Goal: Task Accomplishment & Management: Use online tool/utility

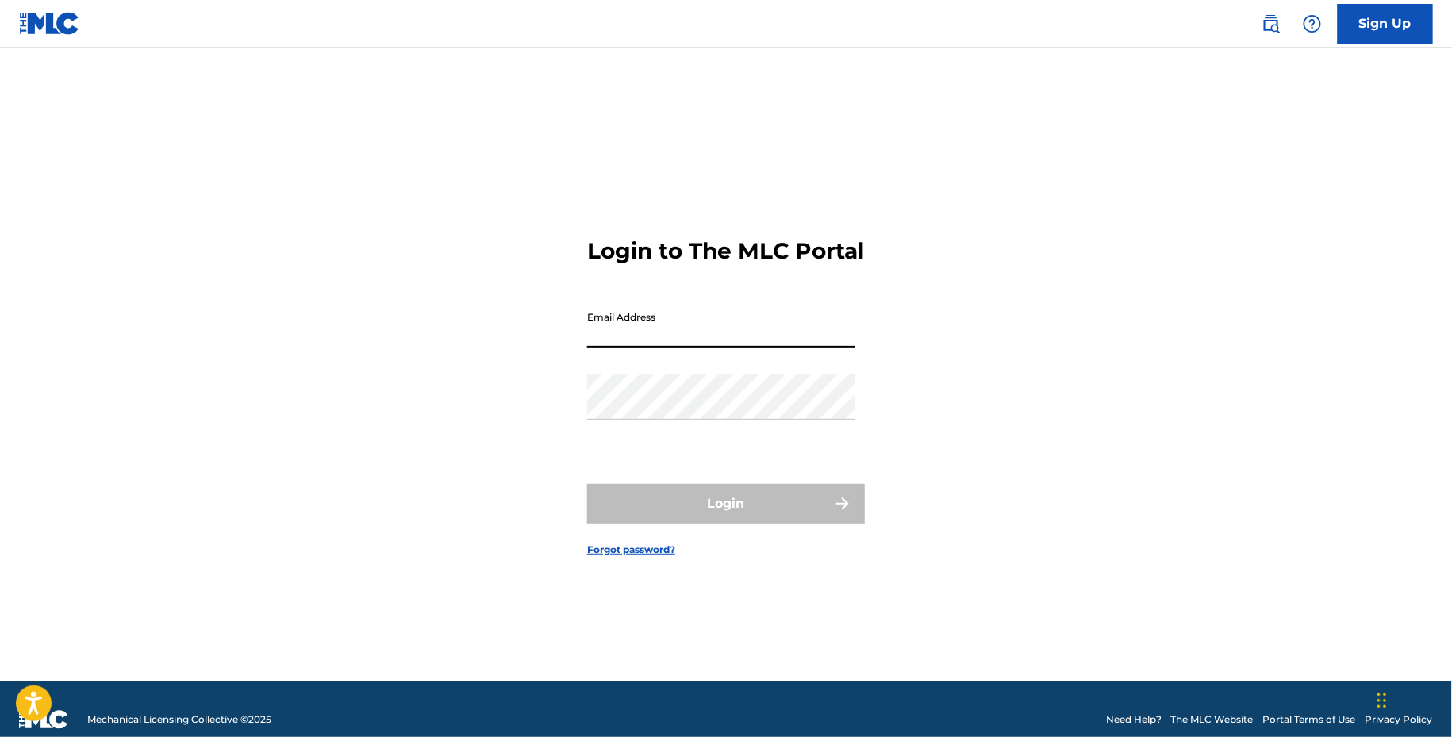
click at [717, 345] on input "Email Address" at bounding box center [721, 325] width 268 height 45
type input "[EMAIL_ADDRESS][DOMAIN_NAME]"
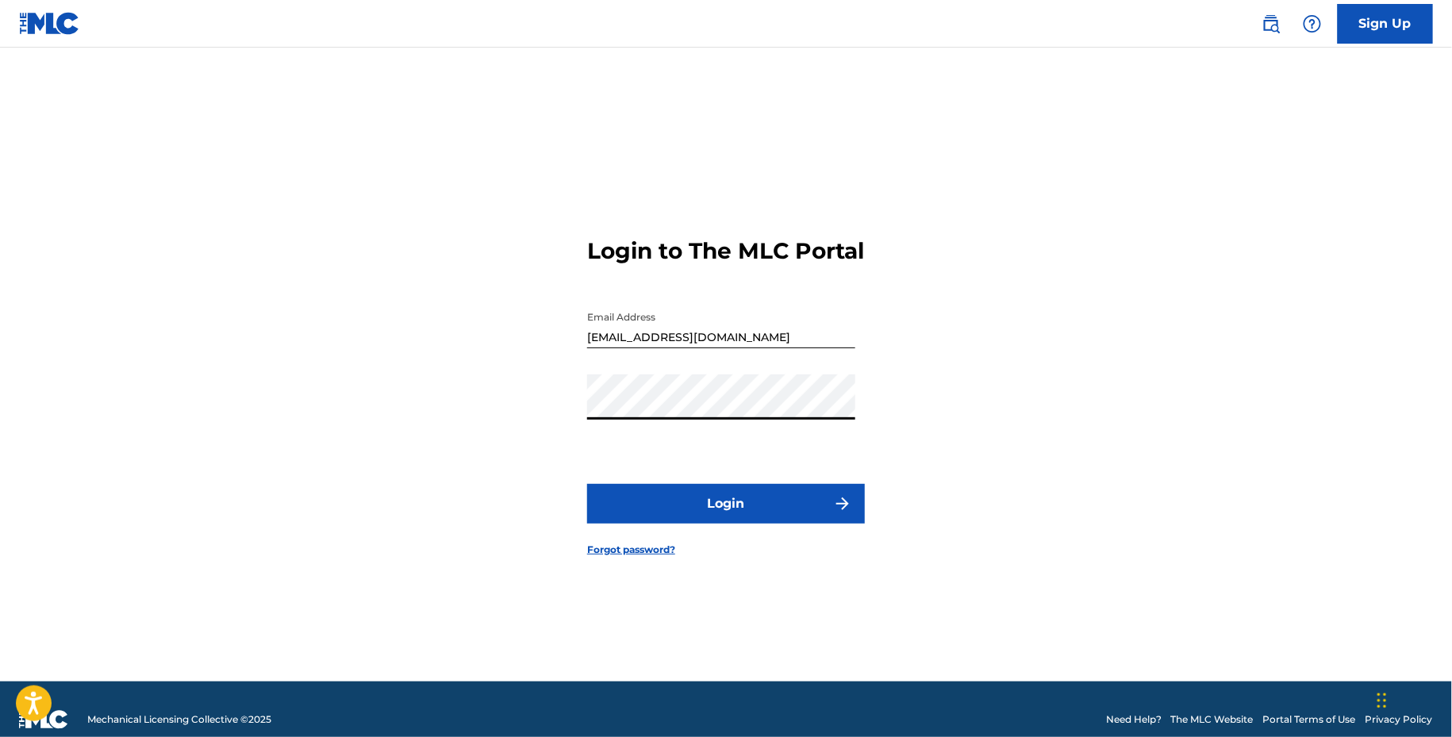
click at [726, 508] on button "Login" at bounding box center [726, 504] width 278 height 40
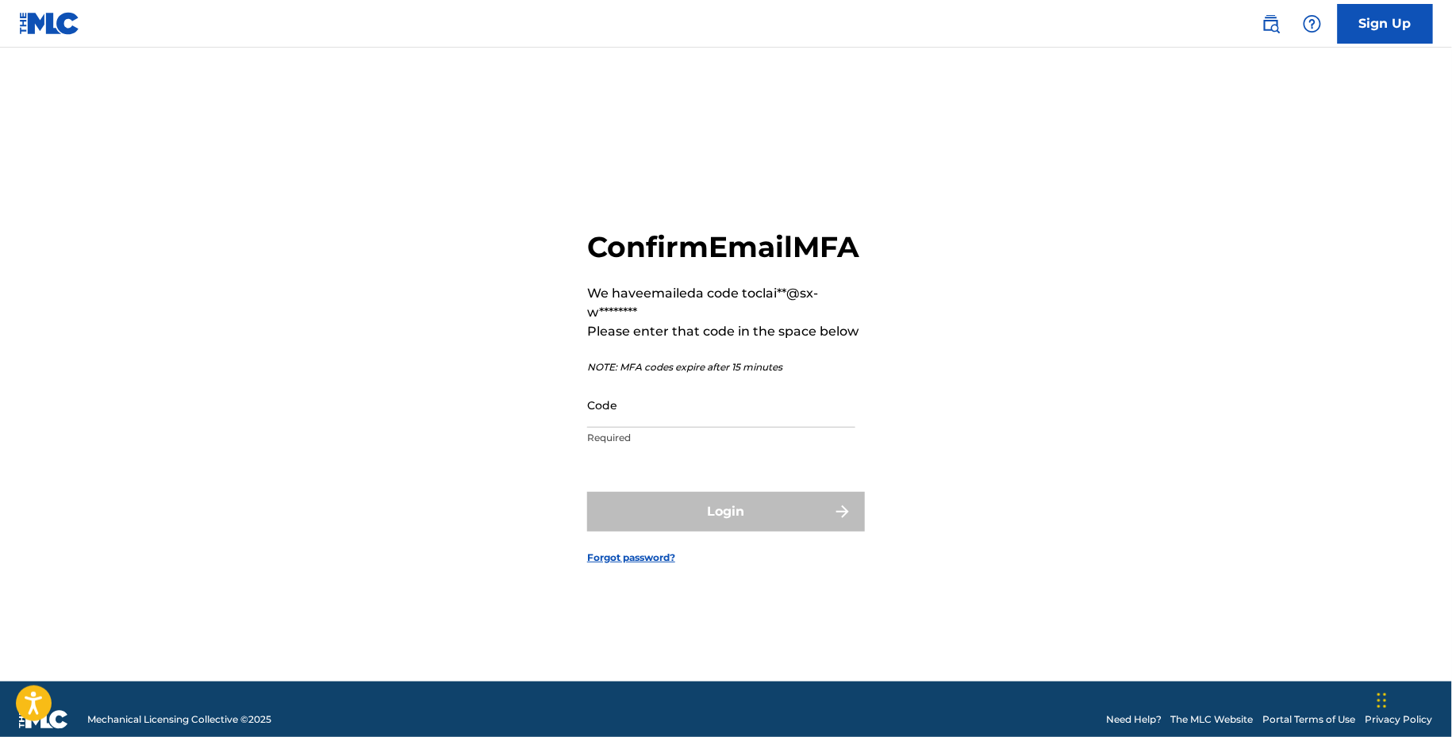
click at [681, 445] on p "Required" at bounding box center [721, 438] width 268 height 14
click at [681, 423] on input "Code" at bounding box center [721, 404] width 268 height 45
paste input "786593"
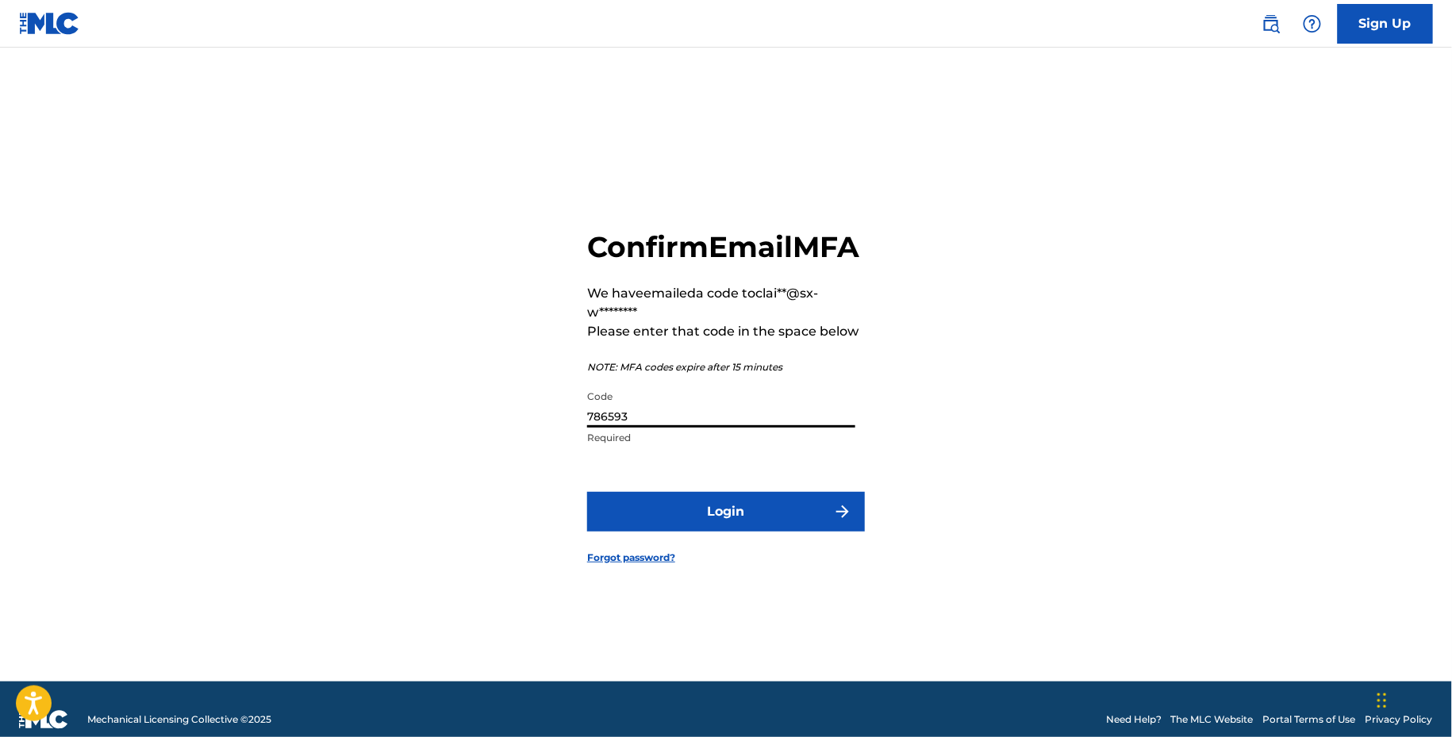
type input "786593"
click at [702, 560] on form "Confirm Email MFA We have emailed a code to clai**@sx-w******** Please enter th…" at bounding box center [726, 384] width 278 height 594
click at [705, 532] on button "Login" at bounding box center [726, 512] width 278 height 40
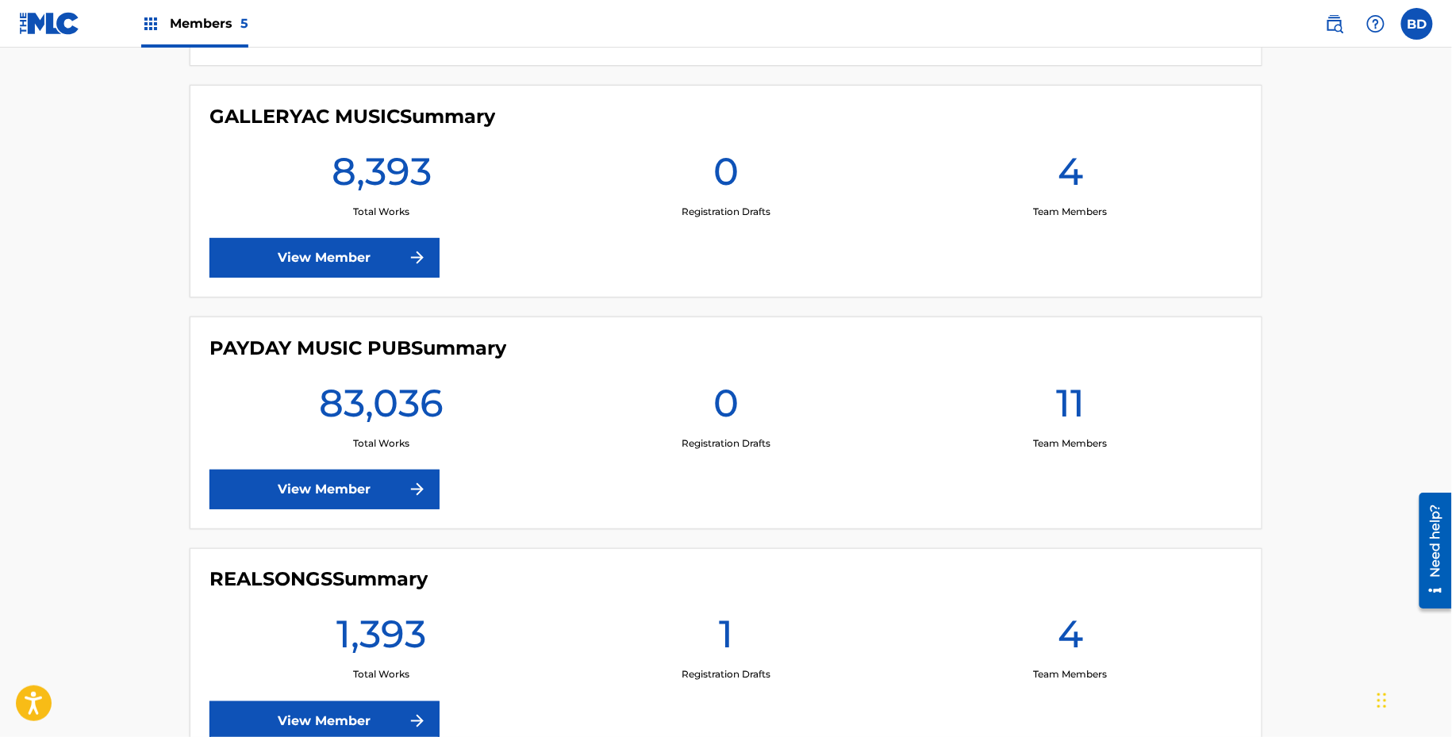
scroll to position [644, 0]
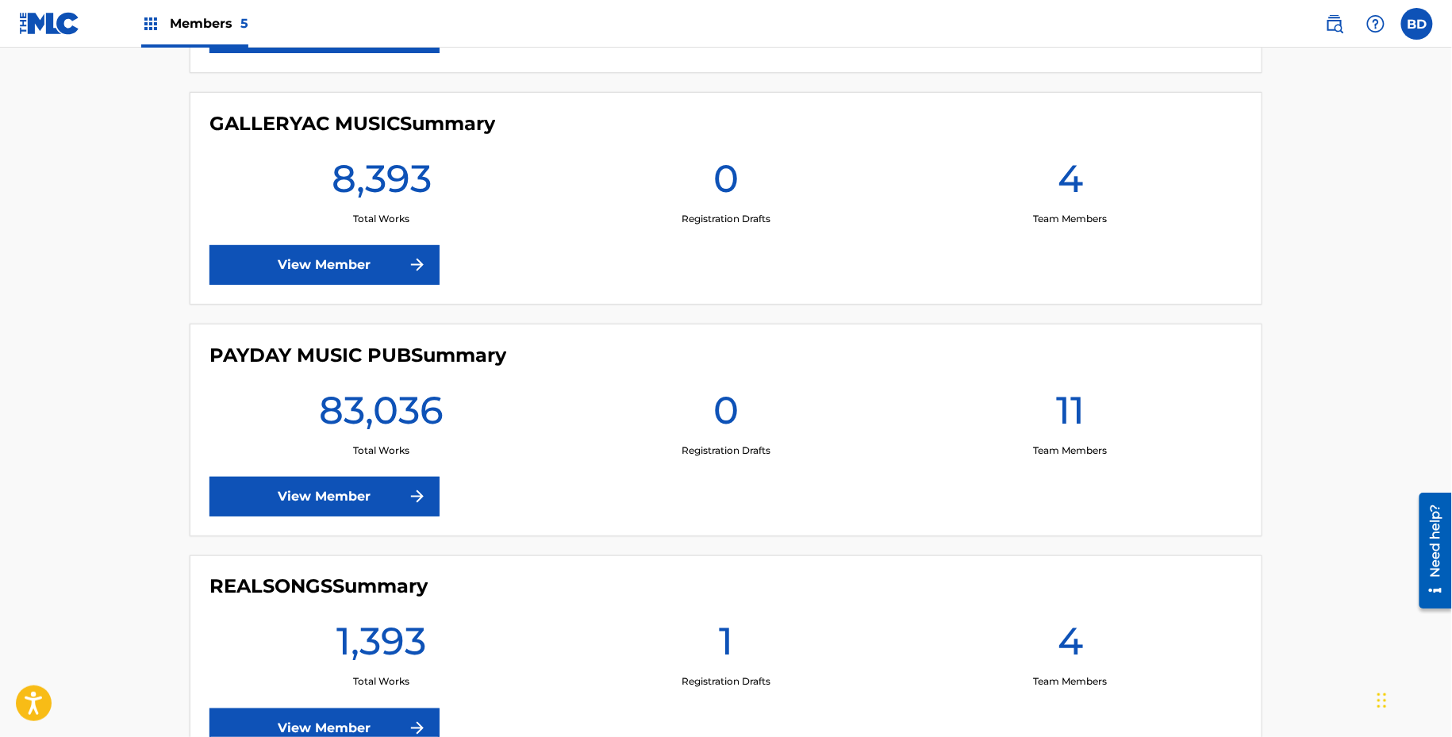
click at [415, 495] on img at bounding box center [417, 496] width 19 height 19
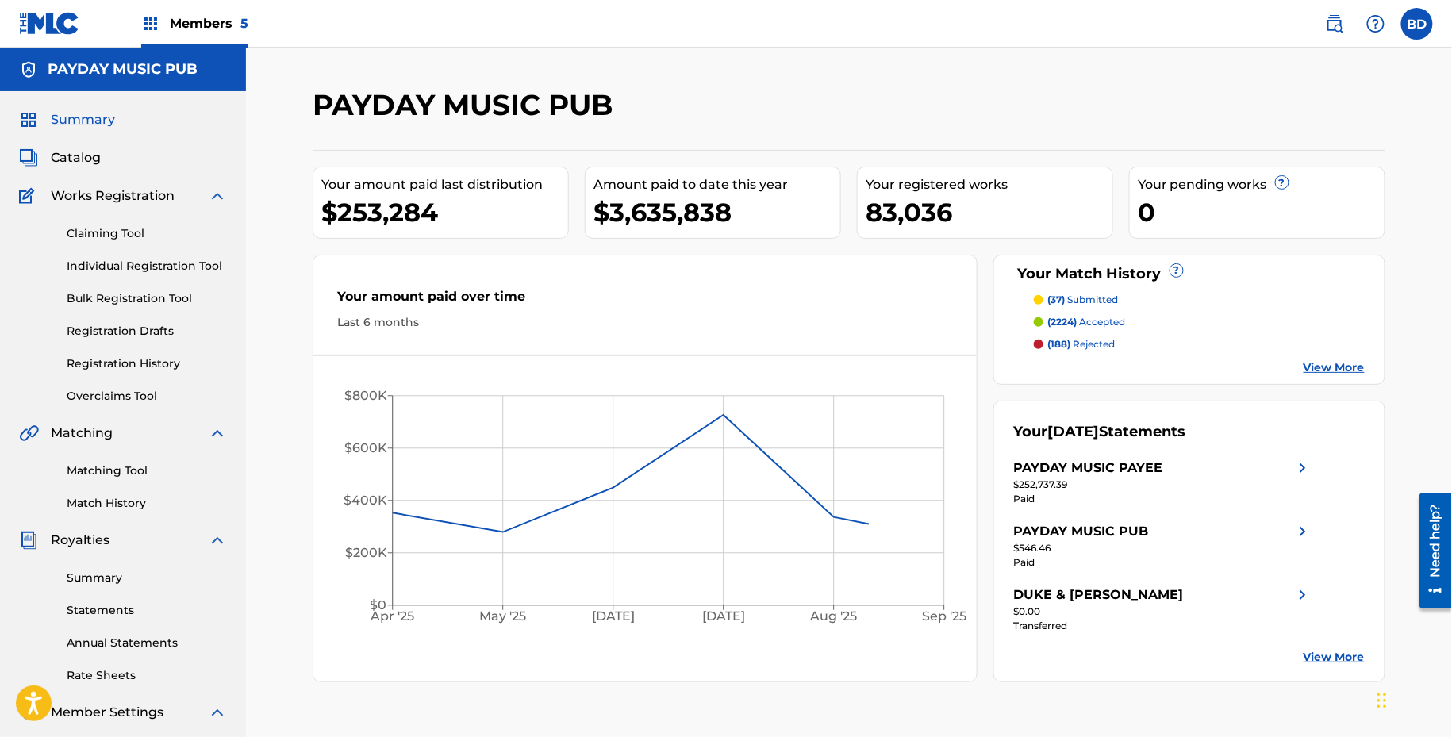
click at [214, 194] on img at bounding box center [217, 195] width 19 height 19
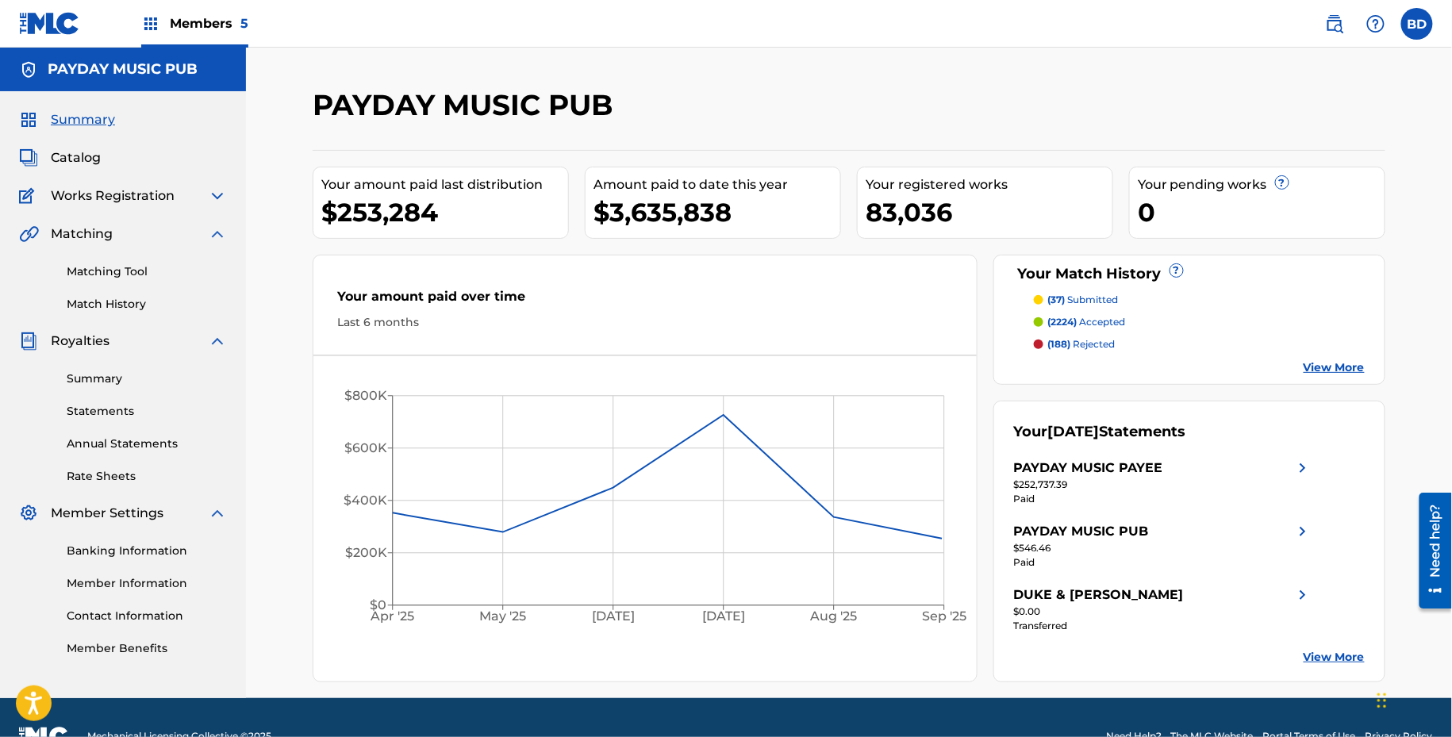
click at [214, 332] on img at bounding box center [217, 341] width 19 height 19
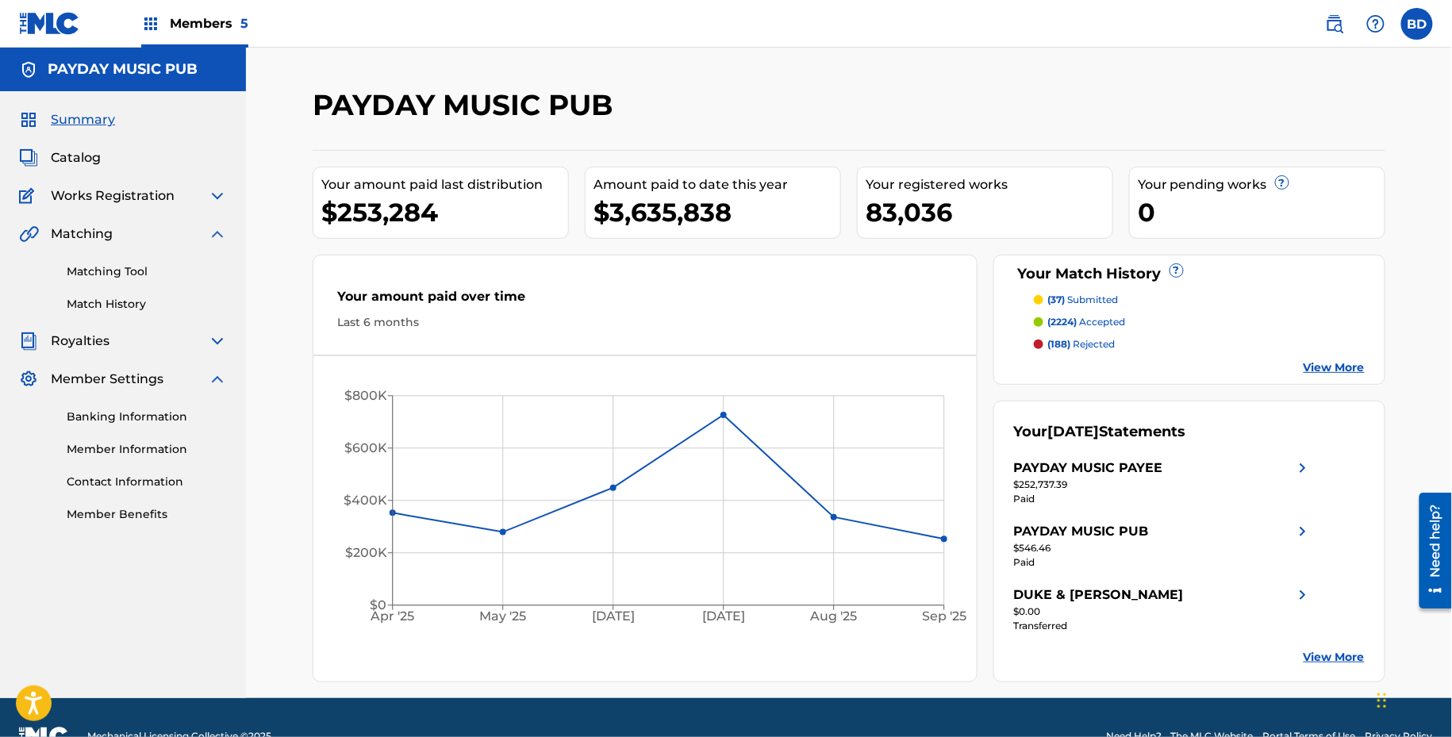
click at [214, 342] on img at bounding box center [217, 341] width 19 height 19
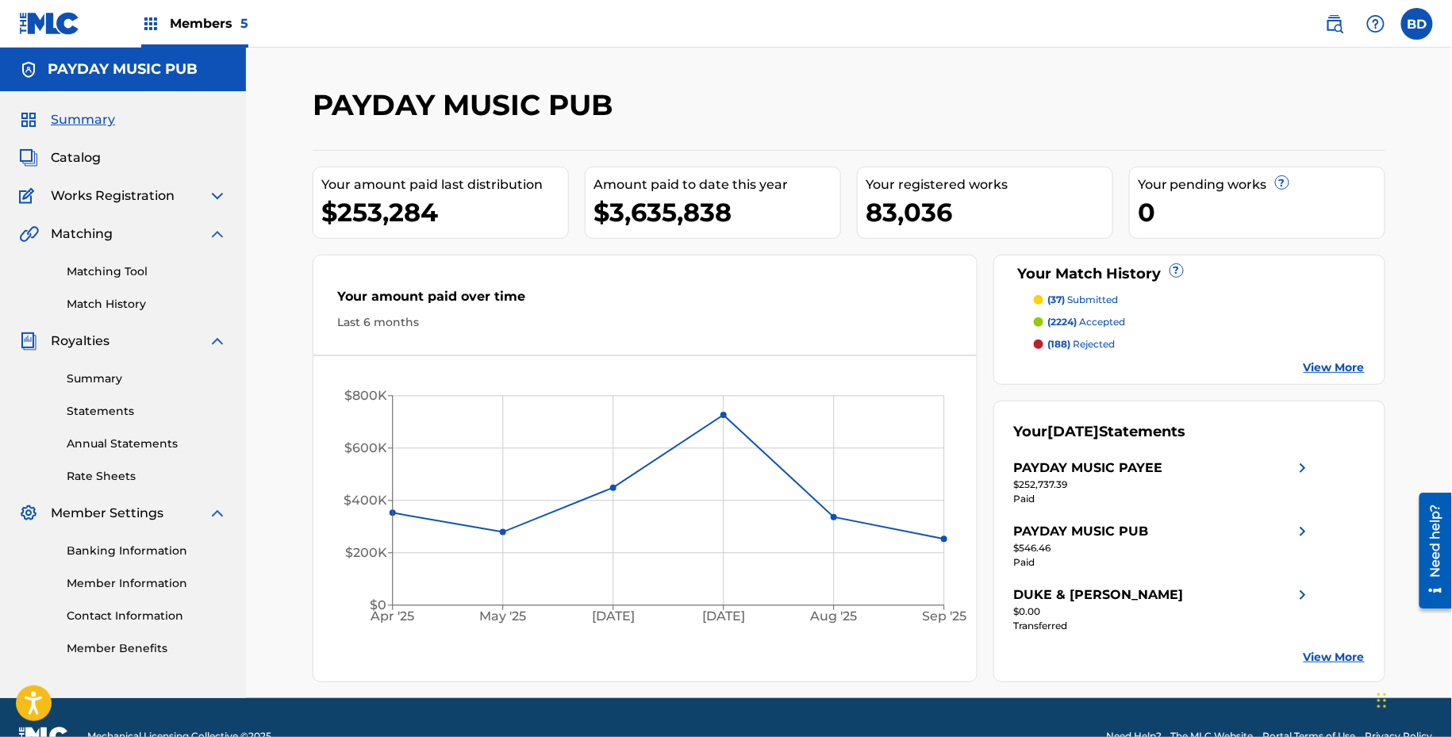
click at [214, 342] on img at bounding box center [217, 341] width 19 height 19
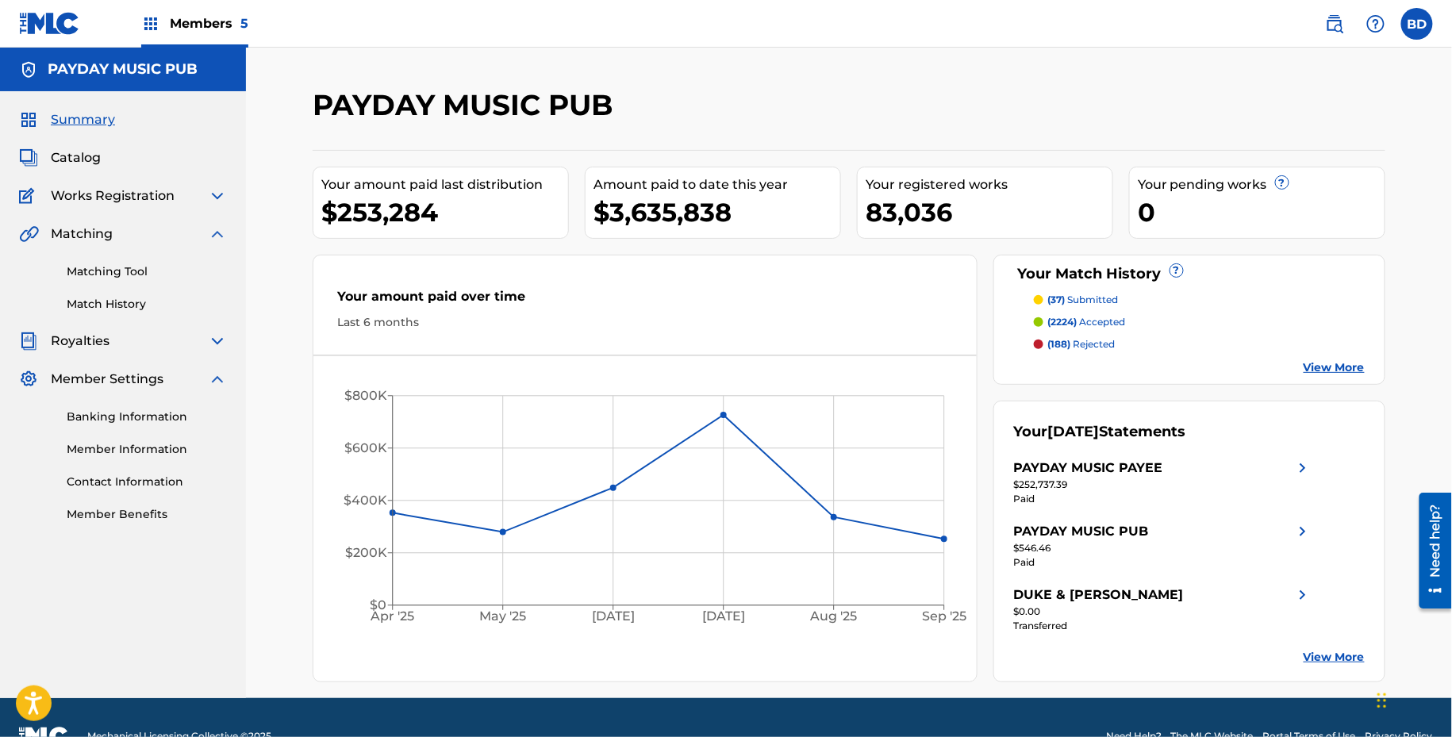
click at [214, 374] on img at bounding box center [217, 379] width 19 height 19
click at [94, 273] on link "Matching Tool" at bounding box center [147, 271] width 160 height 17
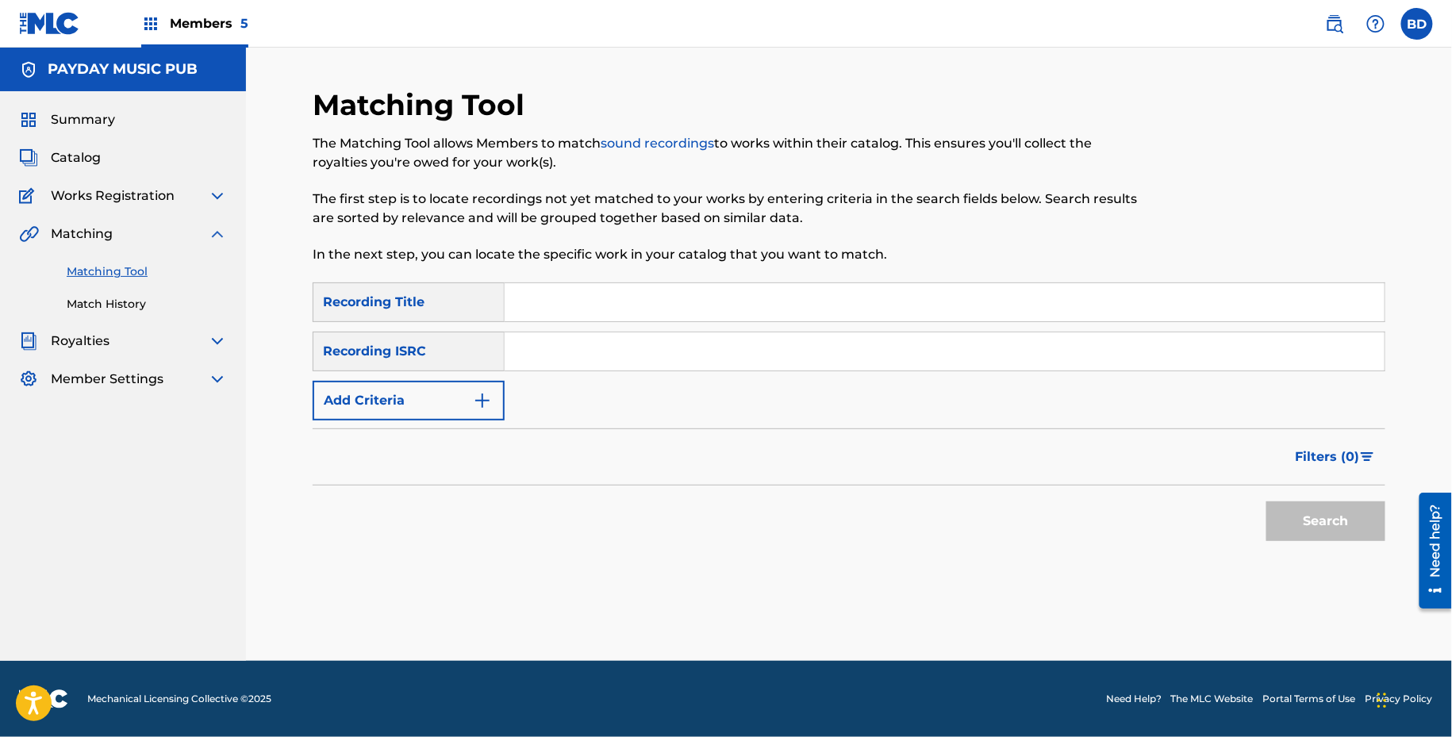
click at [651, 355] on input "Search Form" at bounding box center [945, 351] width 880 height 38
paste input "QZHNB2014844"
type input "QZHNB2014844"
click at [1266, 501] on button "Search" at bounding box center [1325, 521] width 119 height 40
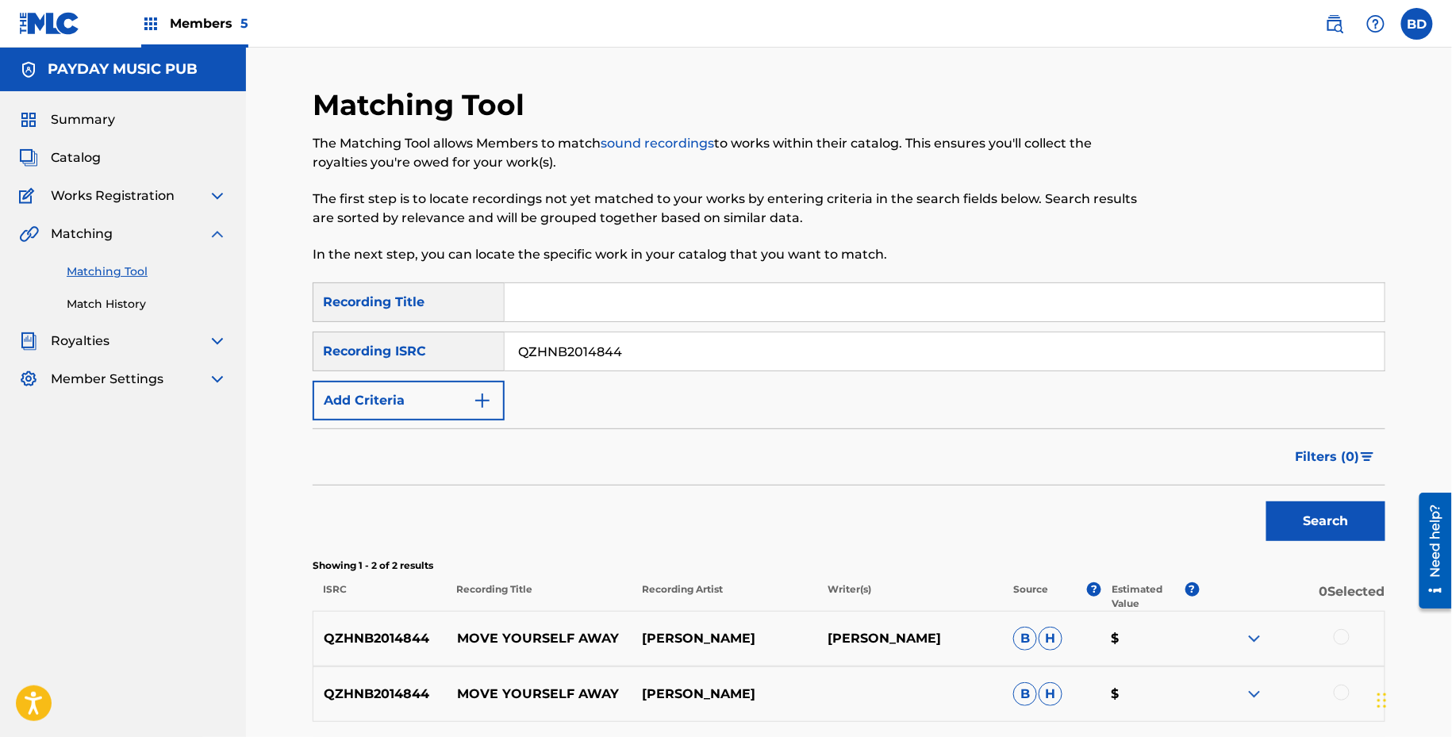
scroll to position [140, 0]
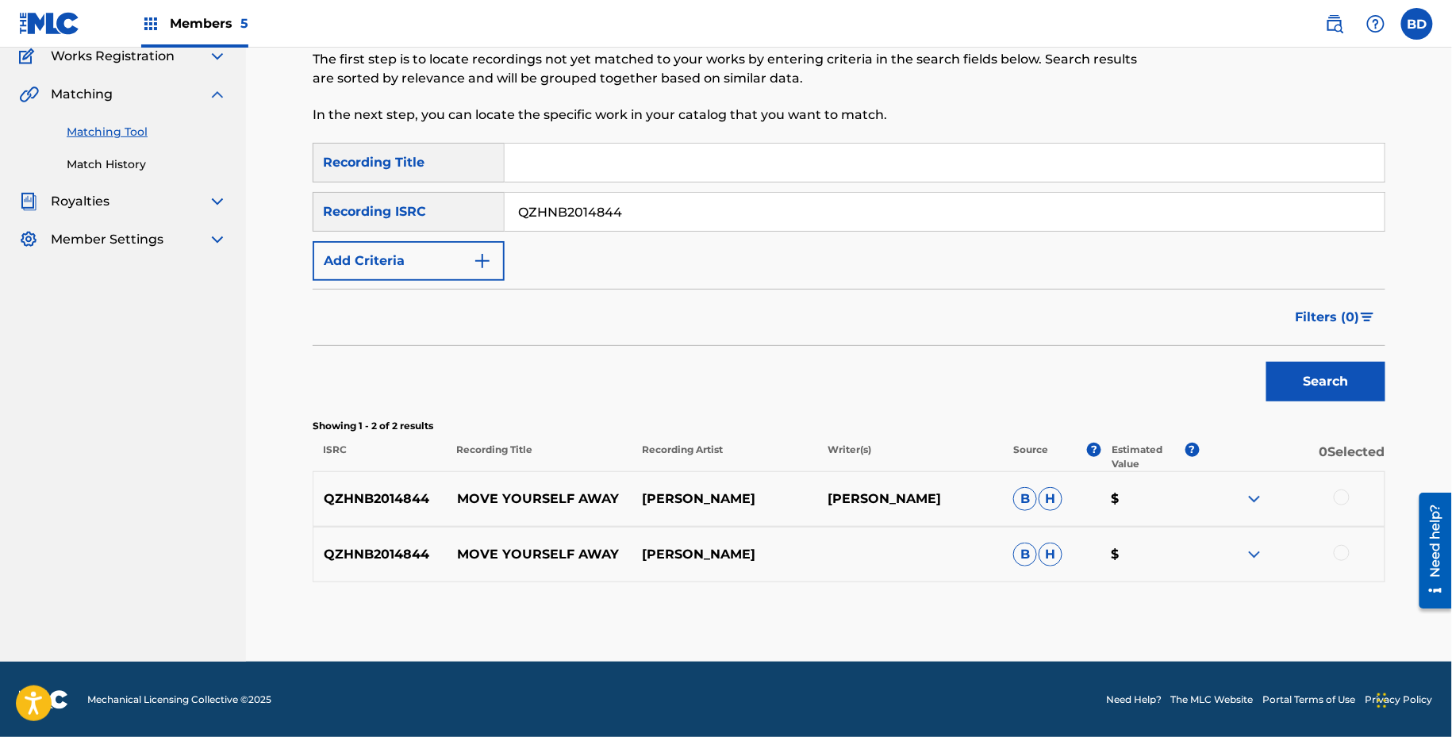
click at [1252, 541] on div "QZHNB2014844 MOVE YOURSELF AWAY THORINGTON B H $" at bounding box center [849, 555] width 1073 height 56
click at [1252, 496] on img at bounding box center [1254, 499] width 19 height 19
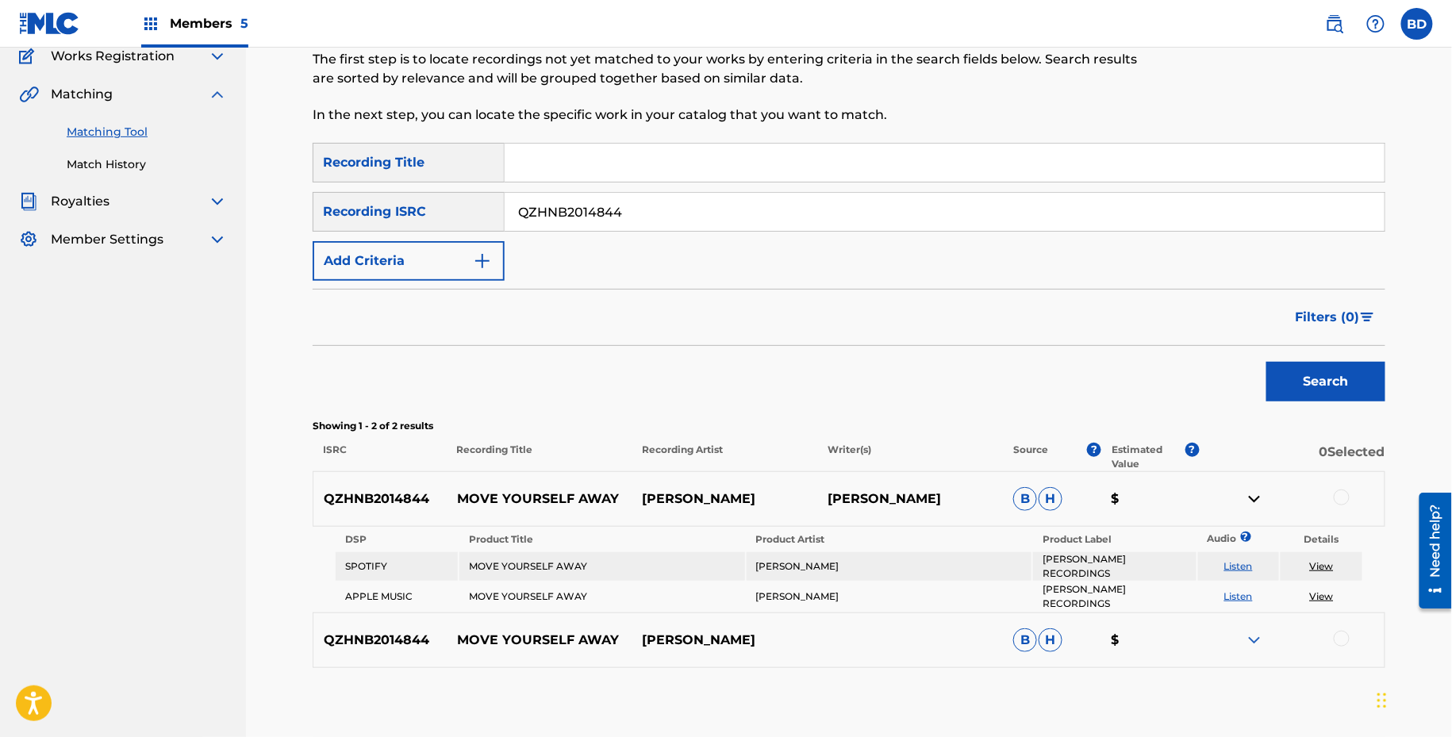
click at [1254, 631] on img at bounding box center [1254, 640] width 19 height 19
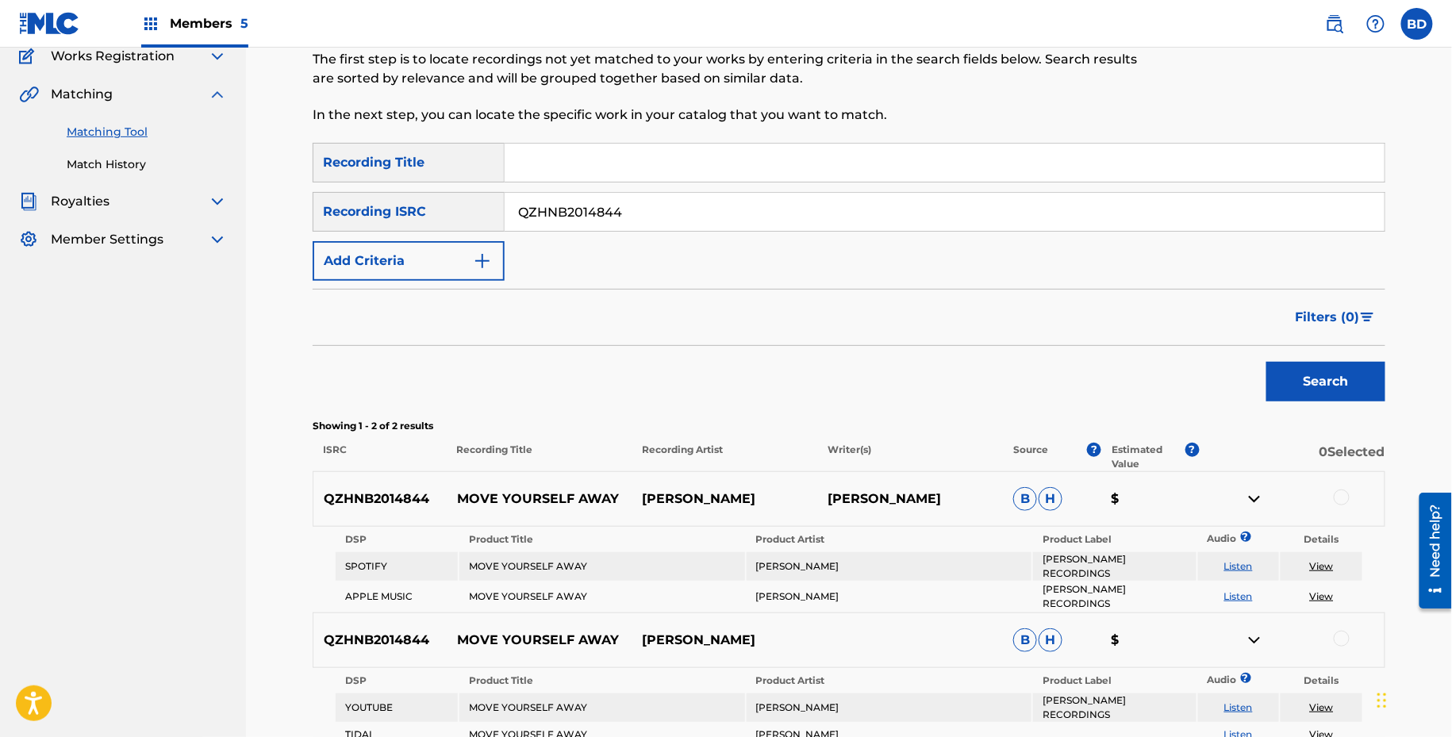
click at [91, 168] on link "Match History" at bounding box center [147, 164] width 160 height 17
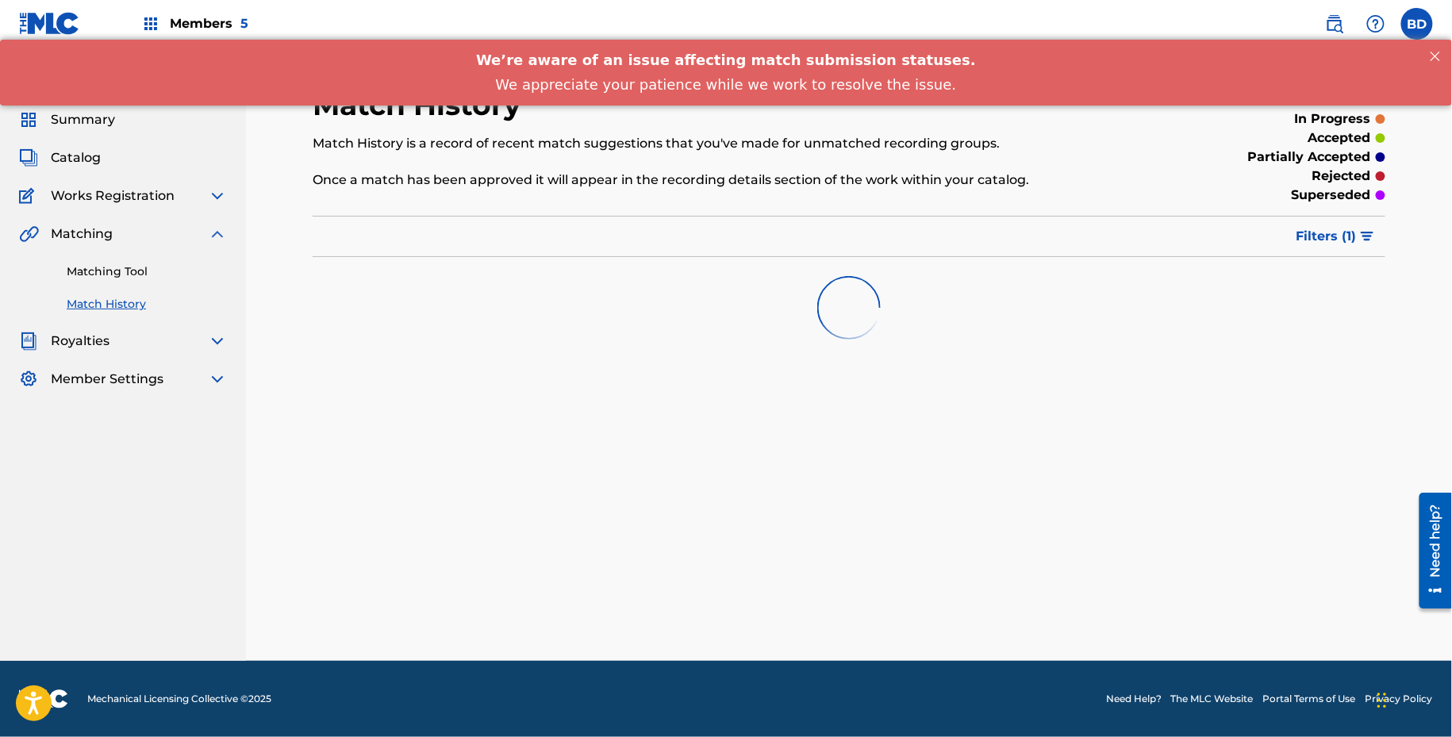
click at [1321, 237] on span "Filters ( 1 )" at bounding box center [1326, 236] width 60 height 19
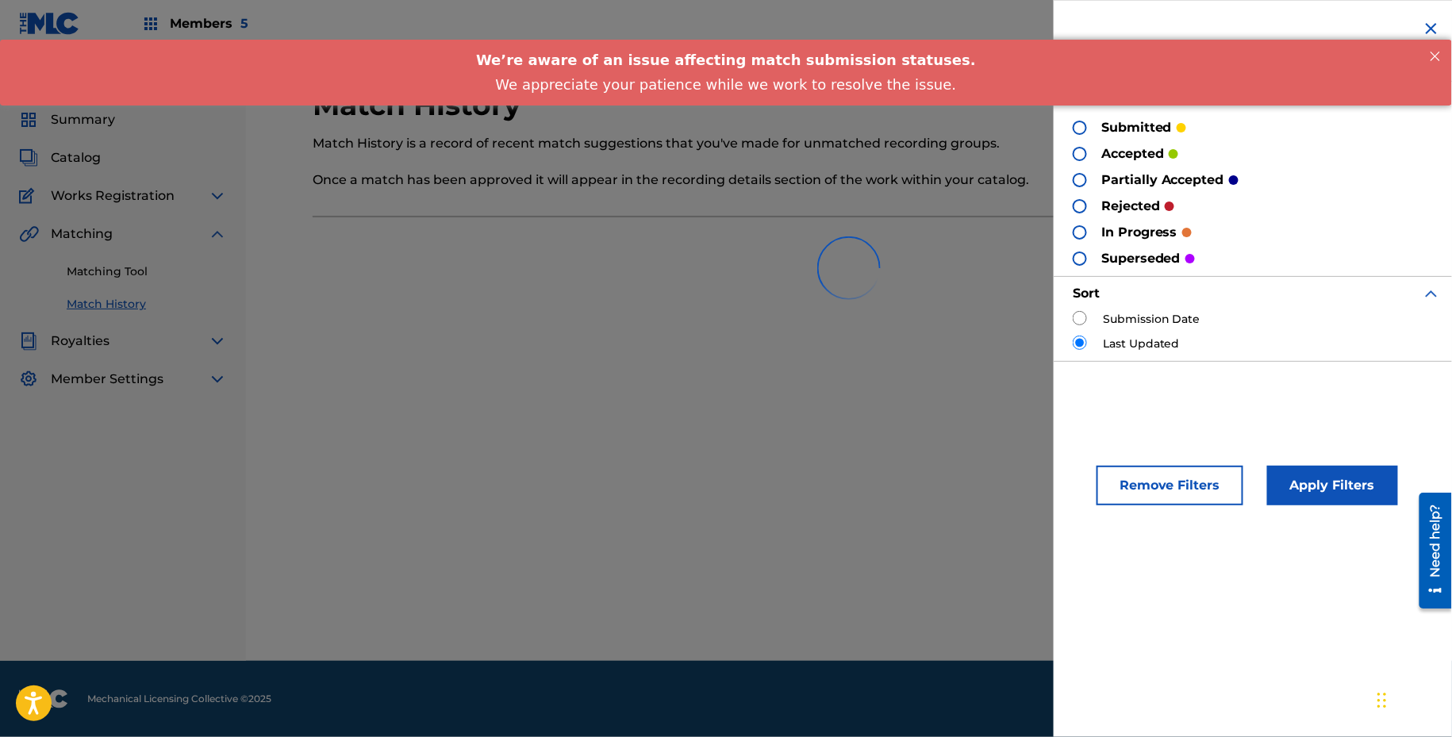
click at [1080, 318] on input "radio" at bounding box center [1080, 318] width 14 height 14
radio input "true"
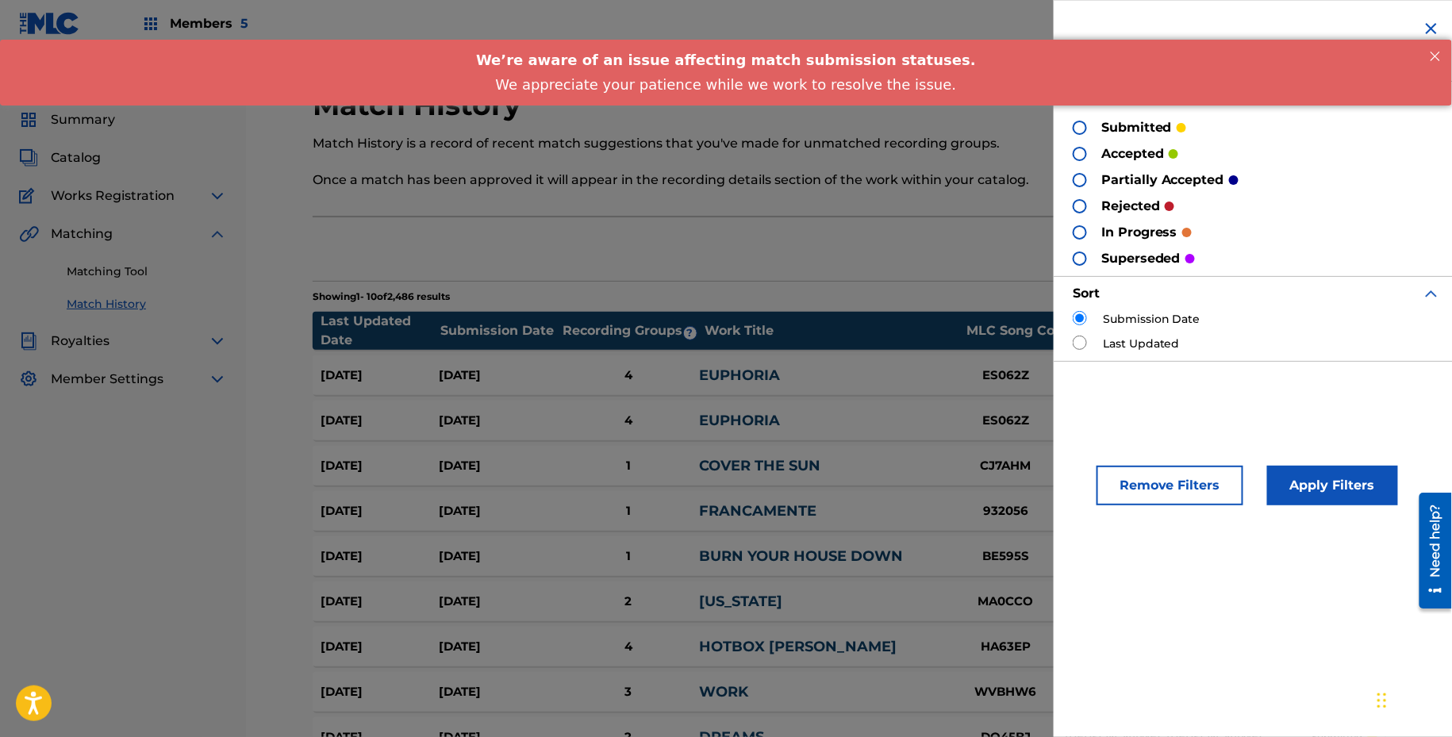
click at [1288, 482] on button "Apply Filters" at bounding box center [1332, 486] width 131 height 40
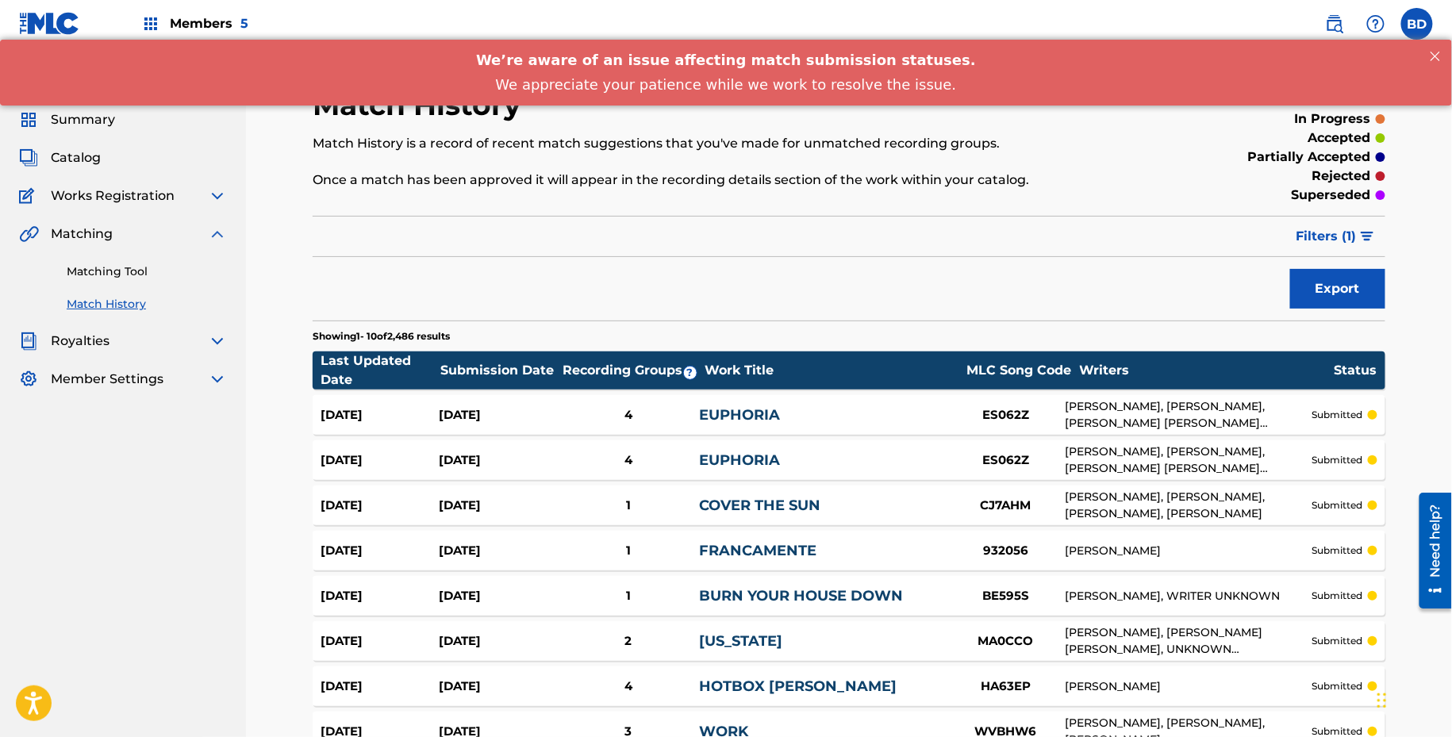
click at [156, 275] on link "Matching Tool" at bounding box center [147, 271] width 160 height 17
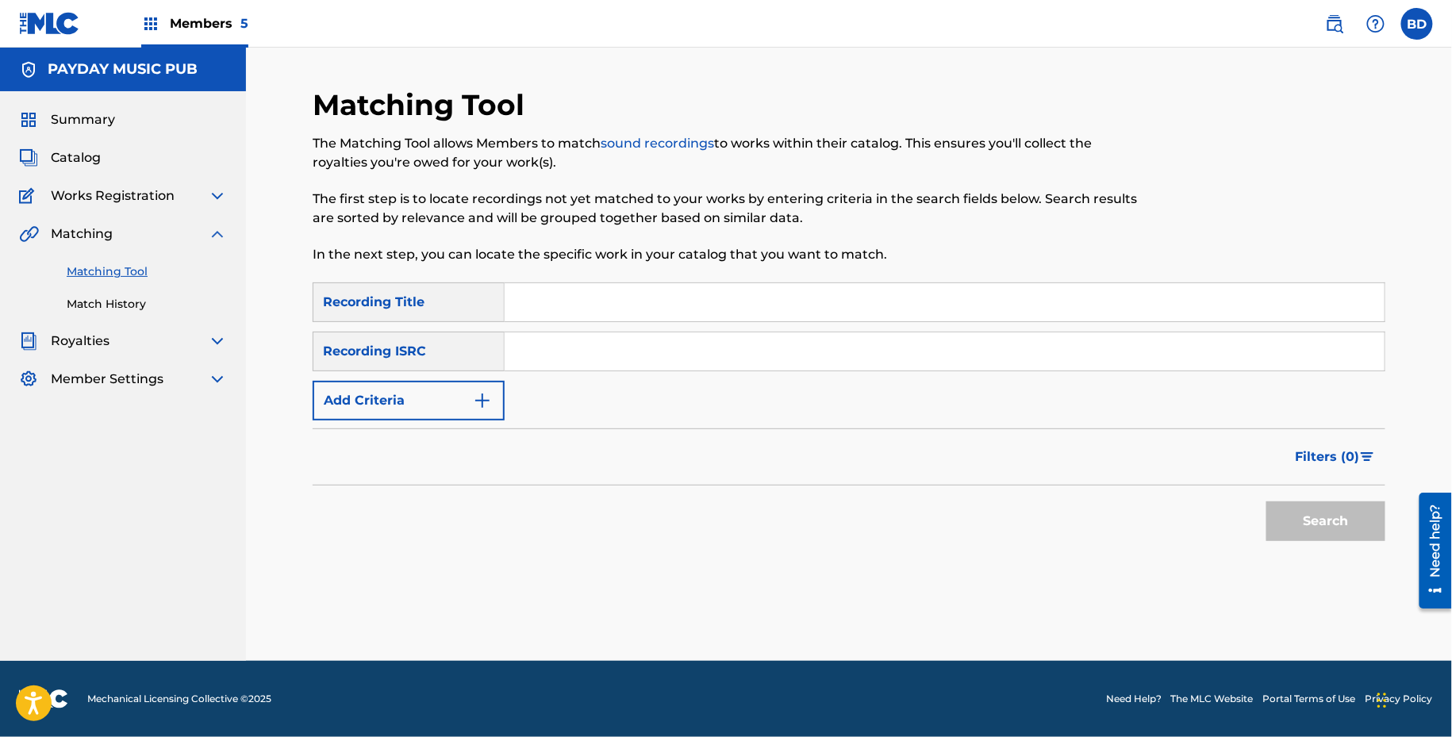
click at [673, 337] on input "Search Form" at bounding box center [945, 351] width 880 height 38
paste input "QZHNB2014844"
type input "QZHNB2014844"
click at [1266, 501] on button "Search" at bounding box center [1325, 521] width 119 height 40
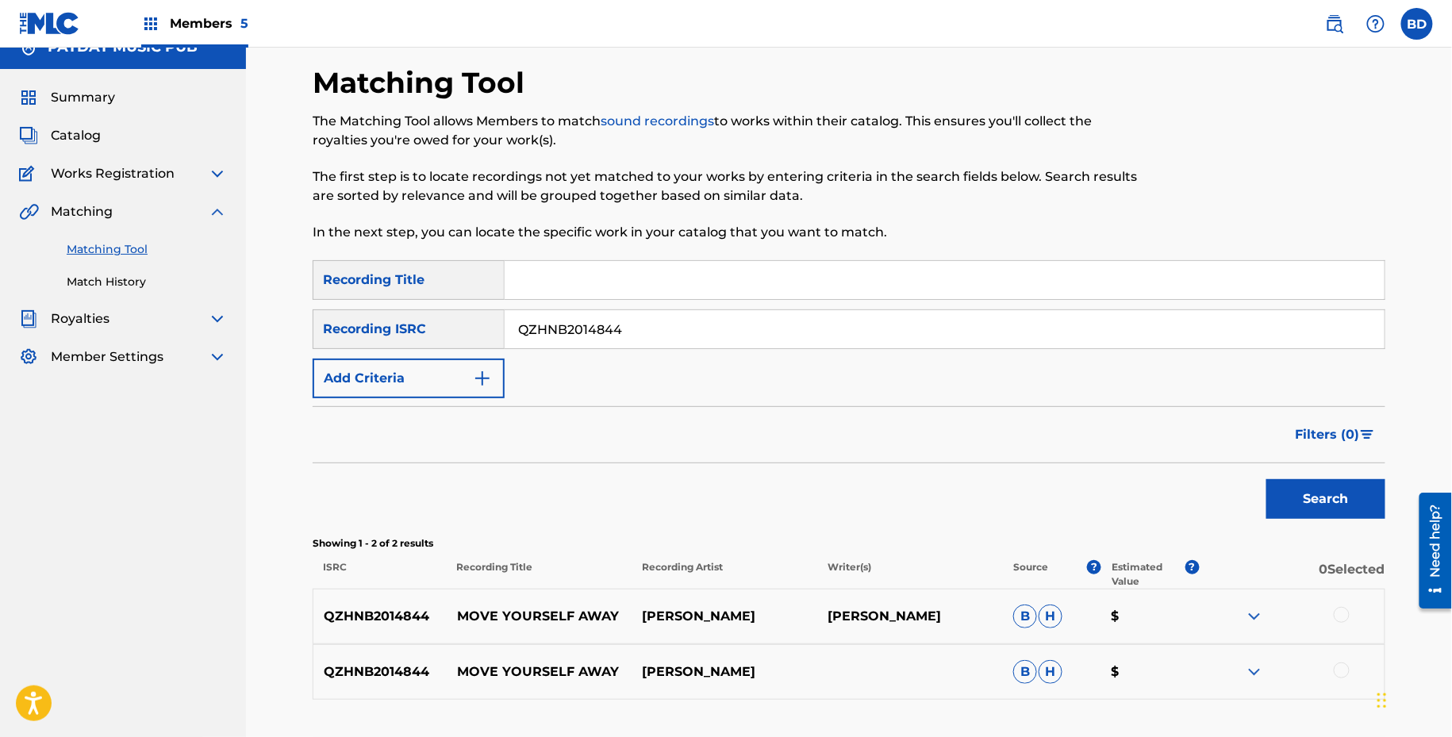
scroll to position [129, 0]
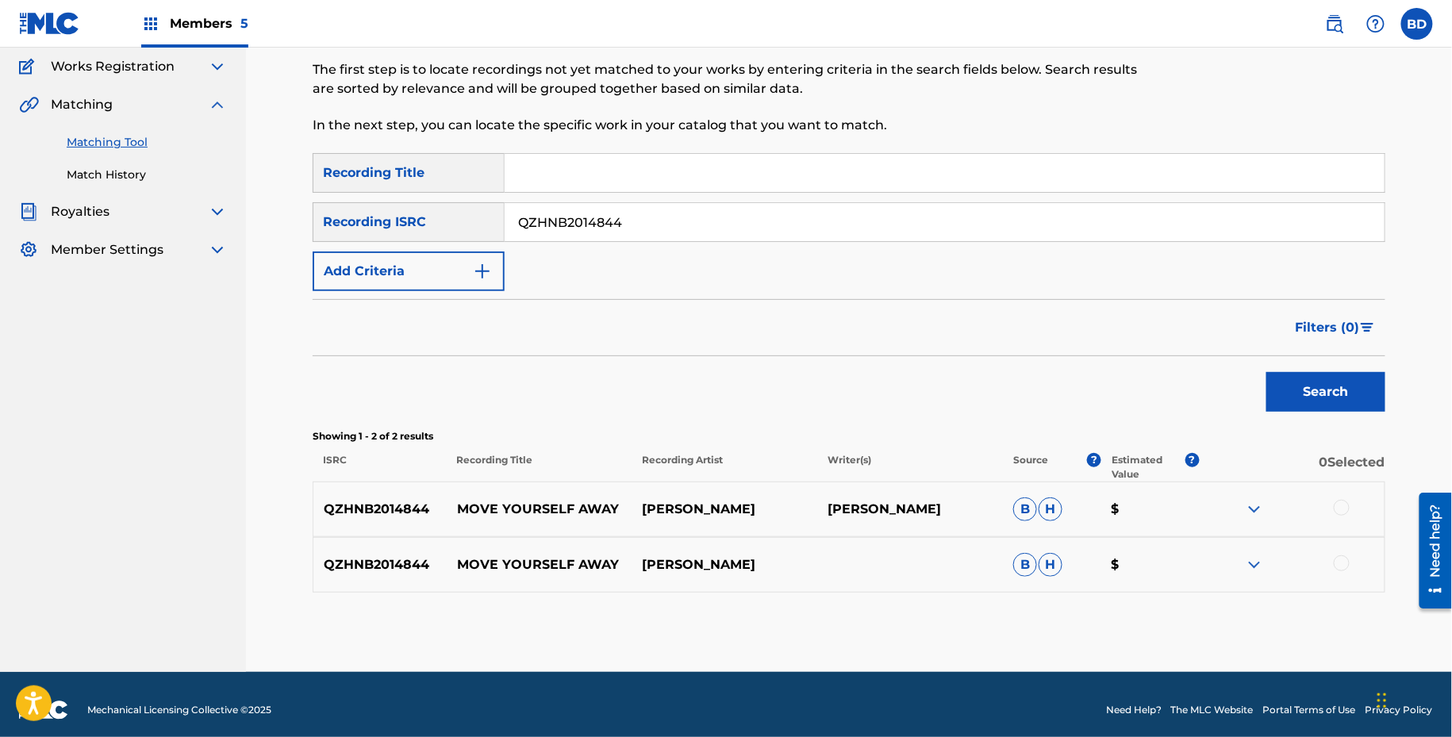
click at [1342, 555] on div at bounding box center [1342, 563] width 16 height 16
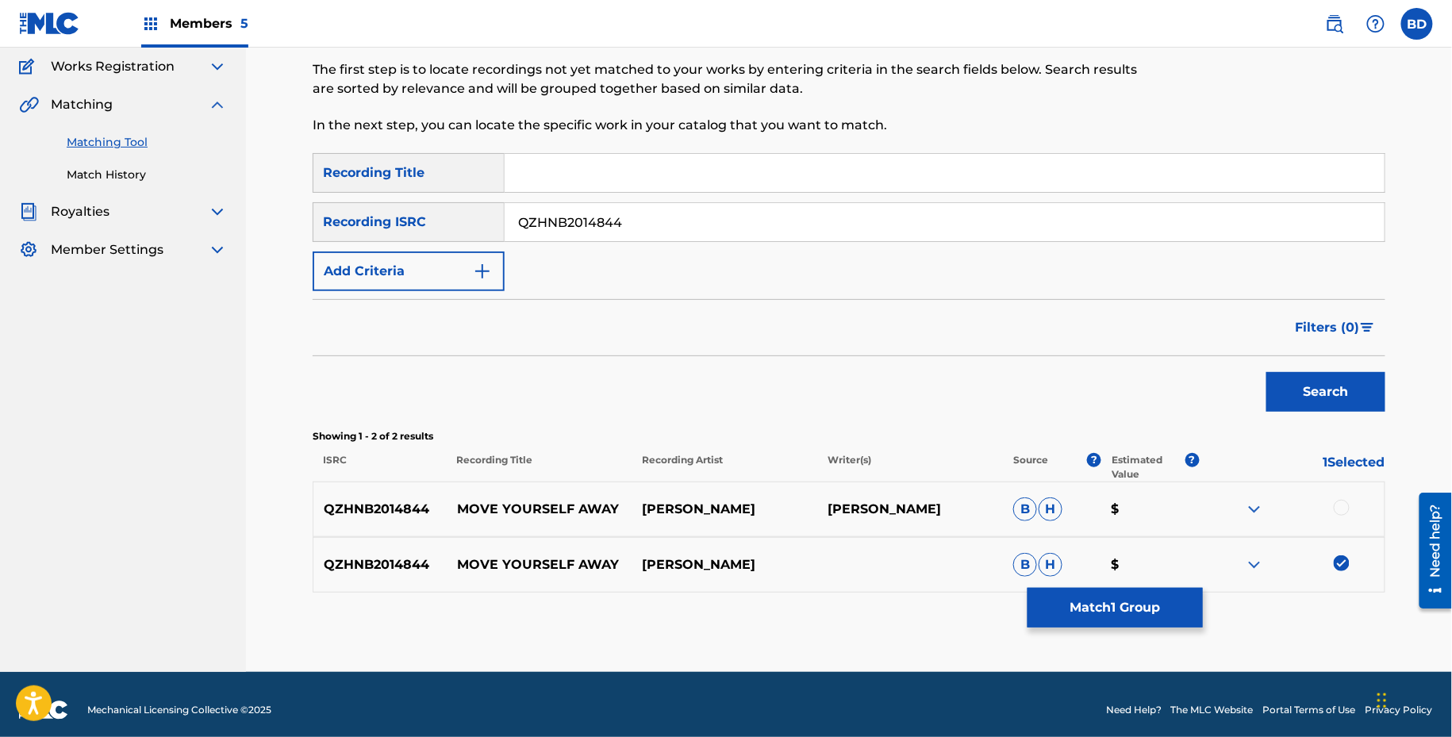
click at [1339, 494] on div "QZHNB2014844 MOVE YOURSELF AWAY THORINGTON JAMES THORRINGTON B H $" at bounding box center [849, 510] width 1073 height 56
click at [1340, 505] on div at bounding box center [1342, 508] width 16 height 16
click at [1094, 599] on button "Match 2 Groups" at bounding box center [1114, 608] width 175 height 40
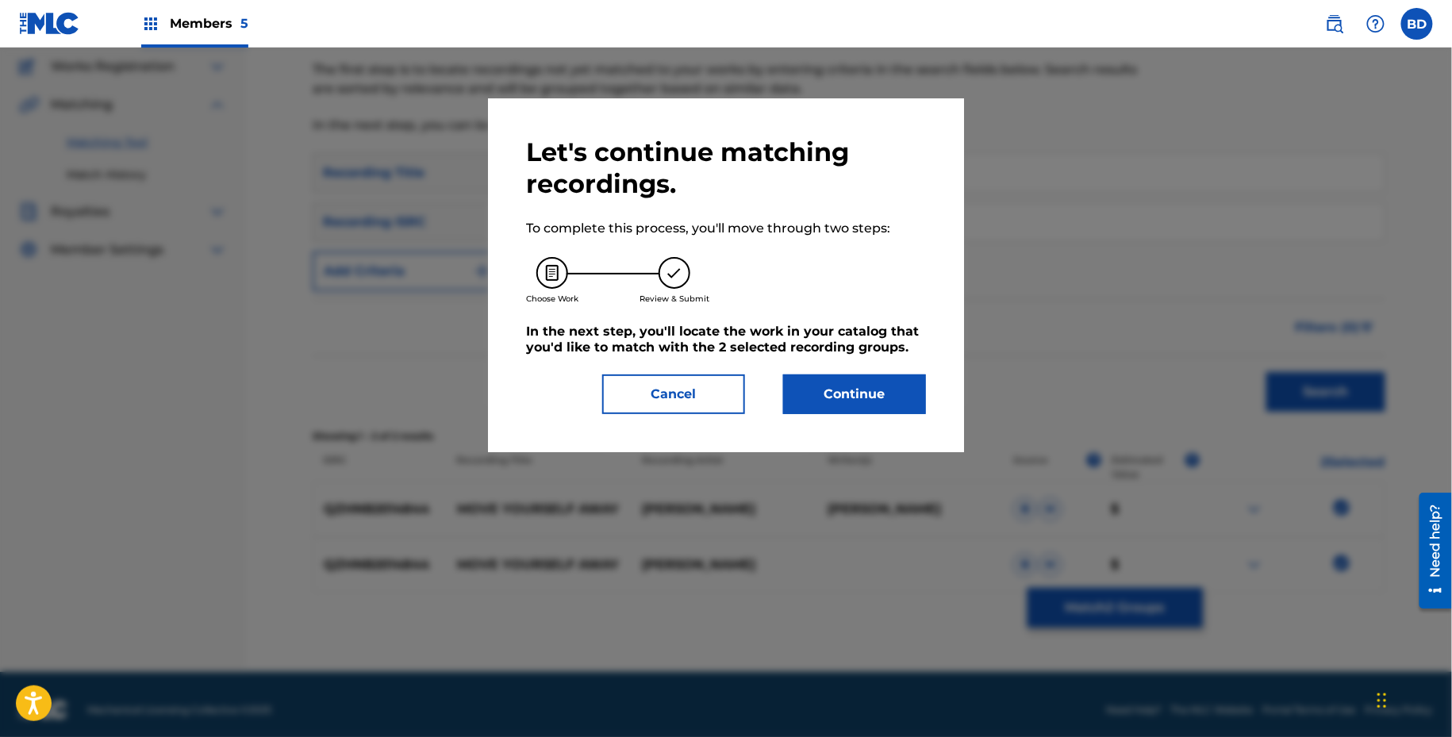
click at [877, 444] on div "Let's continue matching recordings. To complete this process, you'll move throu…" at bounding box center [726, 275] width 476 height 354
click at [877, 397] on button "Continue" at bounding box center [854, 394] width 143 height 40
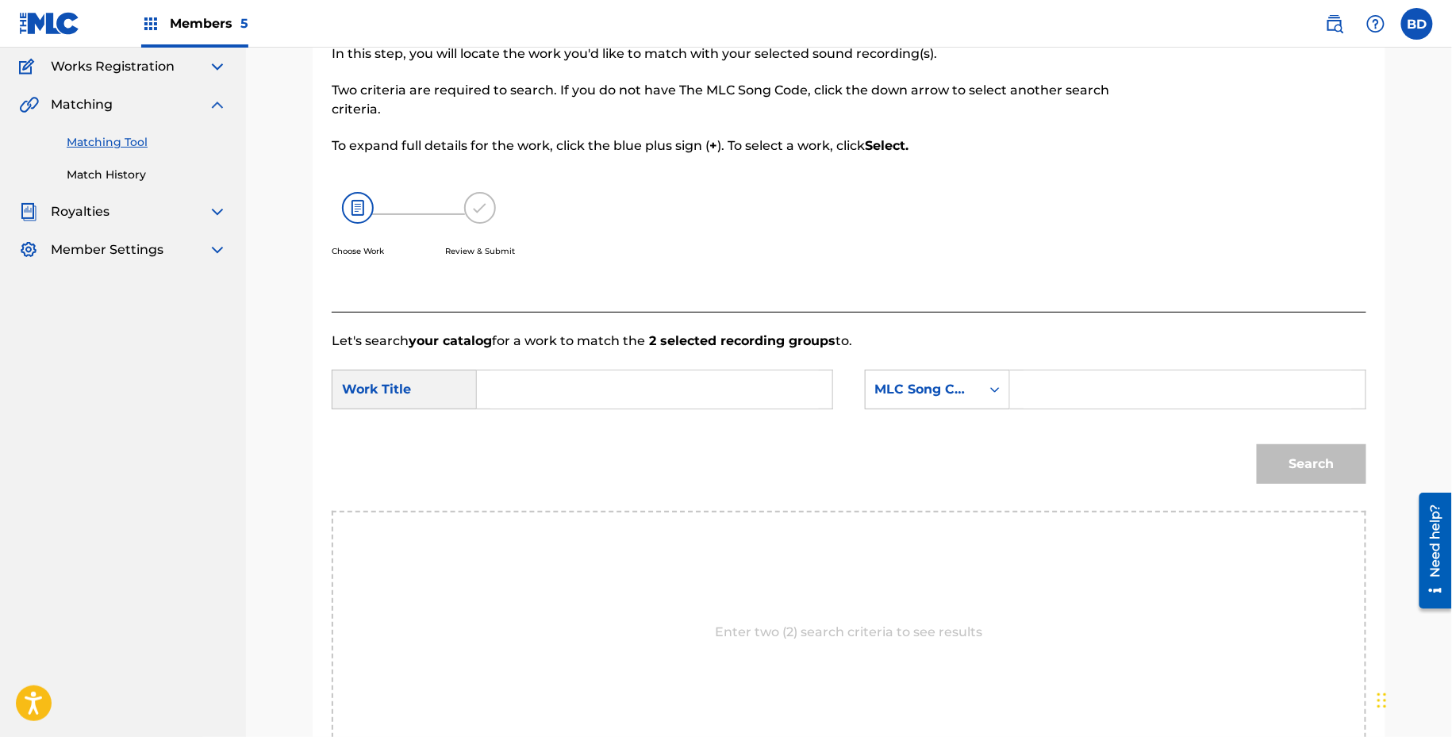
click at [1068, 392] on input "Search Form" at bounding box center [1187, 390] width 328 height 38
paste input "MV06JE"
type input "MV06JE"
click at [793, 409] on div "SearchWithCriteria06c6f6f8-8b5f-4061-9480-ed0fb4283542 Work Title SearchWithCri…" at bounding box center [849, 394] width 1035 height 49
click at [789, 400] on input "Search Form" at bounding box center [654, 390] width 328 height 38
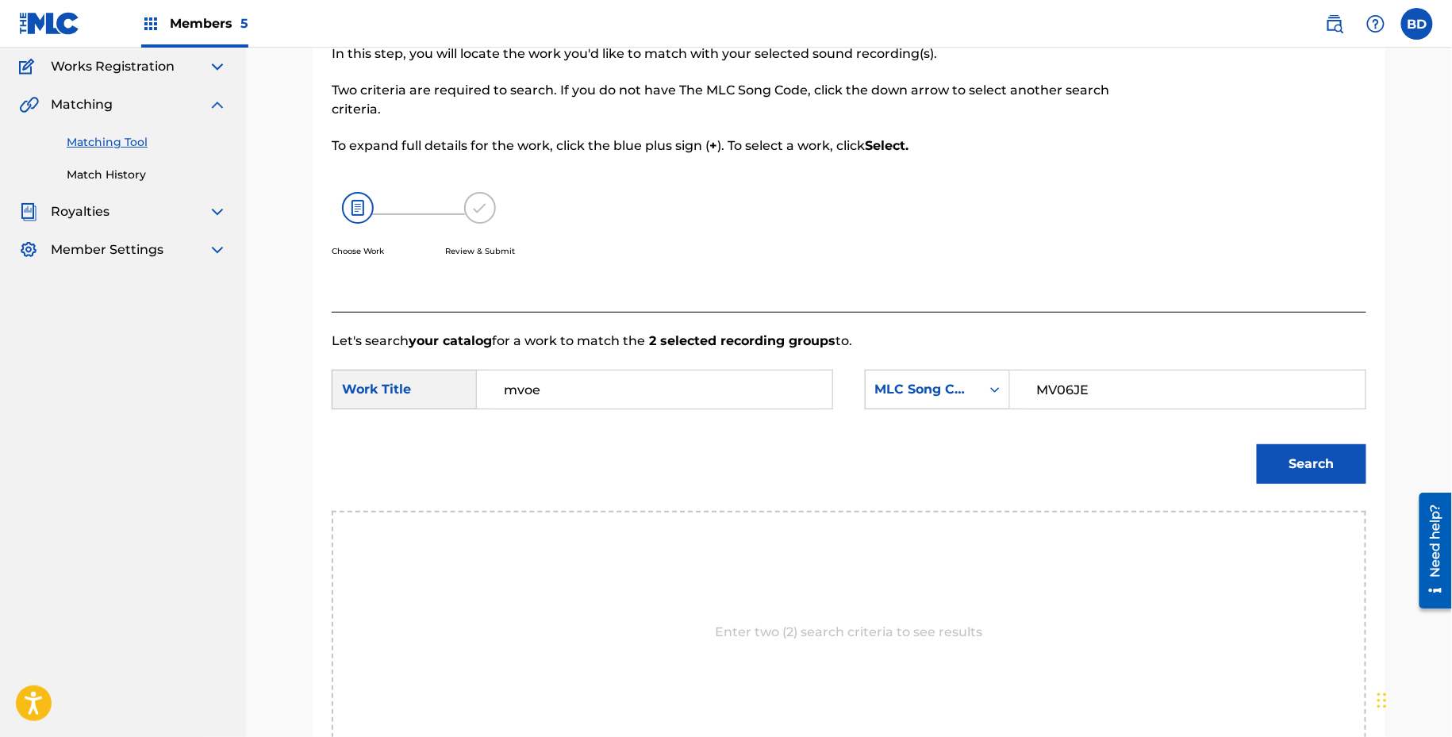
click at [1257, 444] on button "Search" at bounding box center [1311, 464] width 109 height 40
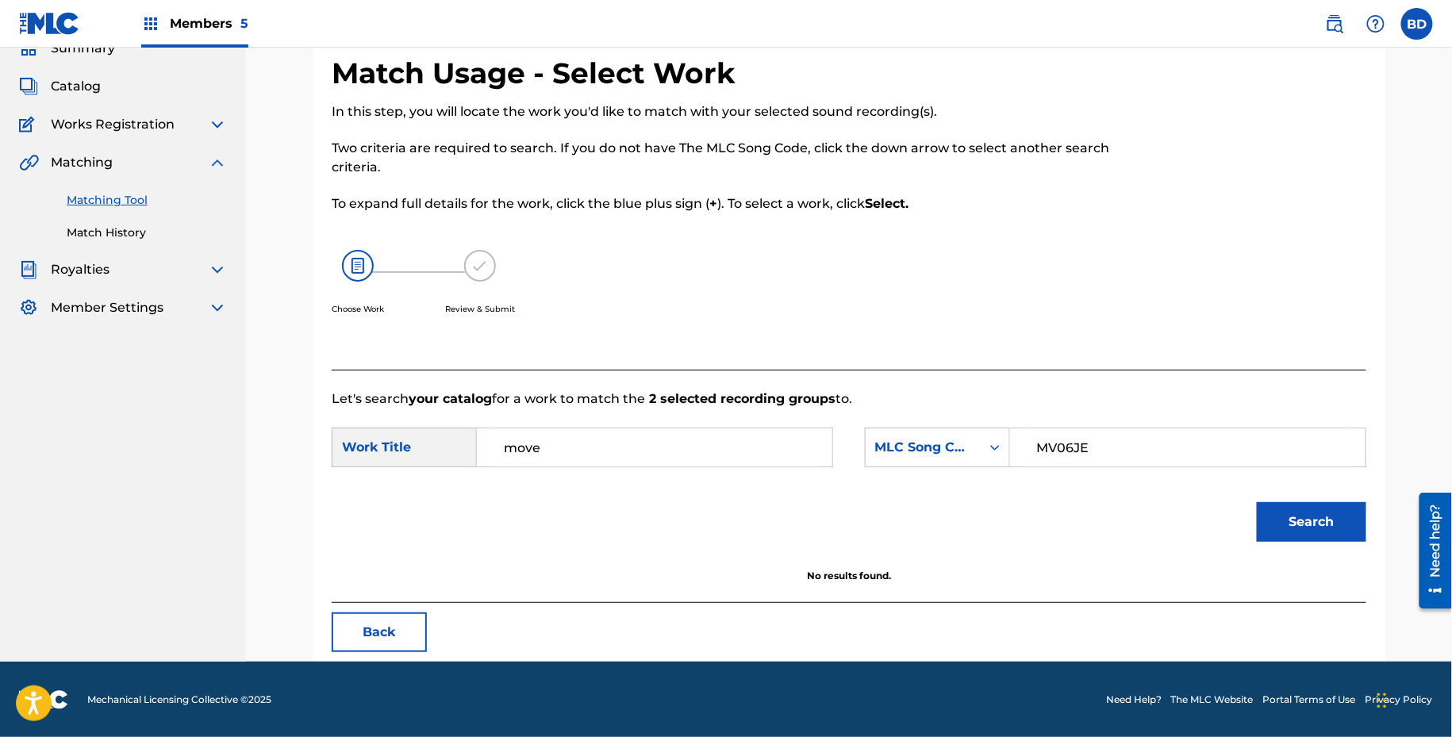
type input "move"
click at [1257, 502] on button "Search" at bounding box center [1311, 522] width 109 height 40
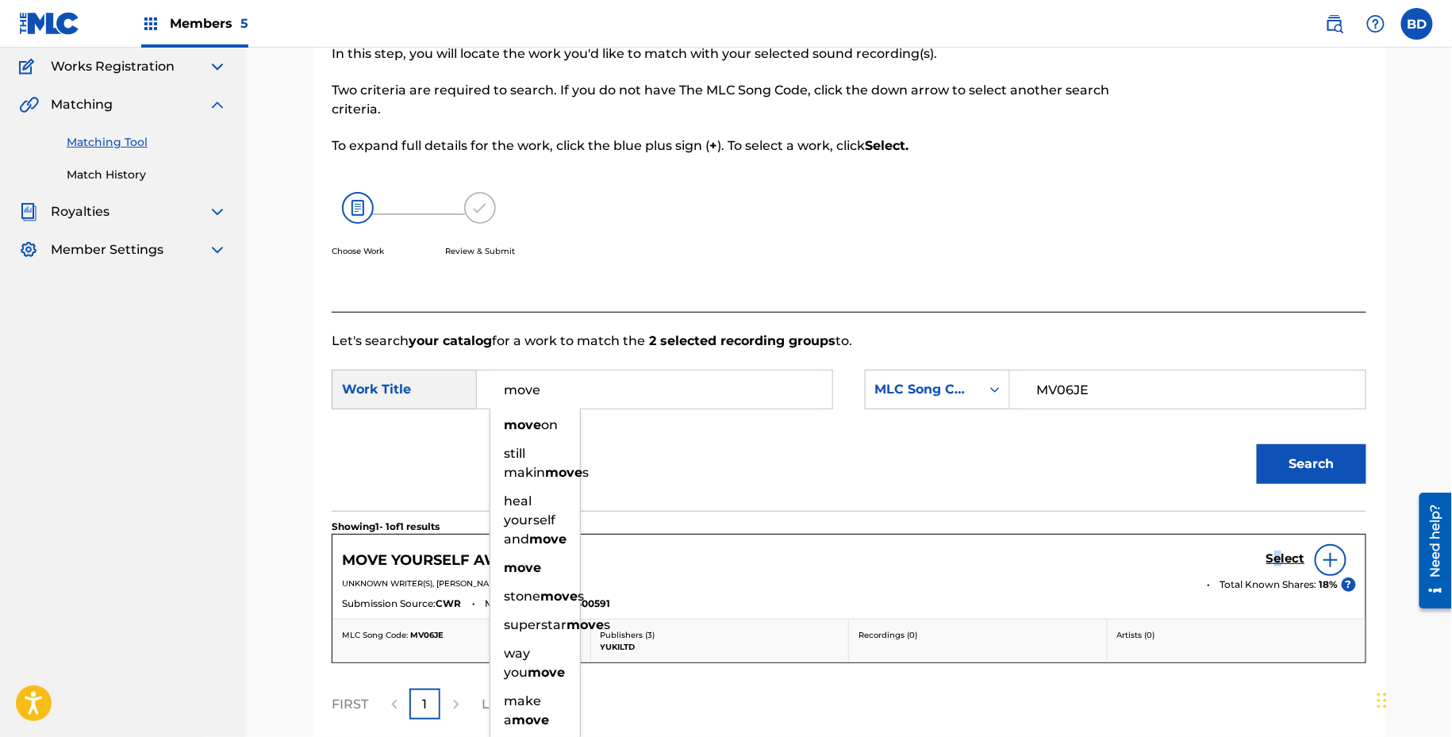
click at [1279, 559] on h5 "Select" at bounding box center [1285, 558] width 39 height 15
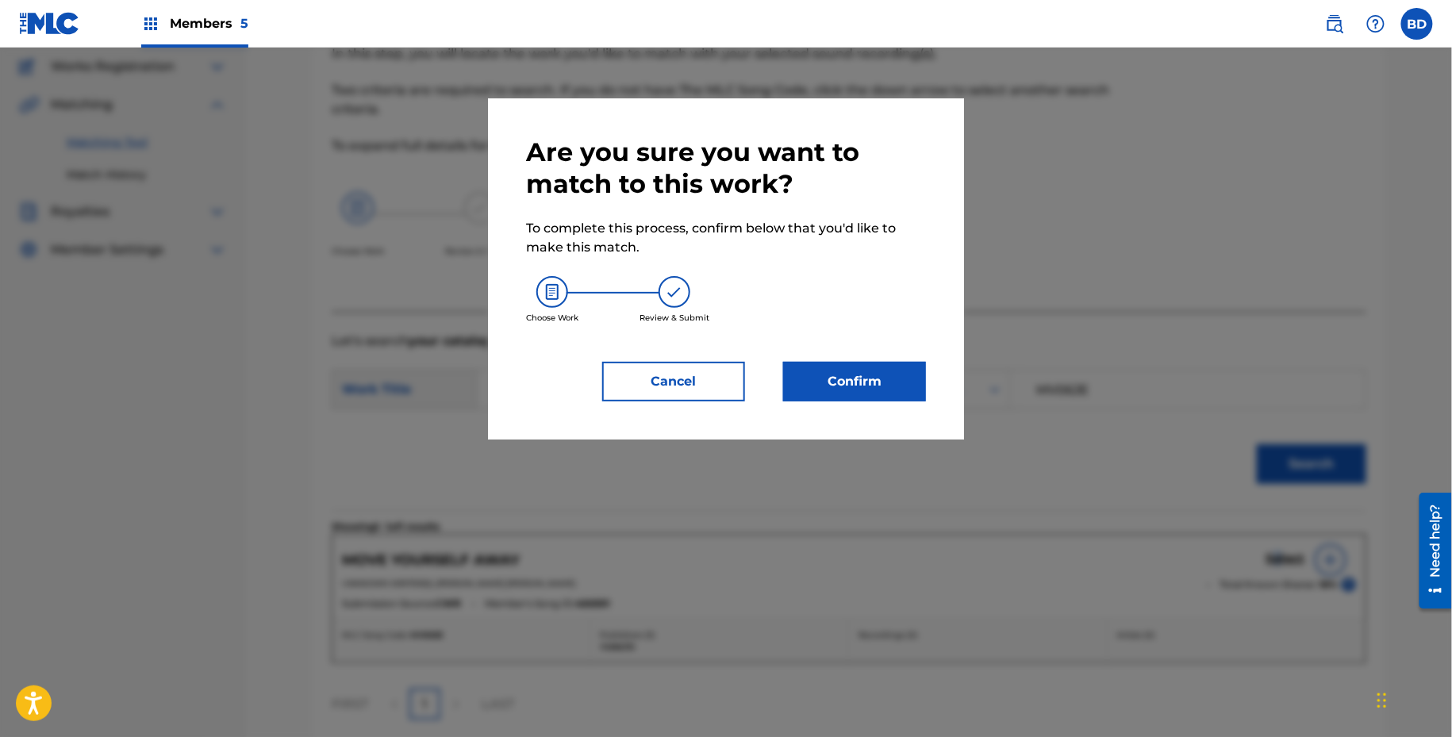
click at [897, 370] on button "Confirm" at bounding box center [854, 382] width 143 height 40
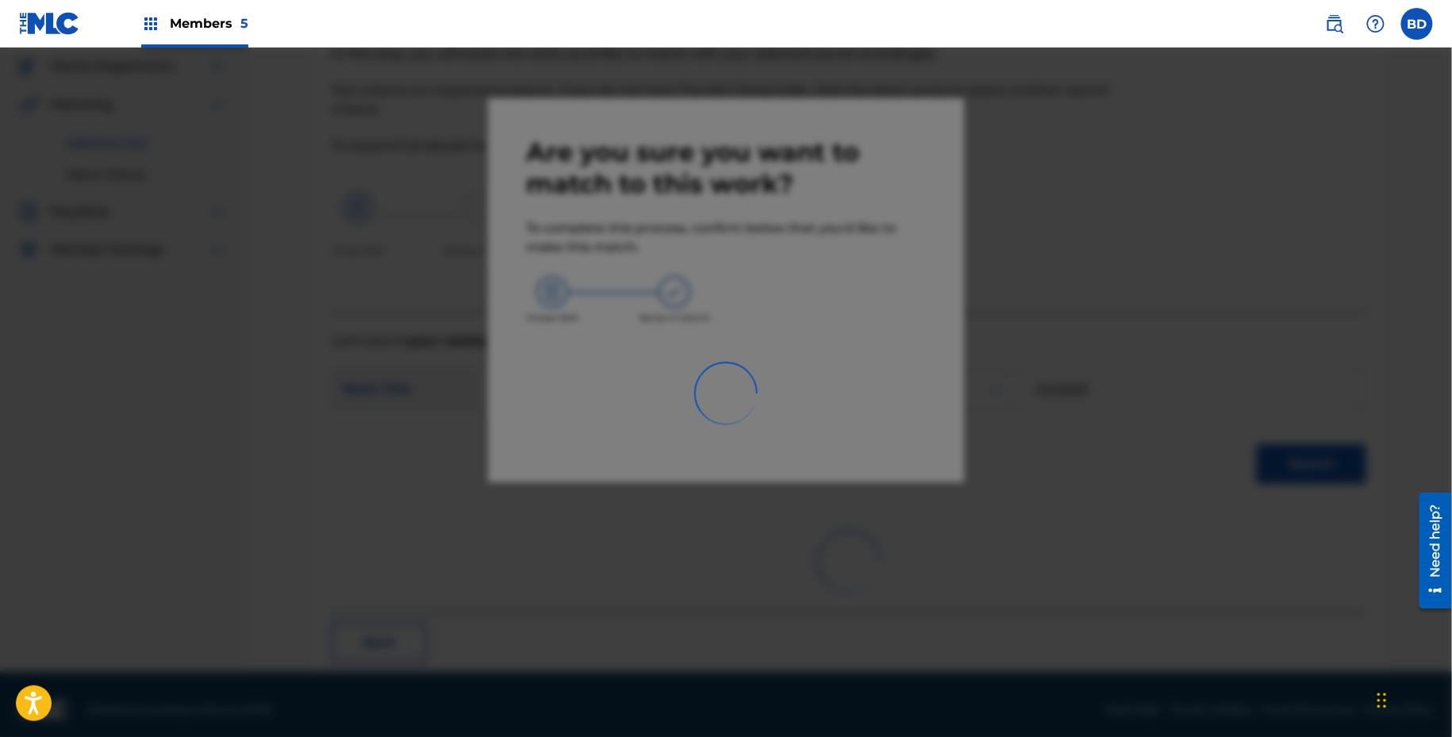
scroll to position [40, 0]
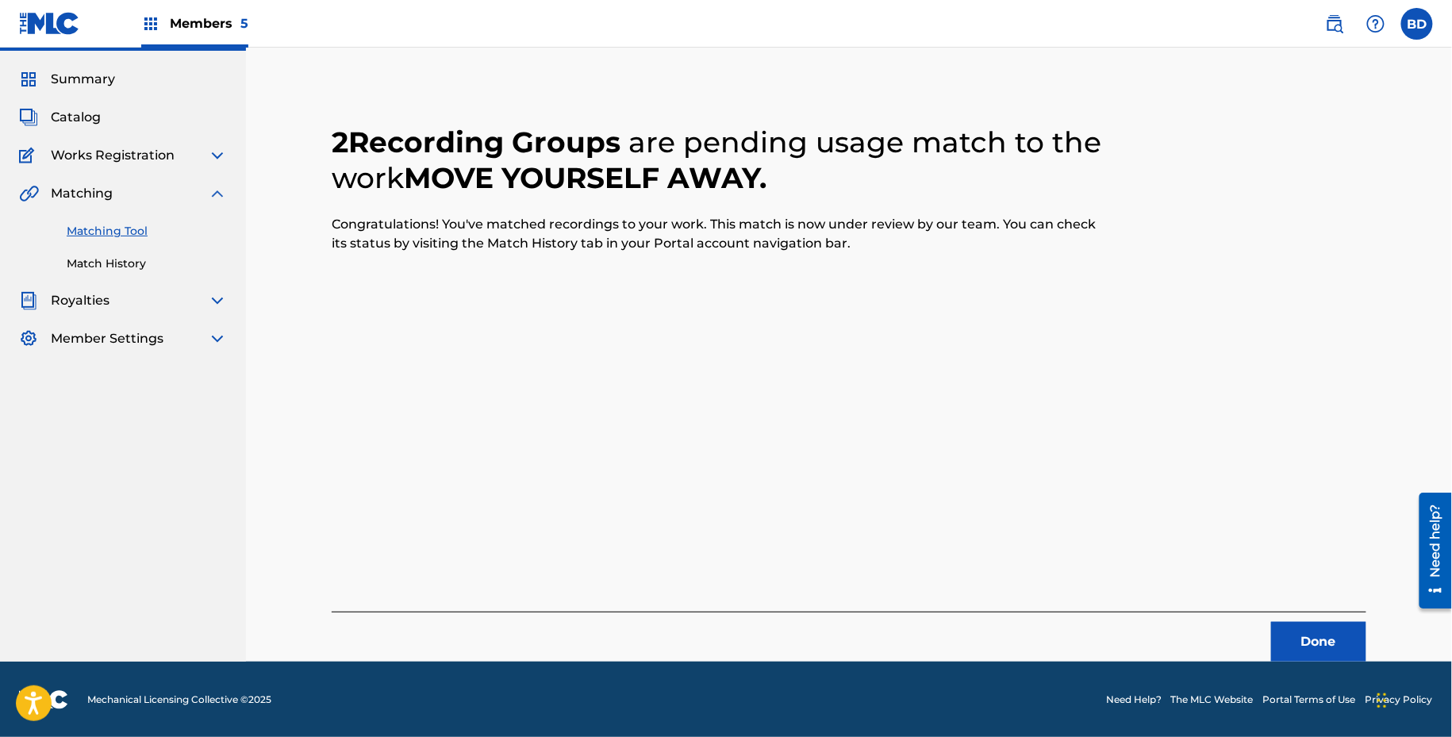
click at [113, 267] on link "Match History" at bounding box center [147, 263] width 160 height 17
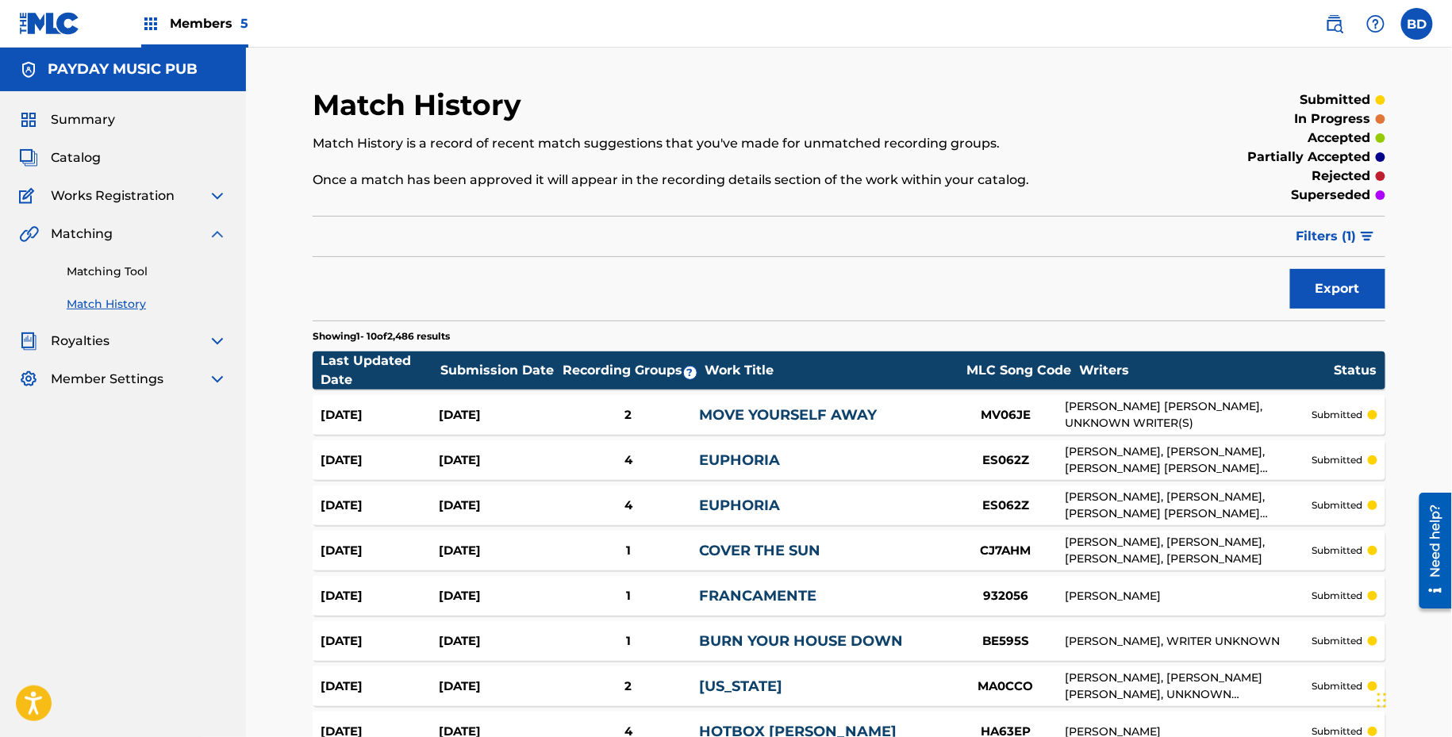
click at [608, 417] on div "2" at bounding box center [628, 415] width 142 height 18
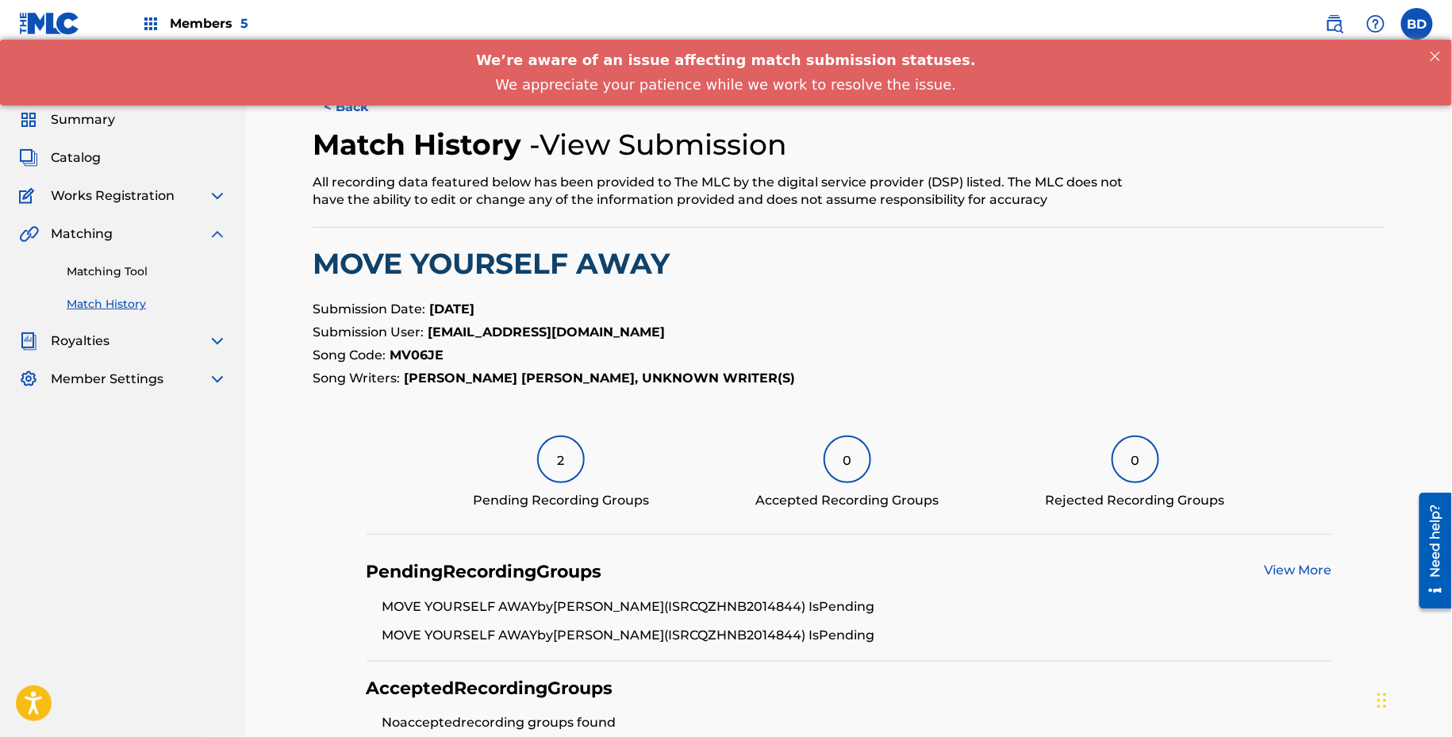
click at [86, 267] on link "Matching Tool" at bounding box center [147, 271] width 160 height 17
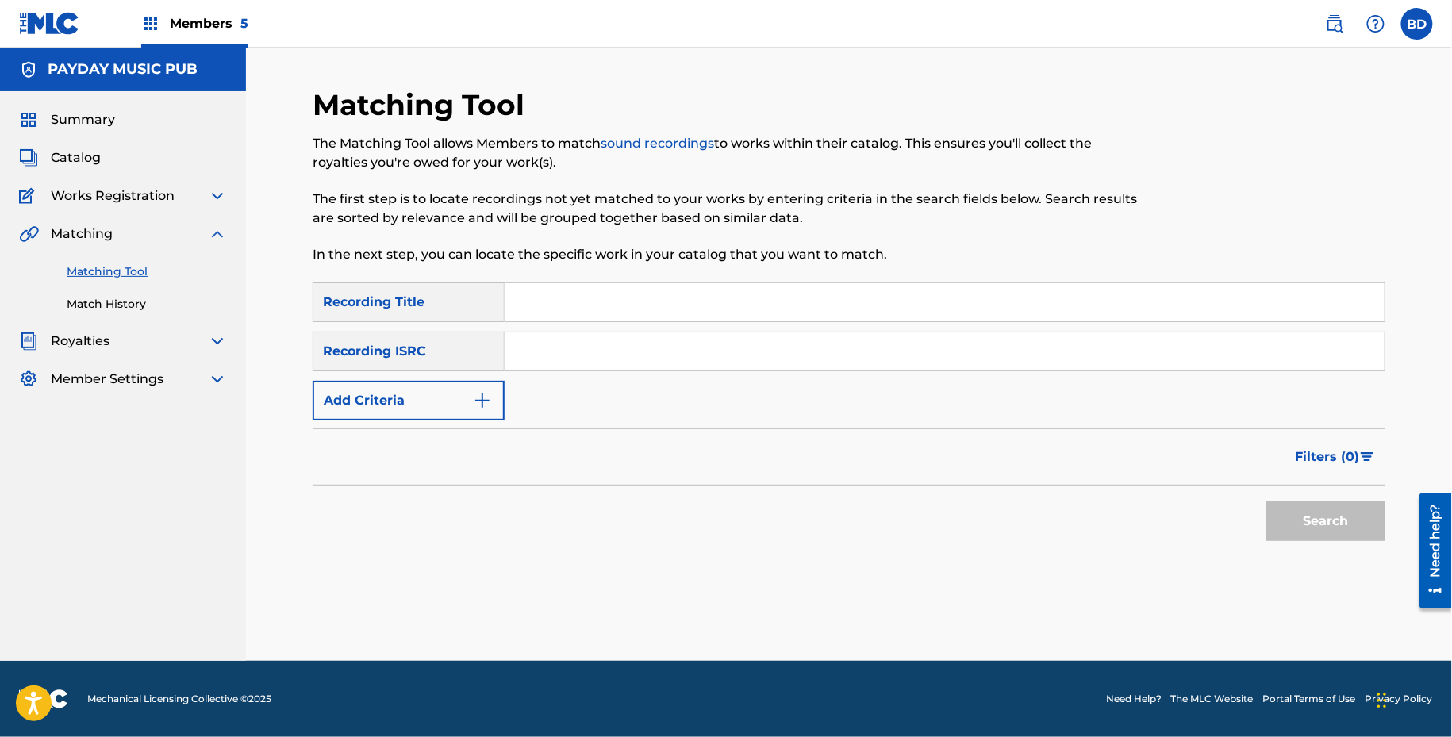
click at [559, 367] on input "Search Form" at bounding box center [945, 351] width 880 height 38
paste input "QZHNA2154529"
type input "QZHNA2154529"
click at [1266, 501] on button "Search" at bounding box center [1325, 521] width 119 height 40
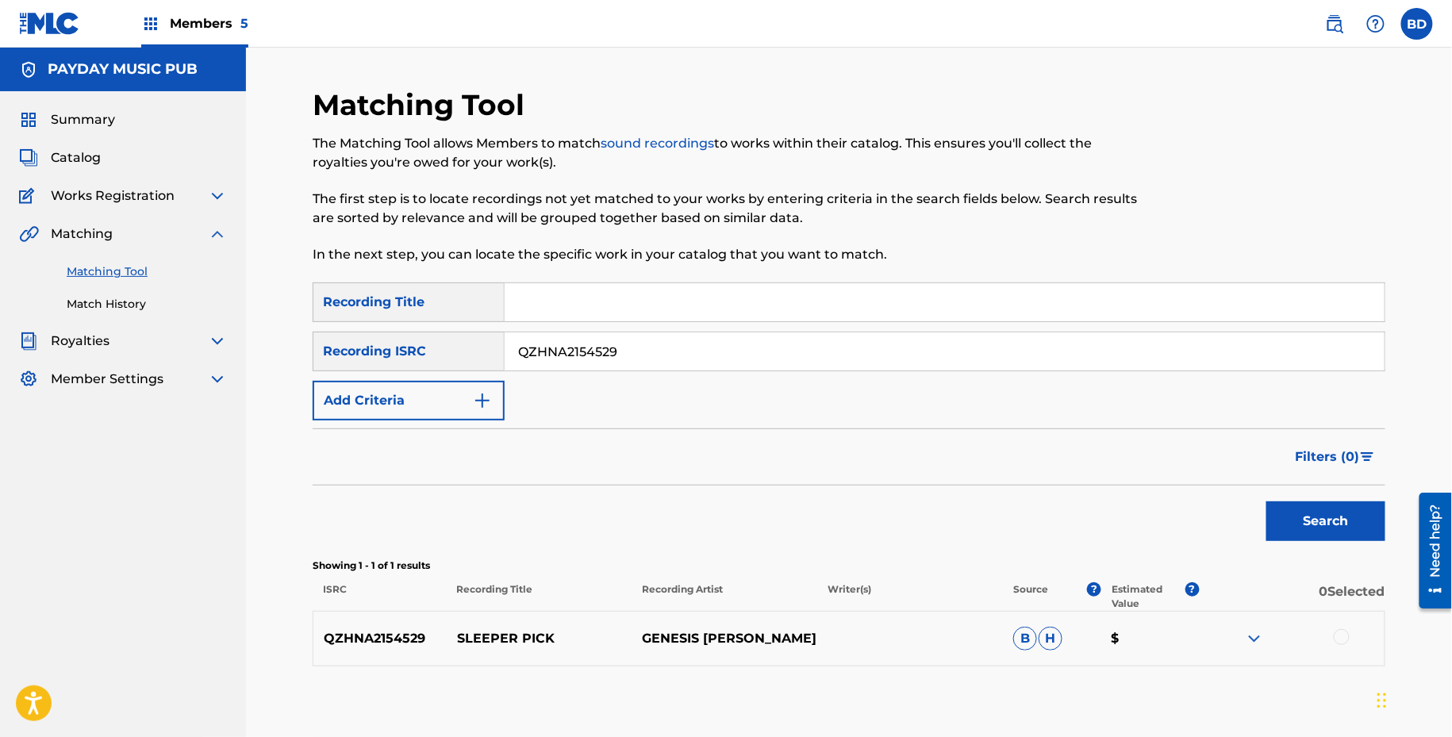
scroll to position [84, 0]
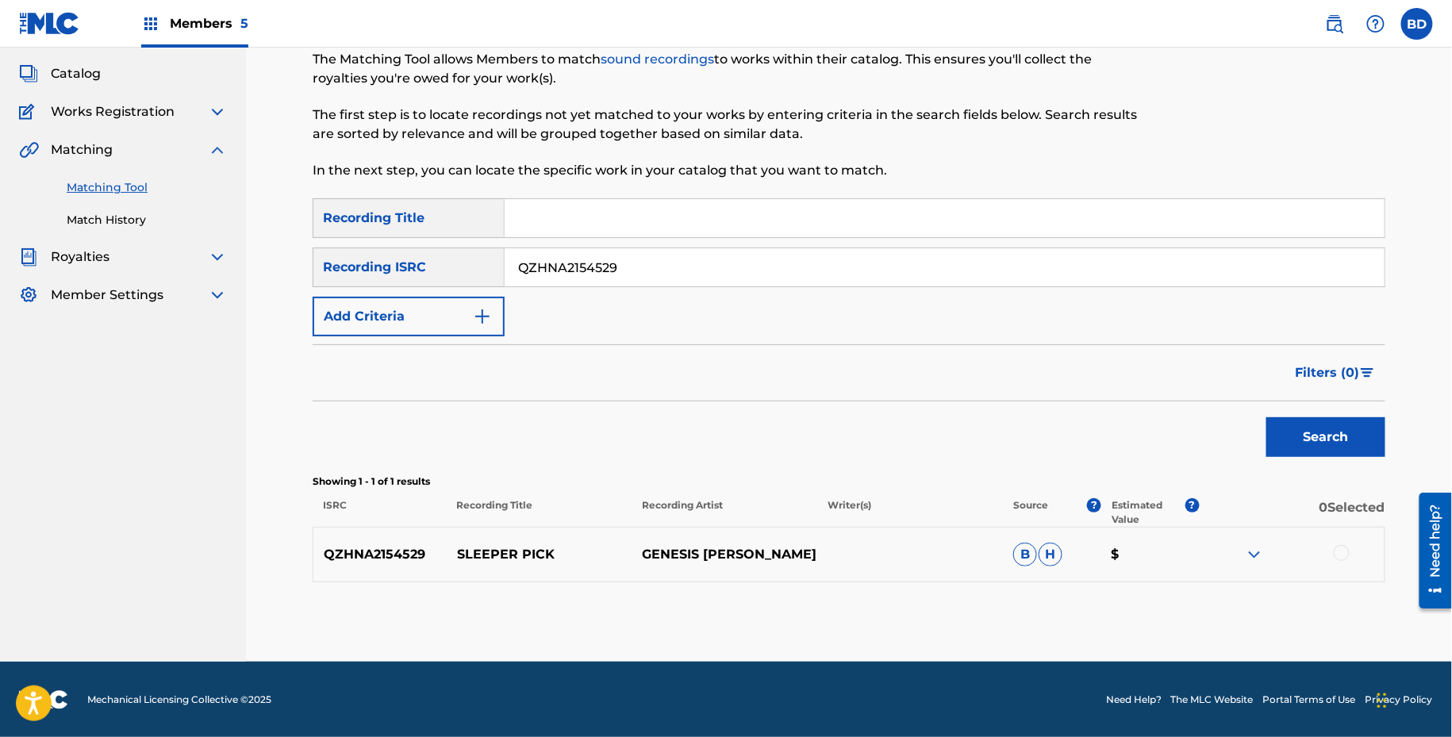
click at [1262, 548] on img at bounding box center [1254, 554] width 19 height 19
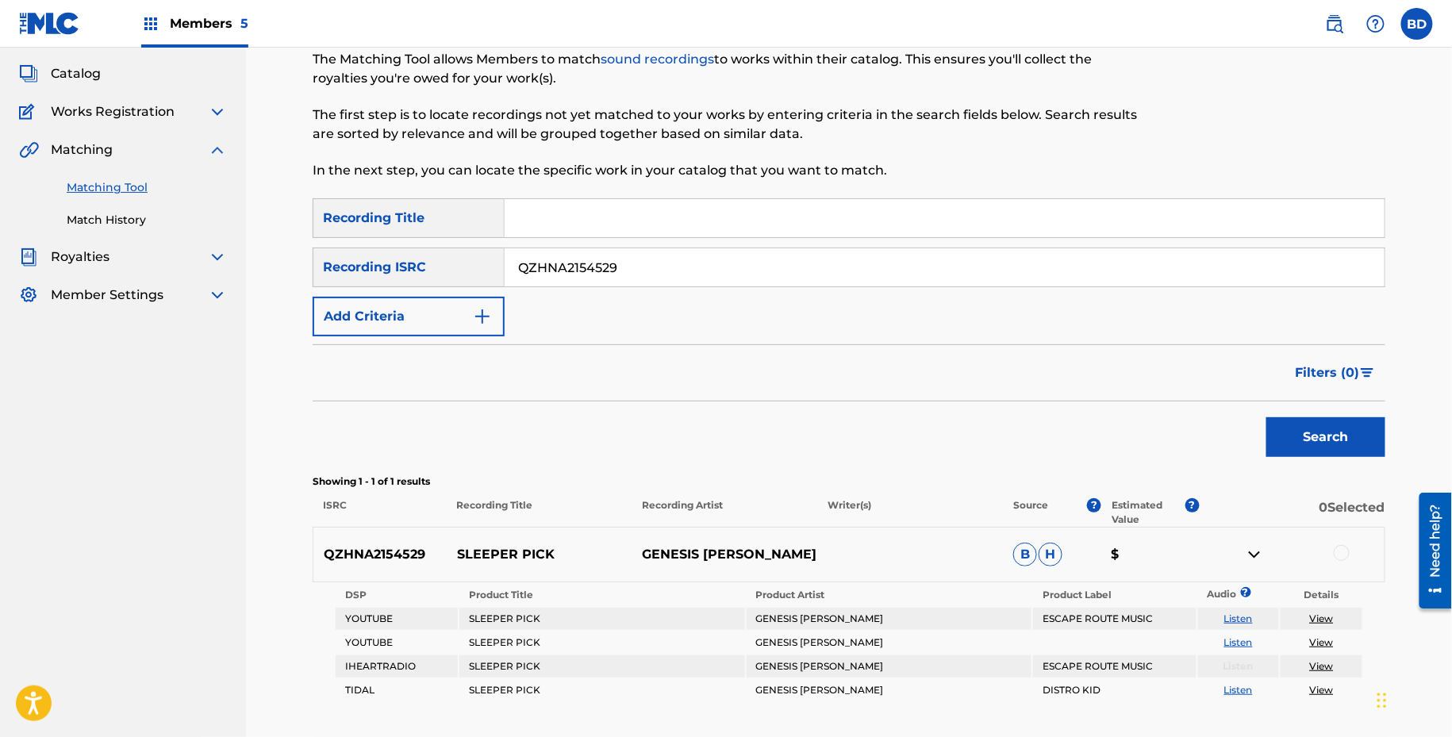
click at [476, 561] on p "SLEEPER PICK" at bounding box center [540, 554] width 186 height 19
copy p "SLEEPER PICK"
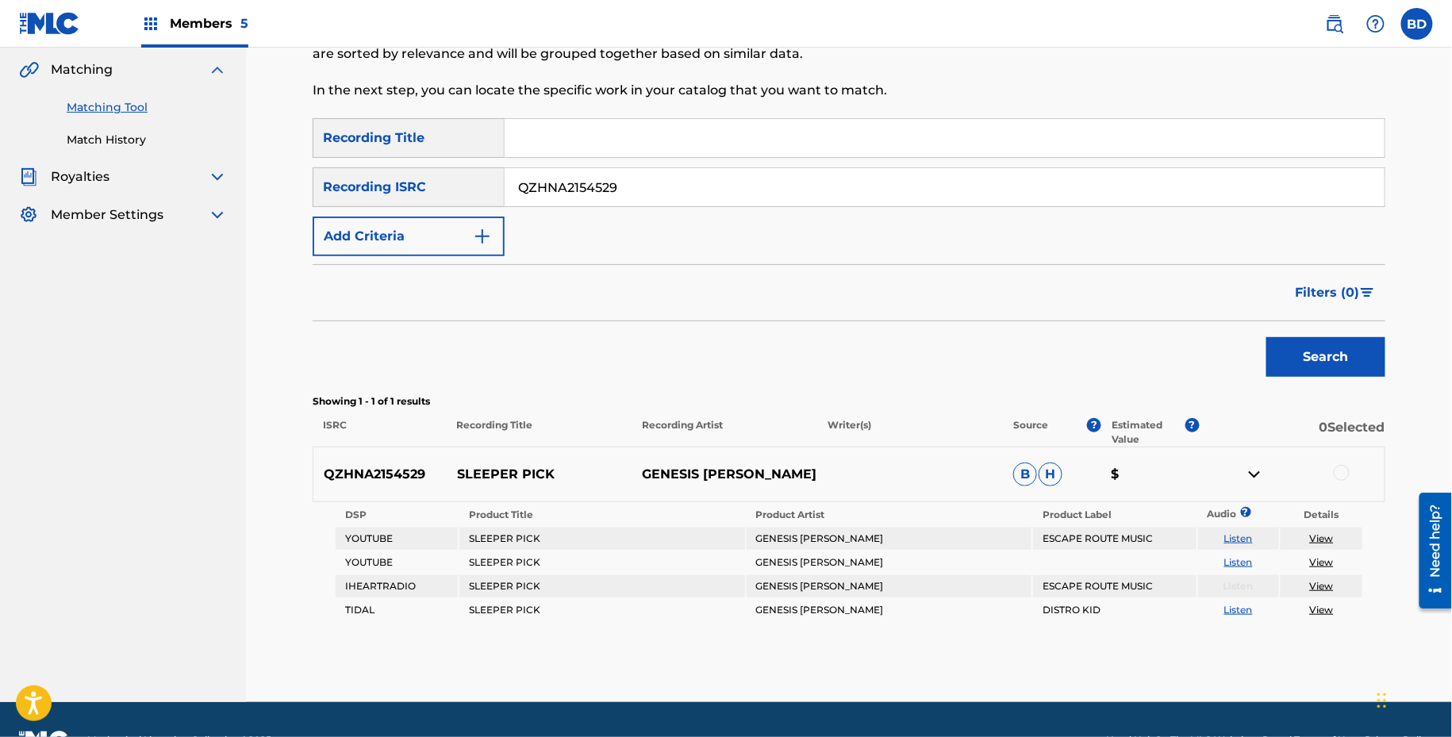
click at [1342, 467] on div at bounding box center [1342, 473] width 16 height 16
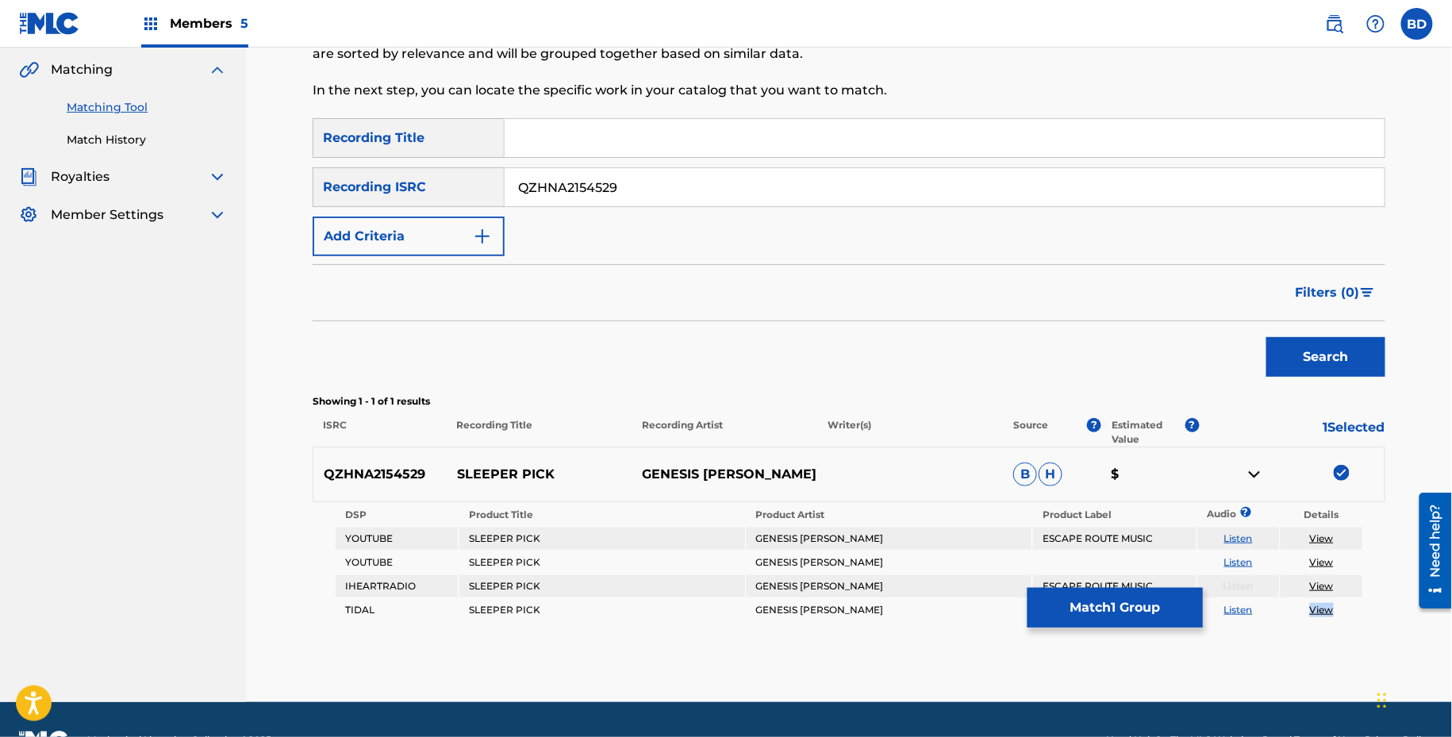
click at [1085, 603] on button "Match 1 Group" at bounding box center [1114, 608] width 175 height 40
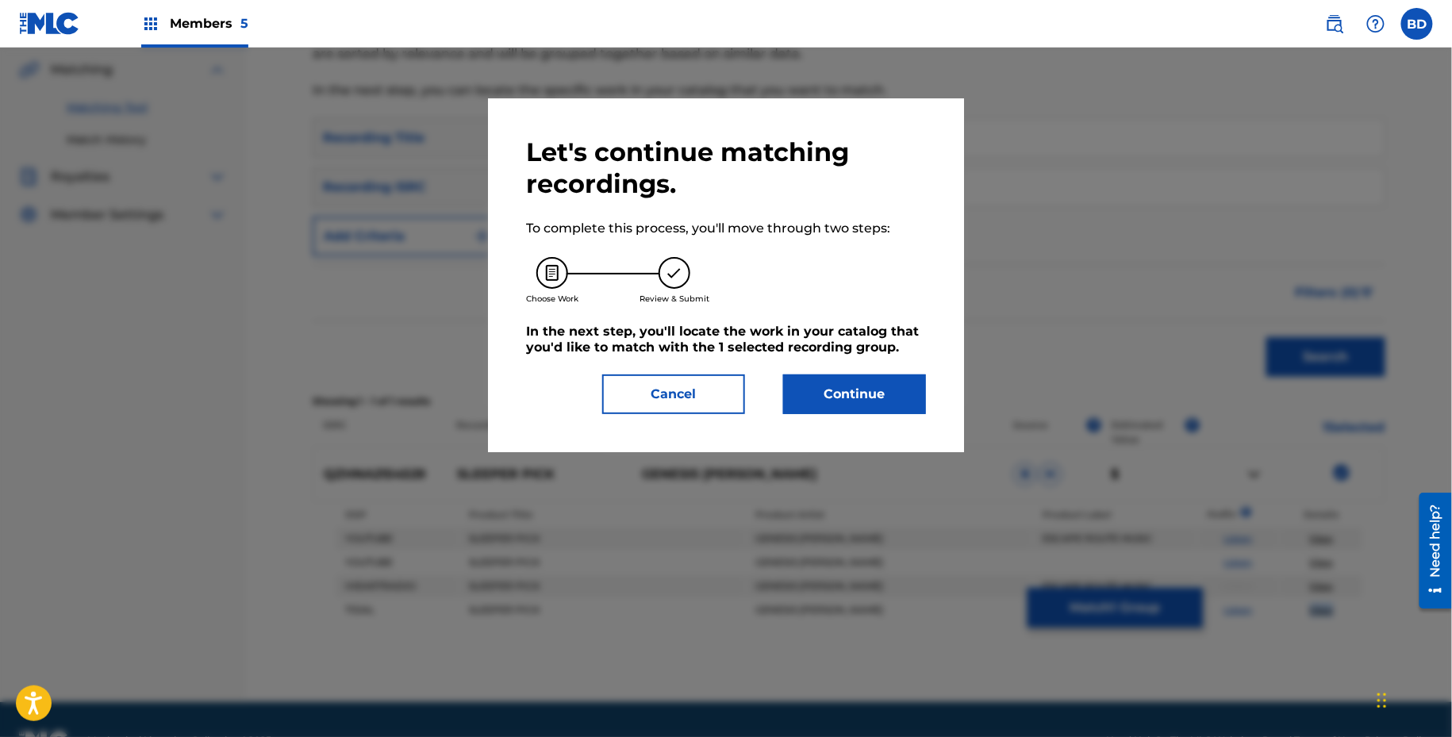
click at [868, 394] on button "Continue" at bounding box center [854, 394] width 143 height 40
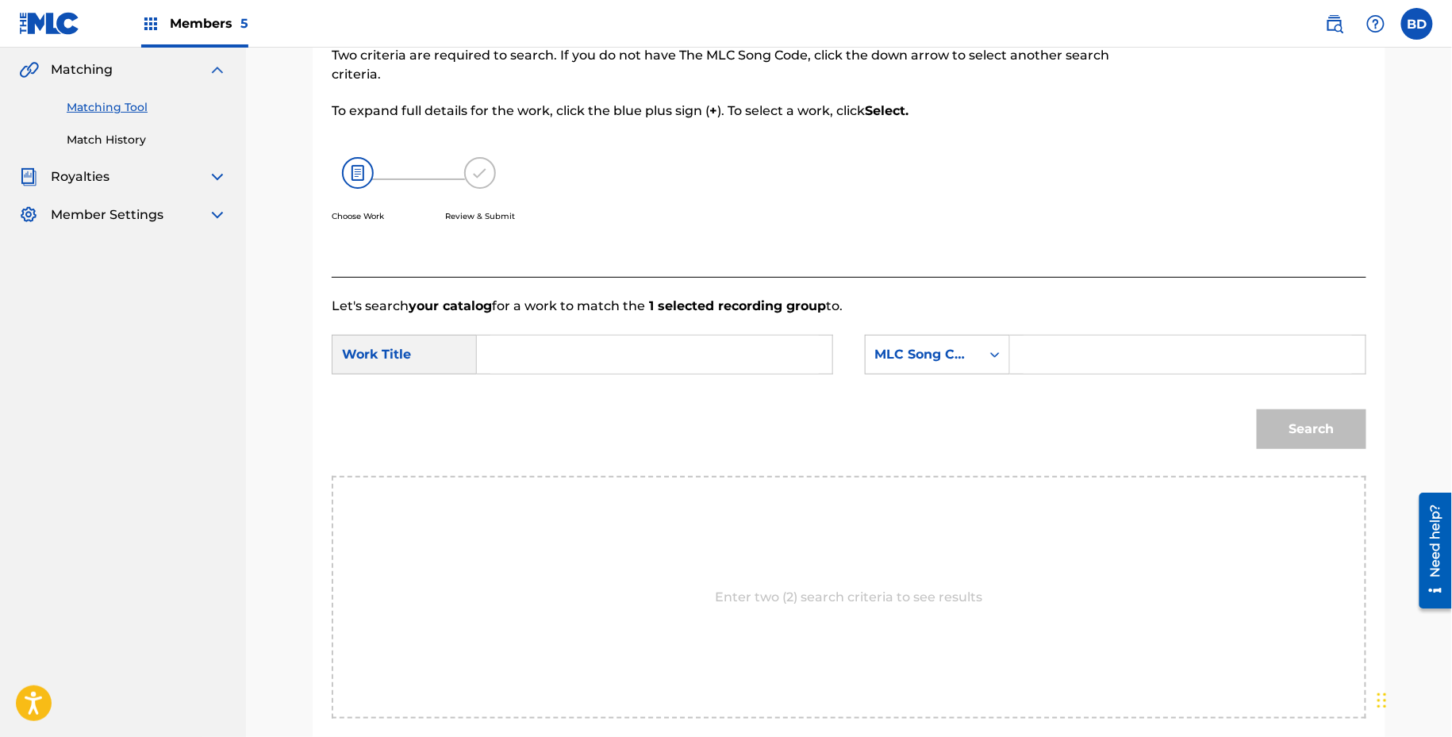
click at [1092, 363] on input "Search Form" at bounding box center [1187, 355] width 328 height 38
paste input "SB3CYP"
type input "SB3CYP"
click at [807, 350] on div "Search Form" at bounding box center [655, 355] width 356 height 40
drag, startPoint x: 807, startPoint y: 350, endPoint x: 822, endPoint y: 355, distance: 16.1
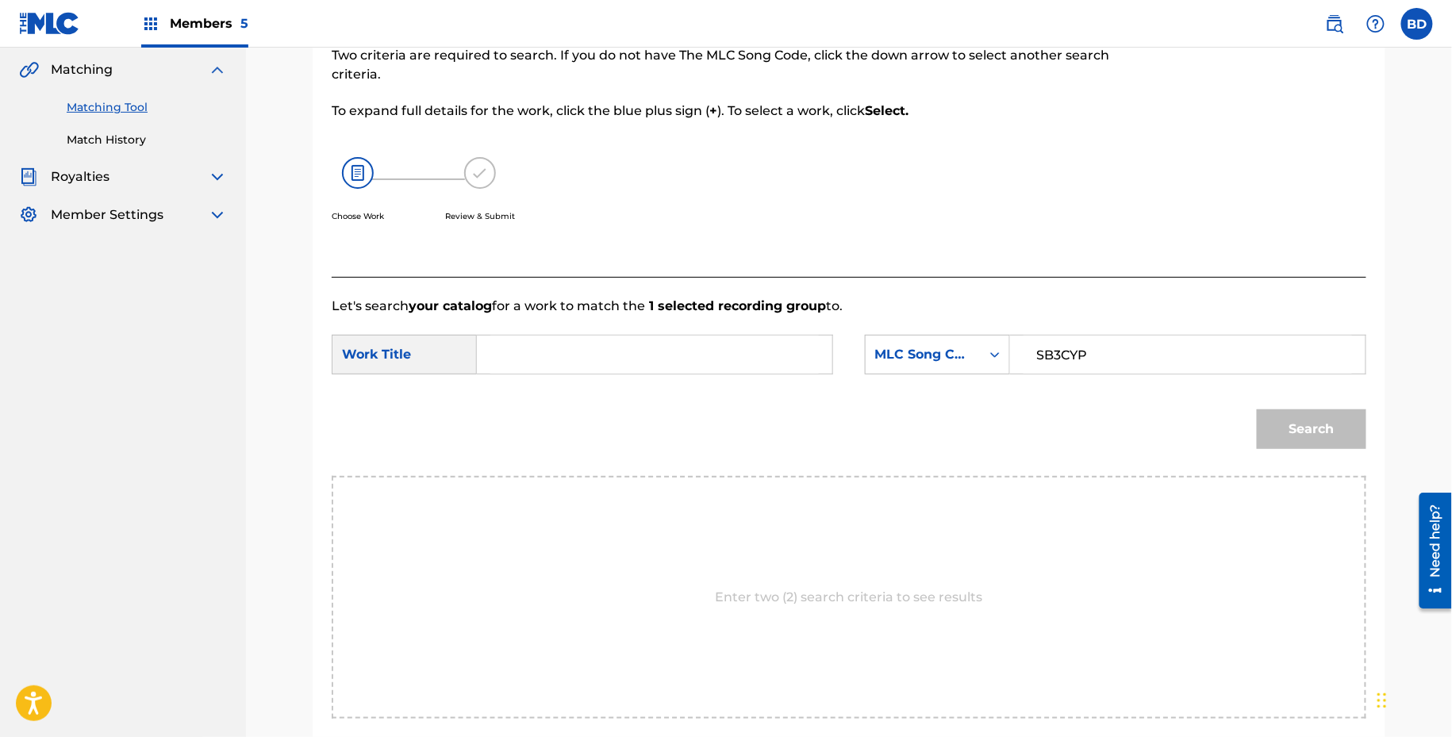
click at [809, 350] on input "Search Form" at bounding box center [654, 355] width 328 height 38
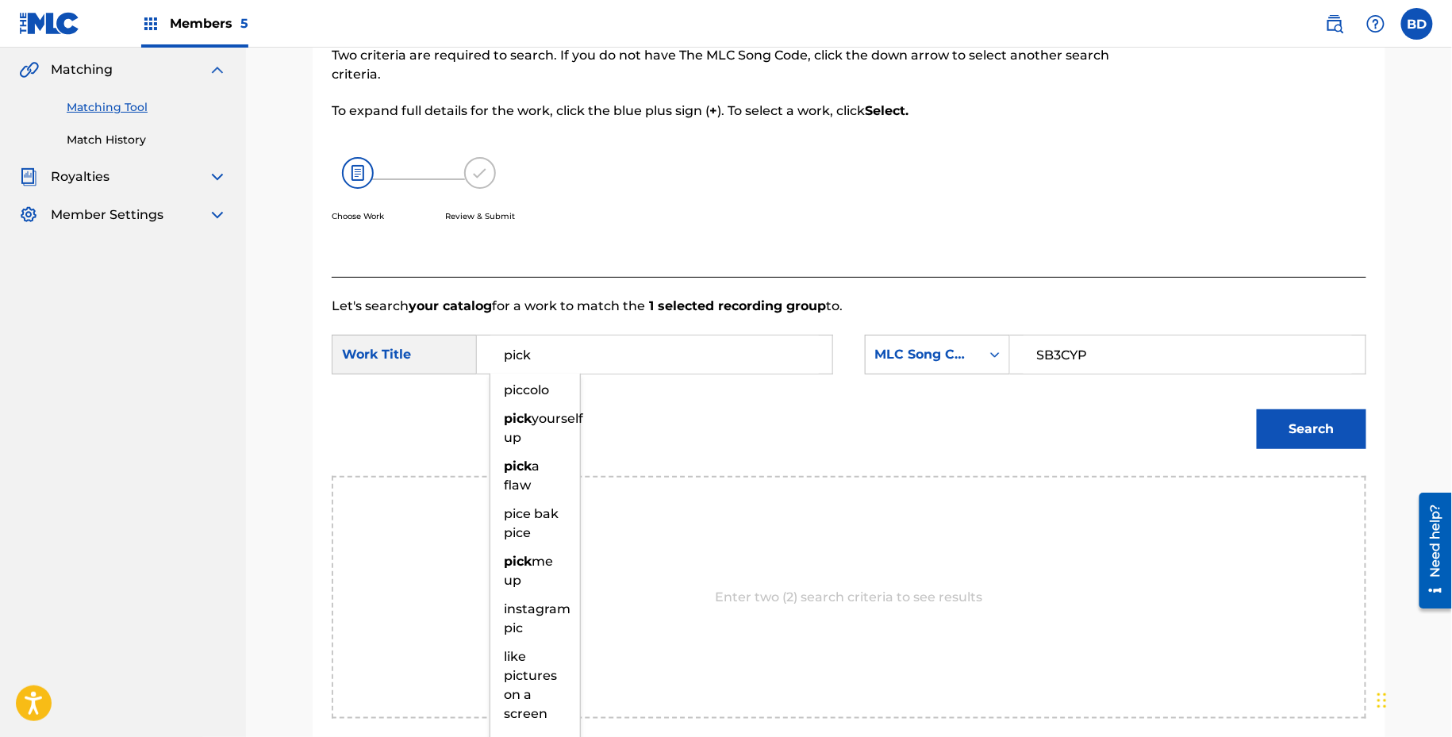
type input "pick"
click at [1257, 409] on button "Search" at bounding box center [1311, 429] width 109 height 40
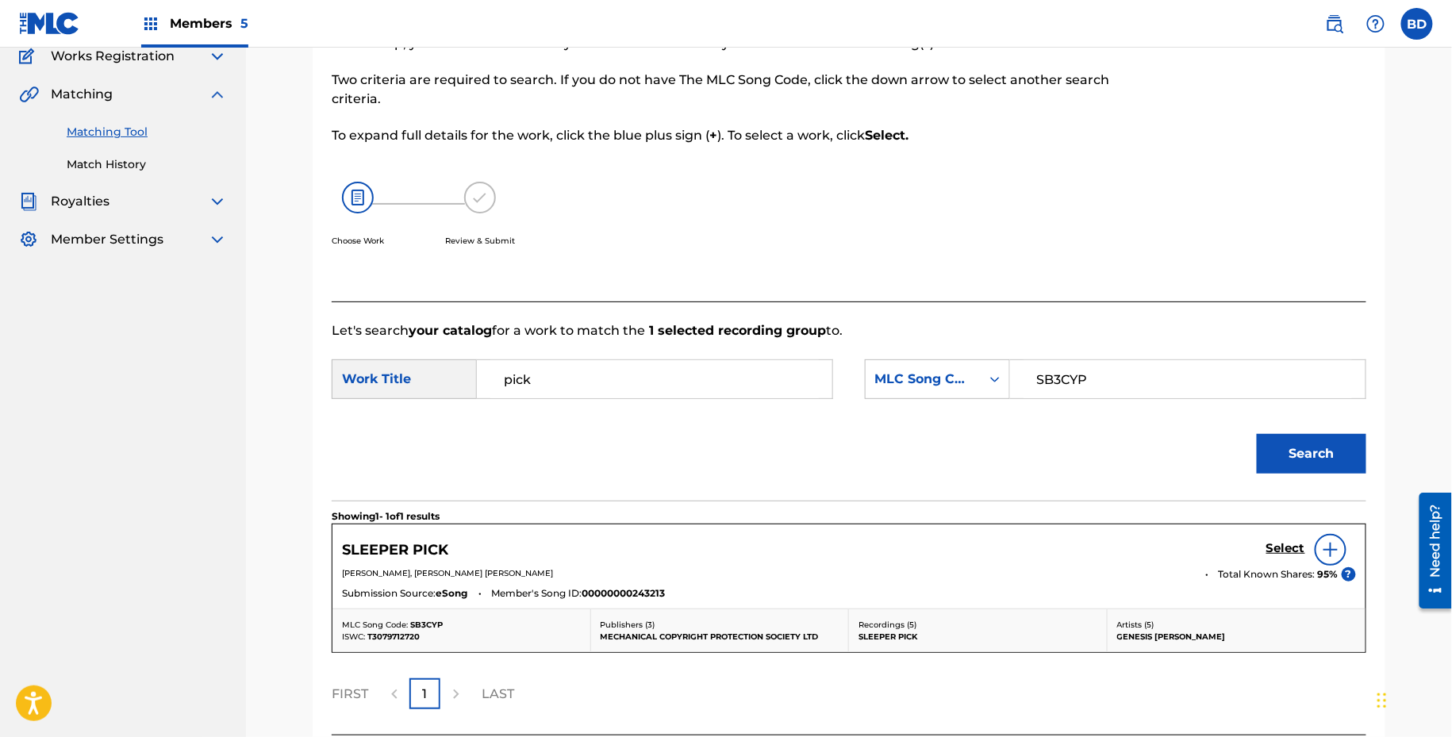
click at [1275, 543] on h5 "Select" at bounding box center [1285, 548] width 39 height 15
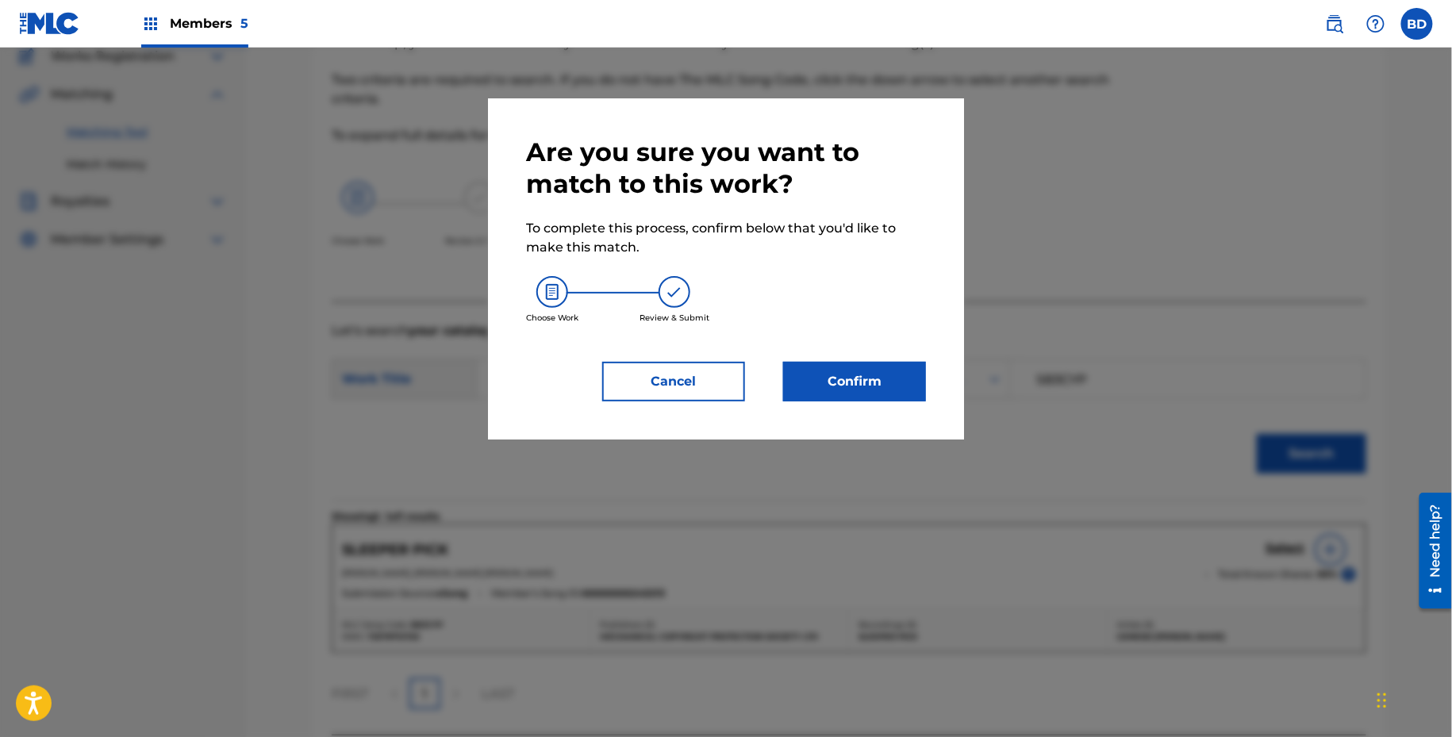
click at [851, 370] on button "Confirm" at bounding box center [854, 382] width 143 height 40
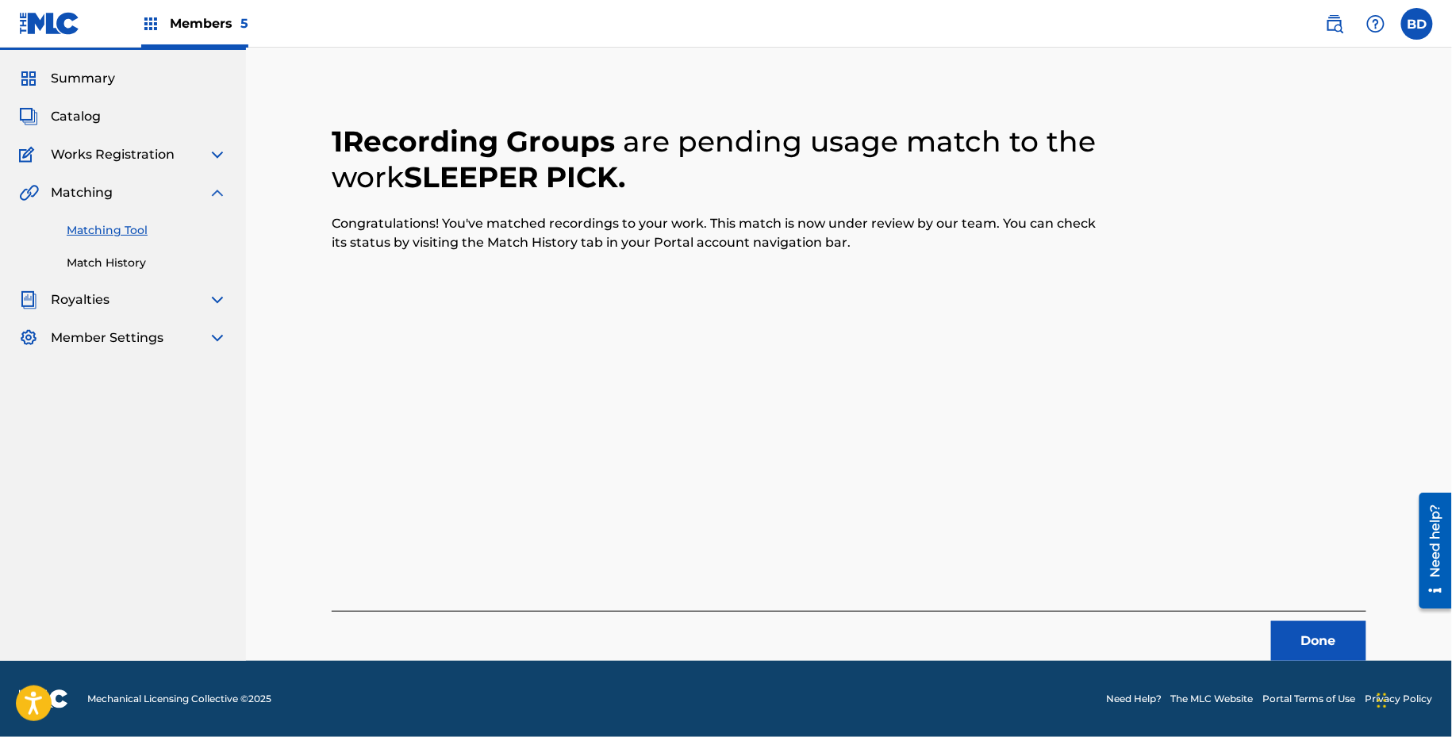
scroll to position [40, 0]
click at [125, 253] on div "Matching Tool Match History" at bounding box center [123, 237] width 208 height 69
click at [125, 263] on link "Match History" at bounding box center [147, 263] width 160 height 17
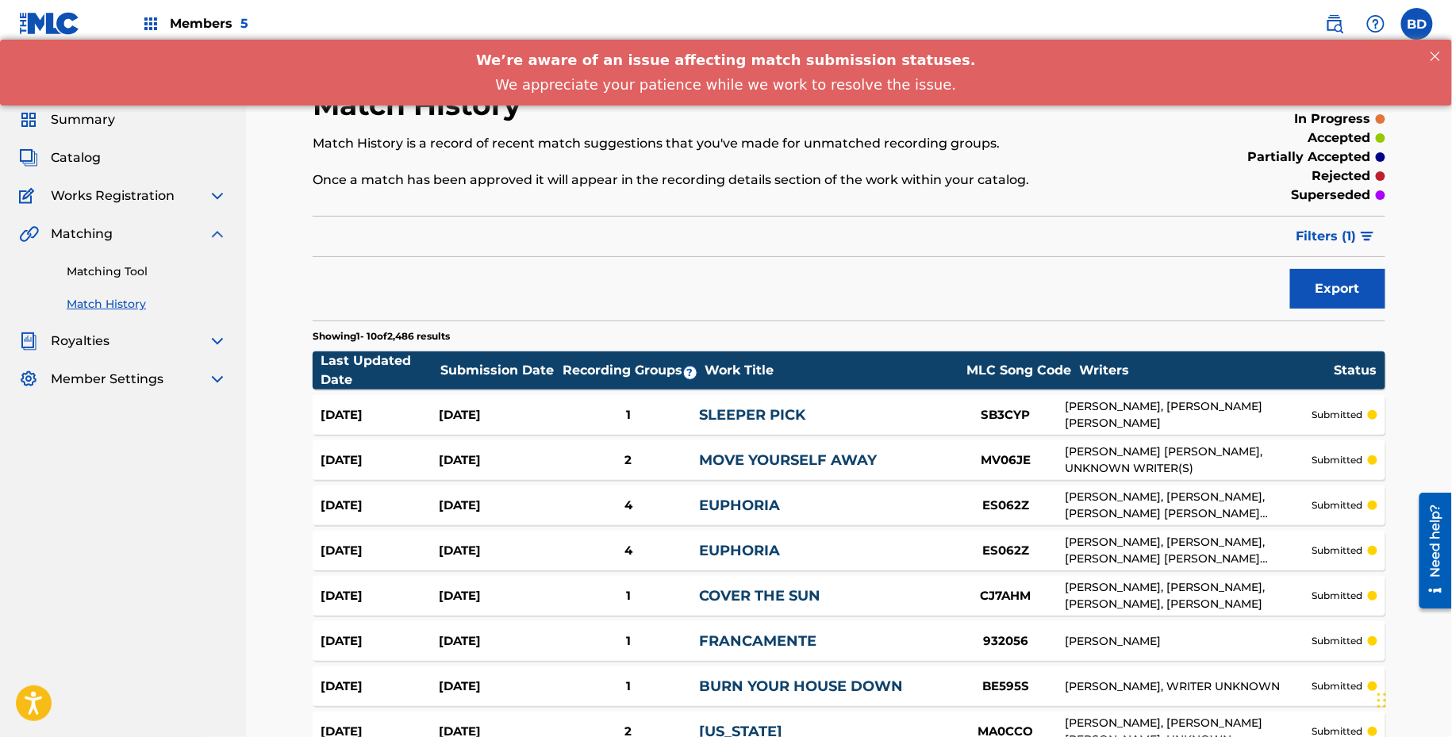
click at [680, 409] on div "1" at bounding box center [628, 415] width 142 height 18
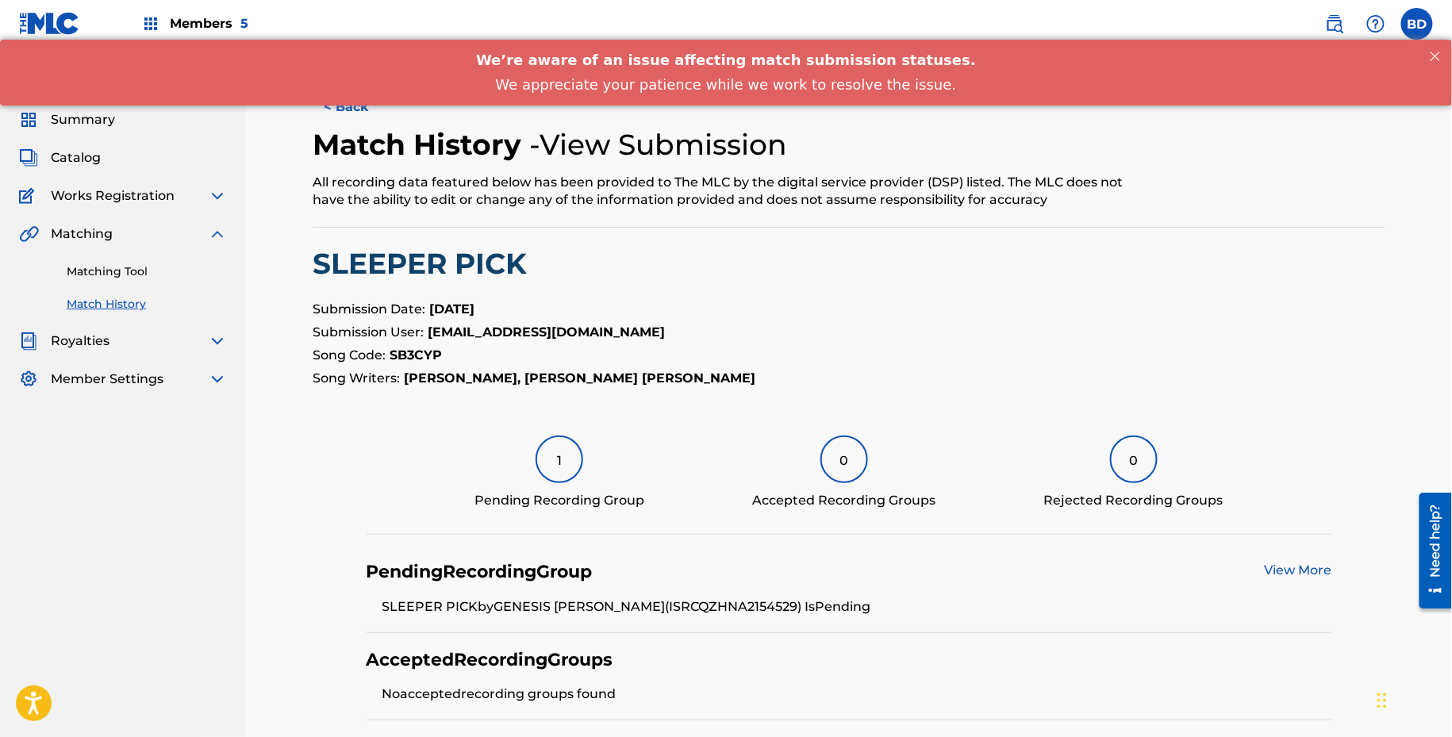
click at [117, 264] on link "Matching Tool" at bounding box center [147, 271] width 160 height 17
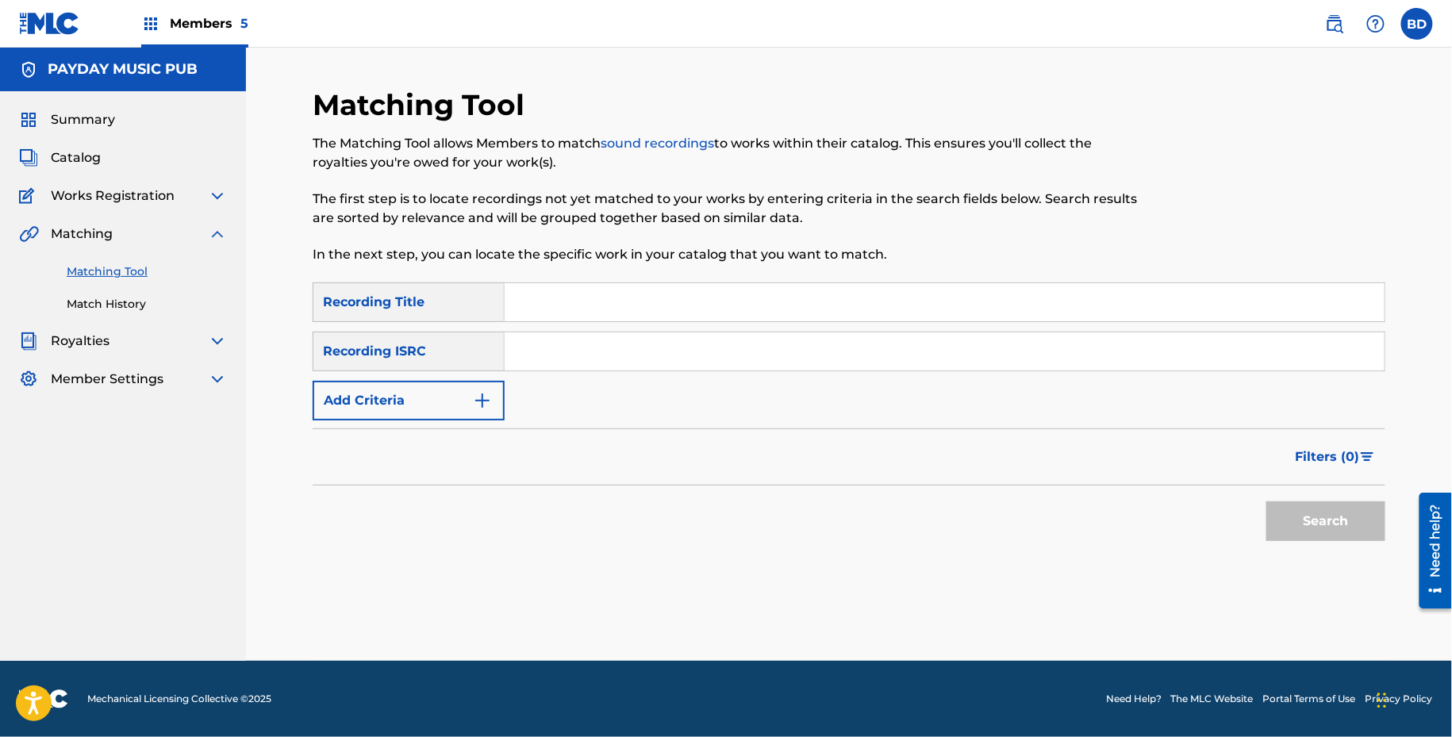
click at [599, 318] on input "Search Form" at bounding box center [945, 302] width 880 height 38
click at [592, 343] on input "Search Form" at bounding box center [945, 351] width 880 height 38
paste input "QZHN82532020"
click at [1266, 501] on button "Search" at bounding box center [1325, 521] width 119 height 40
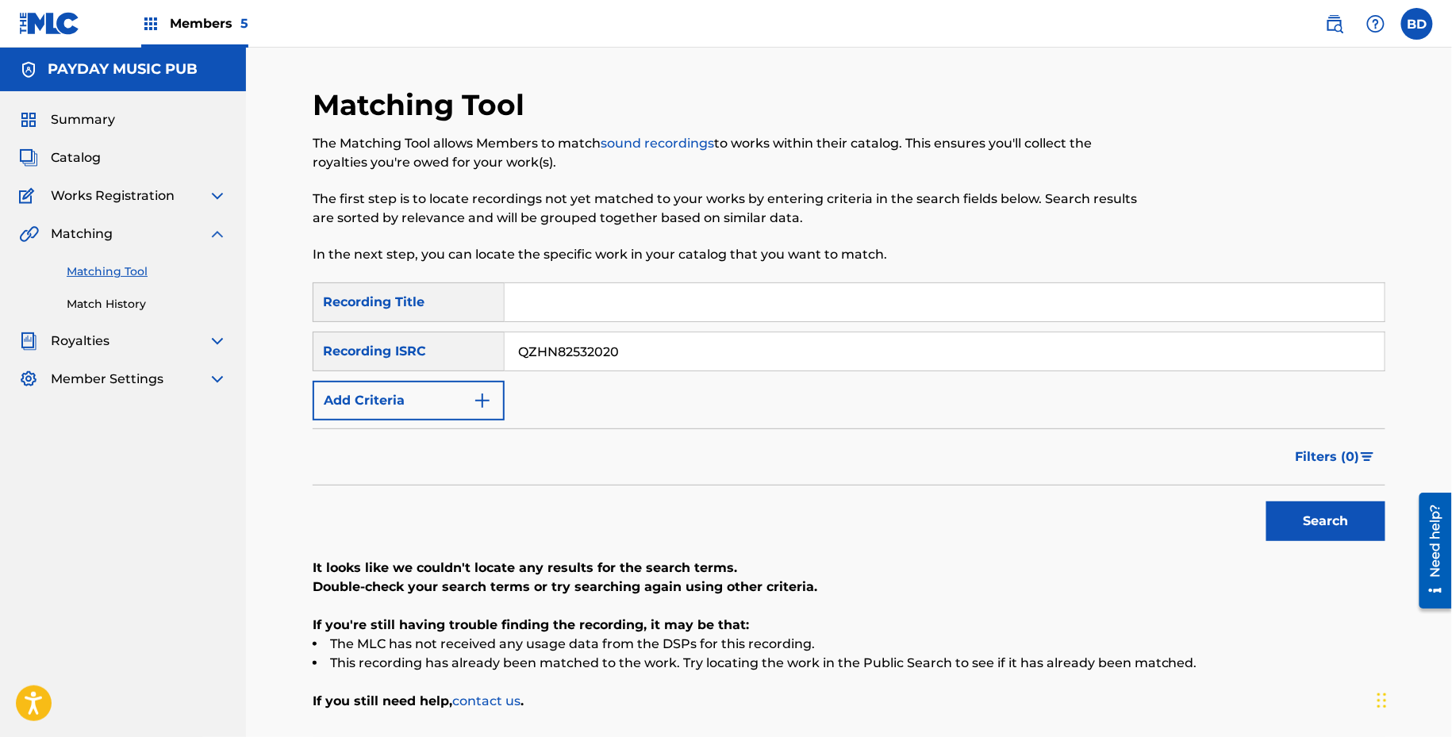
click at [623, 361] on input "QZHN82532020" at bounding box center [945, 351] width 880 height 38
paste input "1948305"
click at [1266, 501] on button "Search" at bounding box center [1325, 521] width 119 height 40
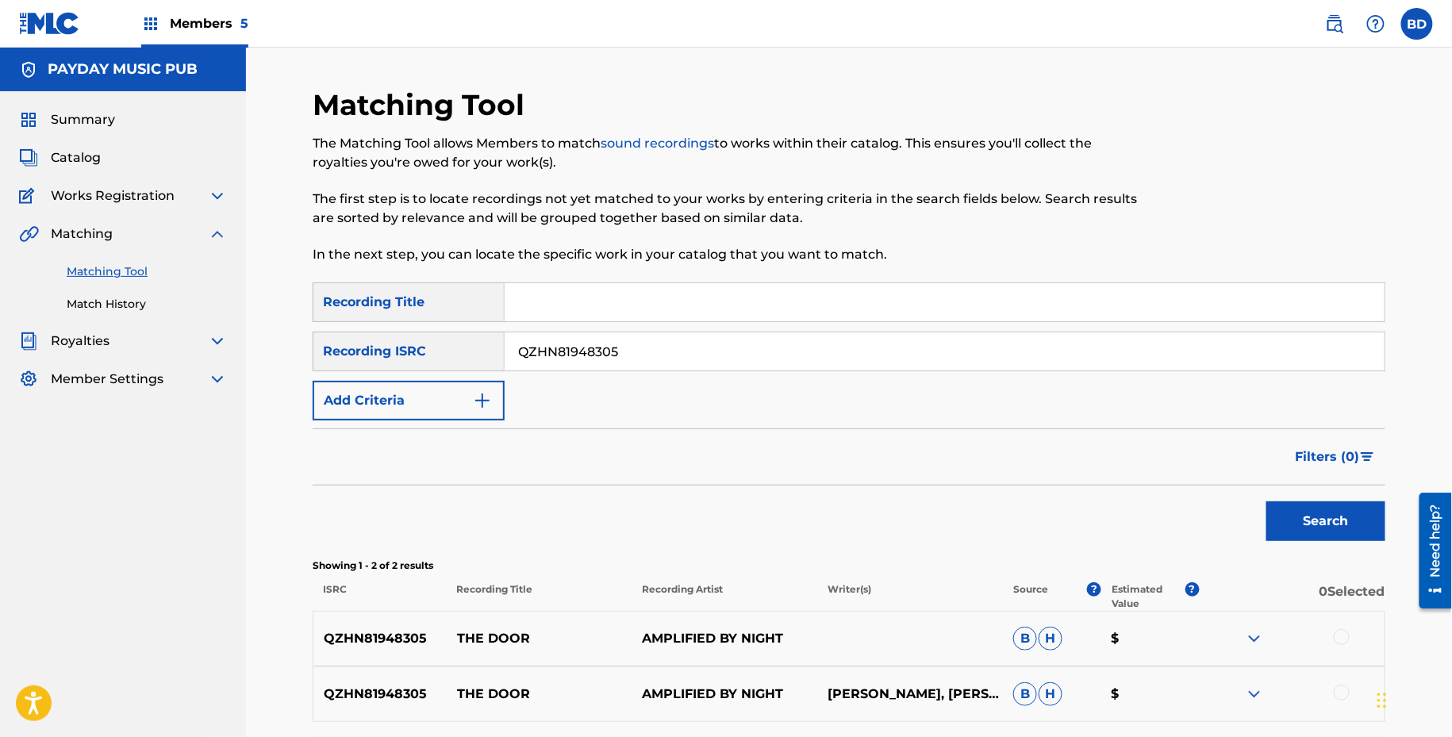
scroll to position [140, 0]
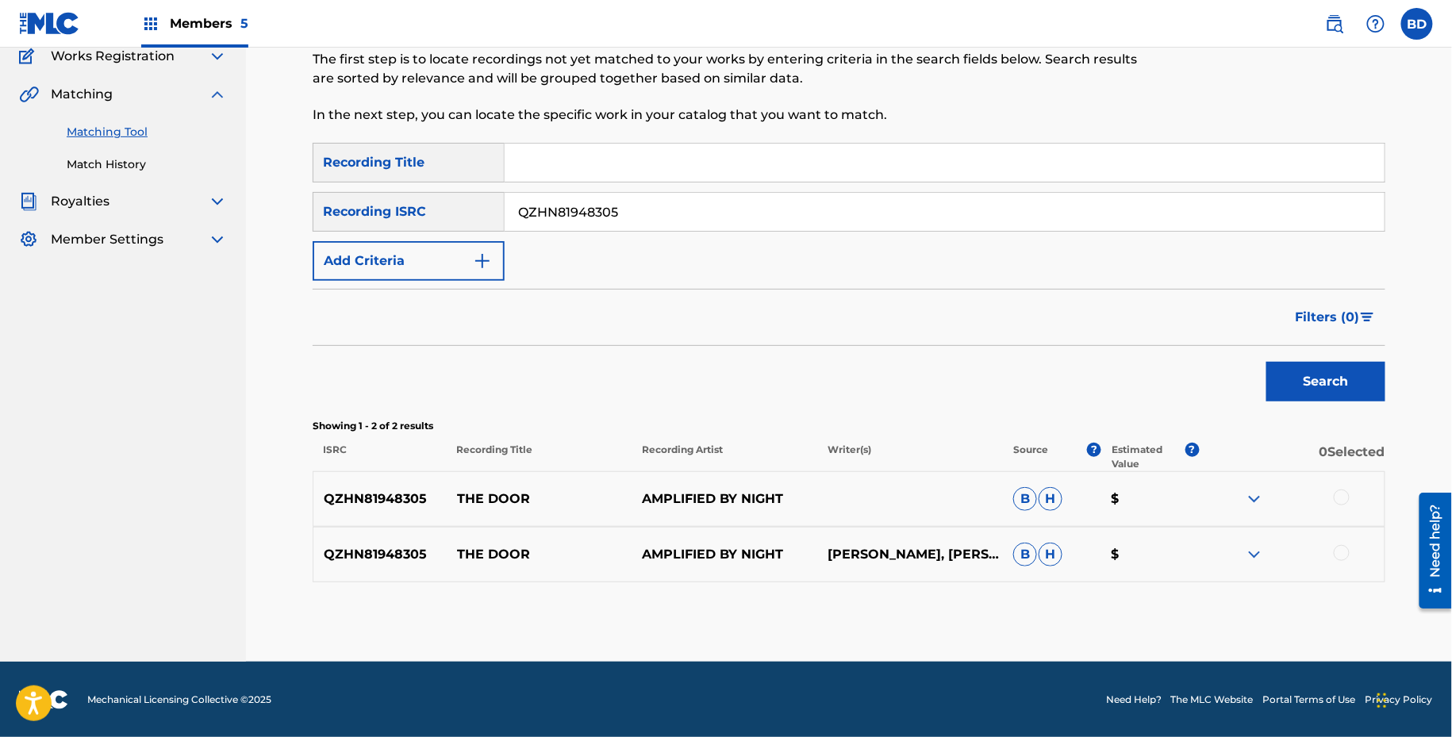
click at [1255, 557] on img at bounding box center [1254, 554] width 19 height 19
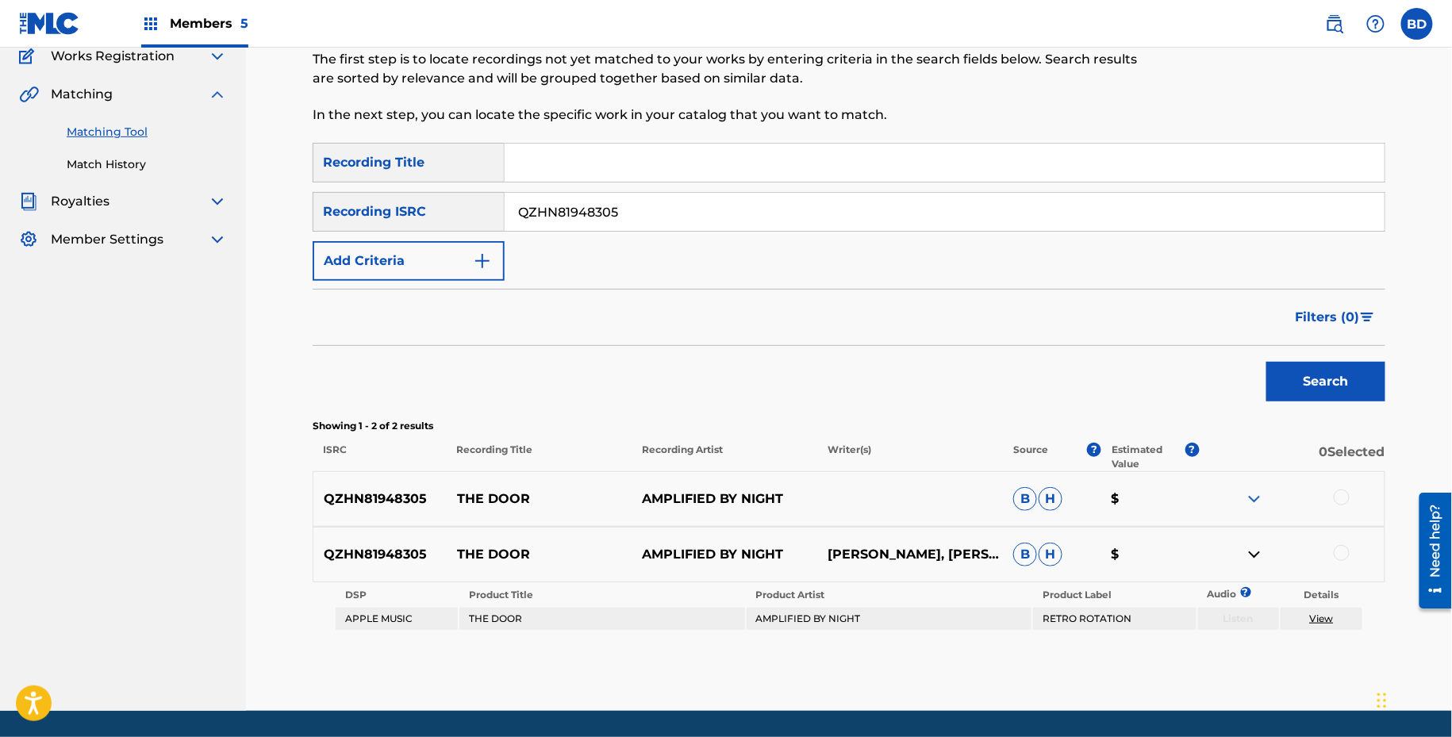
click at [1255, 508] on div "QZHN81948305 THE DOOR AMPLIFIED BY NIGHT B H $" at bounding box center [849, 499] width 1073 height 56
click at [1254, 505] on img at bounding box center [1254, 499] width 19 height 19
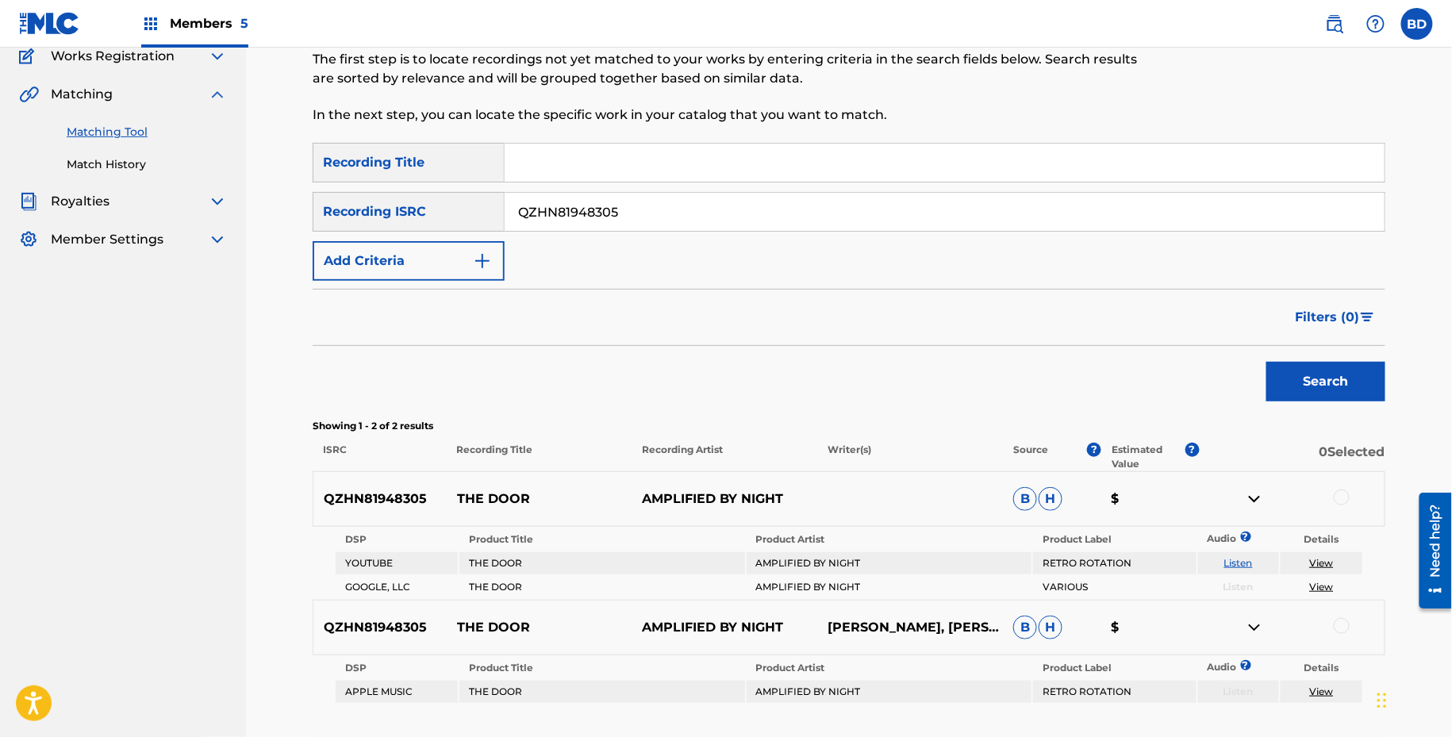
click at [480, 504] on p "THE DOOR" at bounding box center [540, 499] width 186 height 19
click at [480, 503] on p "THE DOOR" at bounding box center [540, 499] width 186 height 19
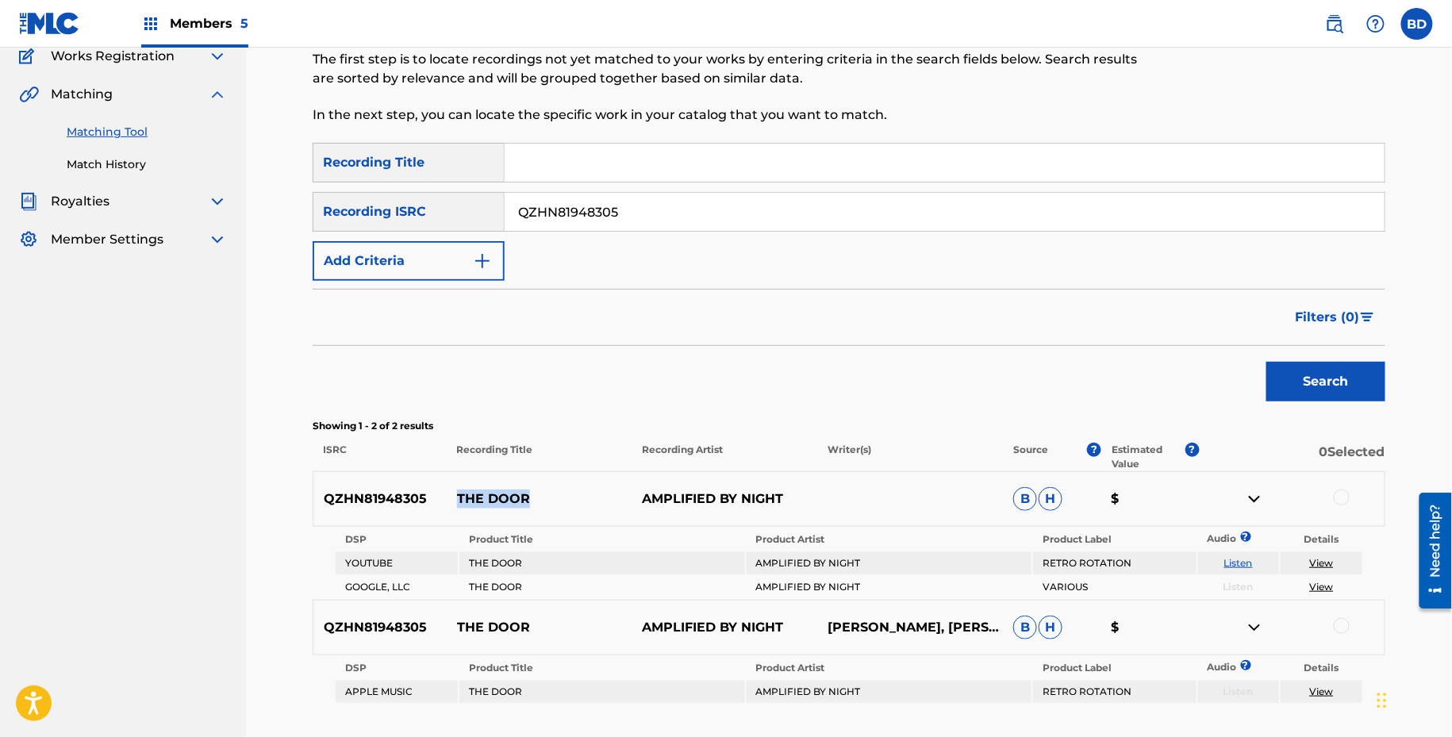
click at [566, 196] on input "QZHN81948305" at bounding box center [945, 212] width 880 height 38
paste input "72186683"
click at [1266, 362] on button "Search" at bounding box center [1325, 382] width 119 height 40
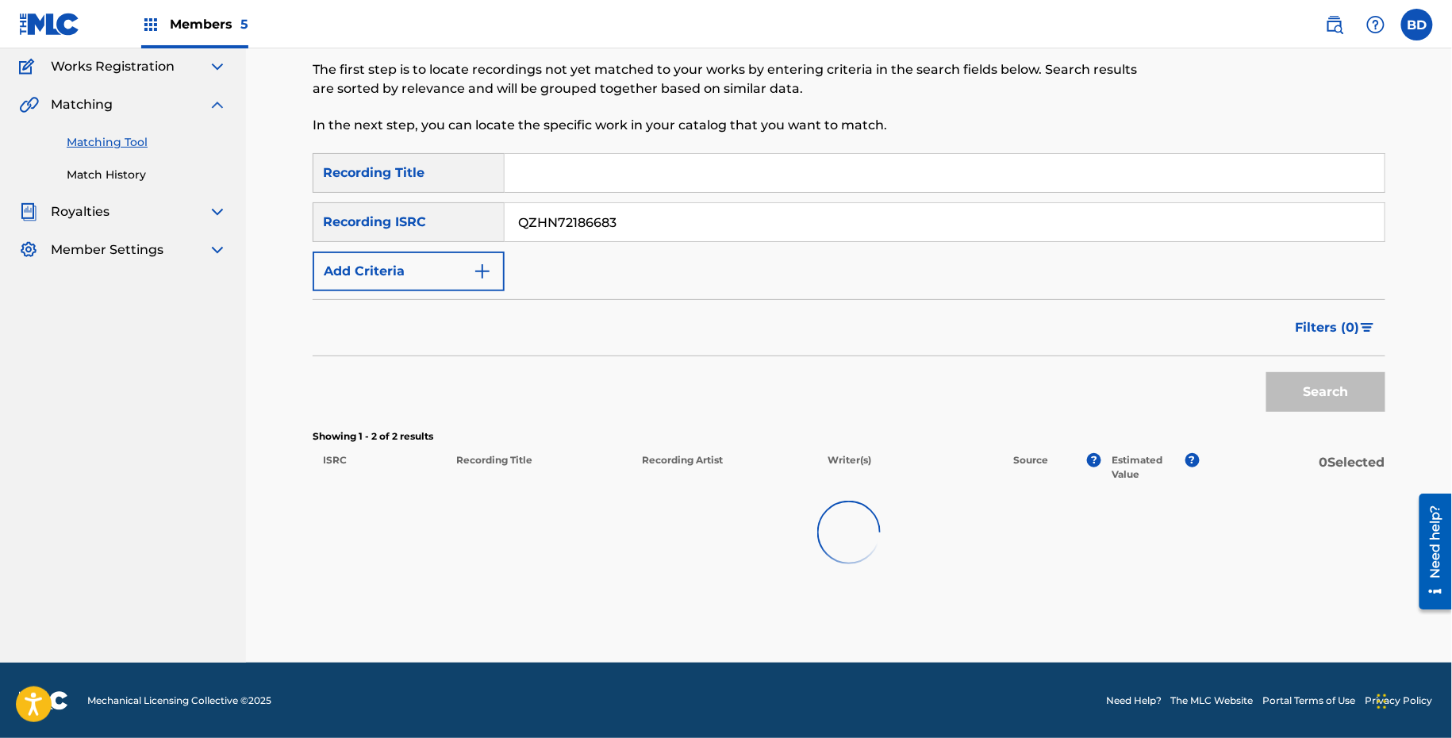
scroll to position [84, 0]
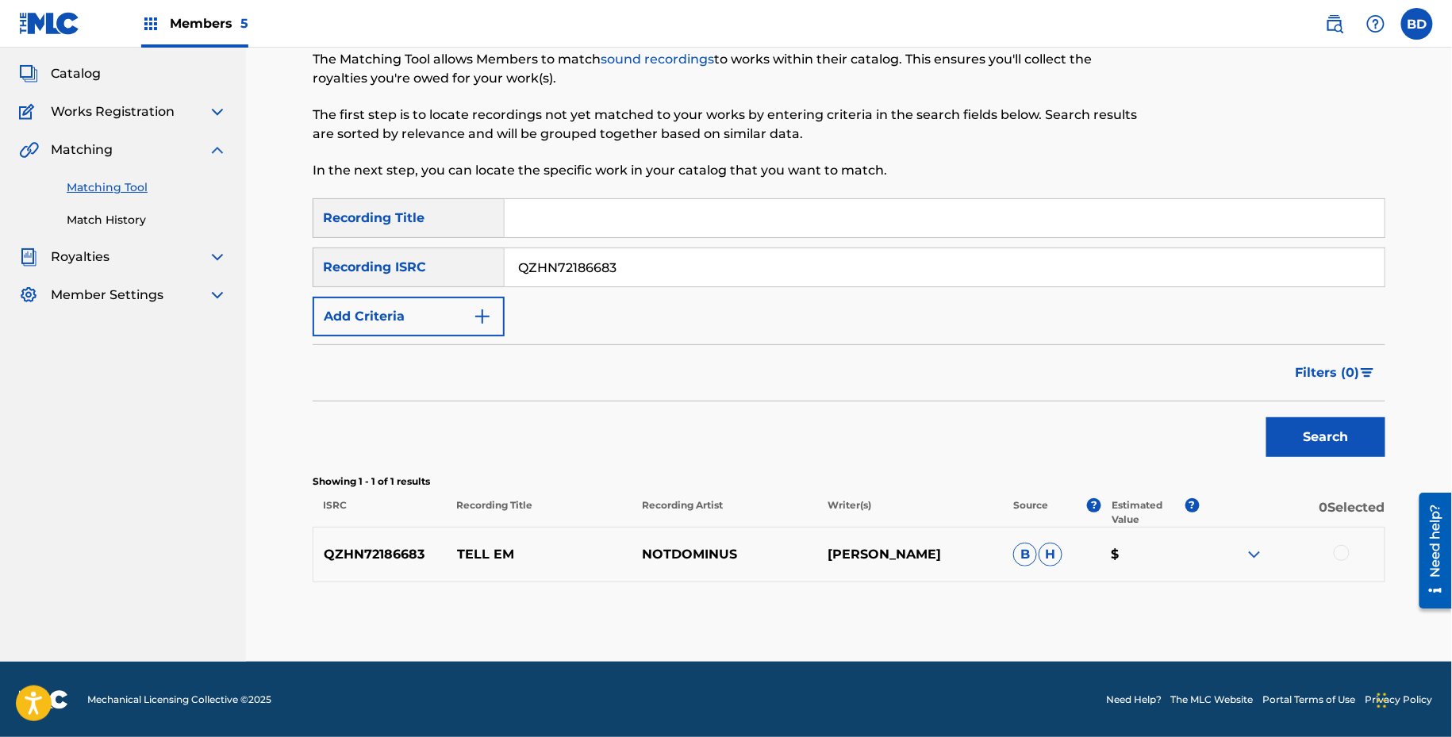
click at [1263, 558] on img at bounding box center [1254, 554] width 19 height 19
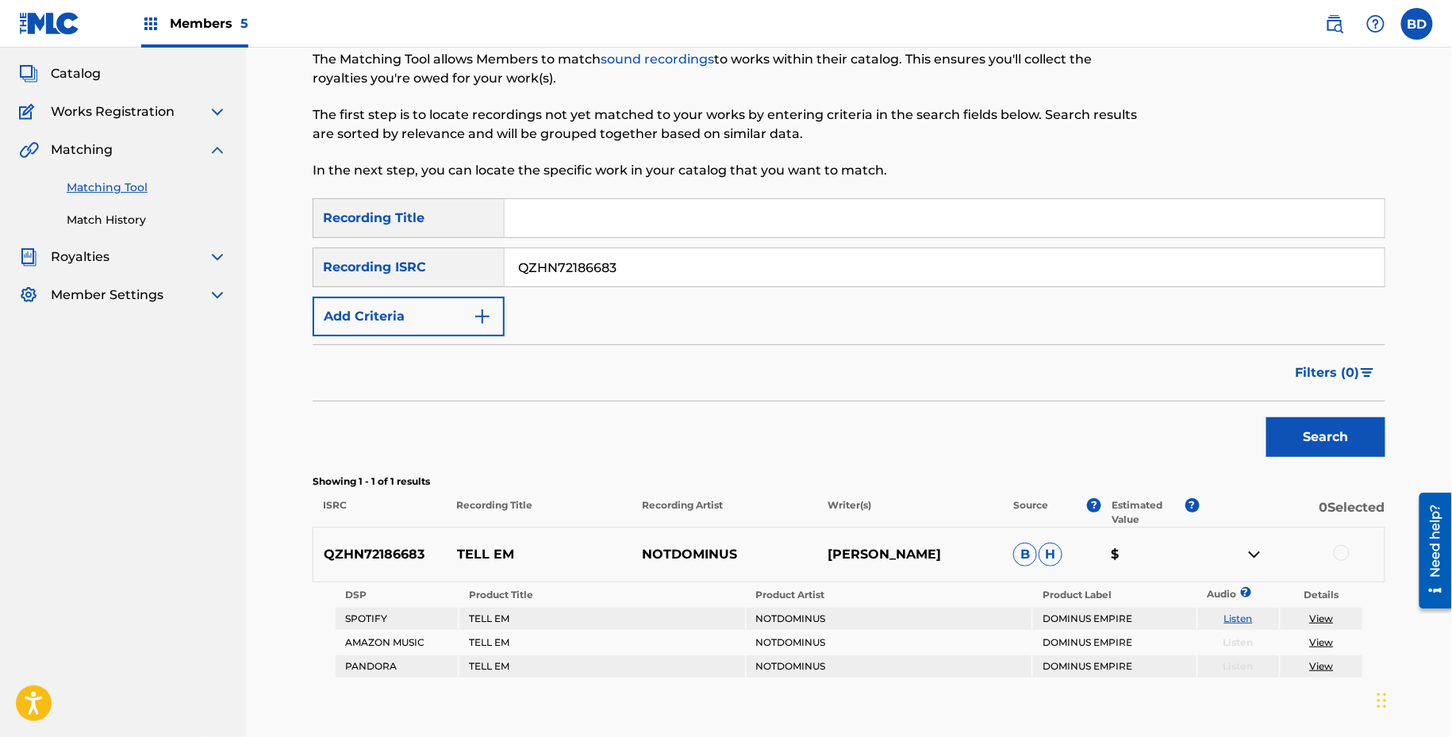
click at [484, 554] on p "TELL EM" at bounding box center [540, 554] width 186 height 19
copy p "TELL EM"
click at [565, 256] on input "QZHN72186683" at bounding box center [945, 267] width 880 height 38
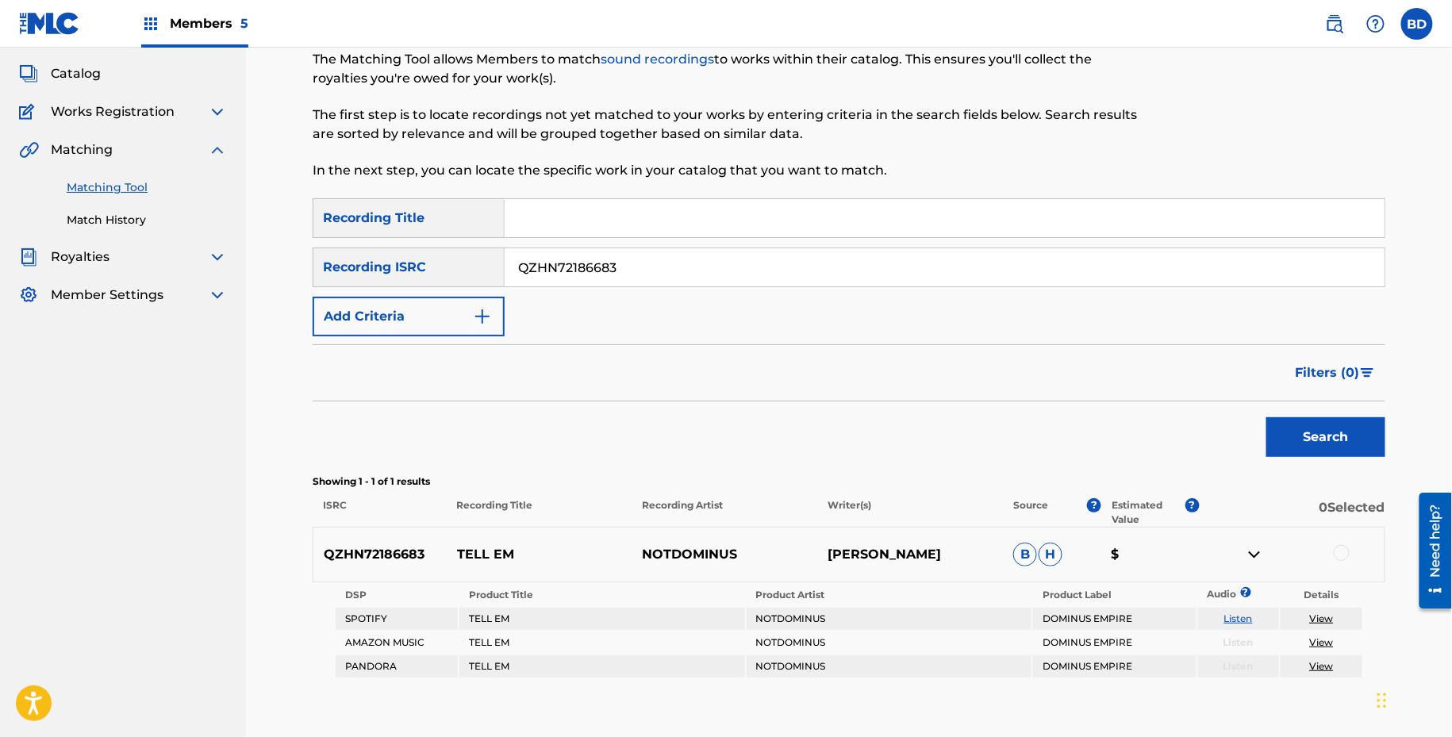
click at [565, 256] on input "QZHN72186683" at bounding box center [945, 267] width 880 height 38
paste input "62072240"
type input "QZHN62072240"
click at [1266, 417] on button "Search" at bounding box center [1325, 437] width 119 height 40
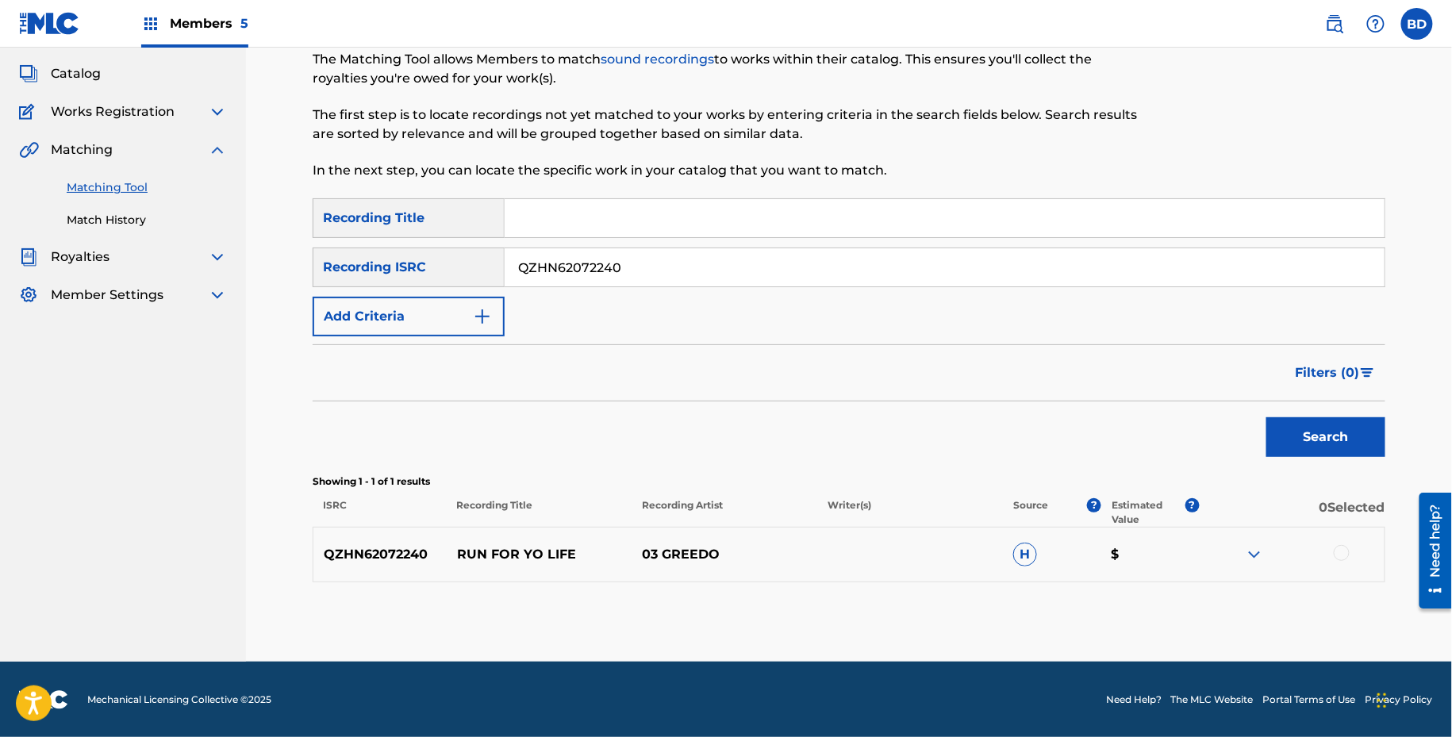
click at [505, 548] on p "RUN FOR YO LIFE" at bounding box center [540, 554] width 186 height 19
copy p "RUN FOR YO LIFE"
click at [1262, 542] on div "QZHN62072240 RUN FOR YO LIFE 03 GREEDO H $" at bounding box center [849, 555] width 1073 height 56
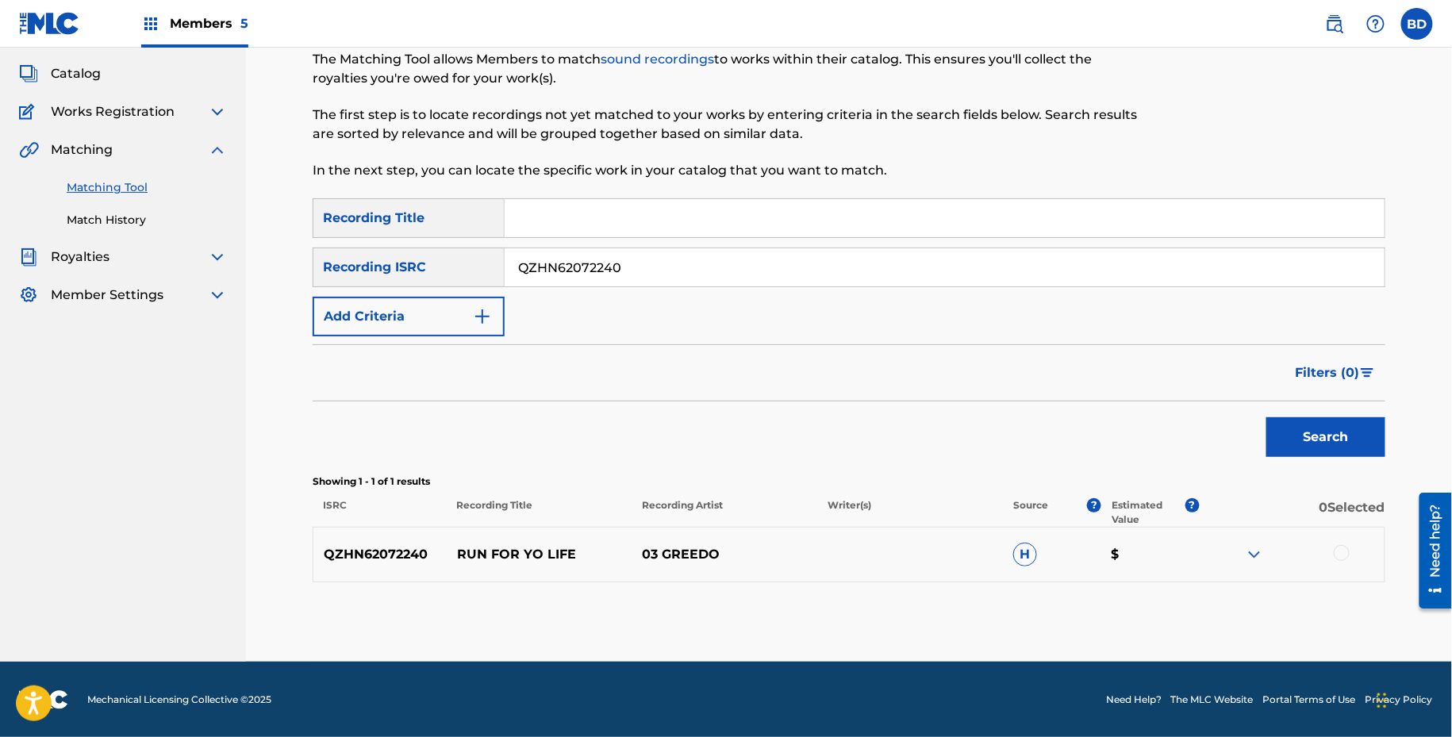
click at [1252, 559] on img at bounding box center [1254, 554] width 19 height 19
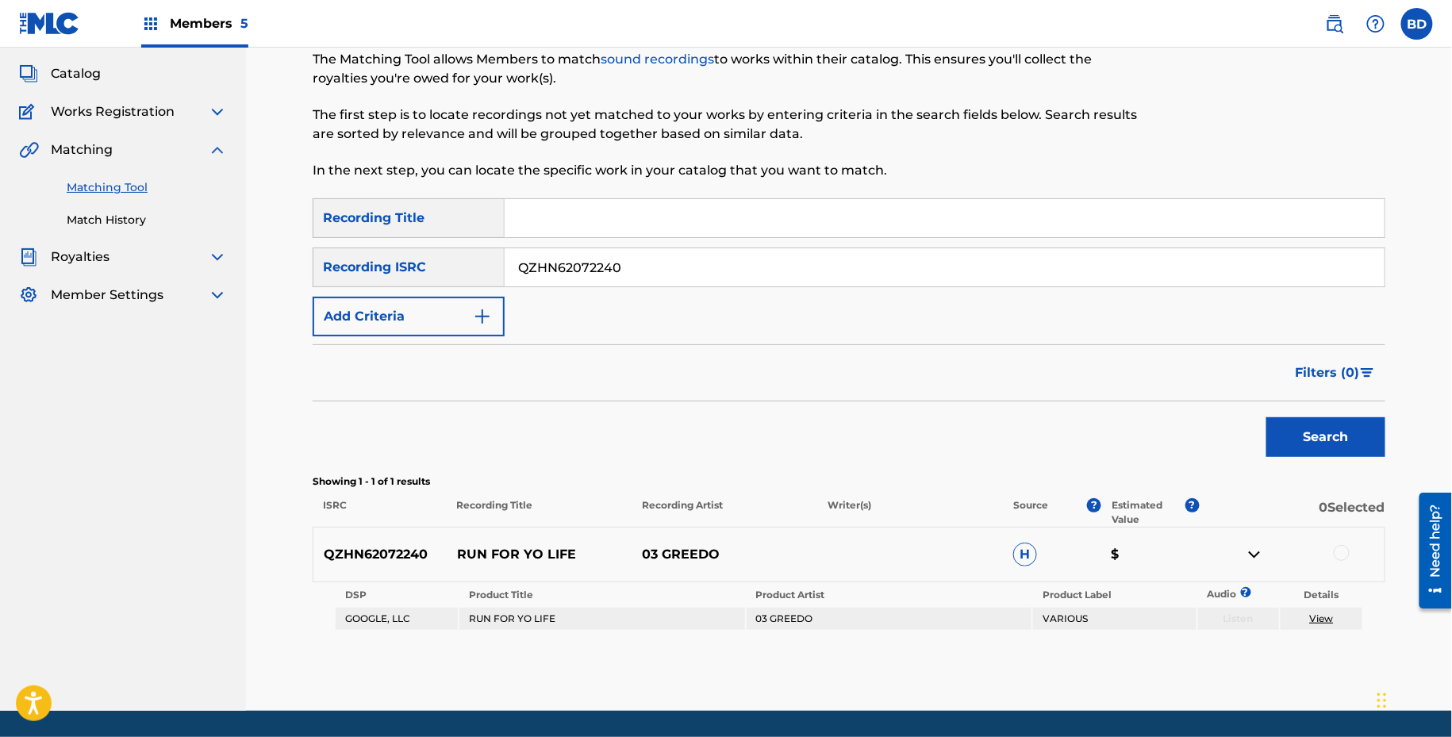
click at [494, 547] on p "RUN FOR YO LIFE" at bounding box center [540, 554] width 186 height 19
copy p "RUN FOR YO LIFE"
click at [1331, 621] on link "View" at bounding box center [1322, 618] width 24 height 12
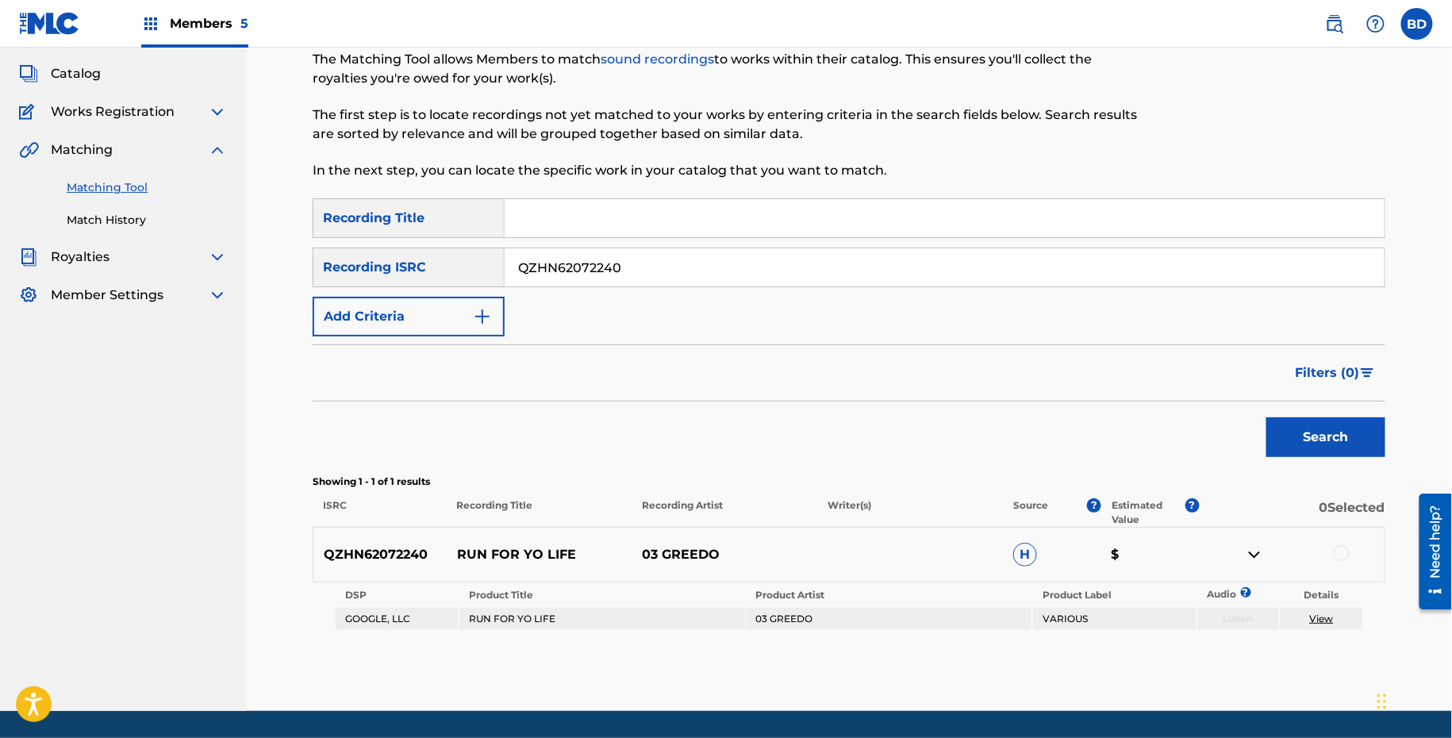
click at [1334, 551] on div at bounding box center [1342, 553] width 16 height 16
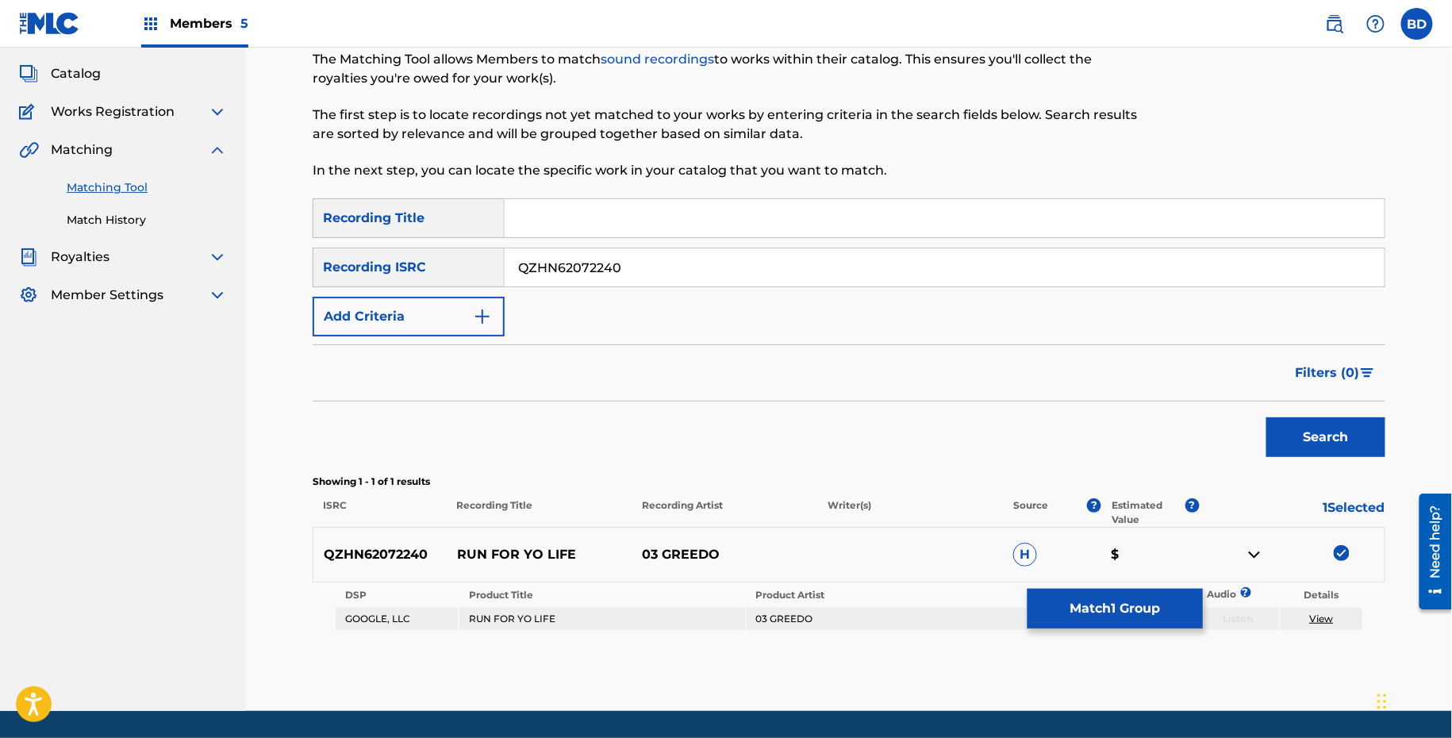
click at [1081, 611] on button "Match 1 Group" at bounding box center [1114, 609] width 175 height 40
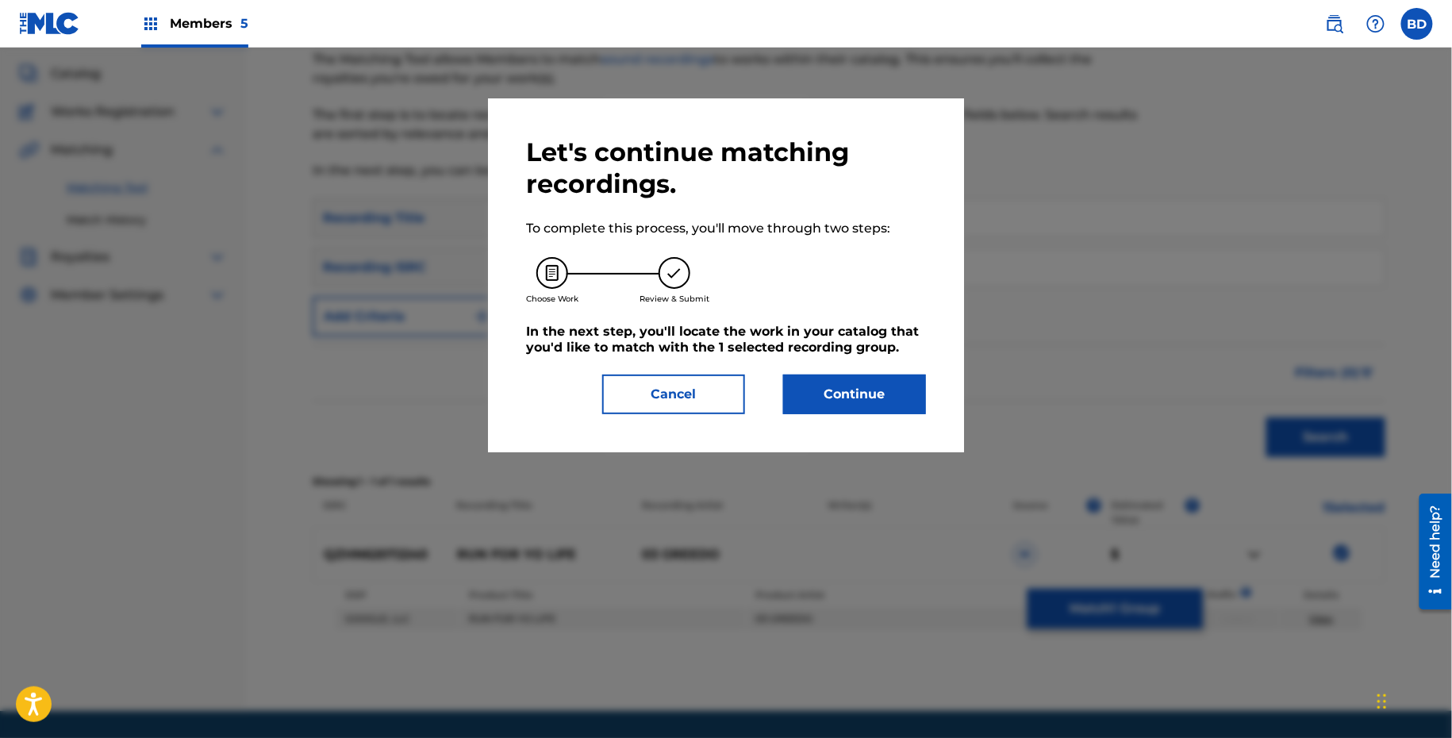
click at [820, 408] on button "Continue" at bounding box center [854, 394] width 143 height 40
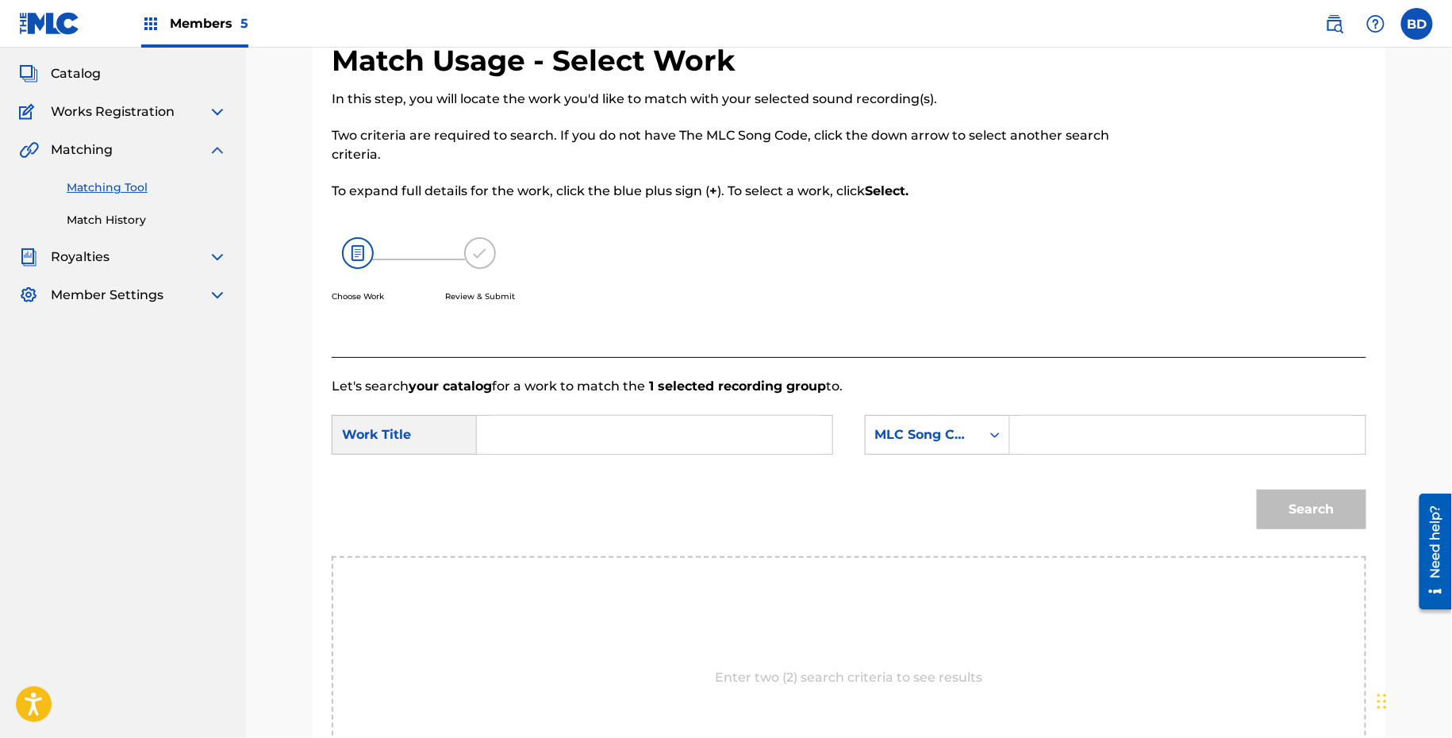
click at [1066, 455] on div "SearchWithCriteria06c6f6f8-8b5f-4061-9480-ed0fb4283542 Work Title SearchWithCri…" at bounding box center [849, 439] width 1035 height 49
click at [1022, 453] on div "Search Form" at bounding box center [1188, 435] width 356 height 40
click at [1046, 451] on input "Search Form" at bounding box center [1187, 435] width 328 height 38
paste input "RA9D0X"
type input "RA9D0X"
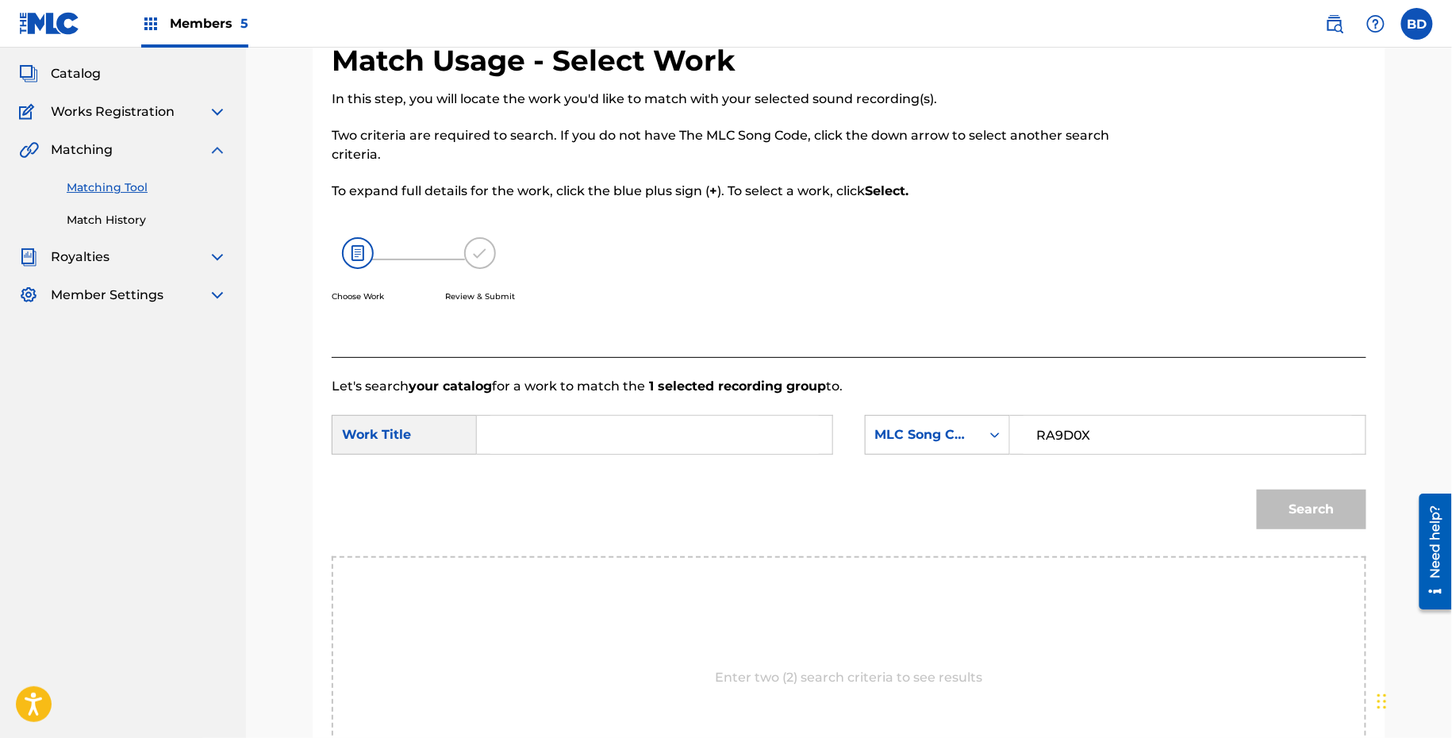
click at [699, 451] on input "Search Form" at bounding box center [654, 435] width 328 height 38
type input "run"
click at [1257, 490] on button "Search" at bounding box center [1311, 510] width 109 height 40
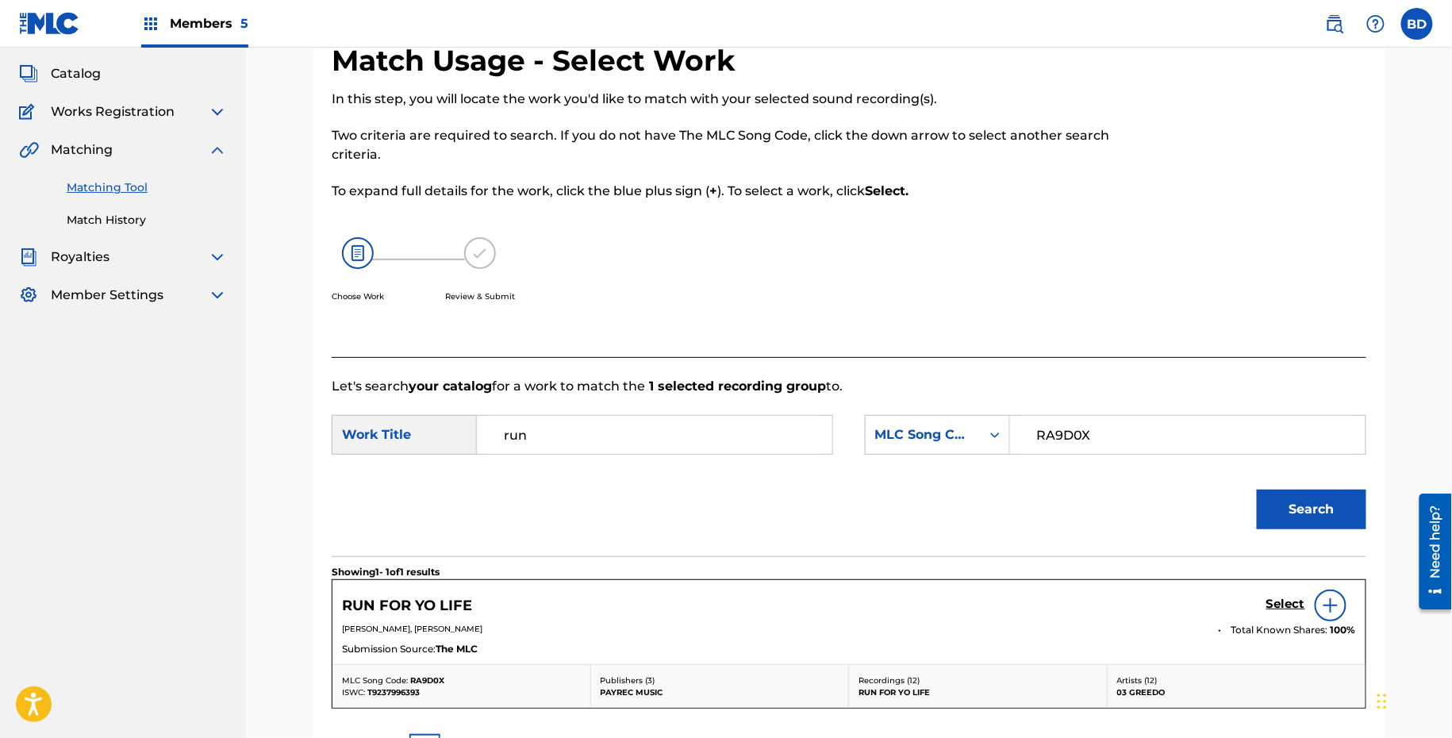
click at [1291, 600] on h5 "Select" at bounding box center [1285, 604] width 39 height 15
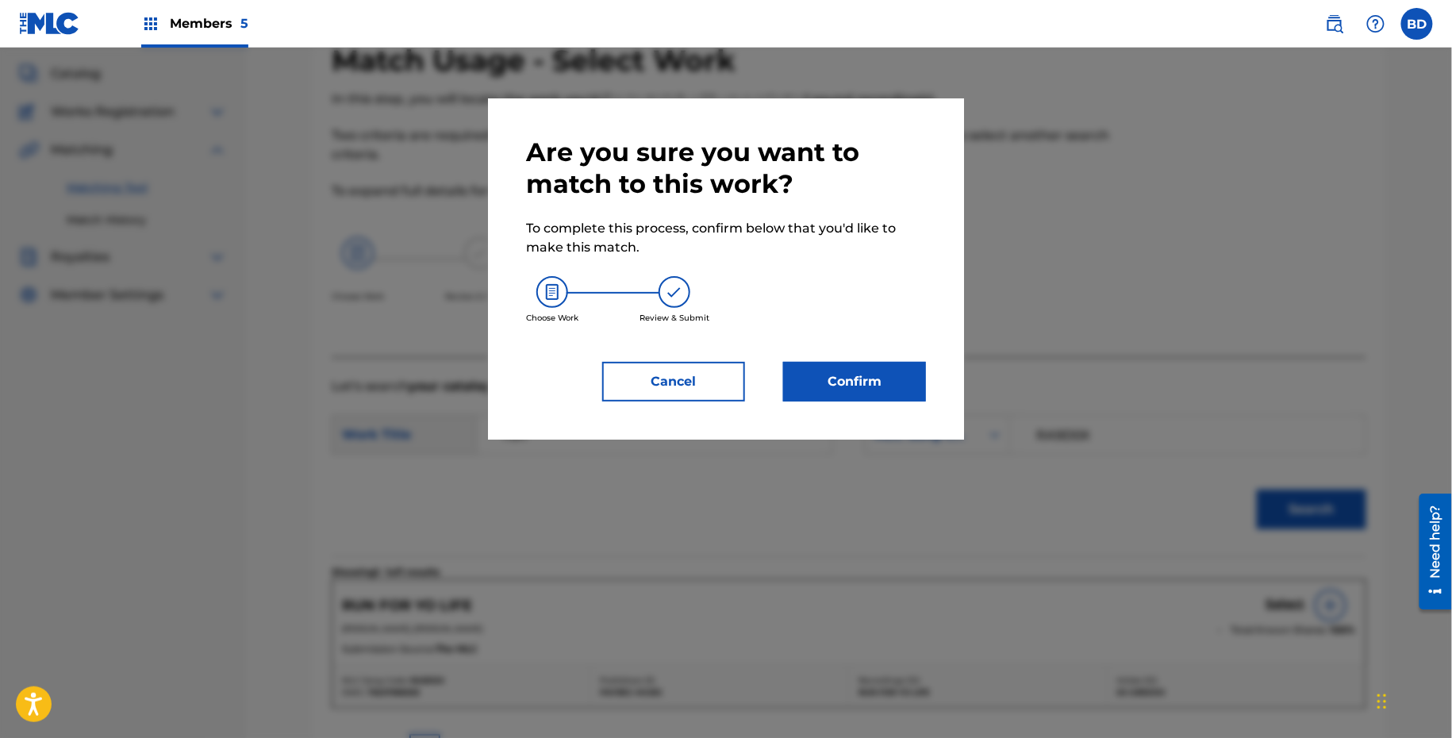
click at [873, 409] on div "Are you sure you want to match to this work? To complete this process, confirm …" at bounding box center [726, 268] width 476 height 341
click at [873, 371] on button "Confirm" at bounding box center [854, 382] width 143 height 40
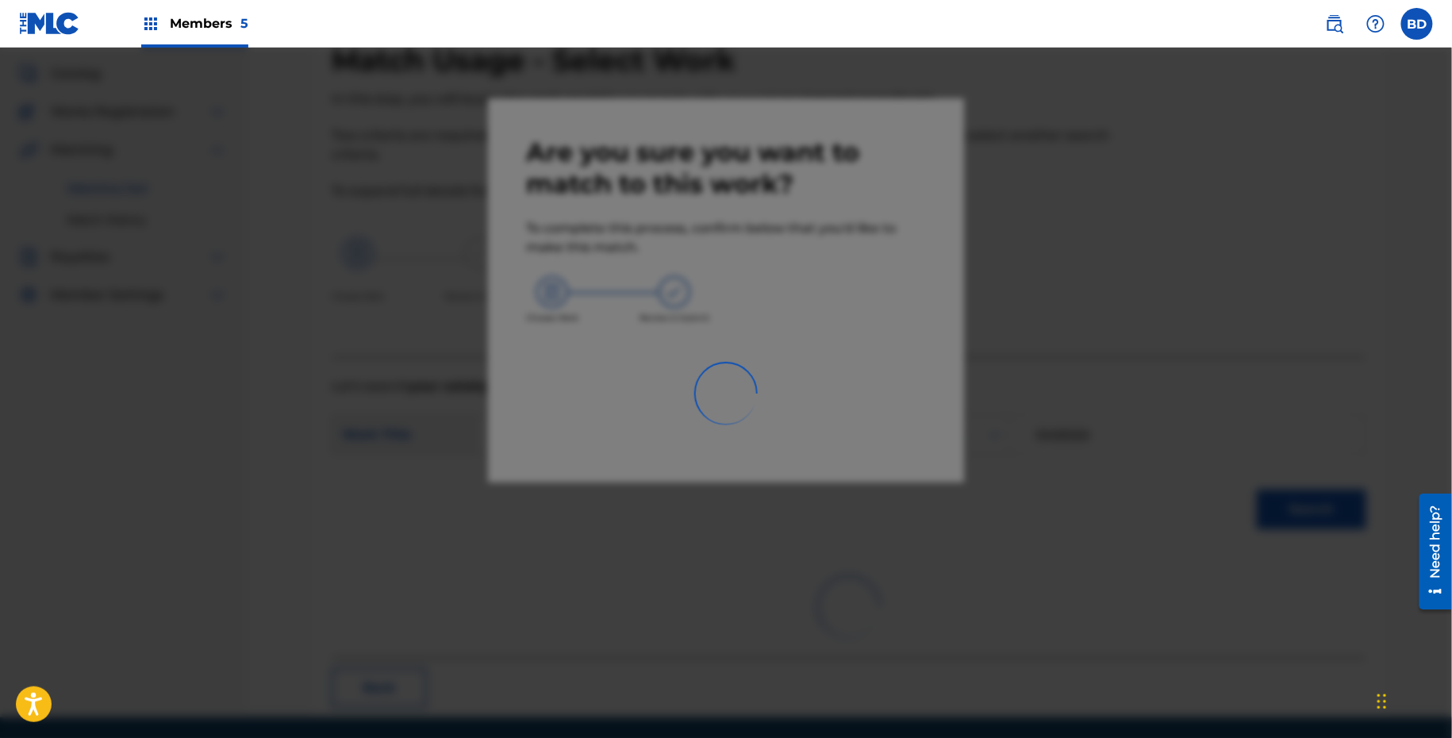
scroll to position [40, 0]
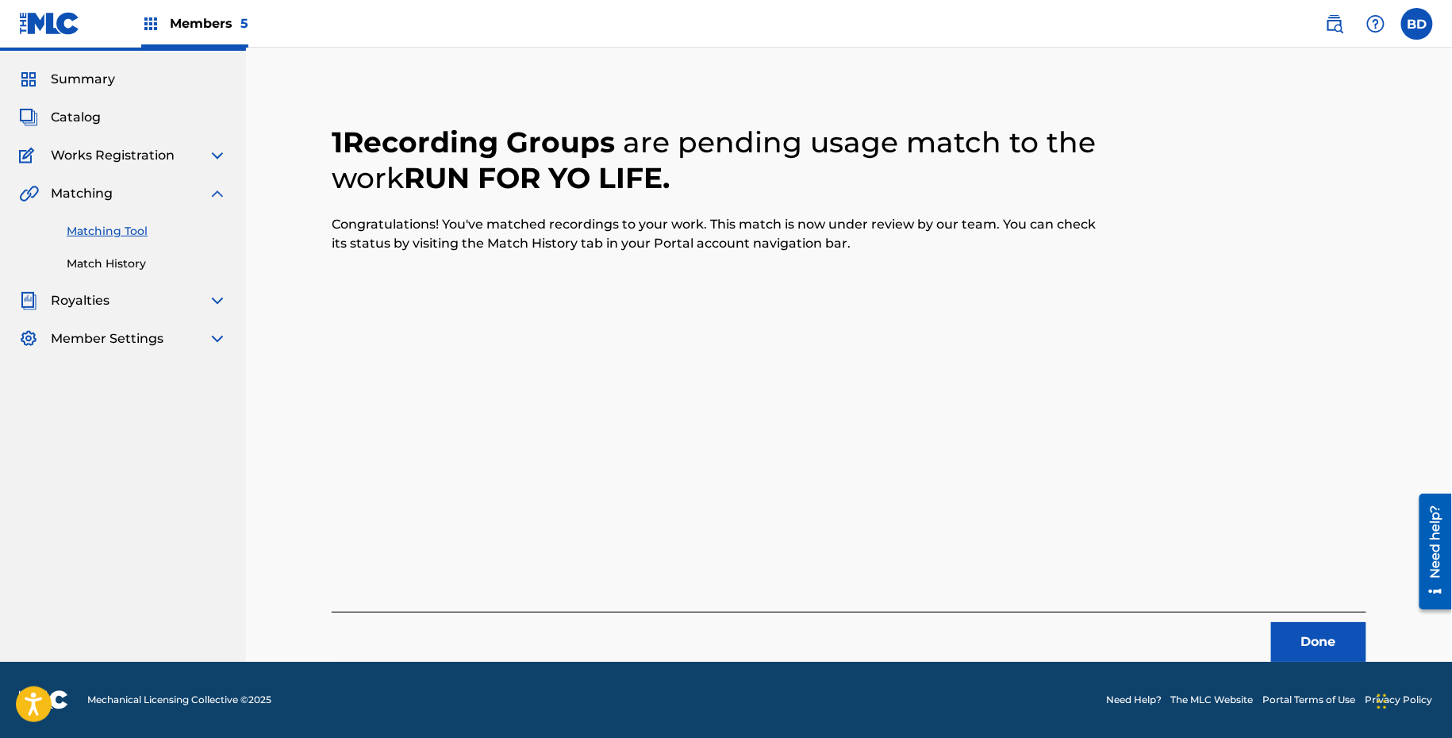
click at [128, 251] on div "Matching Tool Match History" at bounding box center [123, 237] width 208 height 69
click at [101, 257] on link "Match History" at bounding box center [147, 263] width 160 height 17
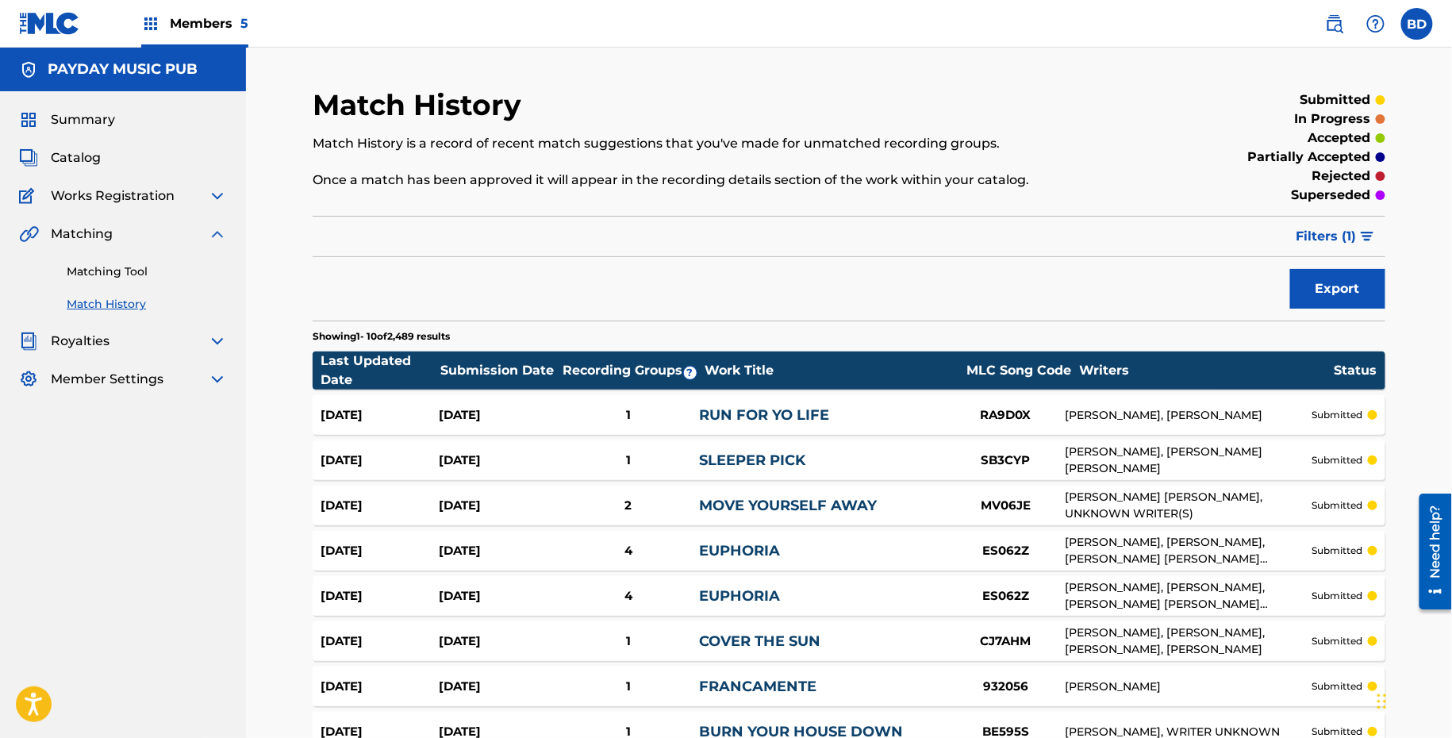
click at [694, 411] on div "1" at bounding box center [628, 415] width 142 height 18
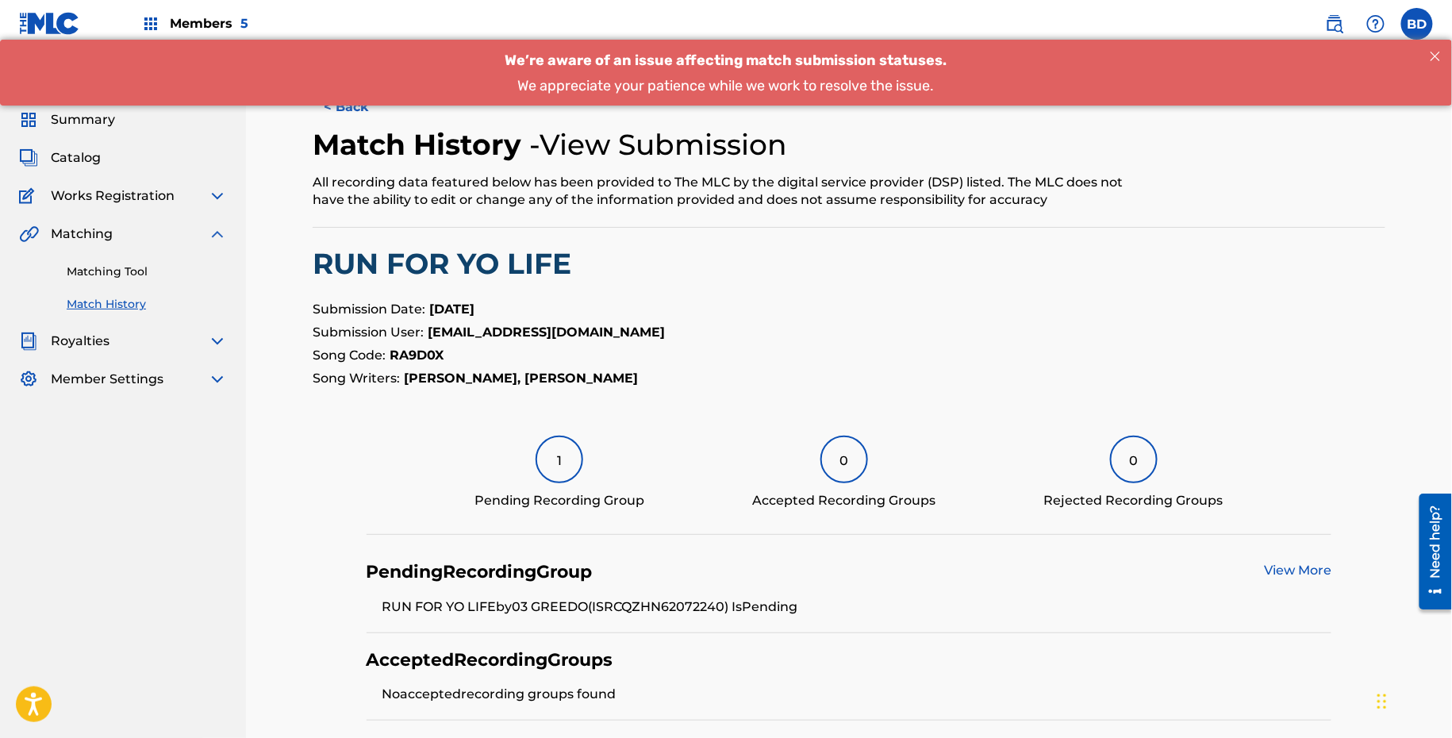
click at [125, 285] on div "Matching Tool Match History" at bounding box center [123, 278] width 208 height 69
click at [125, 275] on link "Matching Tool" at bounding box center [147, 271] width 160 height 17
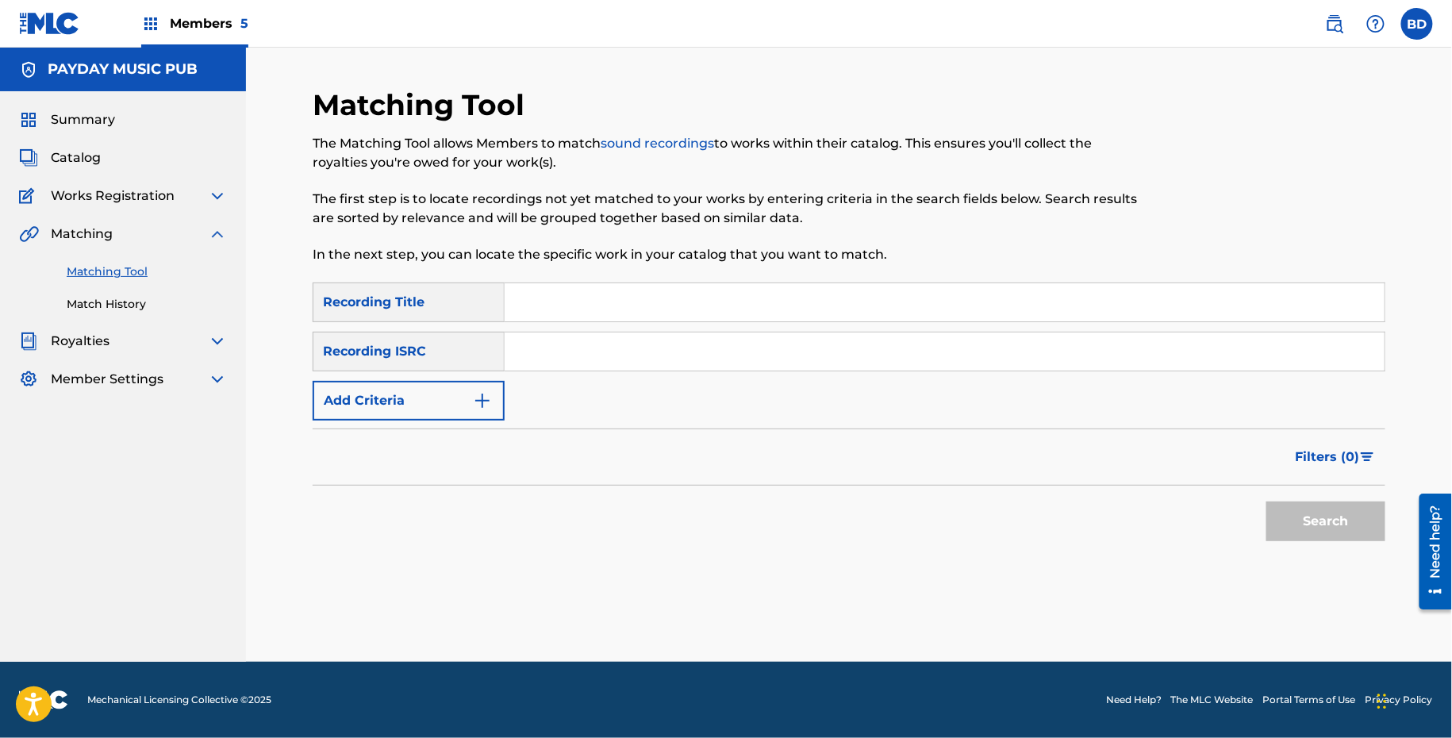
click at [647, 363] on input "Search Form" at bounding box center [945, 351] width 880 height 38
paste input "QZHN62064107"
click at [1266, 501] on button "Search" at bounding box center [1325, 521] width 119 height 40
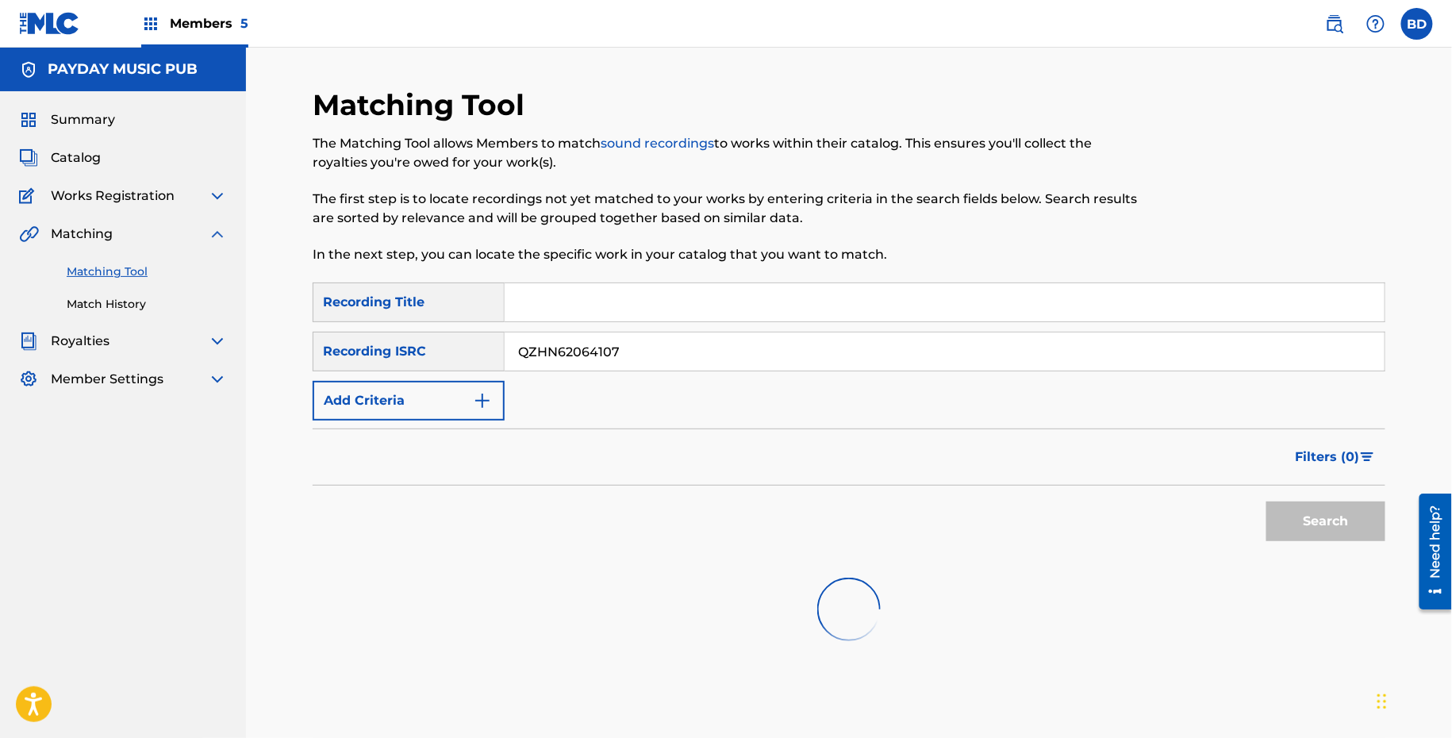
scroll to position [83, 0]
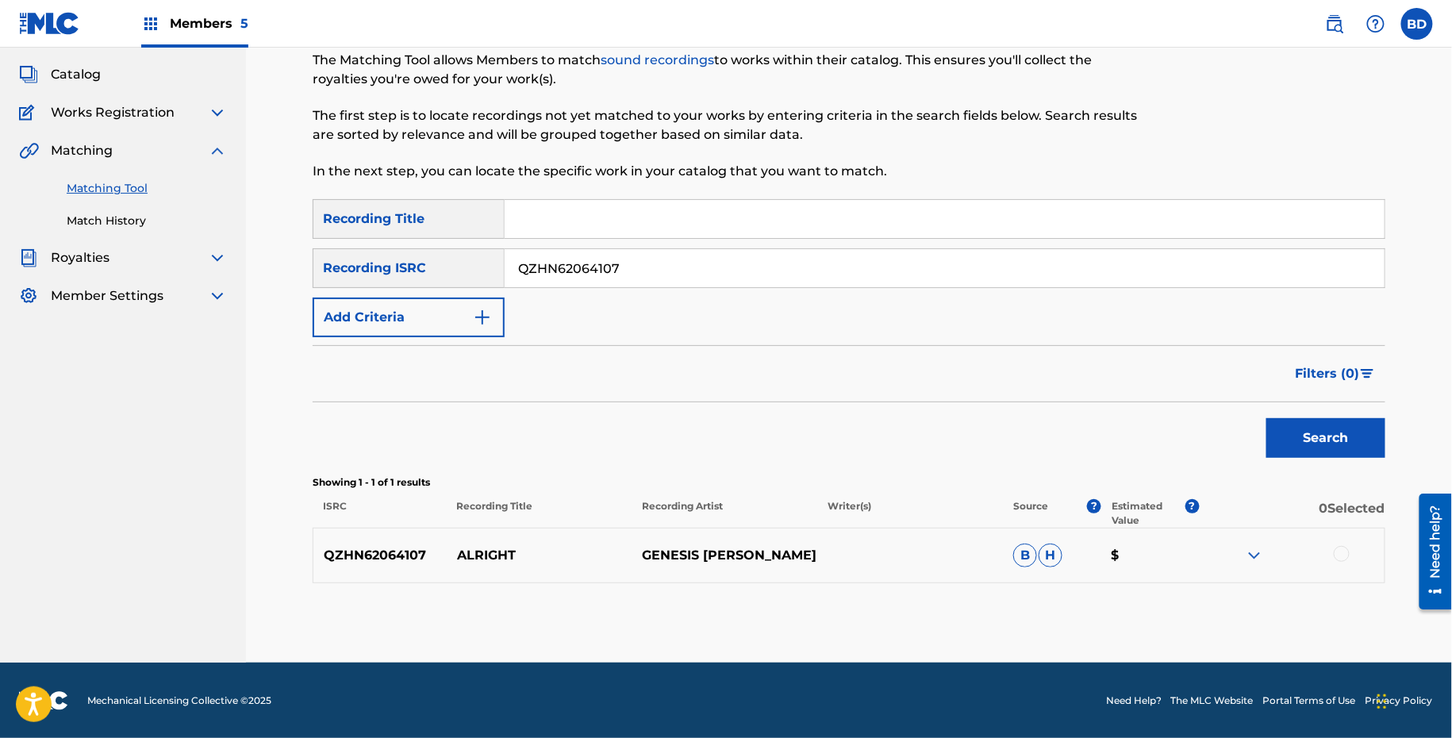
click at [470, 546] on p "ALRIGHT" at bounding box center [540, 555] width 186 height 19
copy p "ALRIGHT"
click at [1253, 547] on img at bounding box center [1254, 555] width 19 height 19
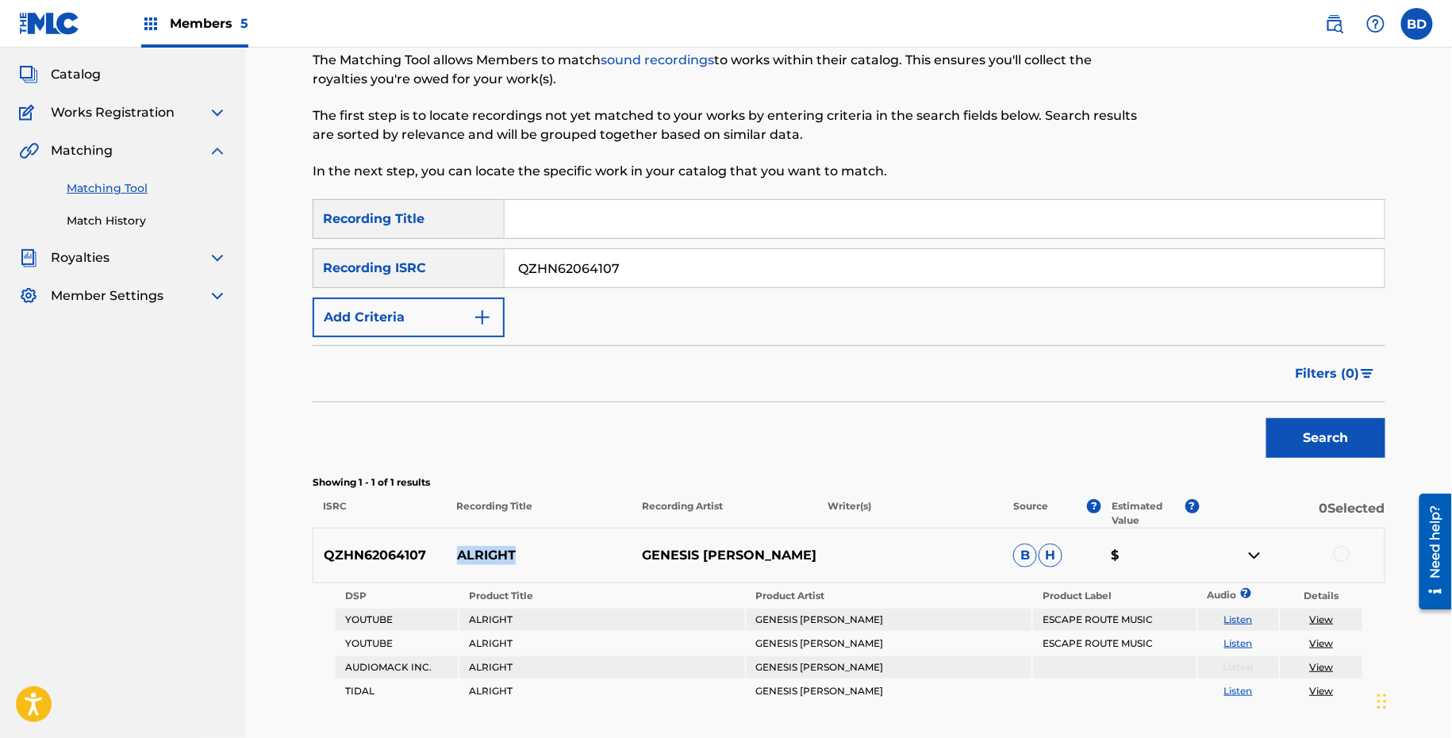
click at [1253, 547] on img at bounding box center [1254, 555] width 19 height 19
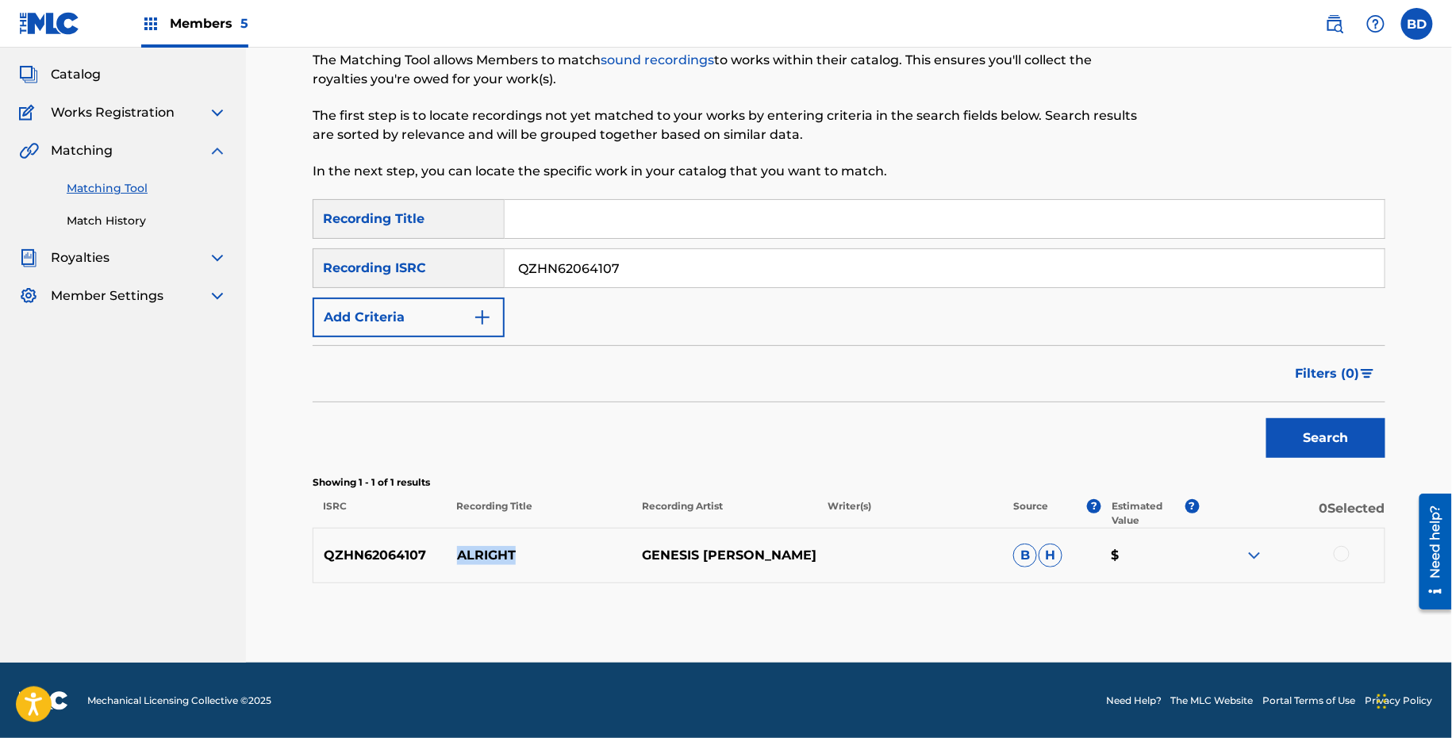
click at [1253, 551] on img at bounding box center [1254, 555] width 19 height 19
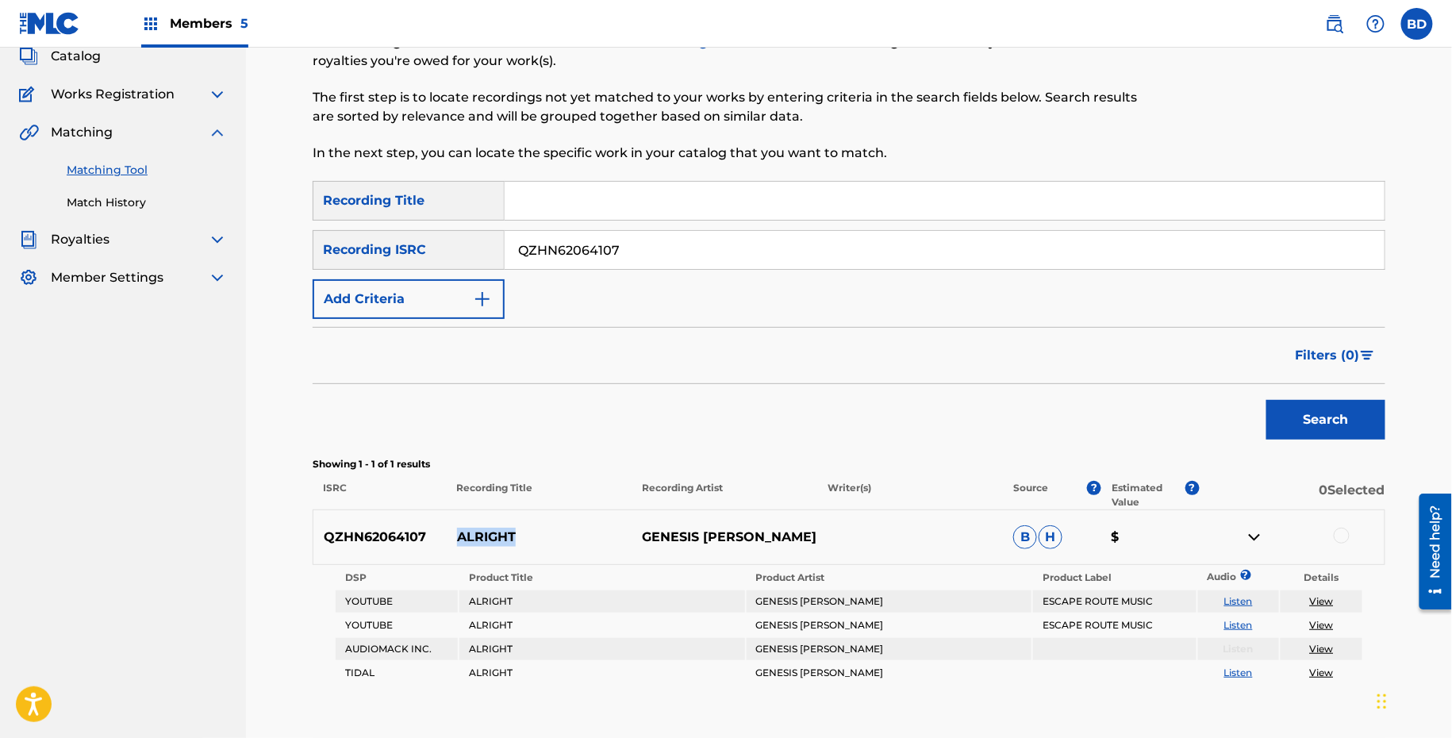
scroll to position [103, 0]
click at [588, 246] on input "QZHN62064107" at bounding box center [945, 248] width 880 height 38
paste input "51967306"
click at [1266, 398] on button "Search" at bounding box center [1325, 418] width 119 height 40
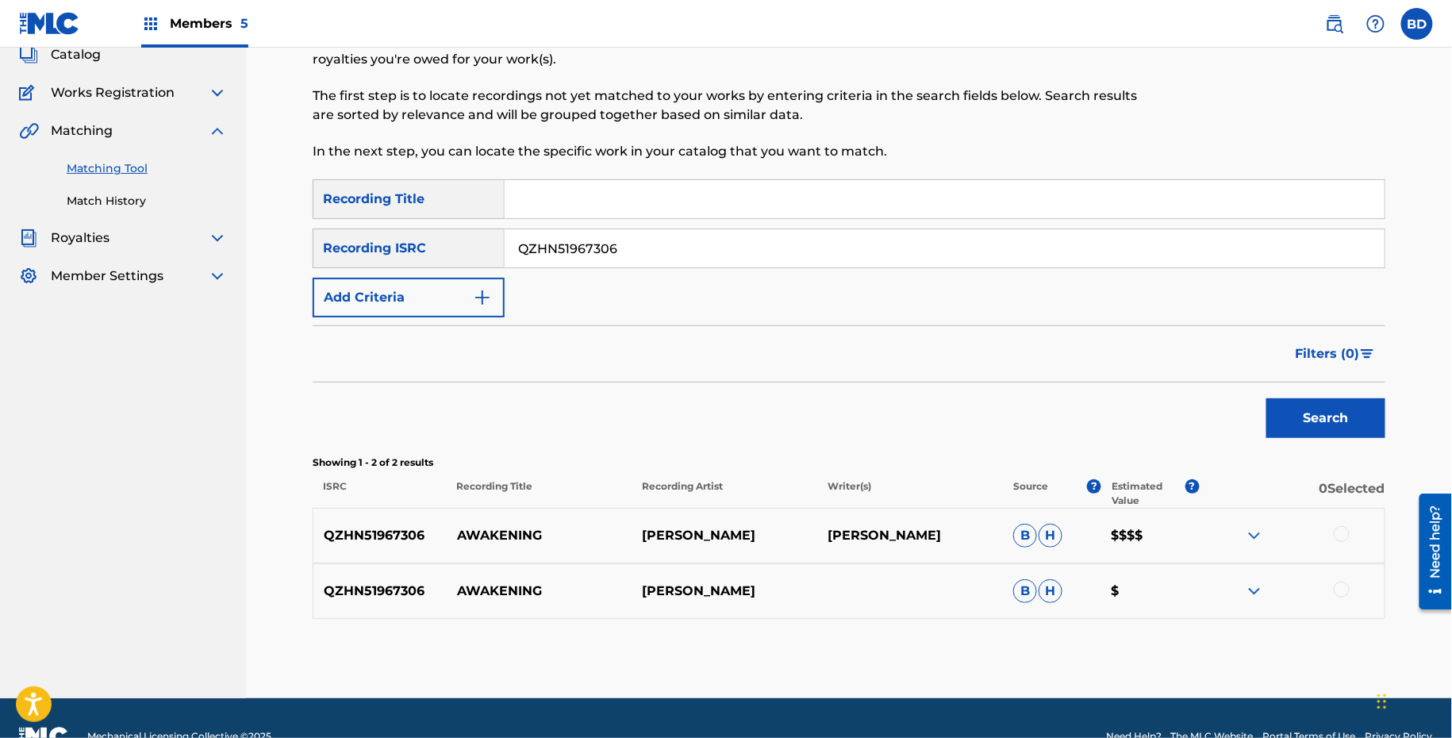
click at [1257, 589] on img at bounding box center [1254, 591] width 19 height 19
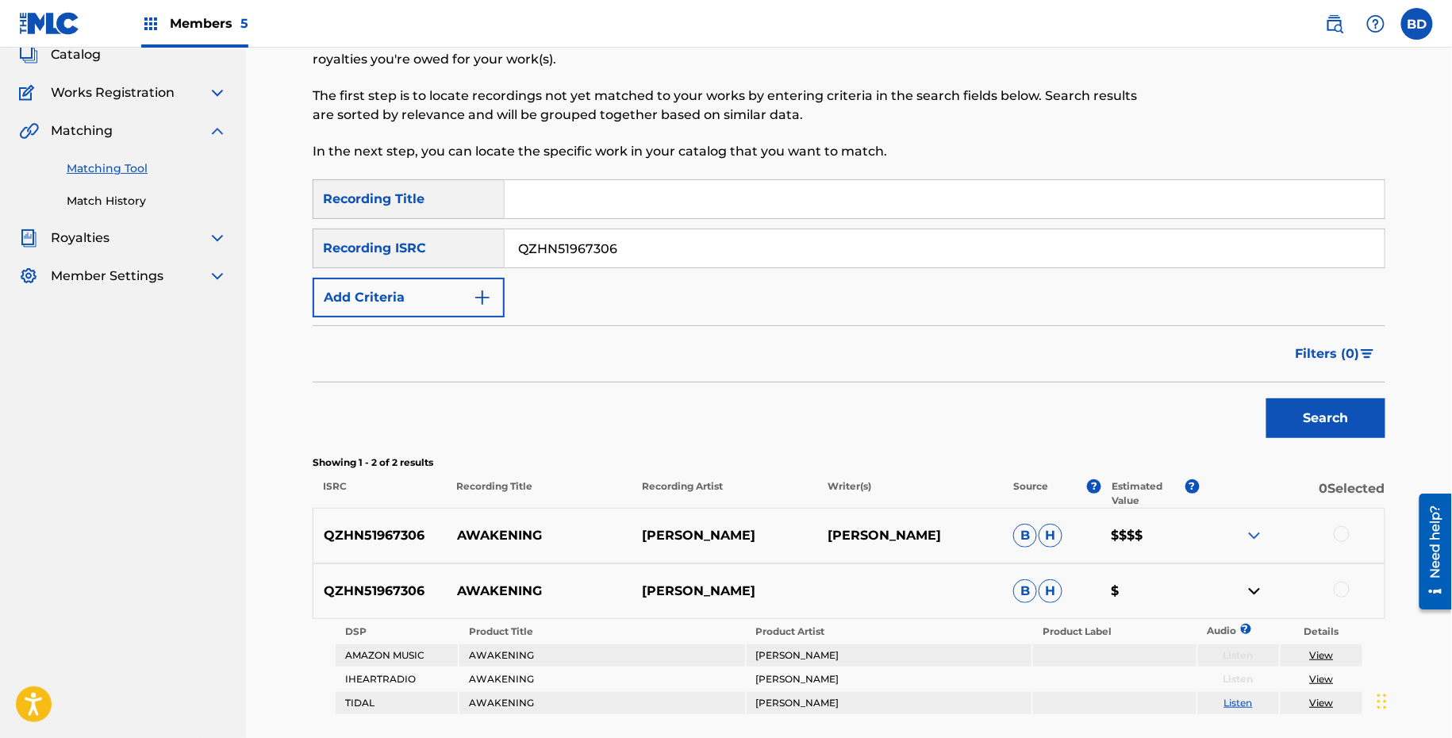
click at [1257, 538] on img at bounding box center [1254, 535] width 19 height 19
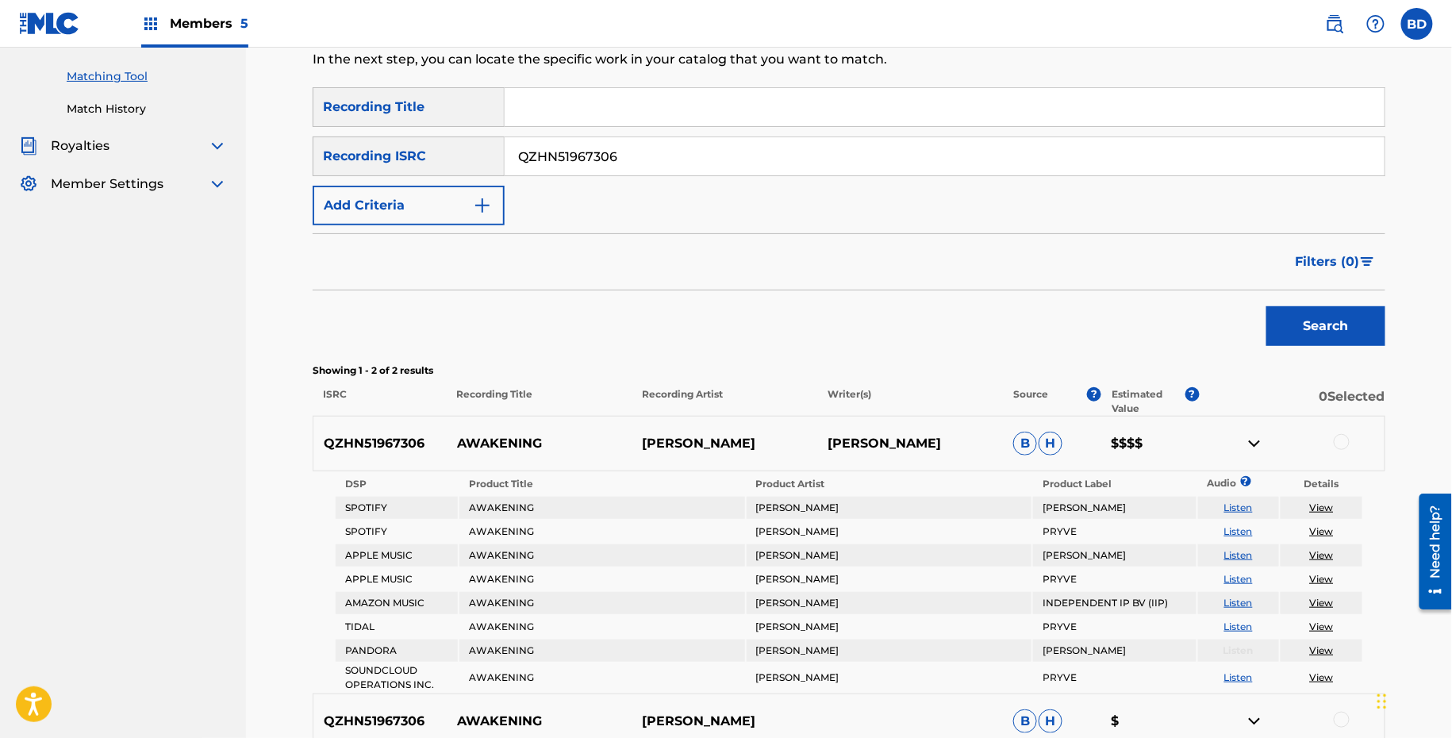
scroll to position [385, 0]
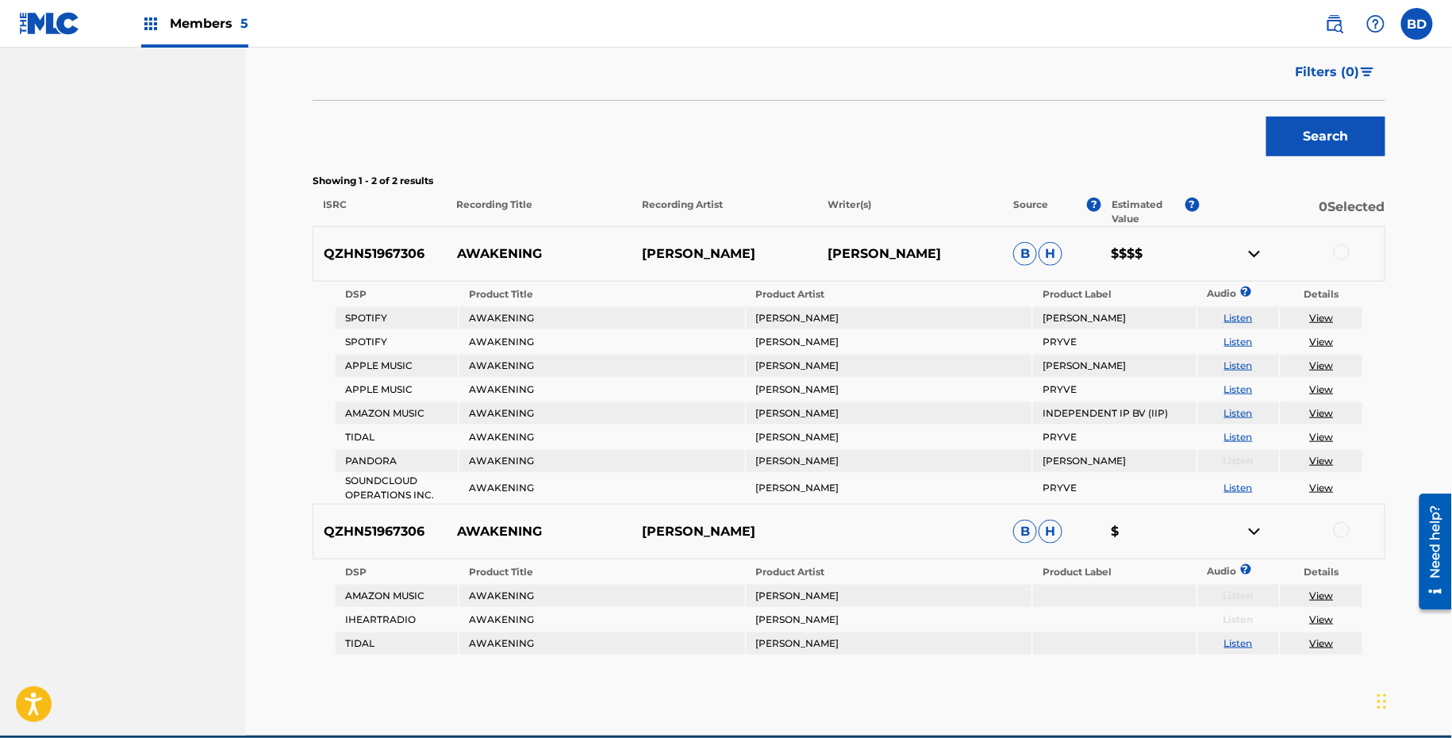
click at [520, 249] on p "AWAKENING" at bounding box center [540, 253] width 186 height 19
copy p "AWAKENING"
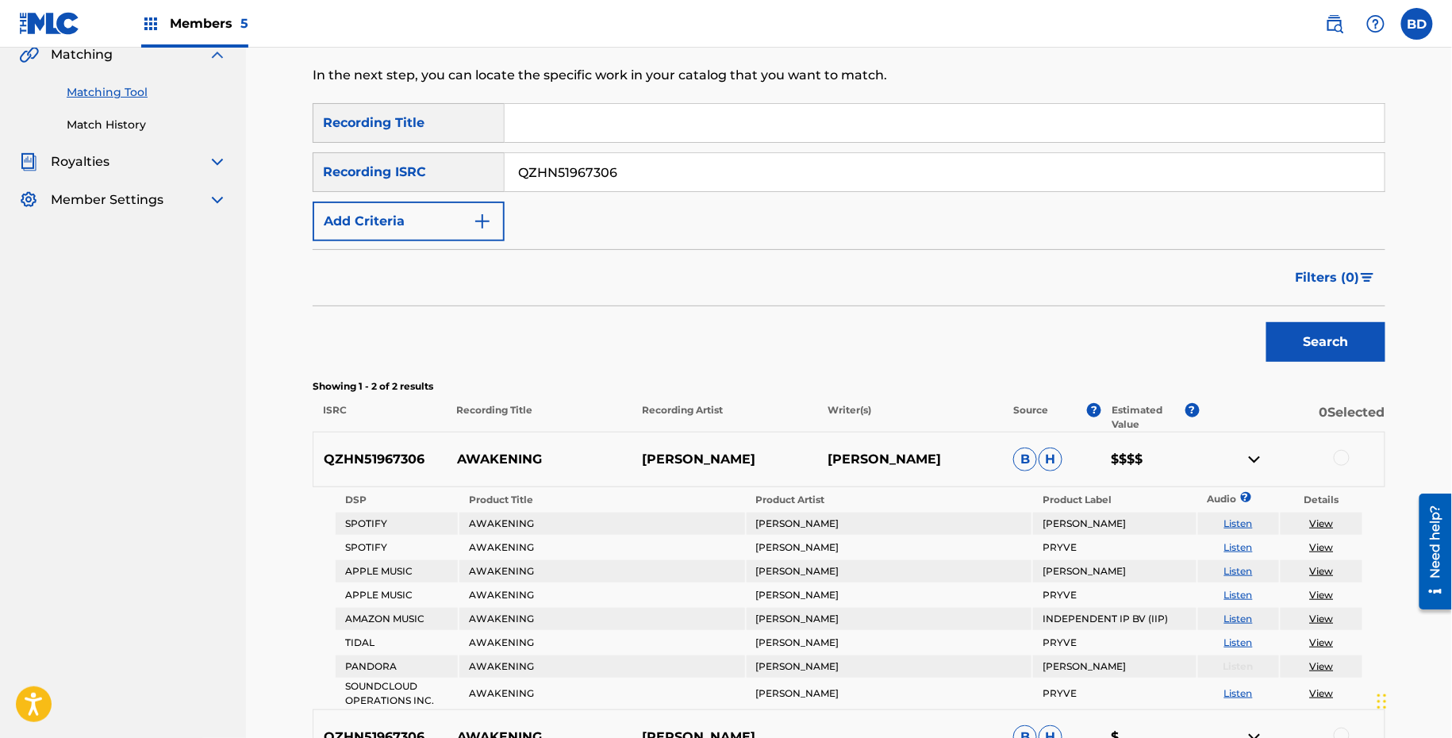
click at [647, 164] on input "QZHN51967306" at bounding box center [945, 172] width 880 height 38
paste input "41955231"
click at [1266, 322] on button "Search" at bounding box center [1325, 342] width 119 height 40
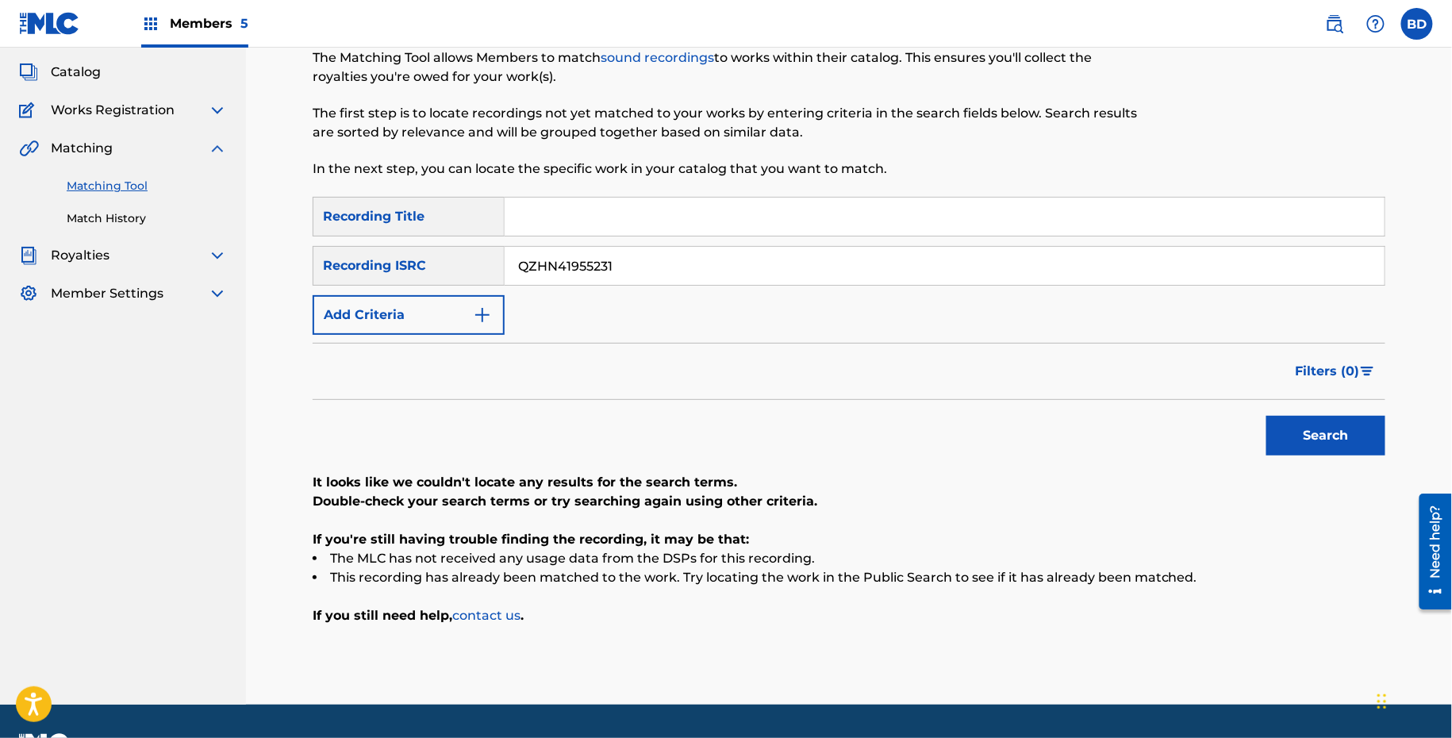
scroll to position [128, 0]
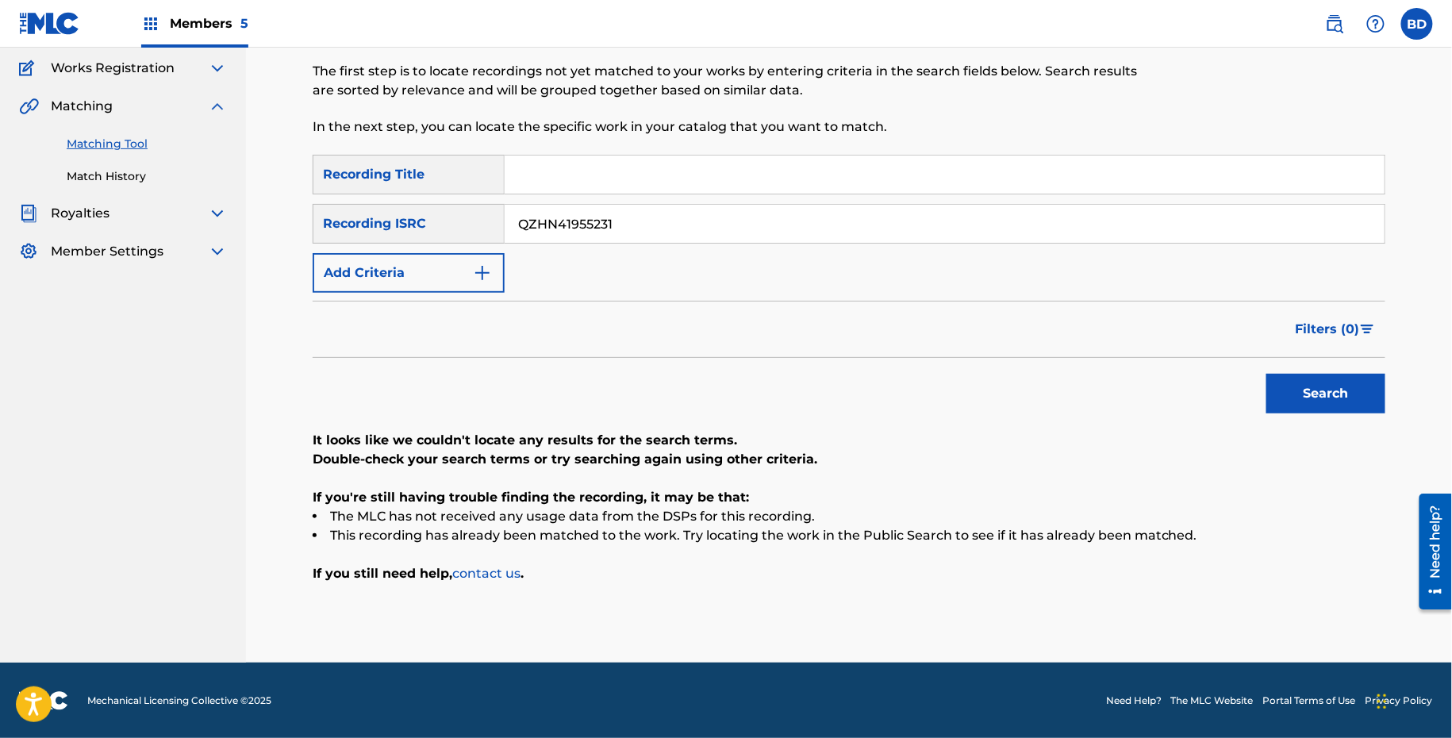
click at [568, 233] on input "QZHN41955231" at bounding box center [945, 224] width 880 height 38
paste input "32229328"
type input "QZHN32229328"
click at [1266, 374] on button "Search" at bounding box center [1325, 394] width 119 height 40
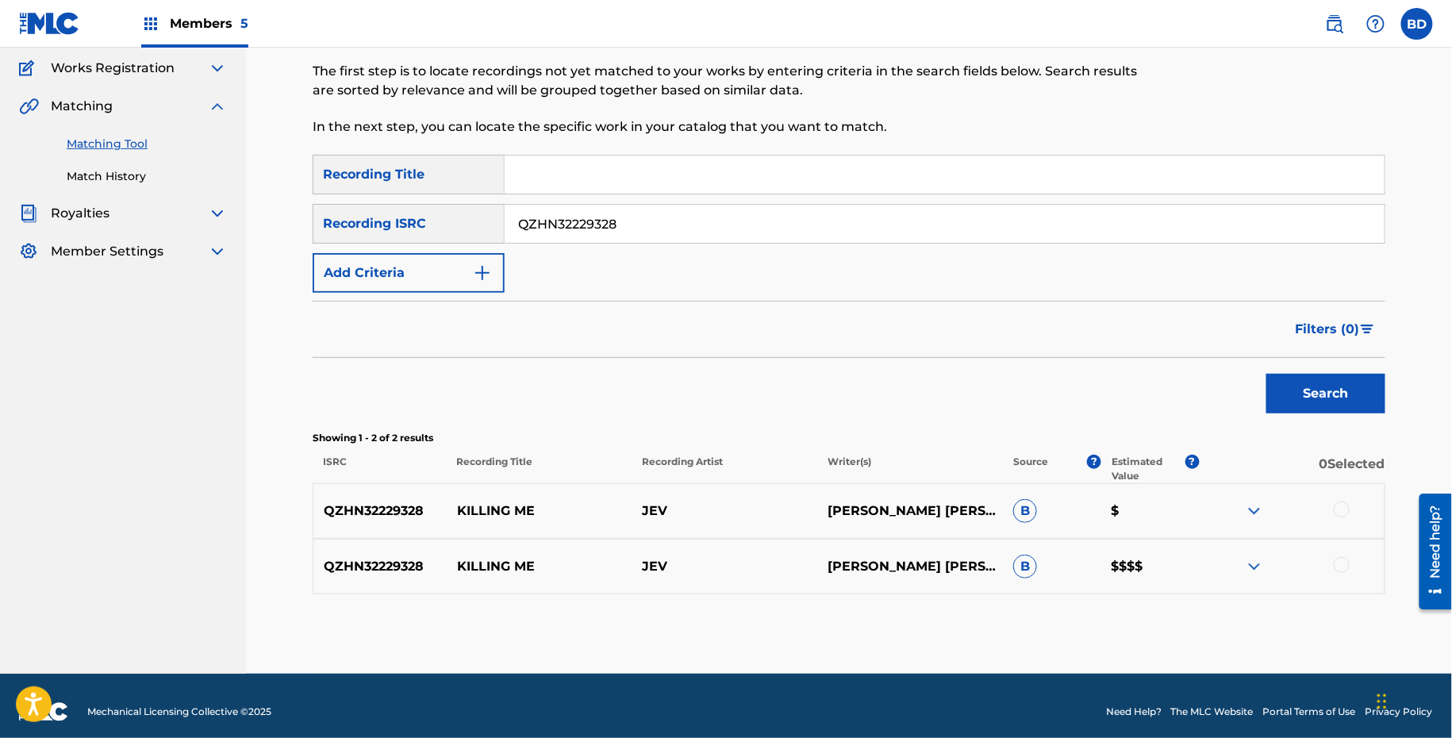
click at [490, 501] on p "KILLING ME" at bounding box center [540, 510] width 186 height 19
copy p "KILLING ME"
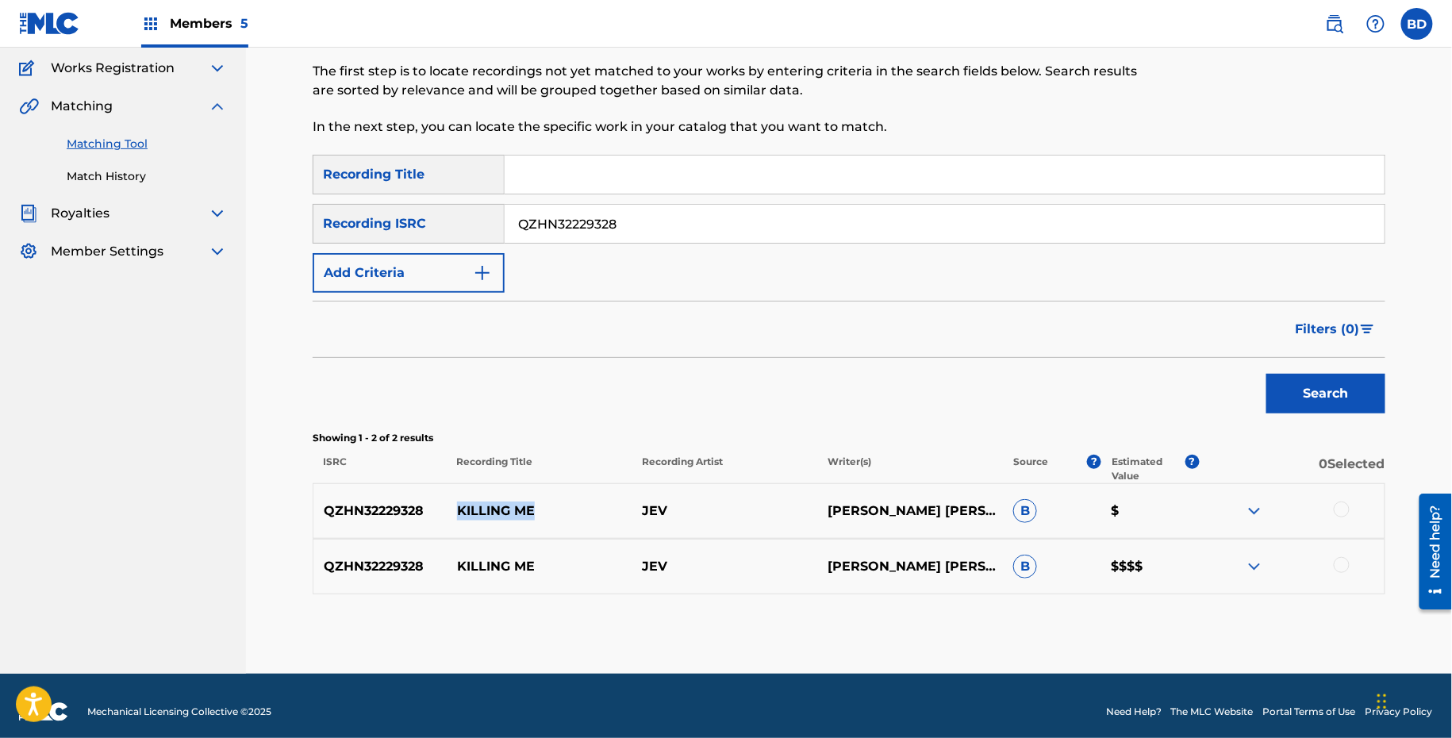
click at [1254, 558] on img at bounding box center [1254, 566] width 19 height 19
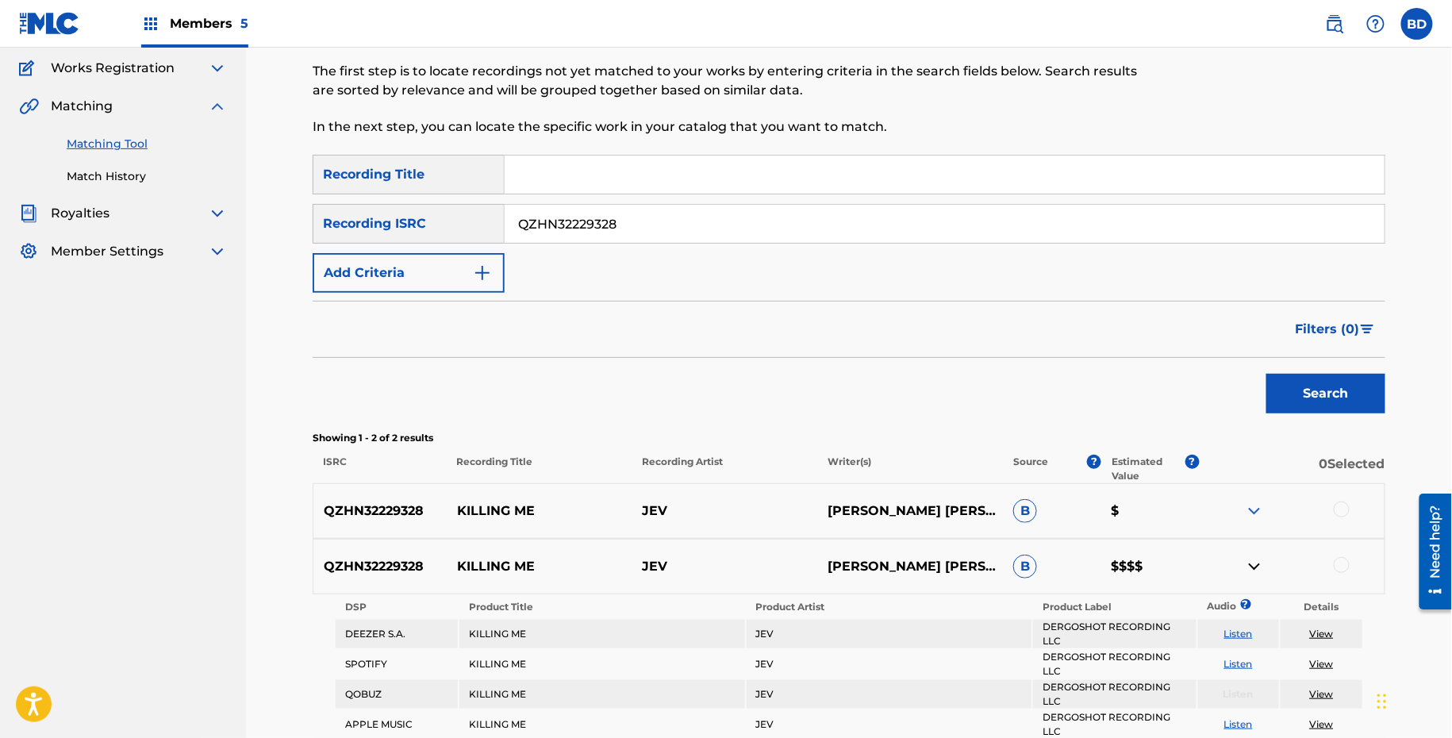
click at [1254, 499] on div "QZHN32229328 KILLING ME JEV JACKSON GABRIEL EVERSHED, JACKSON GABRIEL EVERSHED …" at bounding box center [849, 511] width 1073 height 56
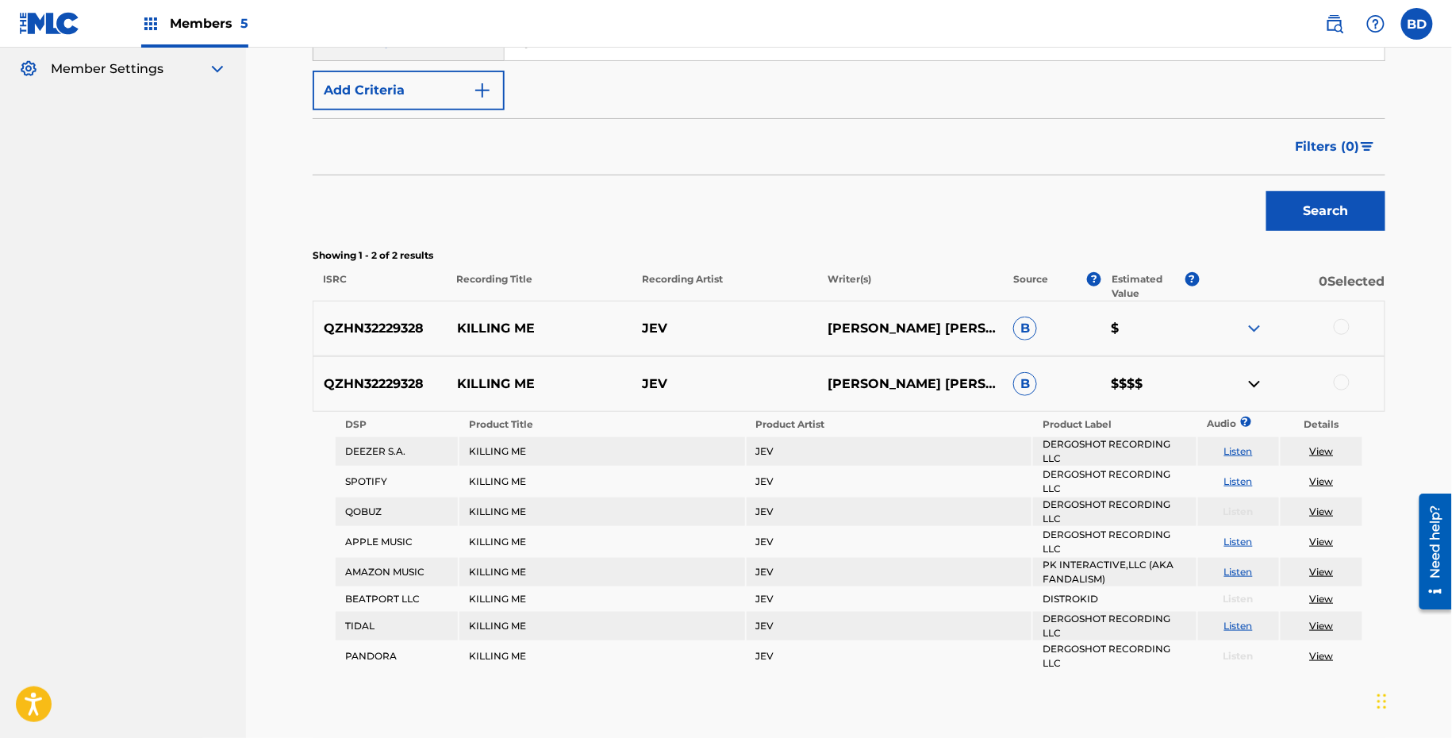
click at [1250, 330] on img at bounding box center [1254, 328] width 19 height 19
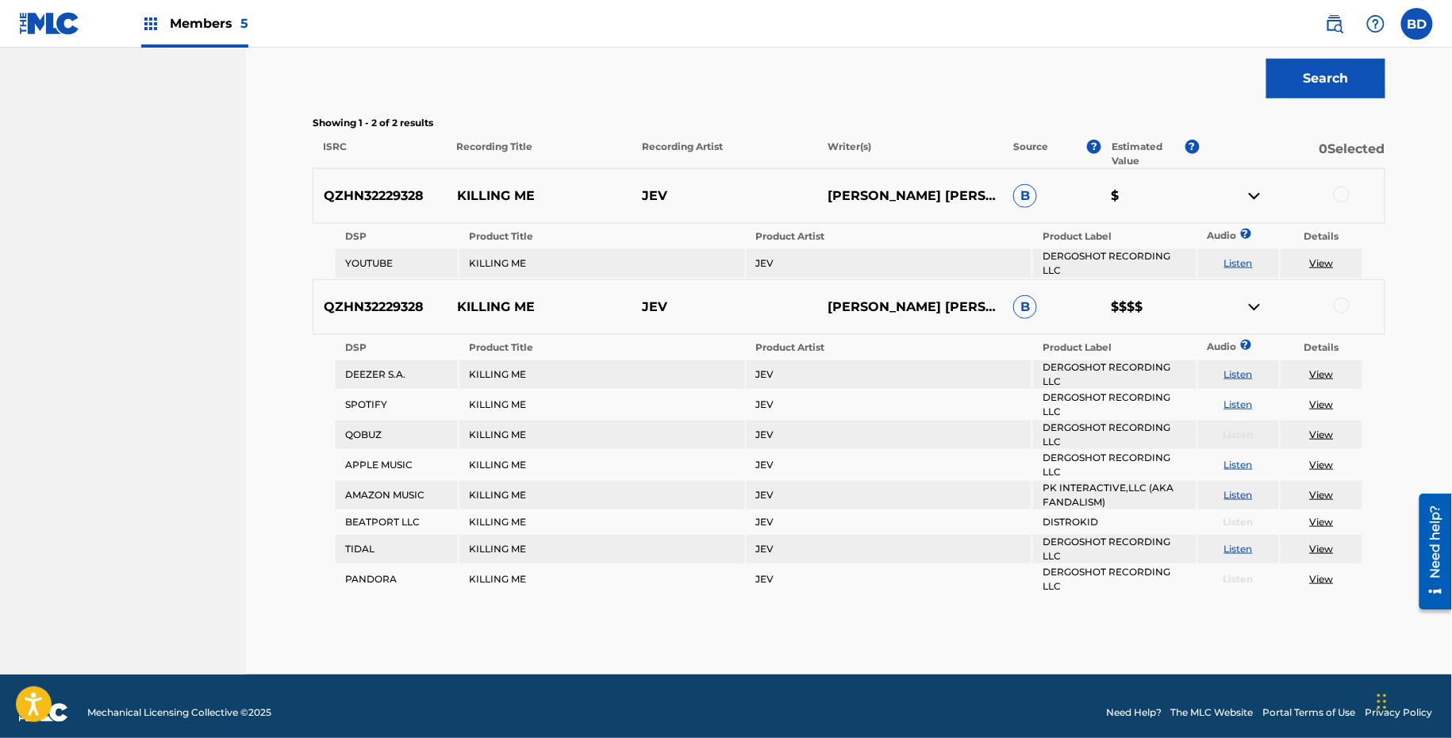
scroll to position [453, 0]
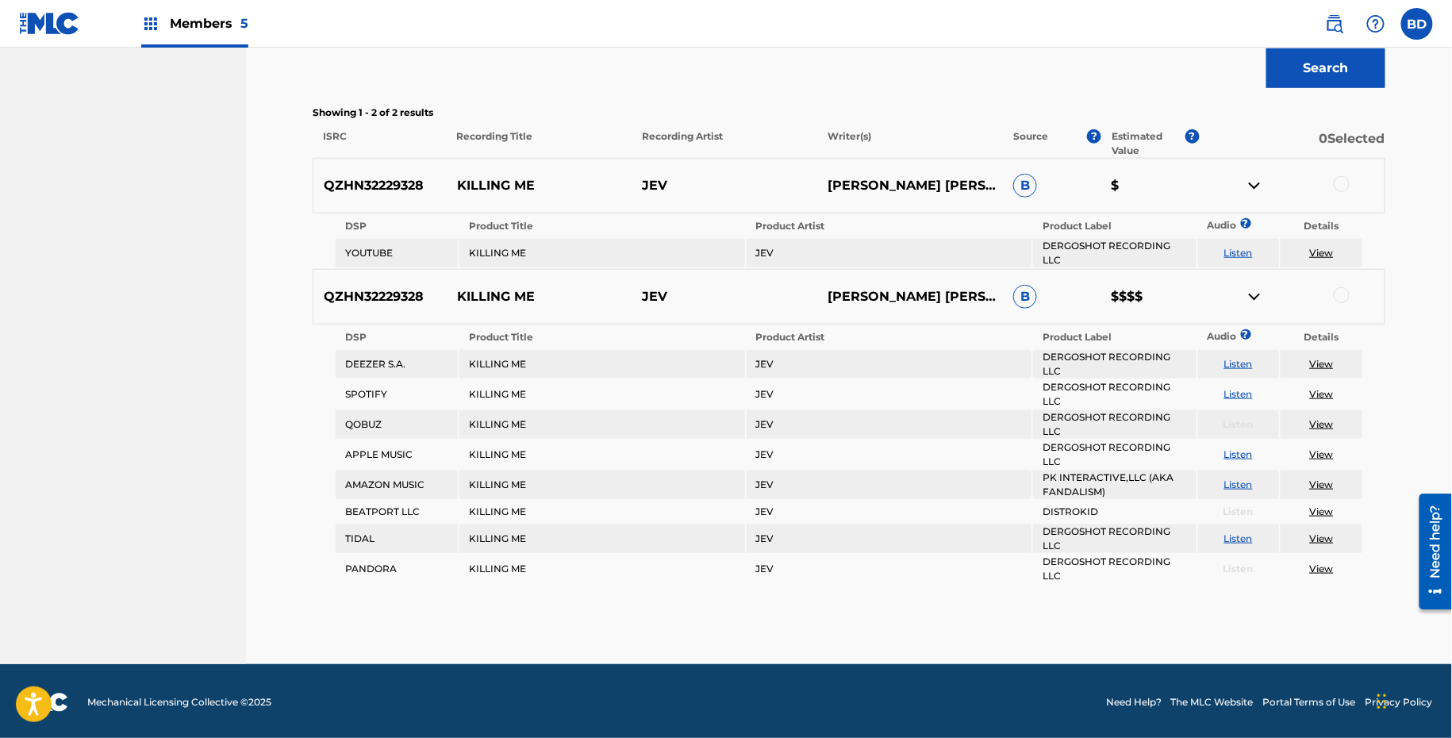
click at [1342, 287] on div at bounding box center [1342, 295] width 16 height 16
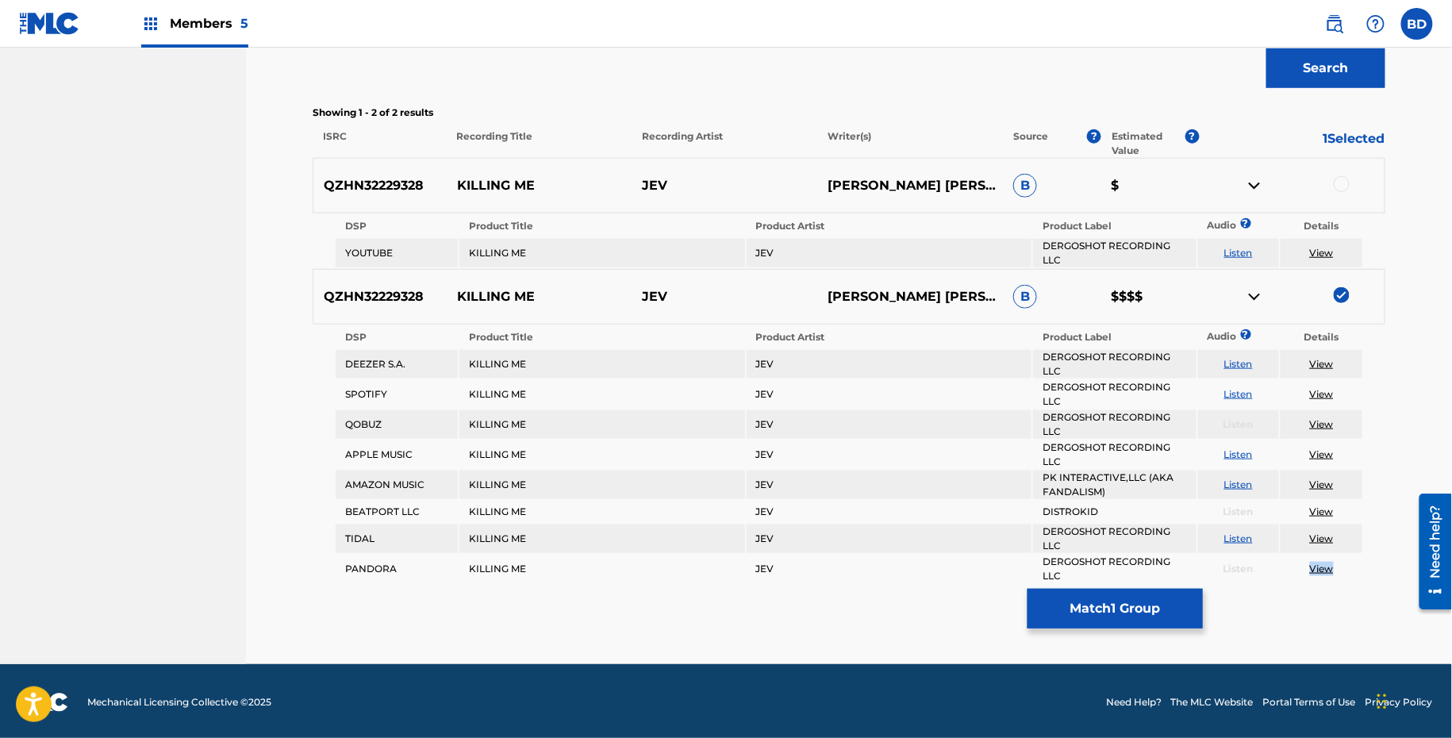
click at [1249, 291] on img at bounding box center [1254, 296] width 19 height 19
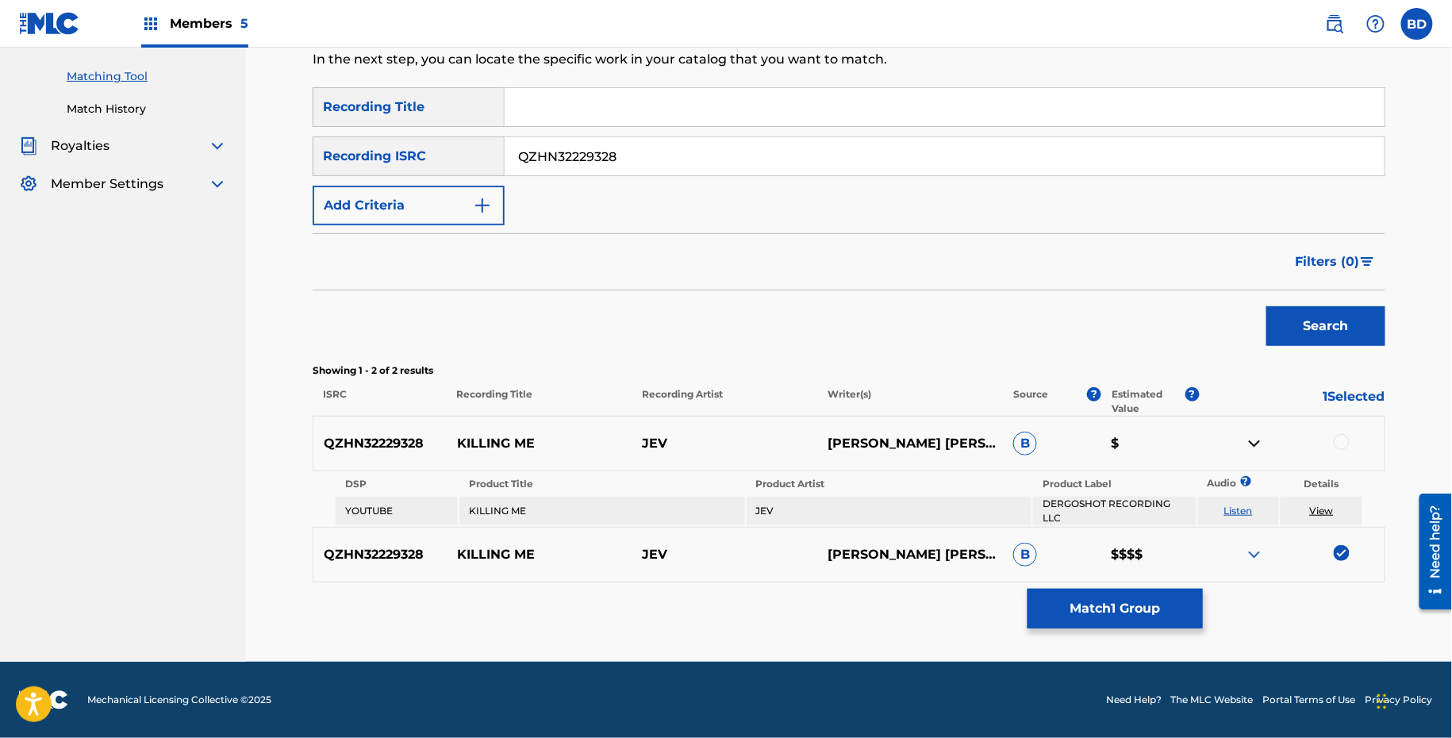
scroll to position [194, 0]
click at [1345, 445] on div at bounding box center [1342, 443] width 16 height 16
click at [1323, 512] on link "View" at bounding box center [1322, 511] width 24 height 12
click at [1128, 613] on button "Match 2 Groups" at bounding box center [1114, 609] width 175 height 40
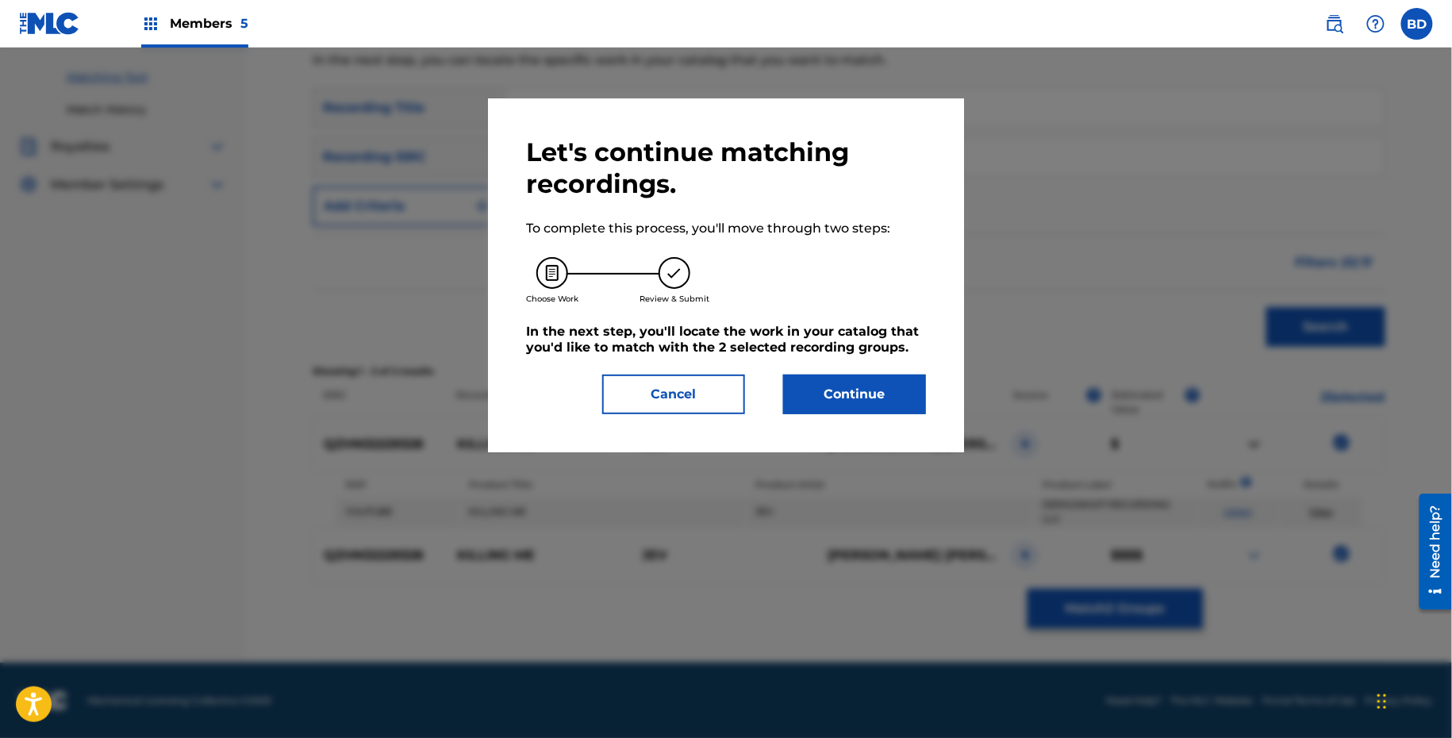
click at [823, 384] on button "Continue" at bounding box center [854, 394] width 143 height 40
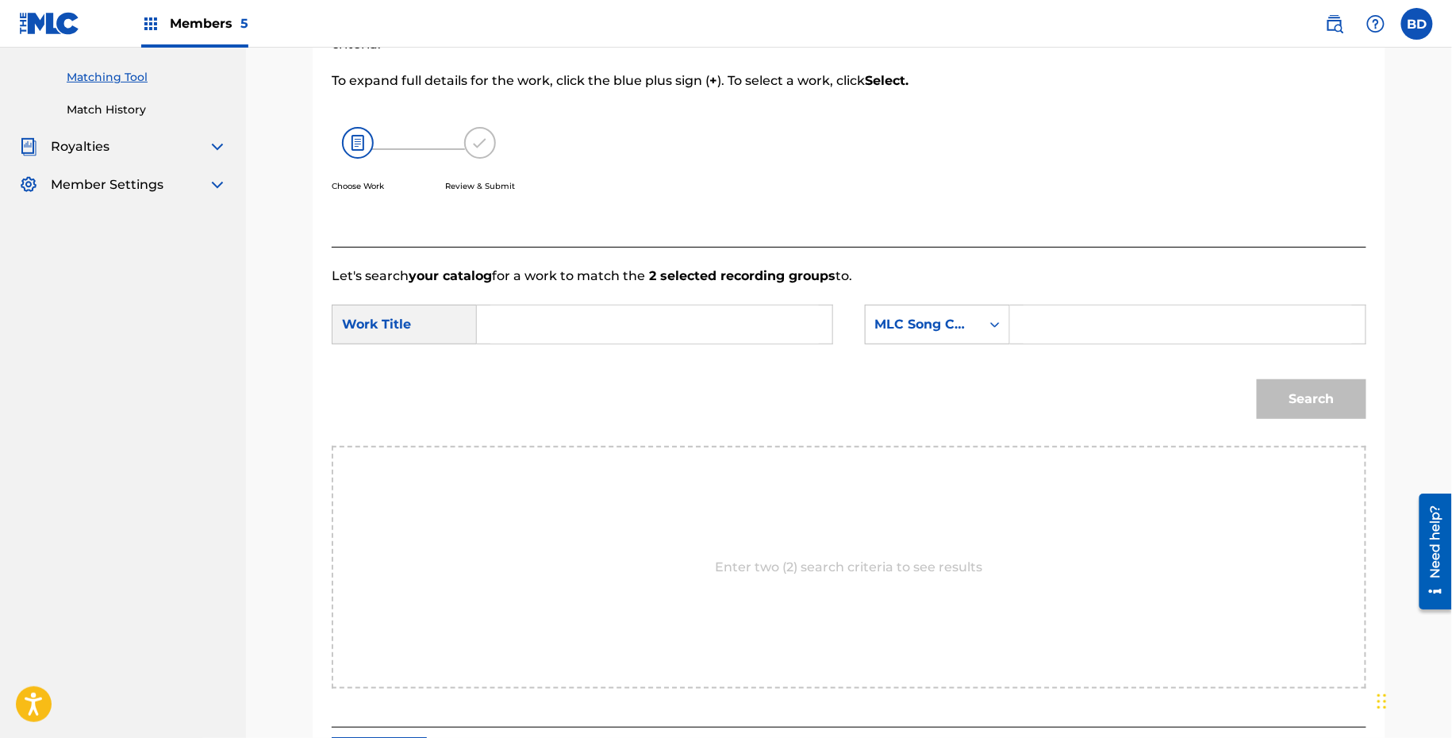
click at [1063, 327] on input "Search Form" at bounding box center [1187, 324] width 328 height 38
paste input "KJ2HE8"
type input "KJ2HE8"
click at [778, 333] on input "Search Form" at bounding box center [654, 324] width 328 height 38
type input "me"
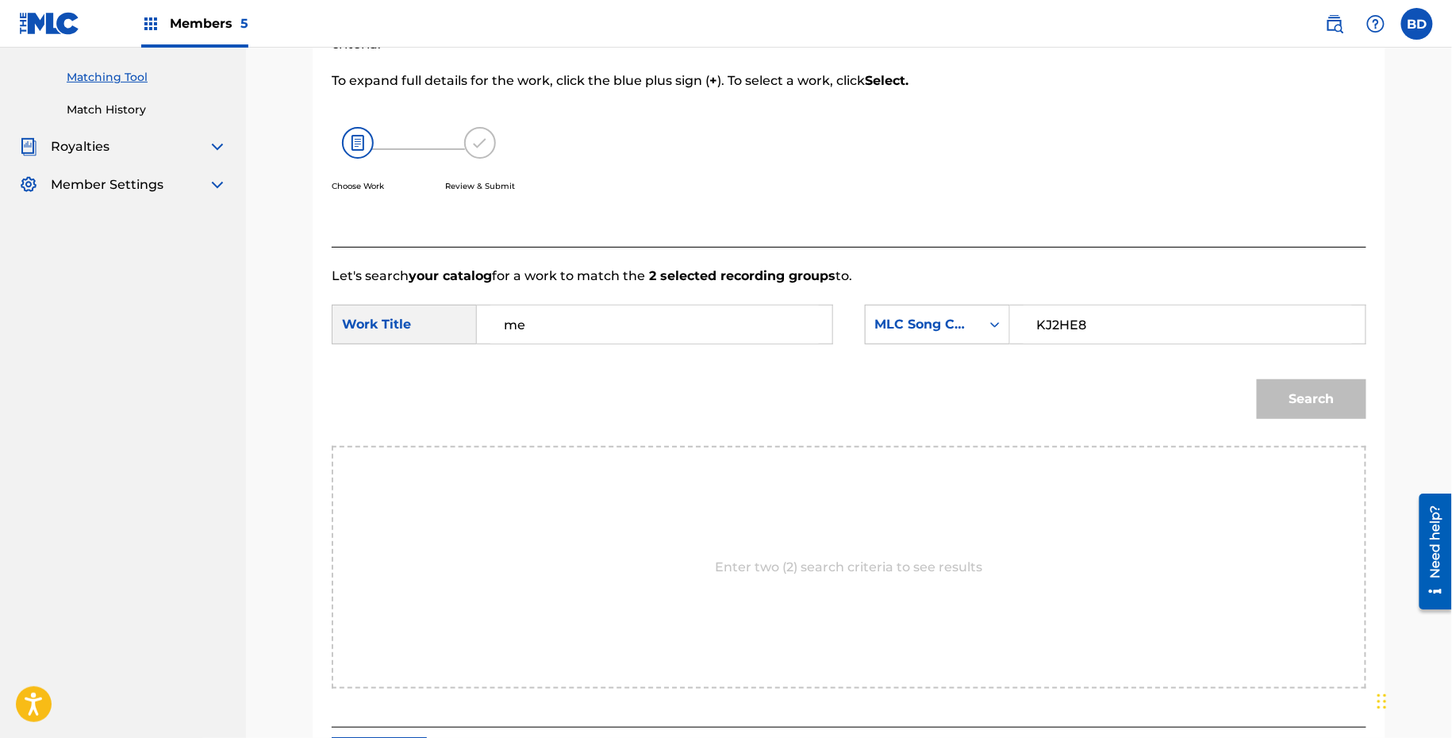
click at [1257, 379] on button "Search" at bounding box center [1311, 399] width 109 height 40
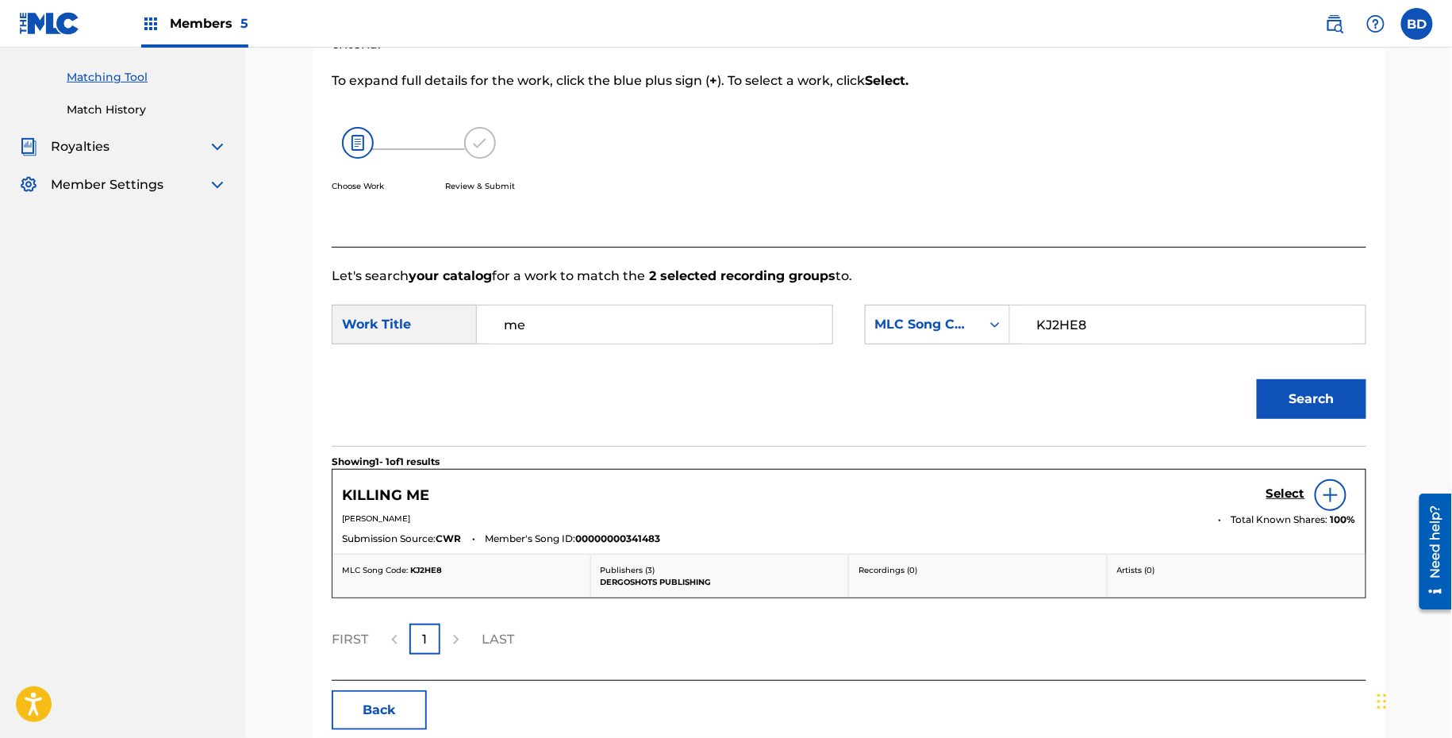
click at [1285, 492] on h5 "Select" at bounding box center [1285, 493] width 39 height 15
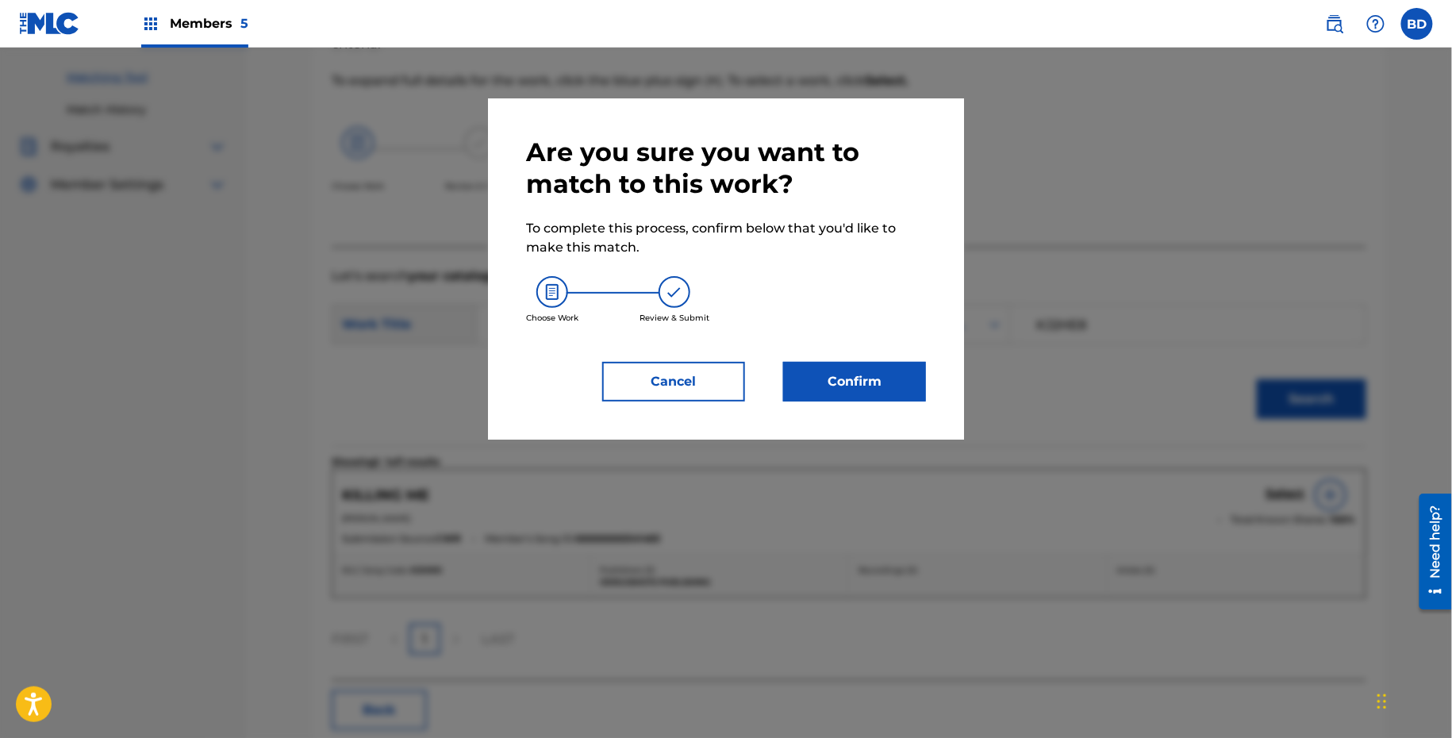
click at [874, 344] on div "Are you sure you want to match to this work? To complete this process, confirm …" at bounding box center [726, 268] width 400 height 265
click at [868, 371] on button "Confirm" at bounding box center [854, 382] width 143 height 40
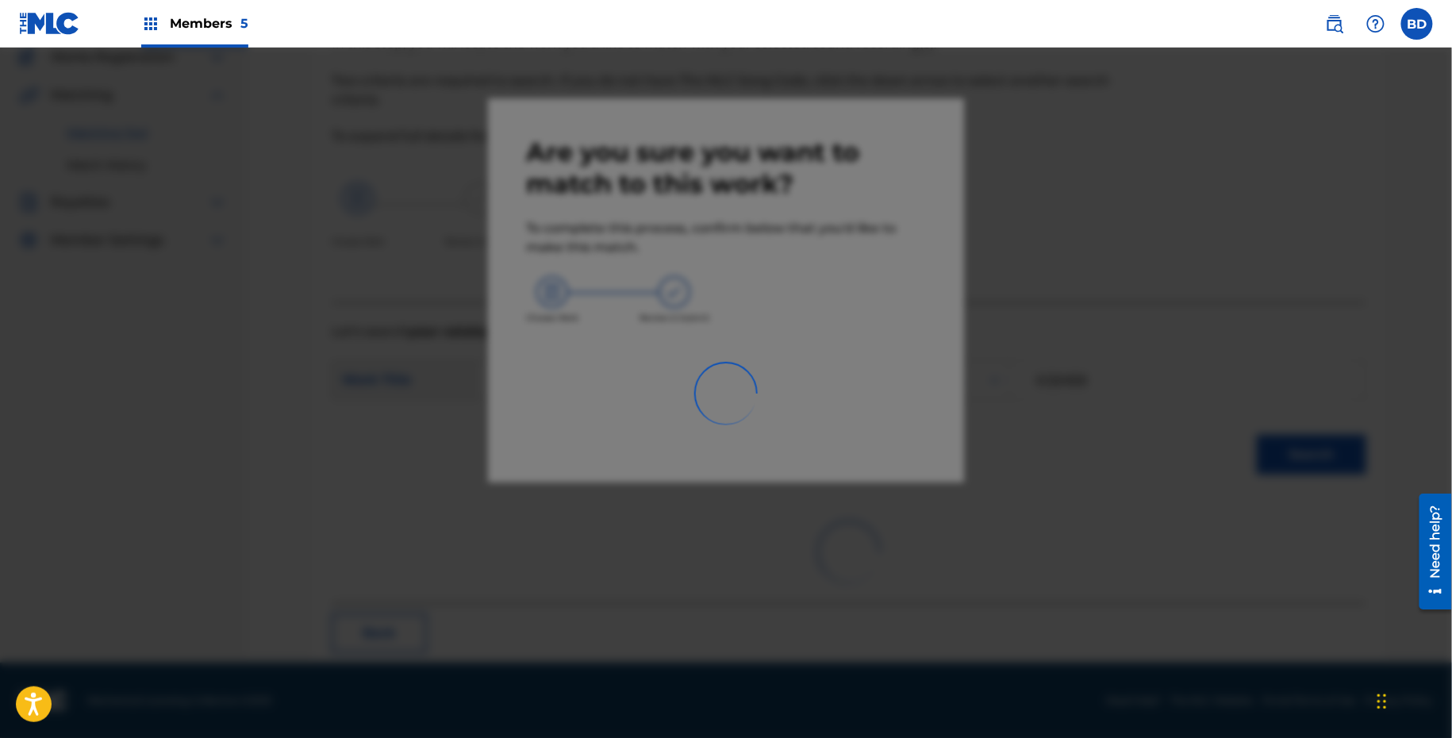
scroll to position [40, 0]
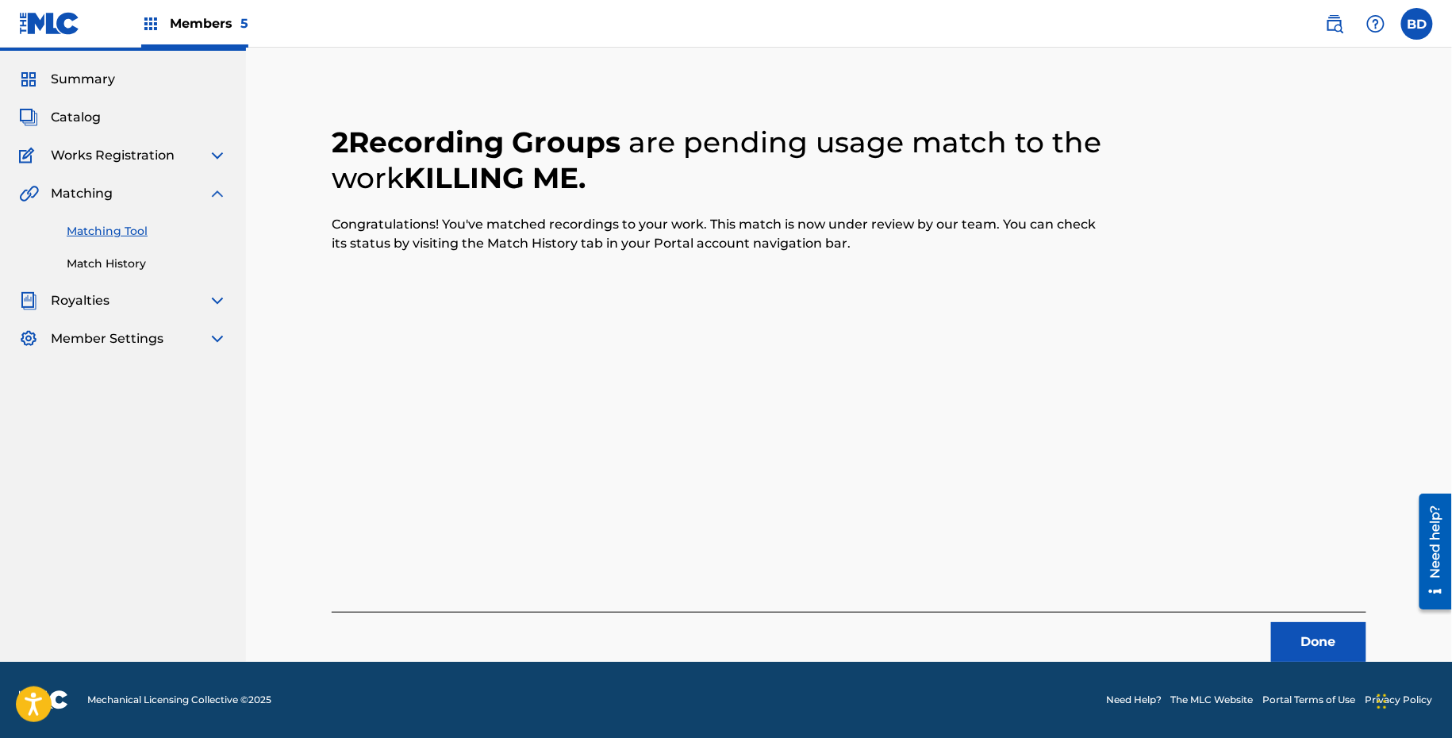
click at [94, 261] on link "Match History" at bounding box center [147, 263] width 160 height 17
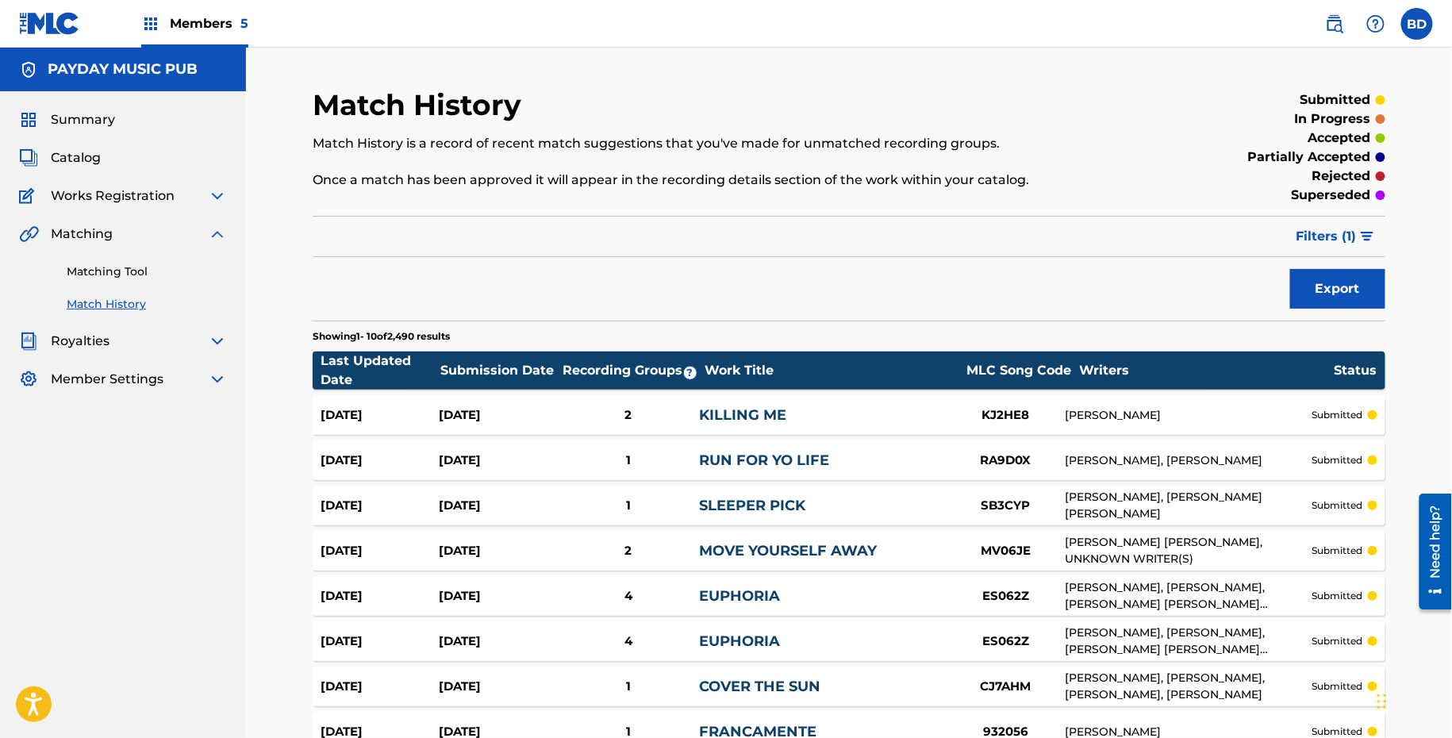
click at [727, 414] on link "KILLING ME" at bounding box center [742, 414] width 87 height 17
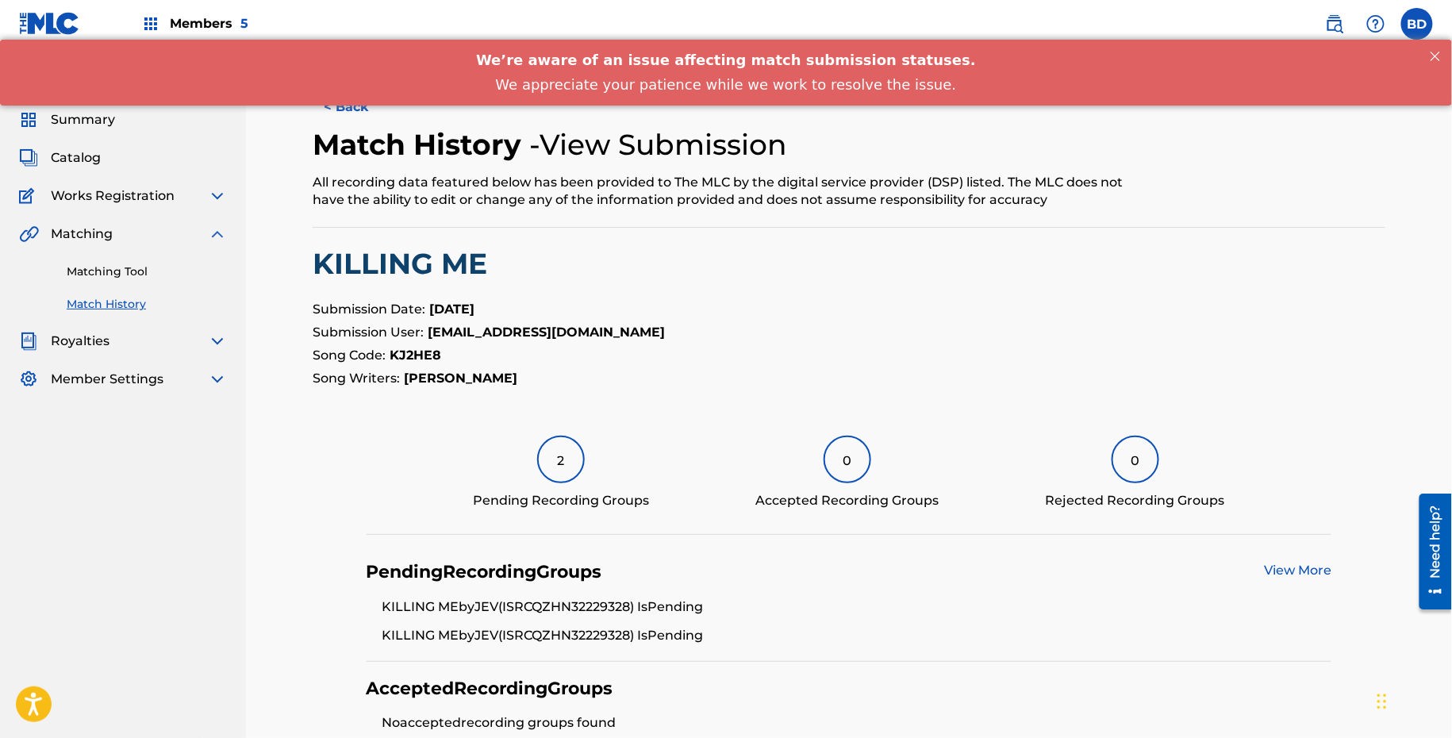
click at [182, 273] on link "Matching Tool" at bounding box center [147, 271] width 160 height 17
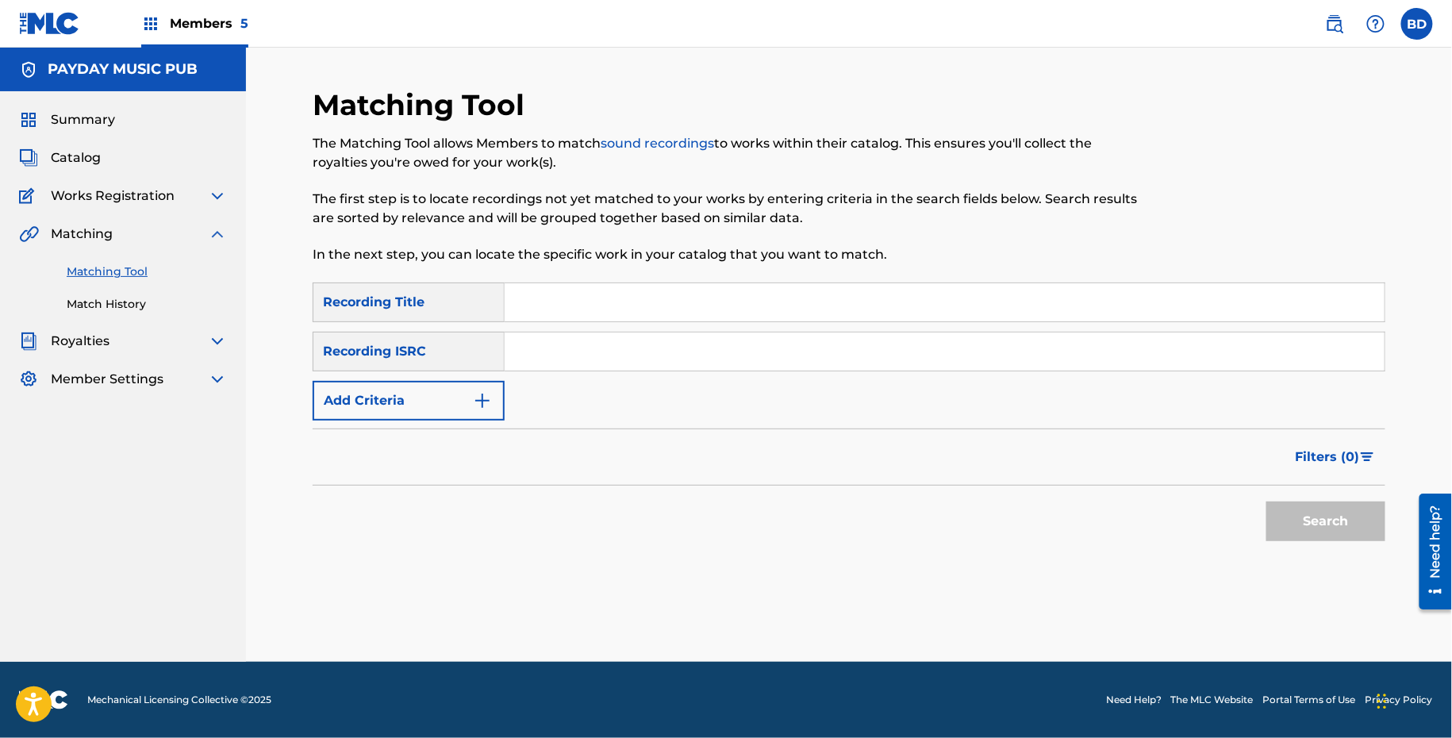
click at [593, 378] on div "SearchWithCriteria1e4941b6-a3f0-4e18-bfdb-87f81957943c Recording Title SearchWi…" at bounding box center [849, 351] width 1073 height 138
click at [593, 367] on input "Search Form" at bounding box center [945, 351] width 880 height 38
paste input "QZHN31953214"
click at [1266, 501] on button "Search" at bounding box center [1325, 521] width 119 height 40
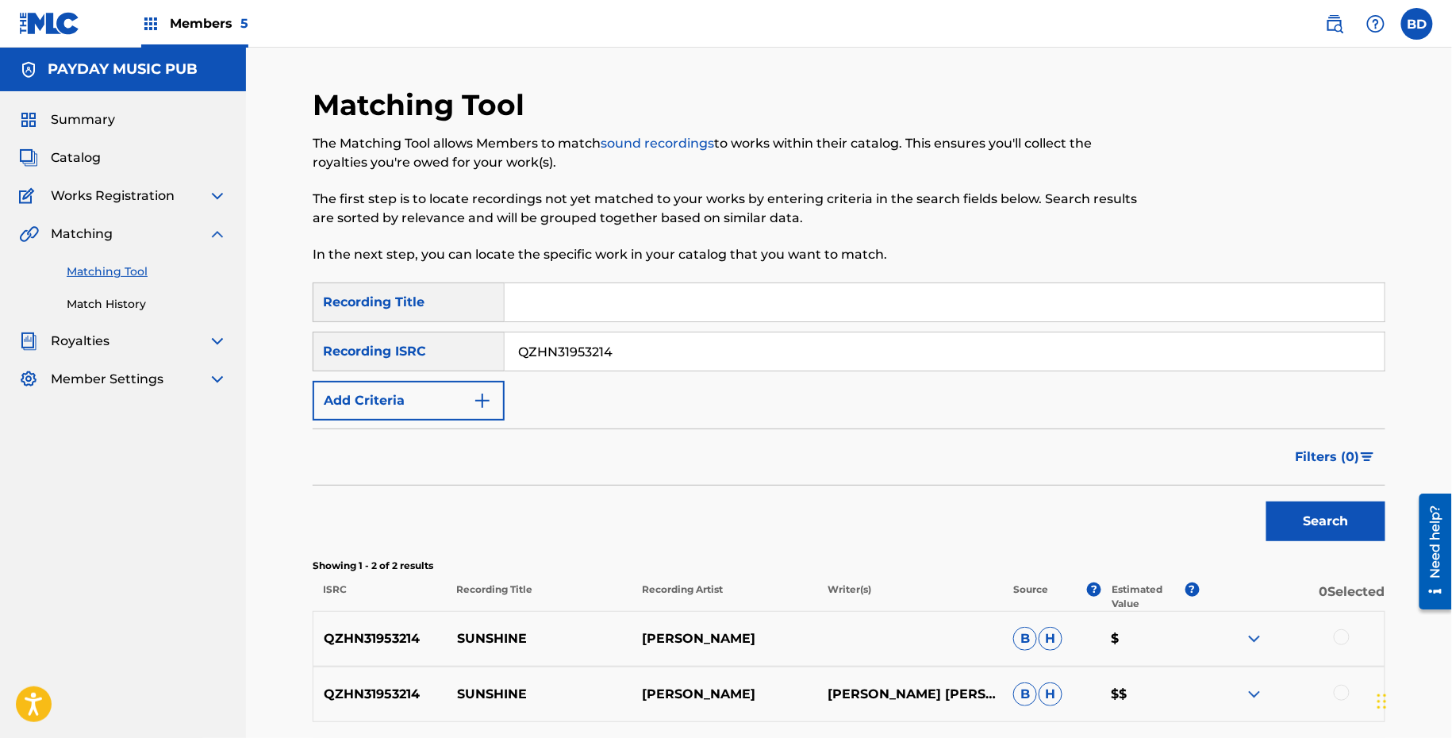
scroll to position [139, 0]
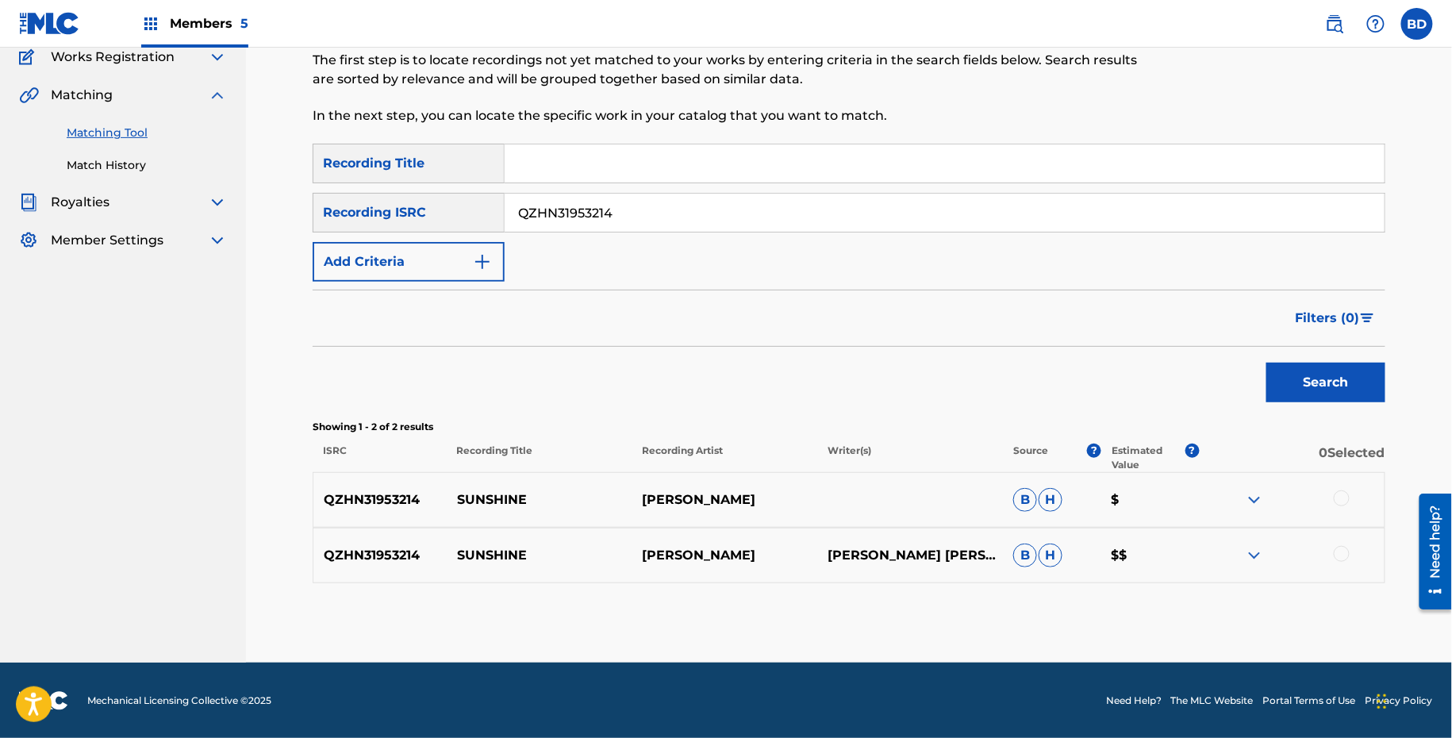
click at [505, 502] on p "SUNSHINE" at bounding box center [540, 499] width 186 height 19
click at [505, 501] on p "SUNSHINE" at bounding box center [540, 499] width 186 height 19
copy p "SUNSHINE"
click at [1254, 559] on img at bounding box center [1254, 555] width 19 height 19
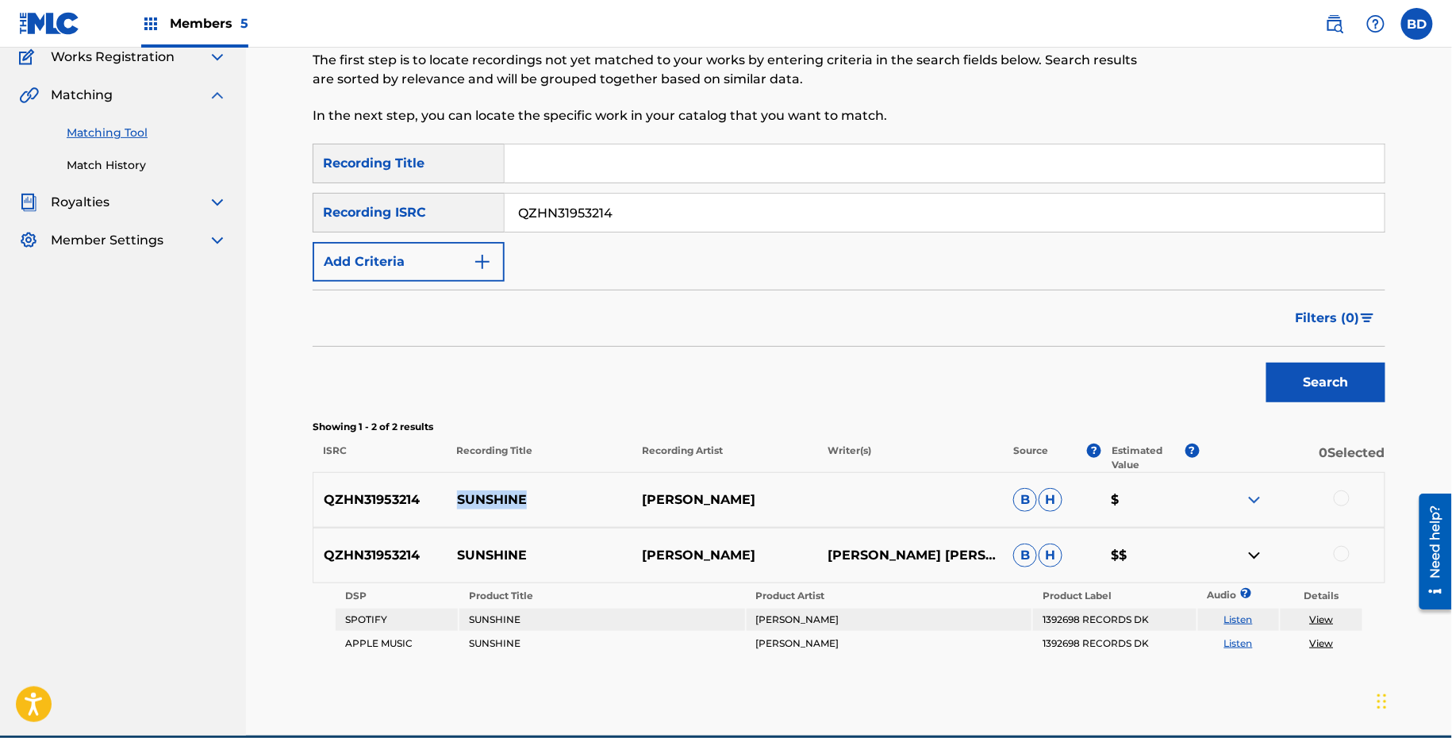
click at [1254, 497] on img at bounding box center [1254, 499] width 19 height 19
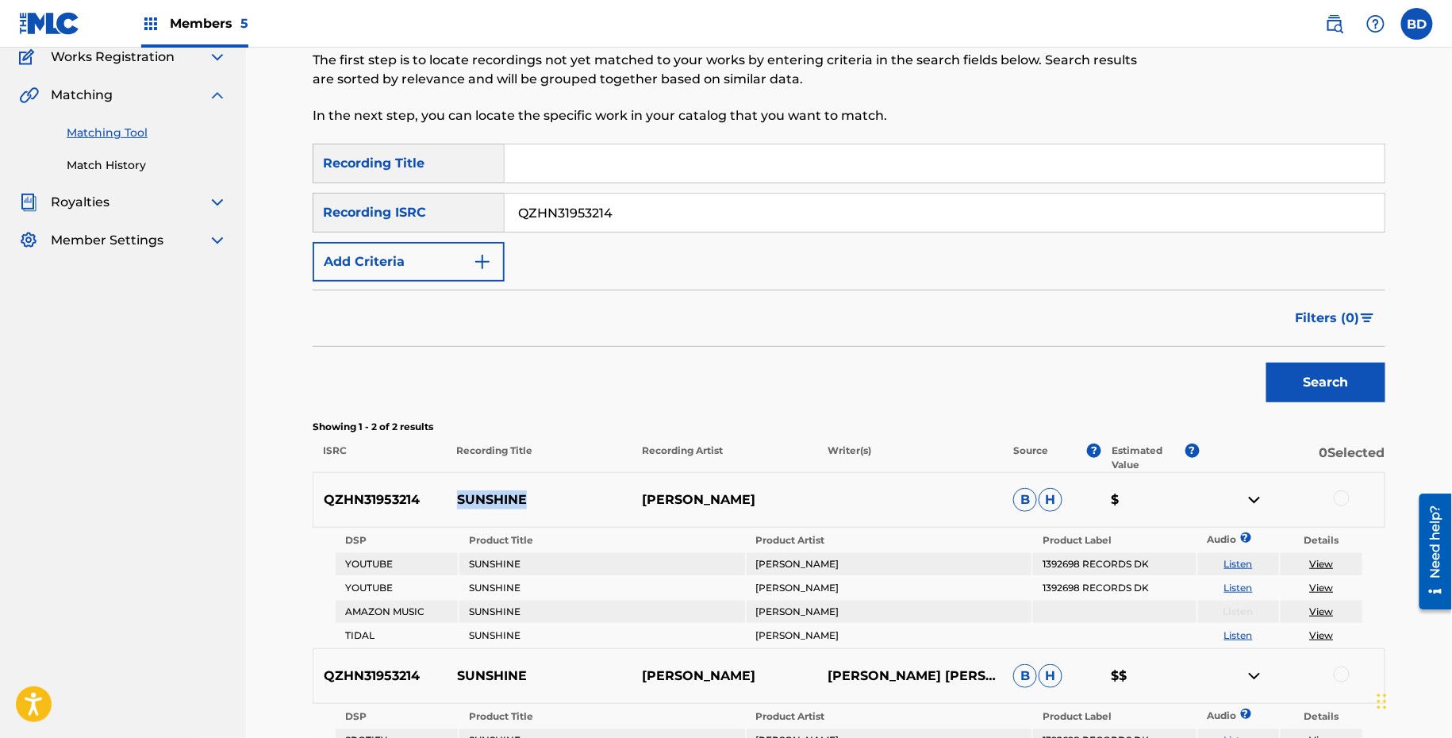
scroll to position [332, 0]
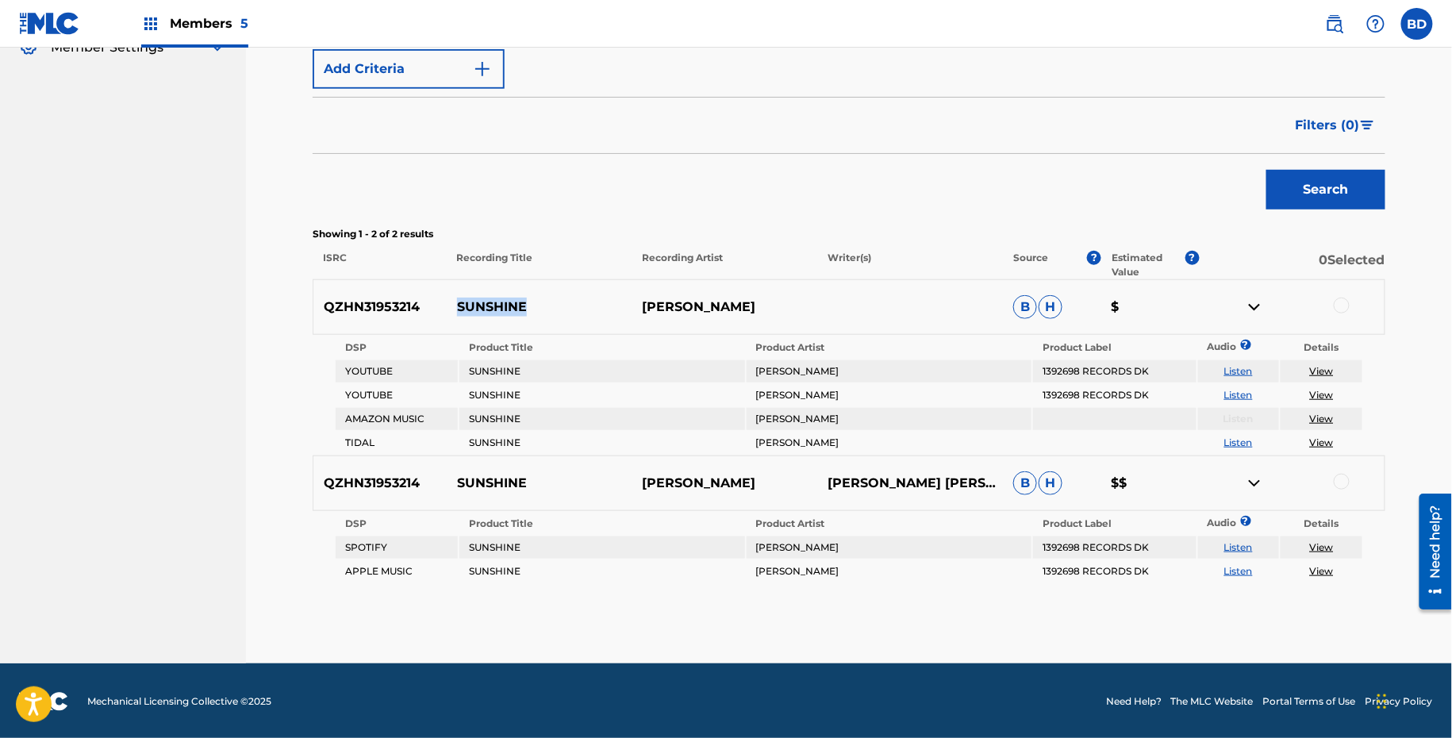
copy p "SUNSHINE"
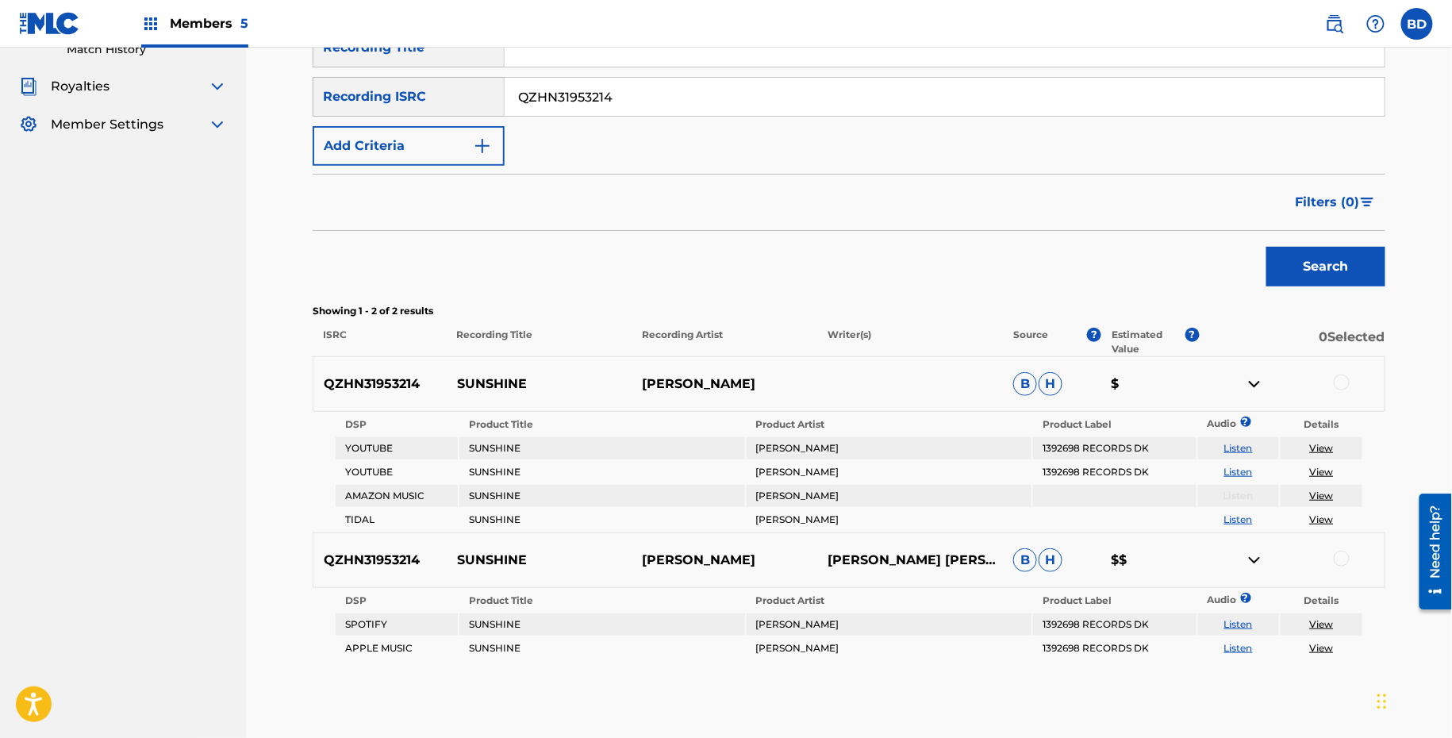
click at [549, 95] on input "QZHN31953214" at bounding box center [945, 97] width 880 height 38
paste input "6S1900796"
type input "QZH6S1900796"
click at [1266, 247] on button "Search" at bounding box center [1325, 267] width 119 height 40
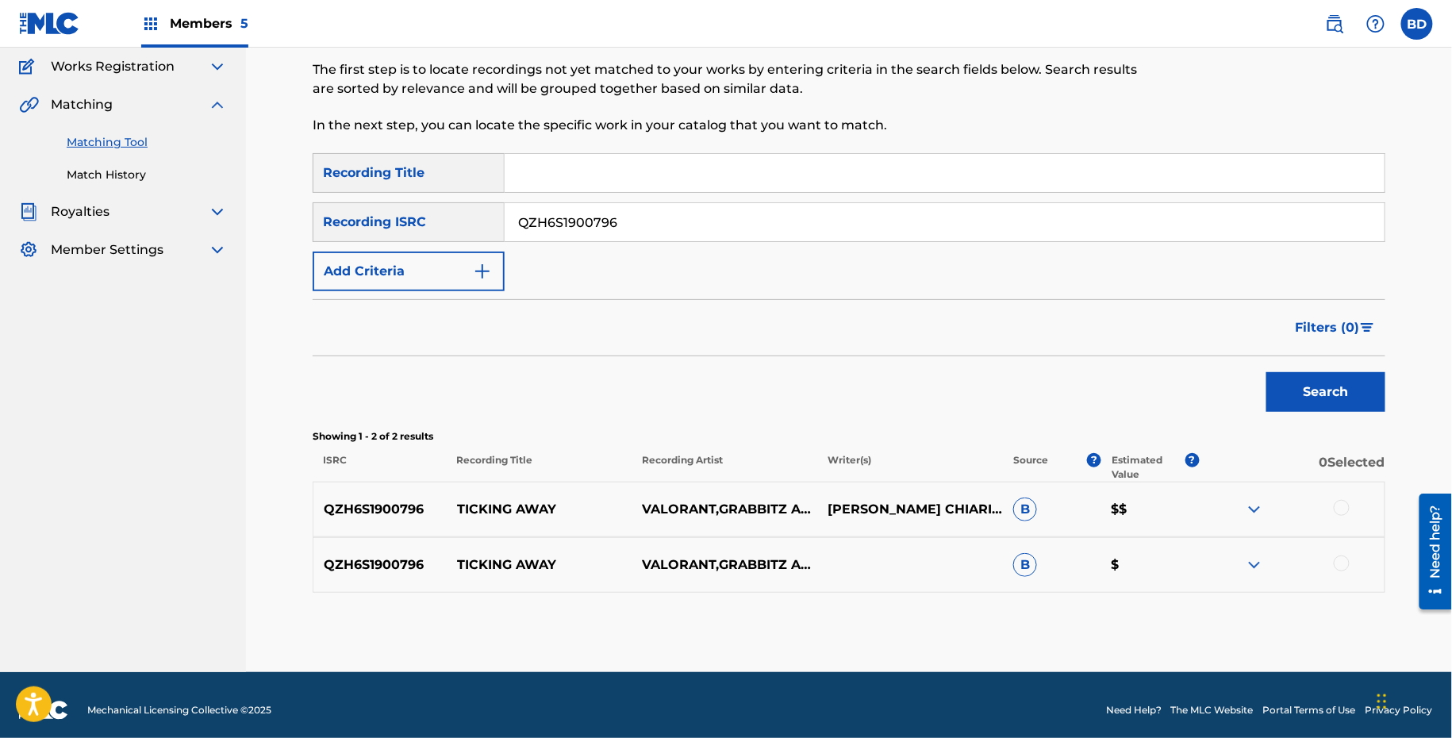
scroll to position [139, 0]
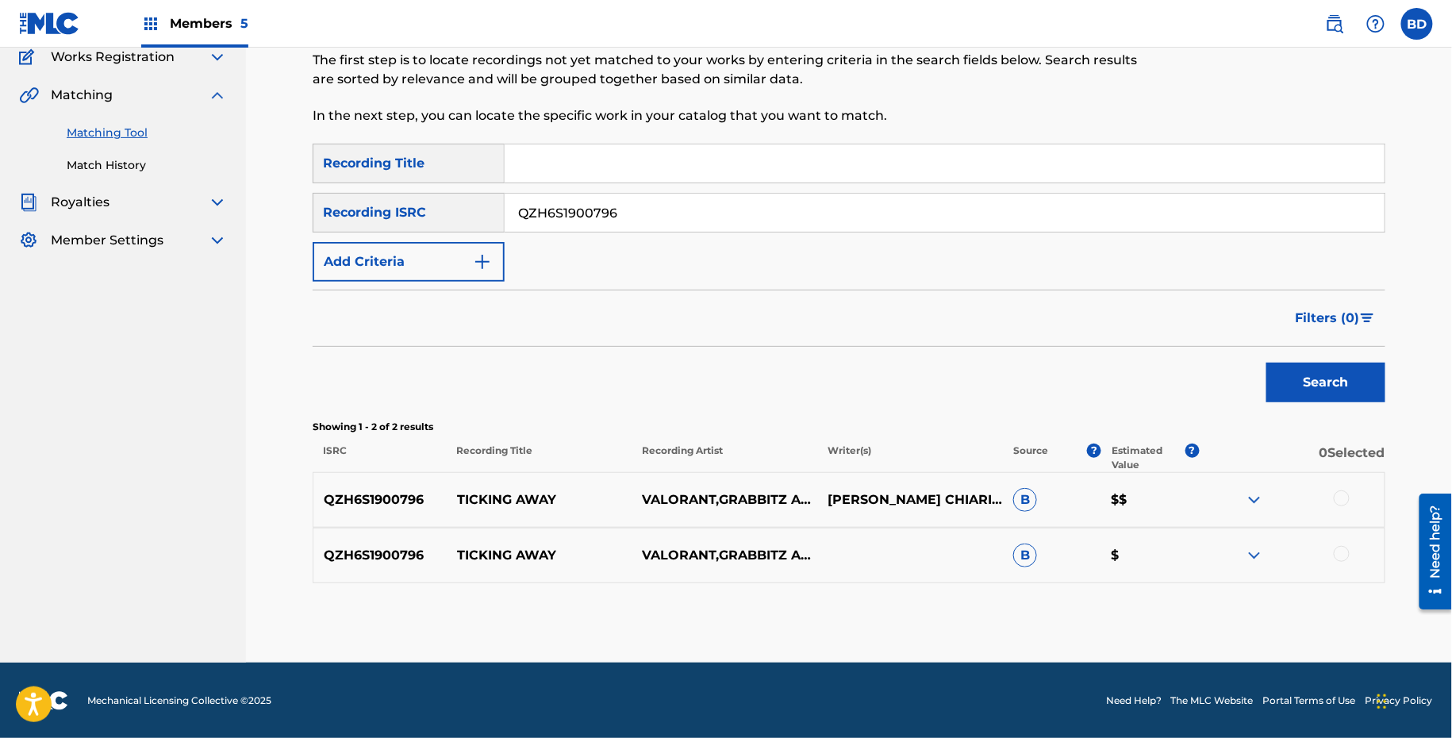
click at [1254, 551] on img at bounding box center [1254, 555] width 19 height 19
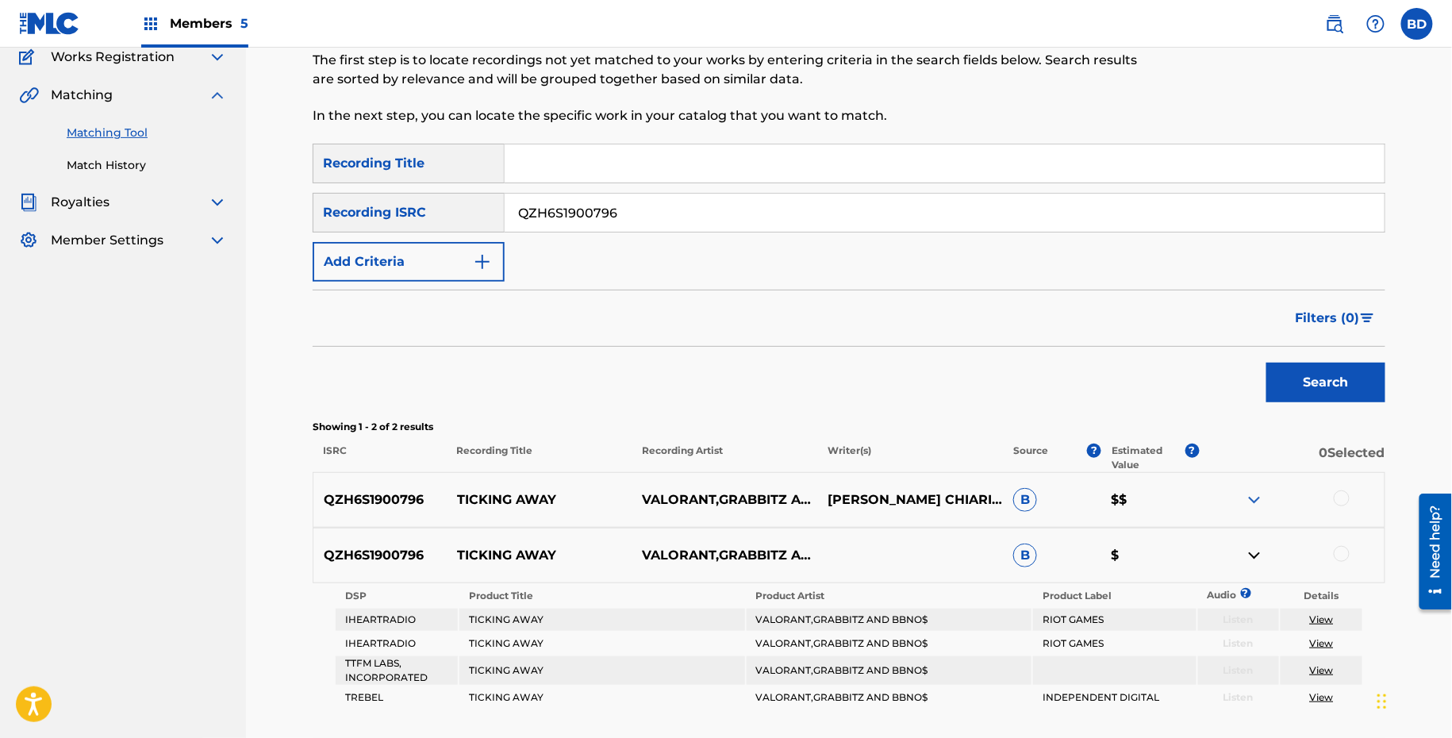
click at [1254, 496] on img at bounding box center [1254, 499] width 19 height 19
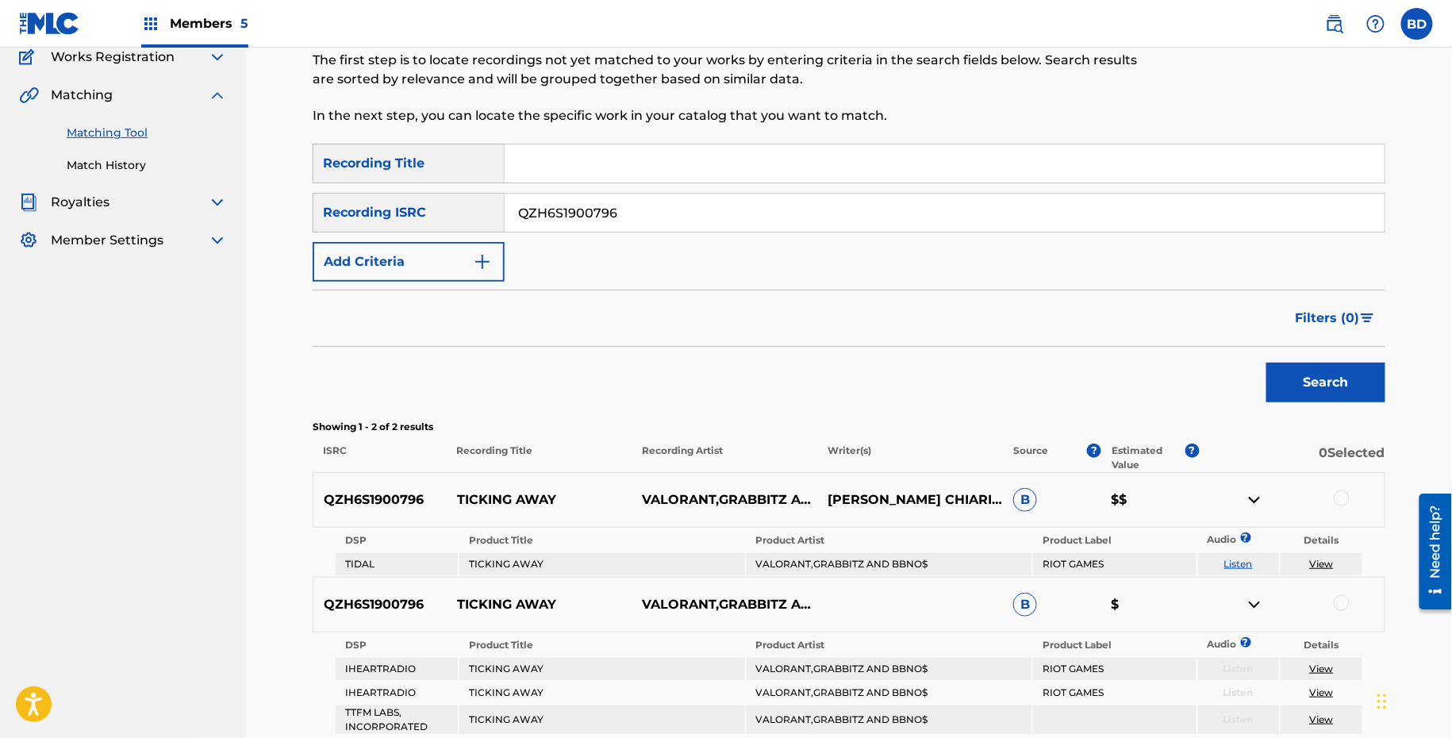
click at [481, 493] on p "TICKING AWAY" at bounding box center [540, 499] width 186 height 19
copy p "TICKING AWAY"
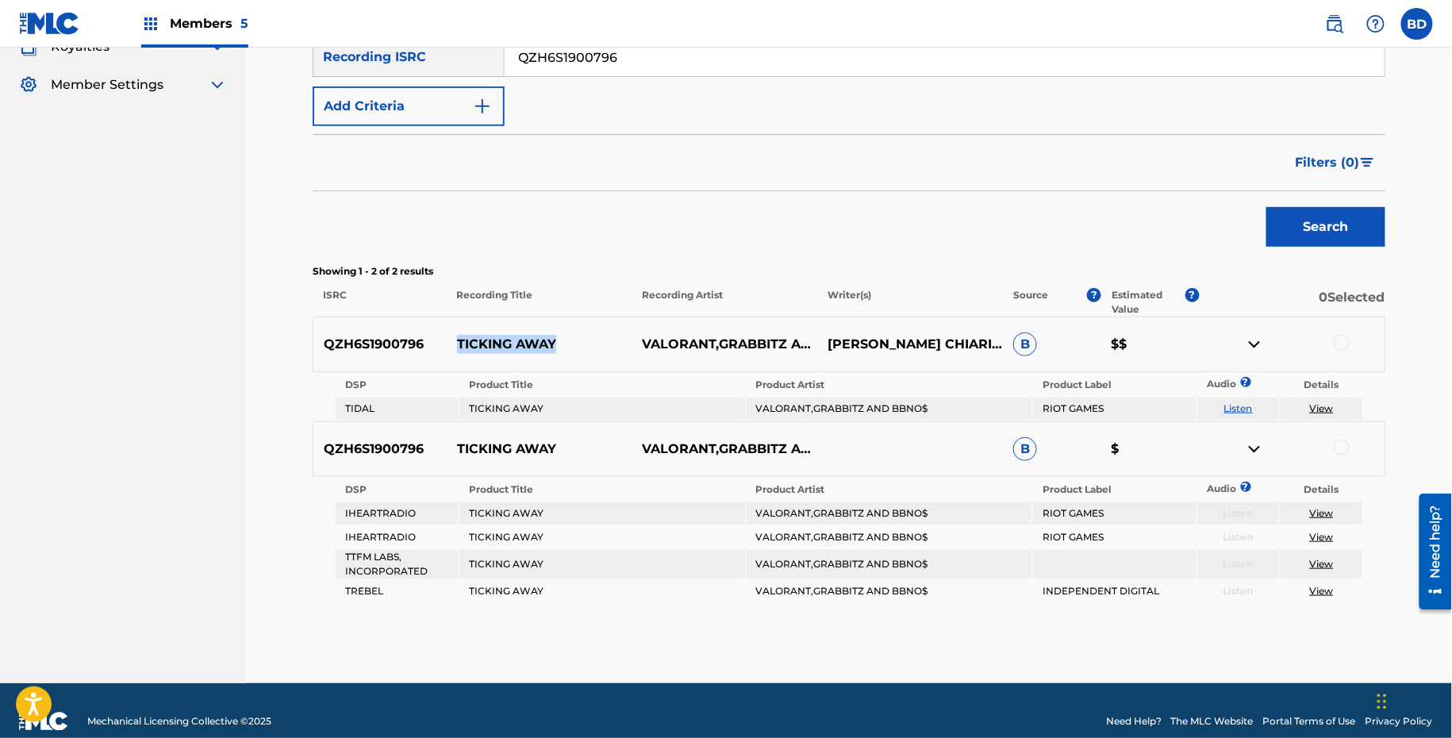
scroll to position [283, 0]
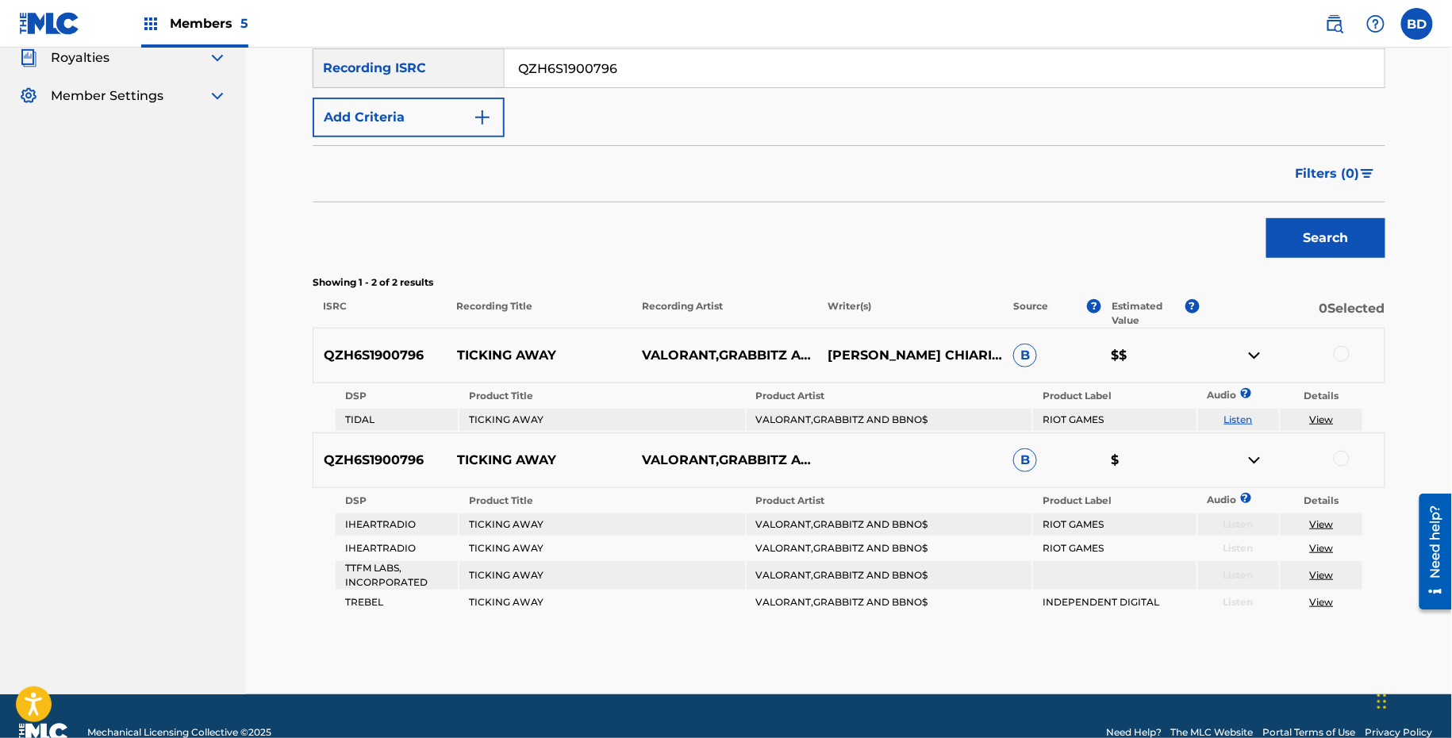
click at [1338, 355] on div at bounding box center [1342, 354] width 16 height 16
click at [1254, 354] on img at bounding box center [1254, 355] width 19 height 19
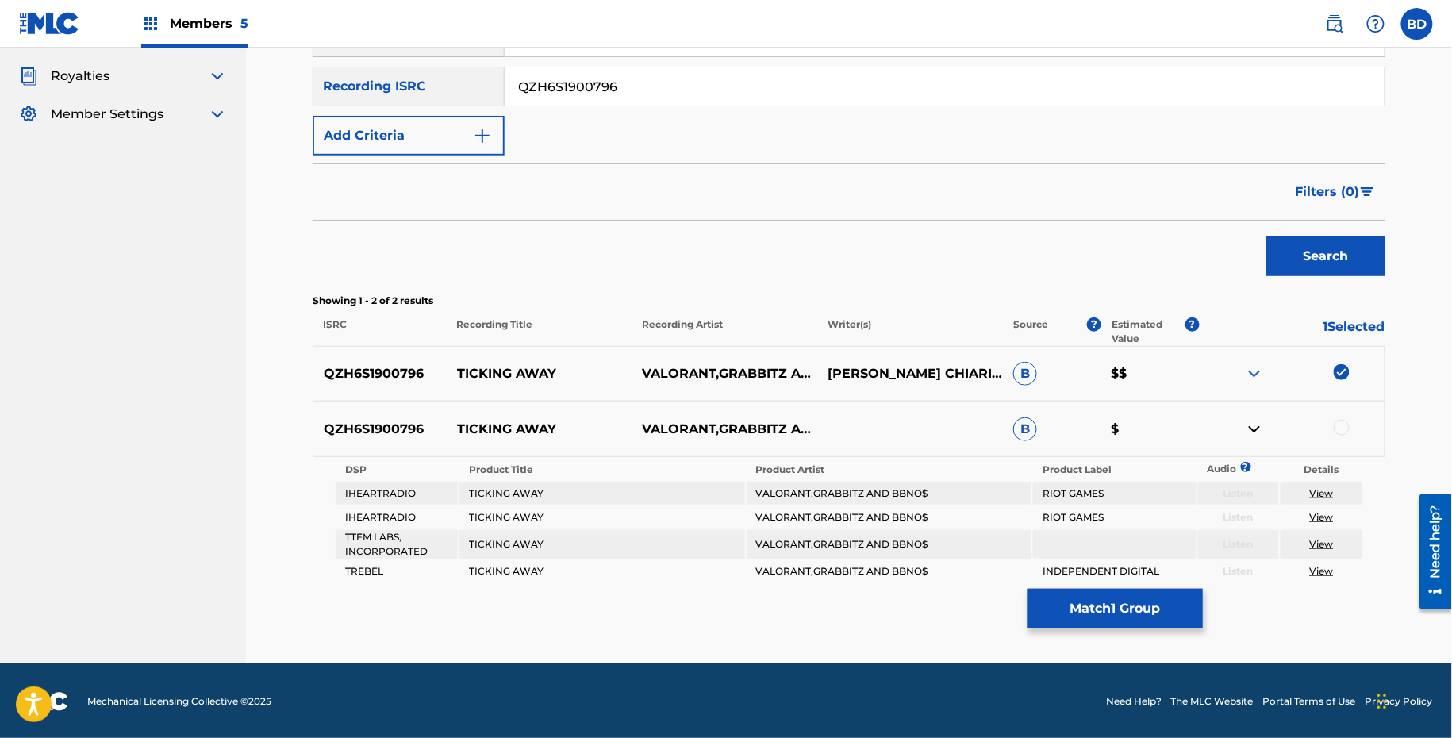
click at [1339, 425] on div at bounding box center [1342, 428] width 16 height 16
click at [1122, 614] on button "Match 2 Groups" at bounding box center [1114, 609] width 175 height 40
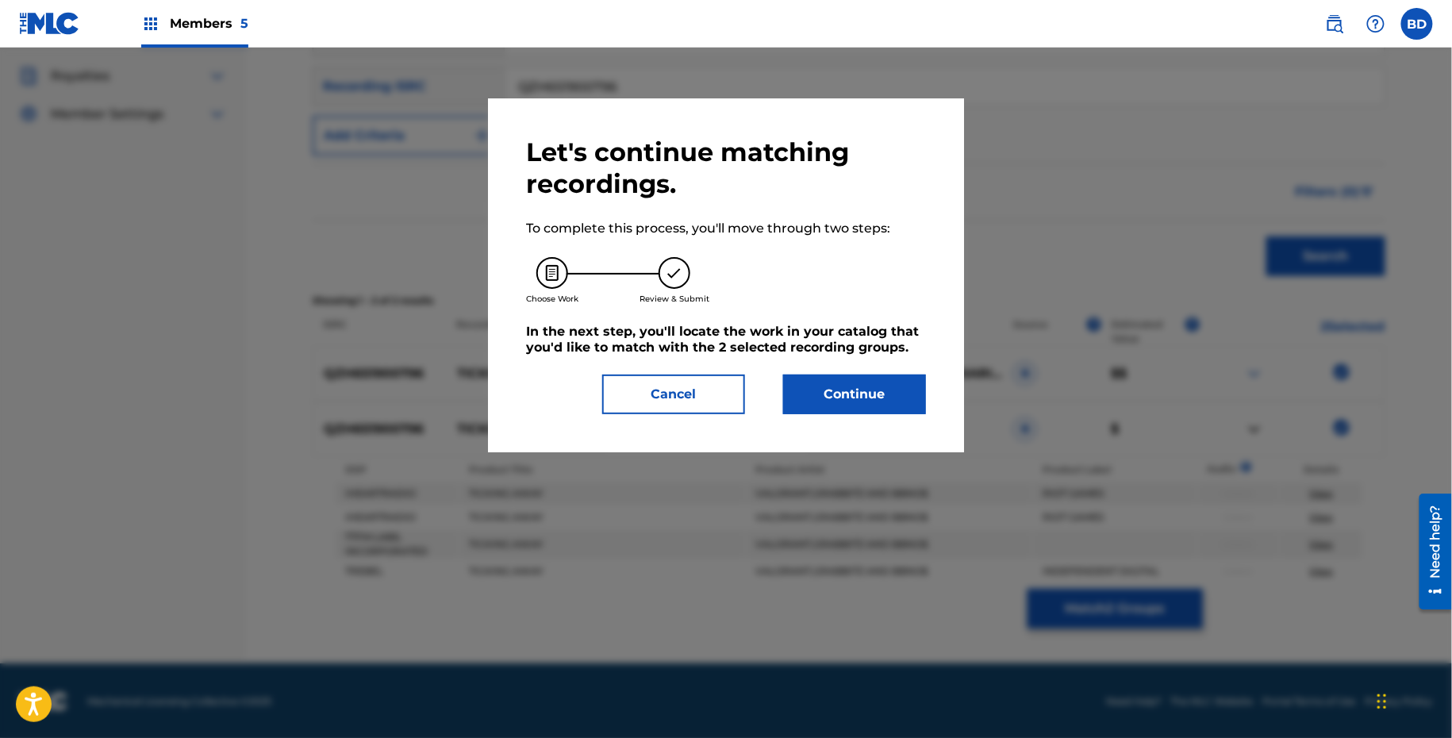
click at [874, 367] on div "Let's continue matching recordings. To complete this process, you'll move throu…" at bounding box center [726, 275] width 400 height 278
click at [859, 417] on div "Let's continue matching recordings. To complete this process, you'll move throu…" at bounding box center [726, 275] width 476 height 354
click at [842, 439] on div "Let's continue matching recordings. To complete this process, you'll move throu…" at bounding box center [726, 275] width 476 height 354
click at [836, 409] on button "Continue" at bounding box center [854, 394] width 143 height 40
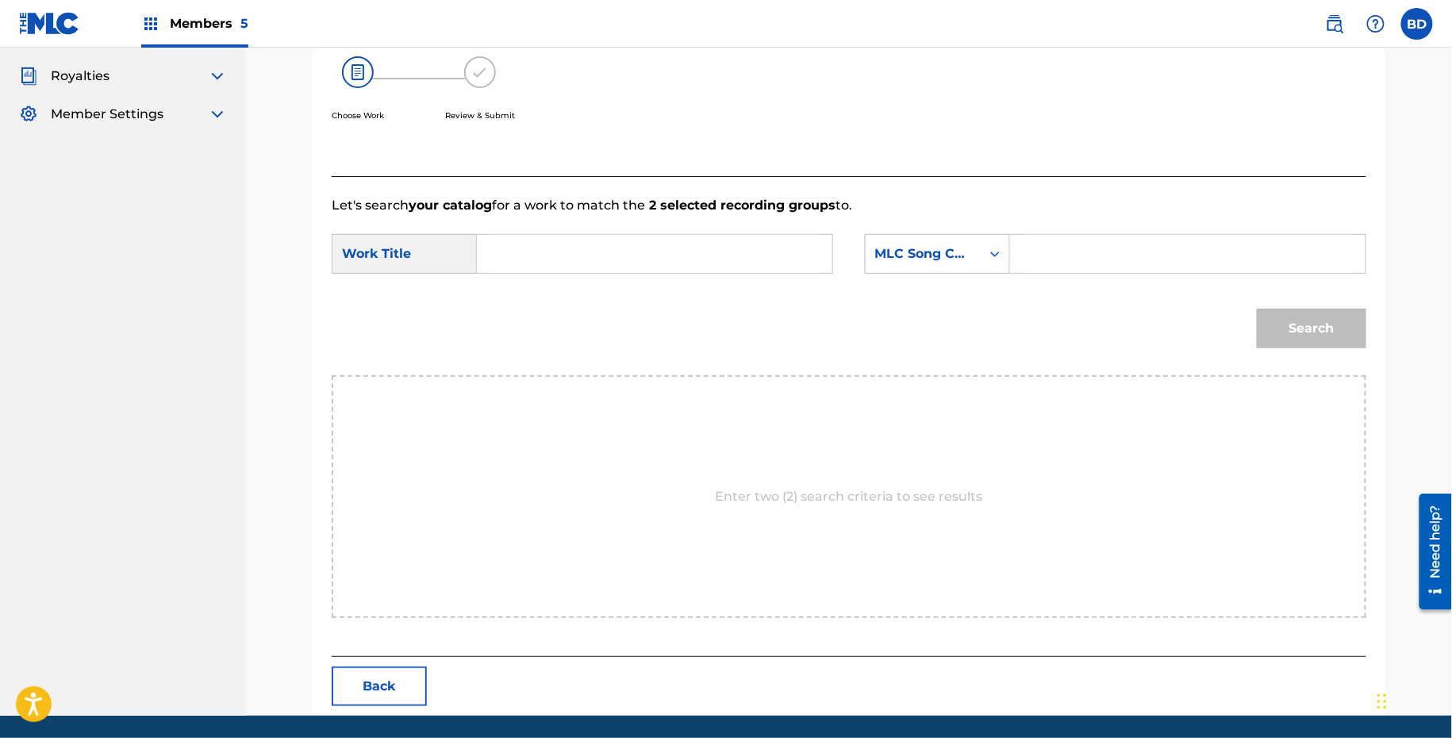
click at [1112, 246] on input "Search Form" at bounding box center [1187, 254] width 328 height 38
paste input "TB0NTT"
type input "TB0NTT"
click at [789, 253] on input "Search Form" at bounding box center [654, 254] width 328 height 38
type input "away"
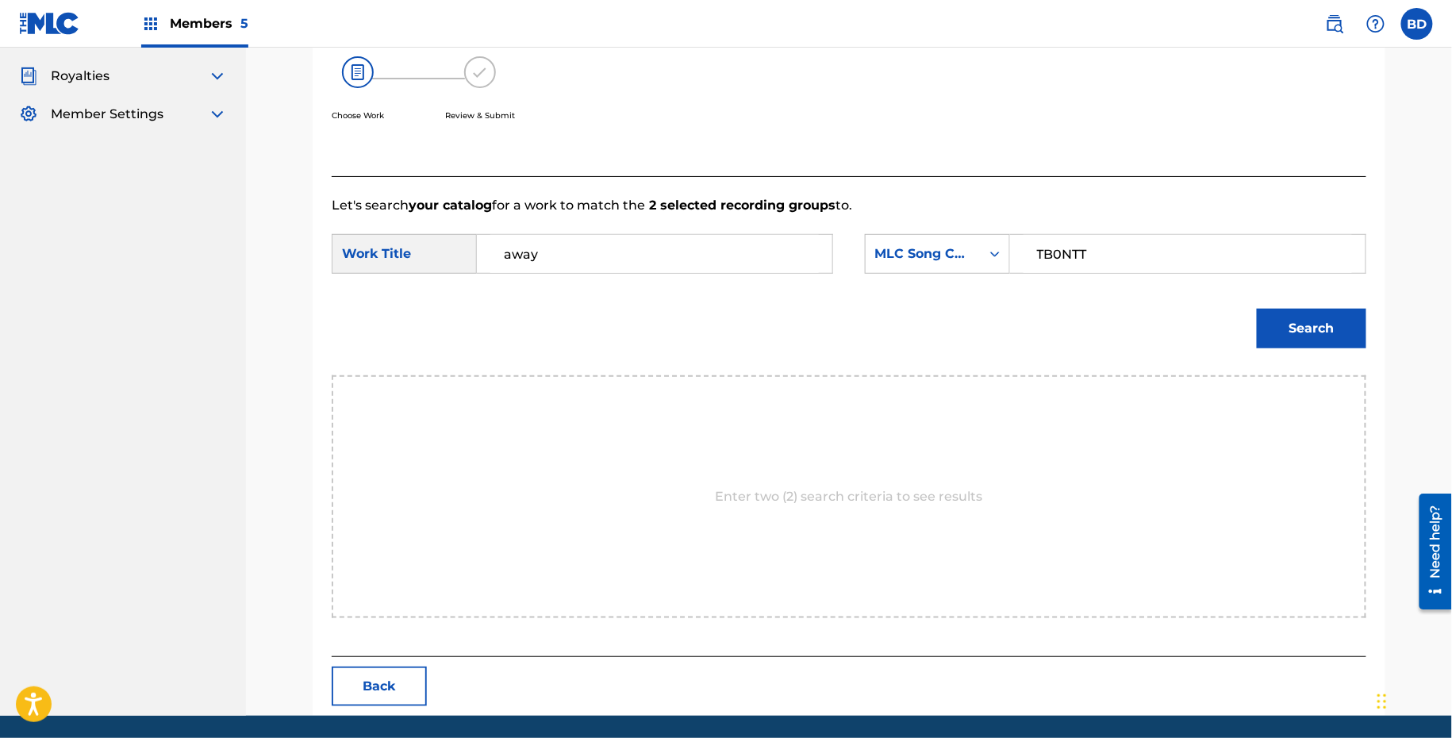
click at [1257, 309] on button "Search" at bounding box center [1311, 329] width 109 height 40
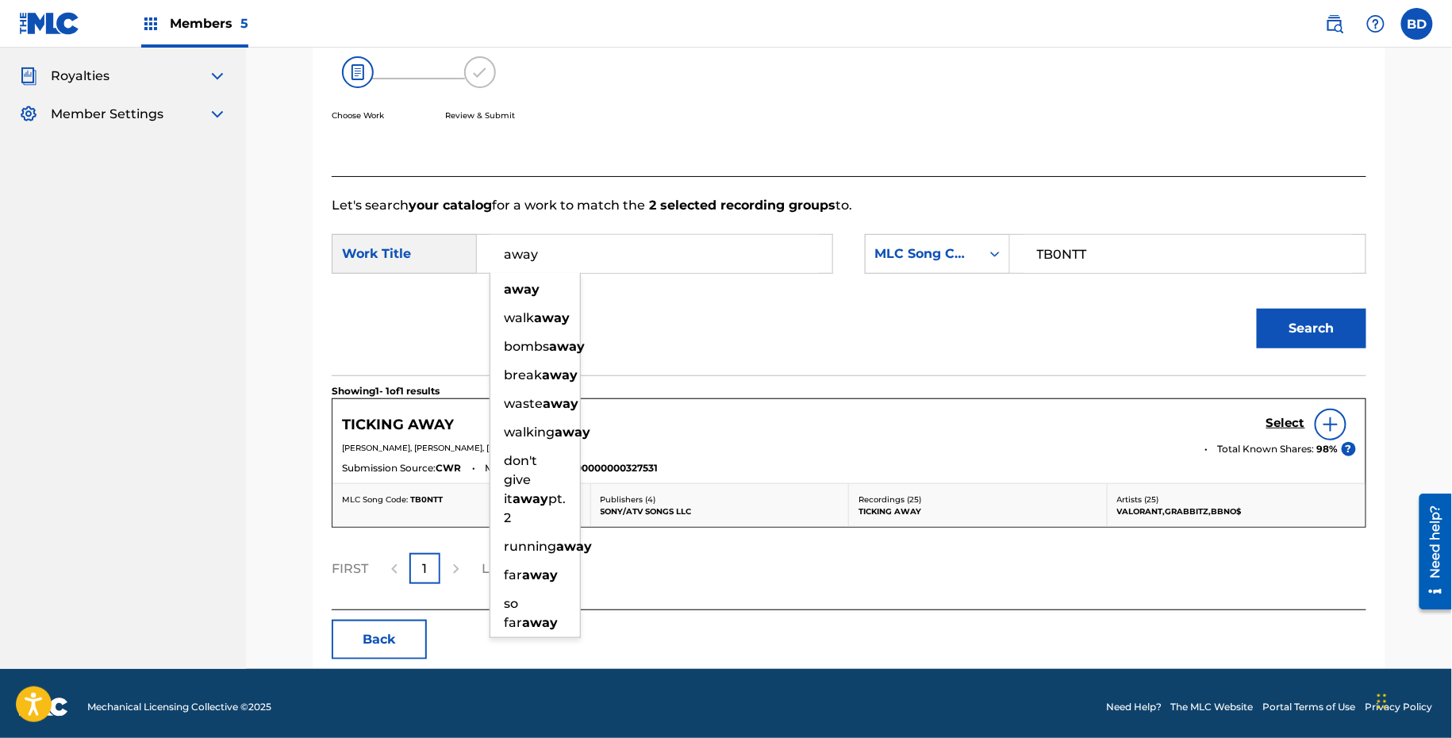
click at [1272, 425] on h5 "Select" at bounding box center [1285, 423] width 39 height 15
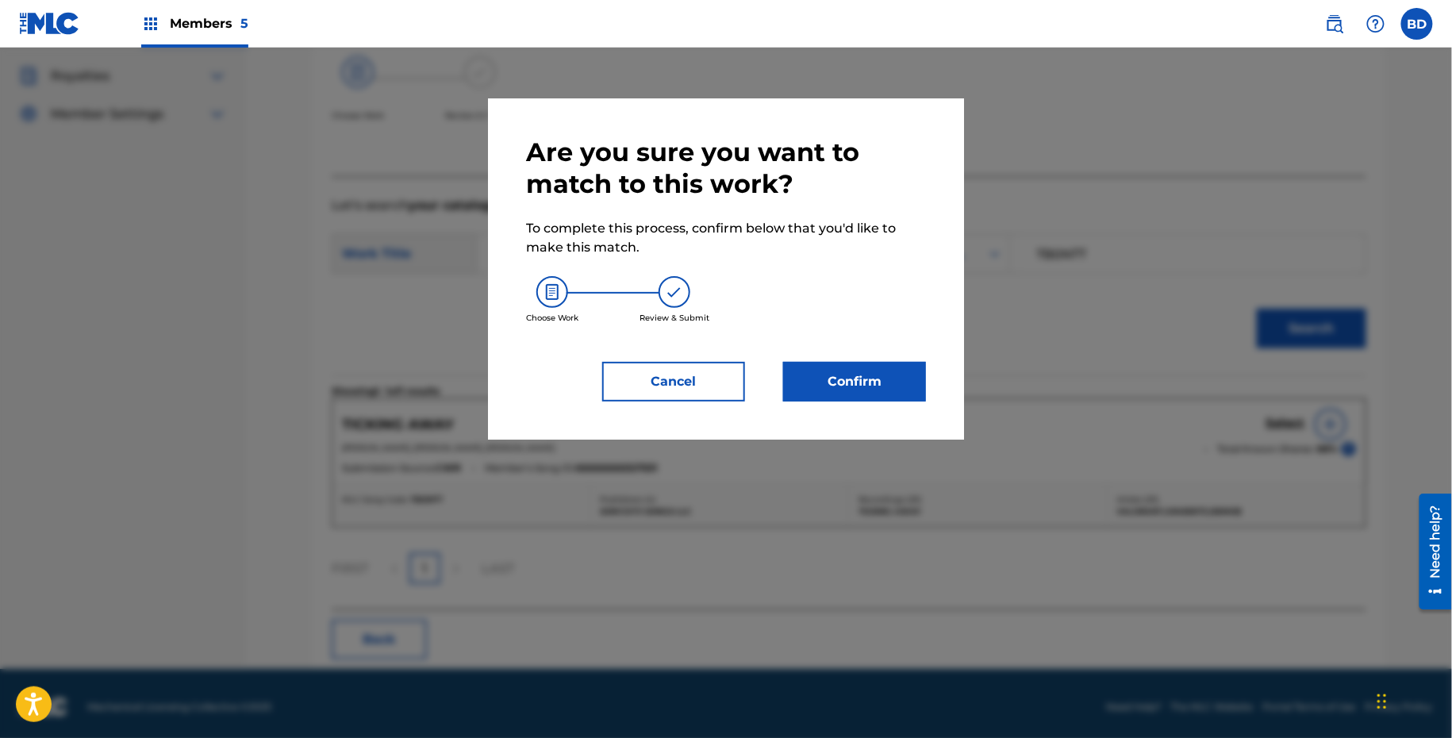
click at [799, 377] on button "Confirm" at bounding box center [854, 382] width 143 height 40
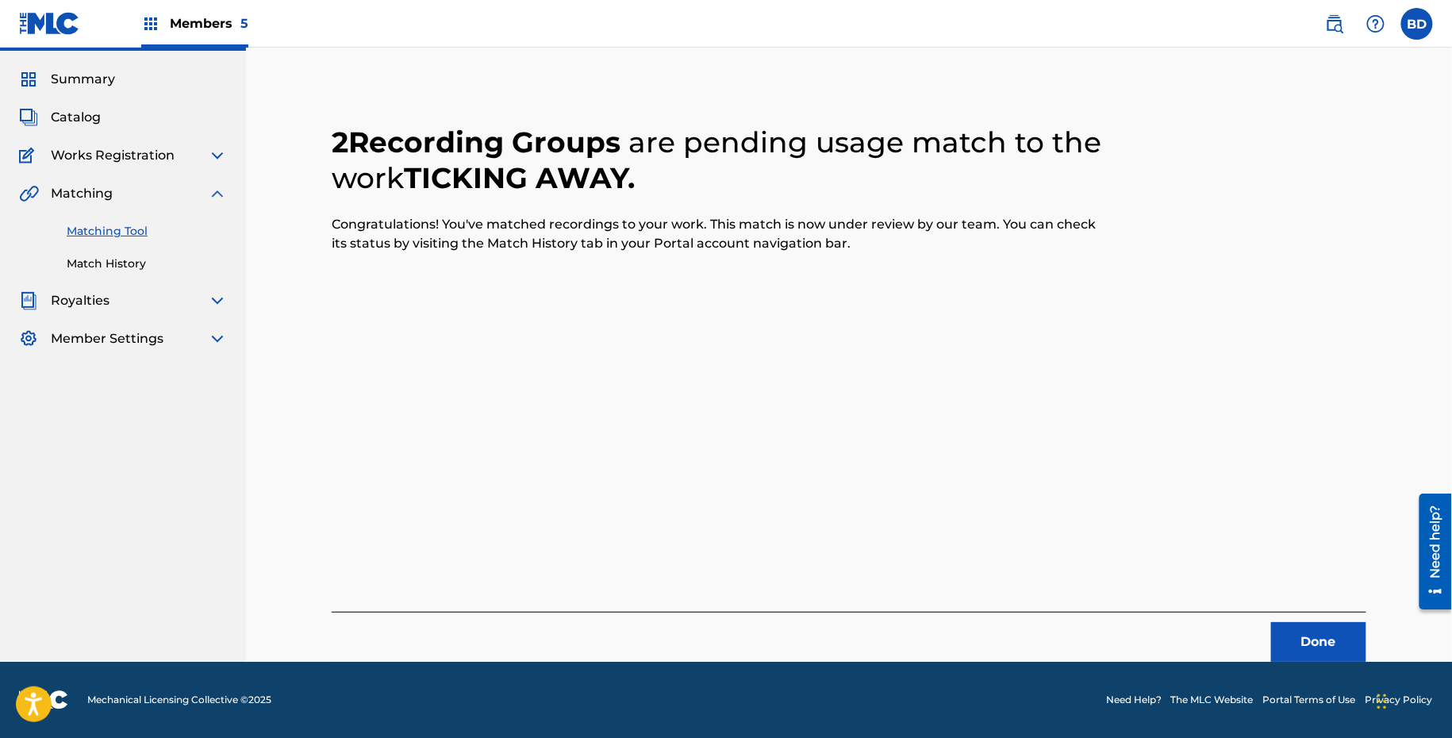
scroll to position [40, 0]
click at [85, 267] on link "Match History" at bounding box center [147, 263] width 160 height 17
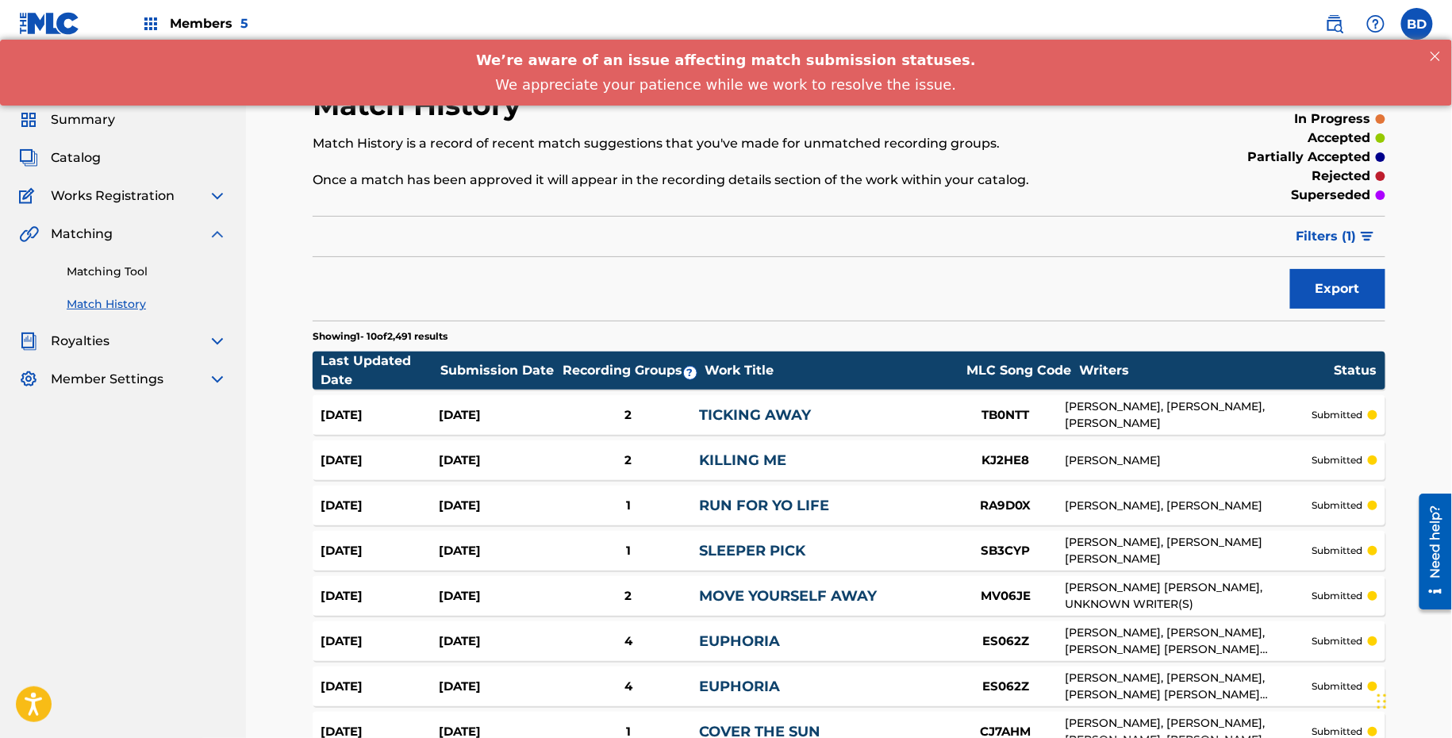
click at [765, 408] on link "TICKING AWAY" at bounding box center [755, 414] width 112 height 17
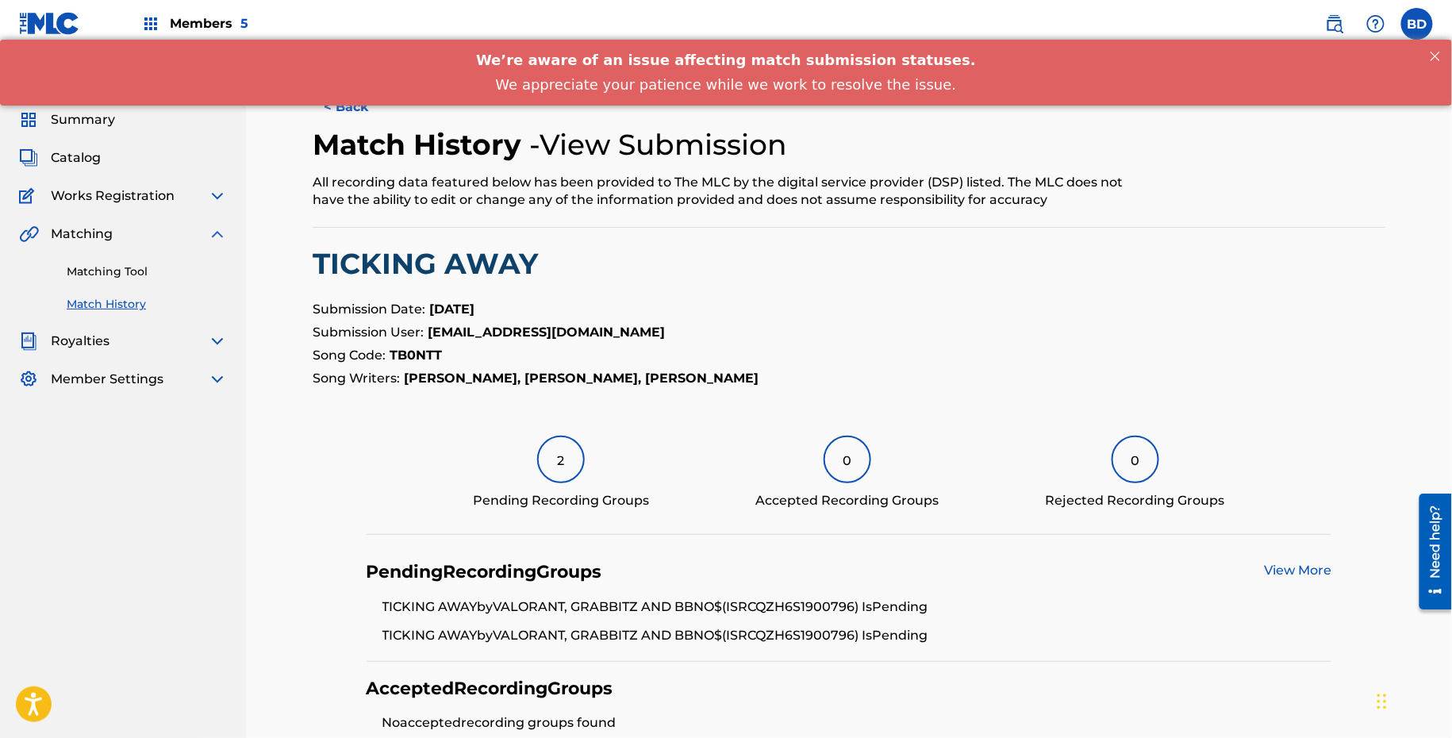
click at [155, 267] on link "Matching Tool" at bounding box center [147, 271] width 160 height 17
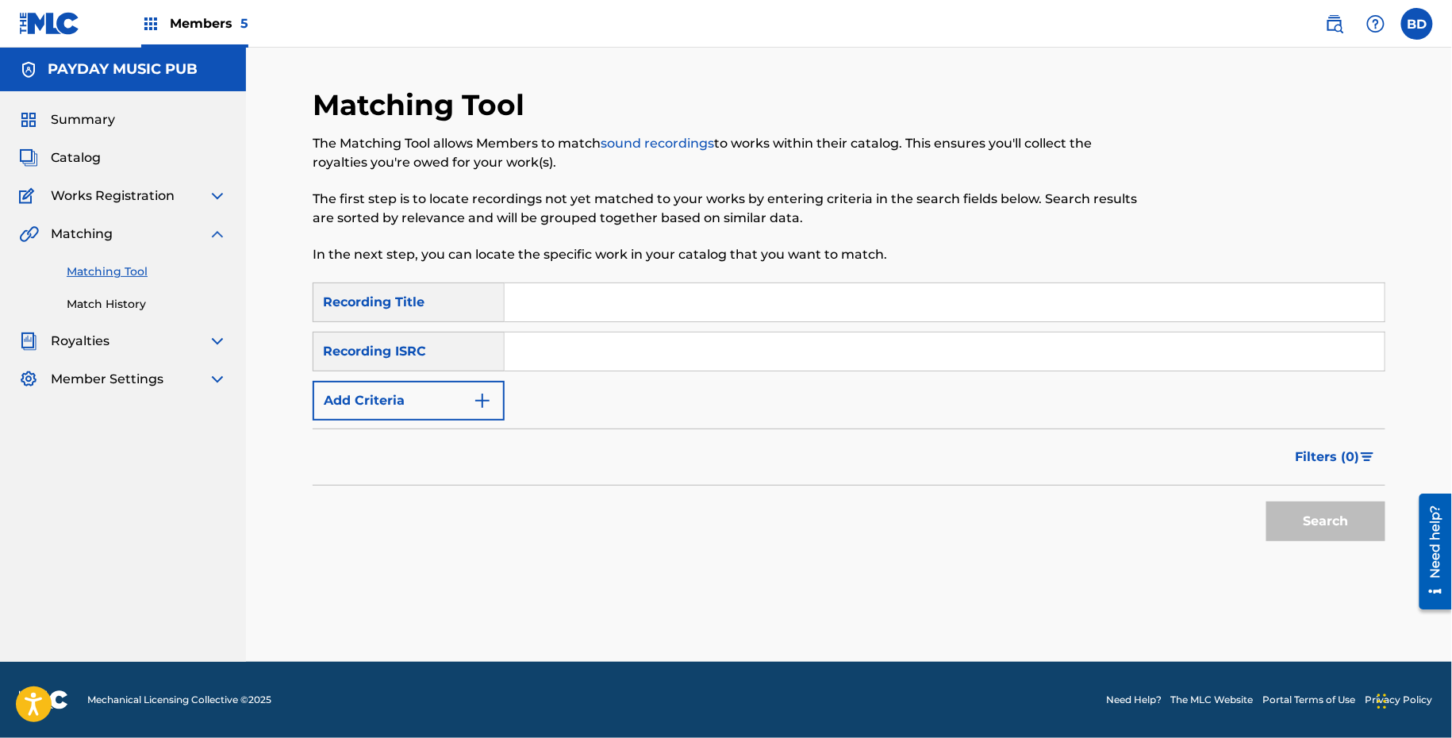
click at [636, 340] on input "Search Form" at bounding box center [945, 351] width 880 height 38
paste input "QZH5E2402188"
click at [1266, 501] on button "Search" at bounding box center [1325, 521] width 119 height 40
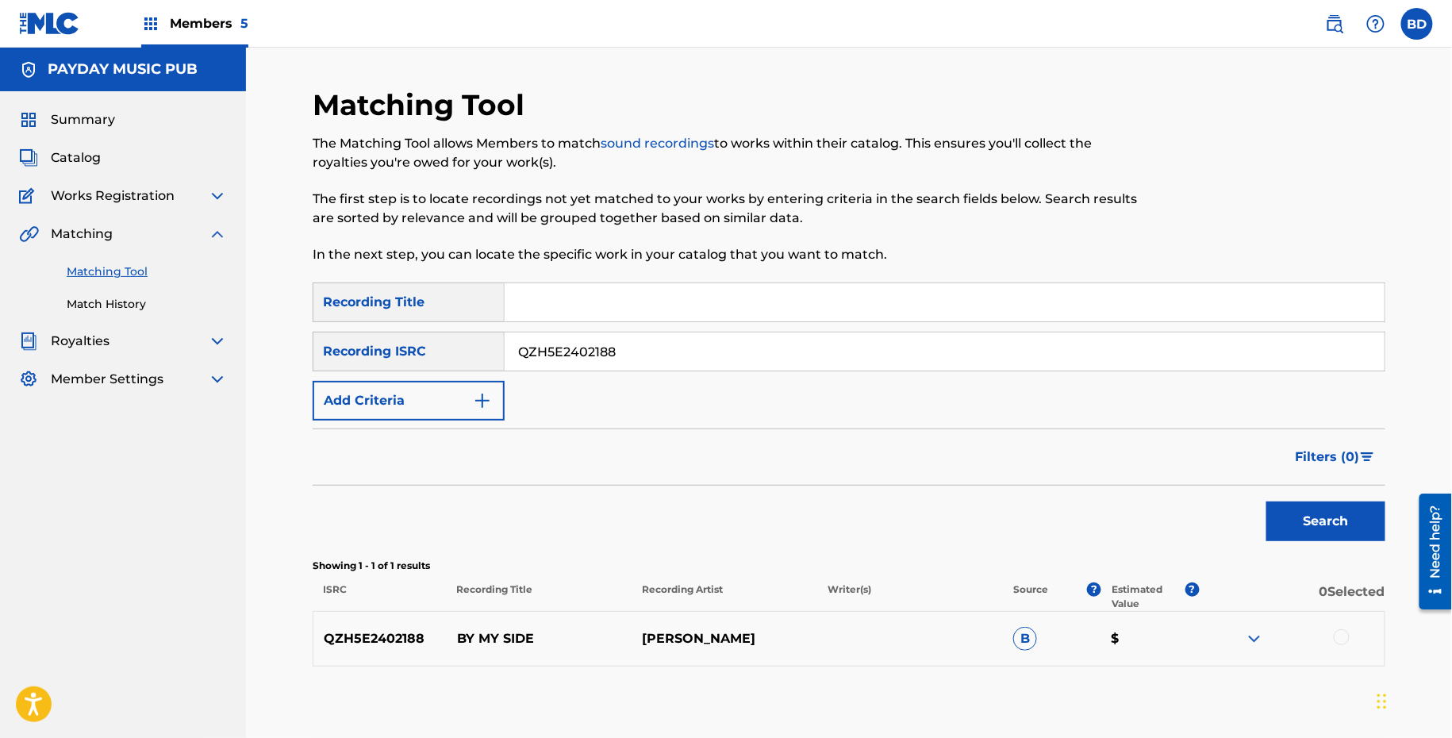
scroll to position [83, 0]
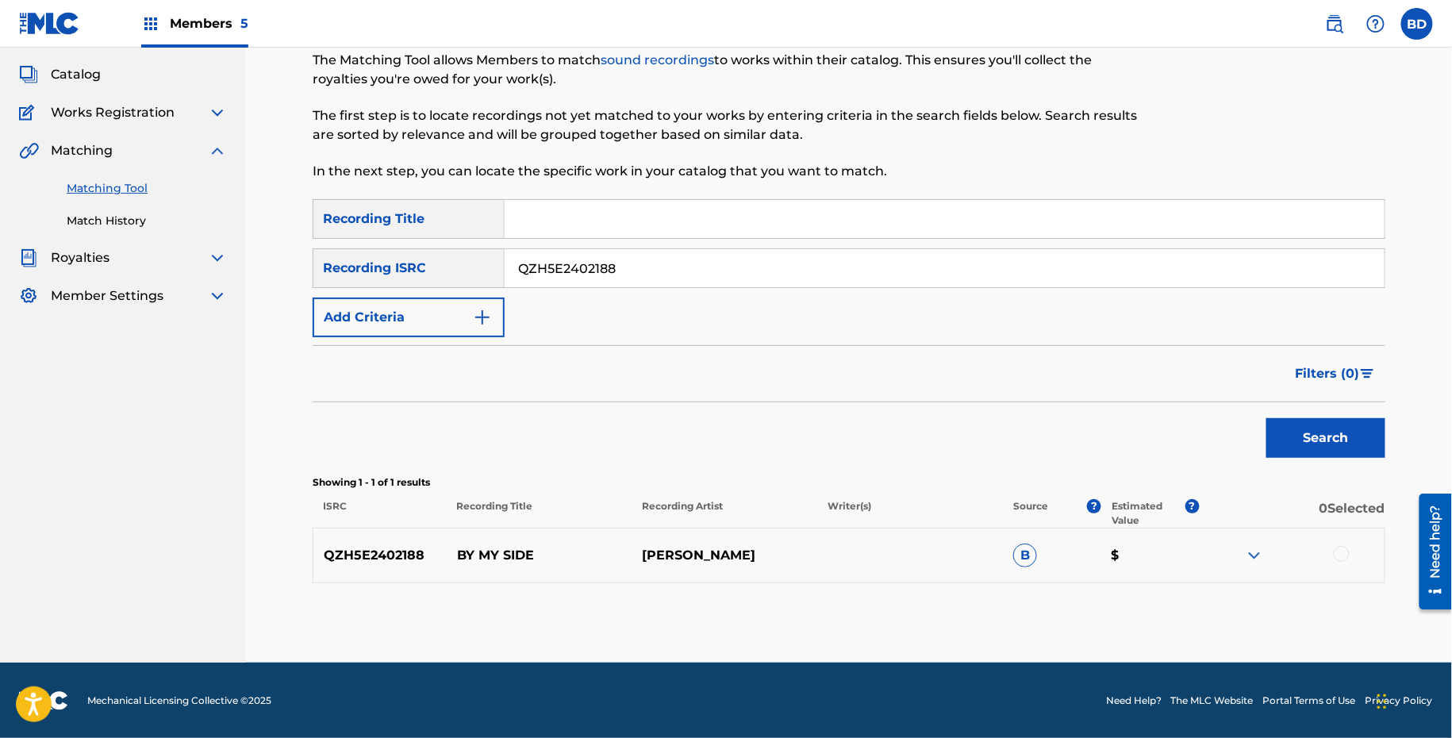
click at [515, 540] on div "QZH5E2402188 BY MY SIDE THOMAS B $" at bounding box center [849, 556] width 1073 height 56
click at [1251, 546] on img at bounding box center [1254, 555] width 19 height 19
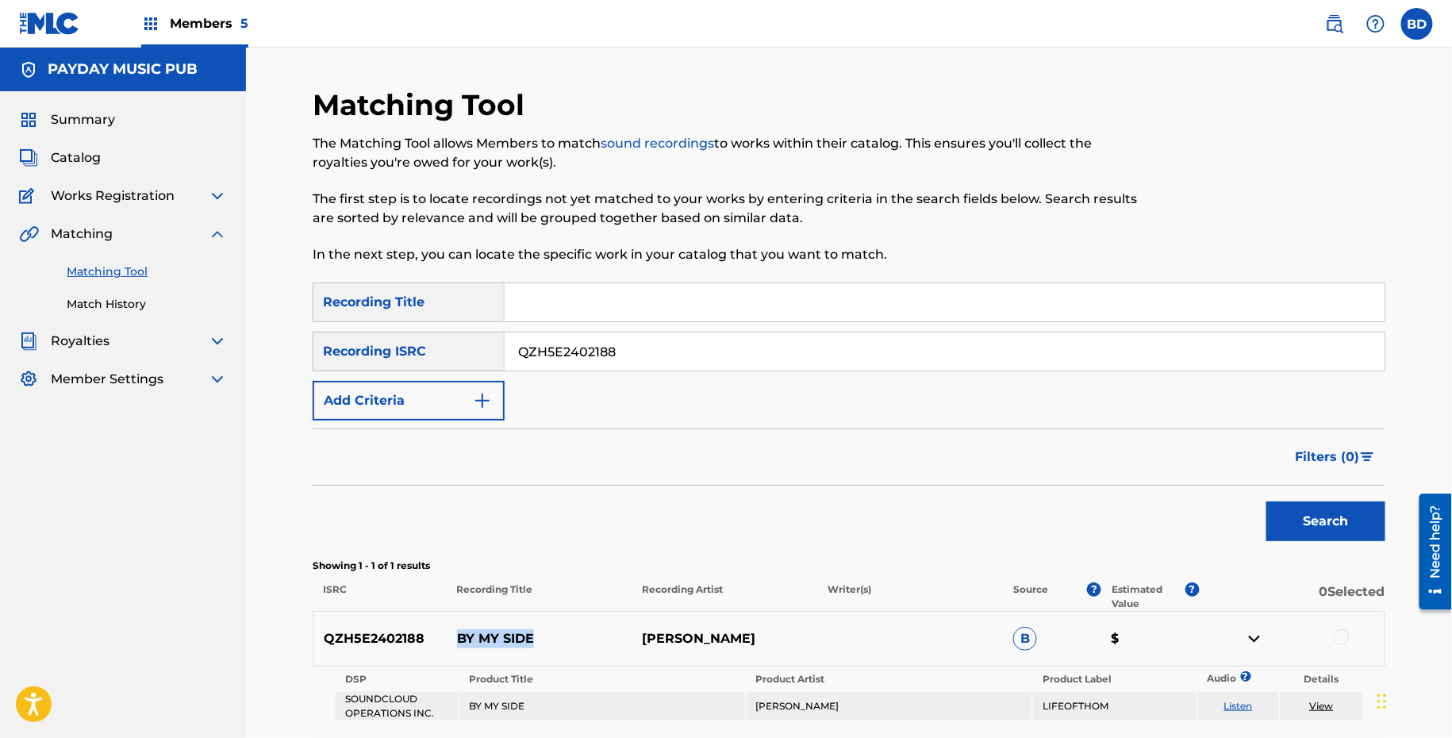
scroll to position [139, 0]
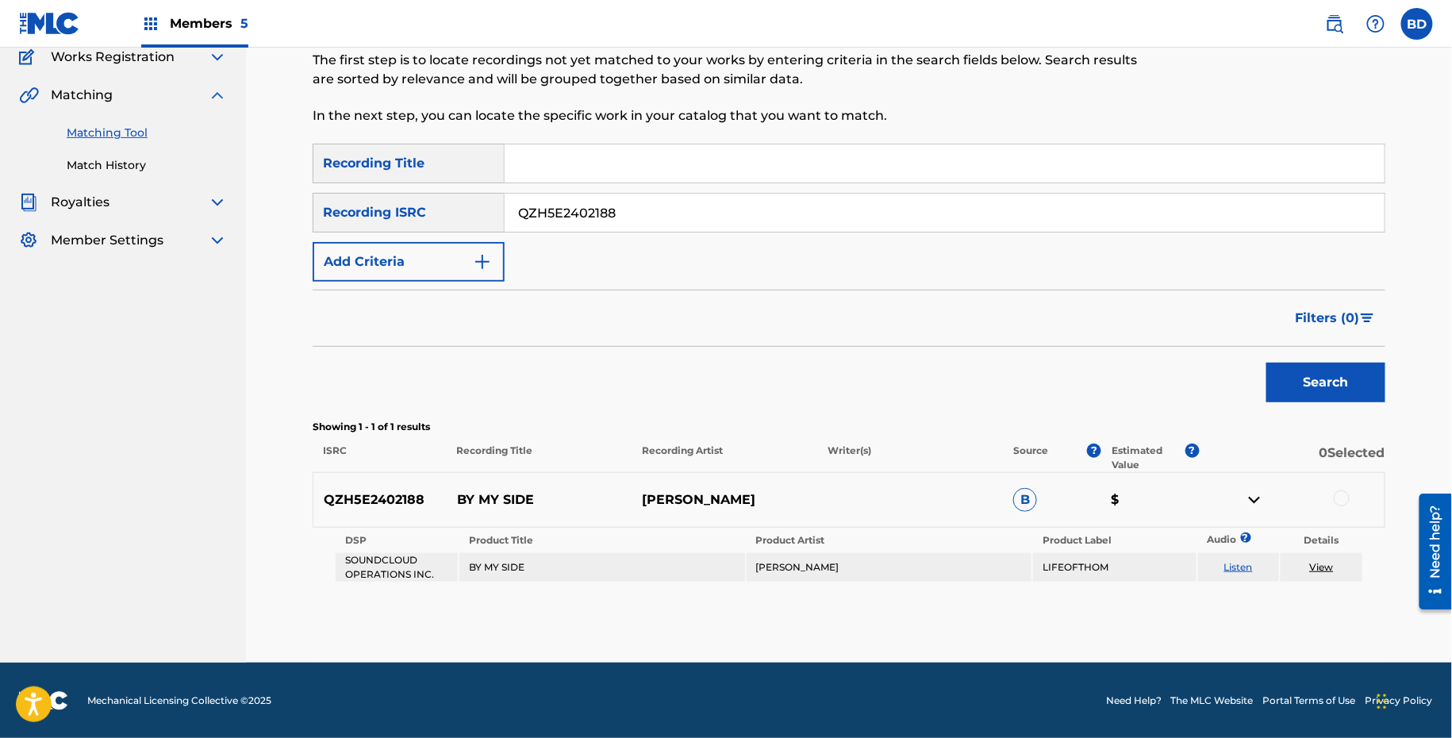
click at [541, 228] on input "QZH5E2402188" at bounding box center [945, 213] width 880 height 38
paste input "GWW1929755"
click at [1266, 363] on button "Search" at bounding box center [1325, 383] width 119 height 40
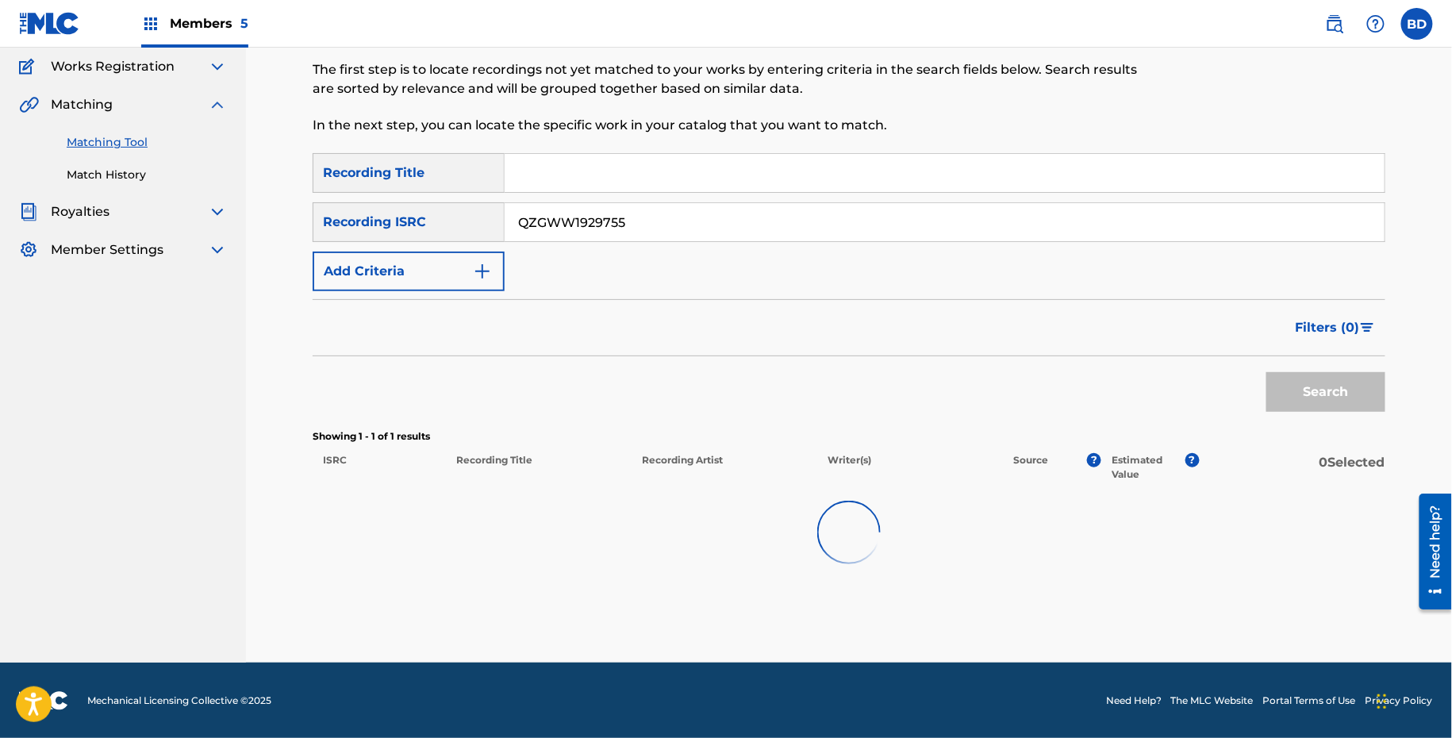
scroll to position [83, 0]
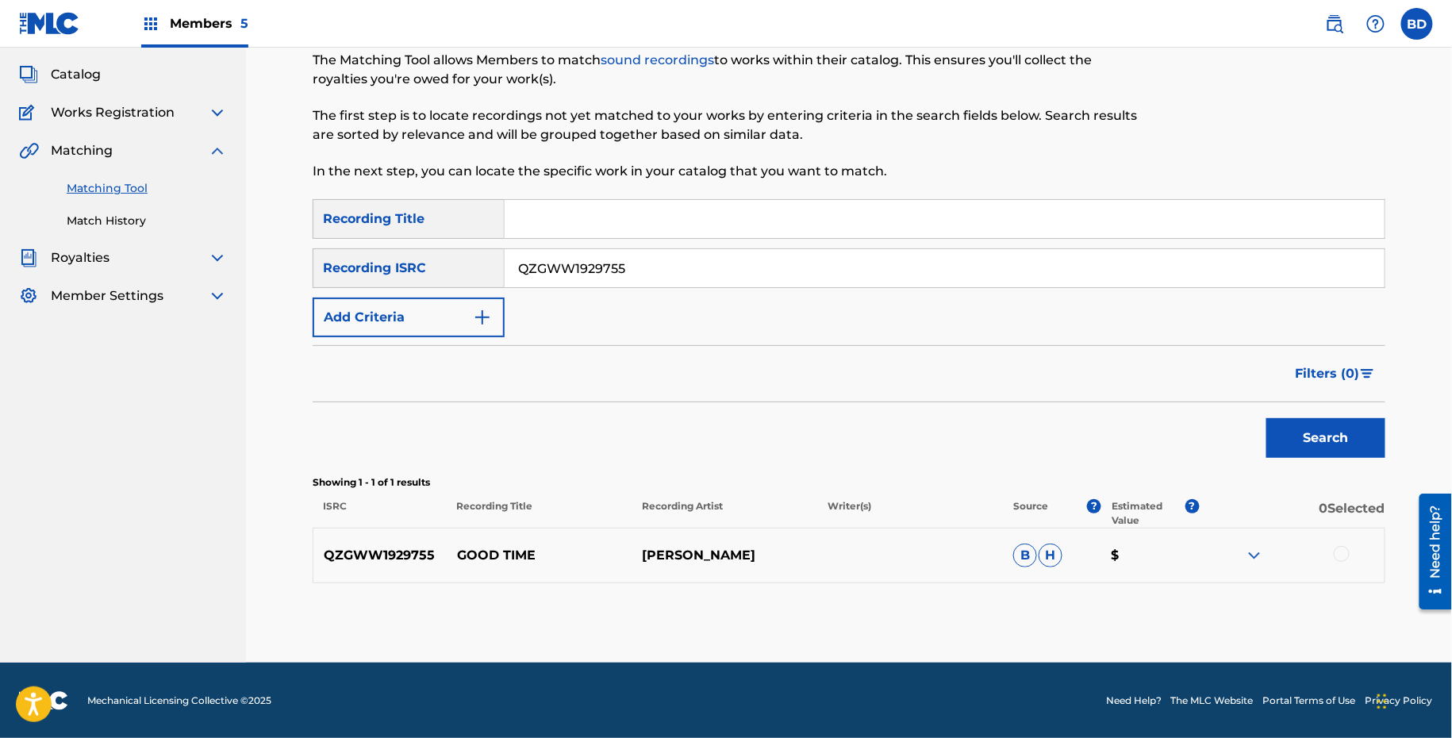
click at [512, 548] on p "GOOD TIME" at bounding box center [540, 555] width 186 height 19
click at [1254, 551] on img at bounding box center [1254, 555] width 19 height 19
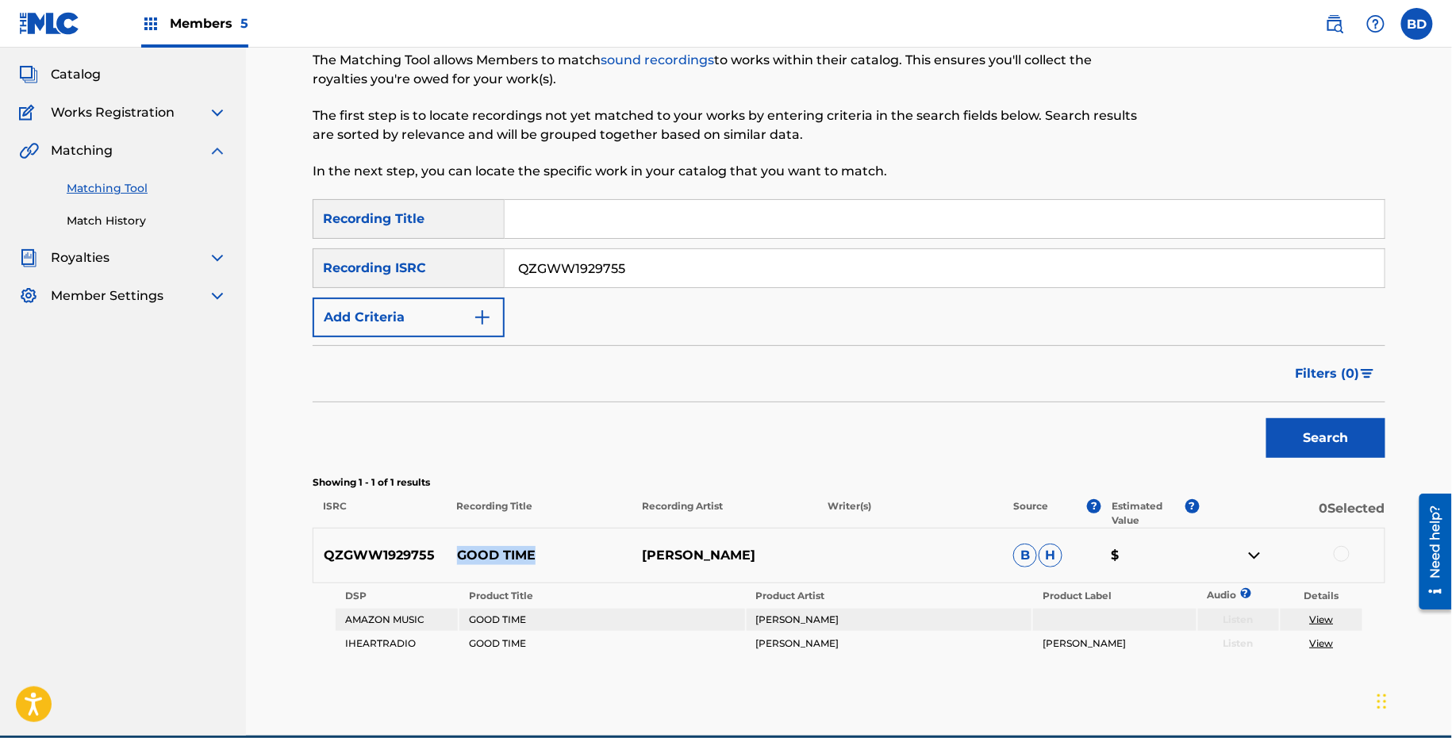
scroll to position [156, 0]
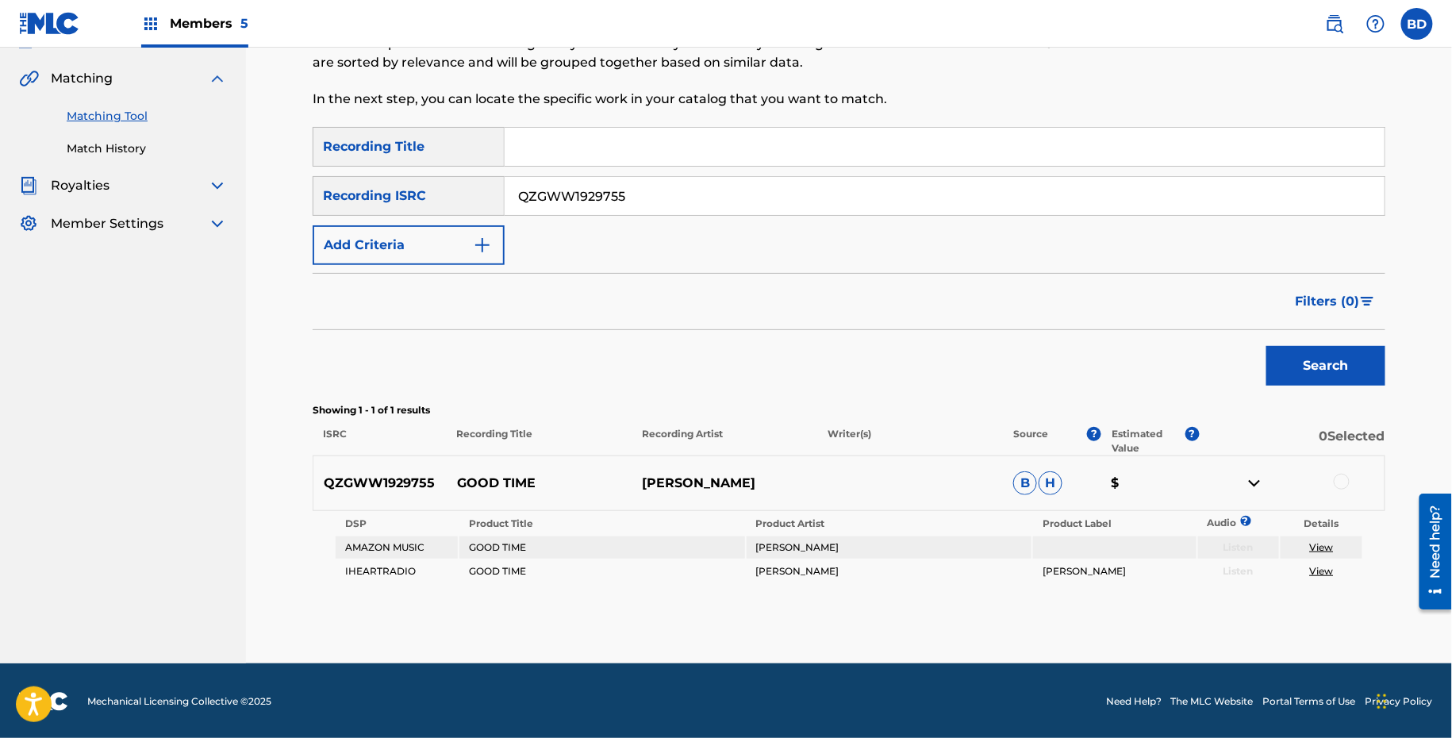
click at [546, 189] on input "QZGWW1929755" at bounding box center [945, 196] width 880 height 38
paste input "0053"
click at [1266, 346] on button "Search" at bounding box center [1325, 366] width 119 height 40
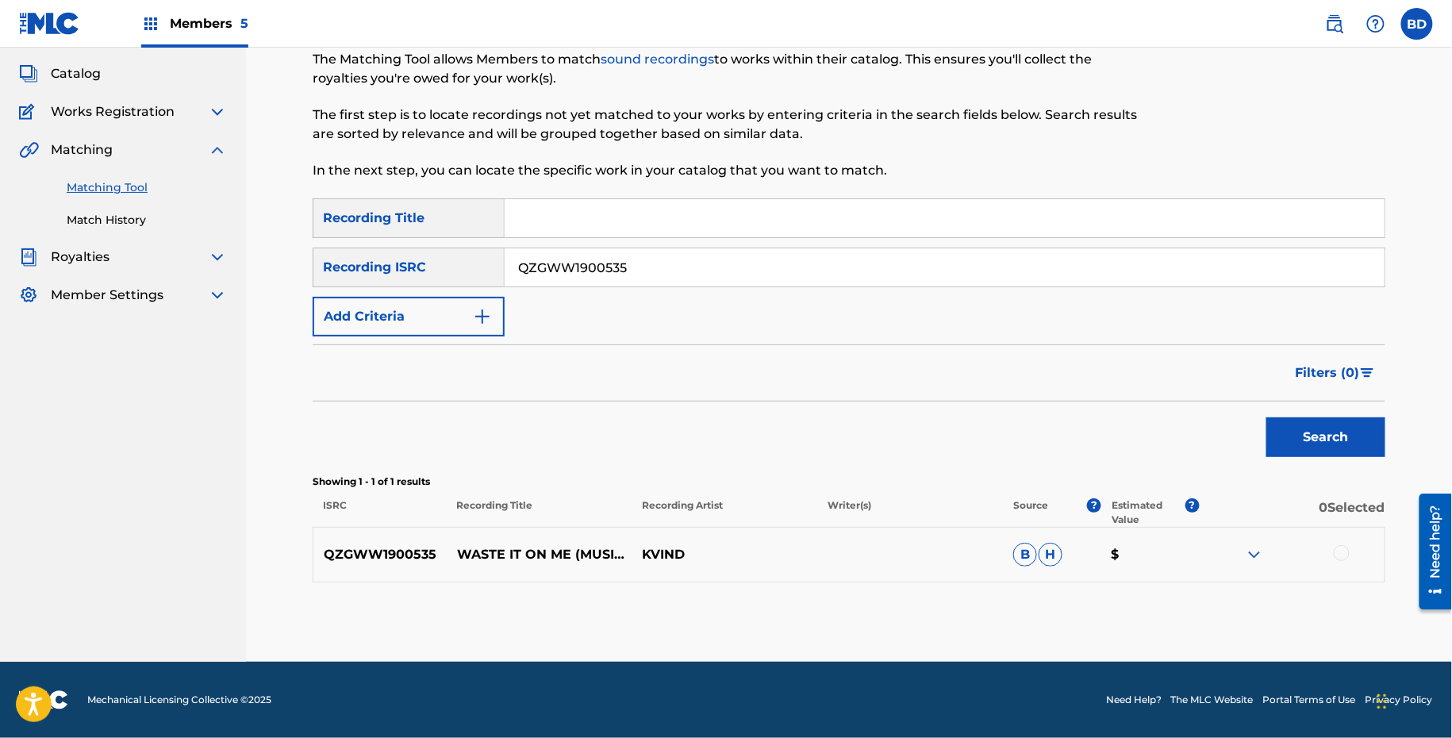
scroll to position [83, 0]
click at [496, 574] on div "QZGWW1900535 WASTE IT ON ME (MUSIC BOX VER.) KVIND B H $" at bounding box center [849, 556] width 1073 height 56
drag, startPoint x: 461, startPoint y: 547, endPoint x: 570, endPoint y: 549, distance: 108.7
click at [569, 549] on p "WASTE IT ON ME (MUSIC BOX VER.)" at bounding box center [540, 555] width 186 height 19
click at [1262, 547] on img at bounding box center [1254, 555] width 19 height 19
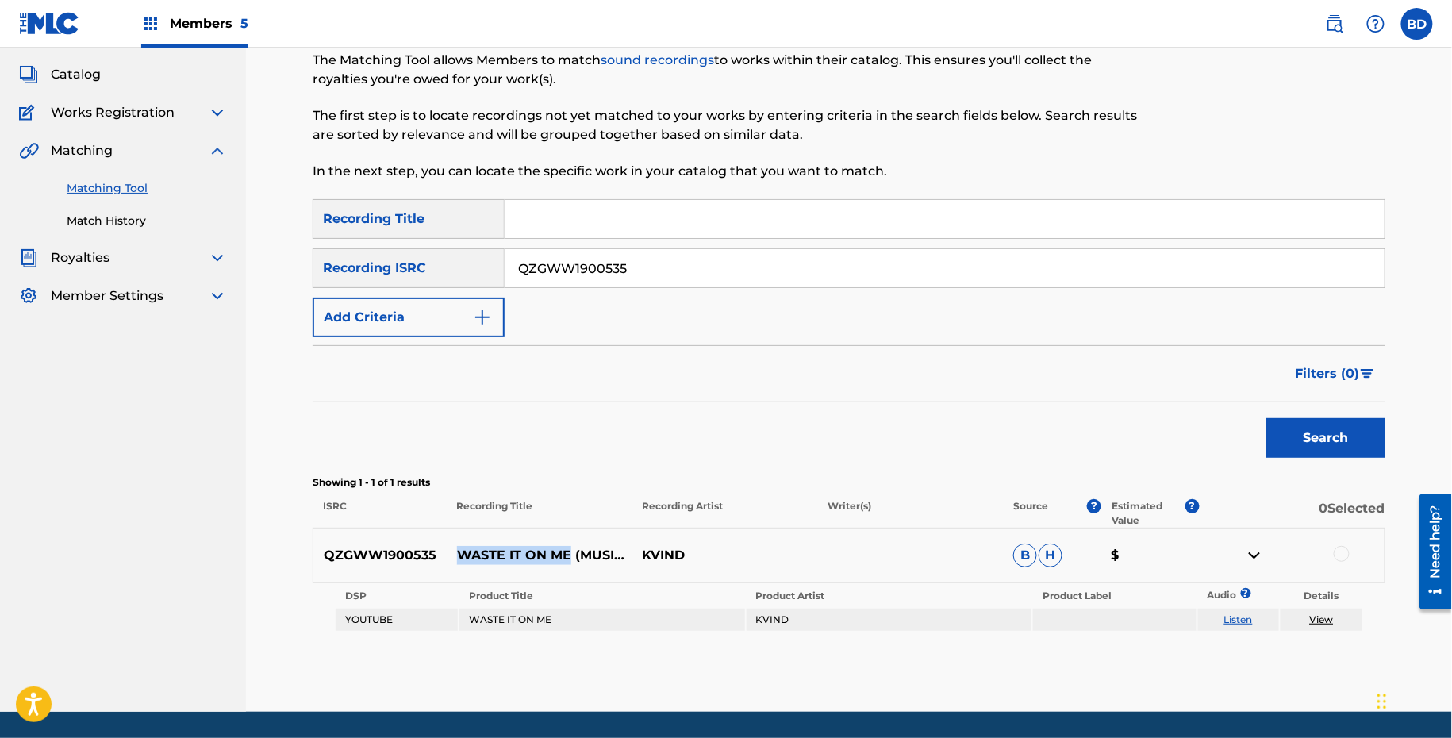
click at [544, 266] on input "QZGWW1900535" at bounding box center [945, 268] width 880 height 38
paste input "LS2436902"
type input "QZGLS2436902"
click at [1266, 418] on button "Search" at bounding box center [1325, 438] width 119 height 40
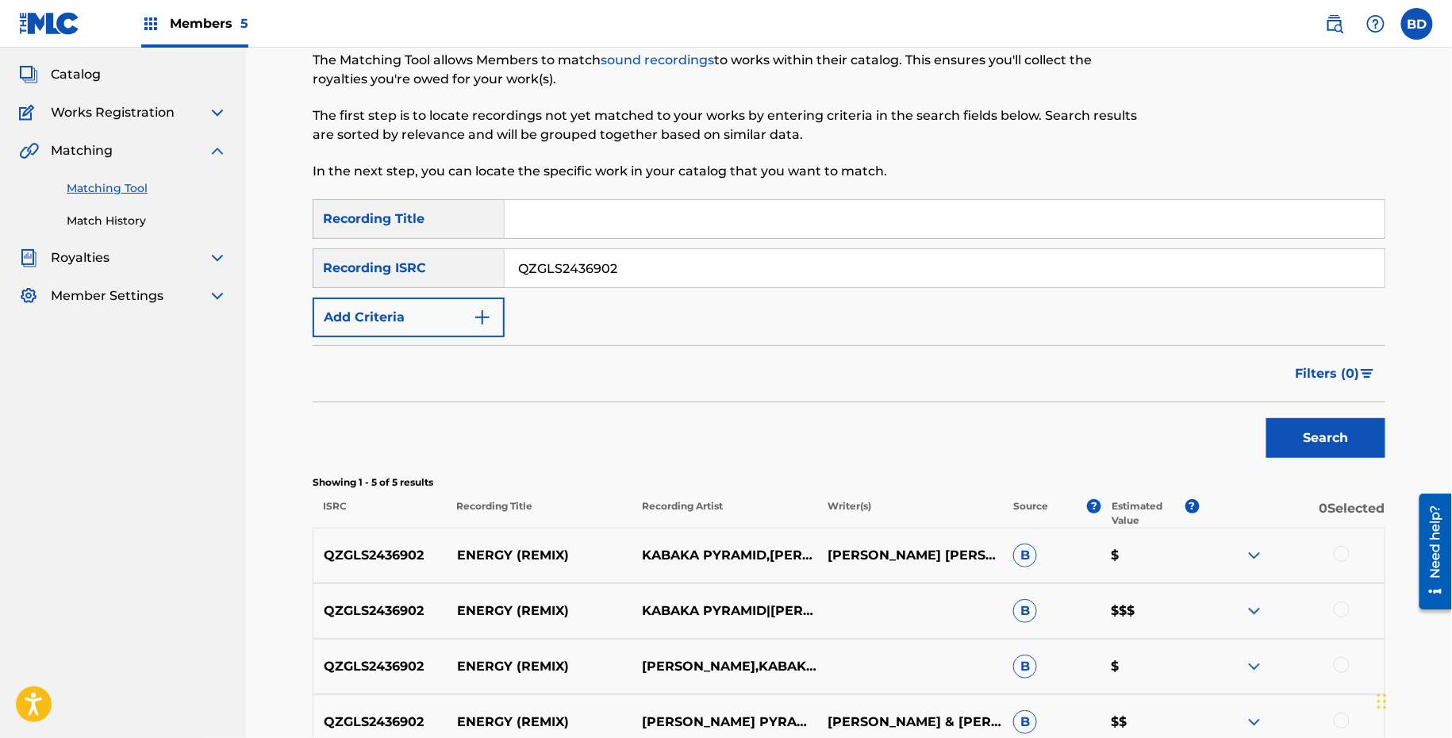
click at [477, 551] on p "ENERGY (REMIX)" at bounding box center [540, 555] width 186 height 19
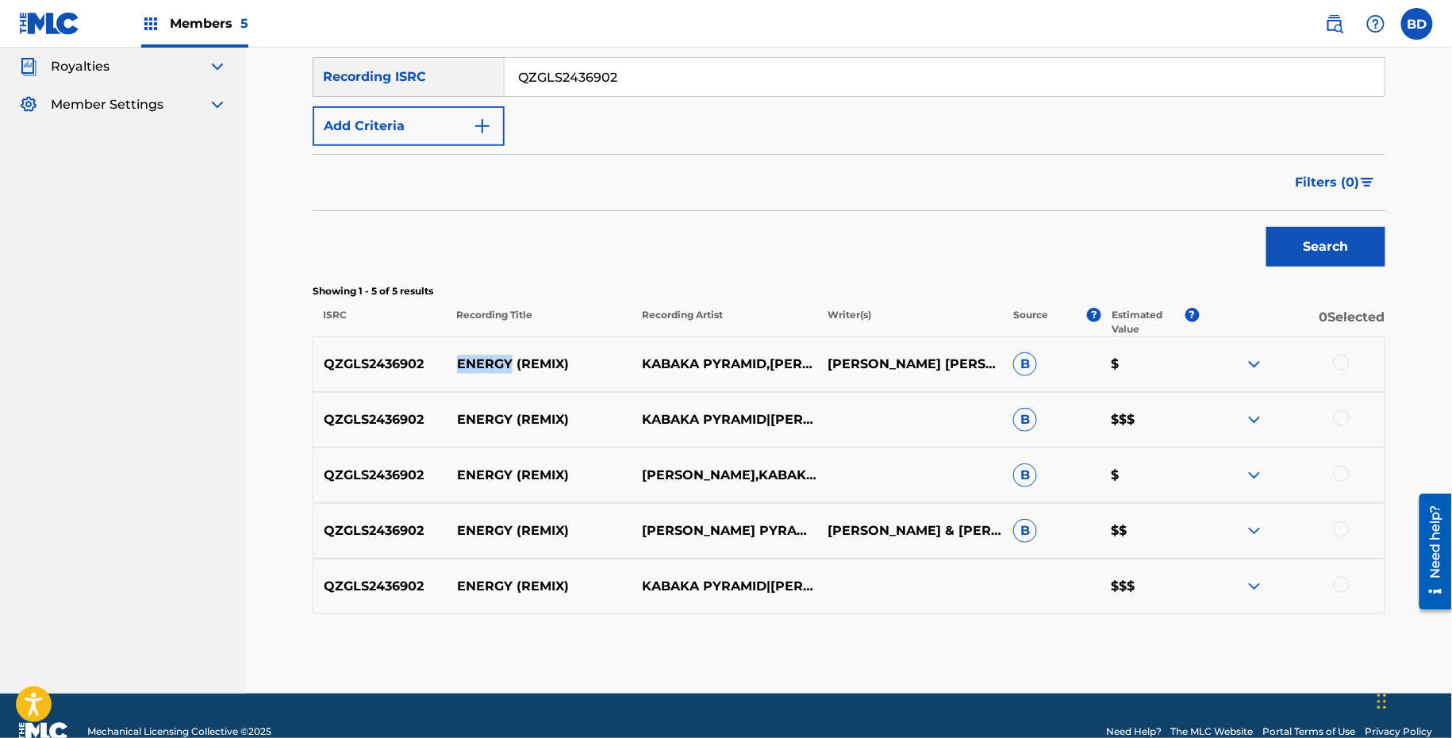
scroll to position [275, 0]
click at [1252, 518] on div "QZGLS2436902 ENERGY (REMIX) SEAN PAUL KABAKA PYRAMID JEMERE MORGAN SEAN PAUL & …" at bounding box center [849, 530] width 1073 height 56
click at [1254, 514] on div "QZGLS2436902 ENERGY (REMIX) SEAN PAUL KABAKA PYRAMID JEMERE MORGAN SEAN PAUL & …" at bounding box center [849, 530] width 1073 height 56
click at [1254, 528] on img at bounding box center [1254, 529] width 19 height 19
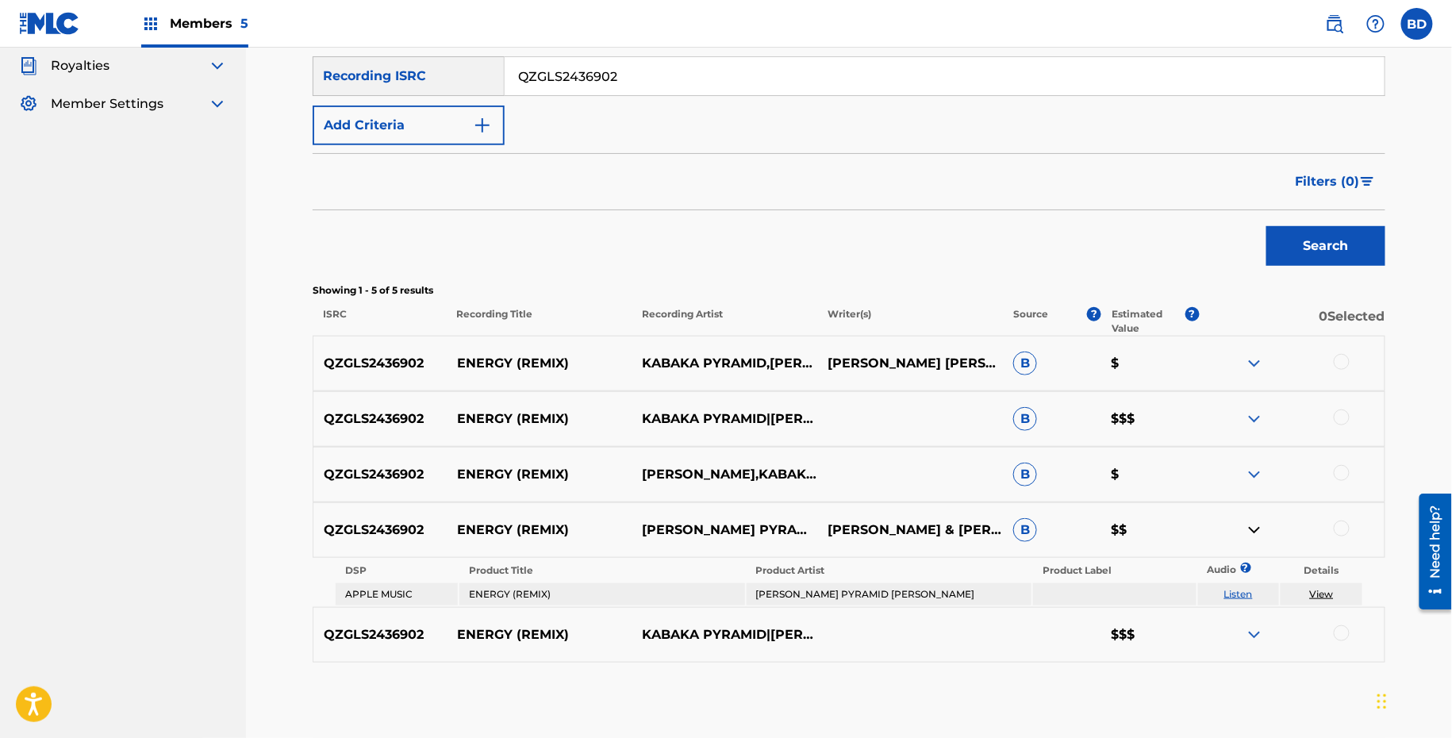
click at [1254, 456] on div "QZGLS2436902 ENERGY (REMIX) JEMERE MORGAN,KABAKA PYRAMID,SEAN PAUL B $" at bounding box center [849, 475] width 1073 height 56
click at [1254, 465] on img at bounding box center [1254, 474] width 19 height 19
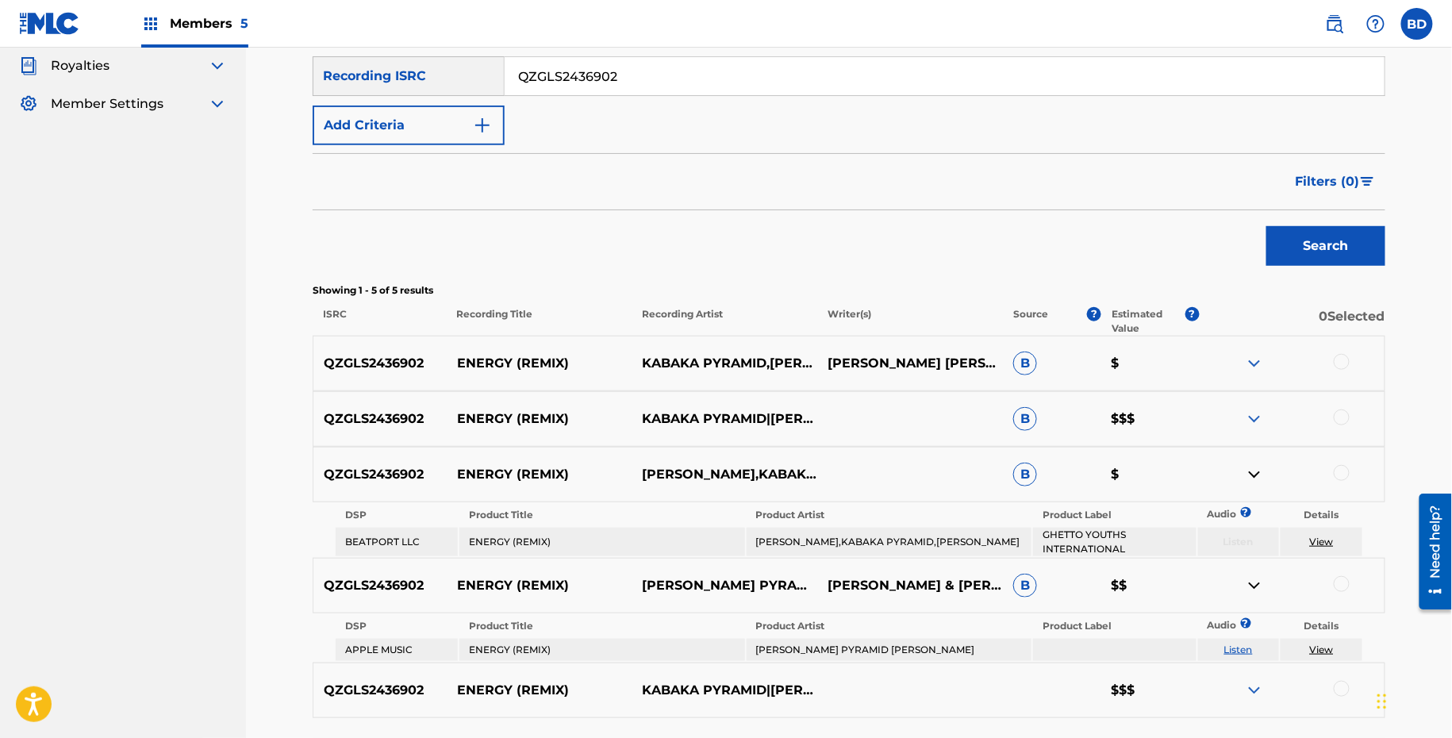
click at [1254, 407] on div "QZGLS2436902 ENERGY (REMIX) KABAKA PYRAMID|SEAN PAUL|JEMERE MORGAN B $$$" at bounding box center [849, 419] width 1073 height 56
click at [1254, 420] on img at bounding box center [1254, 418] width 19 height 19
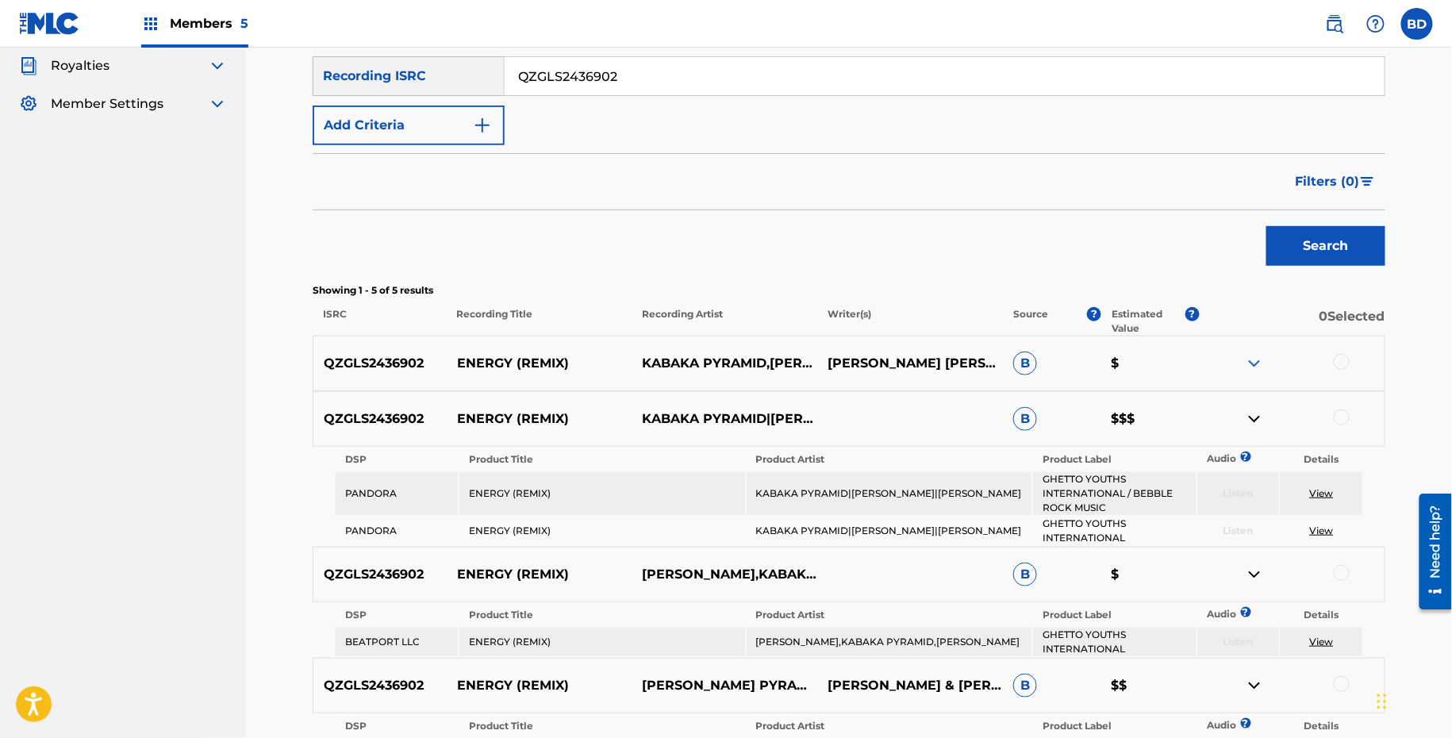
click at [1256, 363] on img at bounding box center [1254, 363] width 19 height 19
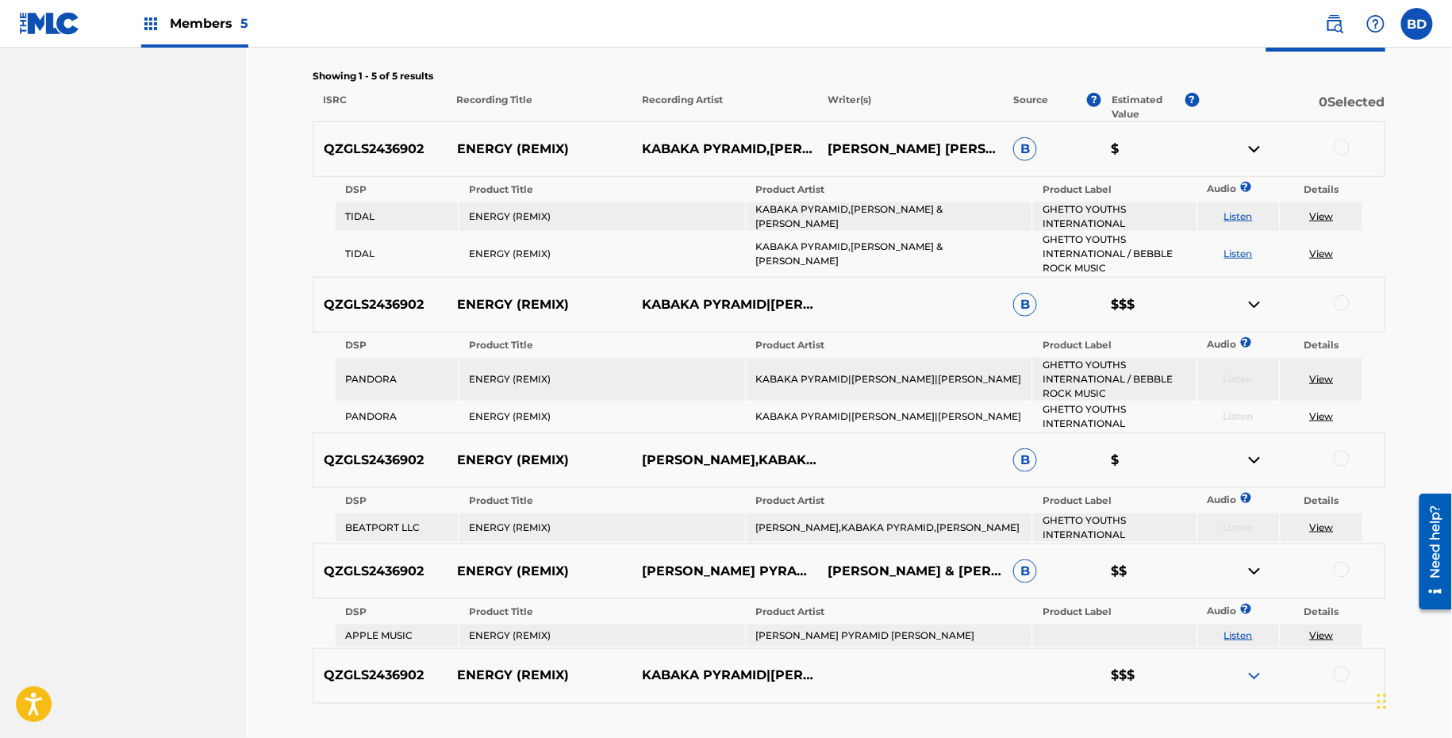
scroll to position [497, 0]
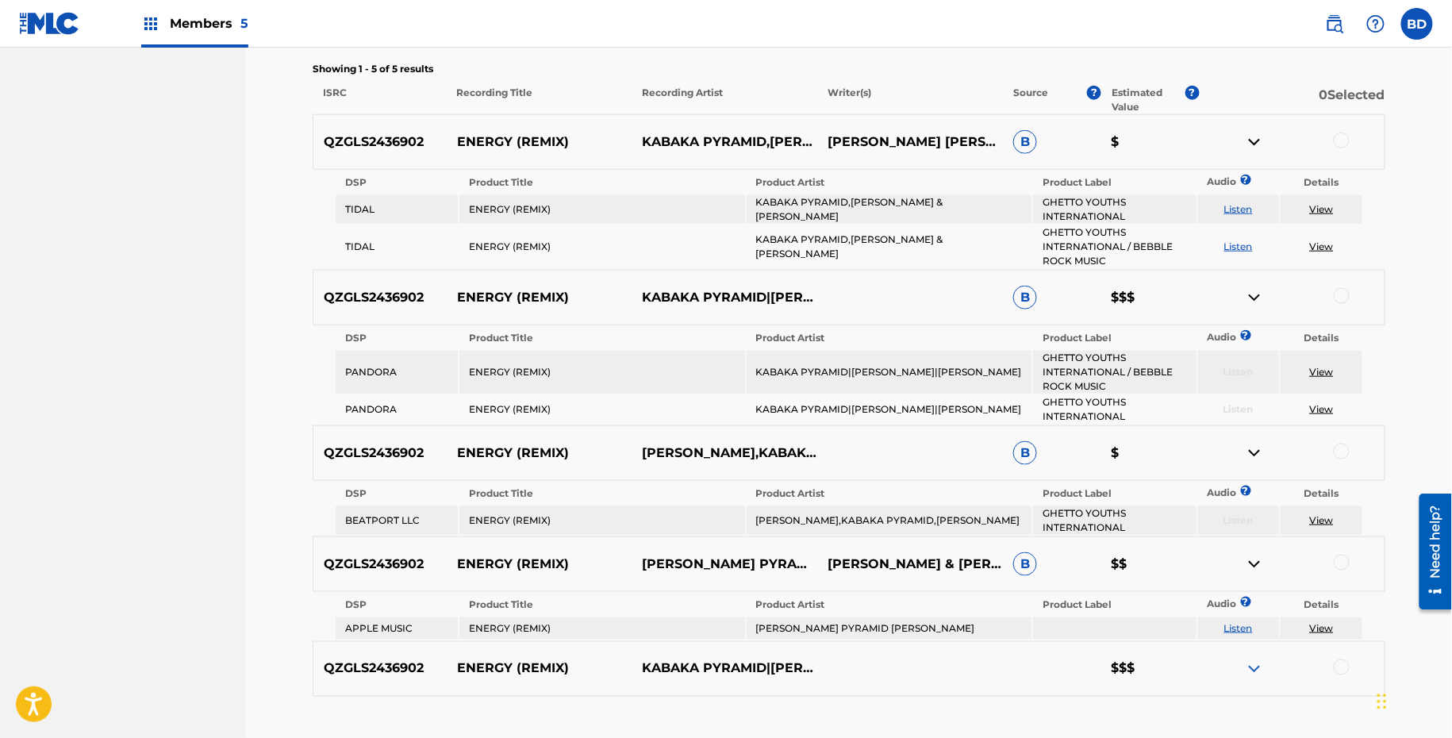
click at [831, 214] on td "KABAKA PYRAMID,SEAN PAUL & JEMERE MORGAN" at bounding box center [889, 209] width 285 height 29
click at [1342, 148] on div at bounding box center [1292, 141] width 186 height 19
click at [1339, 140] on div at bounding box center [1342, 140] width 16 height 16
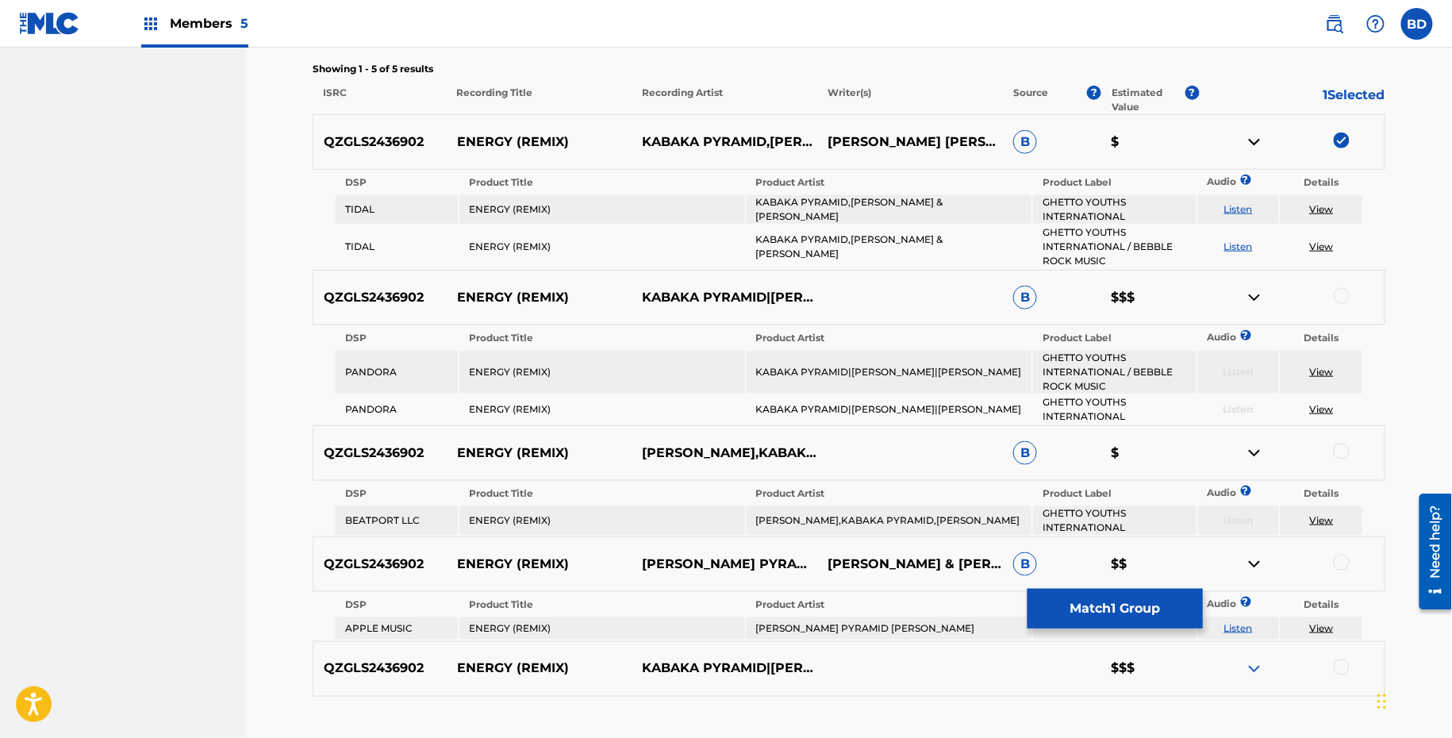
click at [1248, 141] on img at bounding box center [1254, 141] width 19 height 19
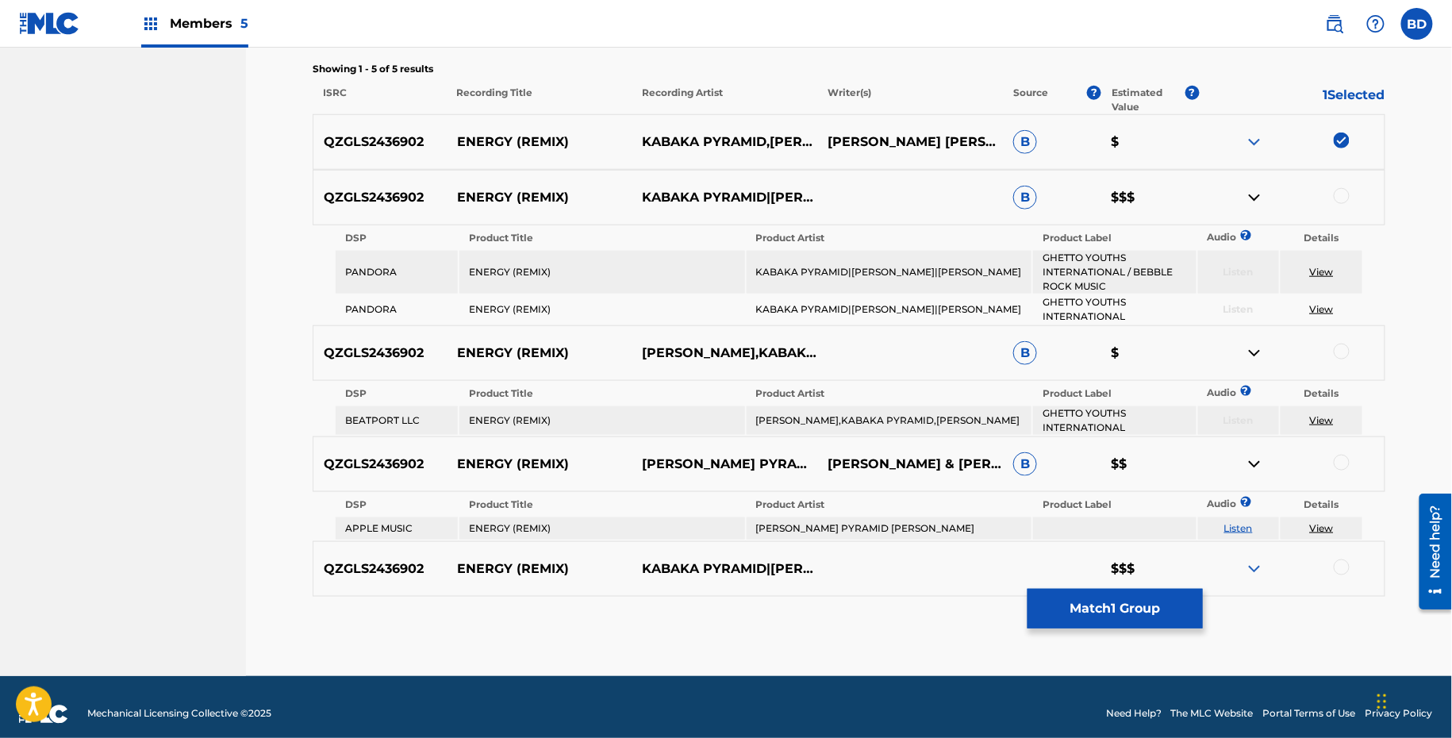
click at [843, 422] on td "JEMERE MORGAN,KABAKA PYRAMID,SEAN PAUL" at bounding box center [889, 420] width 285 height 29
click at [1342, 351] on div at bounding box center [1342, 352] width 16 height 16
click at [1248, 348] on img at bounding box center [1254, 353] width 19 height 19
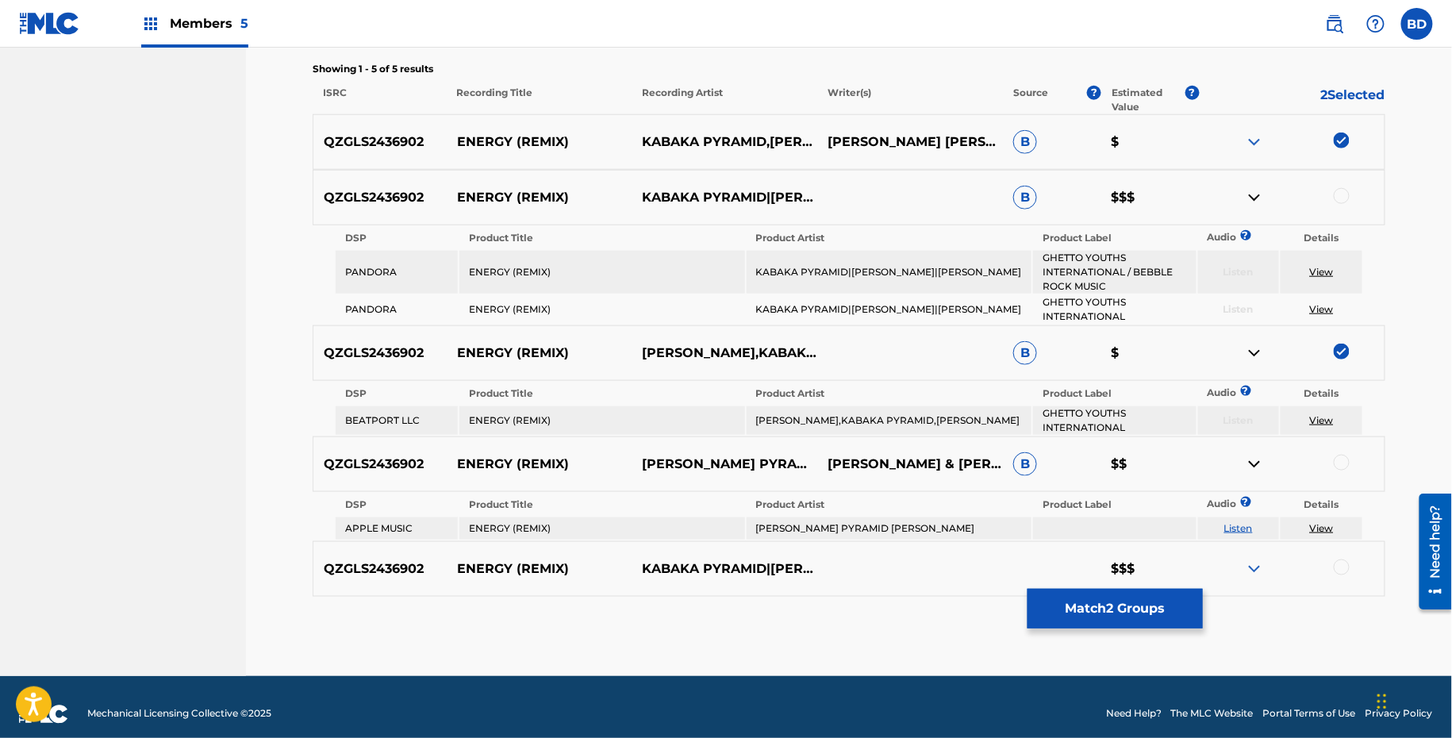
scroll to position [454, 0]
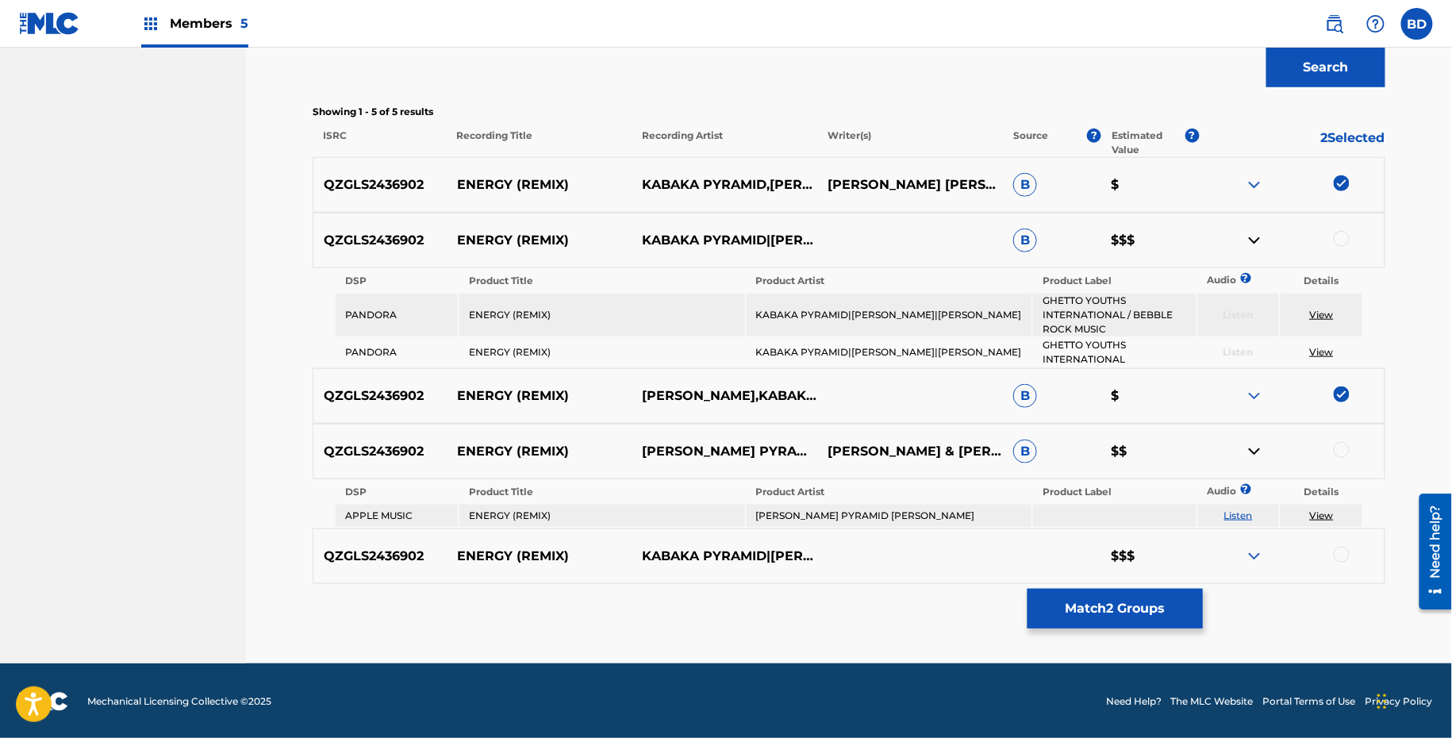
click at [816, 521] on td "SEAN PAUL KABAKA PYRAMID JEMERE MORGAN" at bounding box center [889, 516] width 285 height 22
click at [1340, 451] on div at bounding box center [1342, 450] width 16 height 16
click at [1320, 512] on link "View" at bounding box center [1322, 515] width 24 height 12
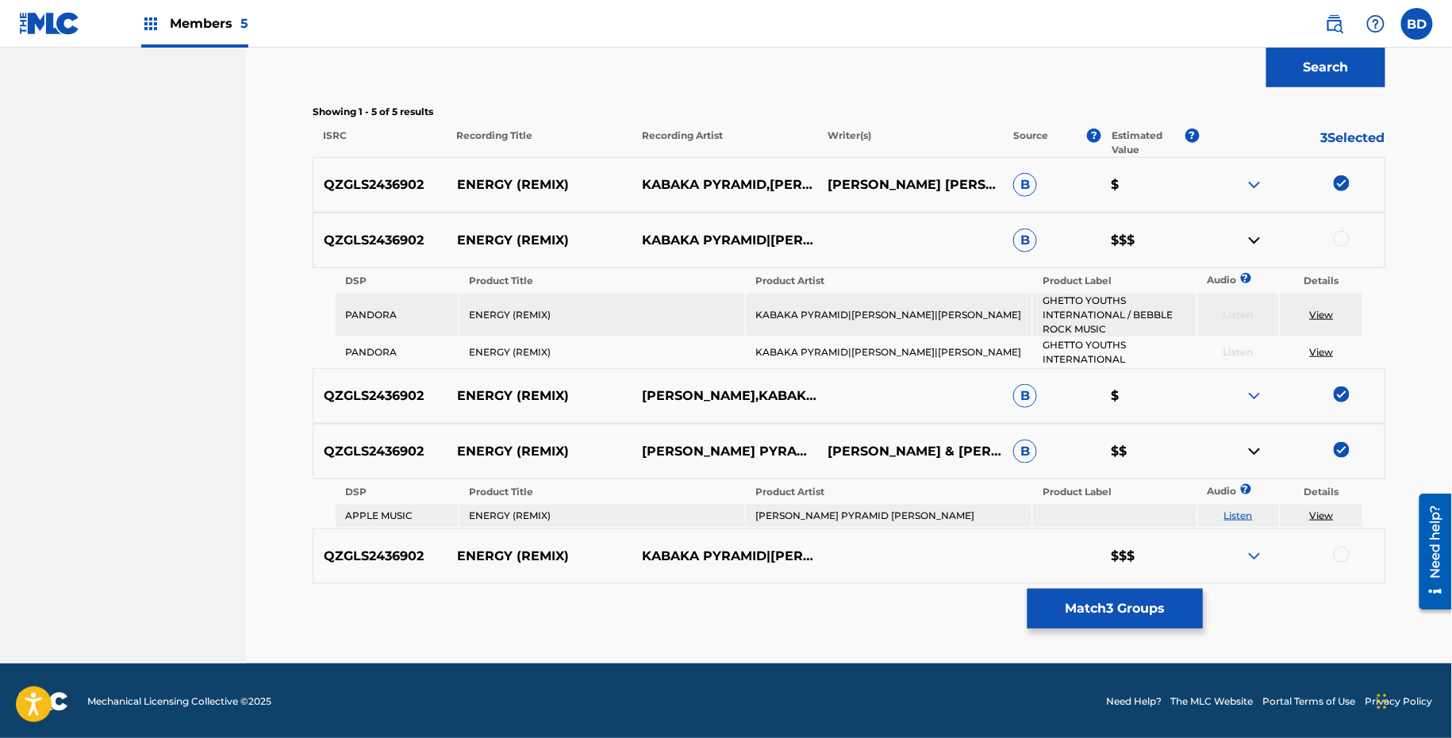
click at [1250, 449] on img at bounding box center [1254, 451] width 19 height 19
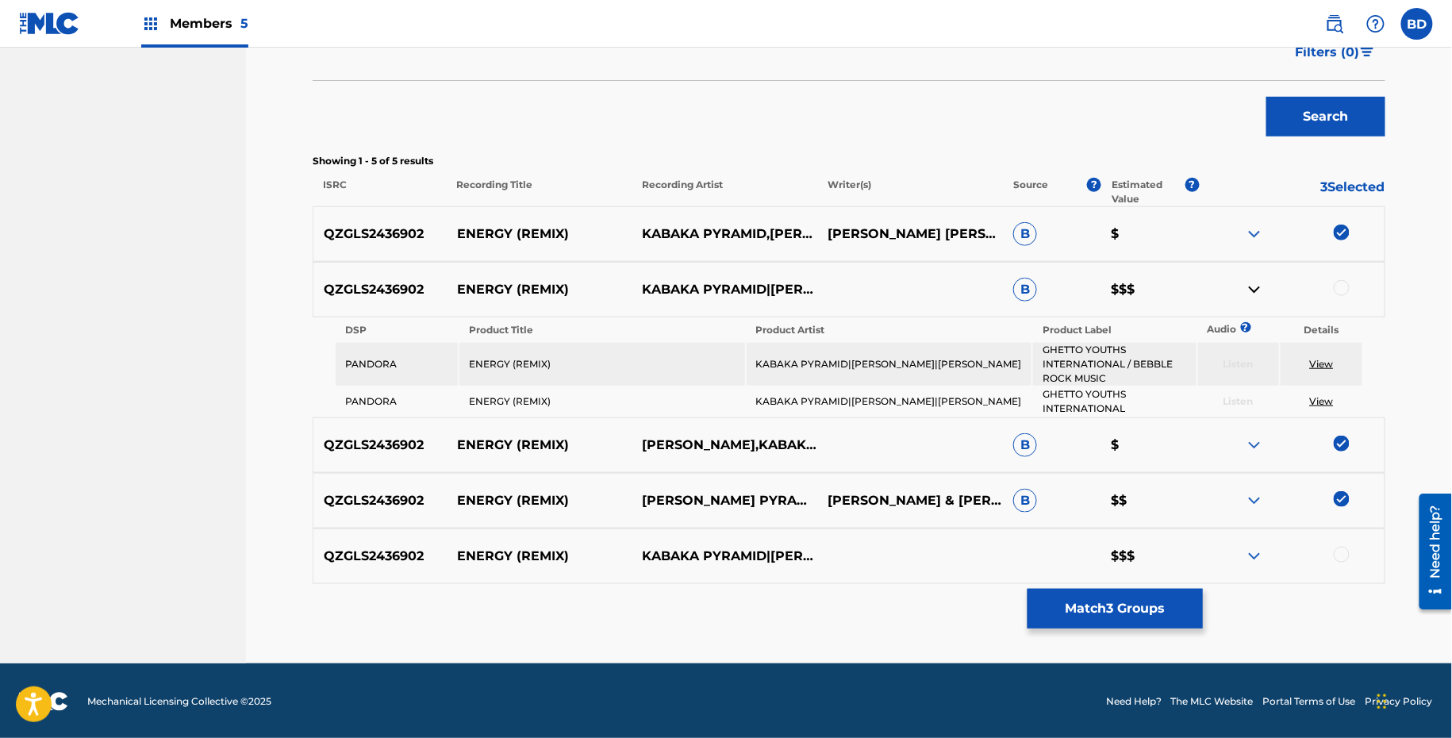
click at [876, 347] on td "KABAKA PYRAMID|SEAN PAUL|JEMERE MORGAN" at bounding box center [889, 364] width 285 height 43
click at [876, 356] on td "KABAKA PYRAMID|SEAN PAUL|JEMERE MORGAN" at bounding box center [889, 364] width 285 height 43
click at [1336, 282] on div at bounding box center [1342, 288] width 16 height 16
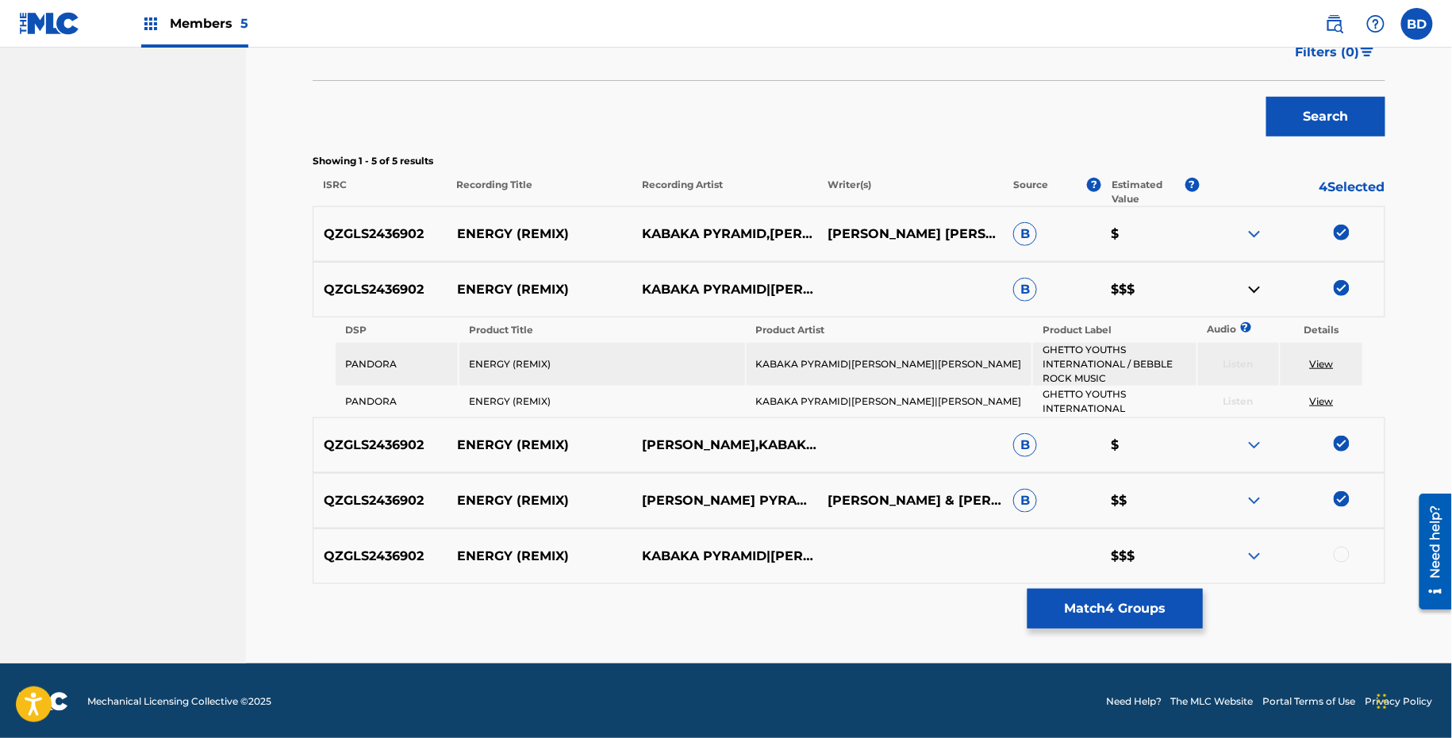
click at [1075, 631] on div "Matching Tool The Matching Tool allows Members to match sound recordings to wor…" at bounding box center [849, 173] width 1073 height 981
click at [1073, 615] on button "Match 4 Groups" at bounding box center [1114, 609] width 175 height 40
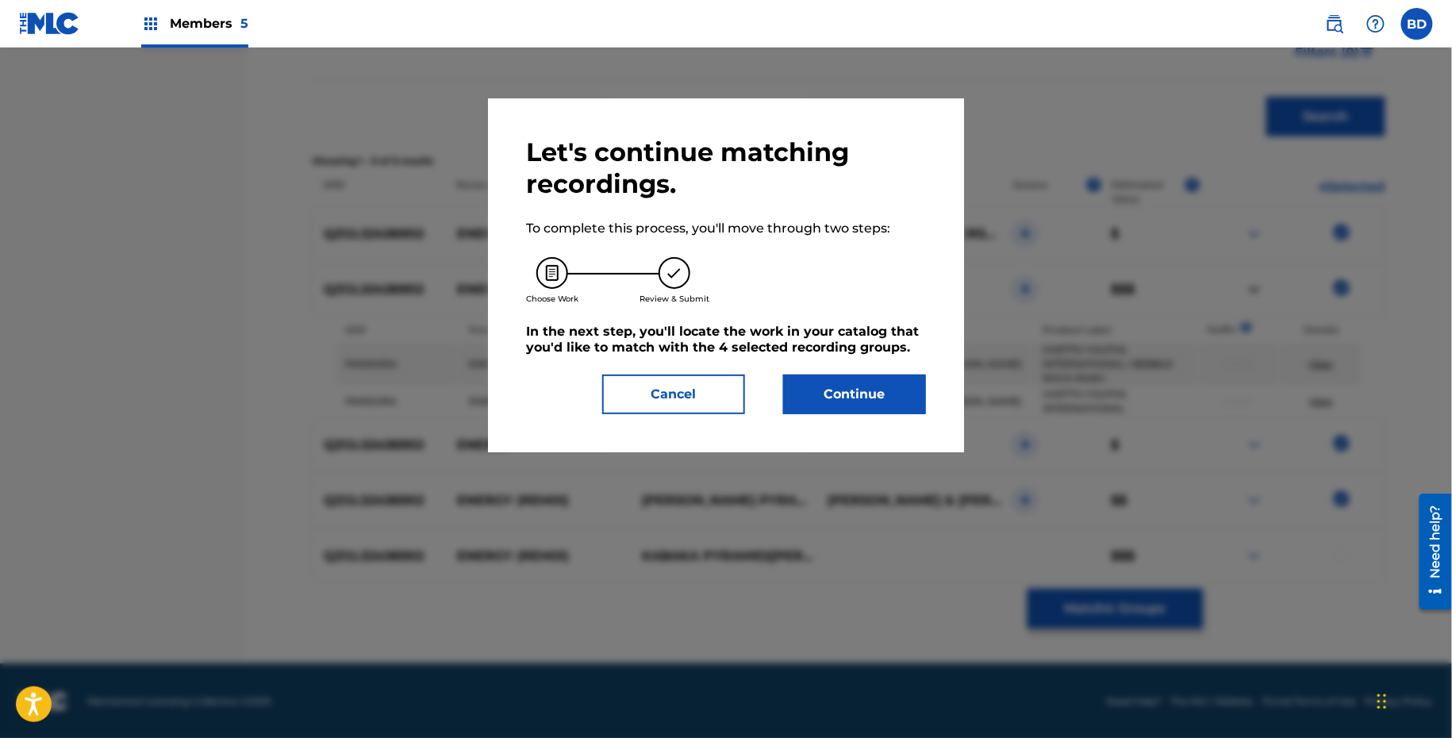
click at [855, 362] on div "Let's continue matching recordings. To complete this process, you'll move throu…" at bounding box center [726, 275] width 400 height 278
click at [856, 385] on button "Continue" at bounding box center [854, 394] width 143 height 40
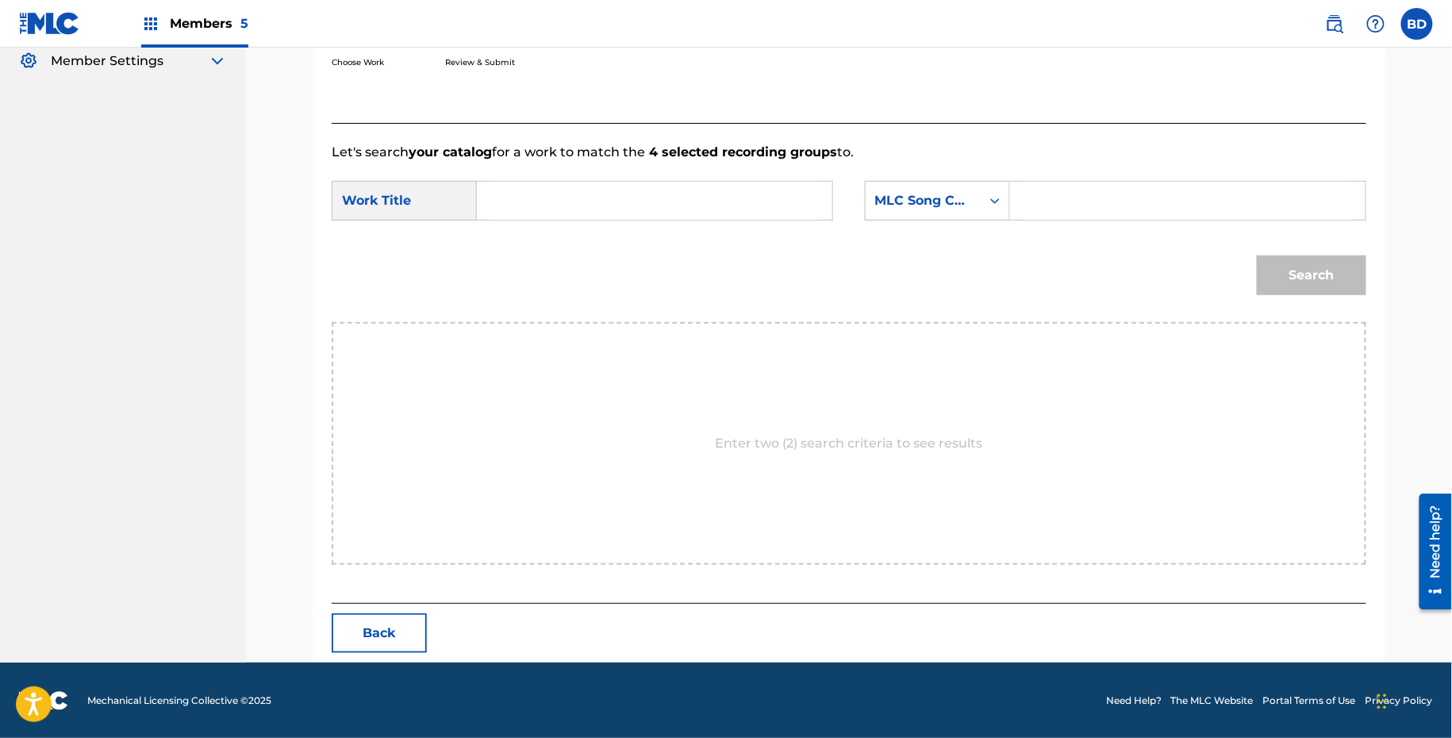
click at [1081, 200] on input "Search Form" at bounding box center [1187, 201] width 328 height 38
paste input "EA5HL1"
type input "EA5HL1"
click at [764, 213] on input "Search Form" at bounding box center [654, 201] width 328 height 38
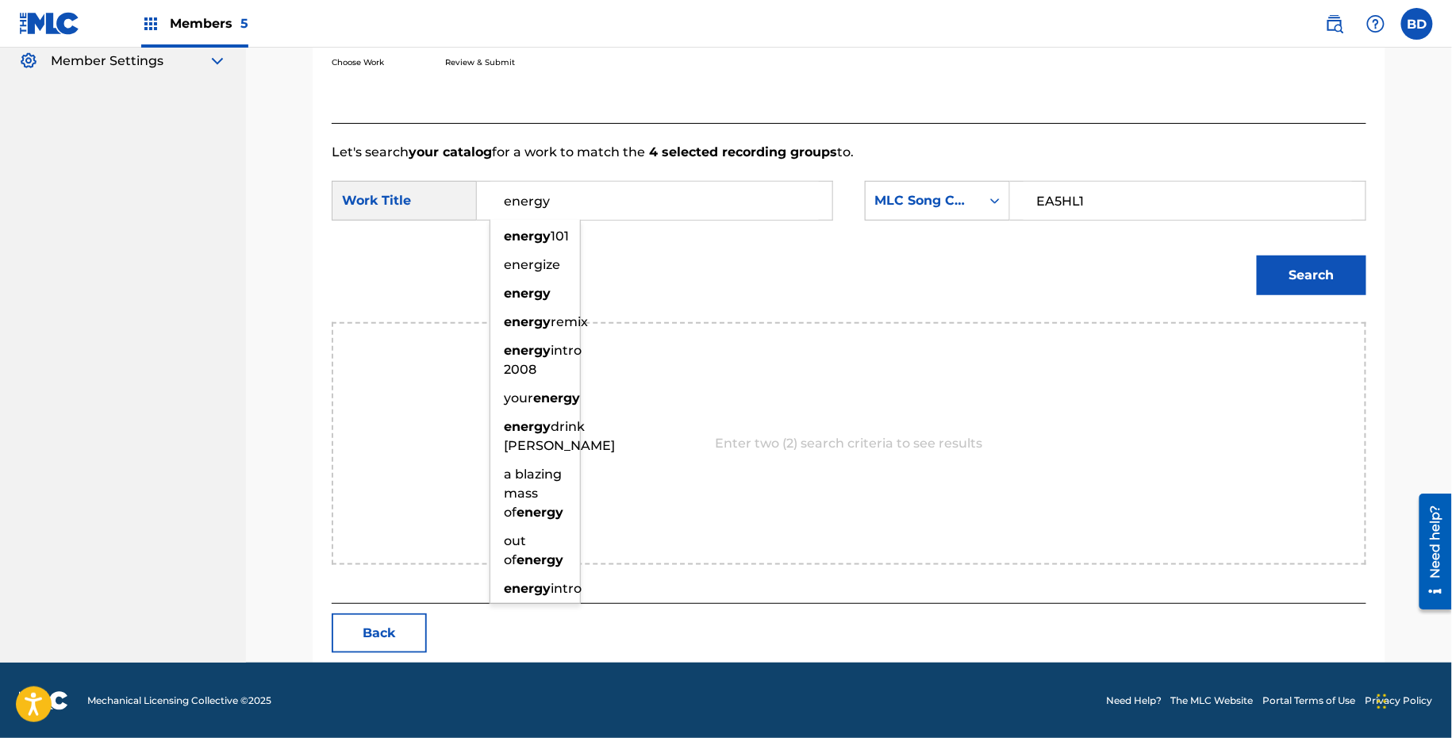
type input "energy"
click at [1257, 255] on button "Search" at bounding box center [1311, 275] width 109 height 40
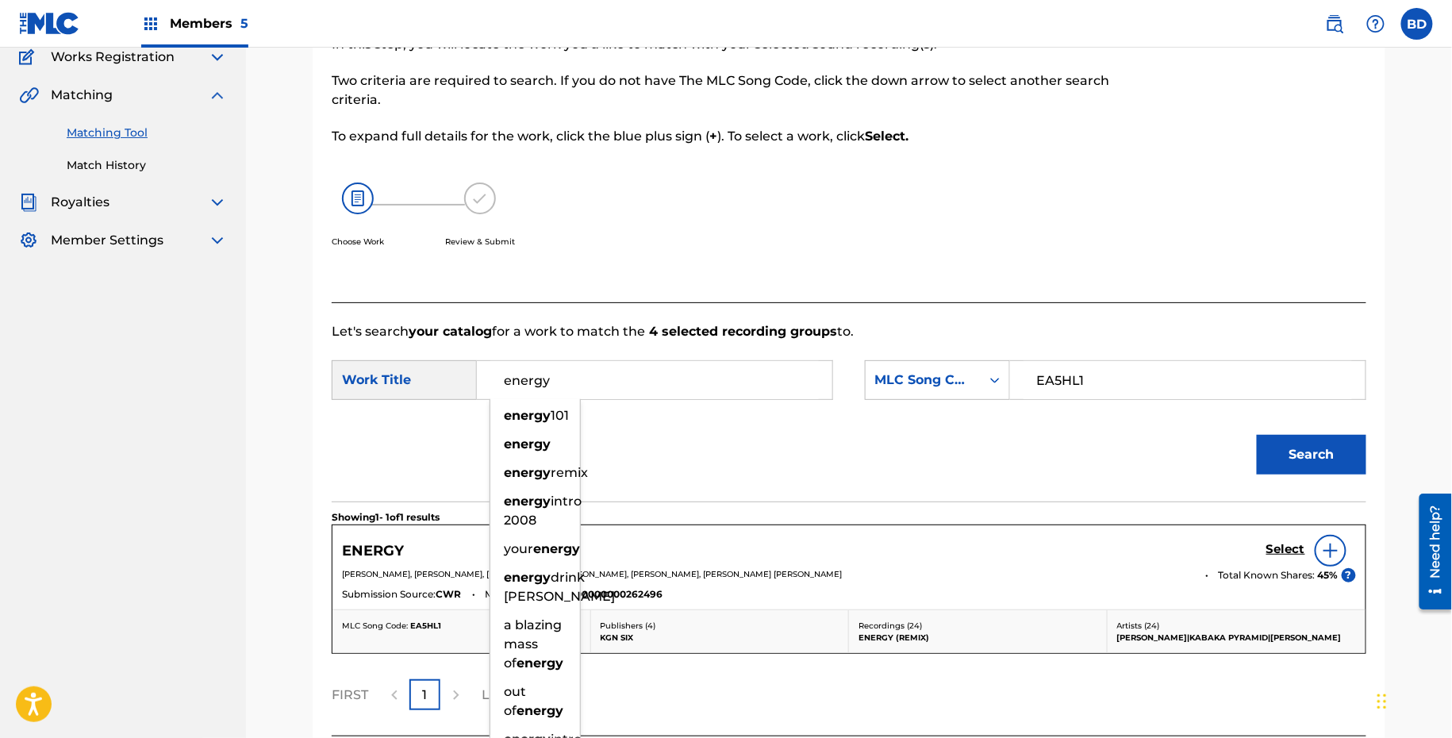
click at [1043, 426] on div "Search" at bounding box center [849, 460] width 1035 height 83
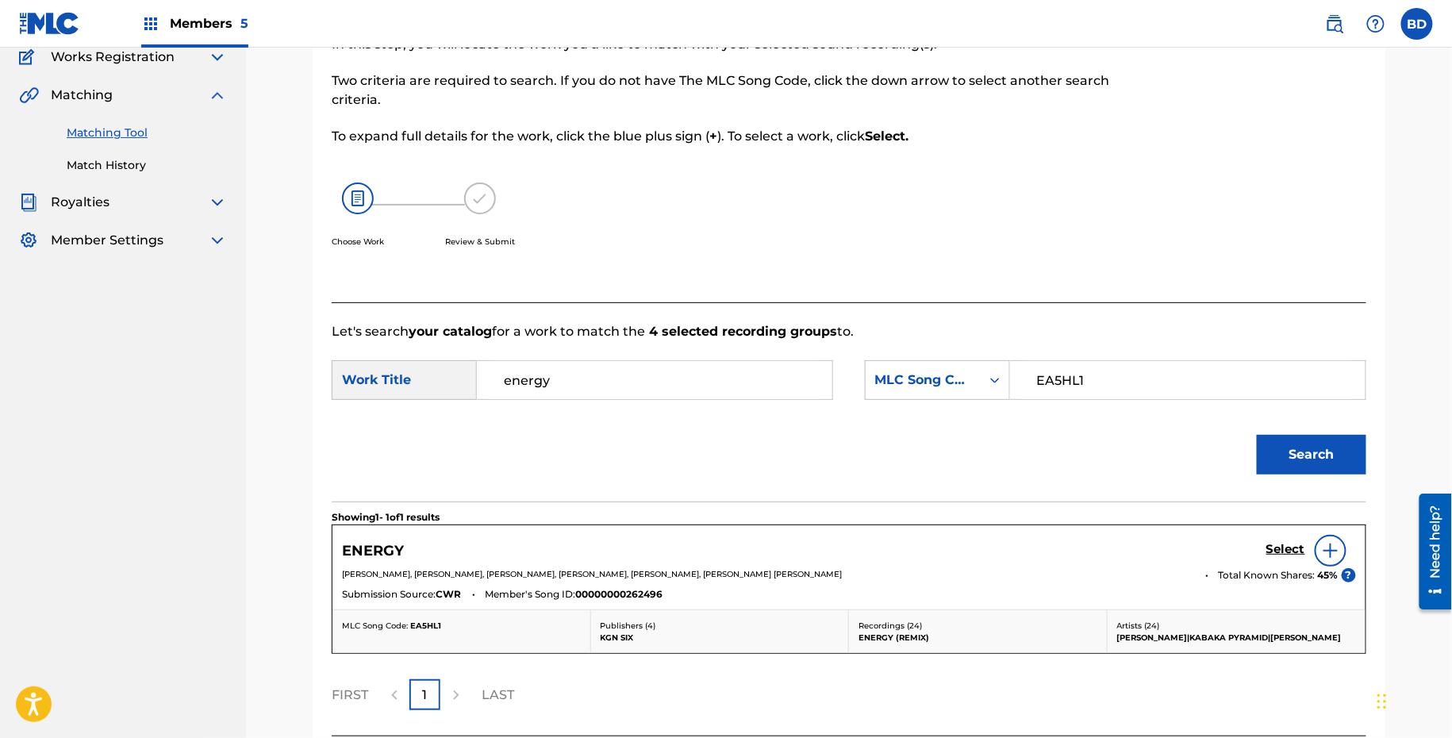
click at [1281, 543] on h5 "Select" at bounding box center [1285, 549] width 39 height 15
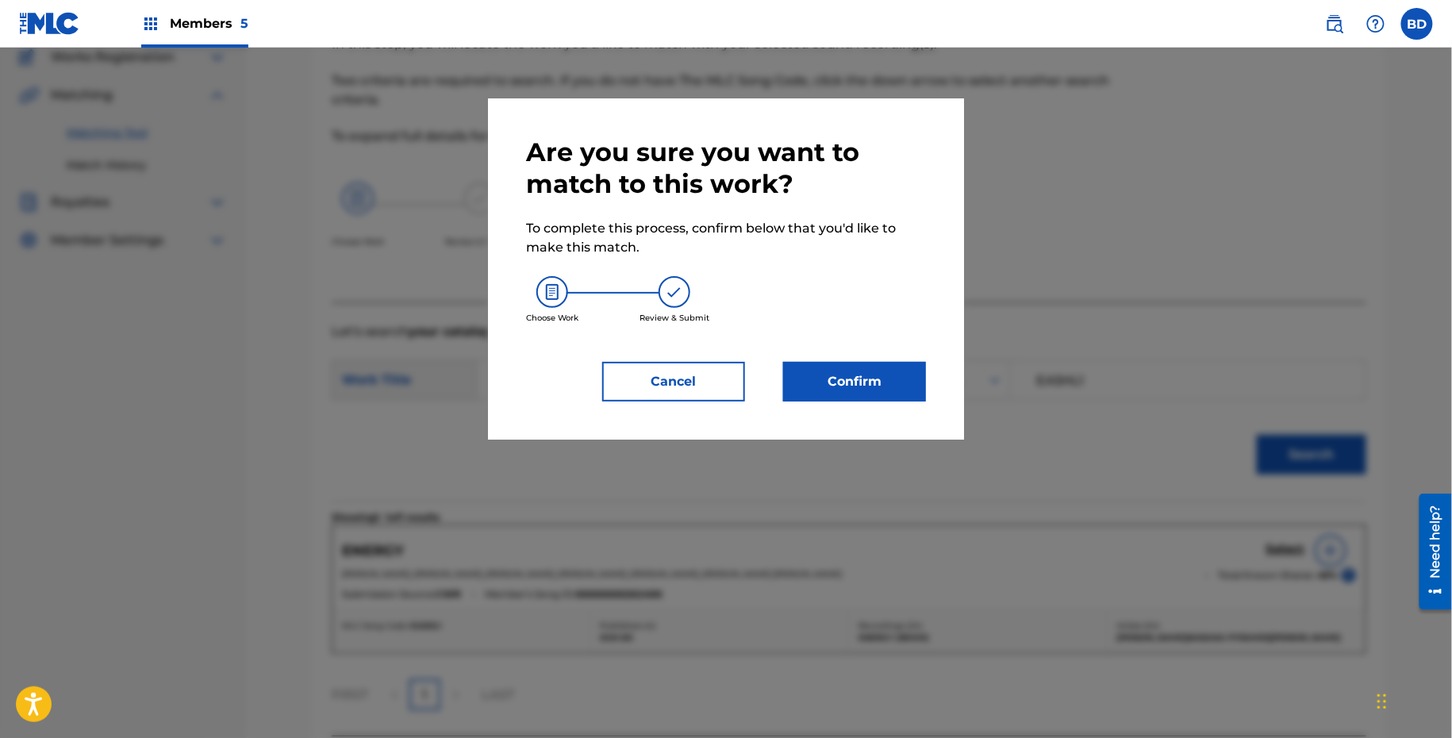
click at [826, 382] on button "Confirm" at bounding box center [854, 382] width 143 height 40
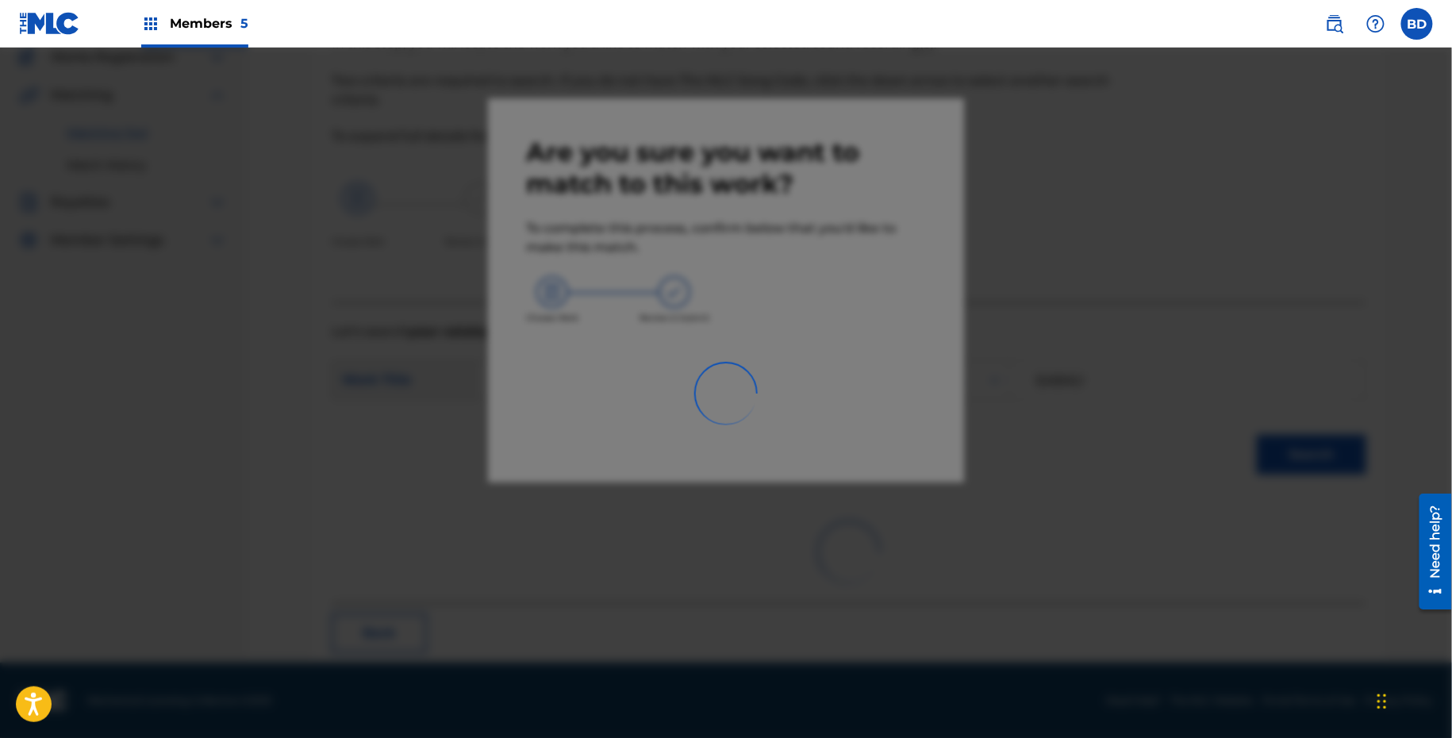
scroll to position [40, 0]
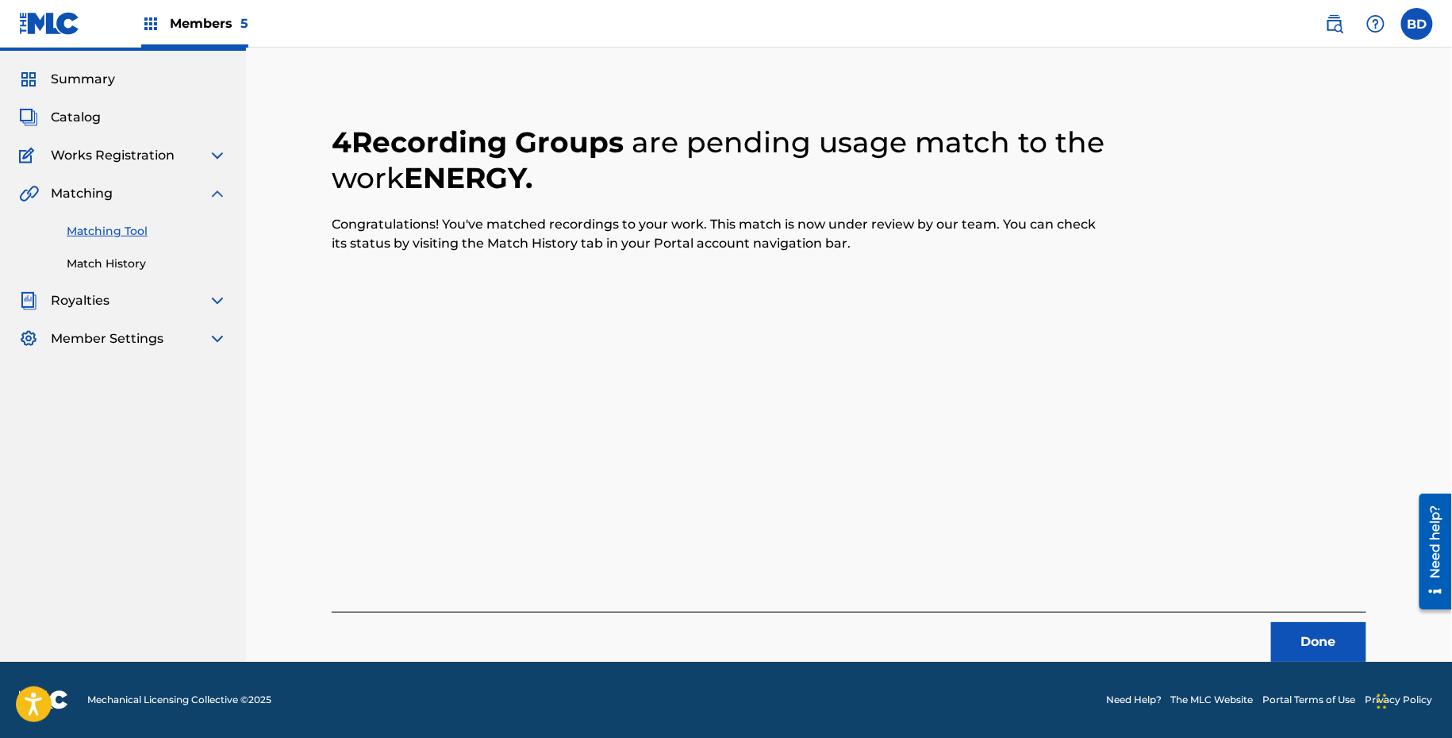
click at [90, 248] on div "Matching Tool Match History" at bounding box center [123, 237] width 208 height 69
click at [91, 256] on link "Match History" at bounding box center [147, 263] width 160 height 17
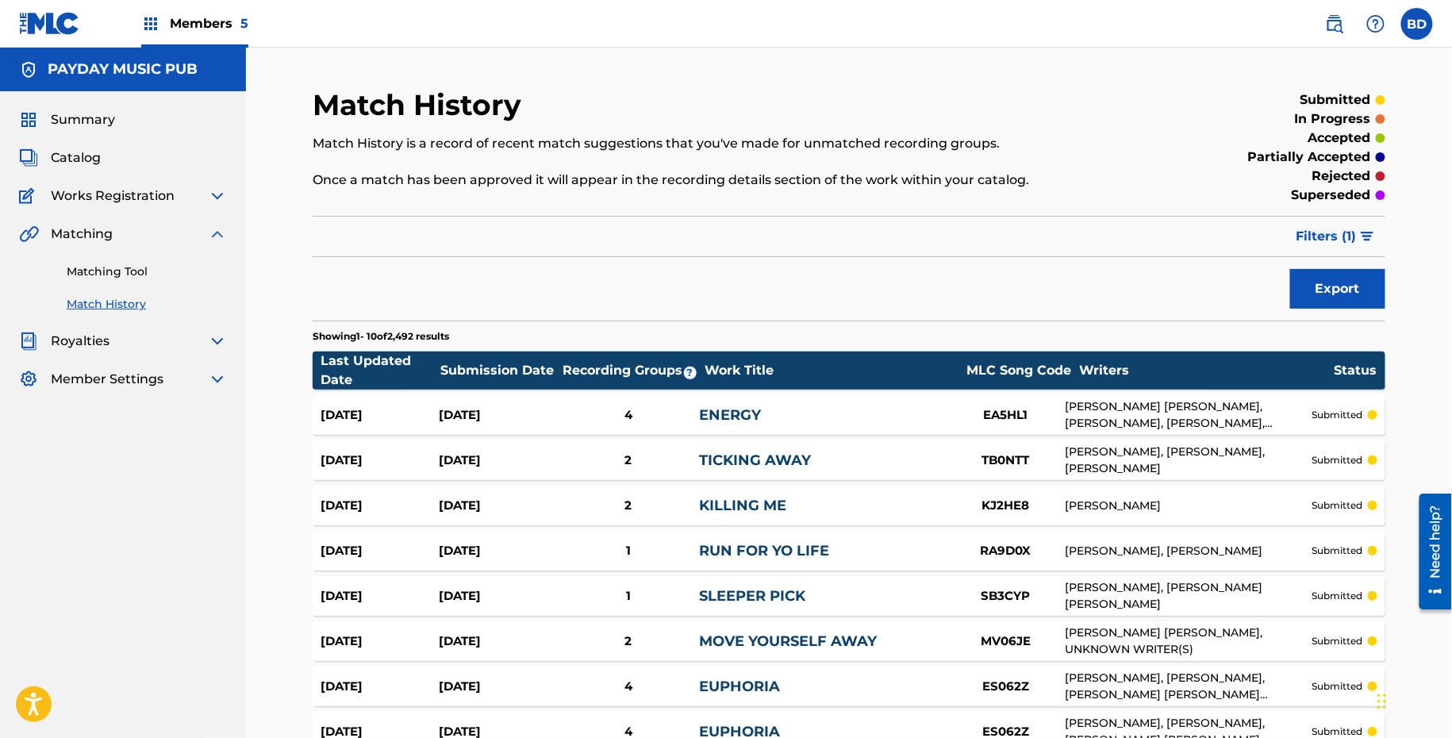
click at [571, 407] on div "4" at bounding box center [628, 415] width 142 height 18
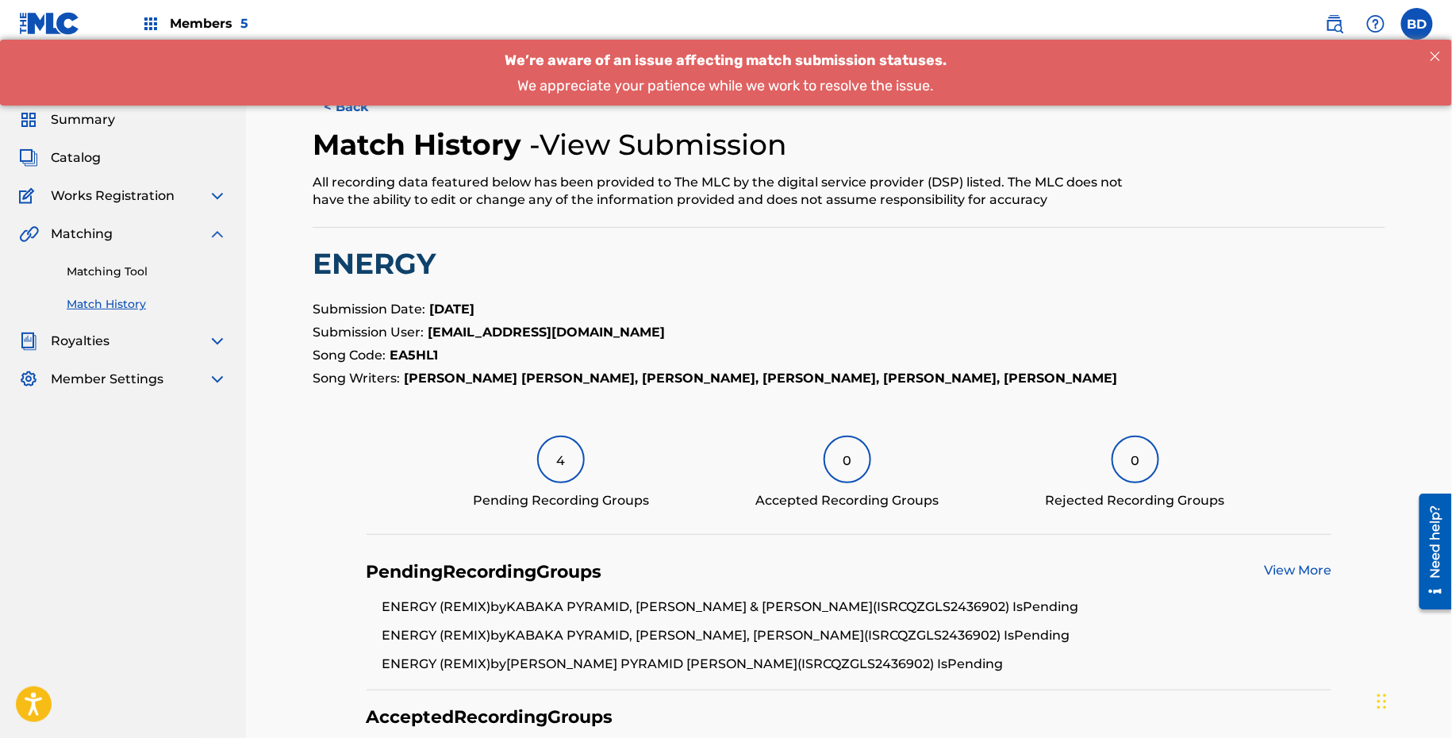
click at [96, 274] on link "Matching Tool" at bounding box center [147, 271] width 160 height 17
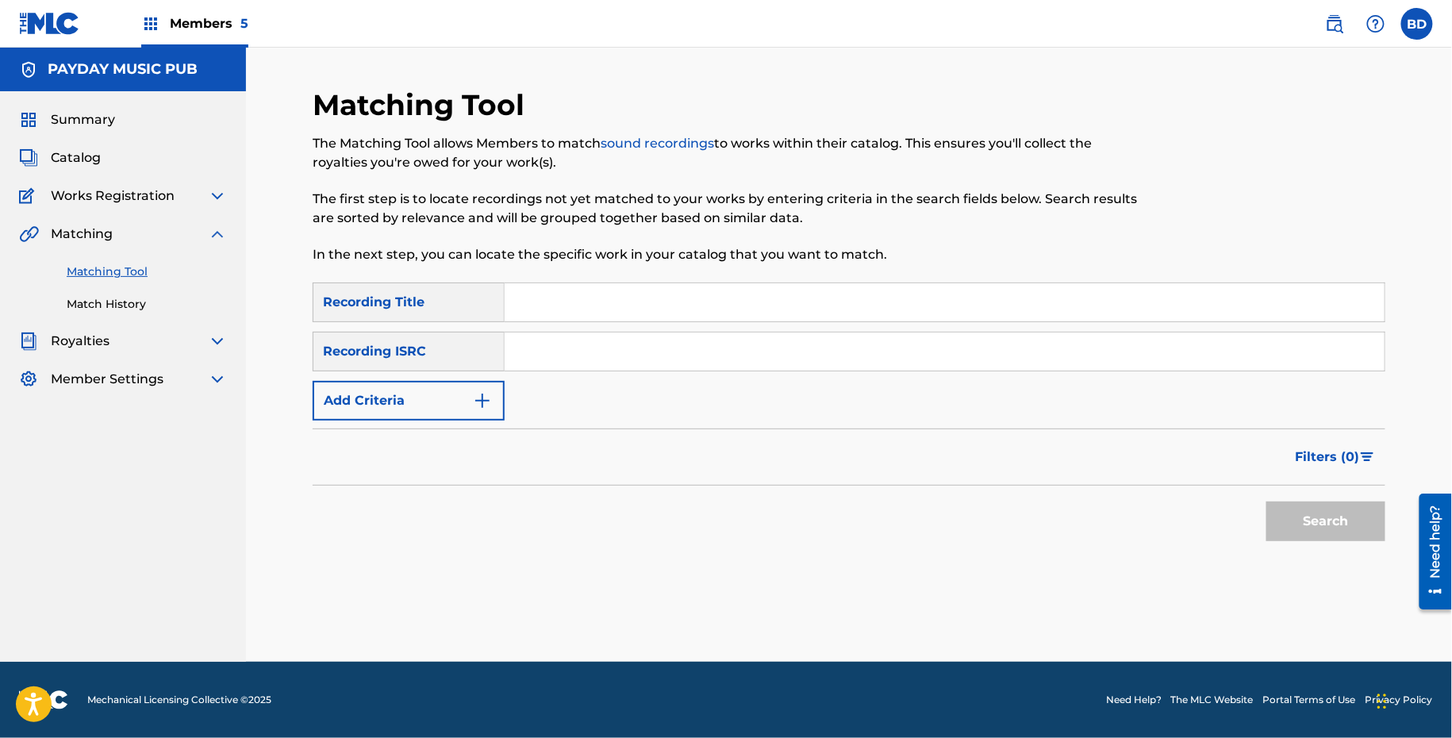
click at [590, 371] on div "Search Form" at bounding box center [945, 352] width 881 height 40
click at [577, 363] on input "Search Form" at bounding box center [945, 351] width 880 height 38
paste input "QZGLS2400253"
type input "QZGLS2400253"
click at [1266, 501] on button "Search" at bounding box center [1325, 521] width 119 height 40
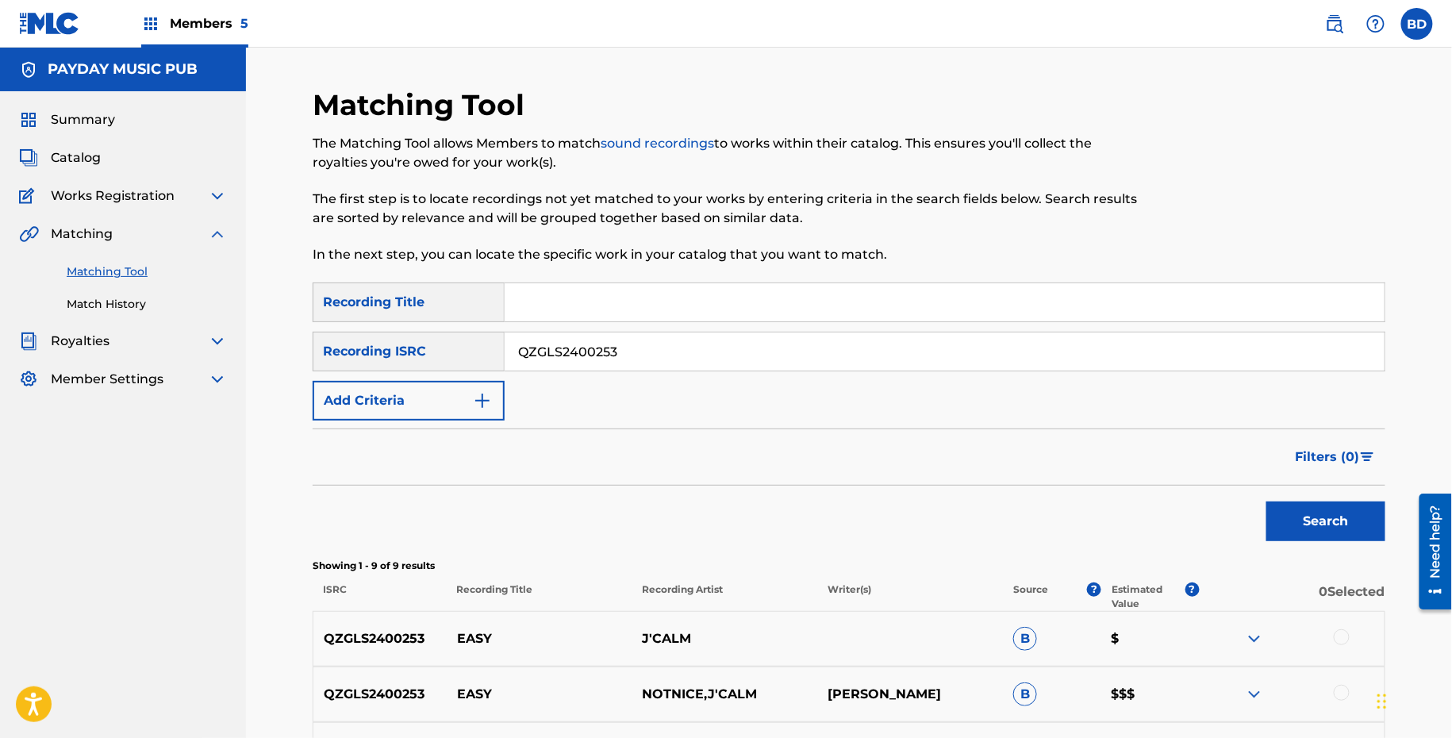
scroll to position [467, 0]
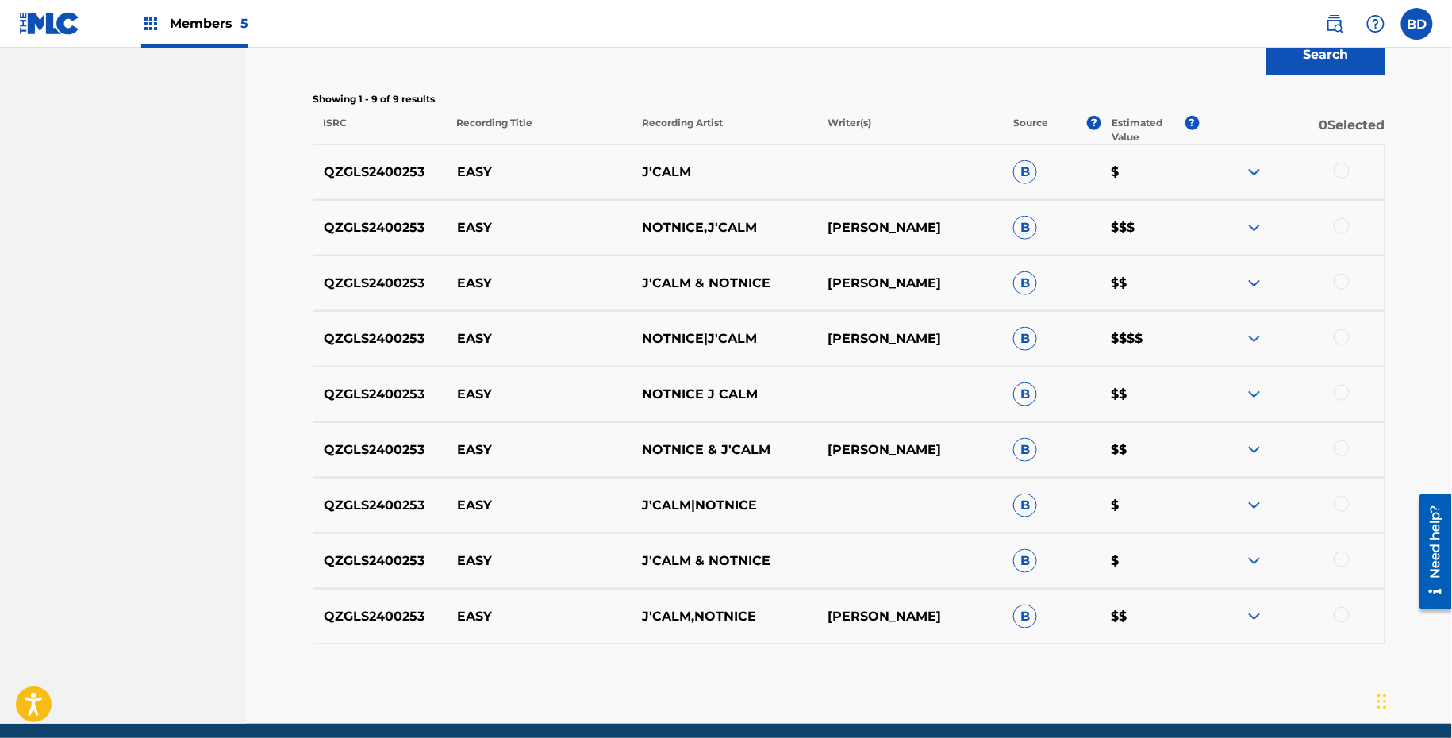
click at [472, 167] on p "EASY" at bounding box center [540, 172] width 186 height 19
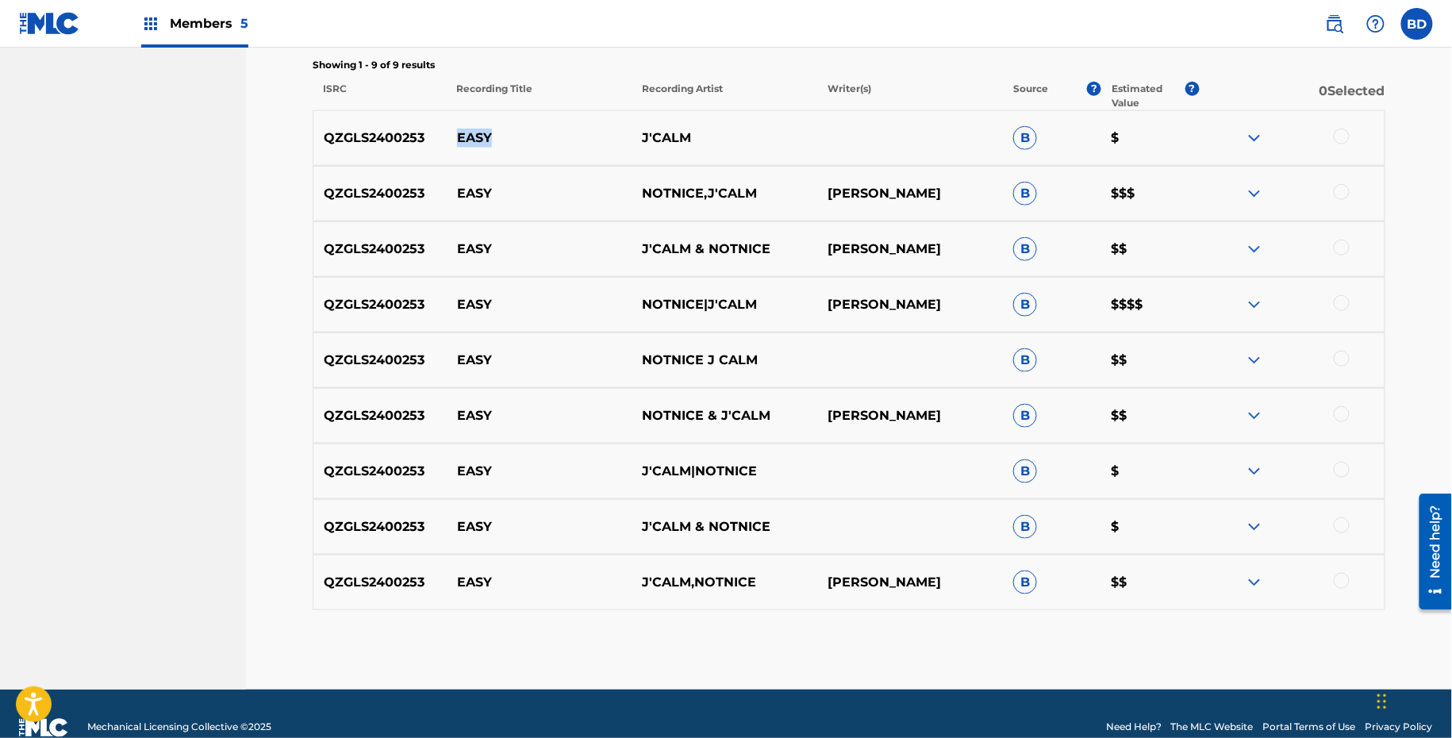
scroll to position [528, 0]
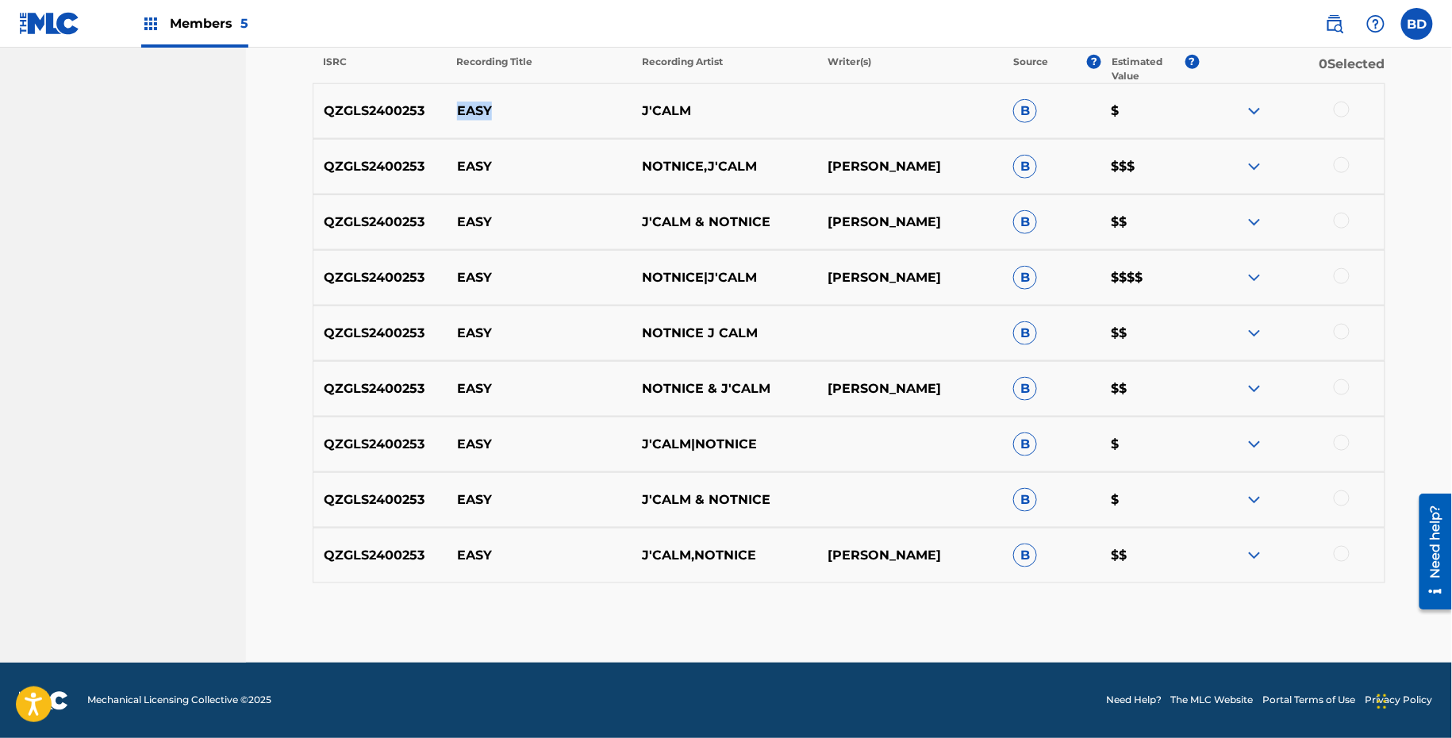
click at [1258, 553] on img at bounding box center [1254, 555] width 19 height 19
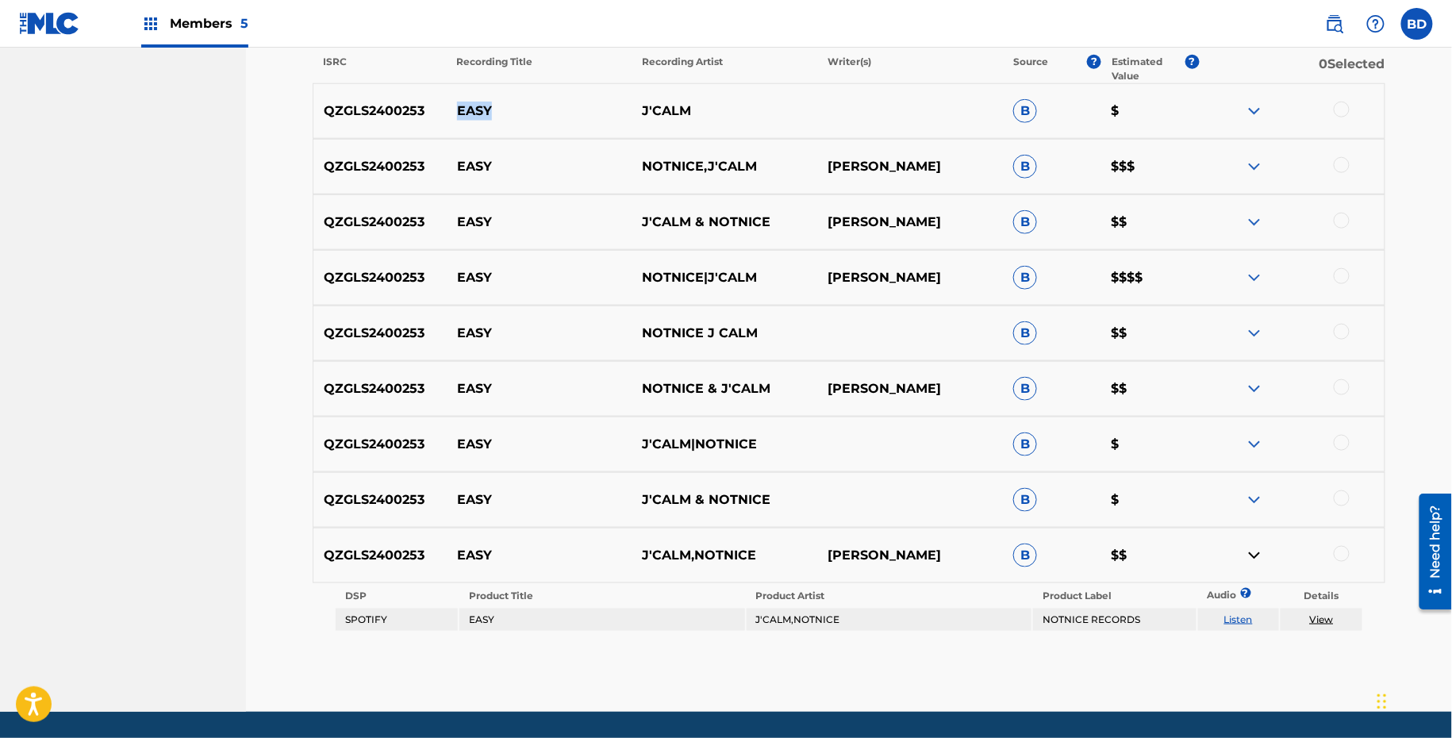
click at [1256, 496] on img at bounding box center [1254, 499] width 19 height 19
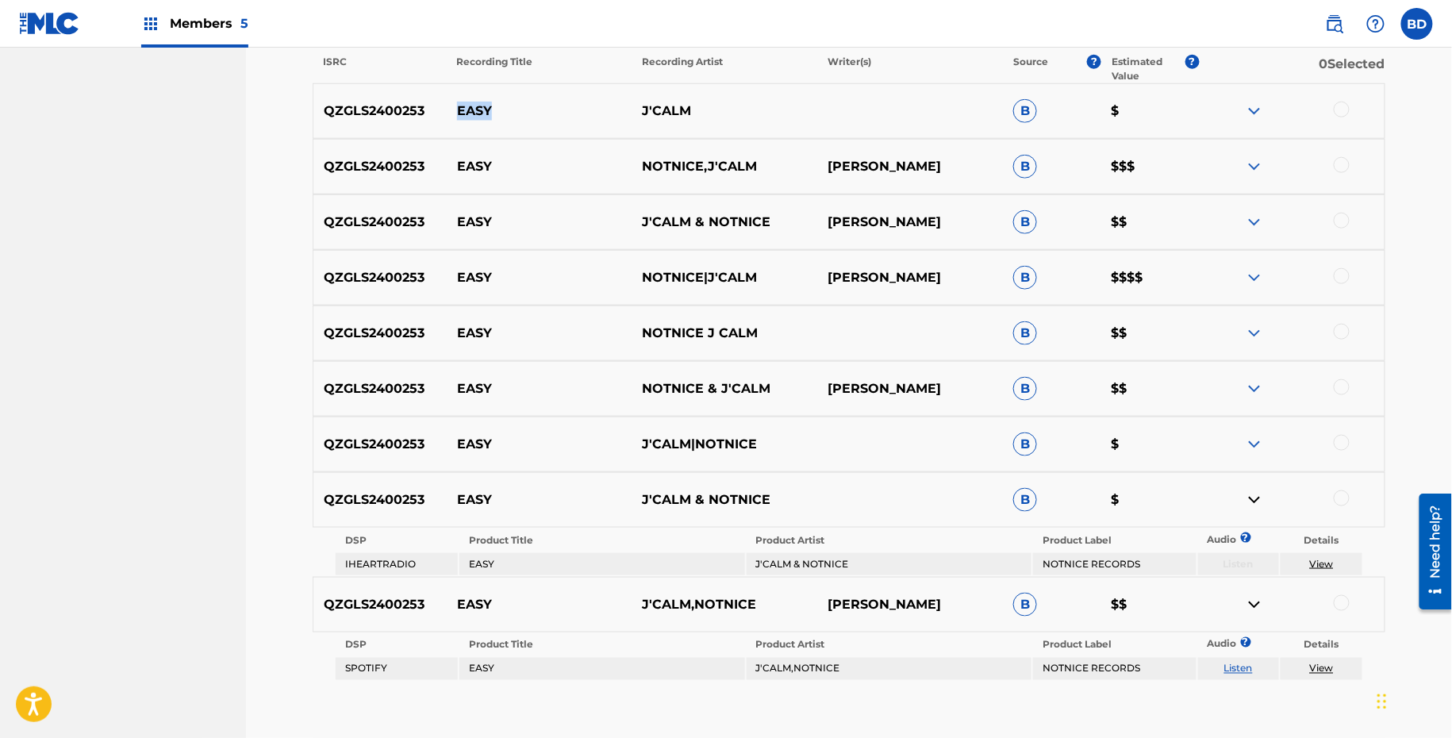
click at [1253, 445] on img at bounding box center [1254, 444] width 19 height 19
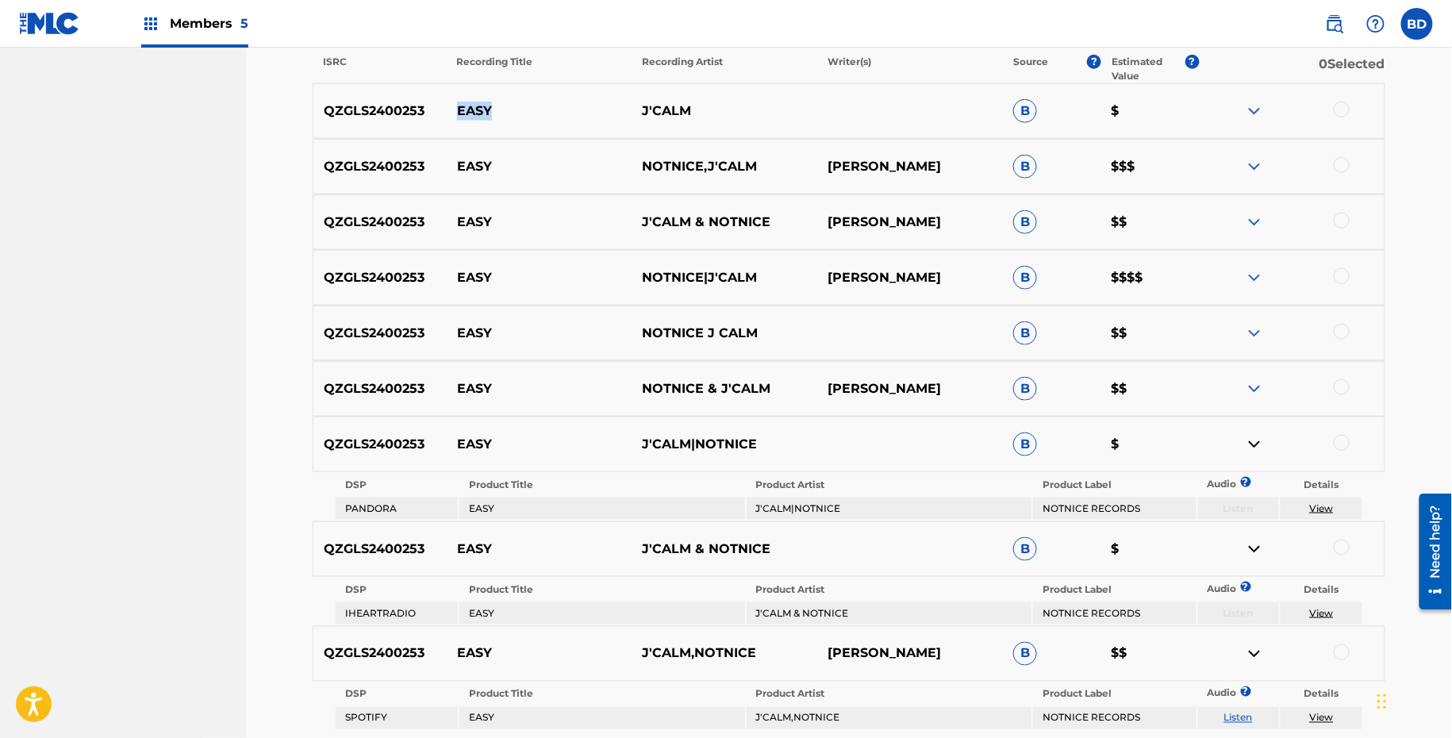
click at [1253, 393] on img at bounding box center [1254, 388] width 19 height 19
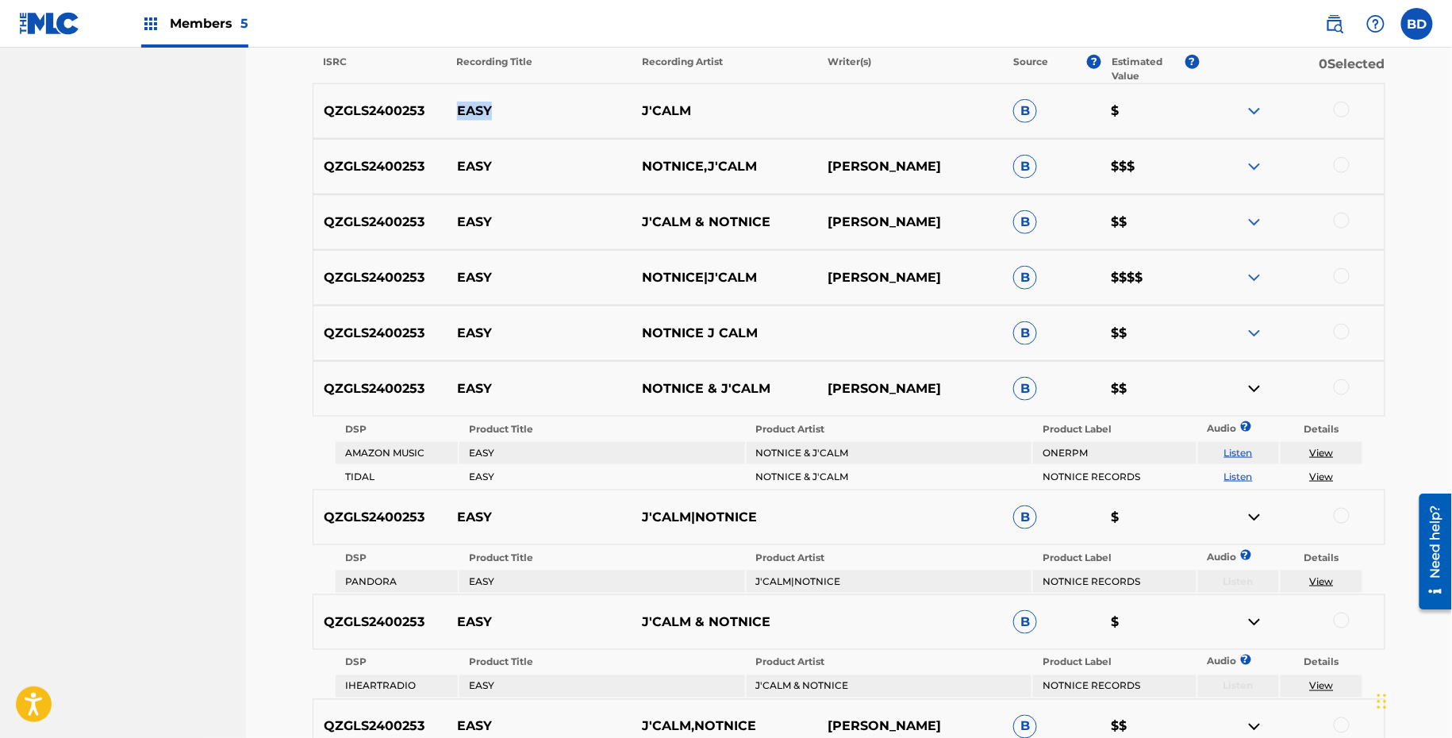
click at [1254, 327] on img at bounding box center [1254, 333] width 19 height 19
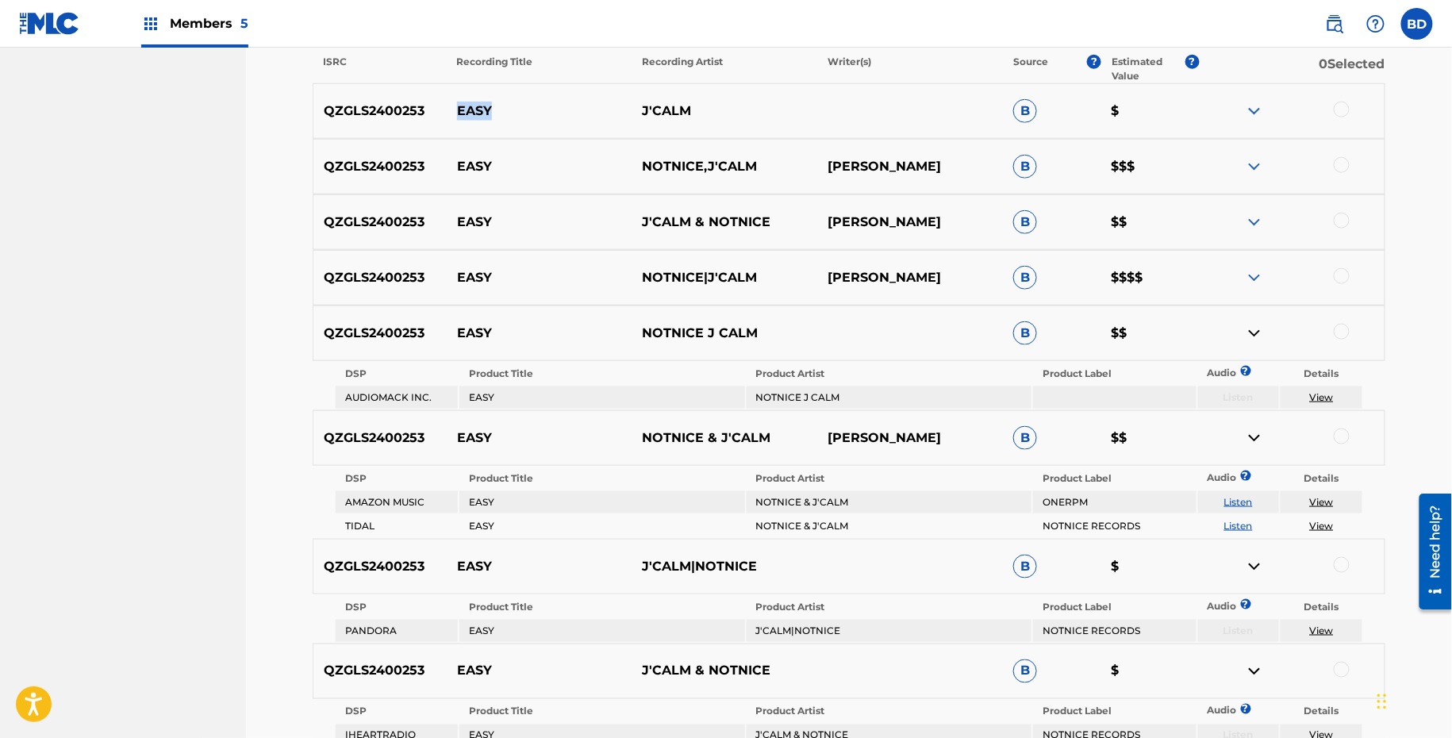
click at [1254, 268] on img at bounding box center [1254, 277] width 19 height 19
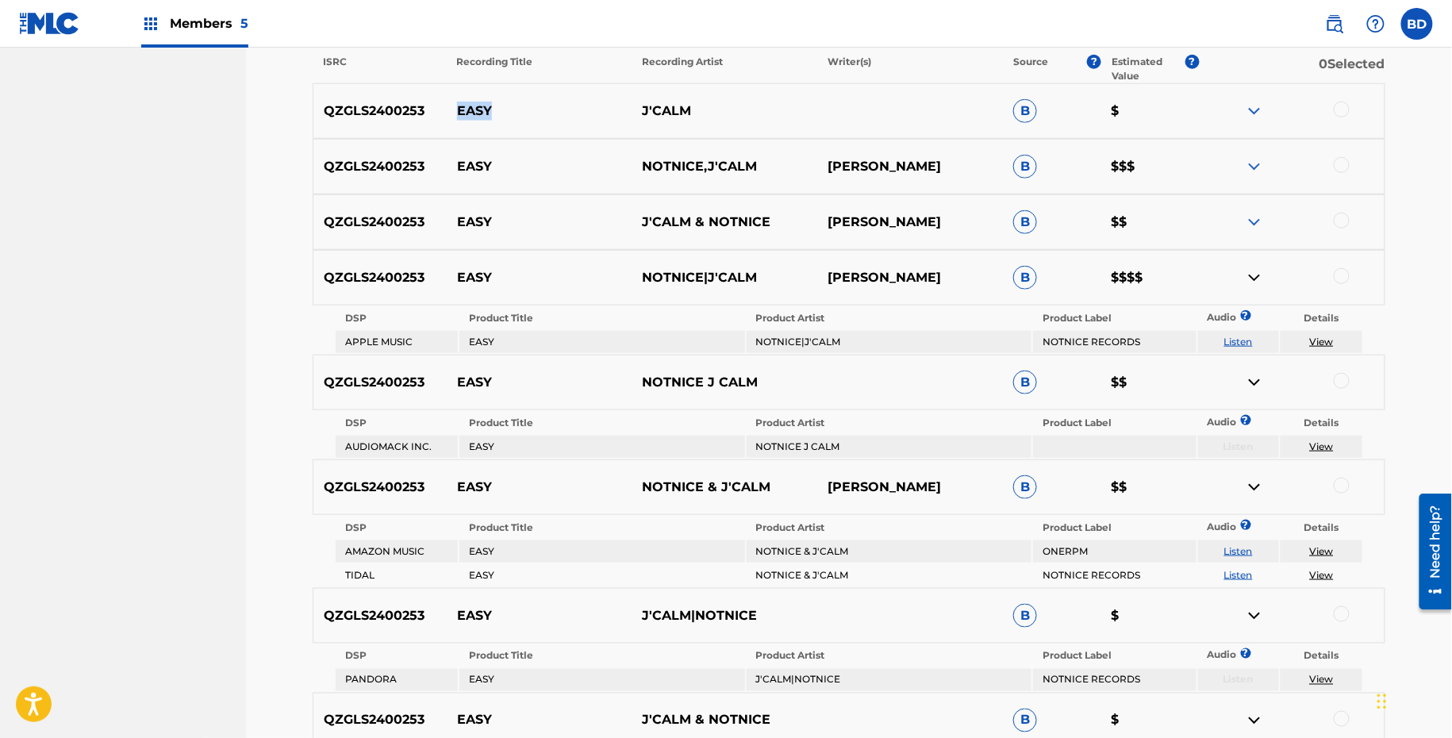
click at [1256, 217] on img at bounding box center [1254, 222] width 19 height 19
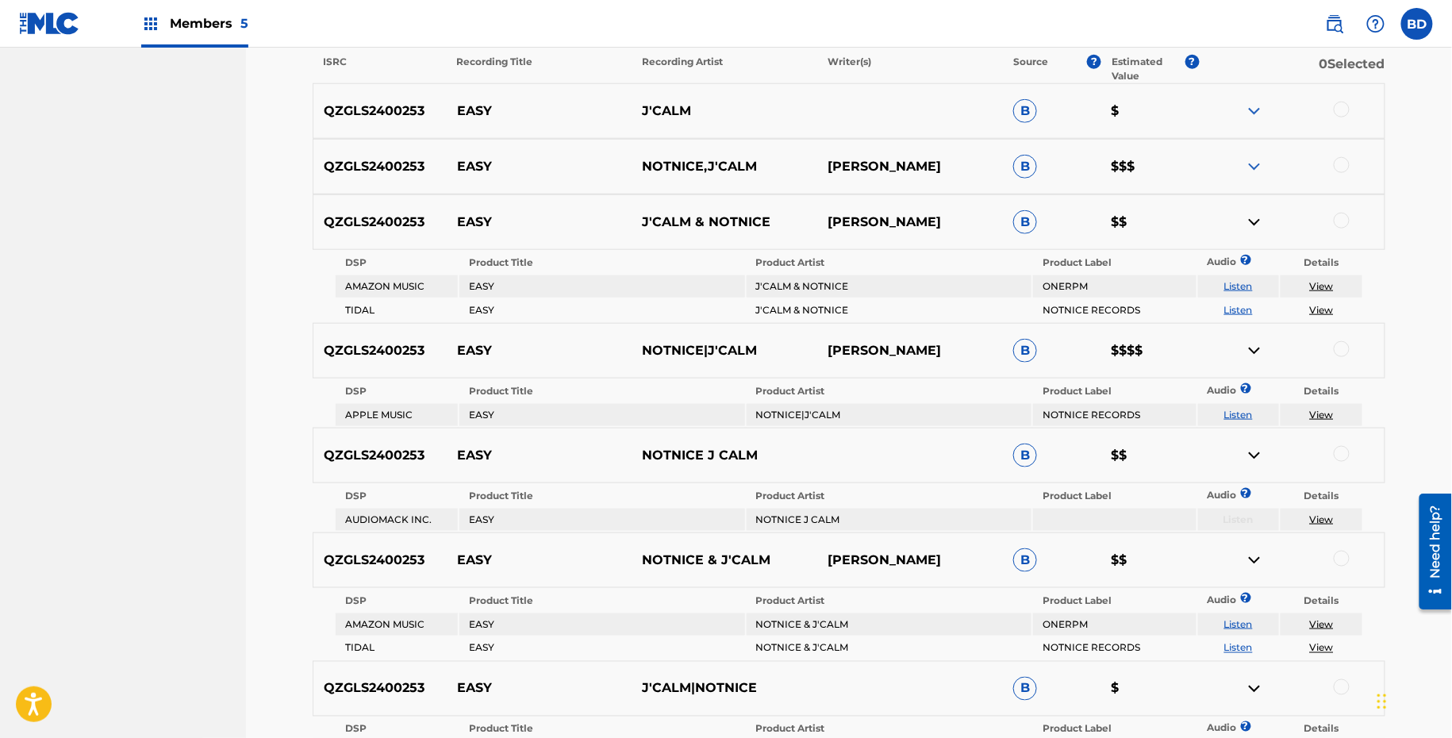
click at [1251, 181] on div "QZGLS2400253 EASY NOTNICE,J'CALM JOVANE NATANIEL GAYLE B $$$" at bounding box center [849, 167] width 1073 height 56
click at [1254, 154] on div "QZGLS2400253 EASY NOTNICE,J'CALM JOVANE NATANIEL GAYLE B $$$" at bounding box center [849, 167] width 1073 height 56
click at [1253, 168] on img at bounding box center [1254, 166] width 19 height 19
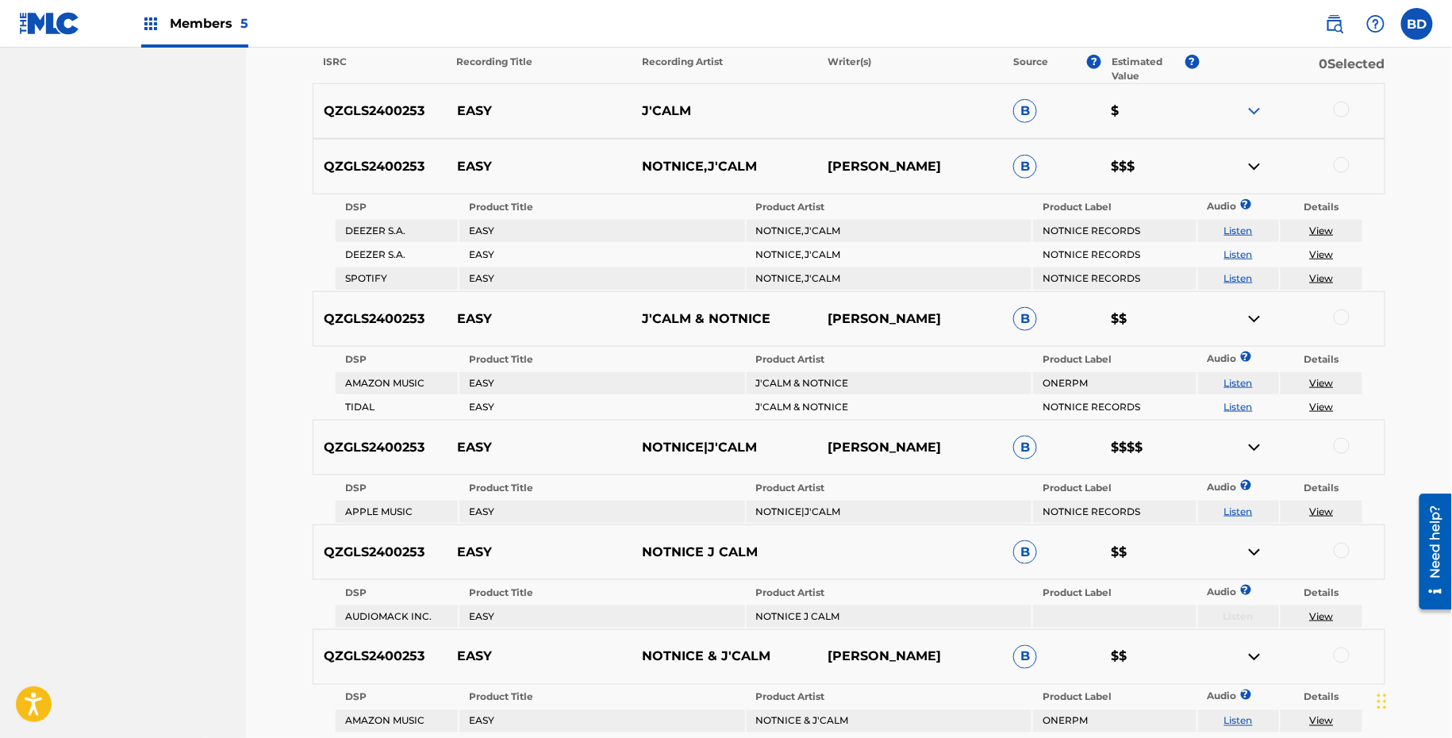
click at [1255, 115] on img at bounding box center [1254, 111] width 19 height 19
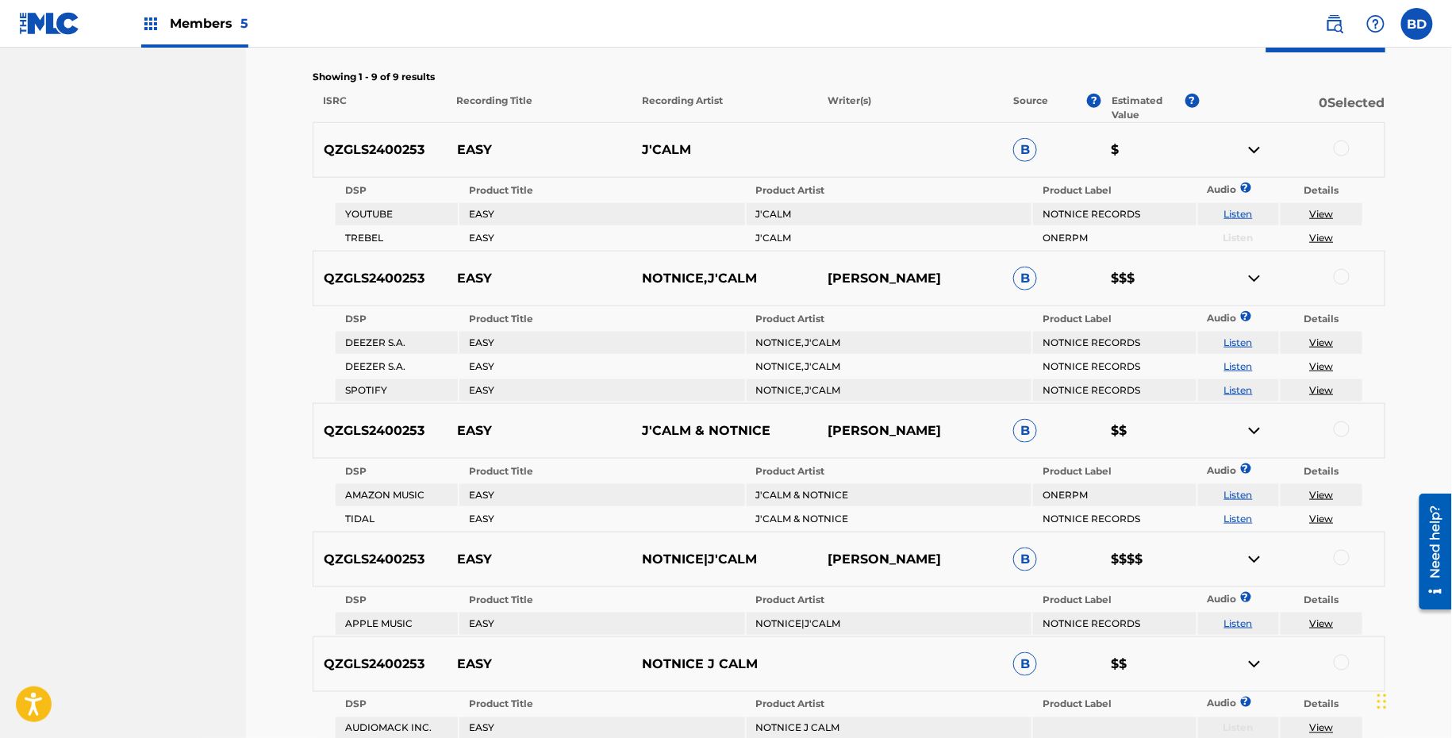
scroll to position [562, 0]
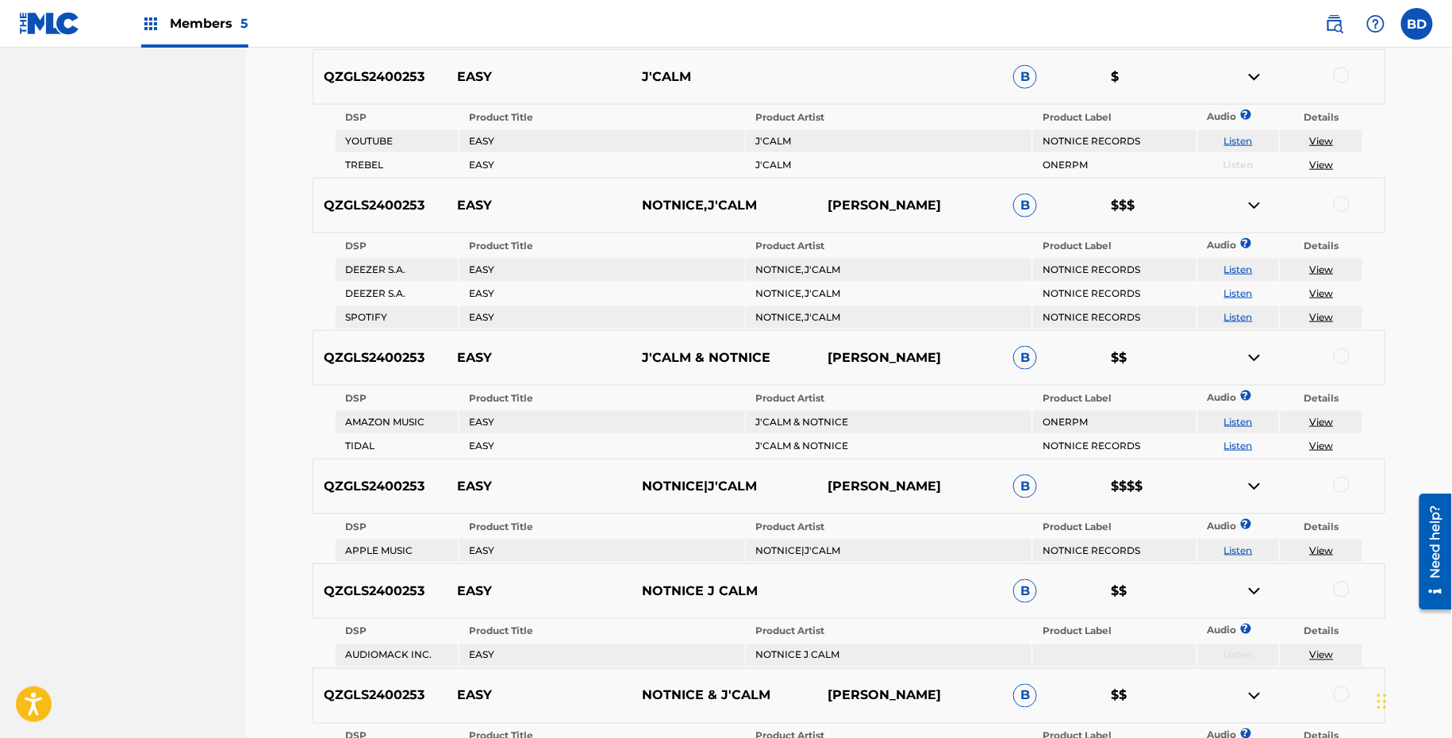
click at [1338, 76] on div at bounding box center [1342, 75] width 16 height 16
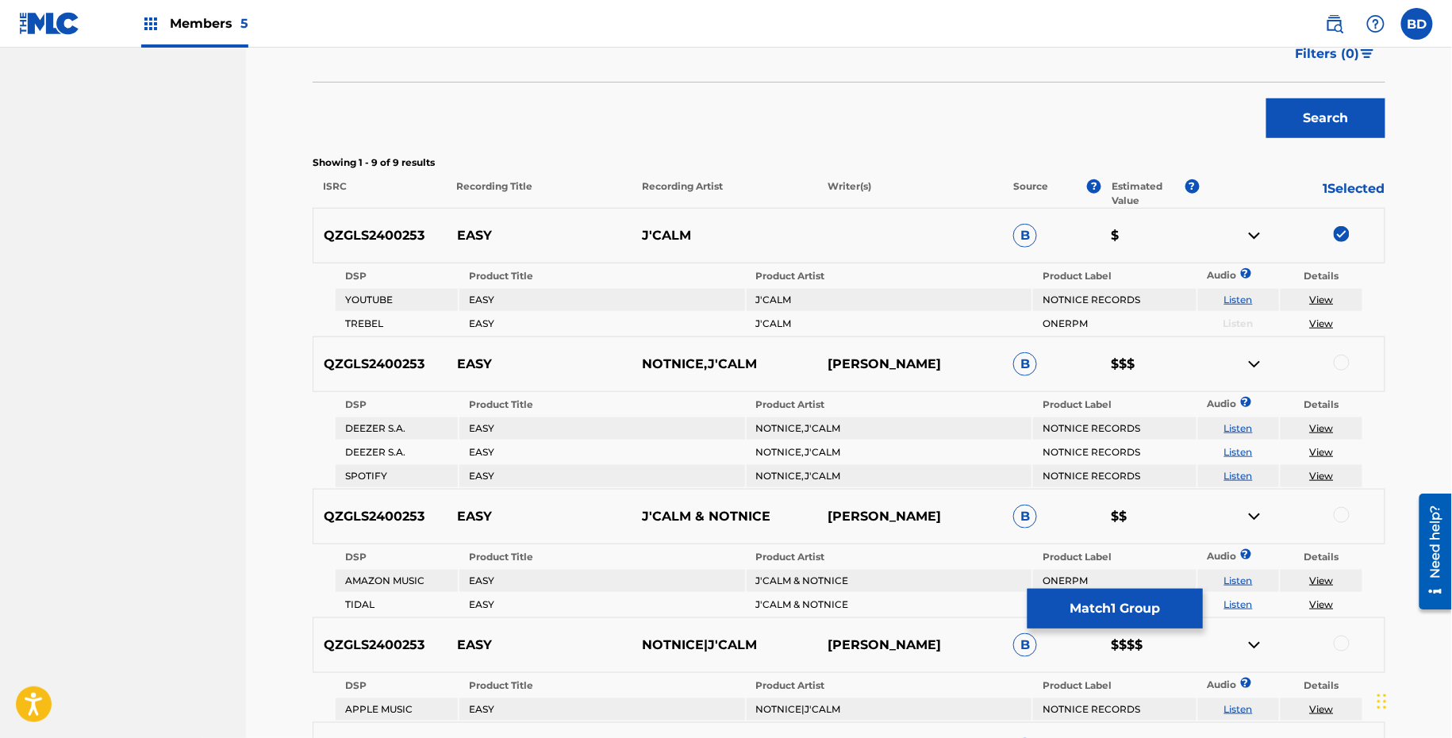
scroll to position [520, 0]
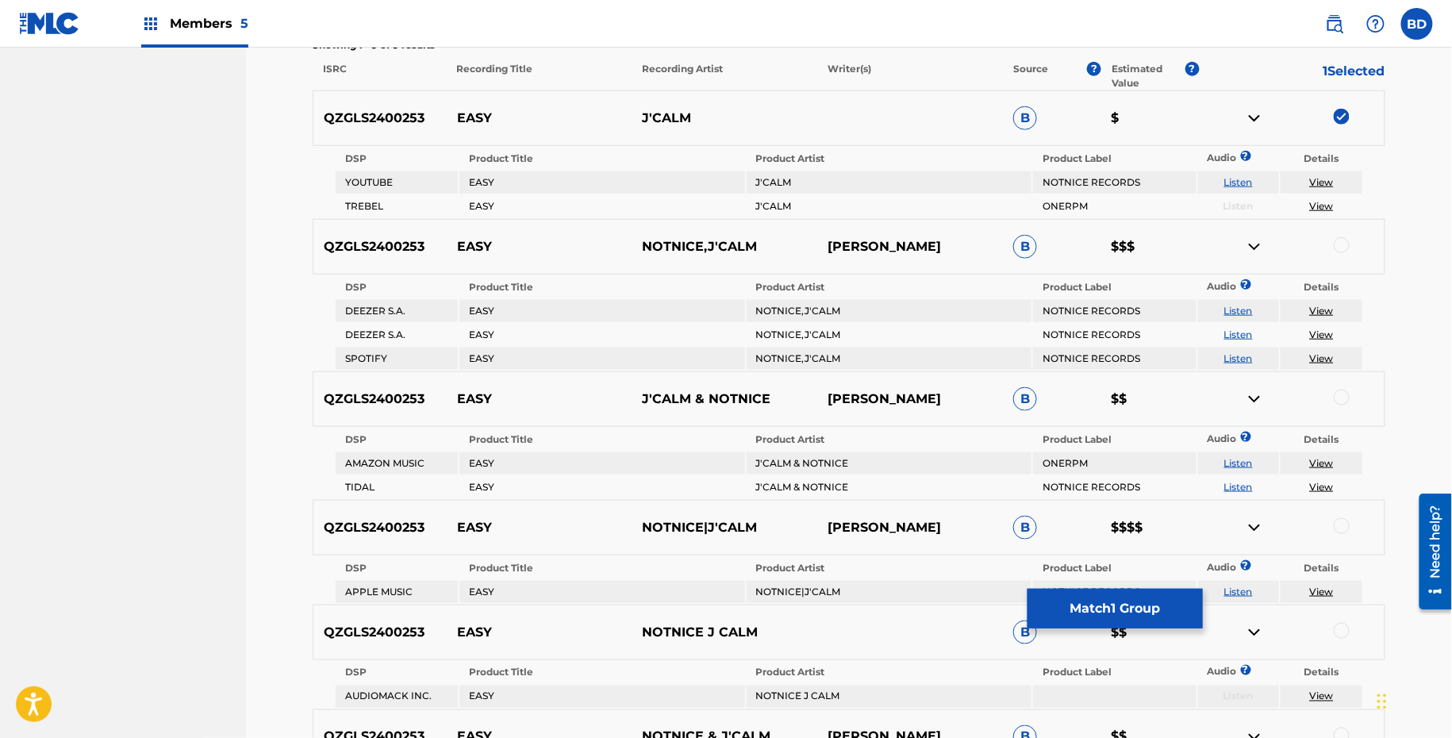
click at [1257, 115] on img at bounding box center [1254, 118] width 19 height 19
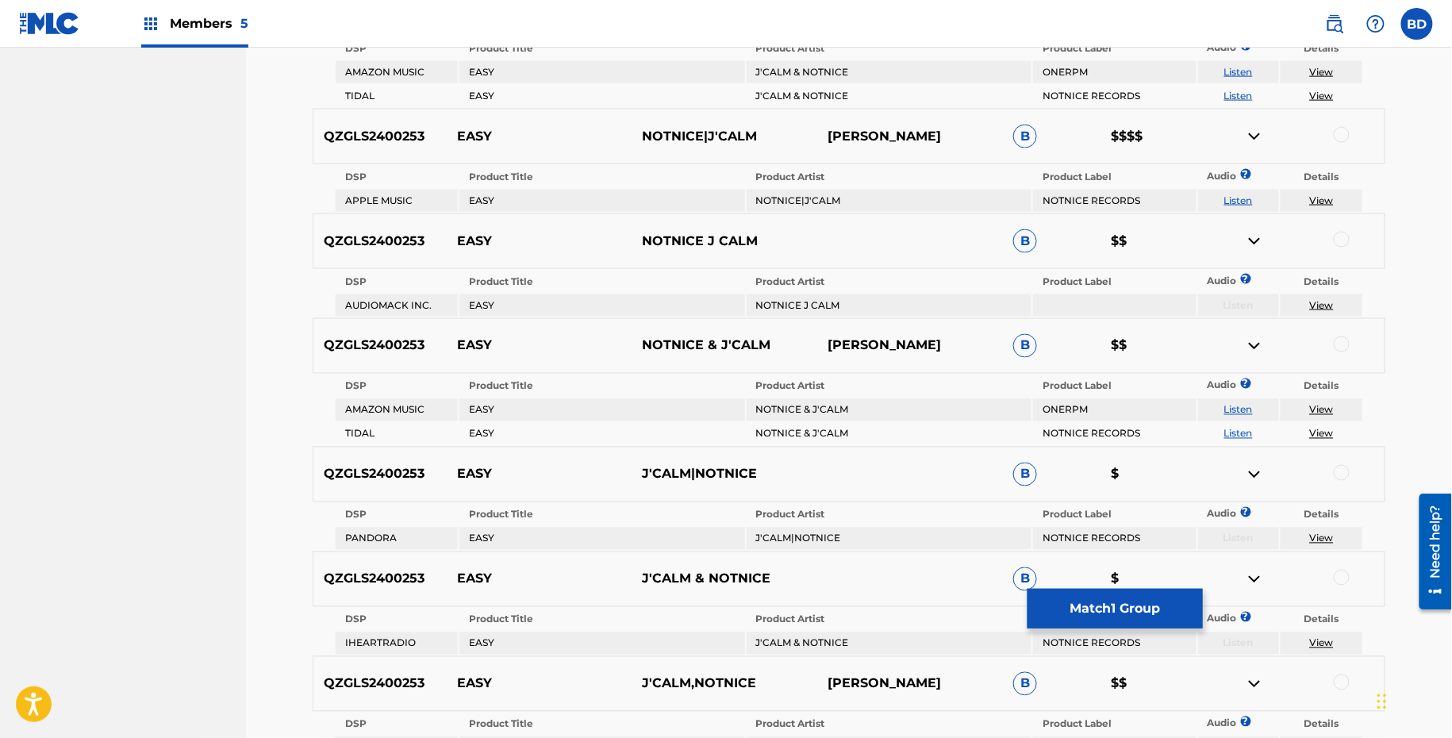
scroll to position [1013, 0]
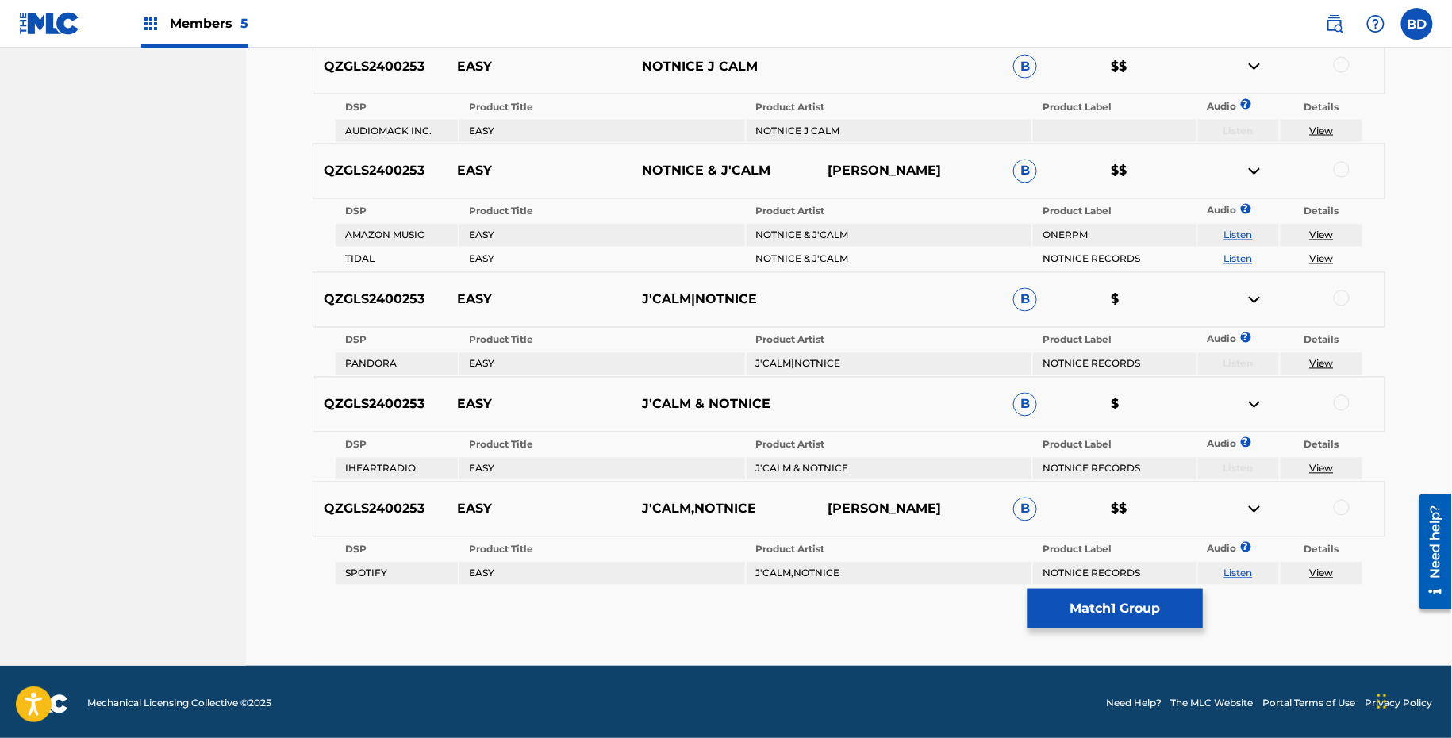
click at [810, 363] on td "J'CALM|NOTNICE" at bounding box center [889, 364] width 285 height 22
click at [1341, 298] on div at bounding box center [1342, 298] width 16 height 16
click at [1254, 294] on img at bounding box center [1254, 299] width 19 height 19
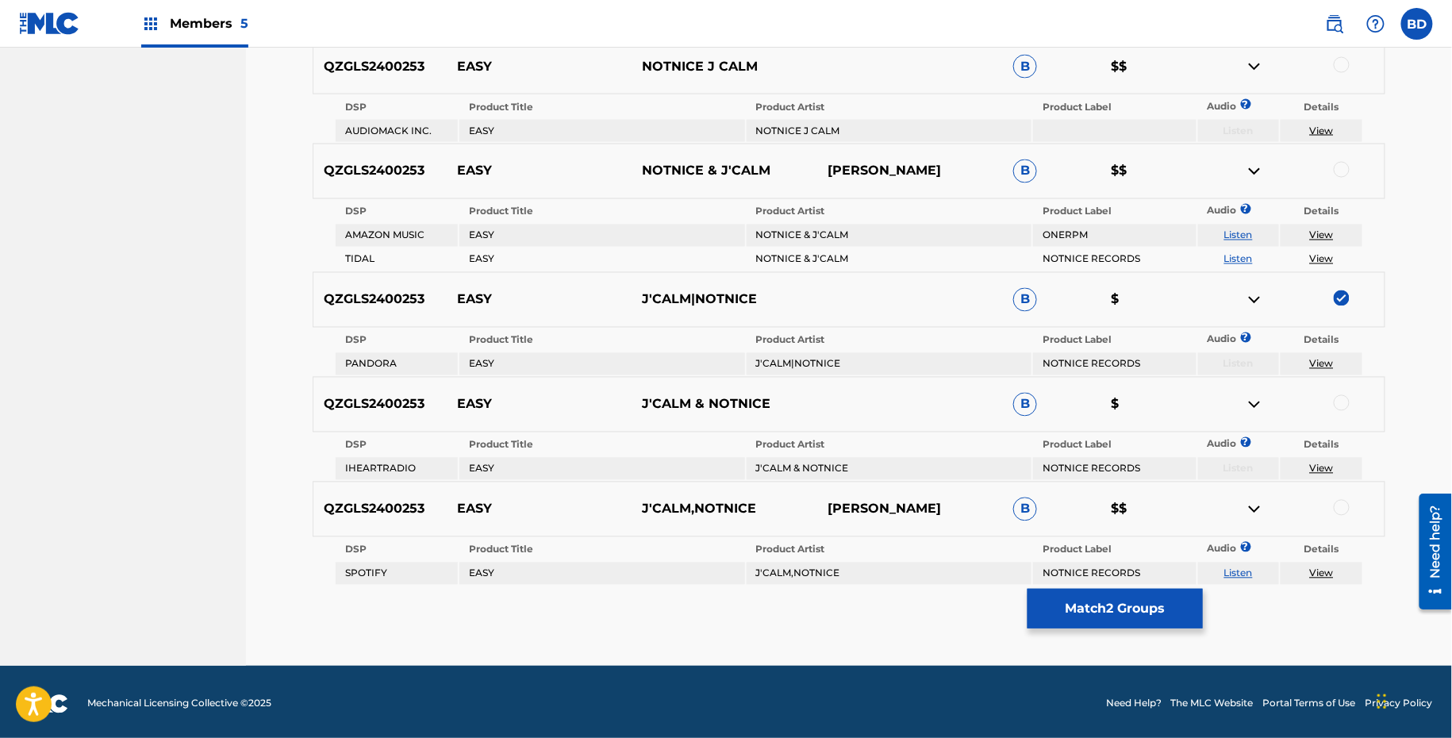
scroll to position [965, 0]
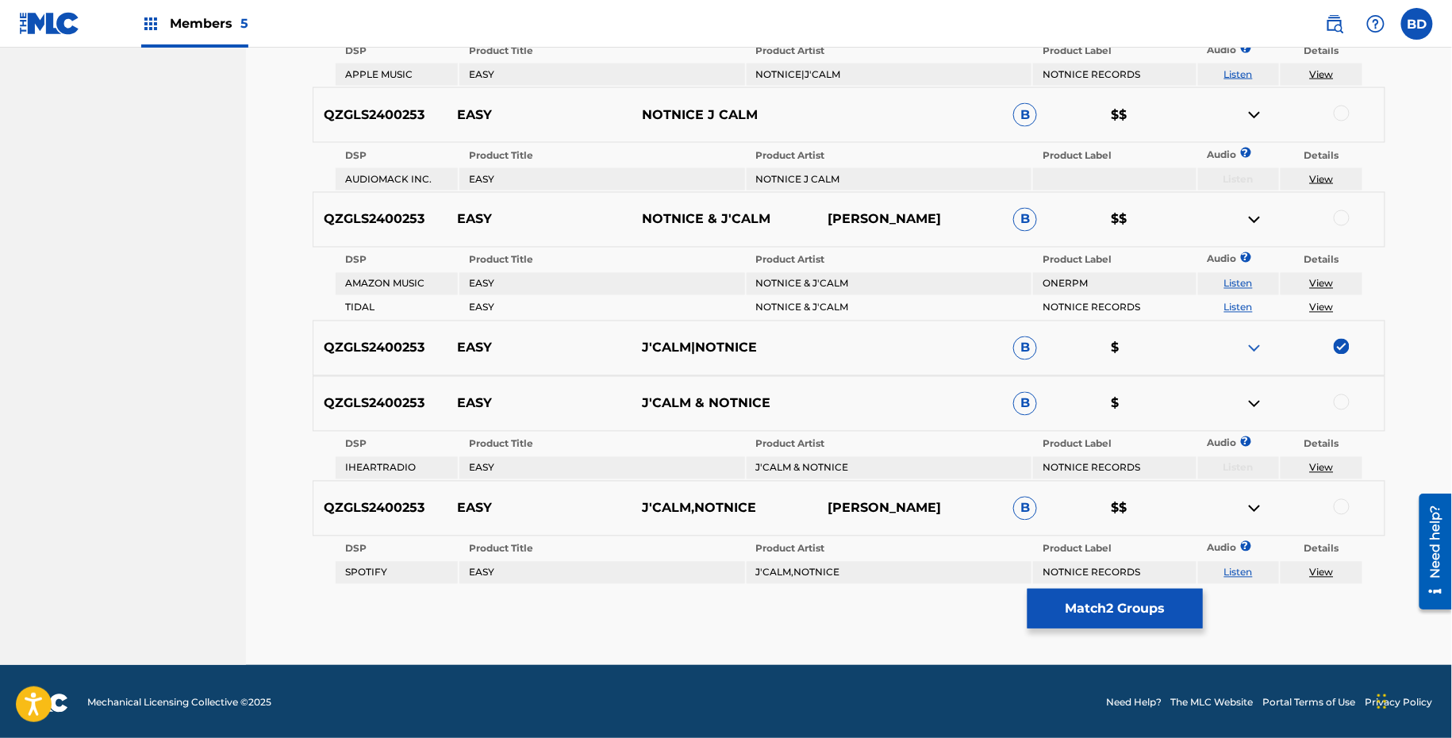
click at [808, 472] on td "J'CALM & NOTNICE" at bounding box center [889, 468] width 285 height 22
click at [1344, 397] on div at bounding box center [1342, 402] width 16 height 16
click at [1320, 462] on link "View" at bounding box center [1322, 468] width 24 height 12
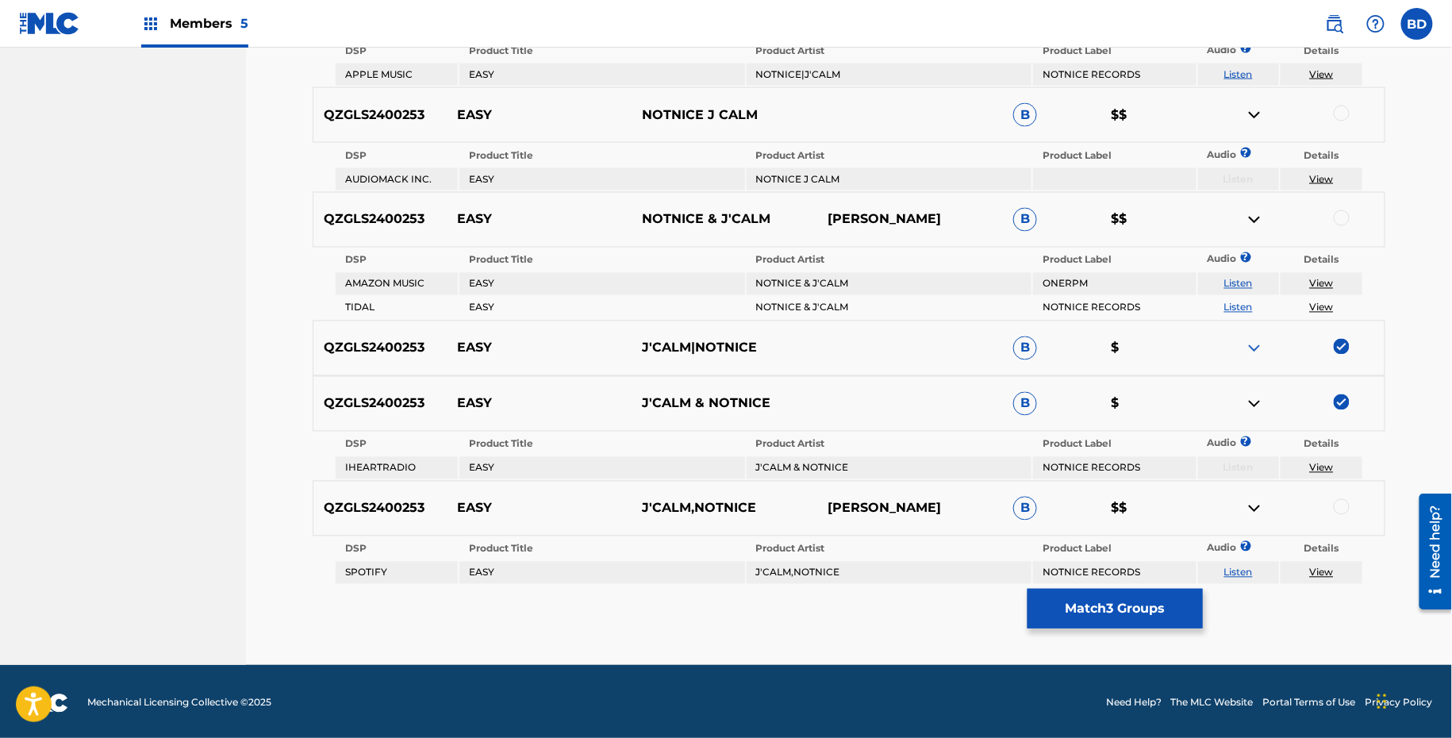
click at [1259, 399] on img at bounding box center [1254, 403] width 19 height 19
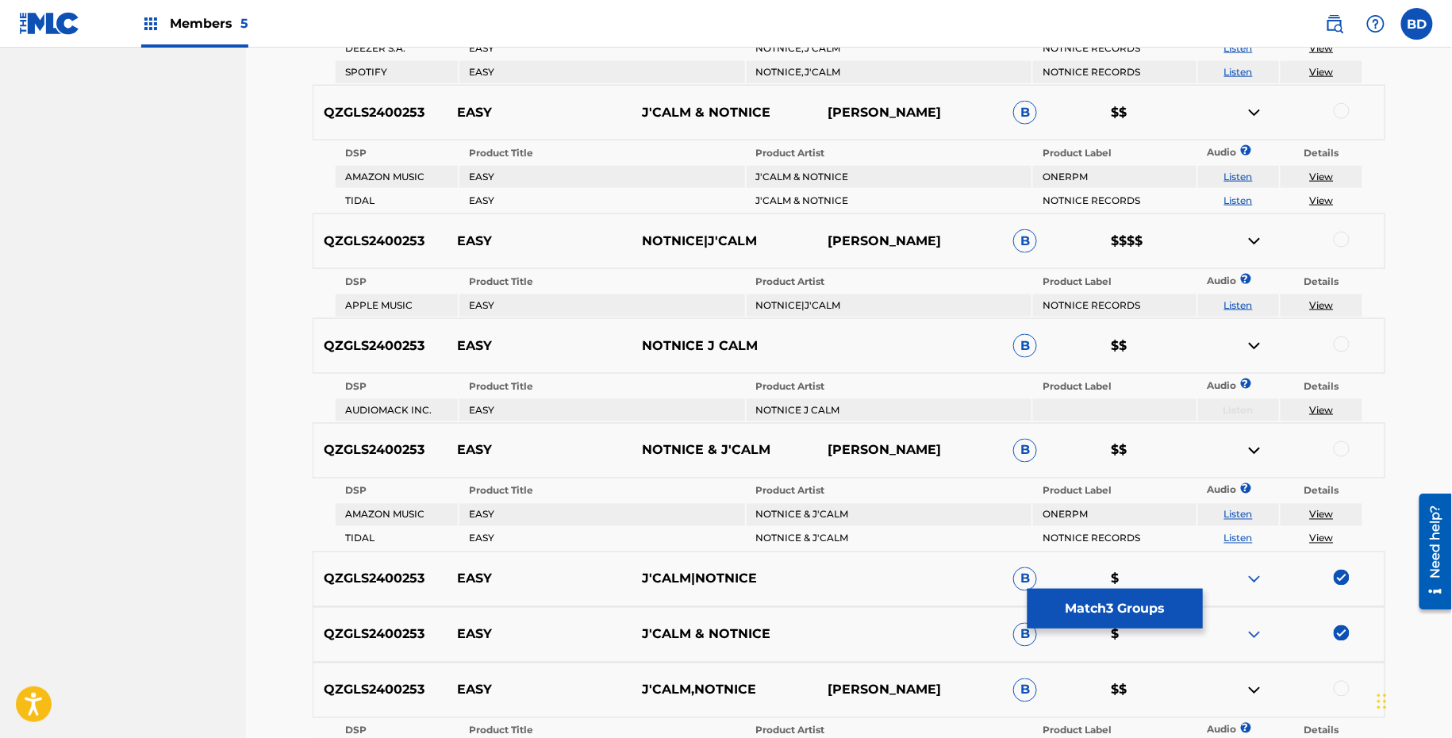
scroll to position [735, 0]
click at [828, 177] on td "J'CALM & NOTNICE" at bounding box center [889, 176] width 285 height 22
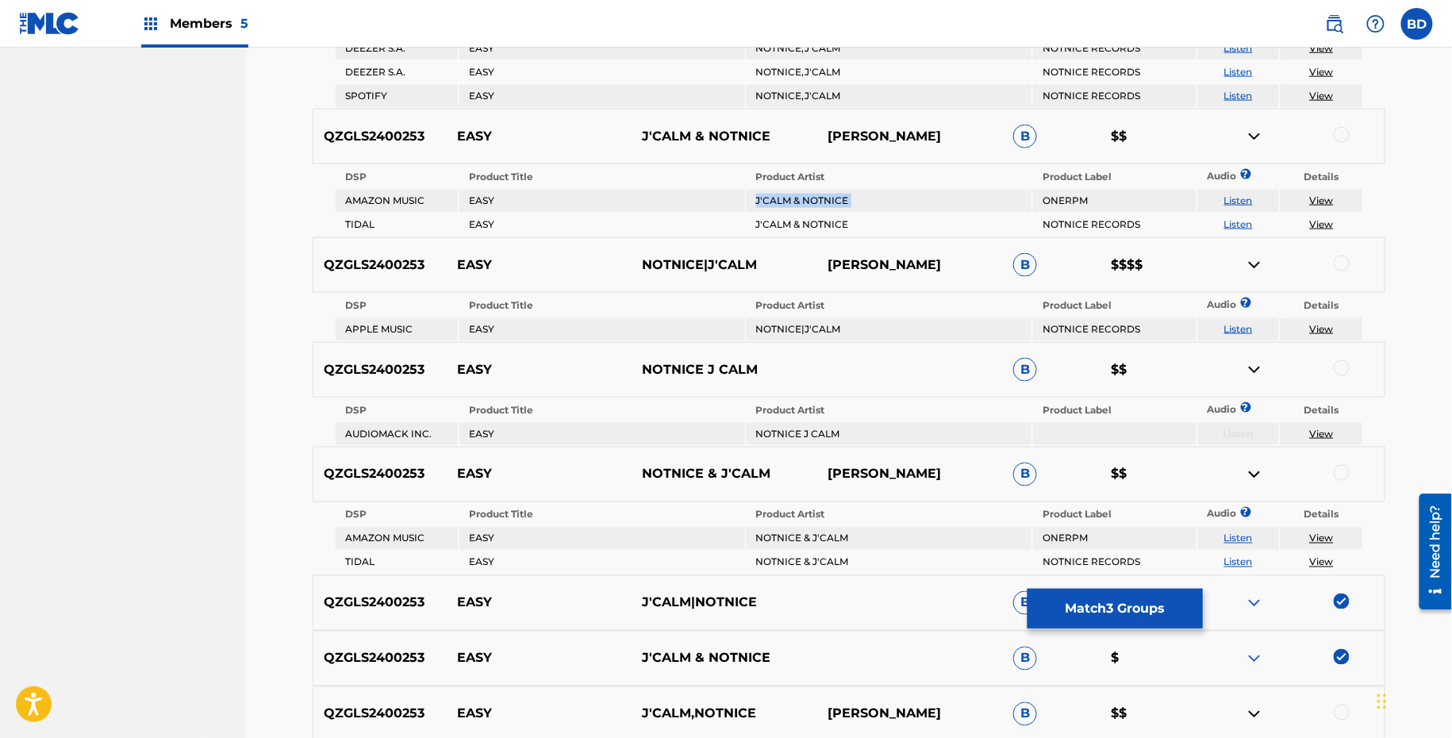
scroll to position [728, 0]
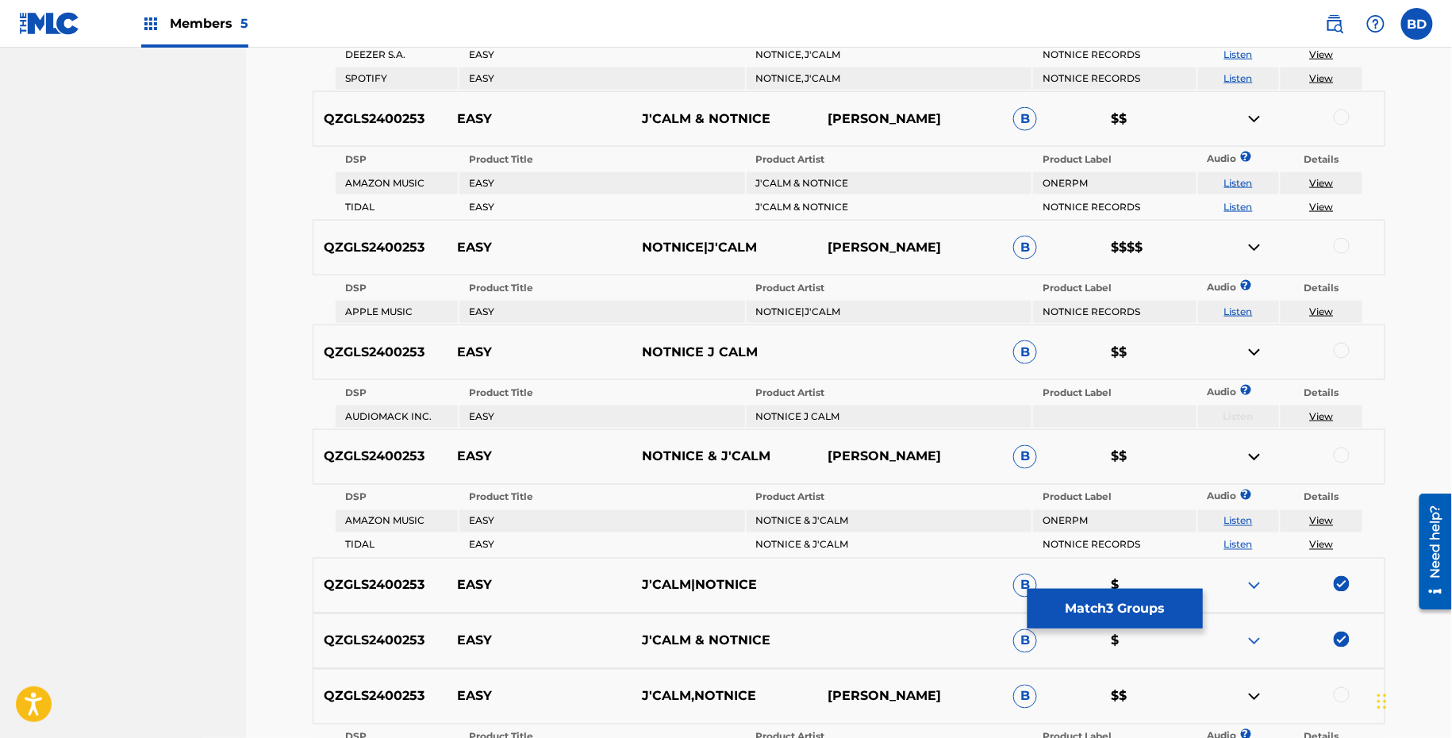
click at [1343, 114] on div at bounding box center [1342, 117] width 16 height 16
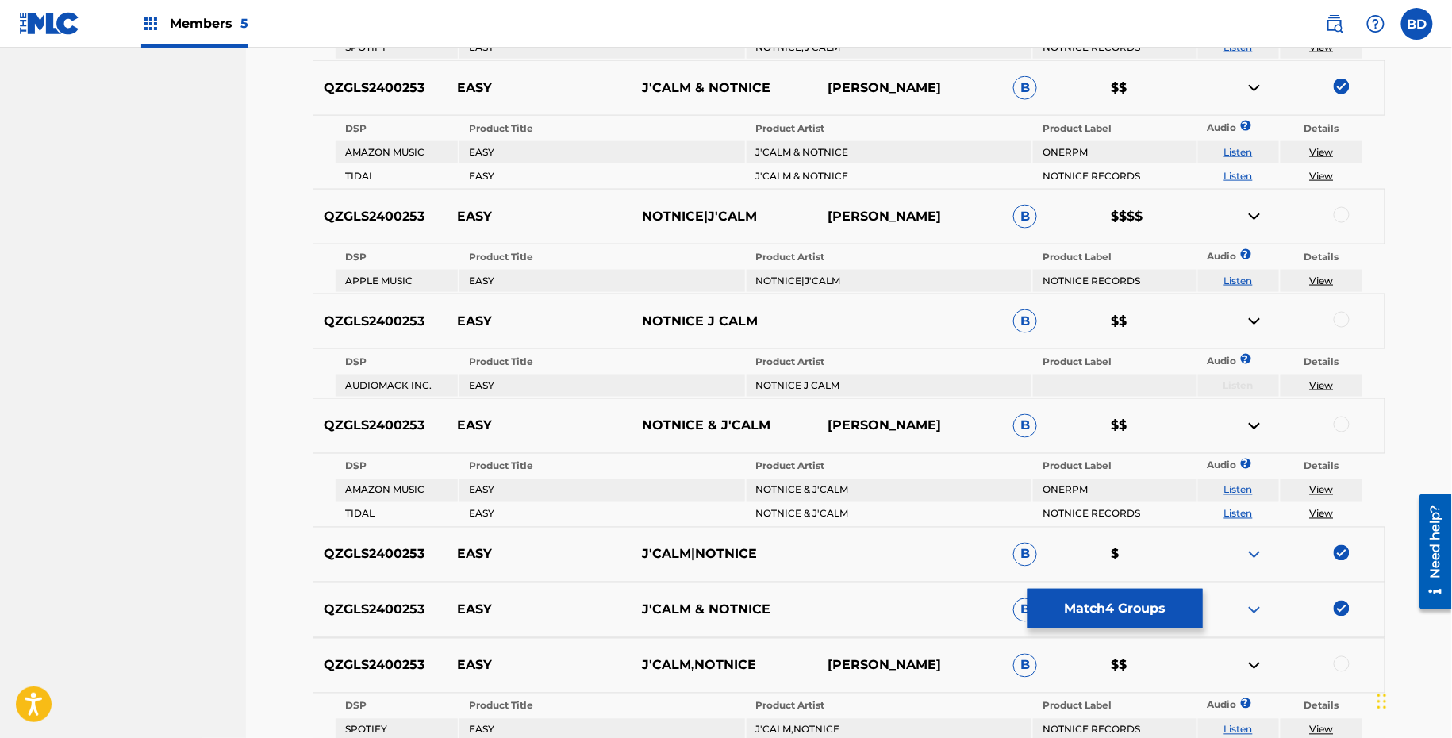
scroll to position [763, 0]
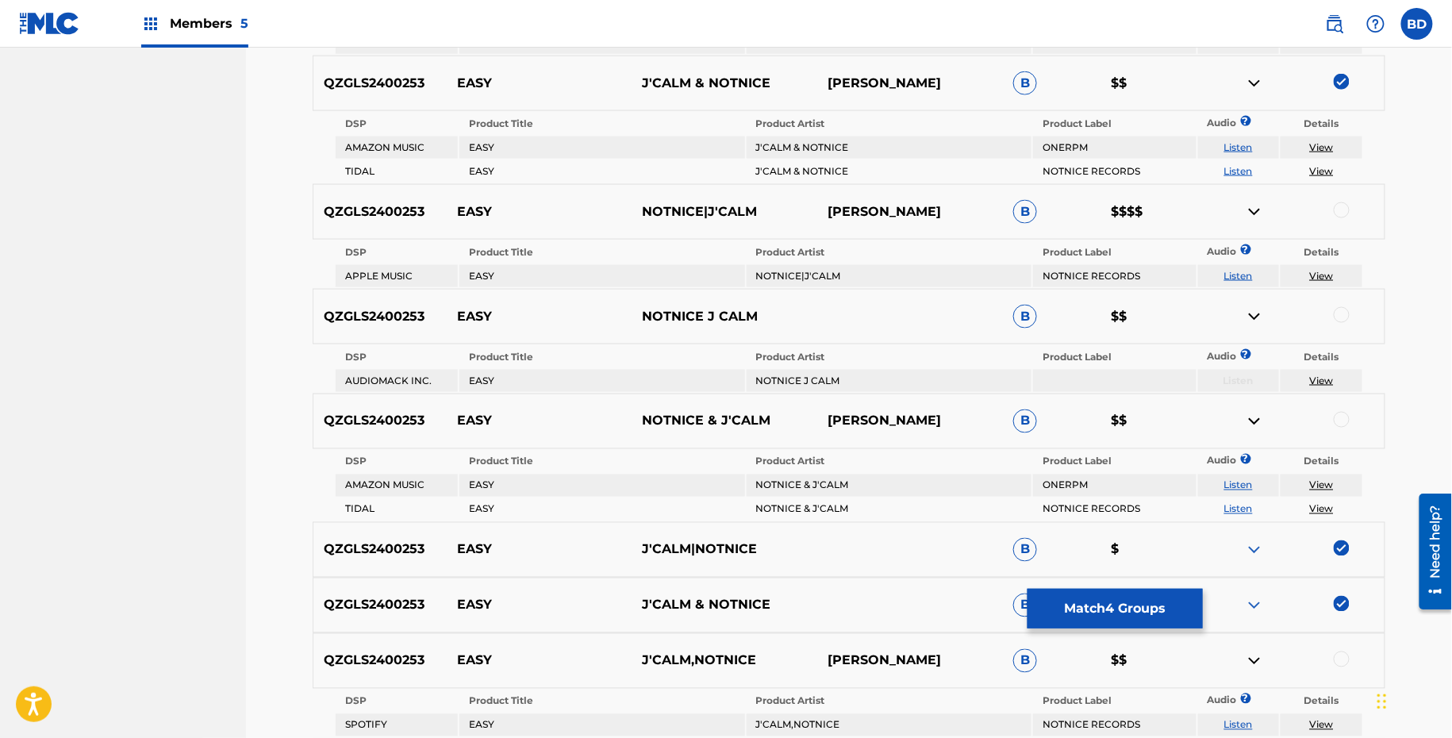
click at [1258, 86] on img at bounding box center [1254, 83] width 19 height 19
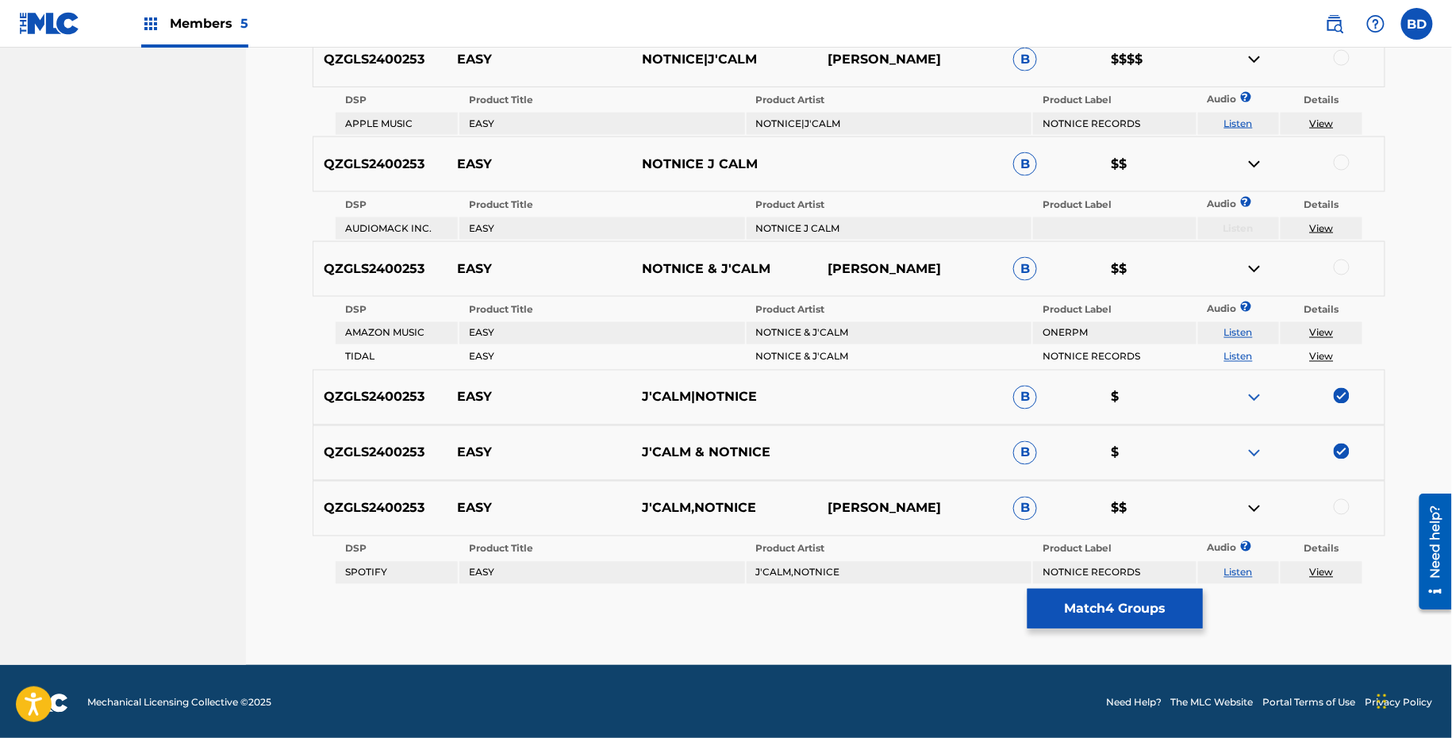
scroll to position [843, 0]
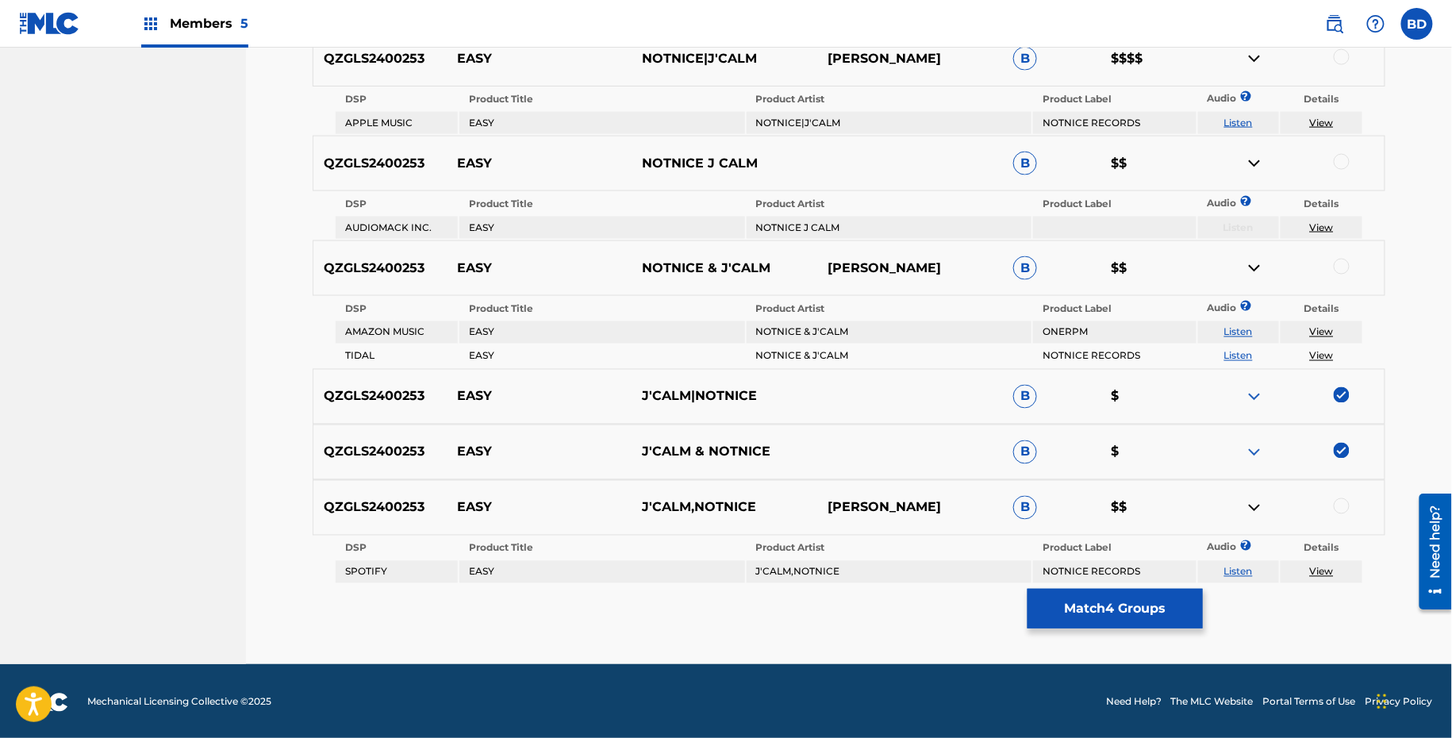
click at [773, 327] on td "NOTNICE & J'CALM" at bounding box center [889, 332] width 285 height 22
click at [1338, 264] on div at bounding box center [1342, 267] width 16 height 16
click at [1253, 268] on img at bounding box center [1254, 268] width 19 height 19
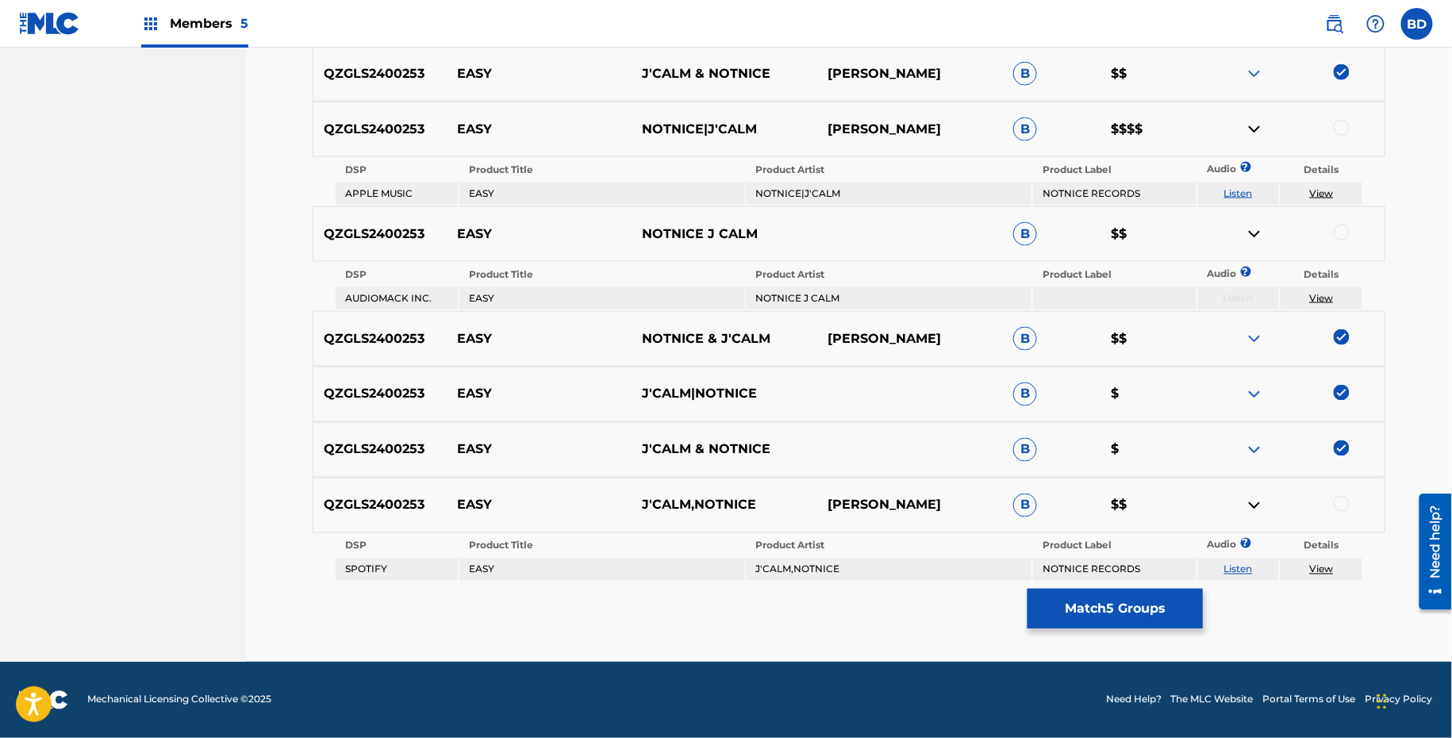
scroll to position [770, 0]
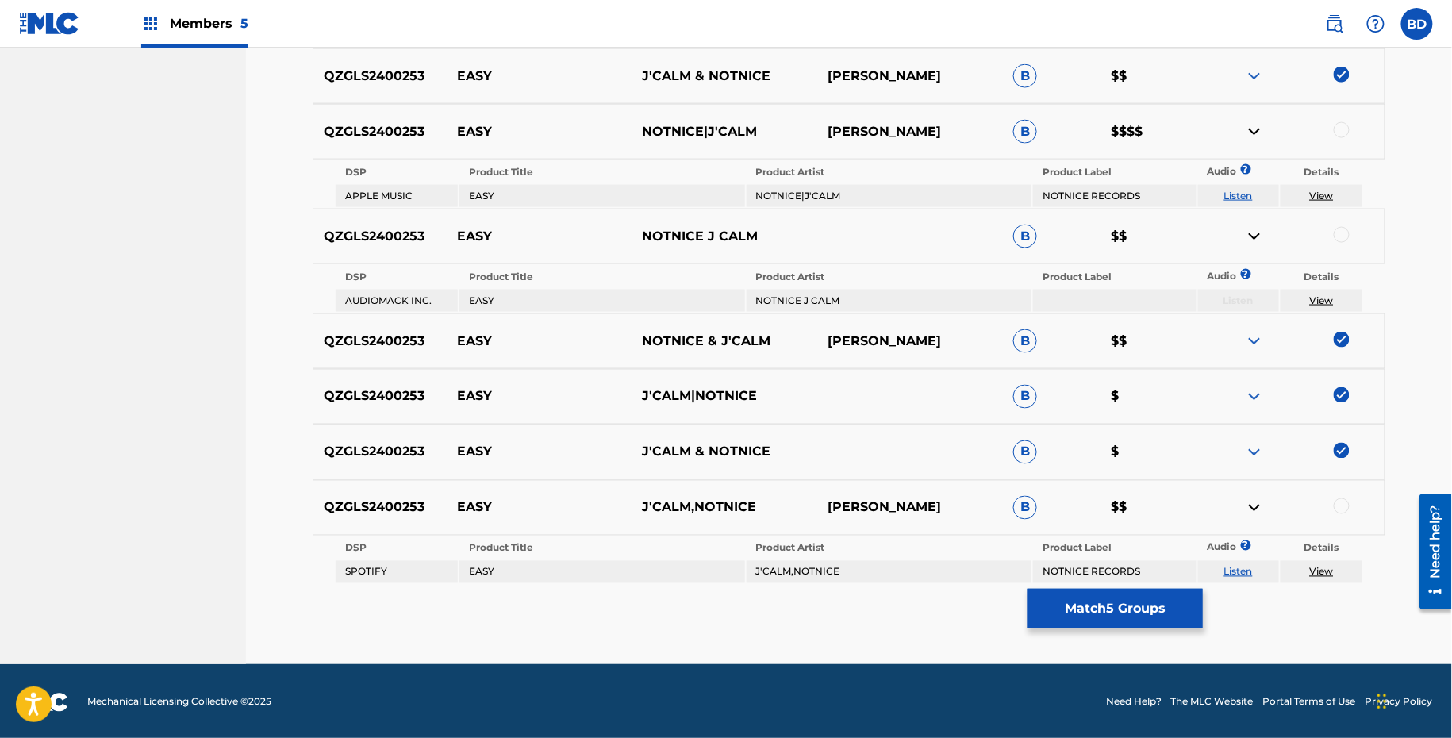
click at [783, 296] on td "NOTNICE J CALM" at bounding box center [889, 301] width 285 height 22
click at [1342, 232] on div at bounding box center [1342, 235] width 16 height 16
click at [1252, 232] on img at bounding box center [1254, 236] width 19 height 19
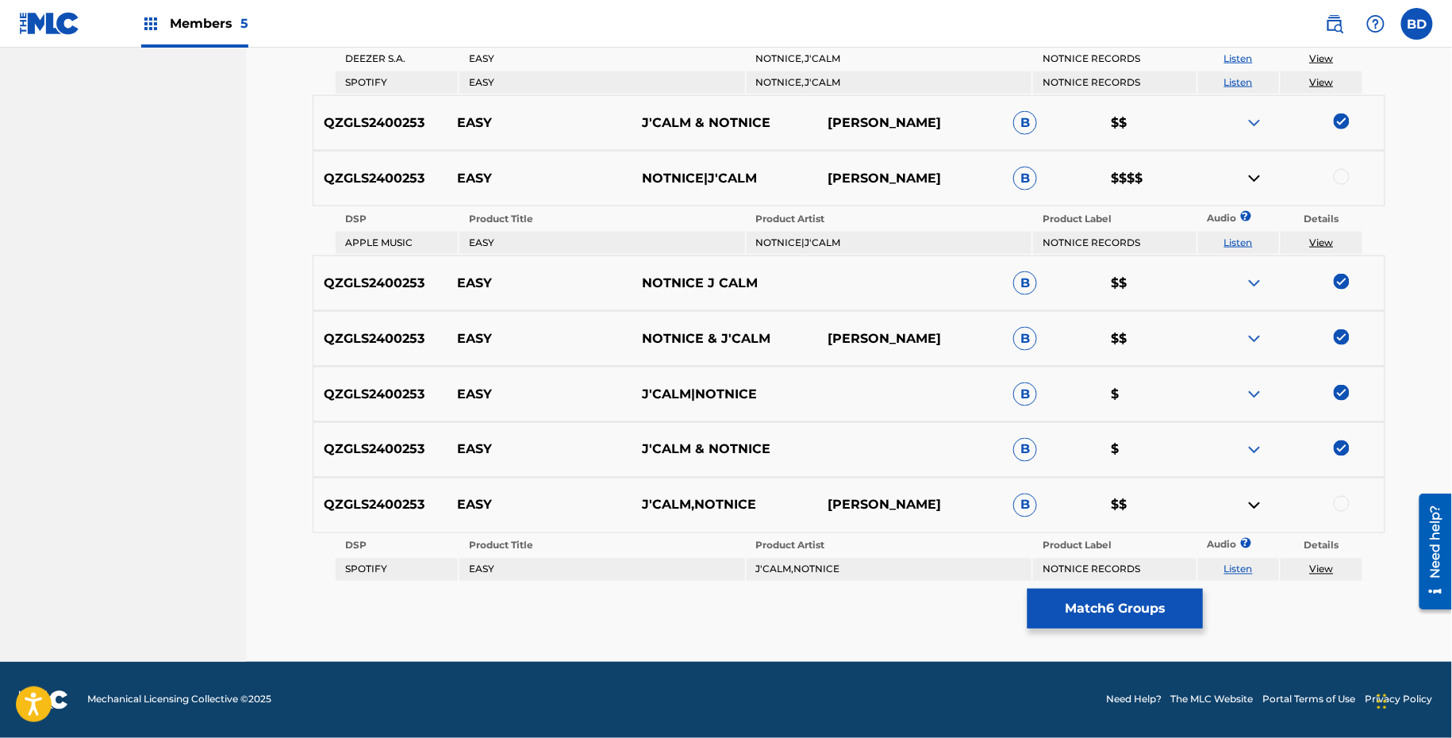
scroll to position [722, 0]
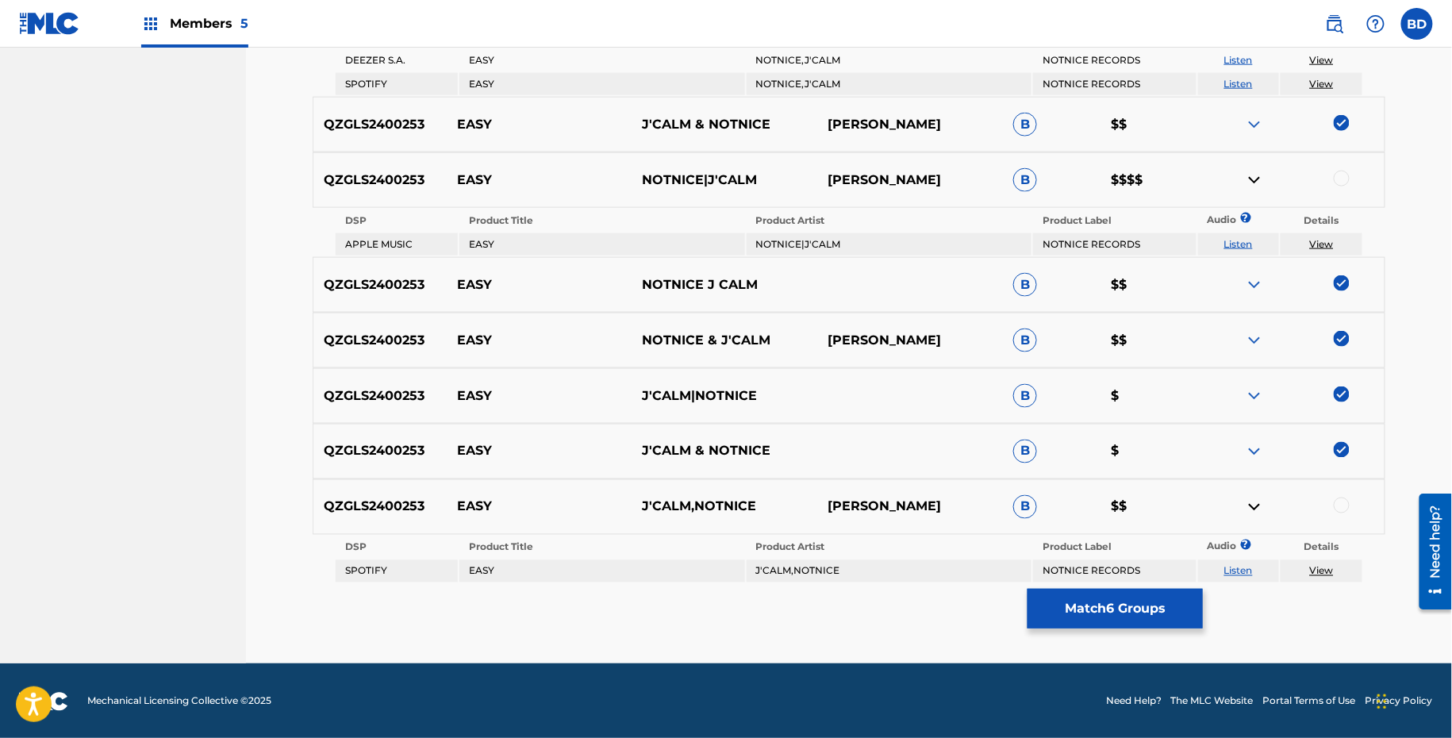
click at [781, 566] on td "J'CALM,NOTNICE" at bounding box center [889, 571] width 285 height 22
click at [1340, 509] on div at bounding box center [1342, 505] width 16 height 16
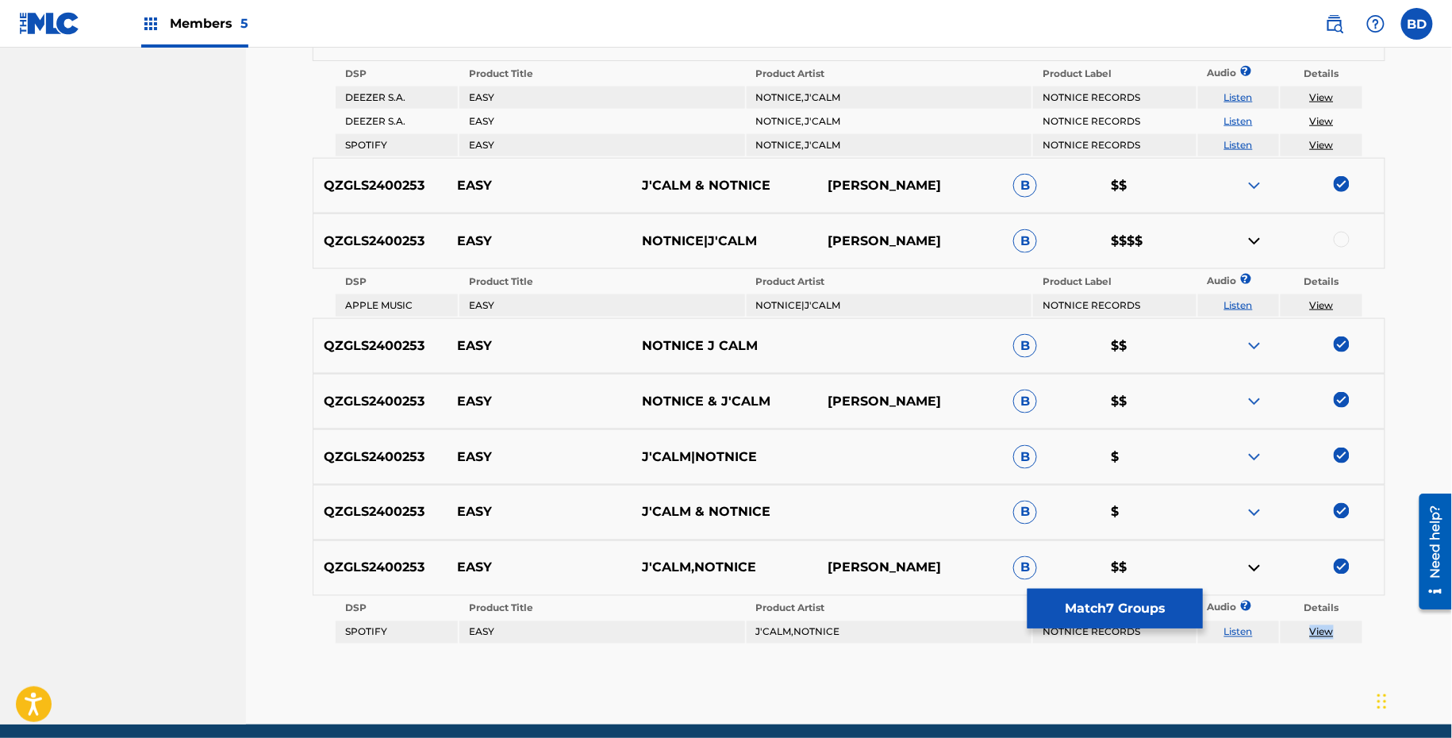
click at [1258, 559] on img at bounding box center [1254, 568] width 19 height 19
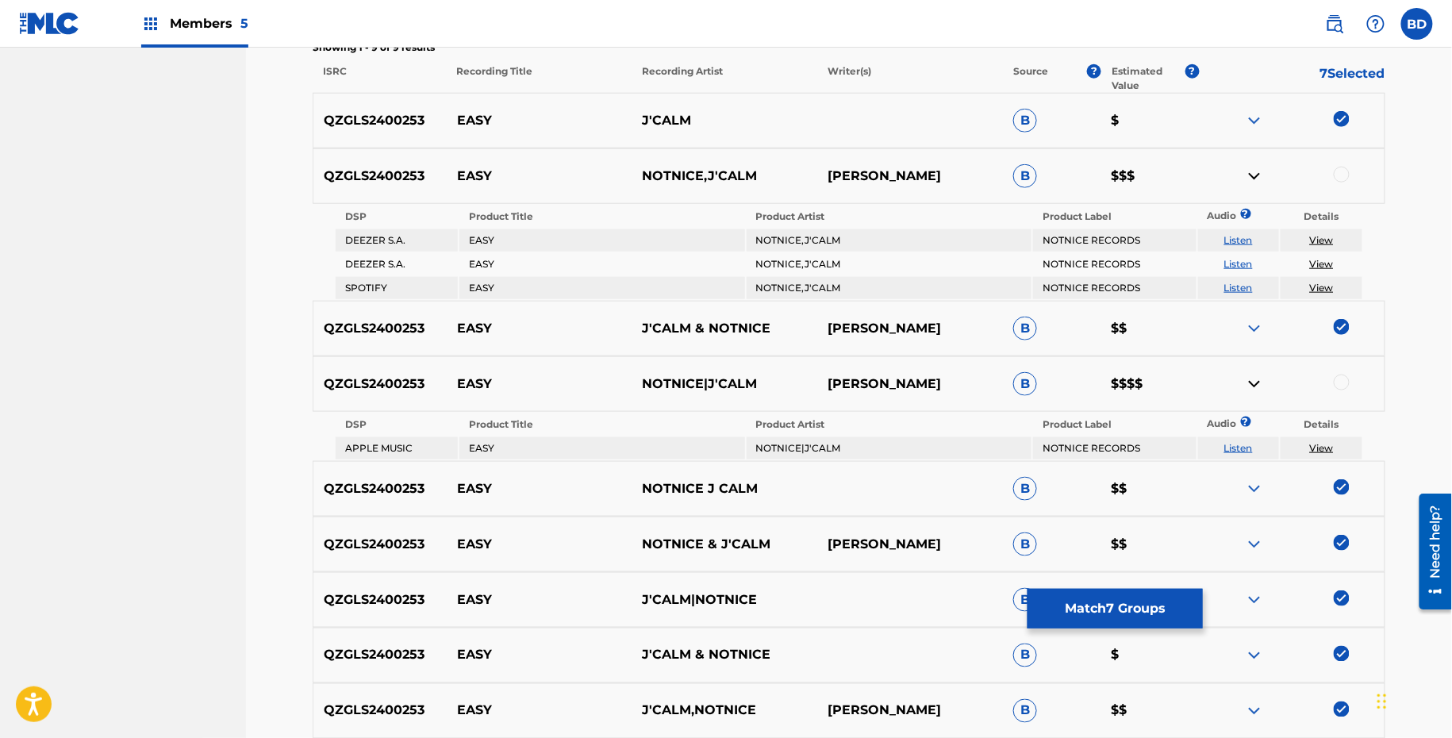
scroll to position [533, 0]
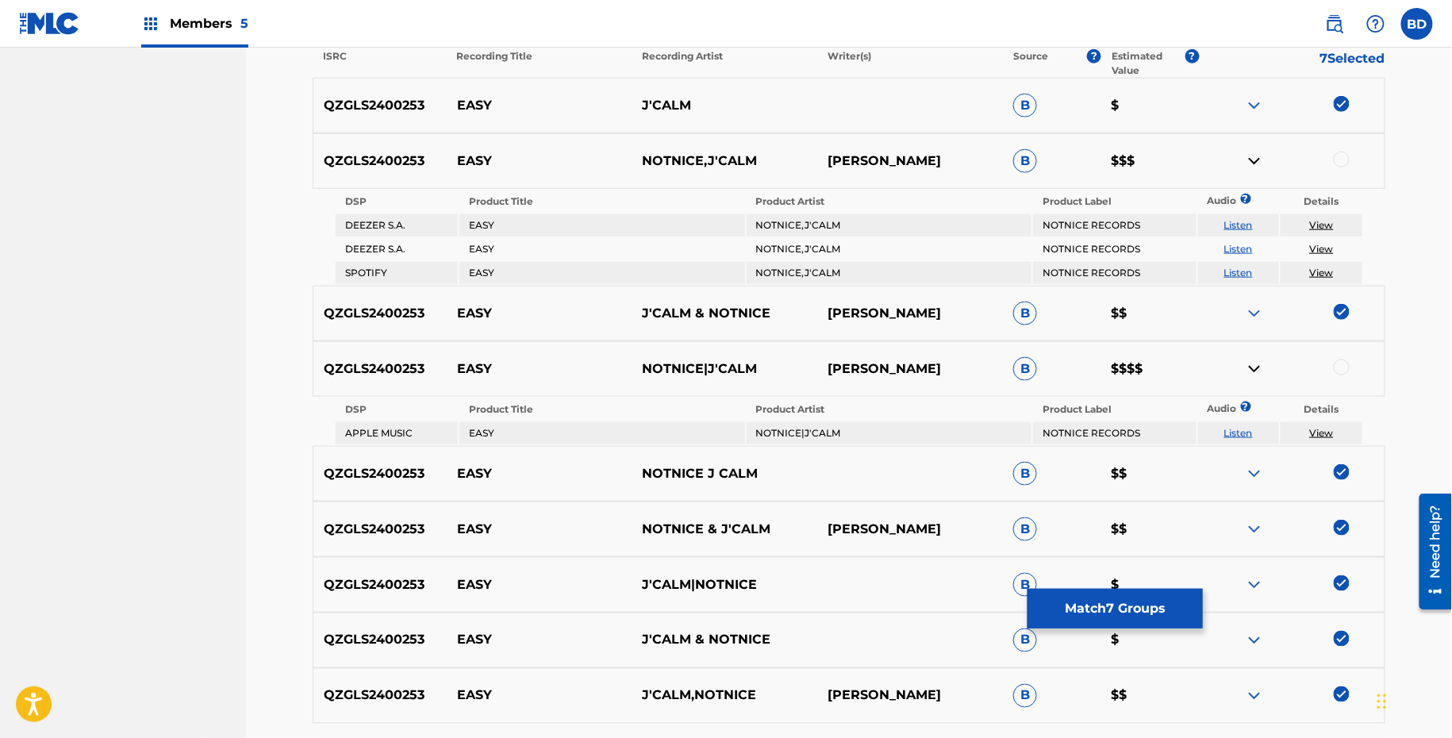
click at [772, 229] on td "NOTNICE,J'CALM" at bounding box center [889, 225] width 285 height 22
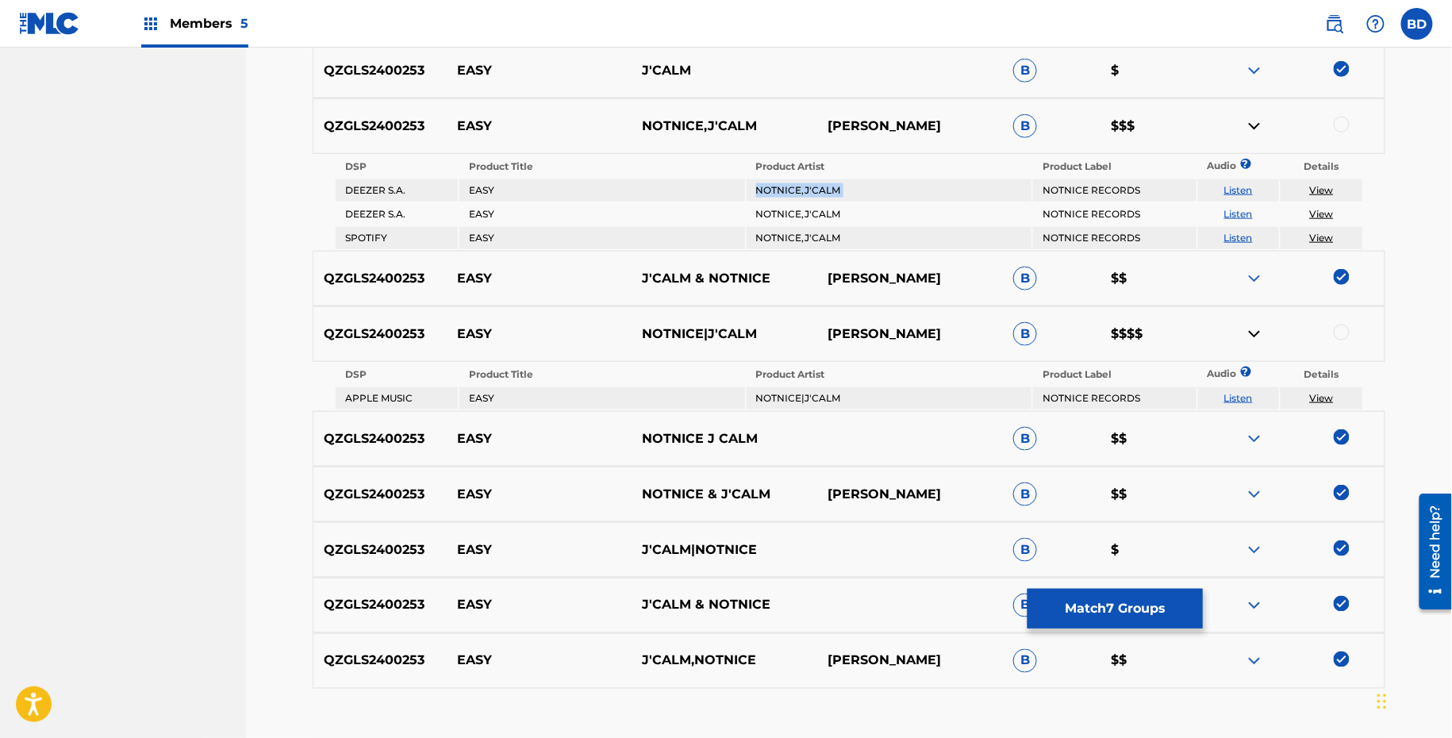
scroll to position [490, 0]
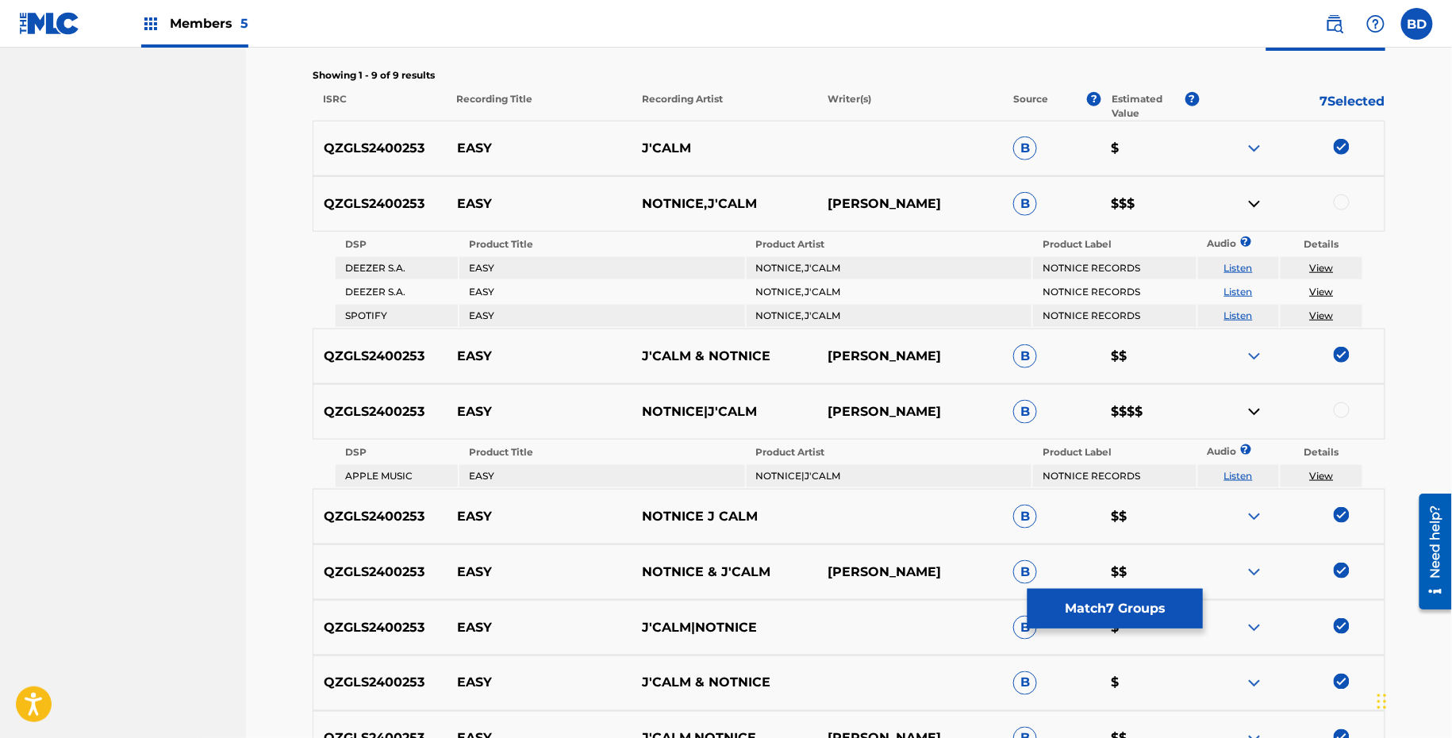
click at [1342, 198] on div at bounding box center [1342, 202] width 16 height 16
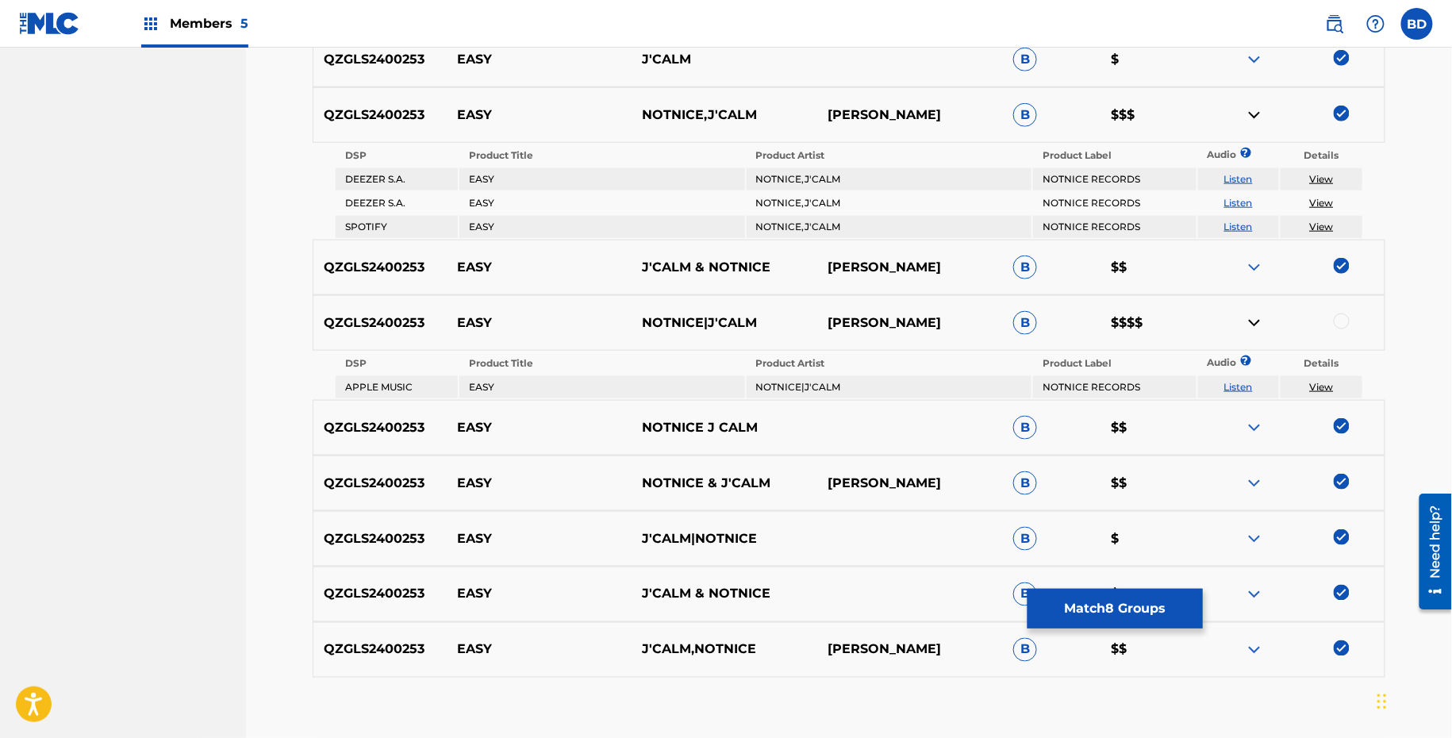
scroll to position [605, 0]
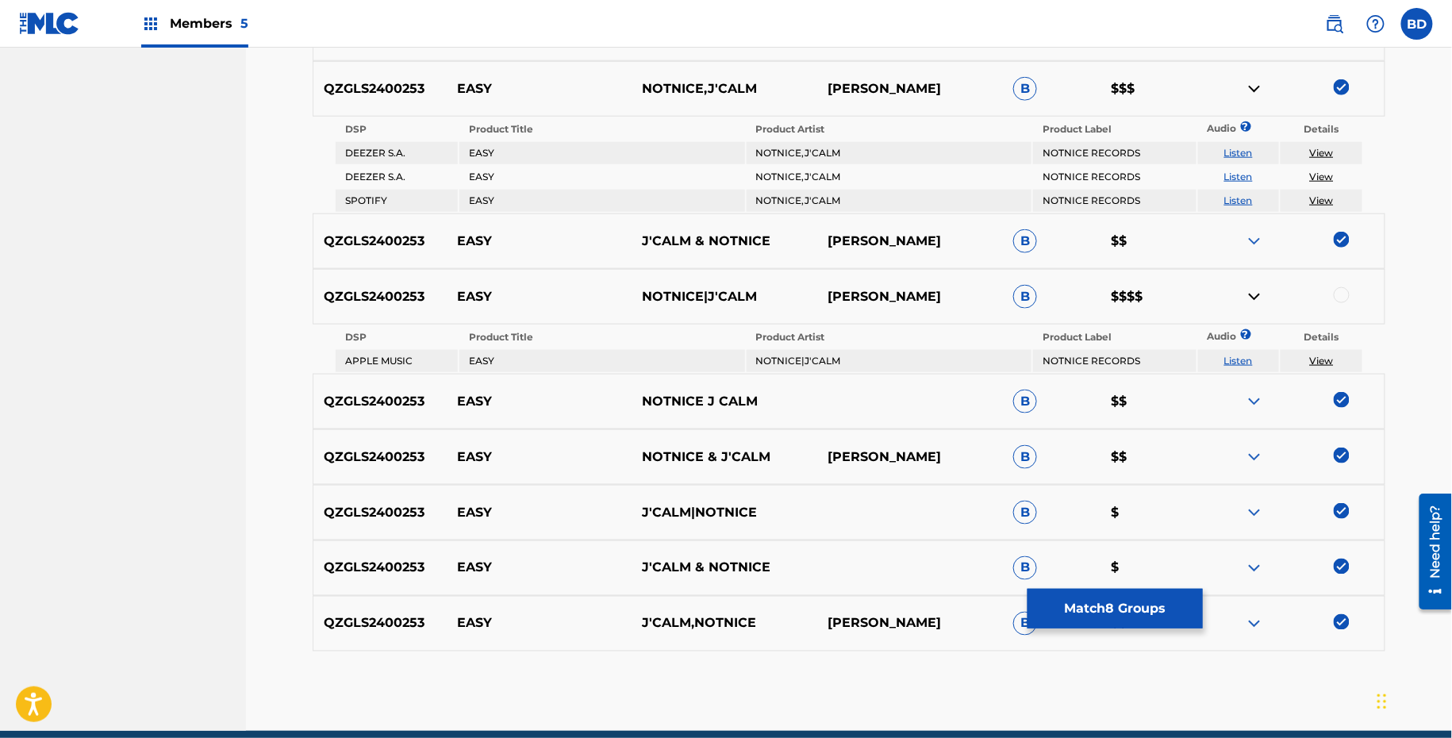
click at [1254, 85] on img at bounding box center [1254, 88] width 19 height 19
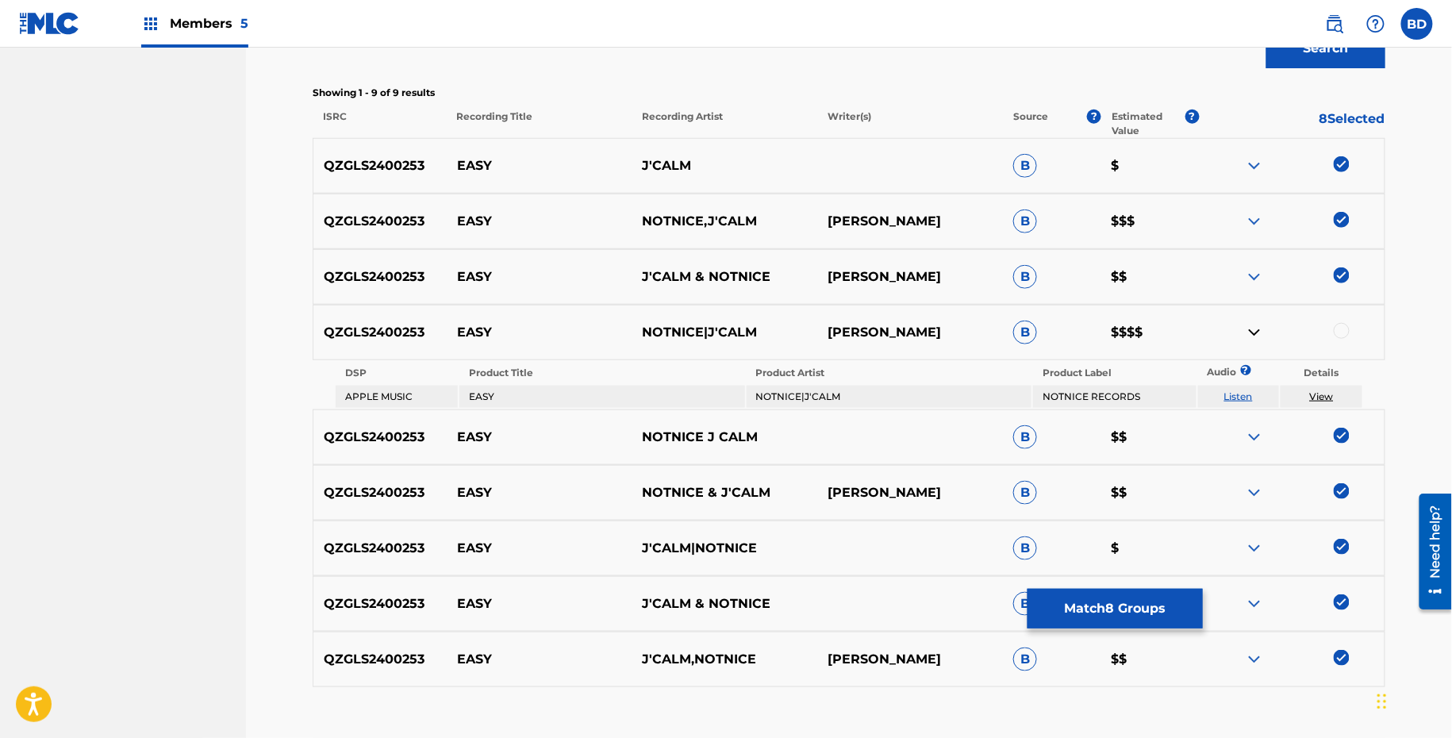
scroll to position [576, 0]
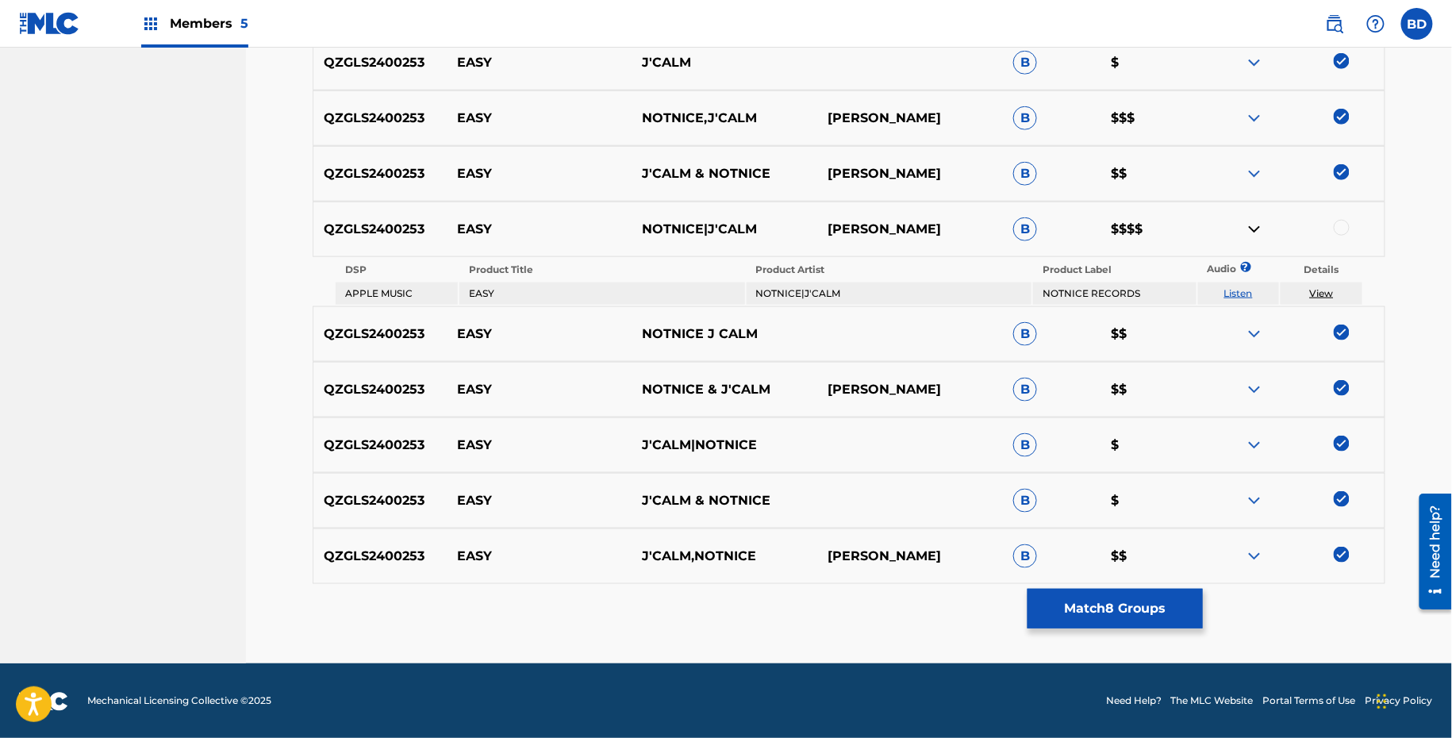
click at [785, 292] on td "NOTNICE|J'CALM" at bounding box center [889, 293] width 285 height 22
click at [1342, 226] on div at bounding box center [1342, 228] width 16 height 16
click at [1329, 287] on link "View" at bounding box center [1322, 293] width 24 height 12
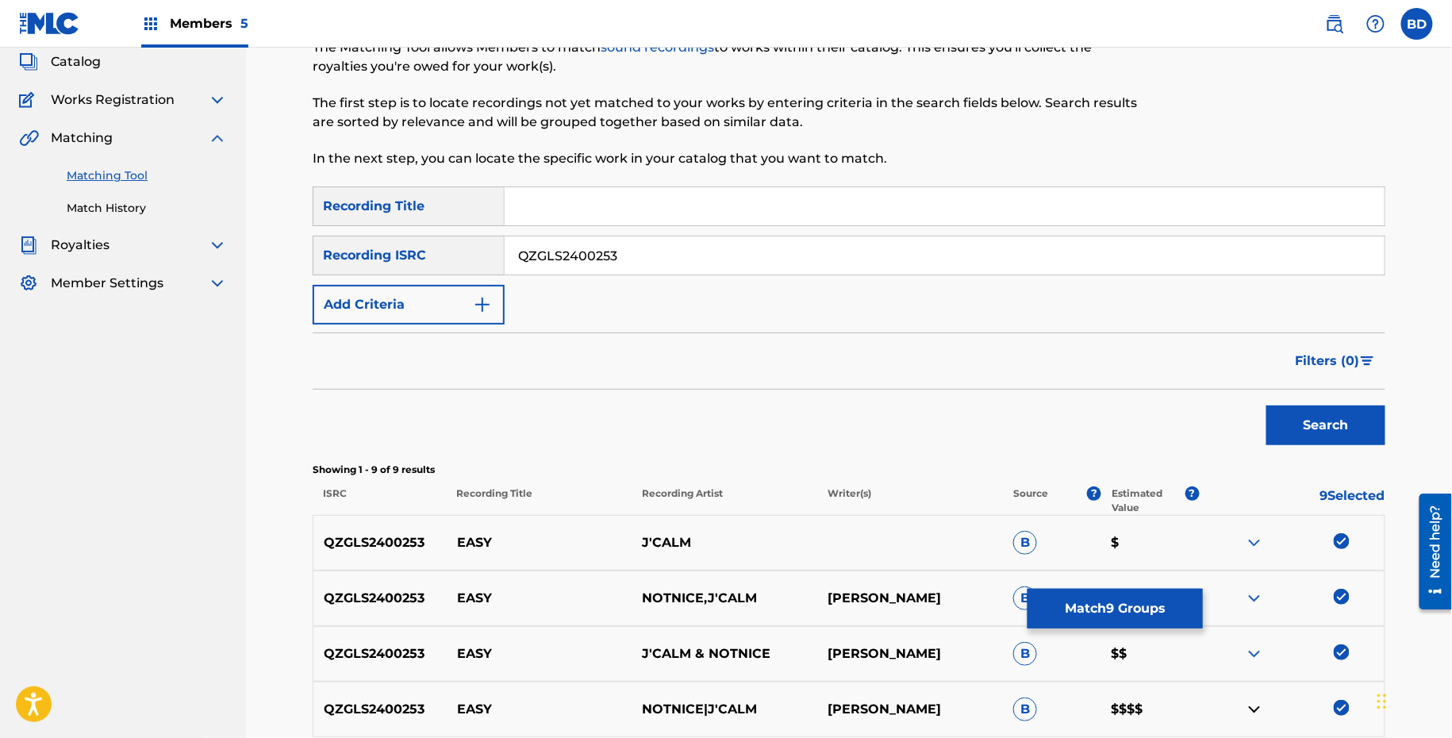
scroll to position [405, 0]
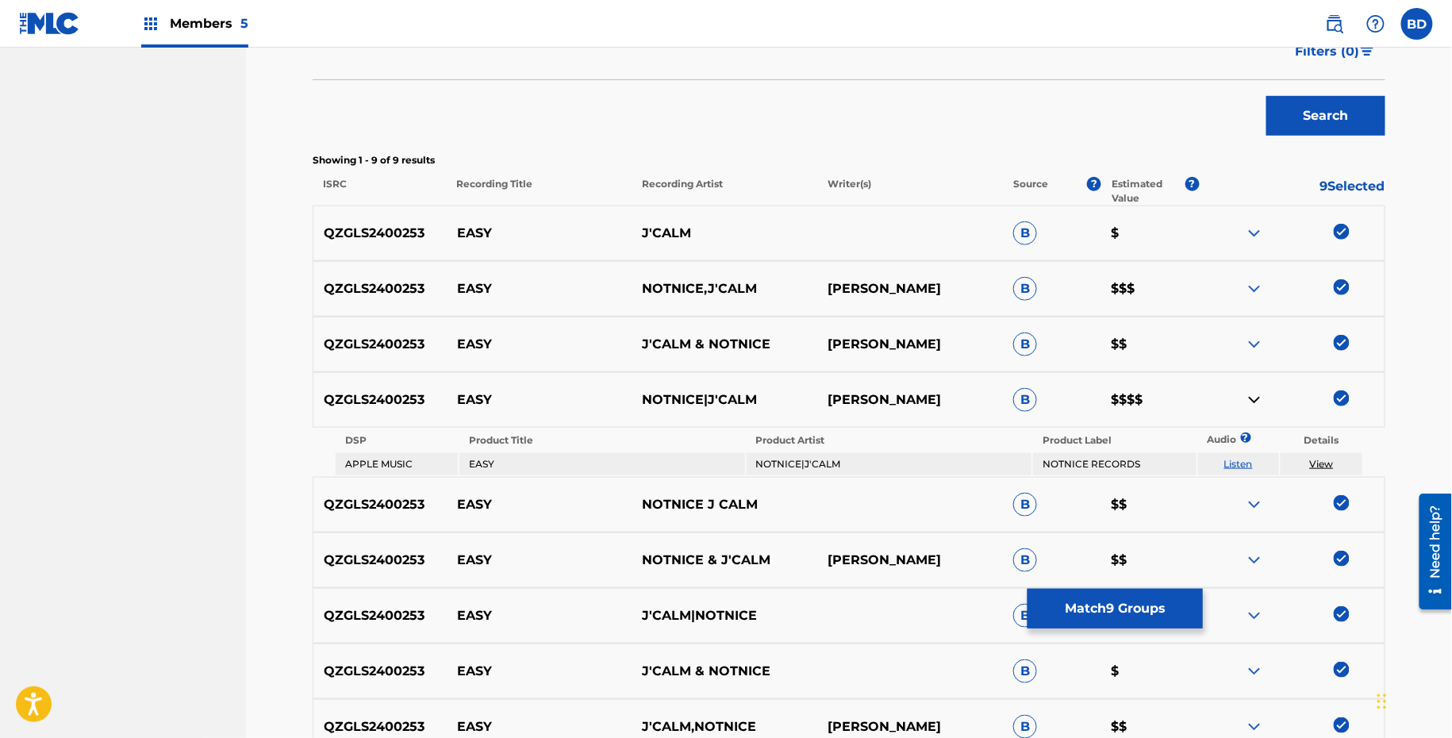
click at [1086, 609] on button "Match 9 Groups" at bounding box center [1114, 609] width 175 height 40
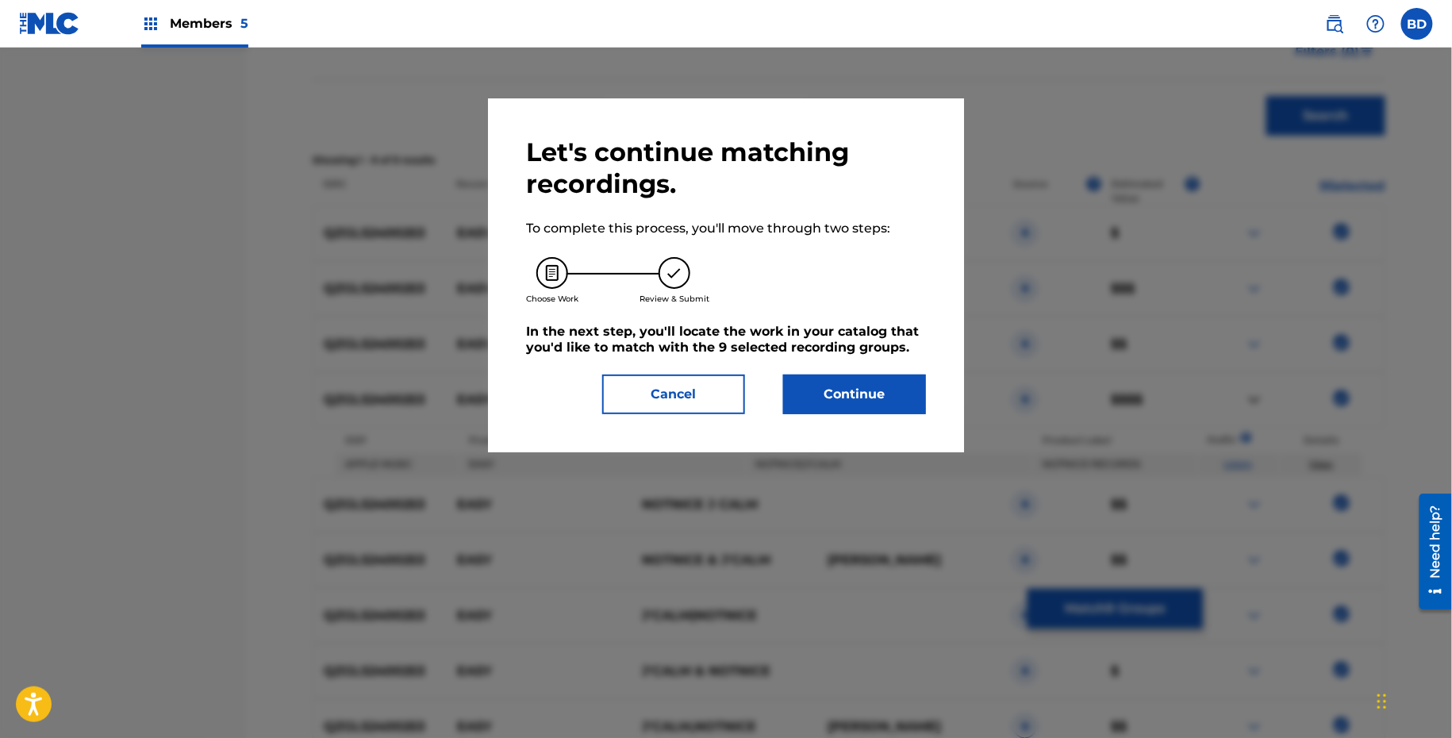
click at [888, 426] on div "Let's continue matching recordings. To complete this process, you'll move throu…" at bounding box center [726, 275] width 476 height 354
click at [888, 391] on button "Continue" at bounding box center [854, 394] width 143 height 40
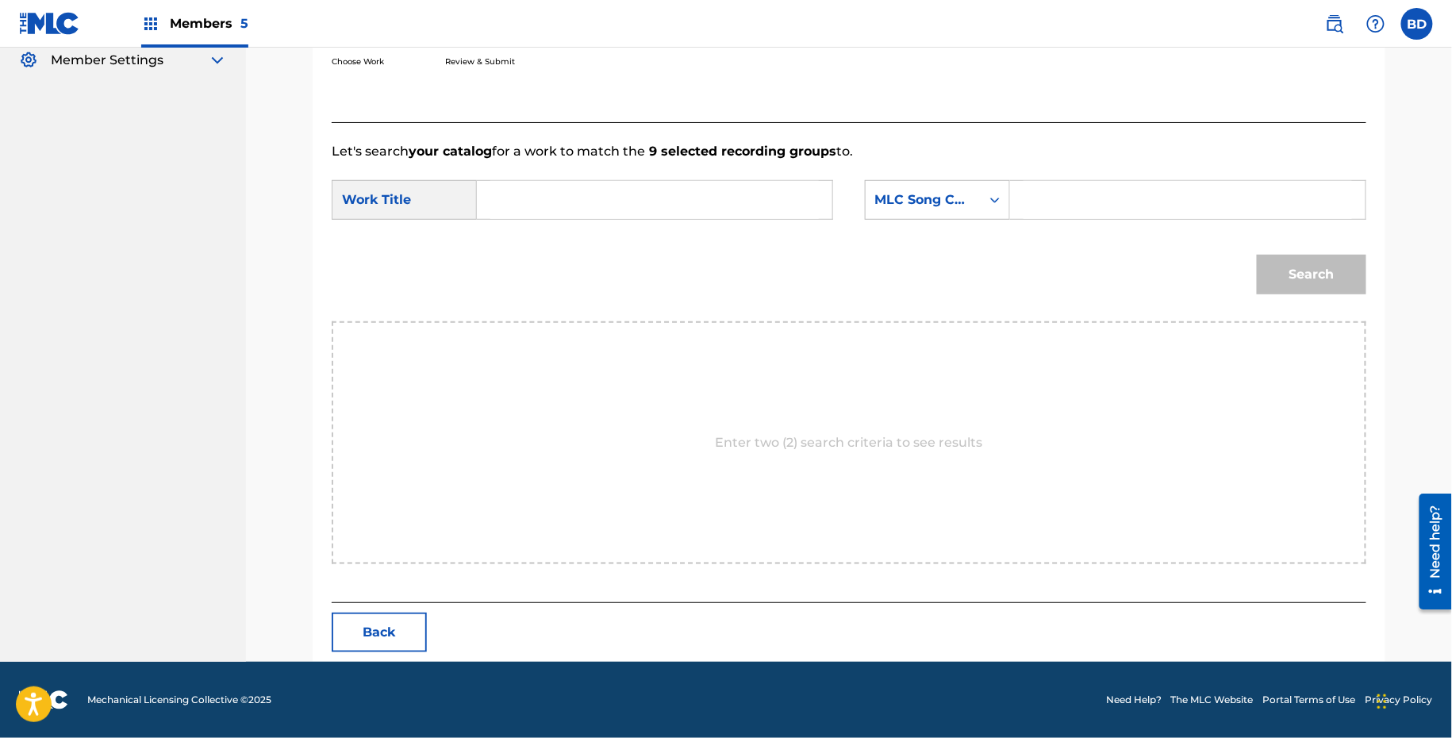
scroll to position [318, 0]
click at [1109, 207] on input "Search Form" at bounding box center [1187, 201] width 328 height 38
paste input "EQ4NSF"
type input "EQ4NSF"
click at [806, 205] on input "Search Form" at bounding box center [654, 201] width 328 height 38
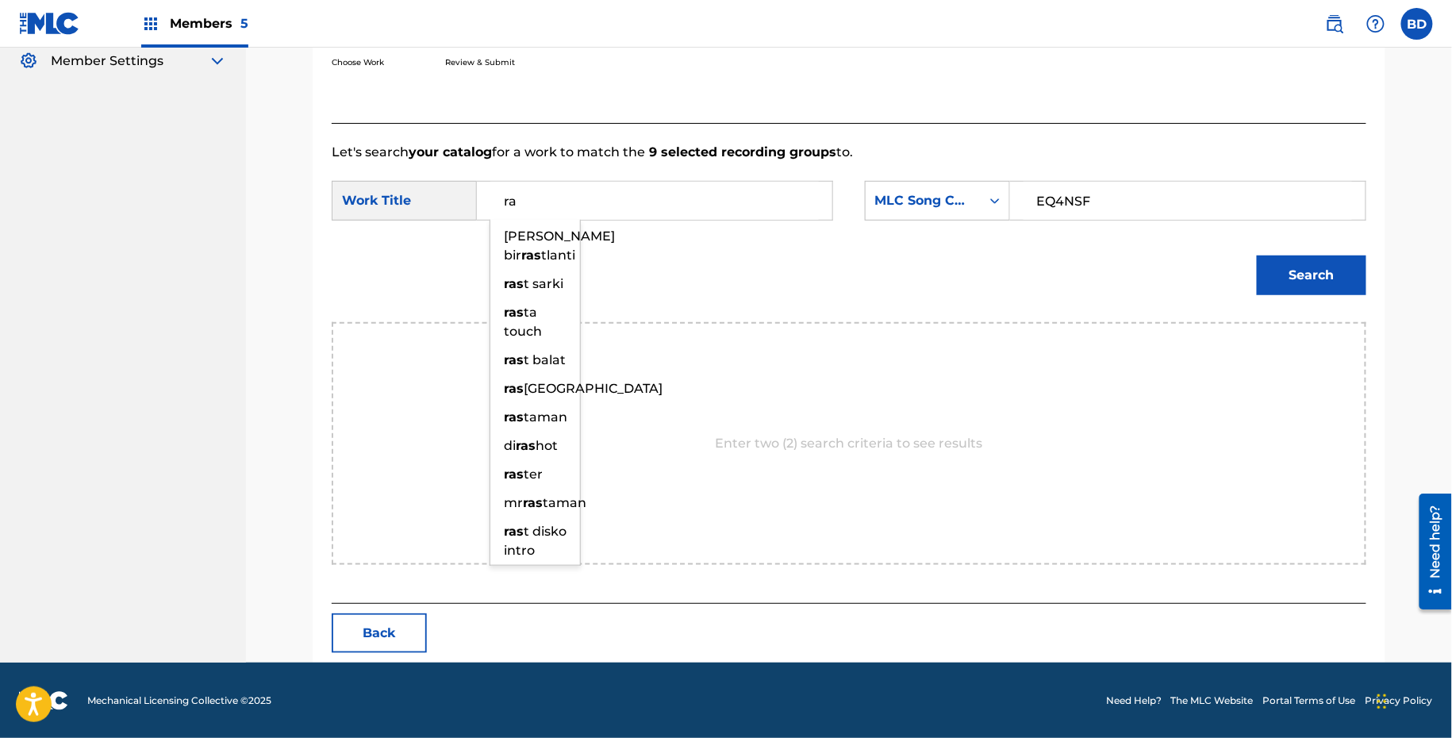
type input "r"
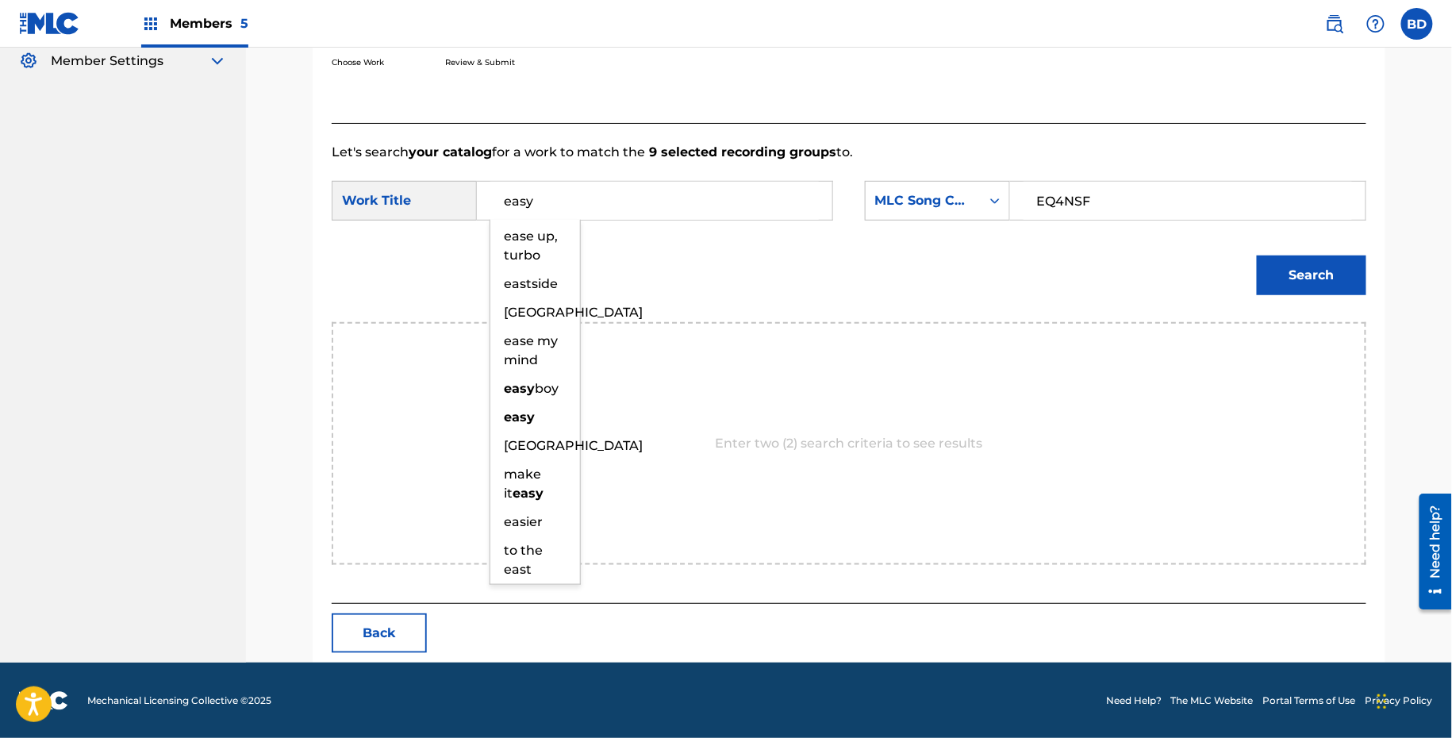
type input "easy"
click at [1257, 255] on button "Search" at bounding box center [1311, 275] width 109 height 40
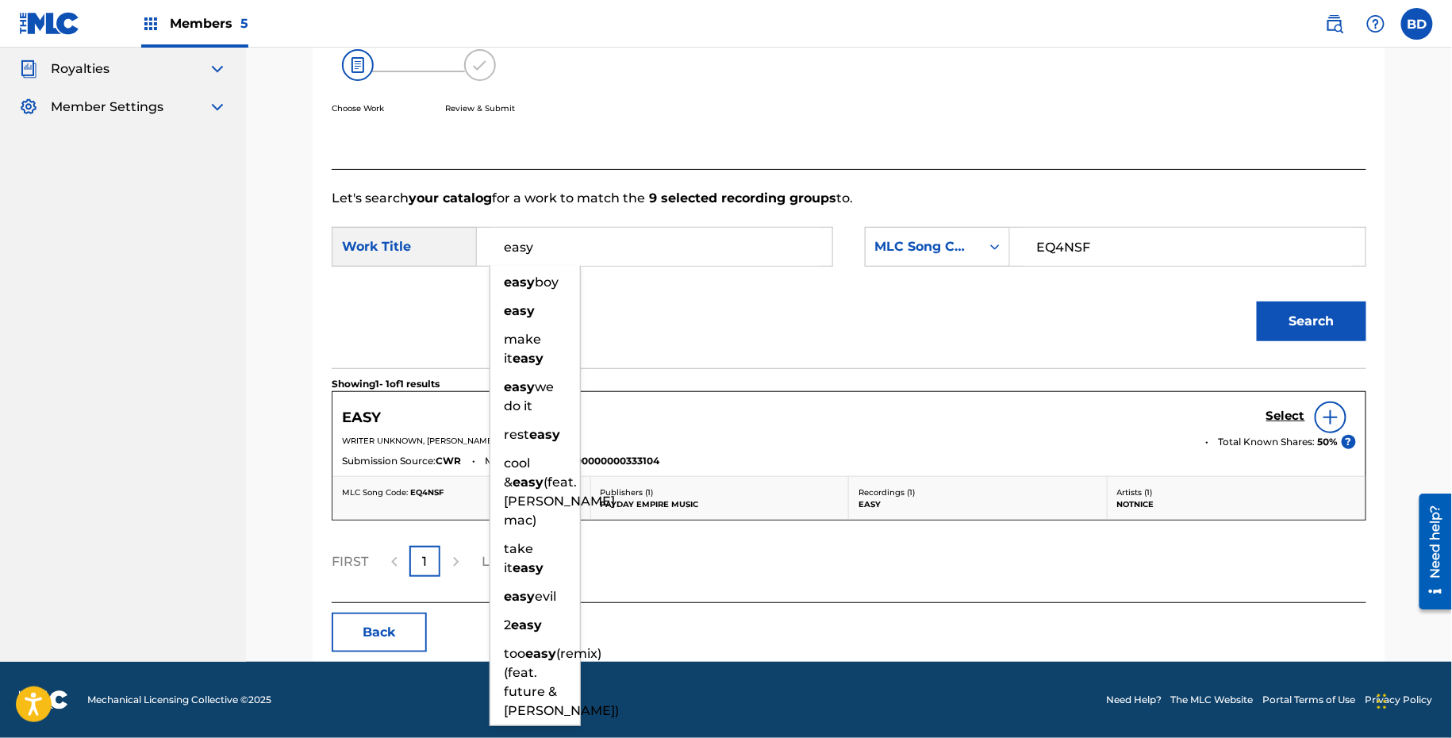
click at [1046, 351] on div "Let's search your catalog for a work to match the 9 selected recording groups t…" at bounding box center [849, 386] width 1035 height 434
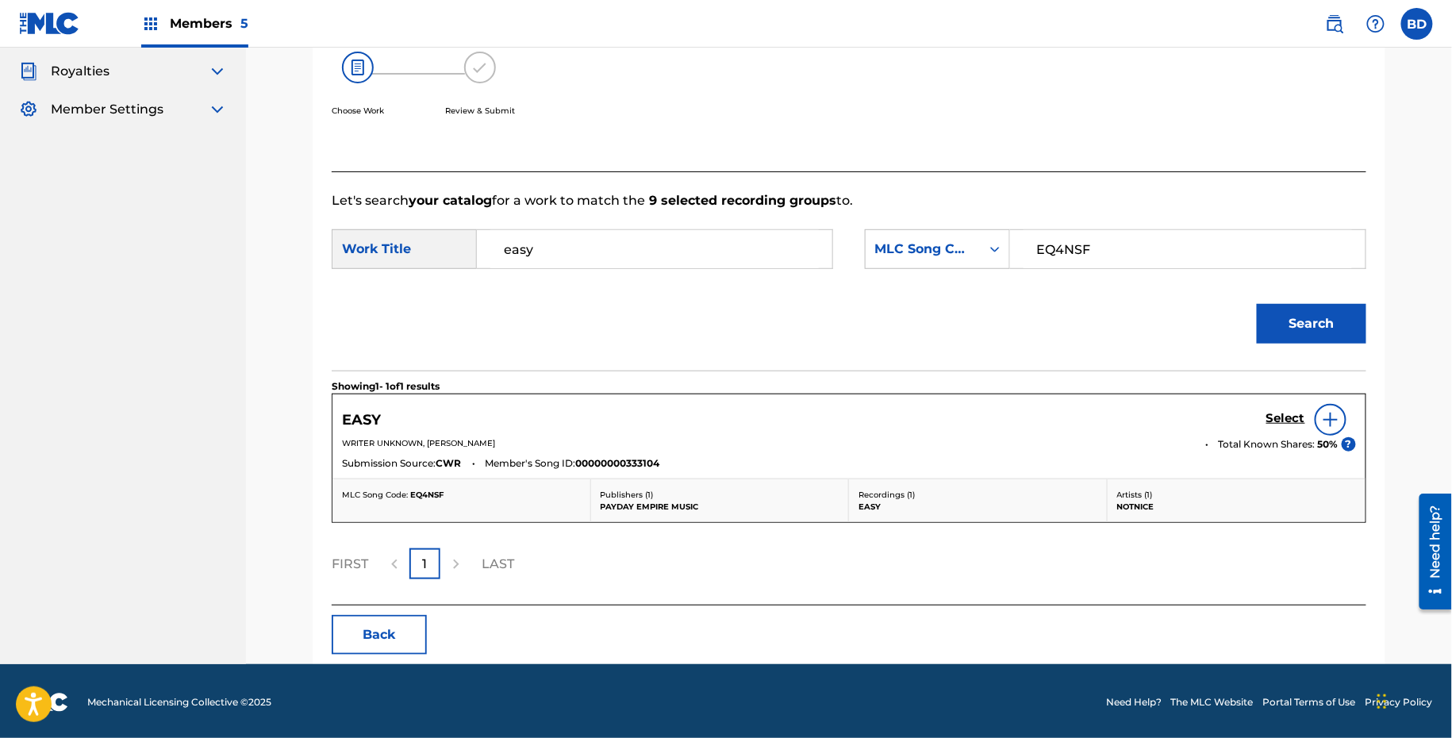
click at [1281, 415] on h5 "Select" at bounding box center [1285, 418] width 39 height 15
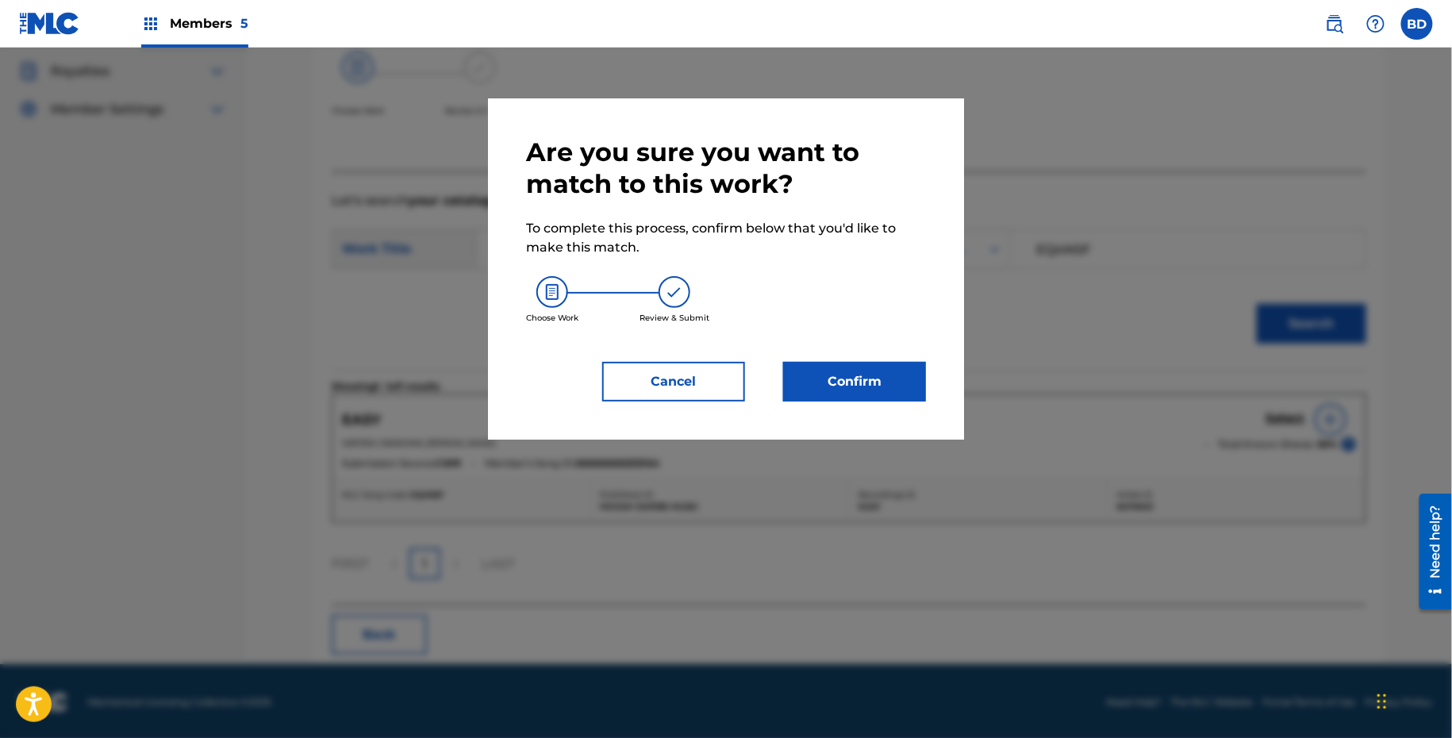
click at [866, 369] on button "Confirm" at bounding box center [854, 382] width 143 height 40
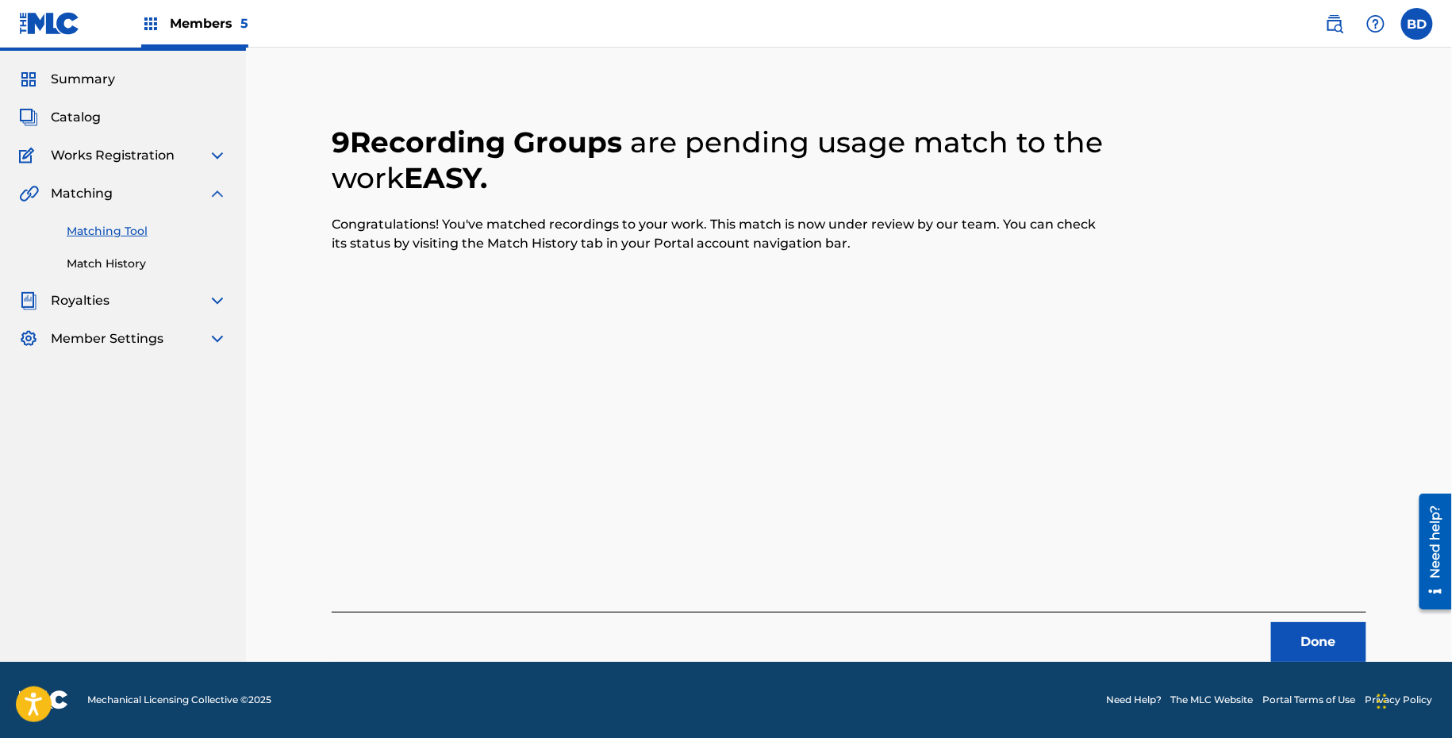
scroll to position [40, 0]
click at [112, 268] on link "Match History" at bounding box center [147, 263] width 160 height 17
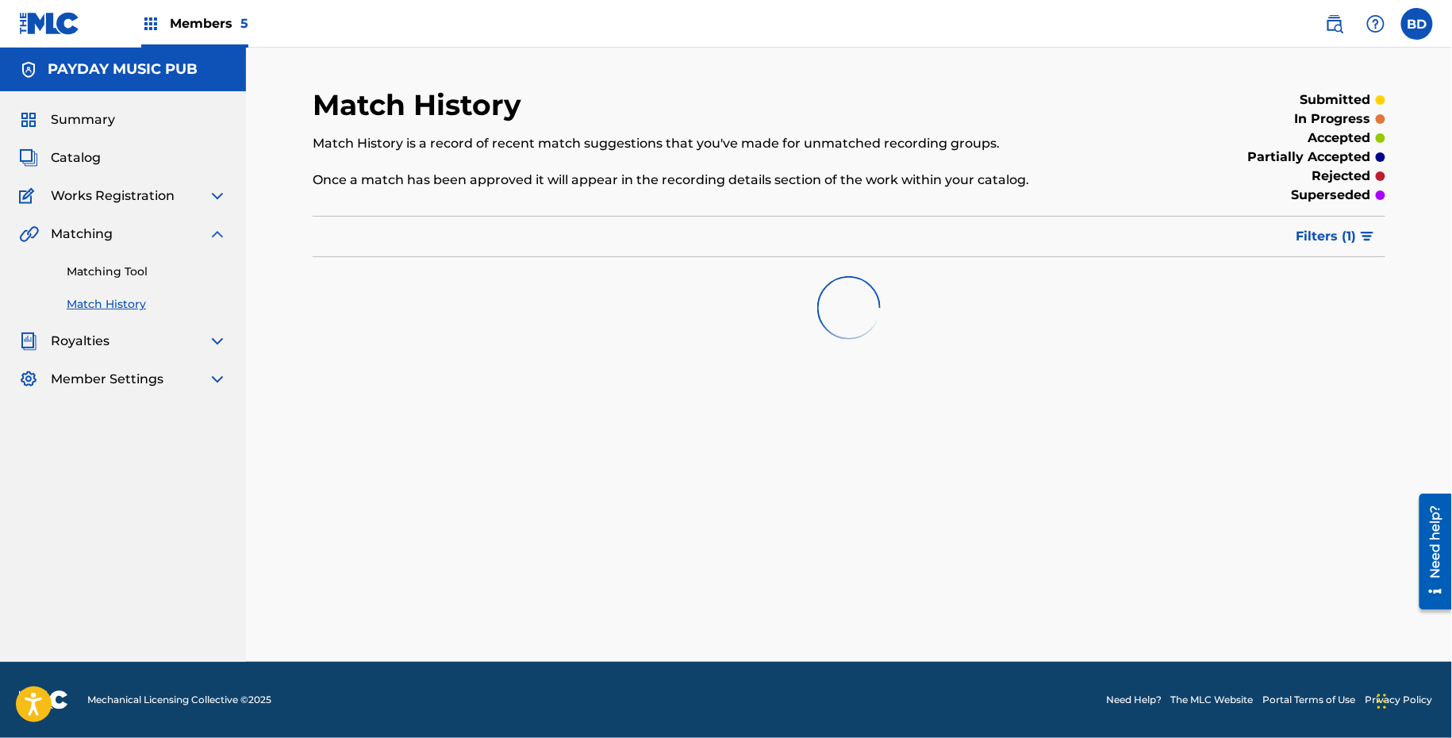
click at [108, 303] on link "Match History" at bounding box center [147, 304] width 160 height 17
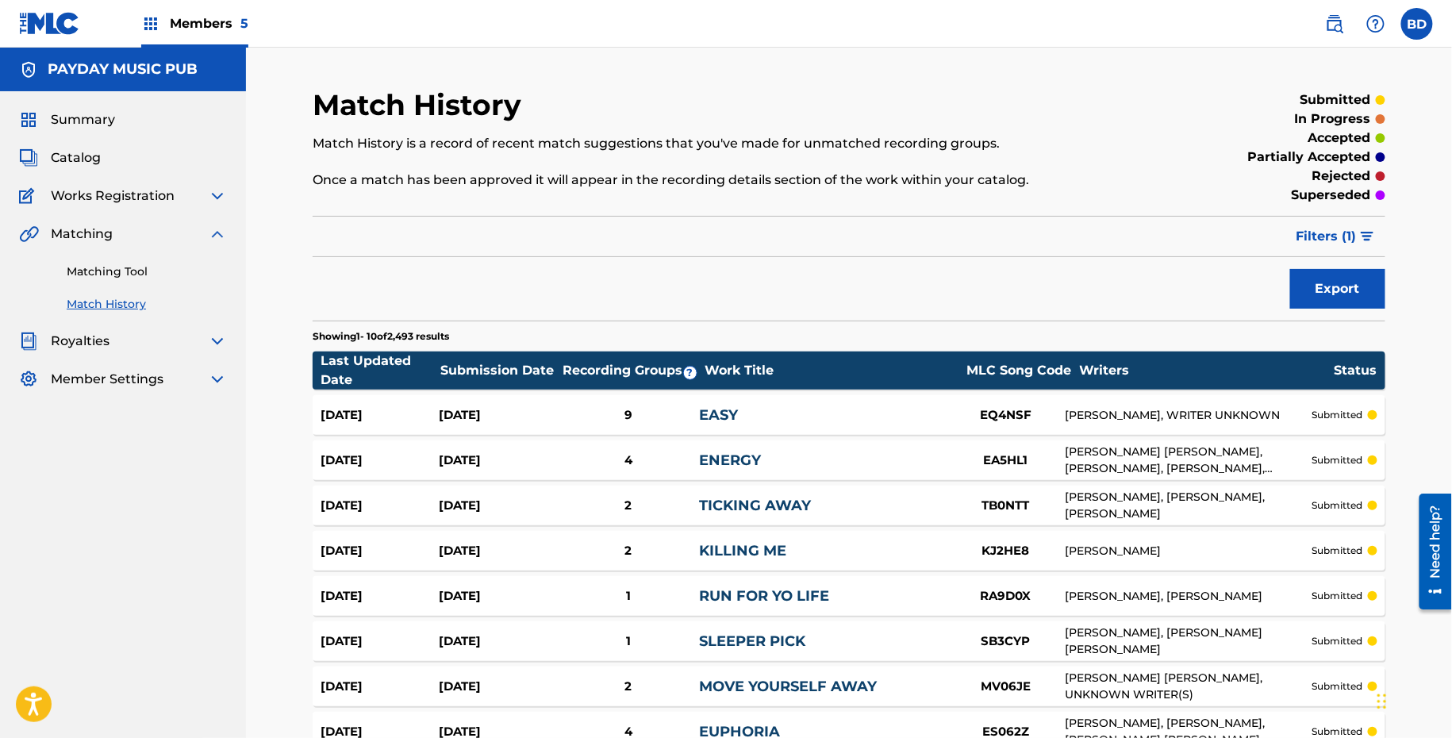
click at [856, 405] on div "EASY" at bounding box center [822, 415] width 247 height 21
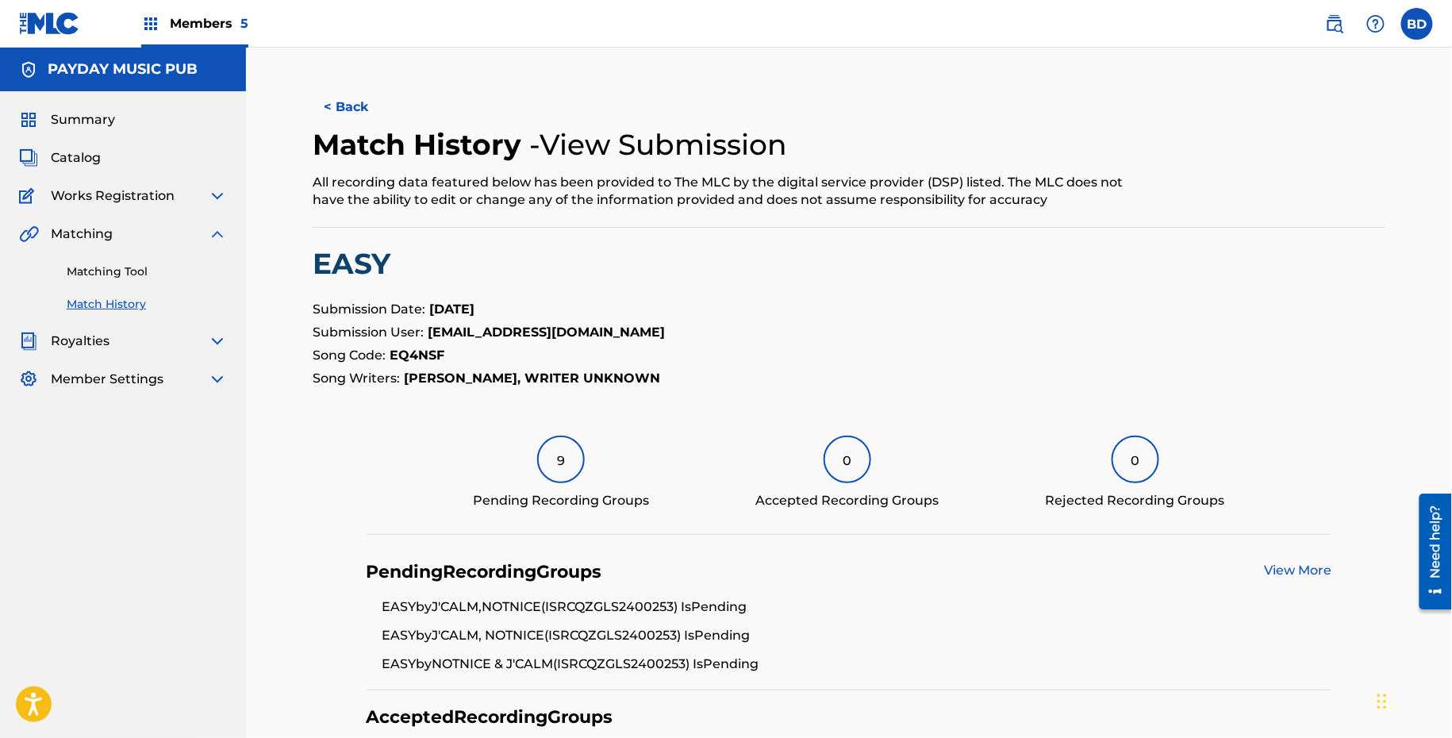
click at [194, 267] on link "Matching Tool" at bounding box center [147, 271] width 160 height 17
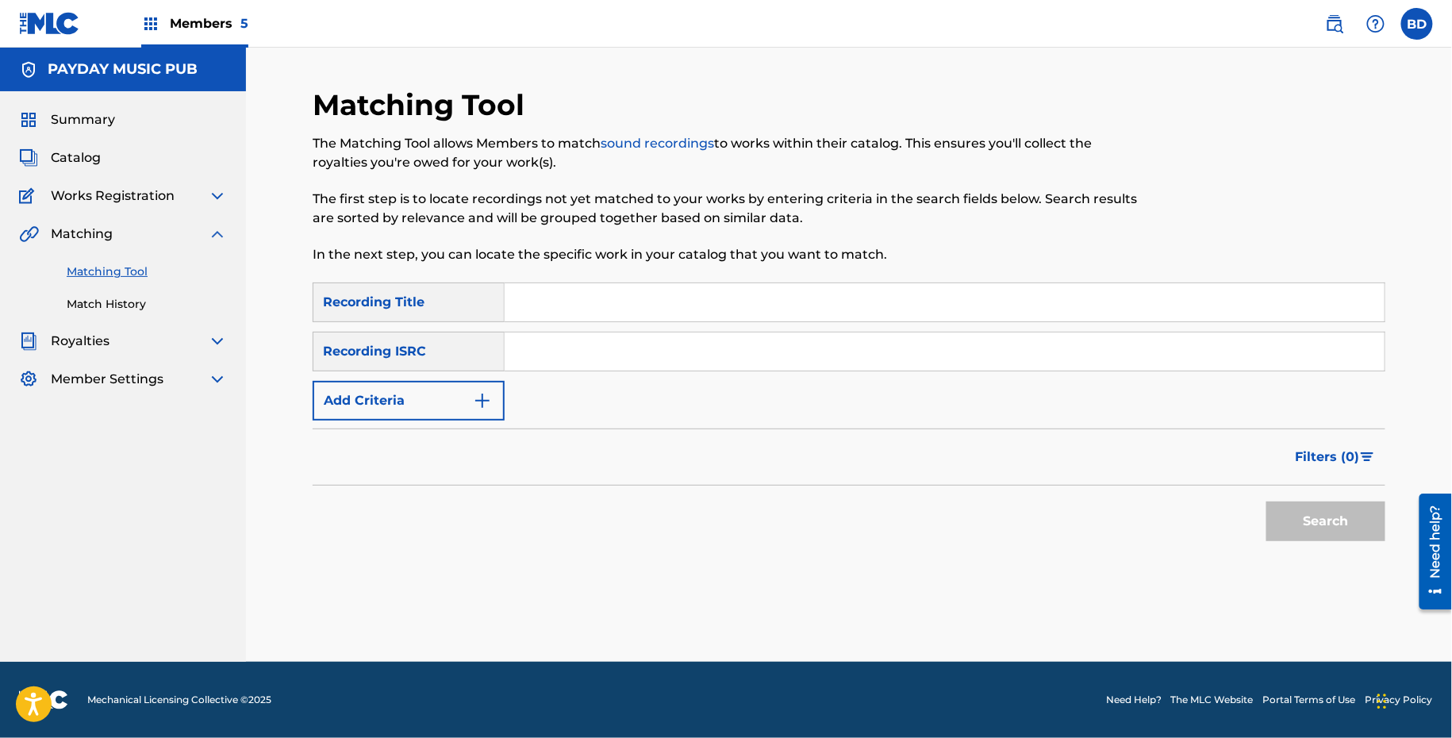
click at [580, 344] on input "Search Form" at bounding box center [945, 351] width 880 height 38
paste input "QZGLM2396824"
click at [1266, 501] on button "Search" at bounding box center [1325, 521] width 119 height 40
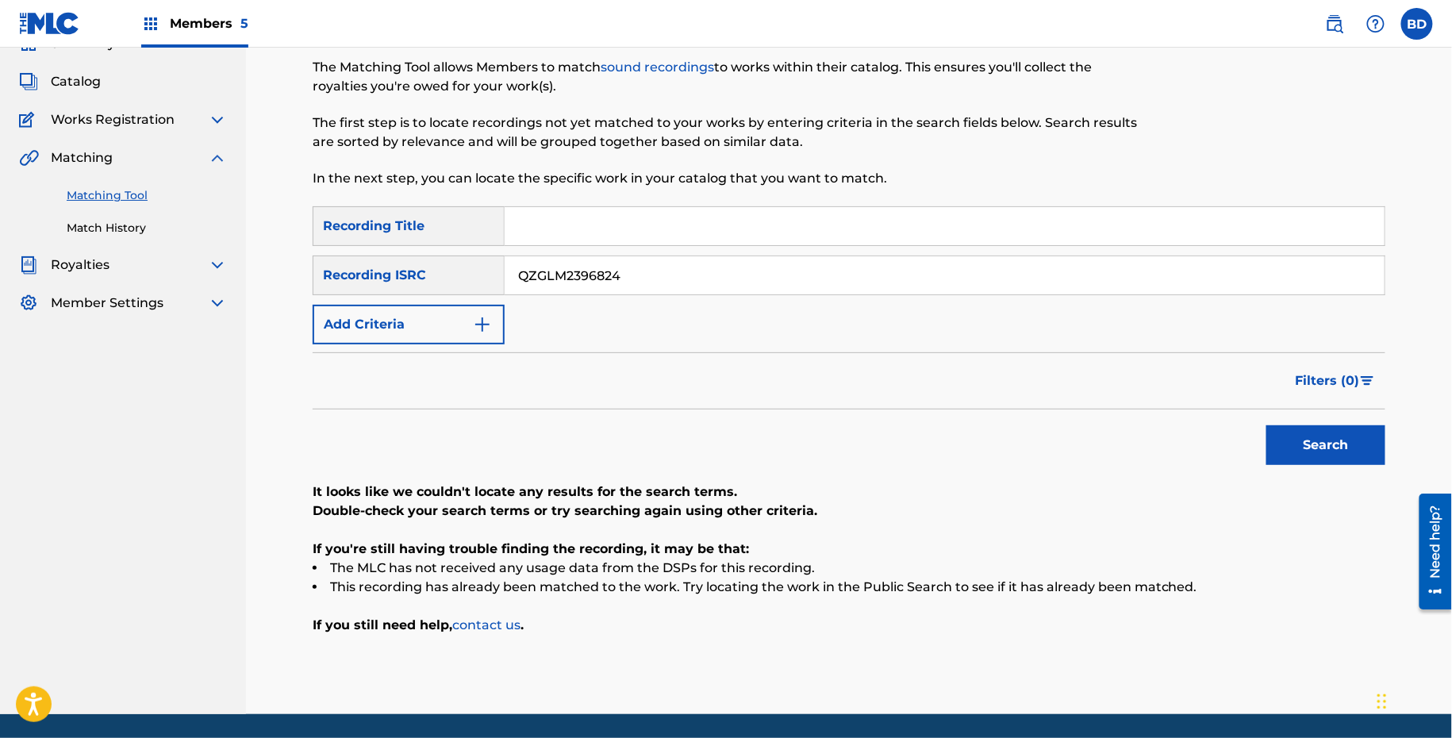
scroll to position [128, 0]
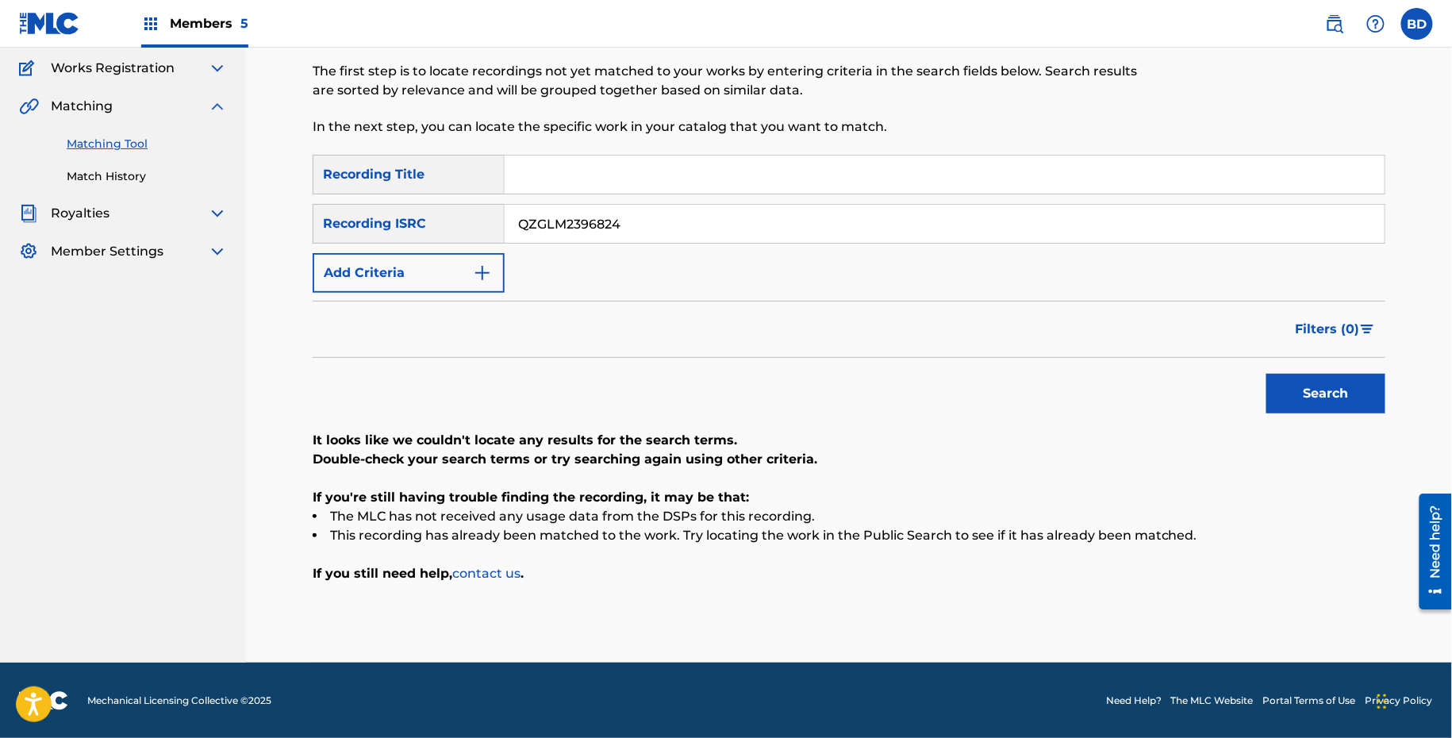
click at [635, 224] on input "QZGLM2396824" at bounding box center [945, 224] width 880 height 38
paste input "32130"
click at [1266, 374] on button "Search" at bounding box center [1325, 394] width 119 height 40
click at [597, 247] on div "SearchWithCriteria1e4941b6-a3f0-4e18-bfdb-87f81957943c Recording Title SearchWi…" at bounding box center [849, 224] width 1073 height 138
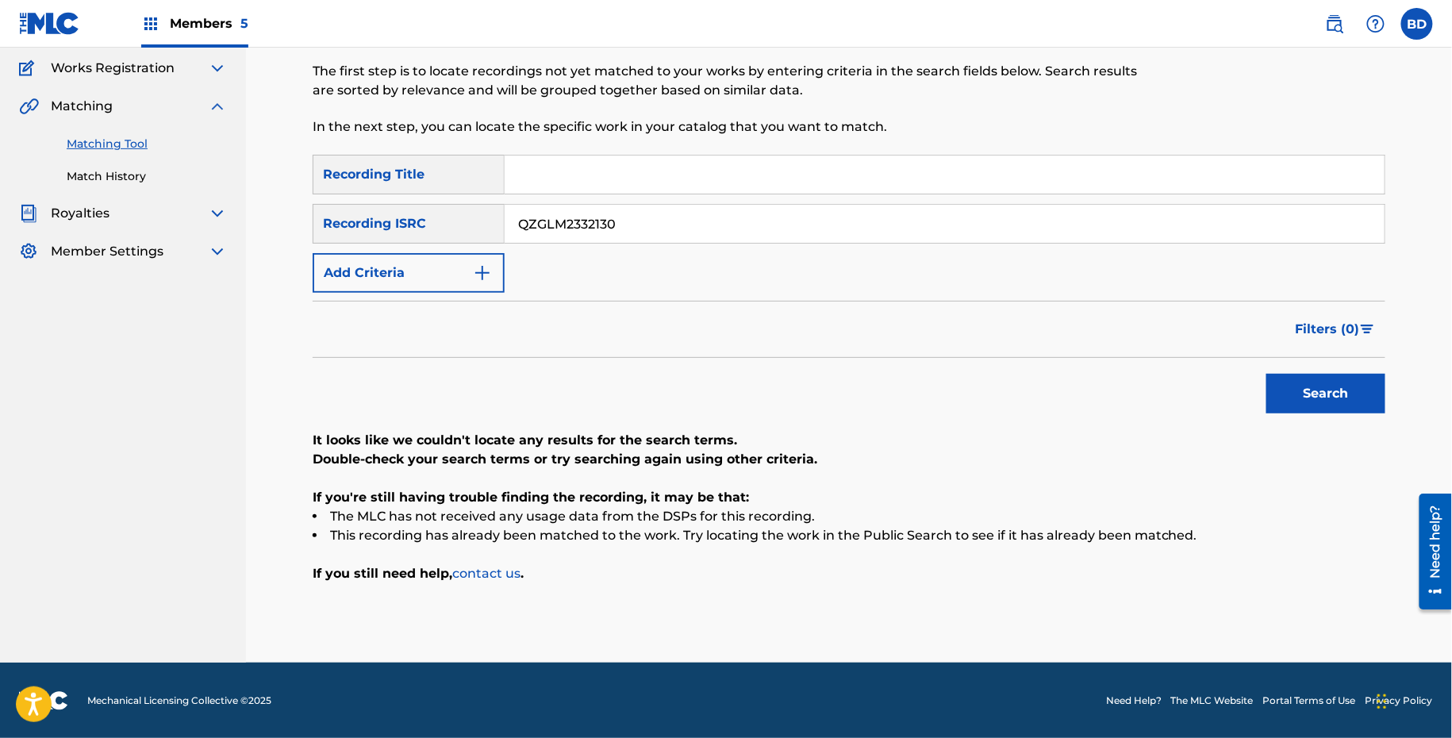
click at [593, 216] on input "QZGLM2332130" at bounding box center [945, 224] width 880 height 38
paste input "FZ72464455"
click at [1266, 374] on button "Search" at bounding box center [1325, 394] width 119 height 40
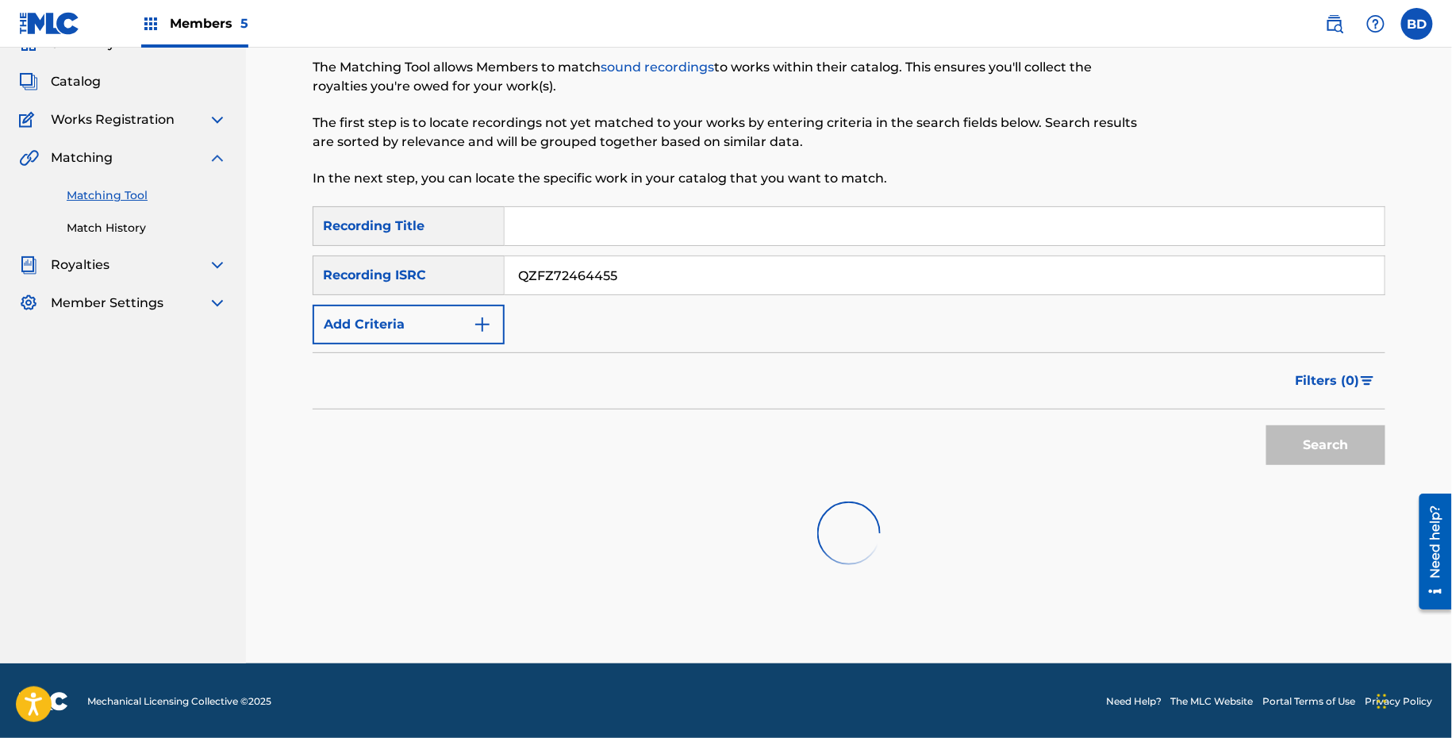
scroll to position [83, 0]
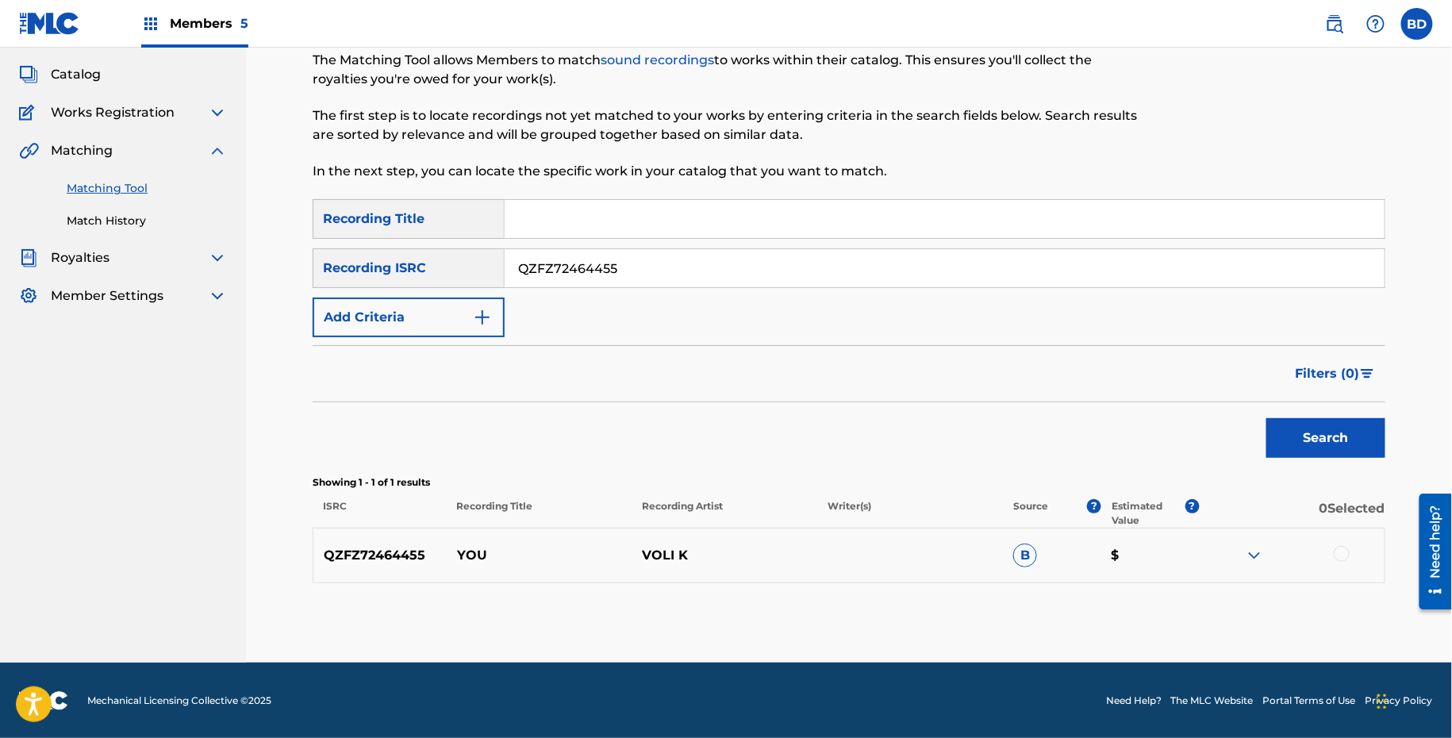
click at [1241, 553] on div at bounding box center [1292, 555] width 186 height 19
click at [1248, 555] on img at bounding box center [1254, 555] width 19 height 19
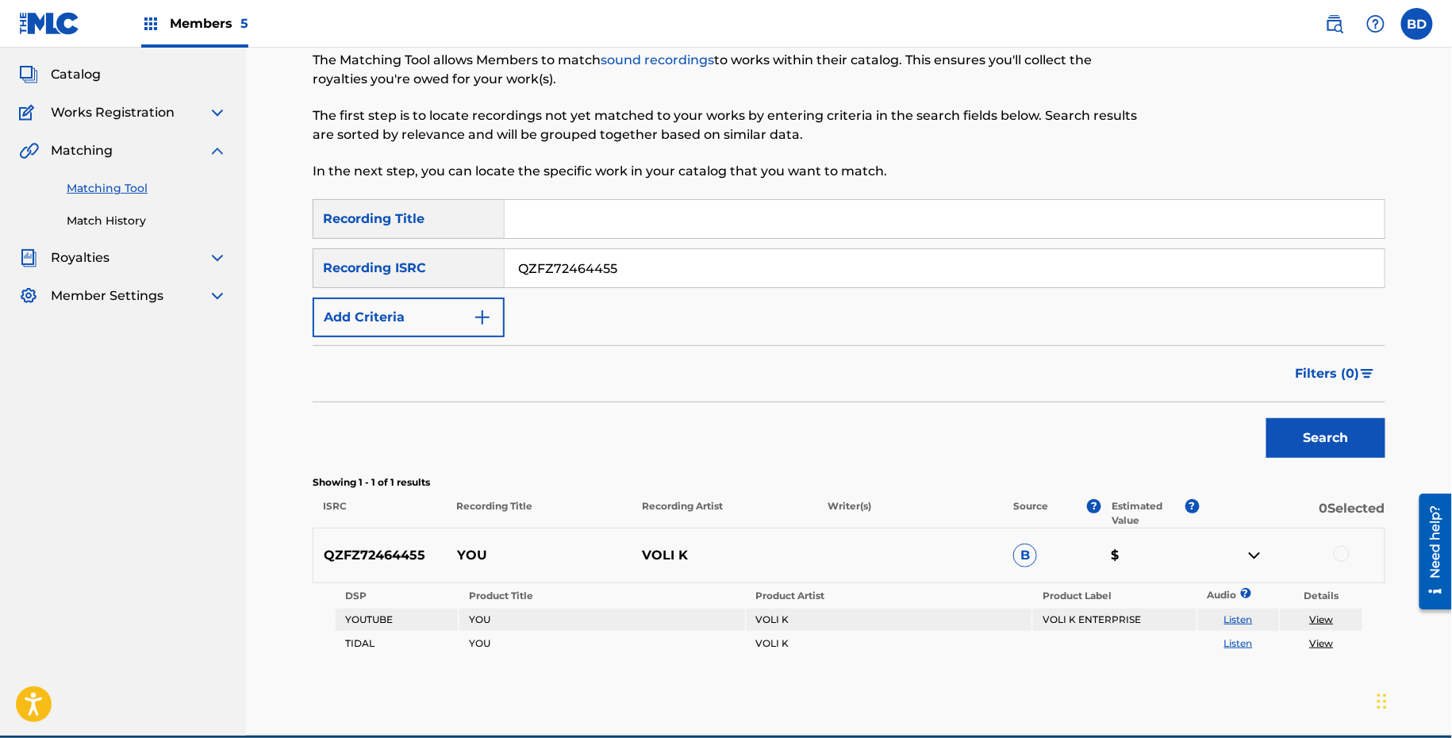
click at [474, 551] on p "YOU" at bounding box center [540, 555] width 186 height 19
click at [701, 275] on input "QZFZ72464455" at bounding box center [945, 268] width 880 height 38
paste input "324524"
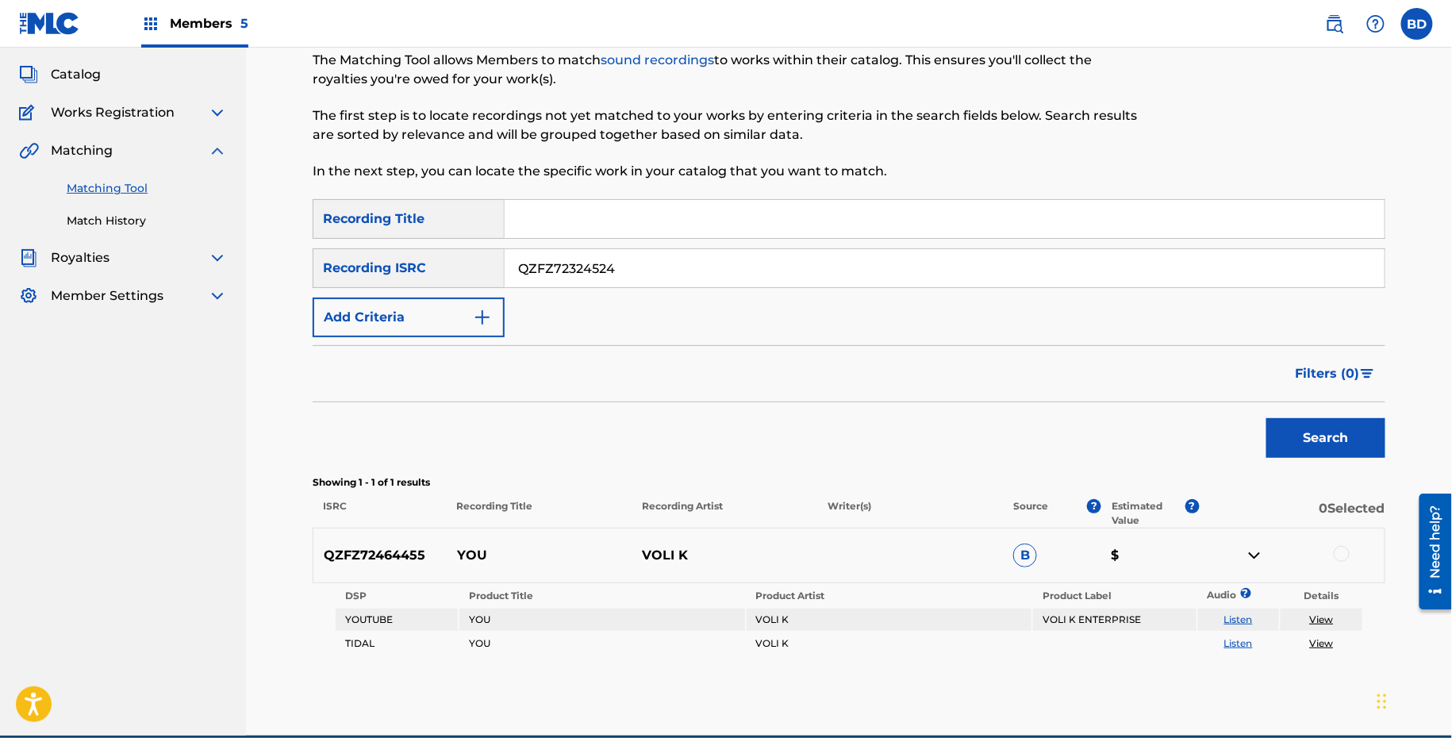
click at [1266, 418] on button "Search" at bounding box center [1325, 438] width 119 height 40
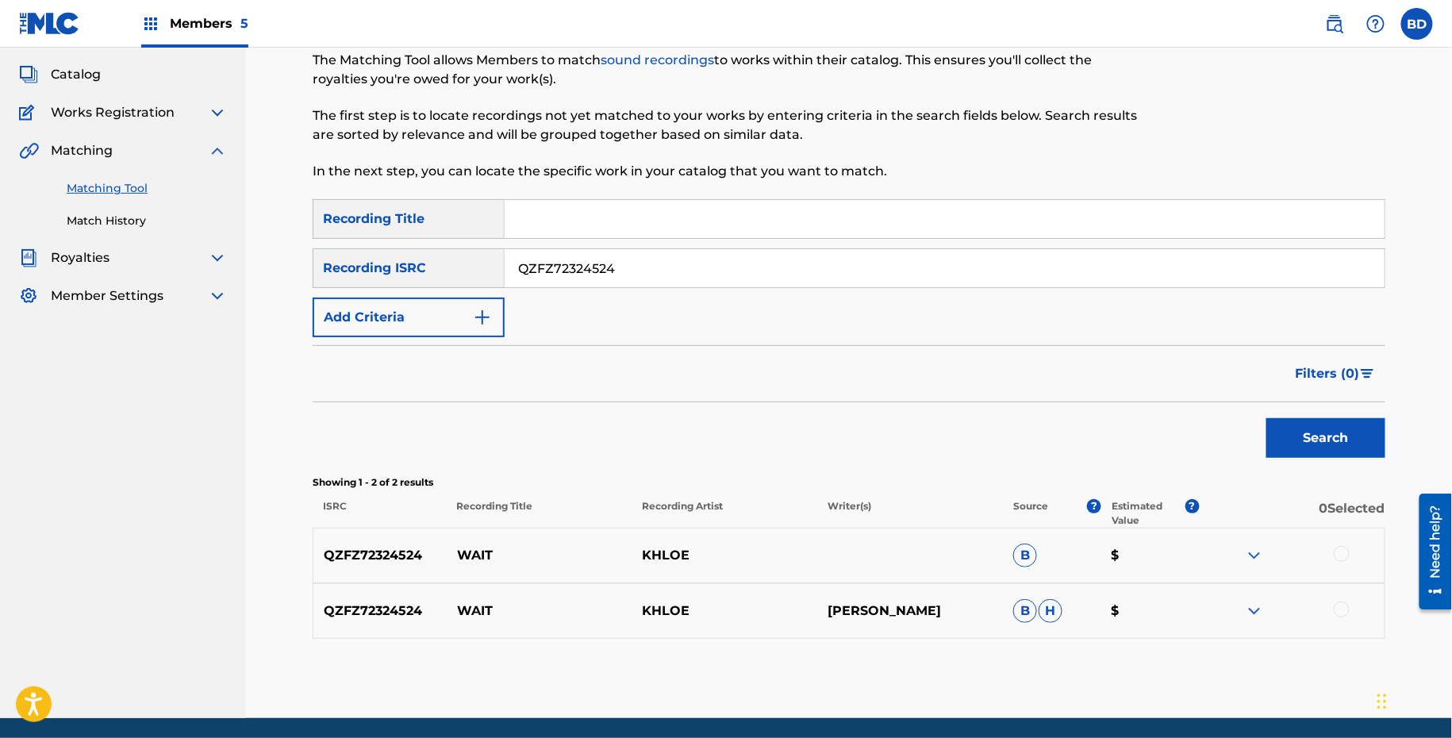
scroll to position [139, 0]
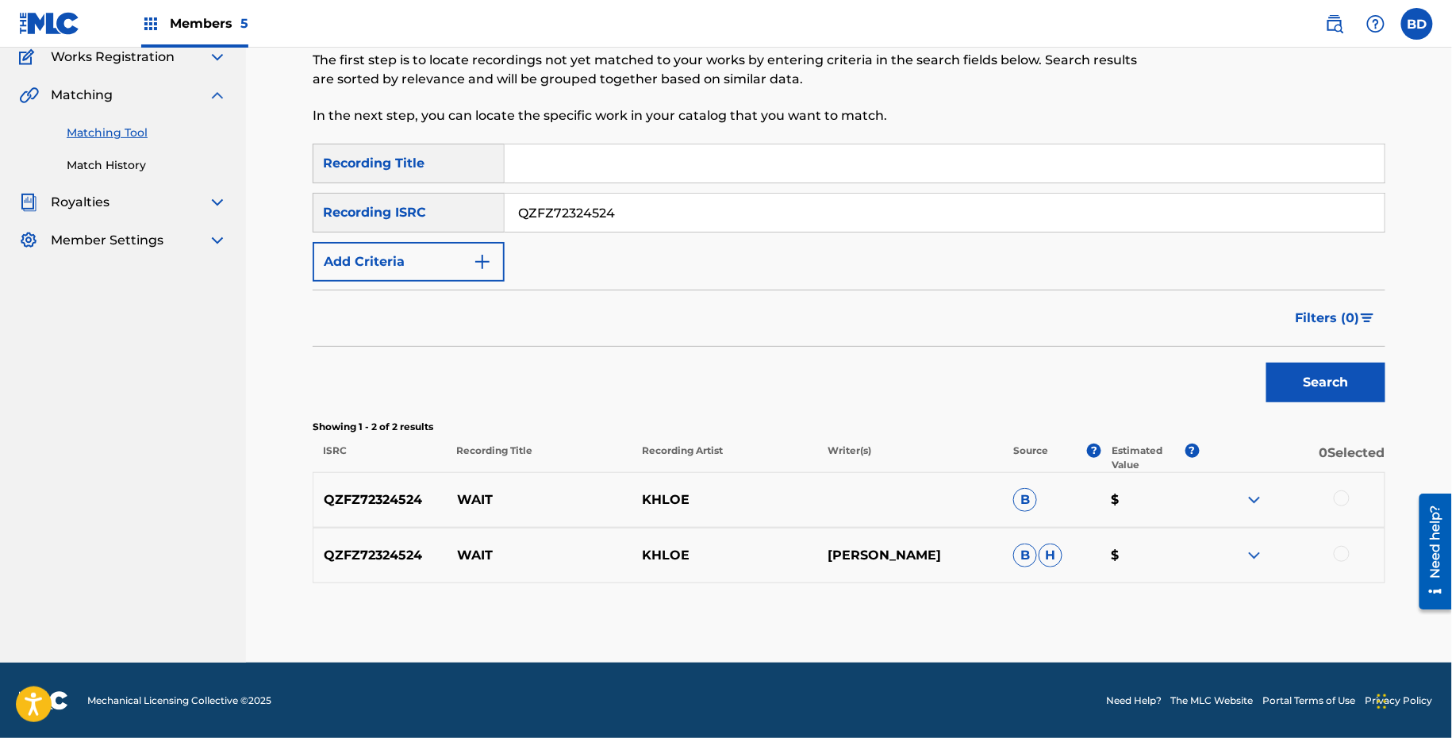
click at [1261, 557] on img at bounding box center [1254, 555] width 19 height 19
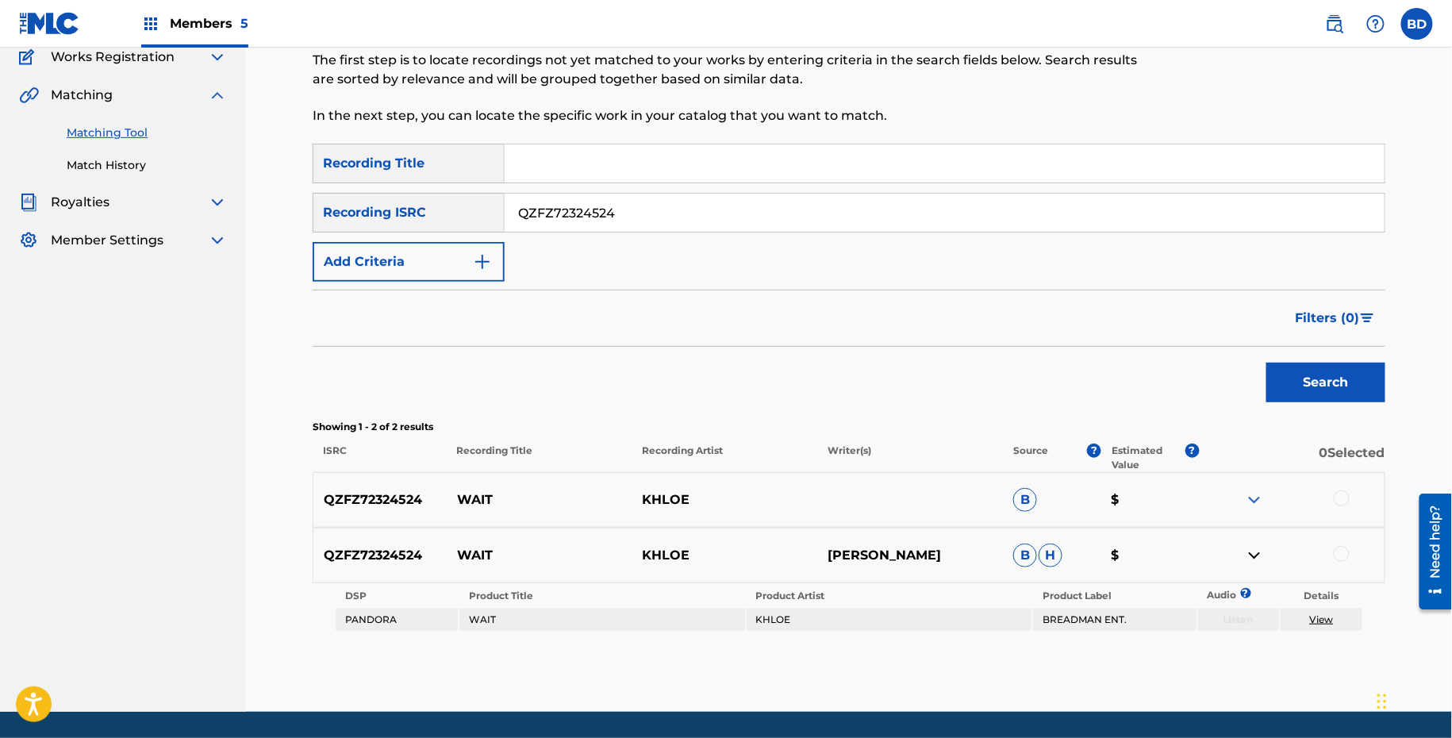
click at [1259, 501] on img at bounding box center [1254, 499] width 19 height 19
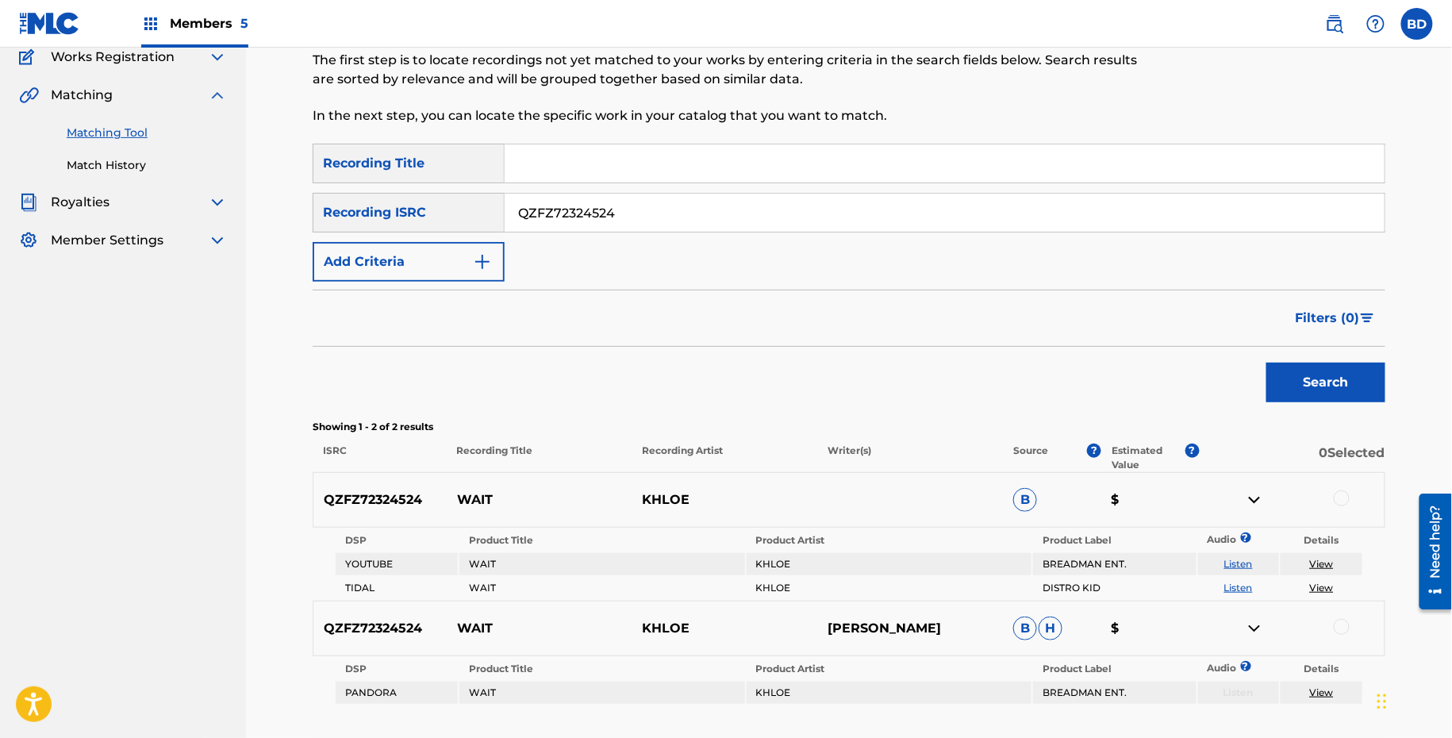
scroll to position [260, 0]
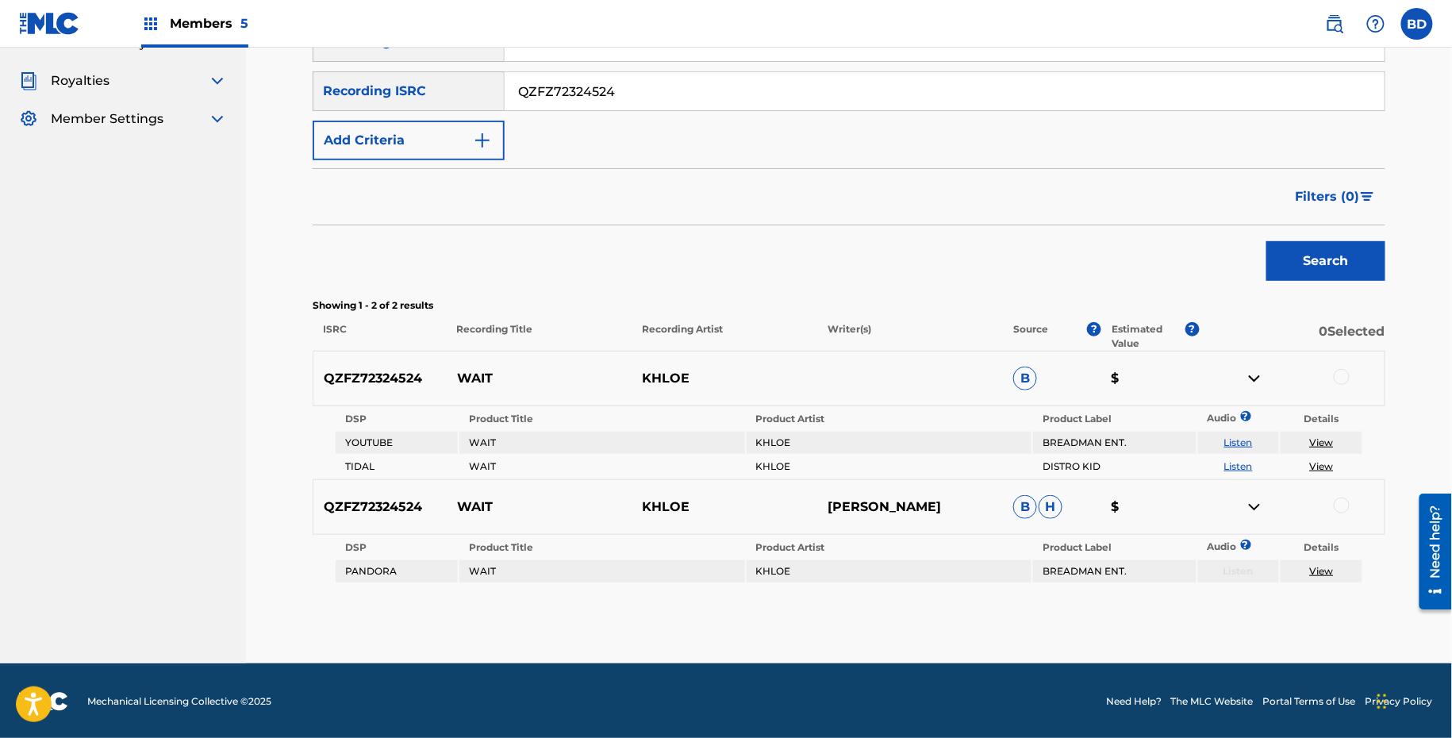
click at [464, 375] on p "WAIT" at bounding box center [540, 378] width 186 height 19
click at [559, 87] on input "QZFZ72324524" at bounding box center [945, 91] width 880 height 38
paste input "037052"
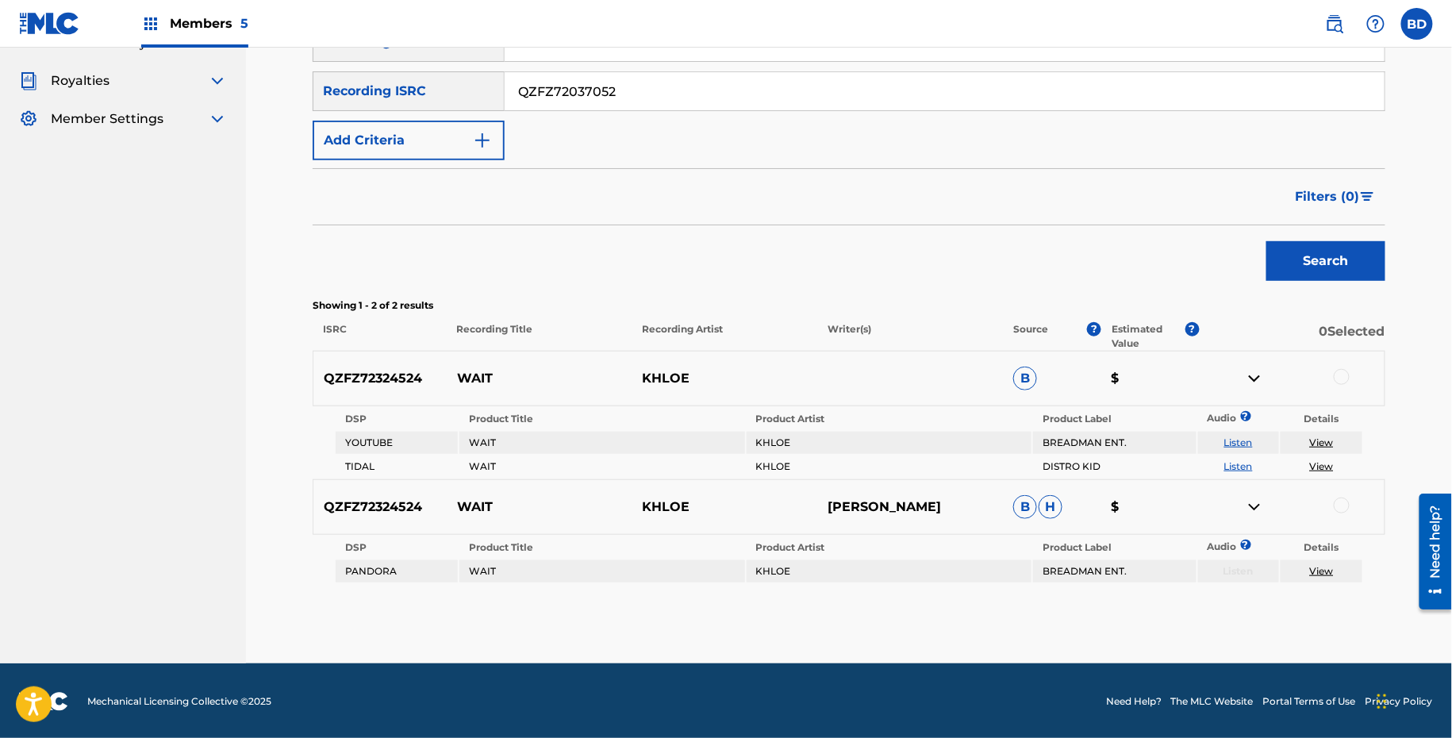
click at [1266, 241] on button "Search" at bounding box center [1325, 261] width 119 height 40
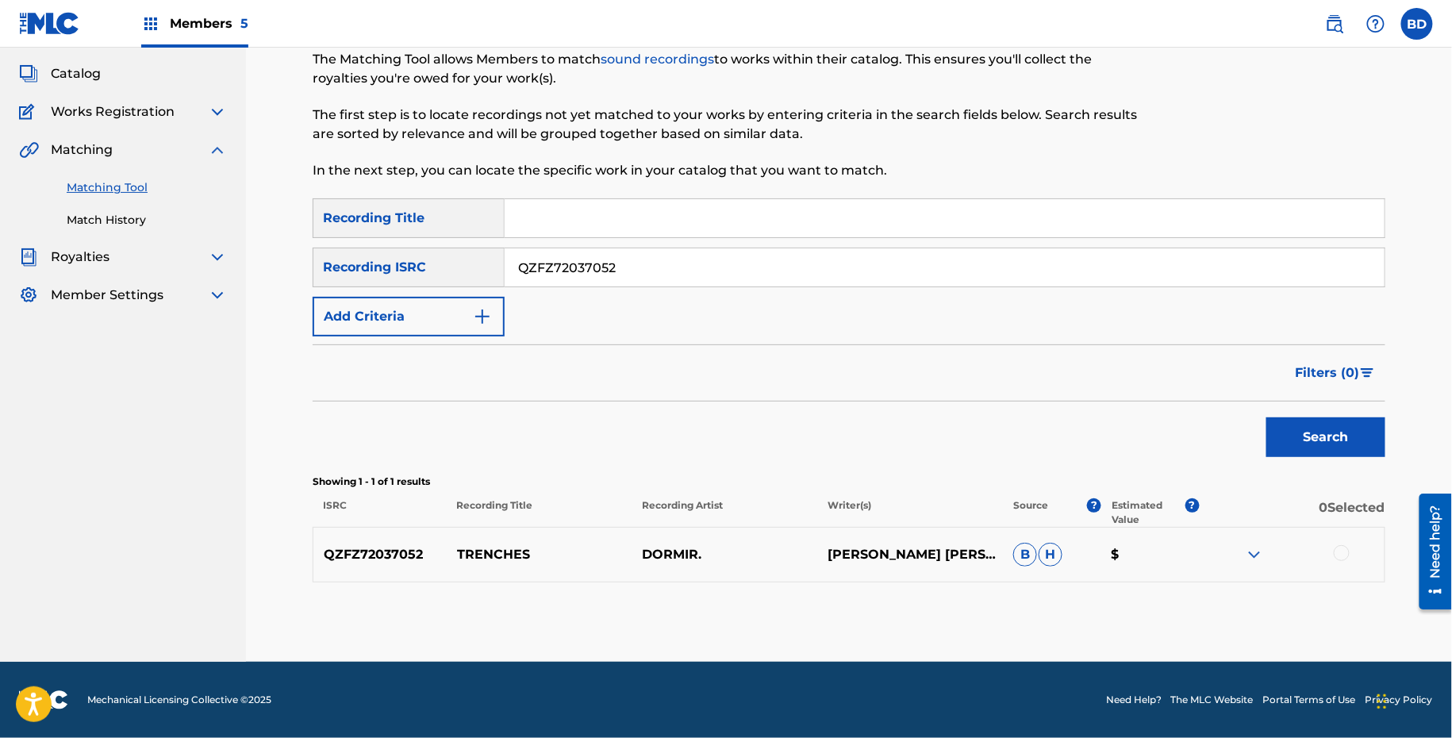
scroll to position [83, 0]
click at [476, 547] on p "TRENCHES" at bounding box center [540, 555] width 186 height 19
click at [1266, 551] on div at bounding box center [1292, 555] width 186 height 19
click at [1260, 551] on img at bounding box center [1254, 555] width 19 height 19
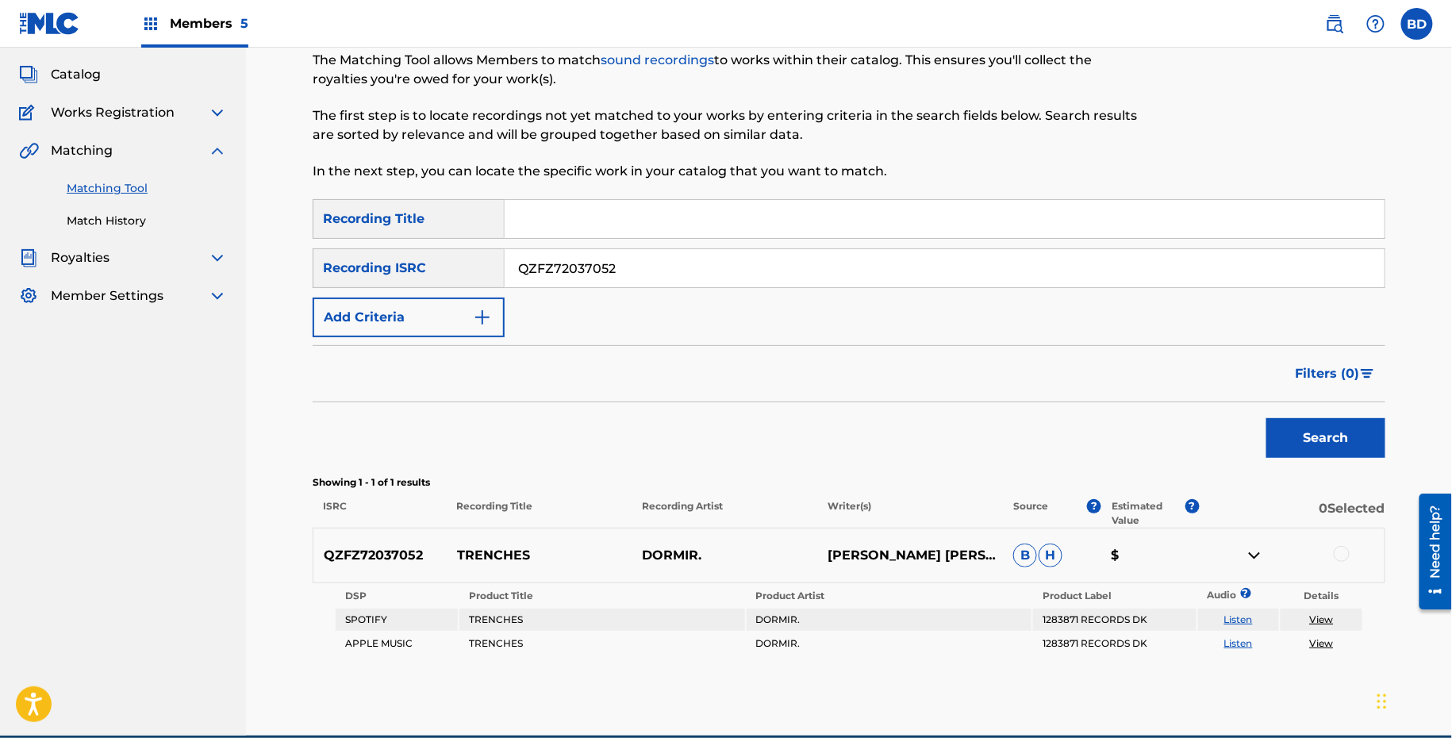
scroll to position [156, 0]
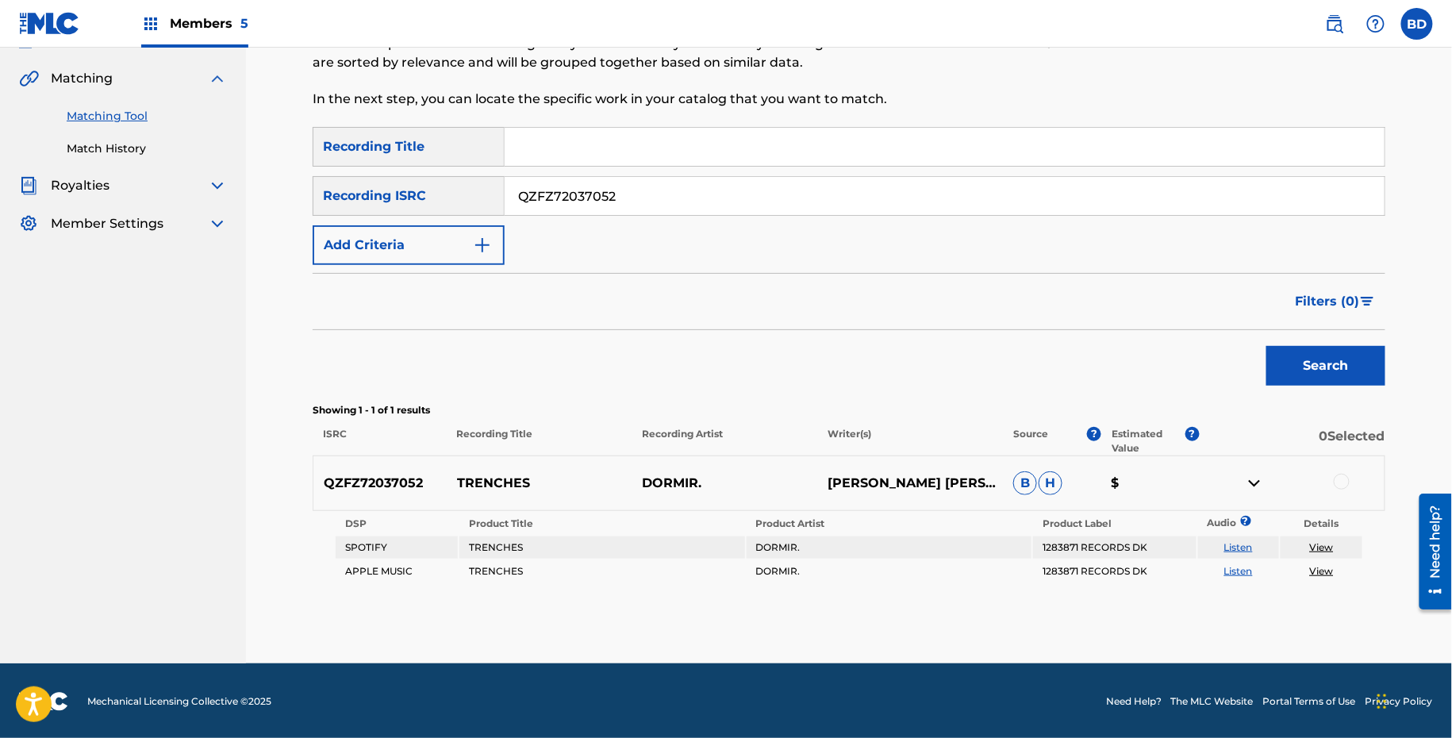
click at [491, 481] on p "TRENCHES" at bounding box center [540, 483] width 186 height 19
click at [564, 199] on input "QZFZ72037052" at bounding box center [945, 196] width 880 height 38
paste input "62207616"
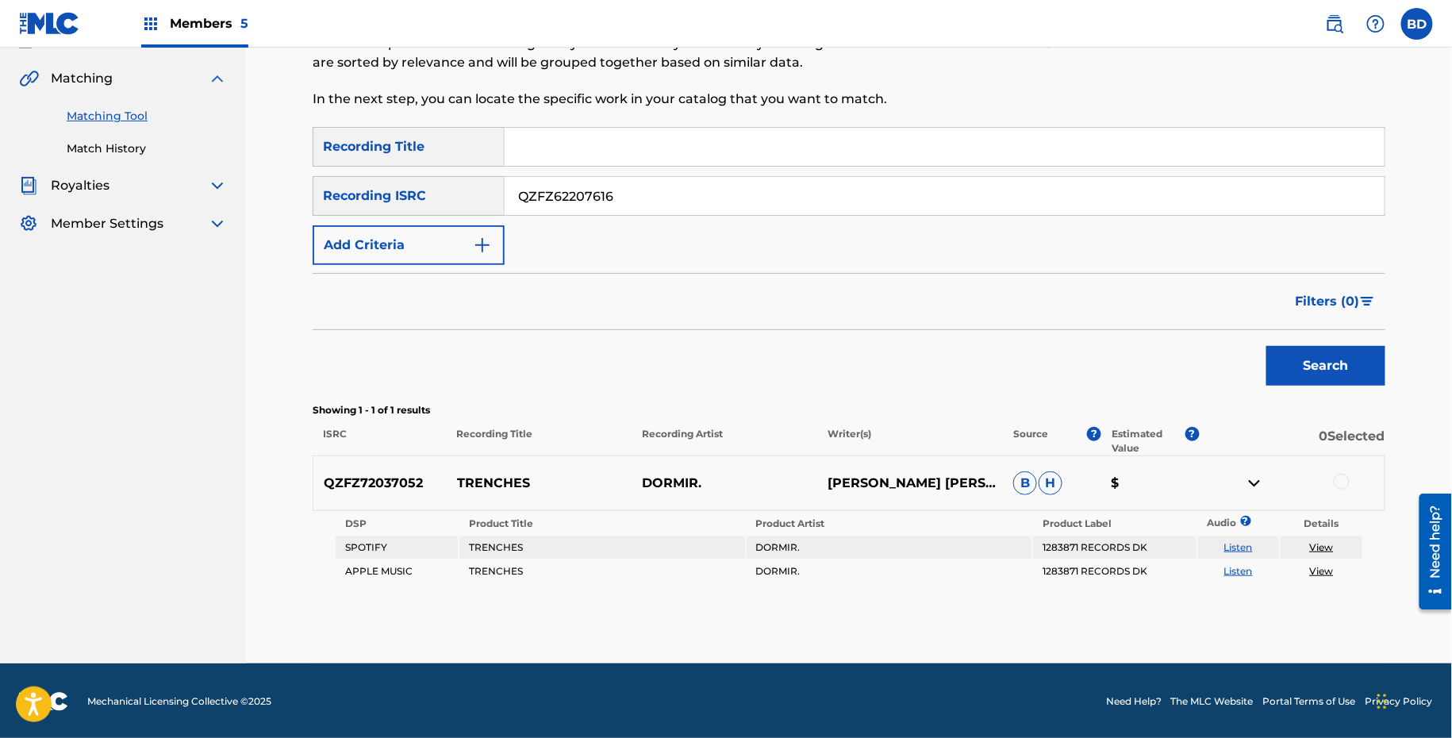
type input "QZFZ62207616"
click at [1266, 346] on button "Search" at bounding box center [1325, 366] width 119 height 40
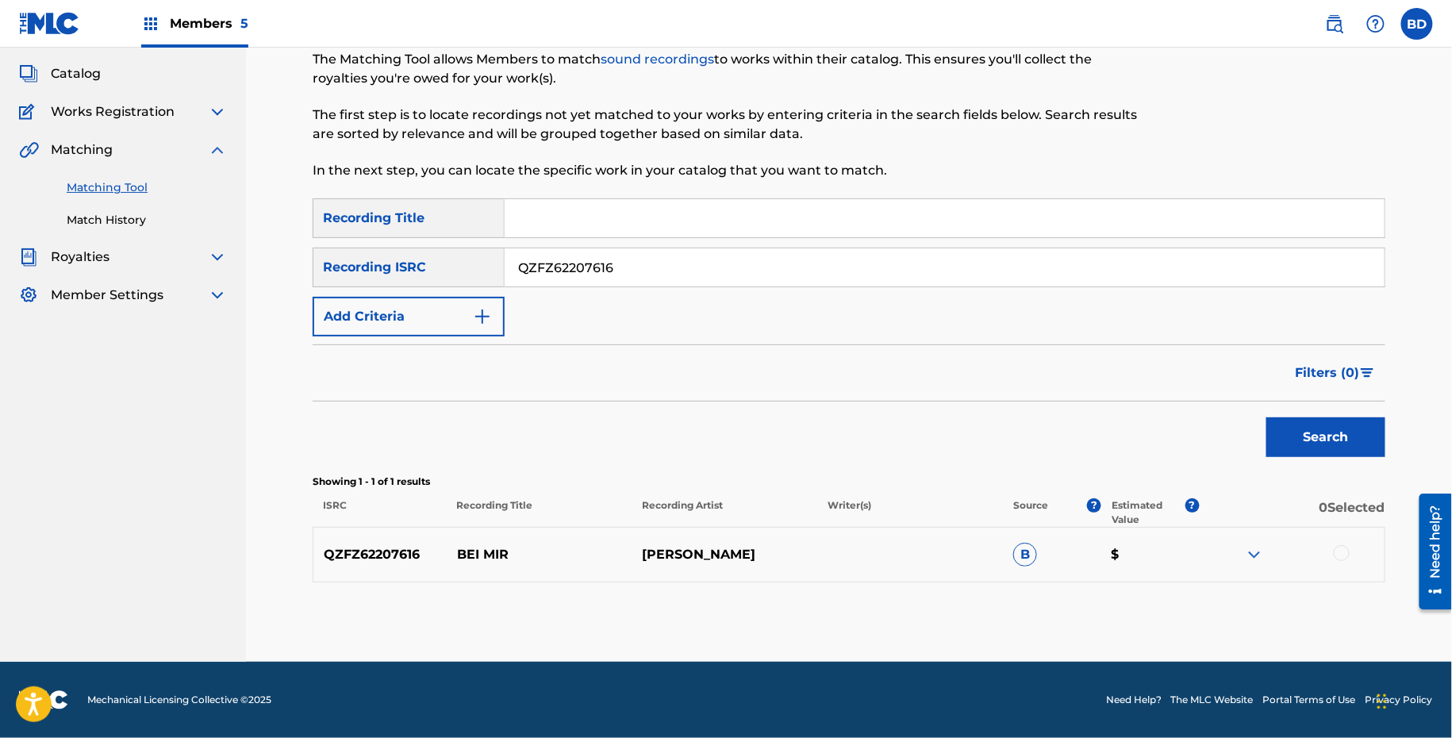
scroll to position [83, 0]
click at [1254, 555] on img at bounding box center [1254, 555] width 19 height 19
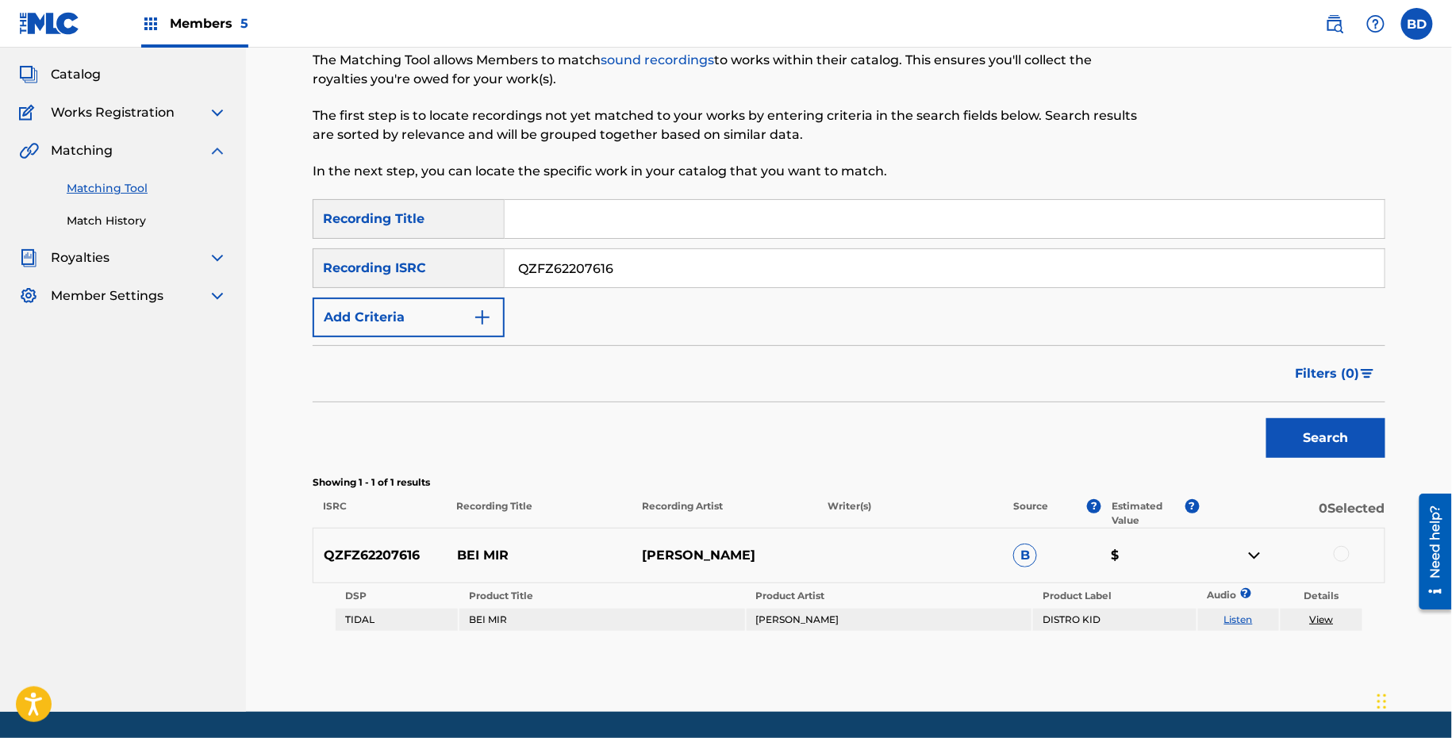
click at [468, 557] on p "BEI MIR" at bounding box center [540, 555] width 186 height 19
click at [1345, 553] on div at bounding box center [1342, 554] width 16 height 16
click at [1326, 613] on link "View" at bounding box center [1322, 619] width 24 height 12
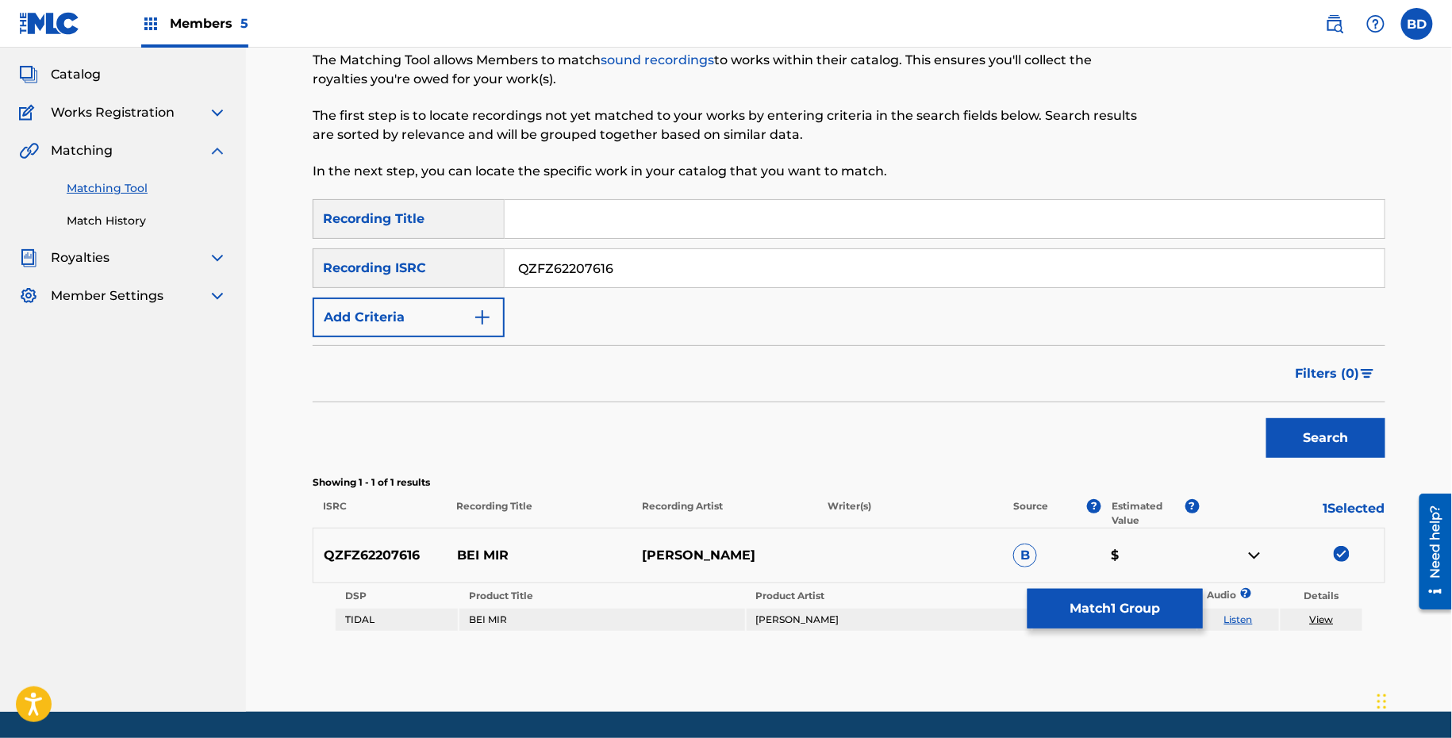
click at [1090, 612] on button "Match 1 Group" at bounding box center [1114, 609] width 175 height 40
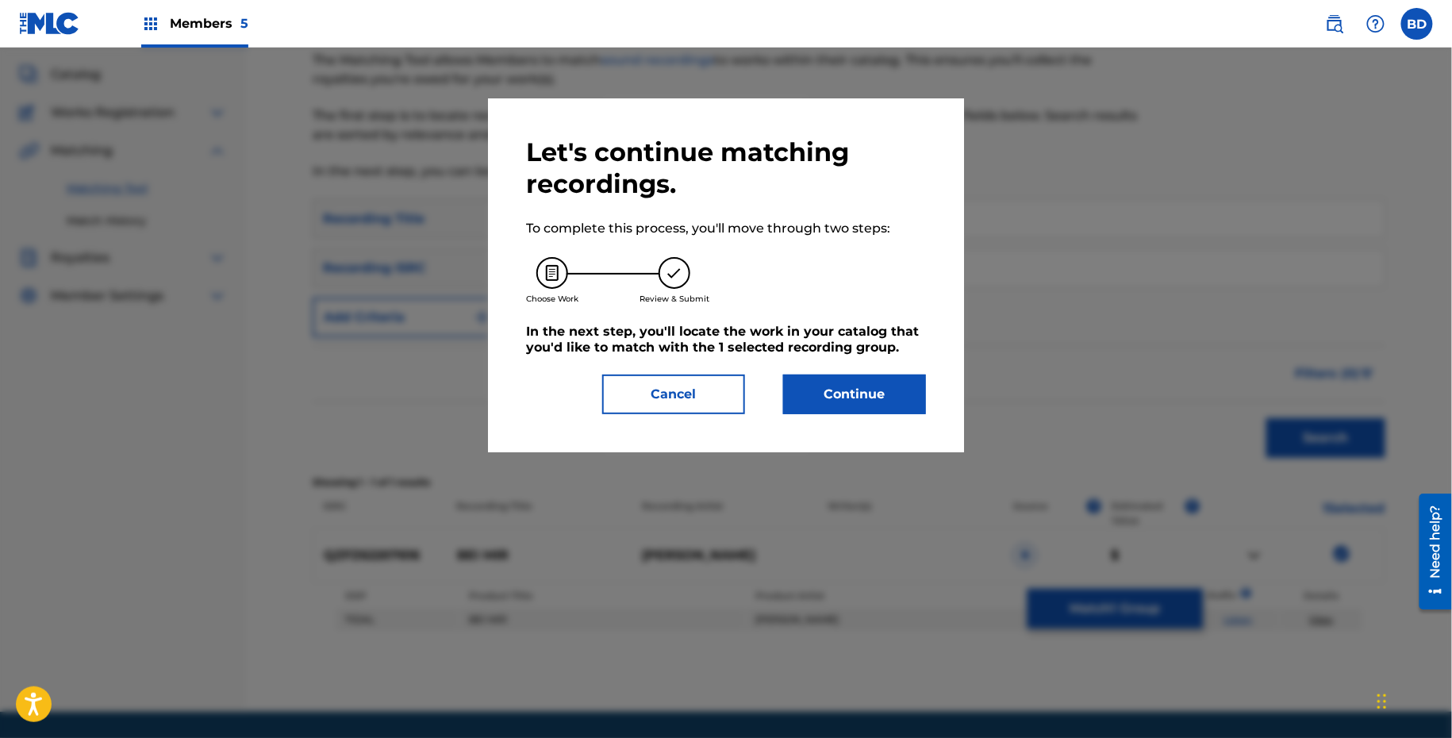
click at [865, 390] on button "Continue" at bounding box center [854, 394] width 143 height 40
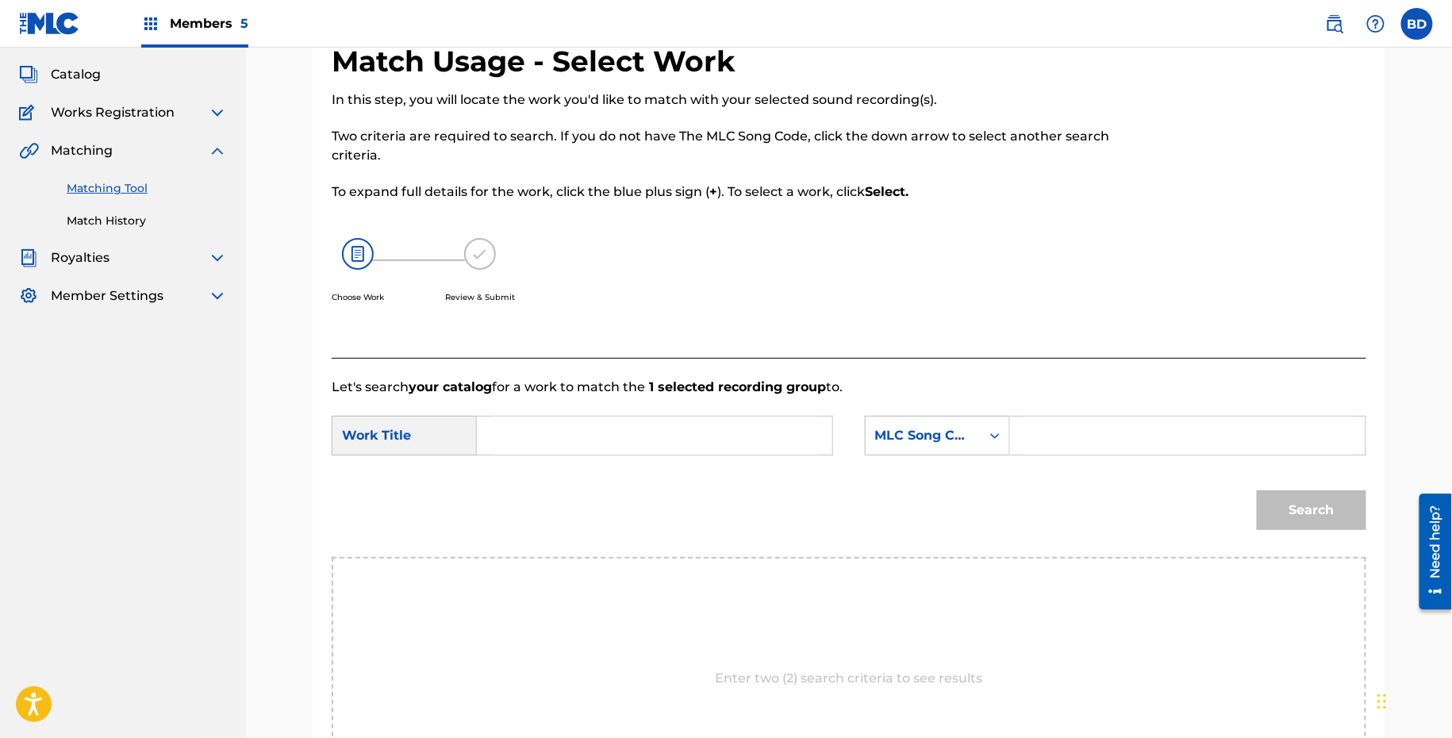
click at [1077, 428] on input "Search Form" at bounding box center [1187, 436] width 328 height 38
paste input "BB11WL"
type input "BB11WL"
click at [693, 456] on div "SearchWithCriteria06c6f6f8-8b5f-4061-9480-ed0fb4283542 Work Title SearchWithCri…" at bounding box center [849, 440] width 1035 height 49
click at [691, 433] on input "Search Form" at bounding box center [654, 436] width 328 height 38
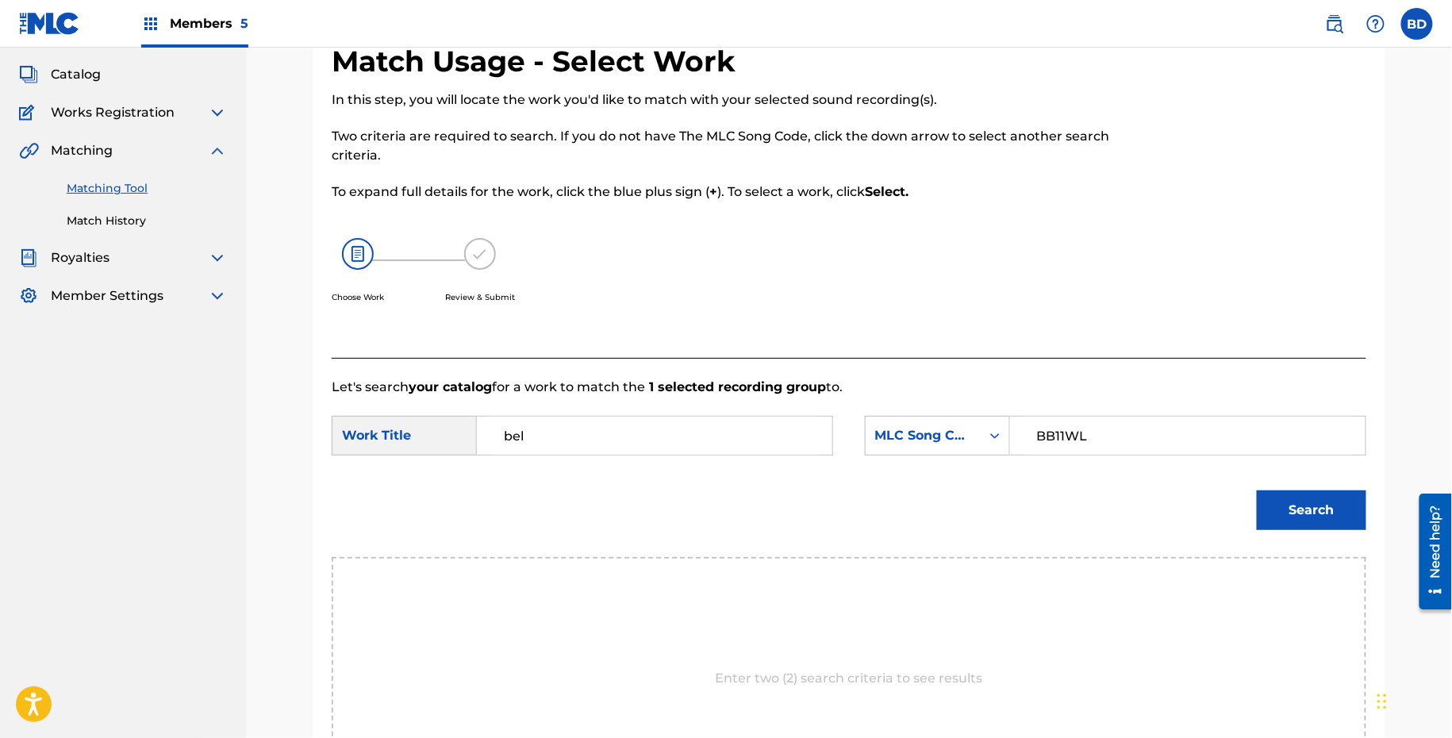
click at [1257, 490] on button "Search" at bounding box center [1311, 510] width 109 height 40
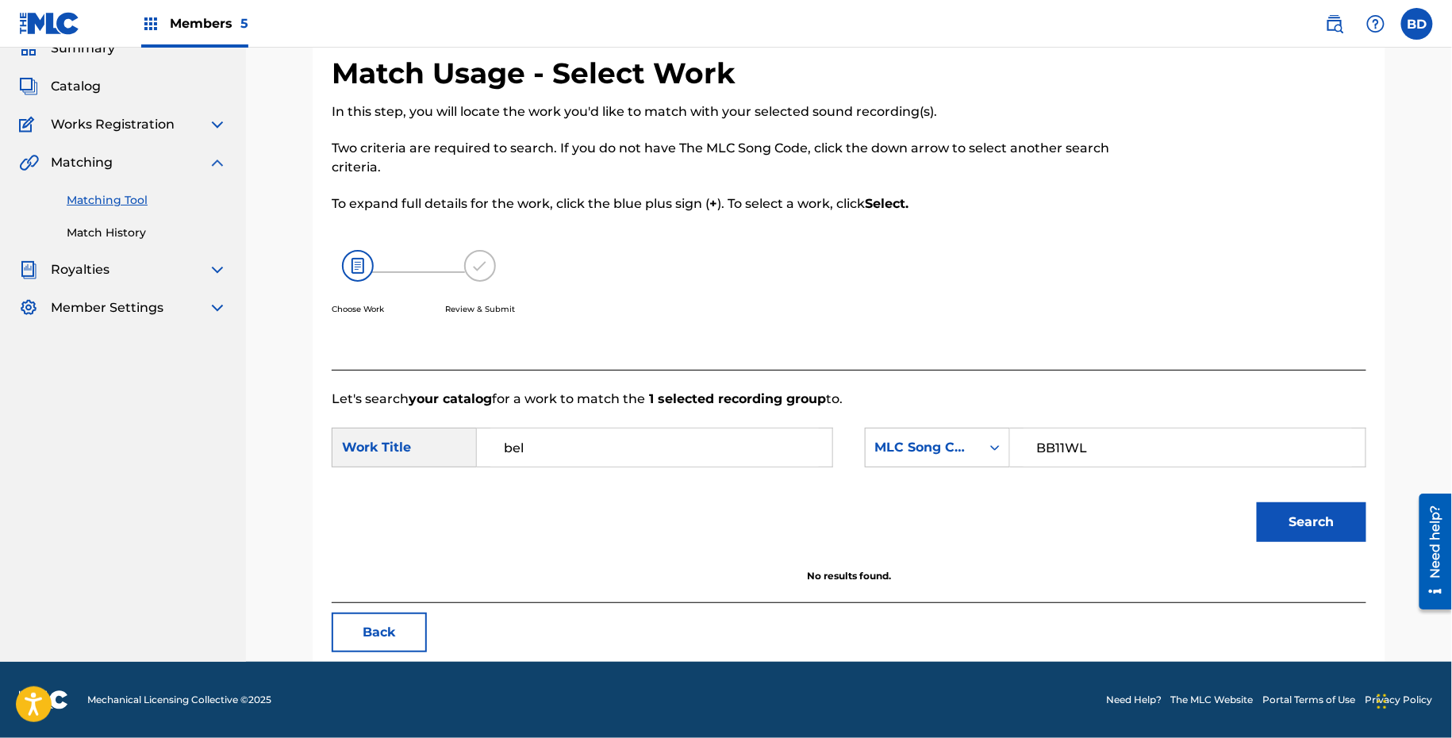
scroll to position [71, 0]
click at [1296, 525] on button "Search" at bounding box center [1311, 523] width 109 height 40
click at [514, 440] on input "bel" at bounding box center [654, 448] width 328 height 38
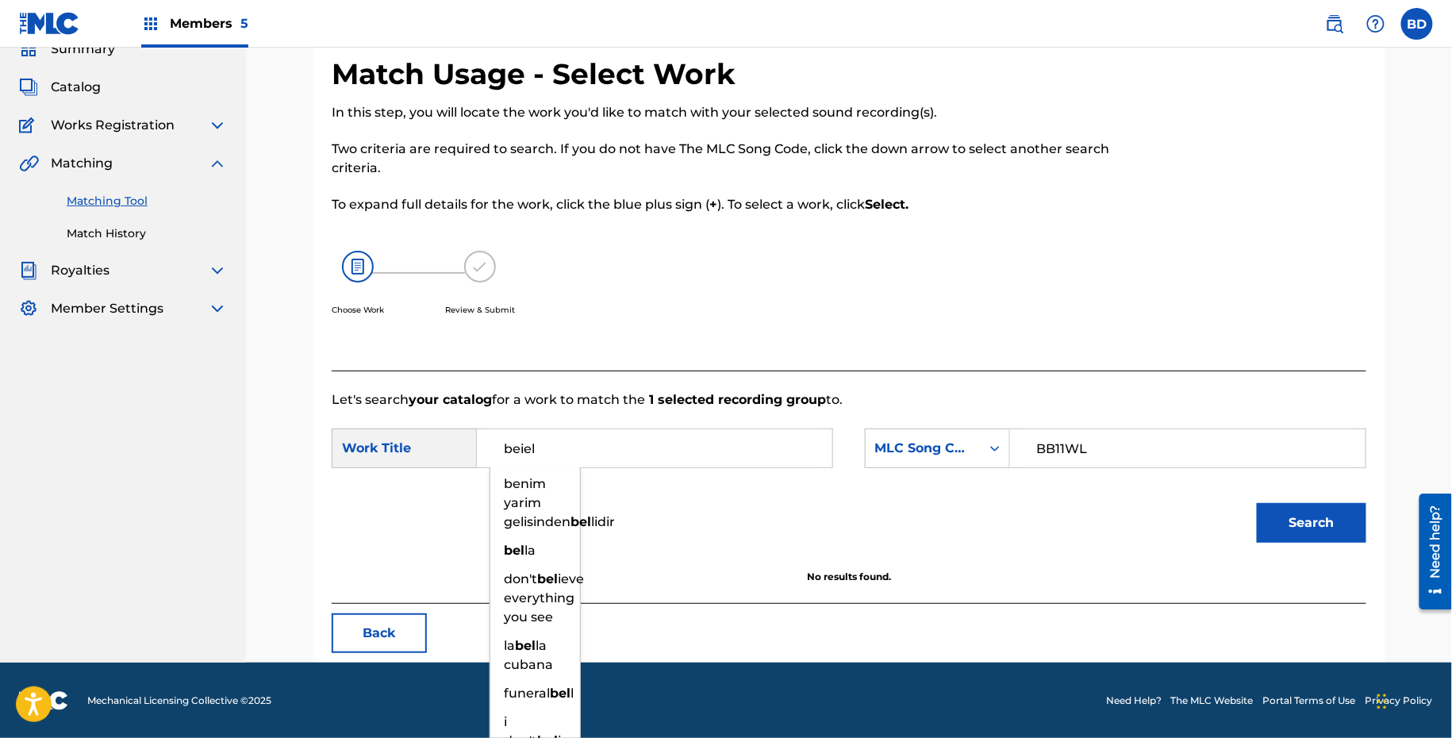
click at [1257, 503] on button "Search" at bounding box center [1311, 523] width 109 height 40
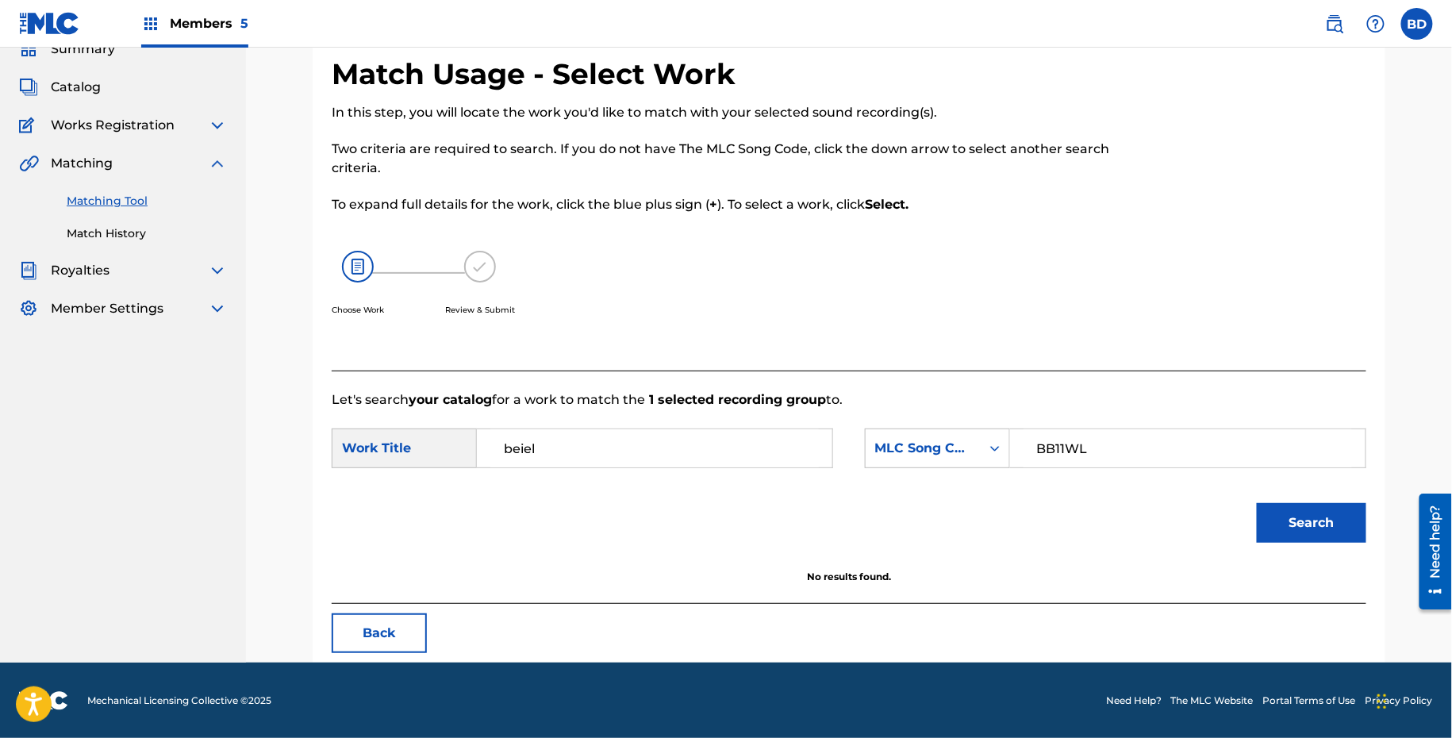
click at [514, 440] on input "beiel" at bounding box center [654, 448] width 328 height 38
type input "bei"
click at [1257, 503] on button "Search" at bounding box center [1311, 523] width 109 height 40
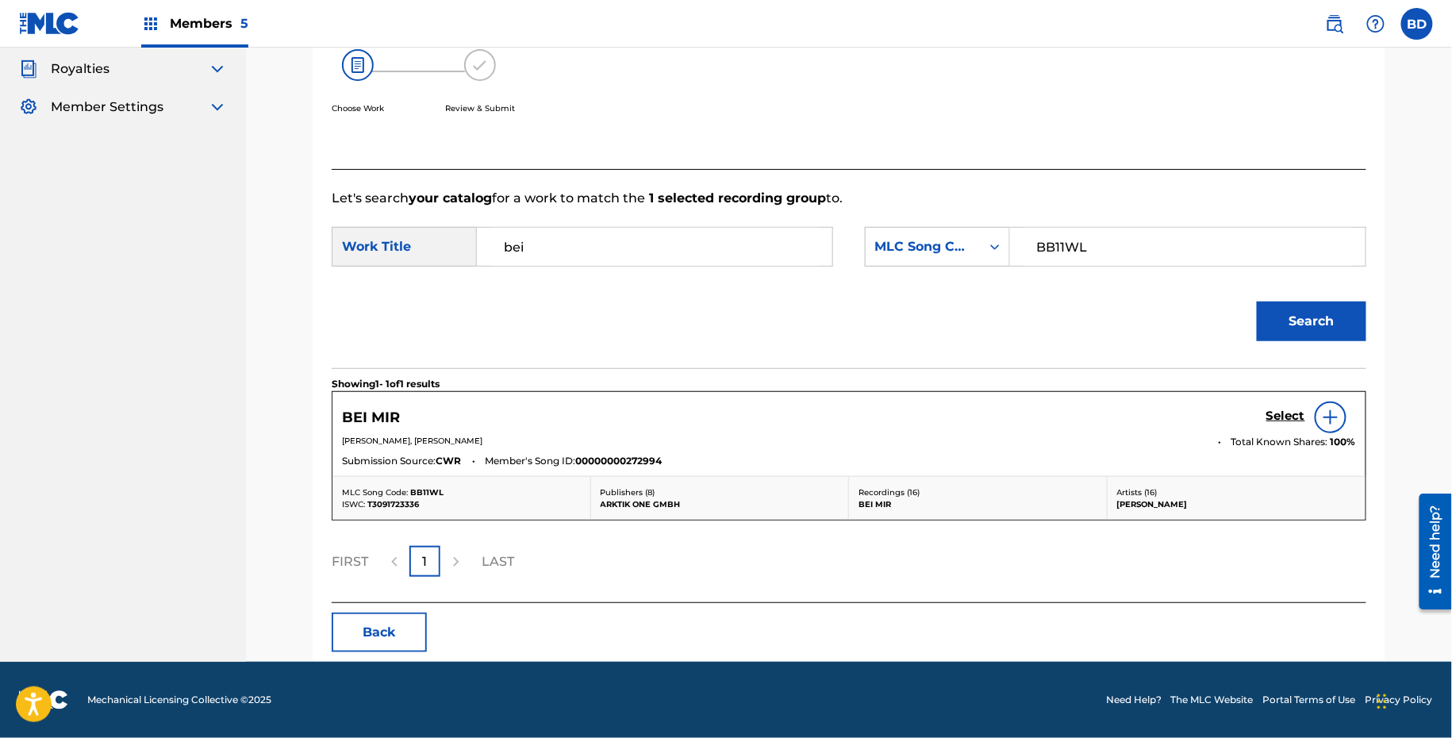
click at [1287, 386] on div "Showing 1 - 1 of 1 results BEI MIR Select JOSHUA ZWICKNAPP, MALIK KOKE Total Kn…" at bounding box center [849, 485] width 1035 height 234
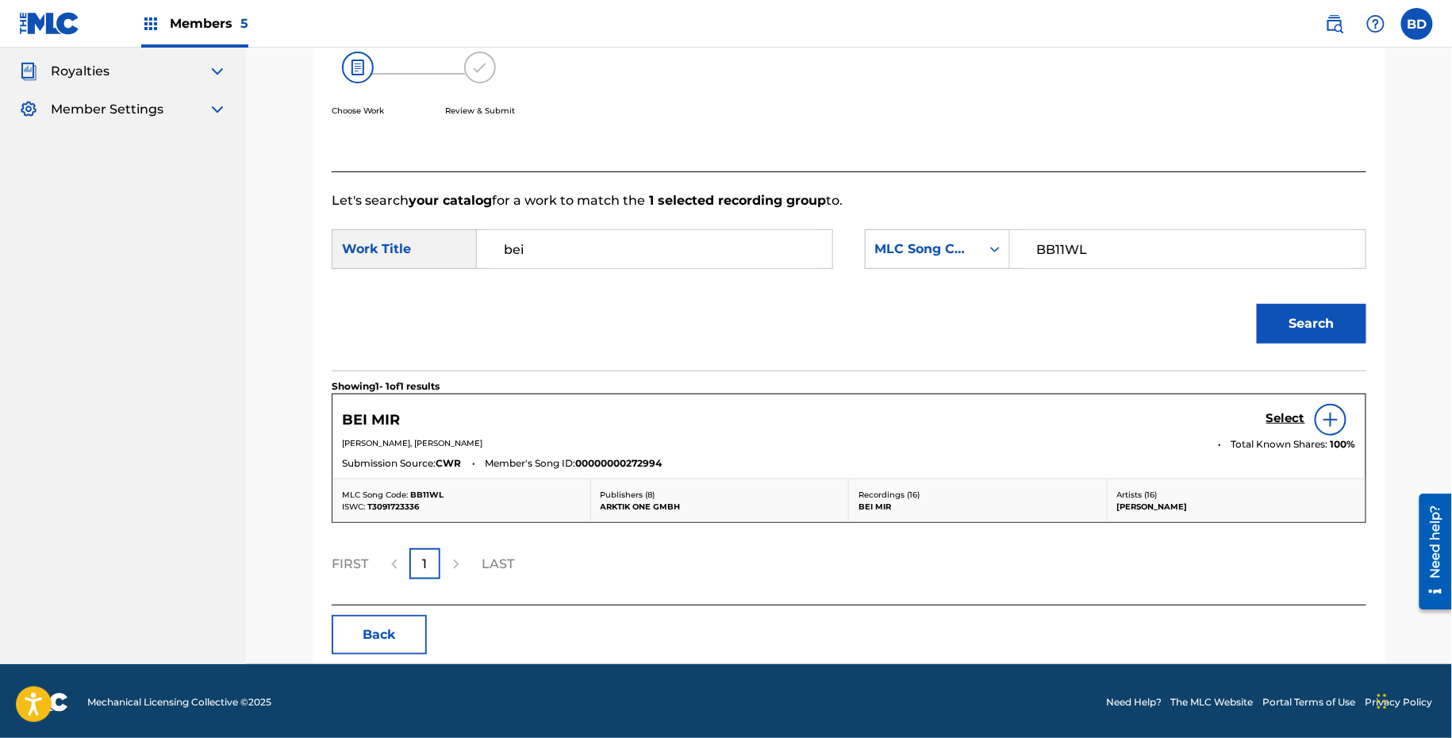
click at [1273, 404] on div "Select" at bounding box center [1311, 420] width 90 height 32
click at [1266, 424] on div "BEI MIR Select" at bounding box center [849, 420] width 1014 height 32
click at [1277, 411] on h5 "Select" at bounding box center [1285, 418] width 39 height 15
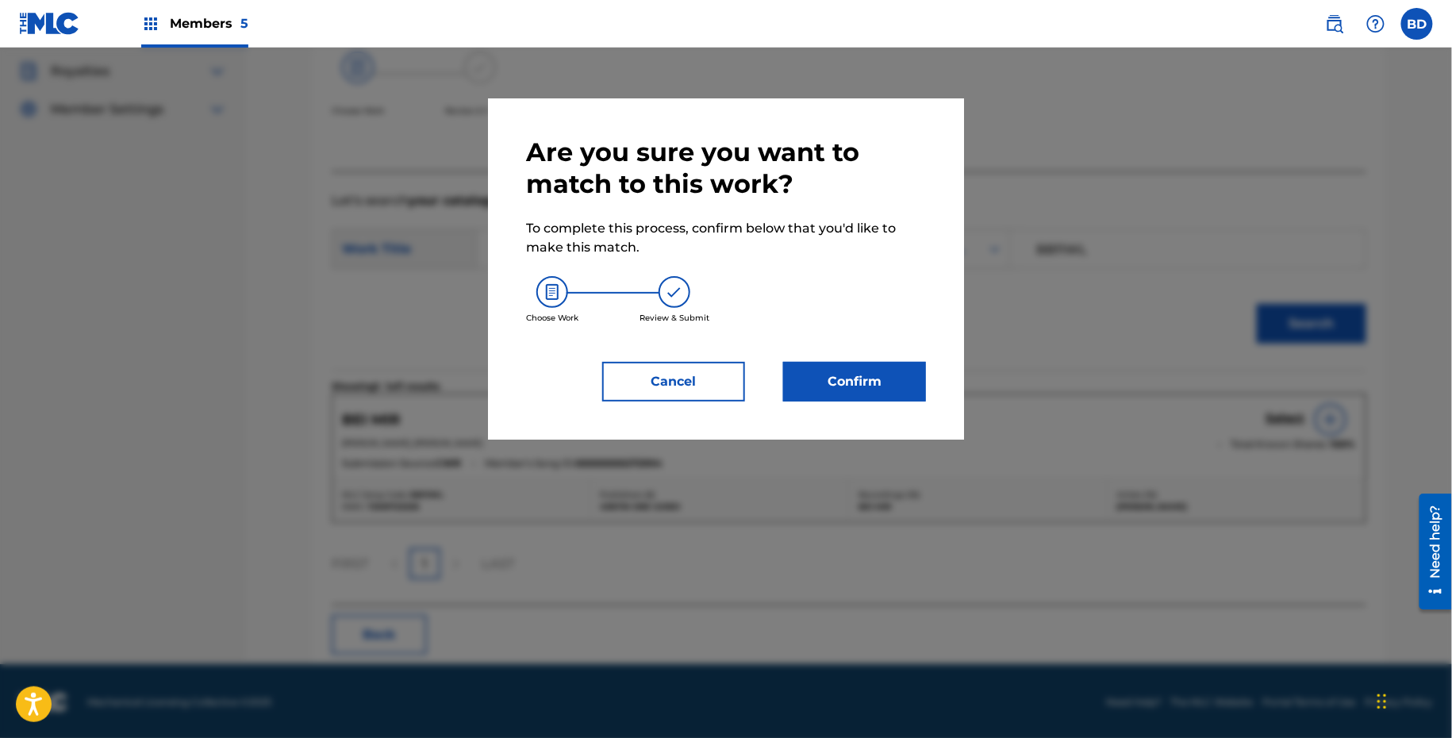
click at [809, 394] on button "Confirm" at bounding box center [854, 382] width 143 height 40
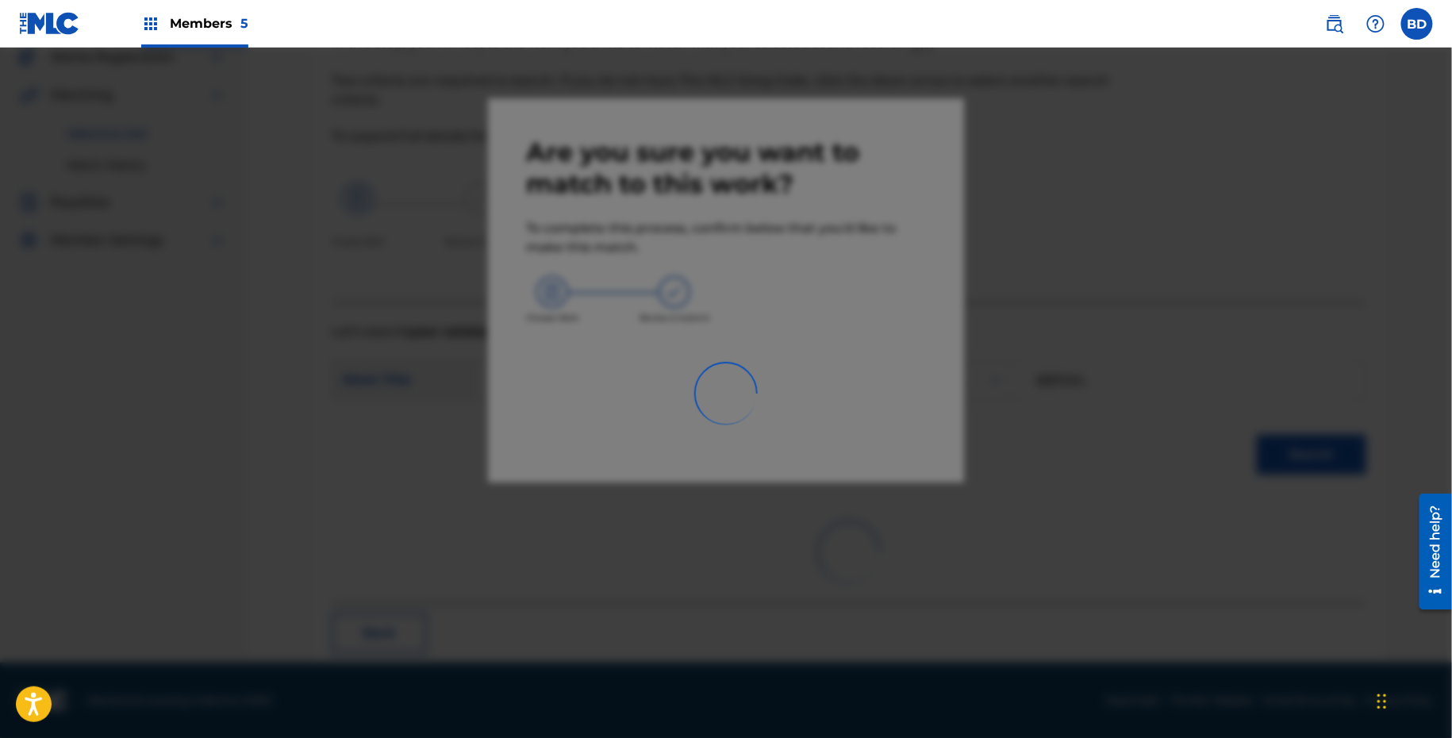
scroll to position [40, 0]
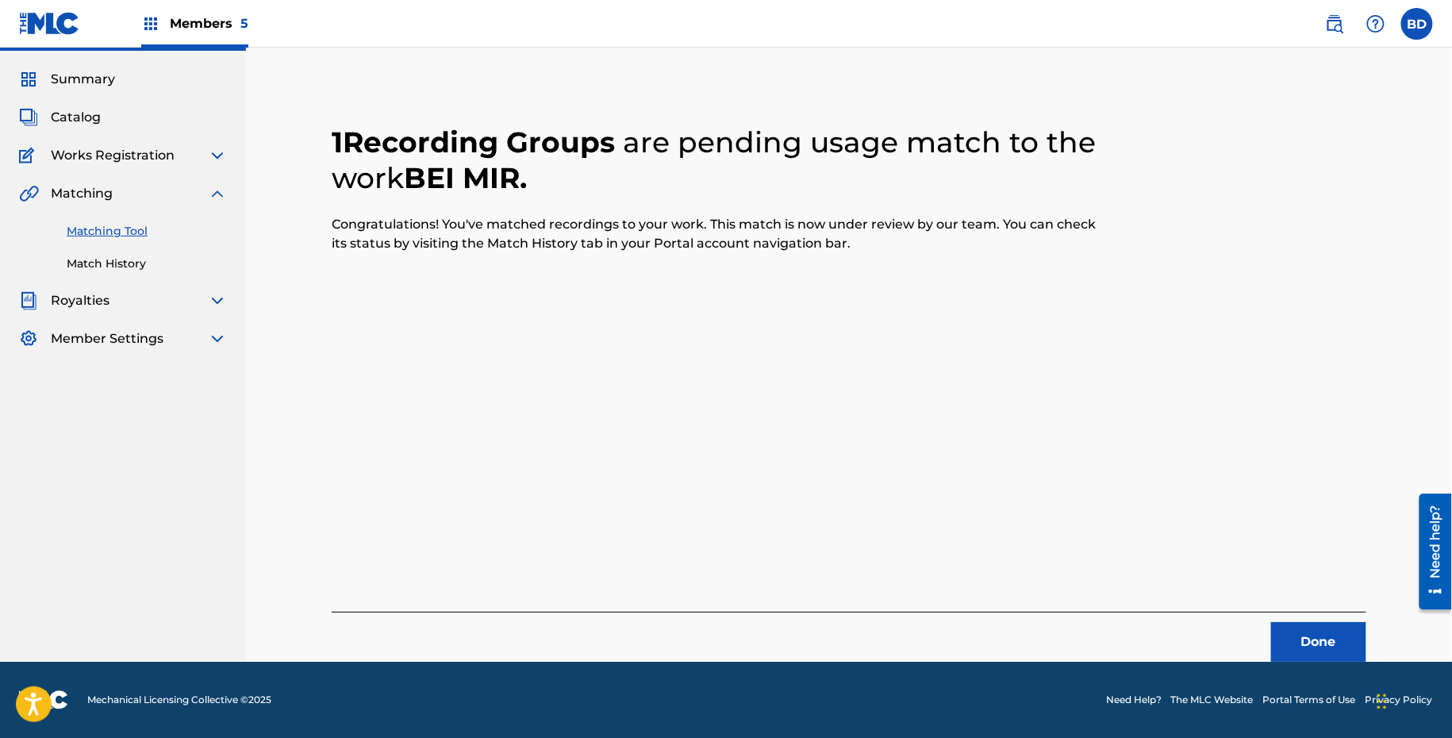
click at [91, 261] on link "Match History" at bounding box center [147, 263] width 160 height 17
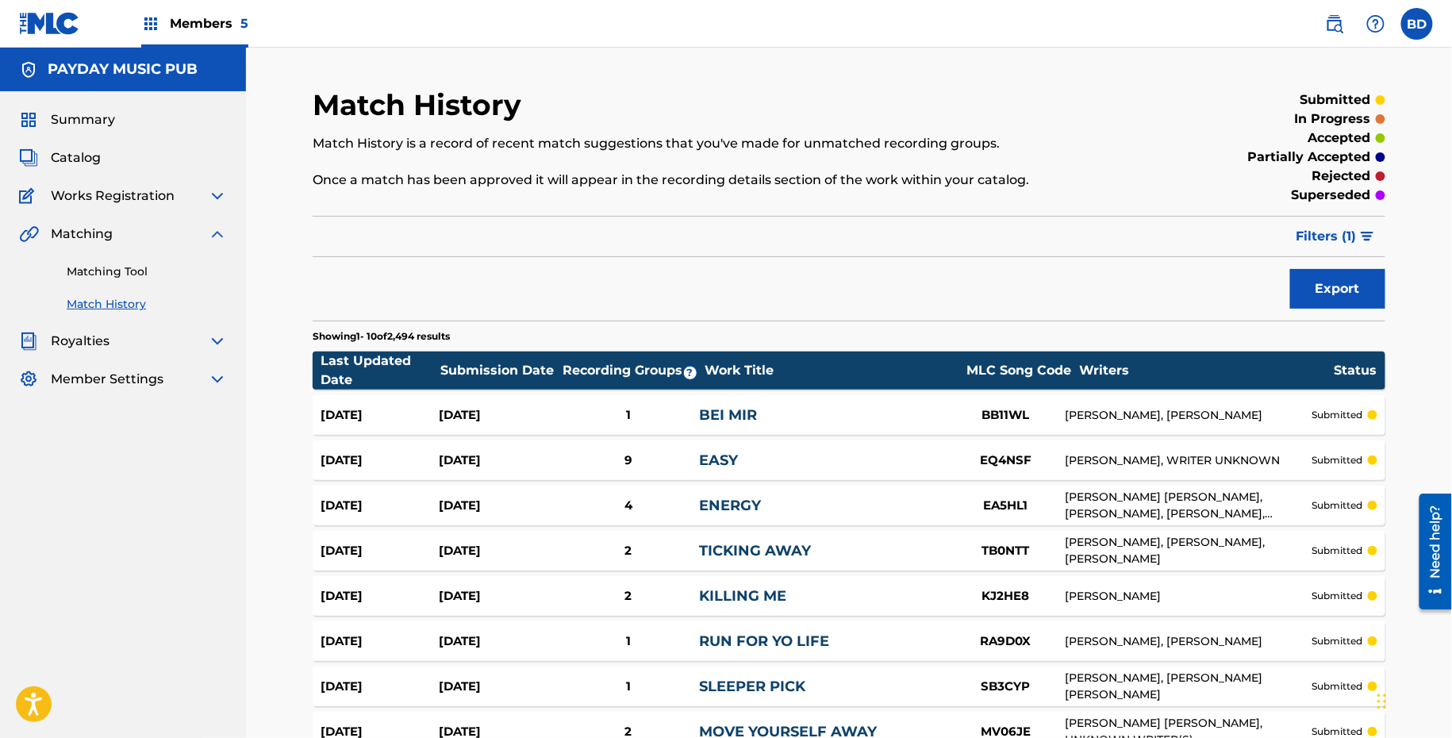
click at [709, 420] on link "BEI MIR" at bounding box center [728, 414] width 58 height 17
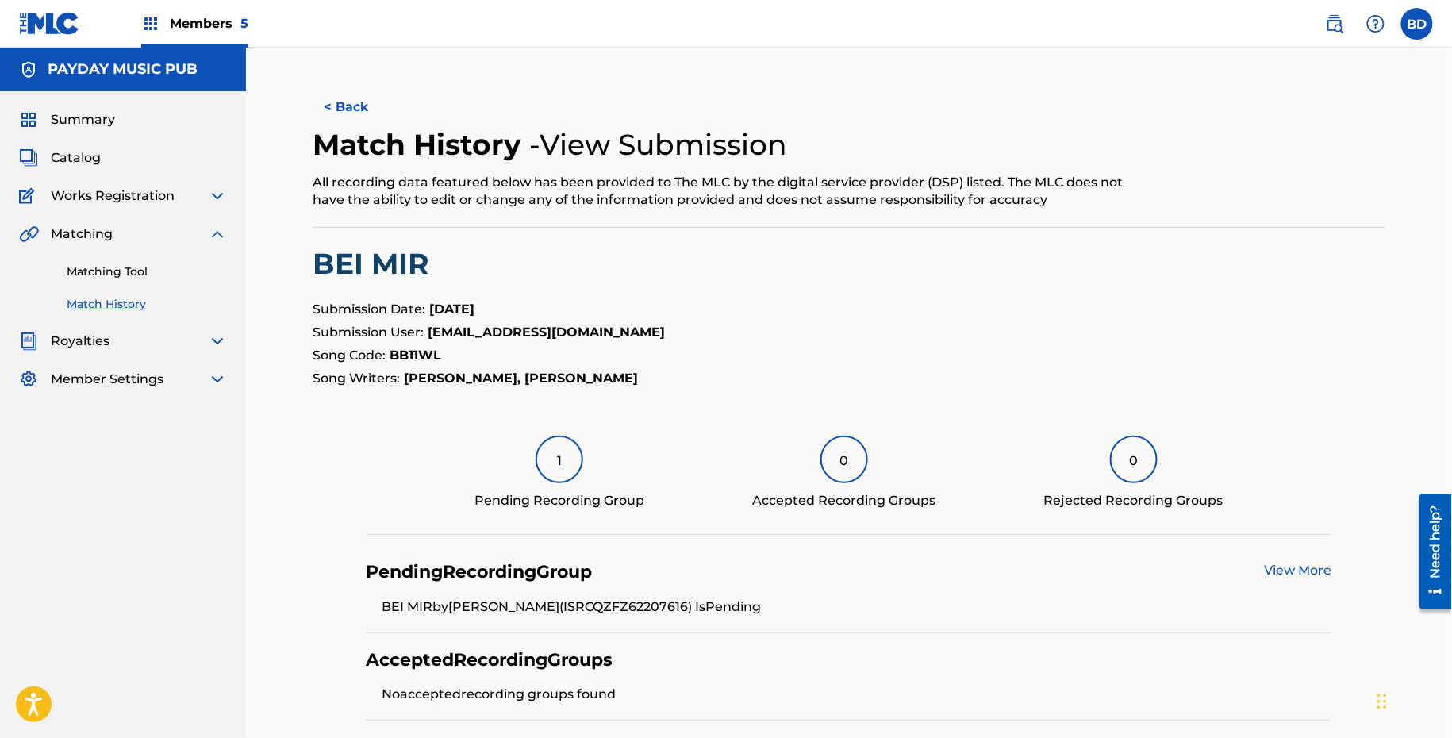
click at [152, 273] on link "Matching Tool" at bounding box center [147, 271] width 160 height 17
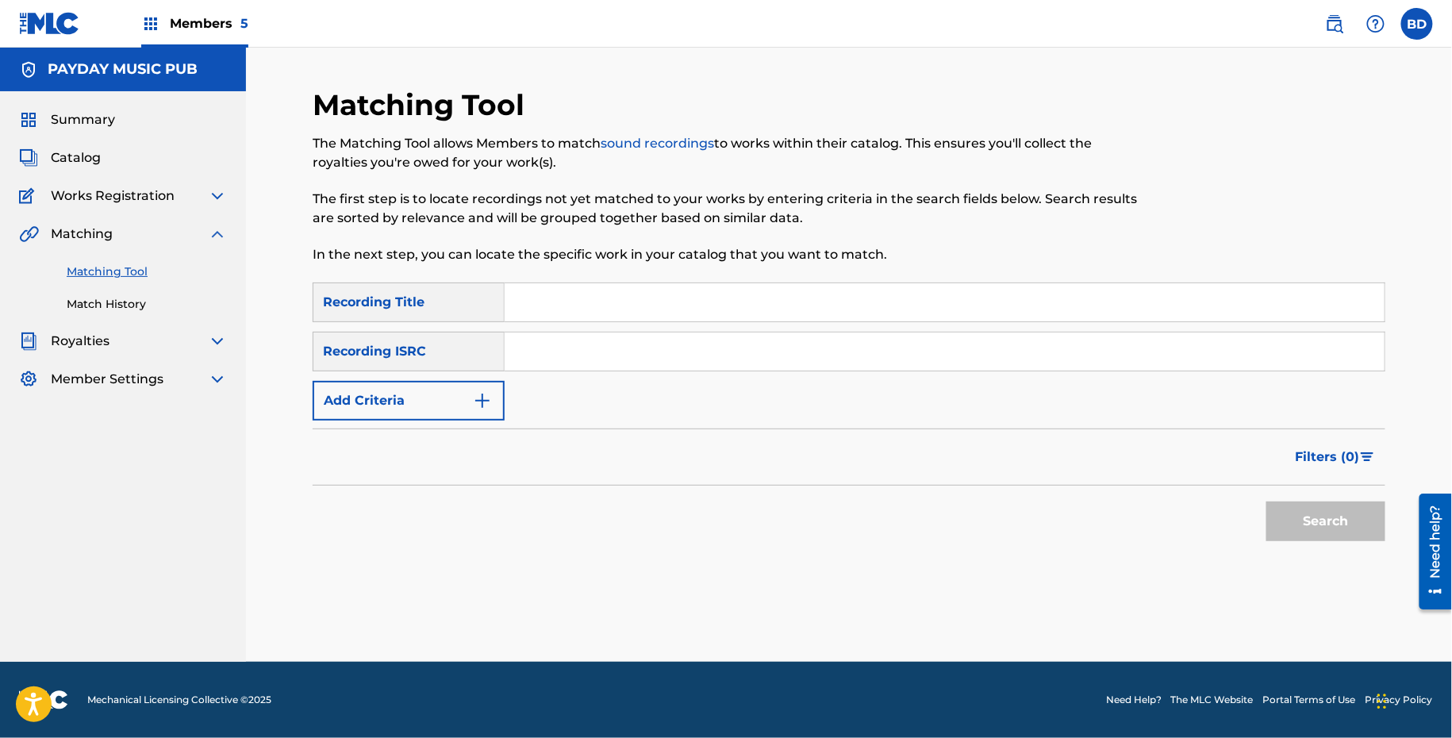
click at [598, 363] on input "Search Form" at bounding box center [945, 351] width 880 height 38
paste input "QZFZ61918703"
click at [1266, 501] on button "Search" at bounding box center [1325, 521] width 119 height 40
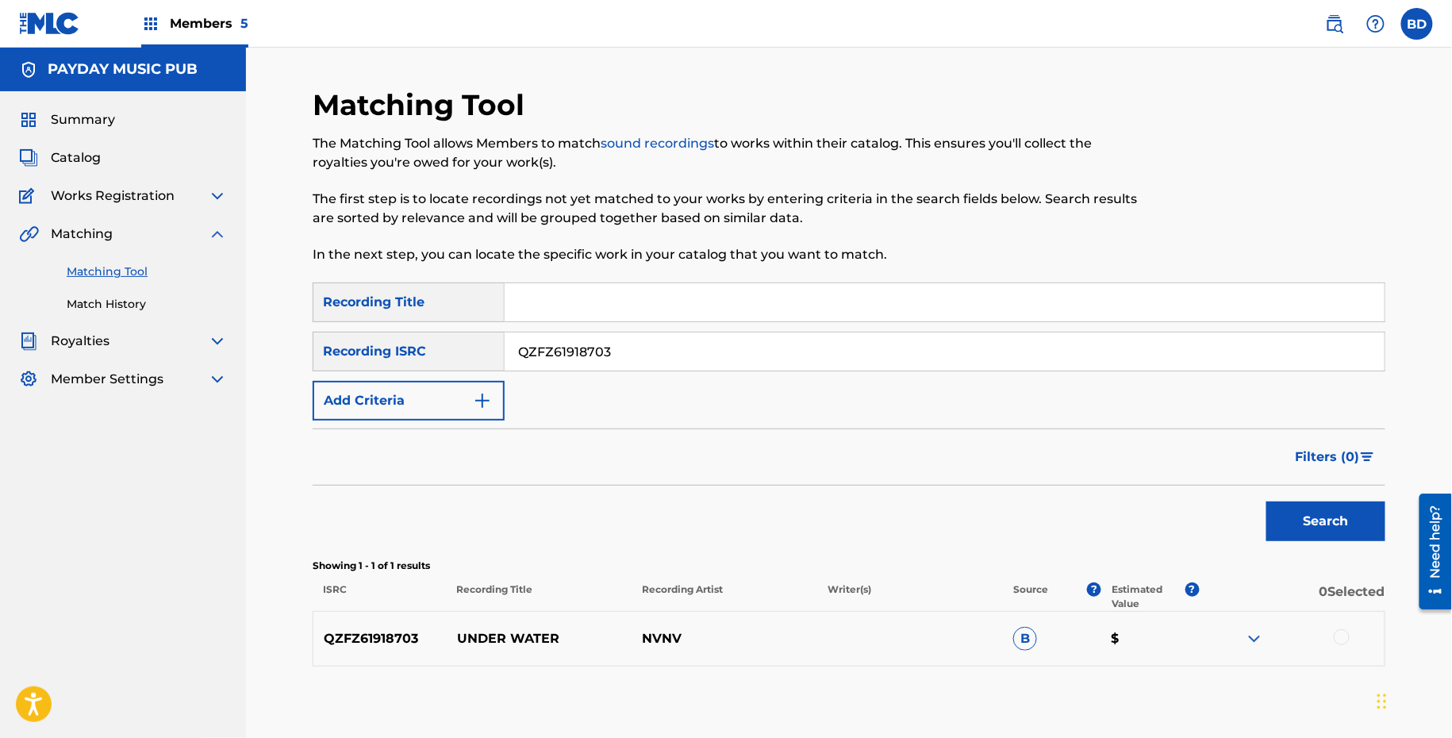
click at [516, 632] on p "UNDER WATER" at bounding box center [540, 638] width 186 height 19
click at [1242, 631] on div at bounding box center [1292, 638] width 186 height 19
click at [1249, 636] on img at bounding box center [1254, 638] width 19 height 19
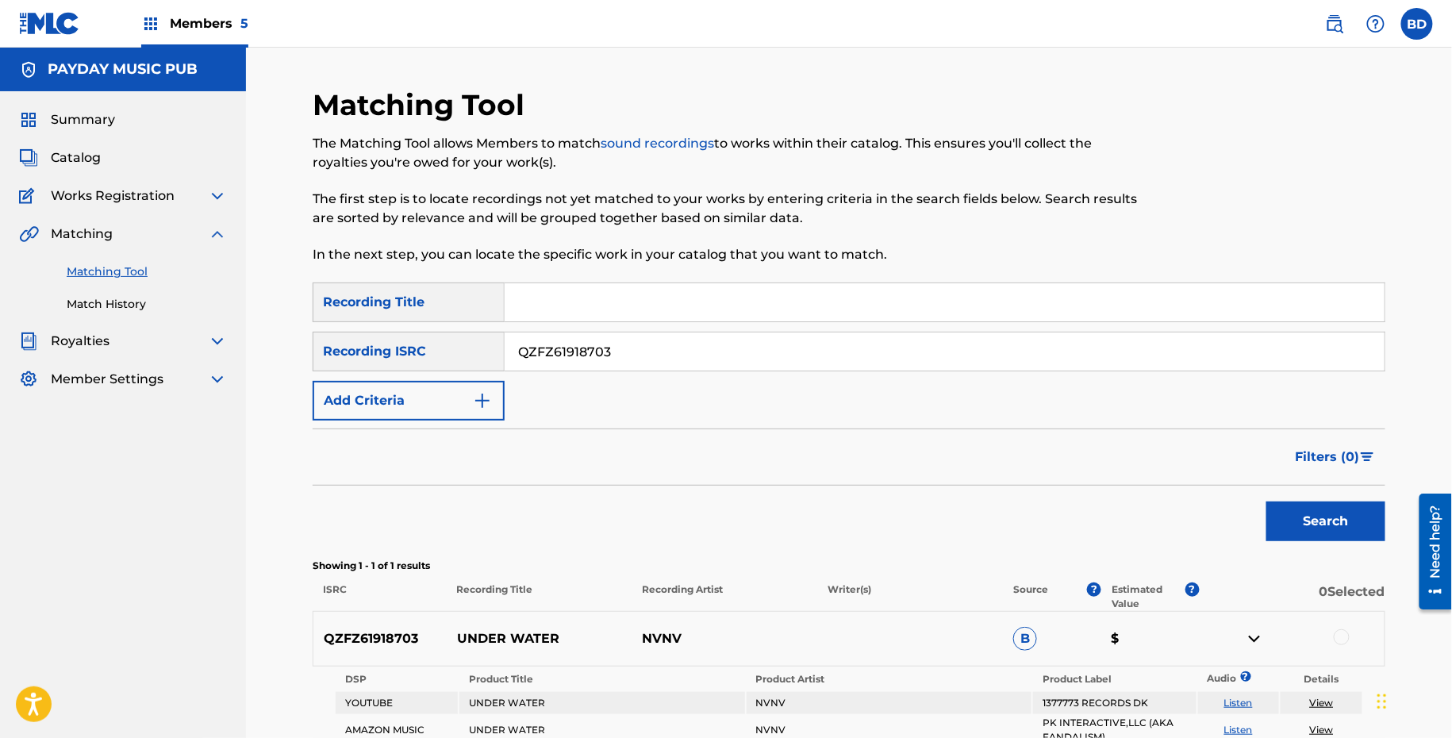
scroll to position [162, 0]
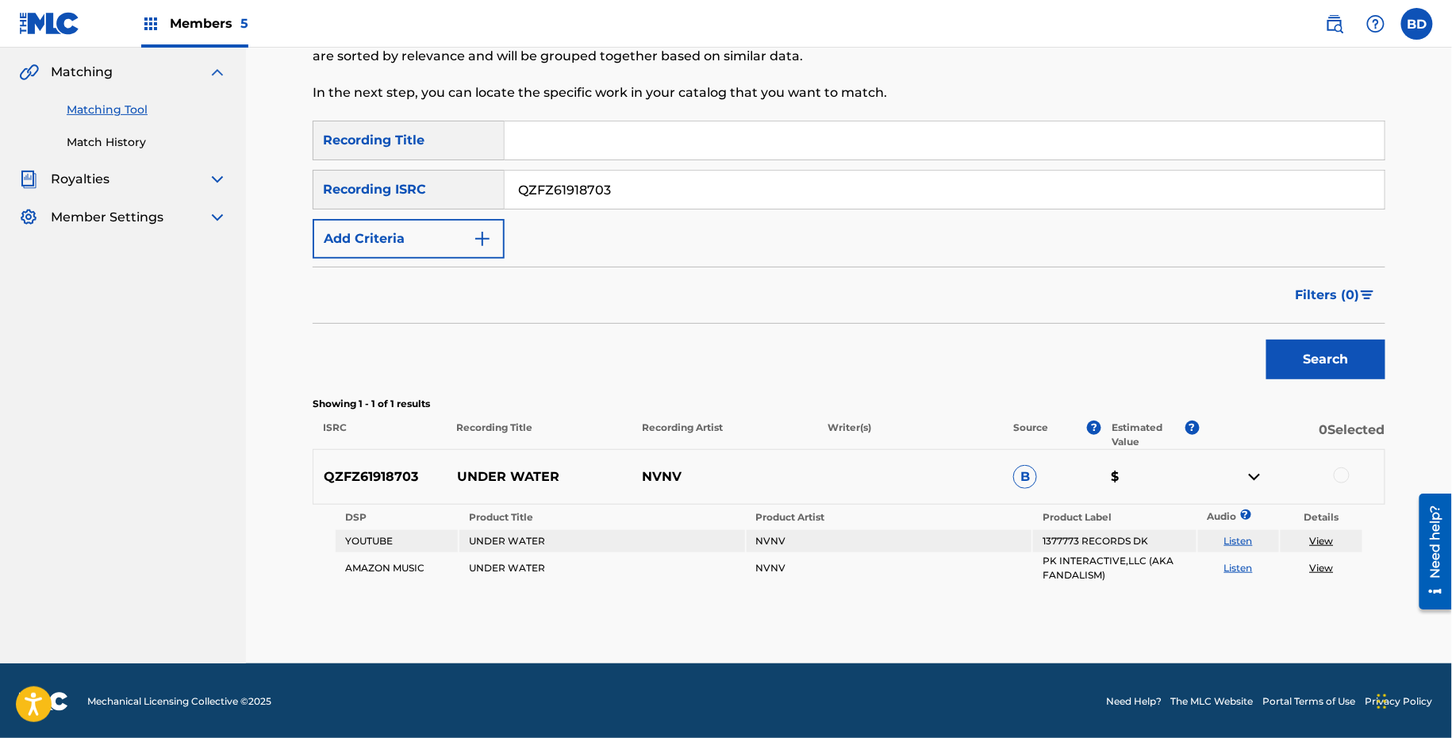
click at [598, 180] on input "QZFZ61918703" at bounding box center [945, 190] width 880 height 38
paste input "5210448"
click at [1266, 340] on button "Search" at bounding box center [1325, 360] width 119 height 40
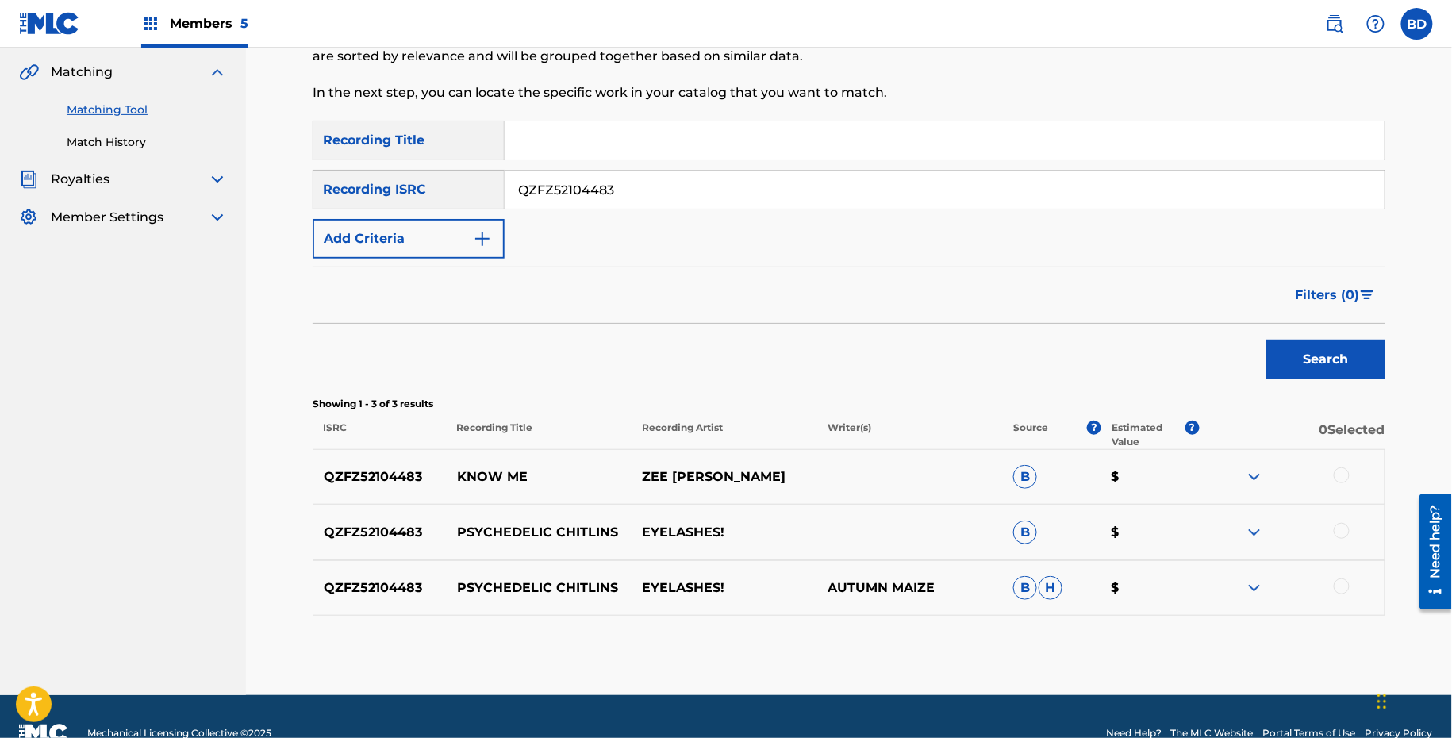
click at [1259, 585] on img at bounding box center [1254, 587] width 19 height 19
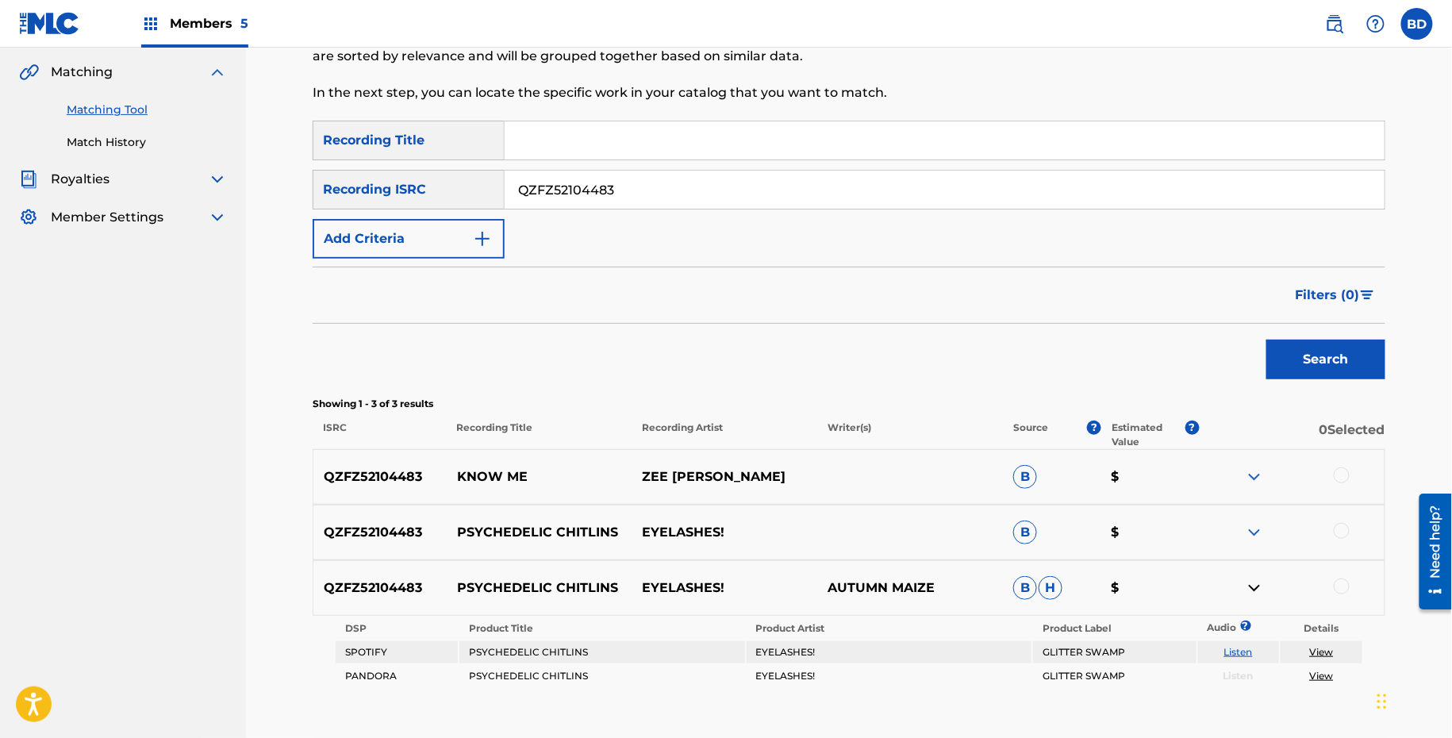
click at [1257, 518] on div "QZFZ52104483 PSYCHEDELIC CHITLINS EYELASHES! B $" at bounding box center [849, 533] width 1073 height 56
click at [1257, 530] on img at bounding box center [1254, 532] width 19 height 19
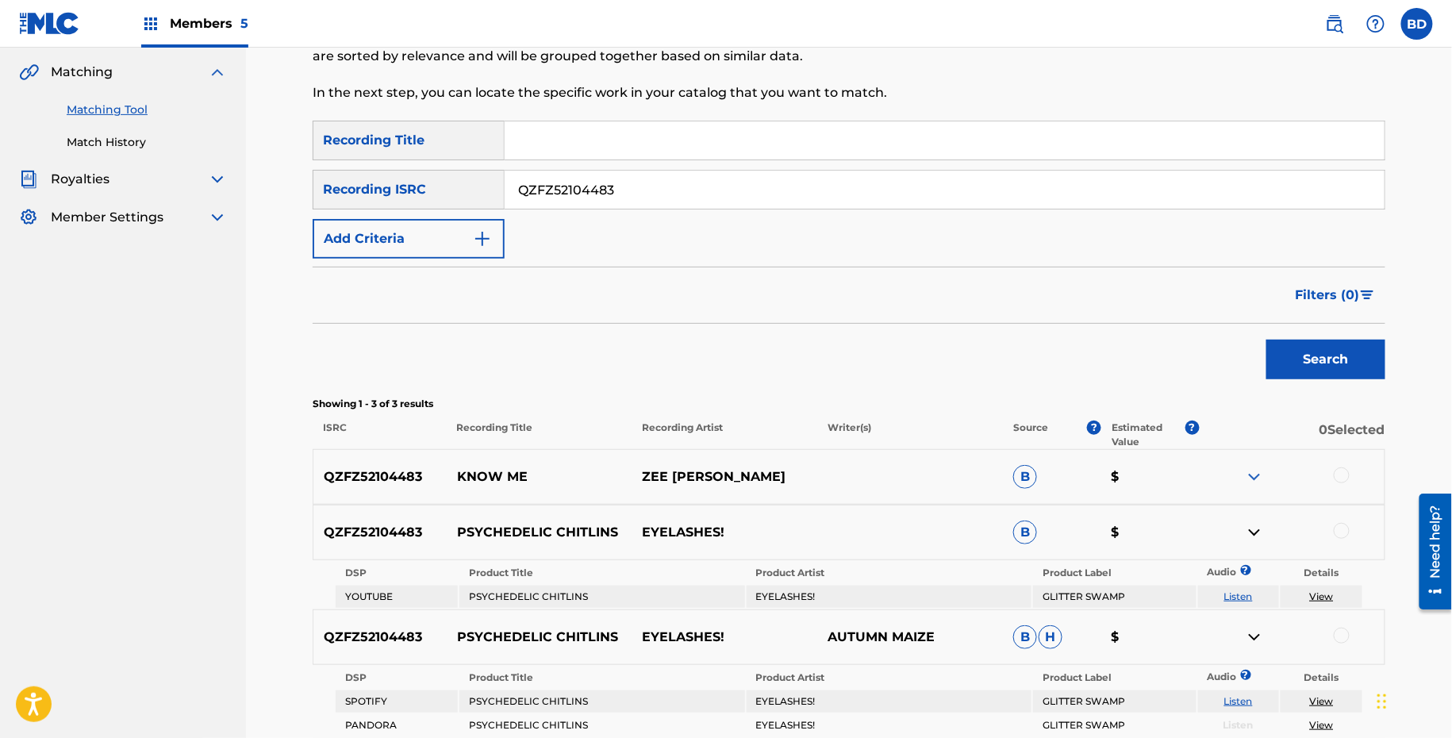
click at [1257, 467] on img at bounding box center [1254, 476] width 19 height 19
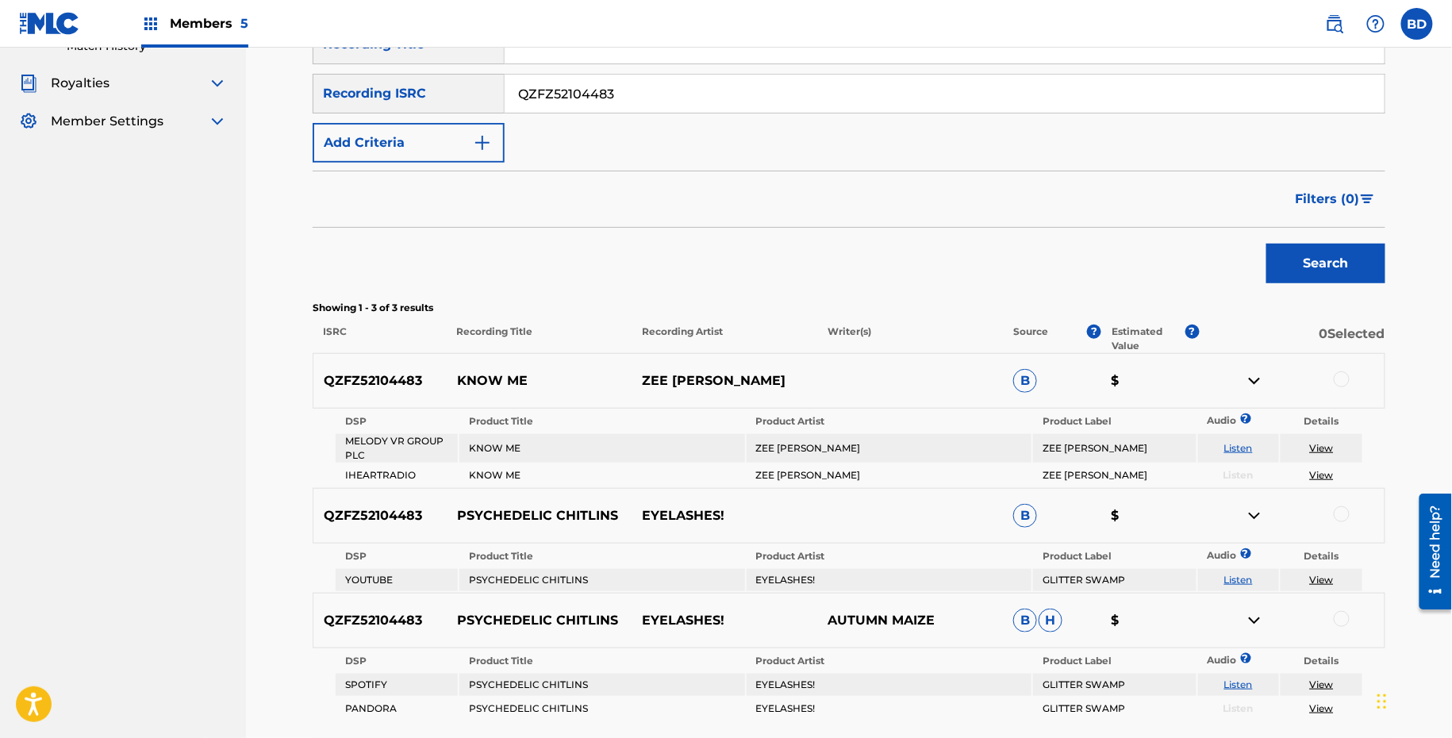
scroll to position [394, 0]
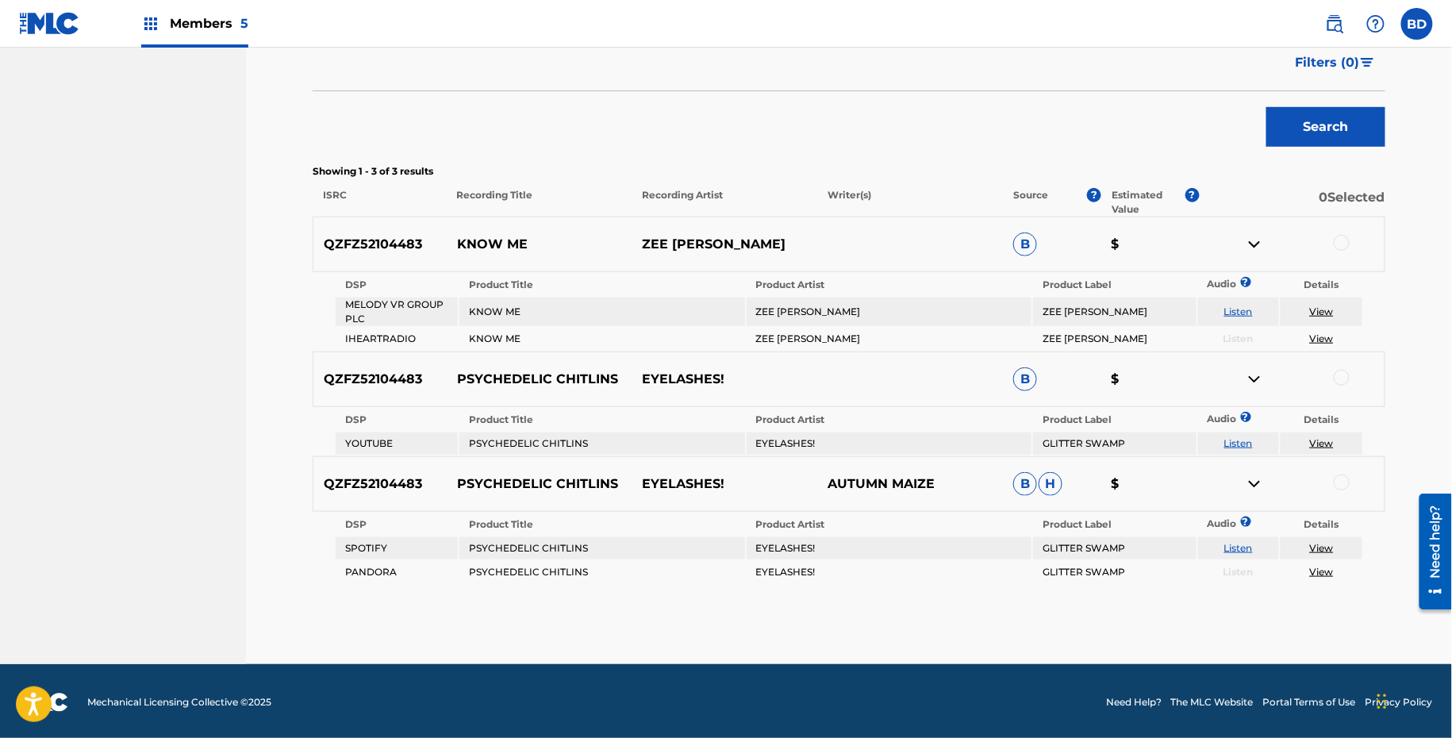
click at [492, 229] on div "QZFZ52104483 KNOW ME ZEE STACK GEORGE B $" at bounding box center [849, 245] width 1073 height 56
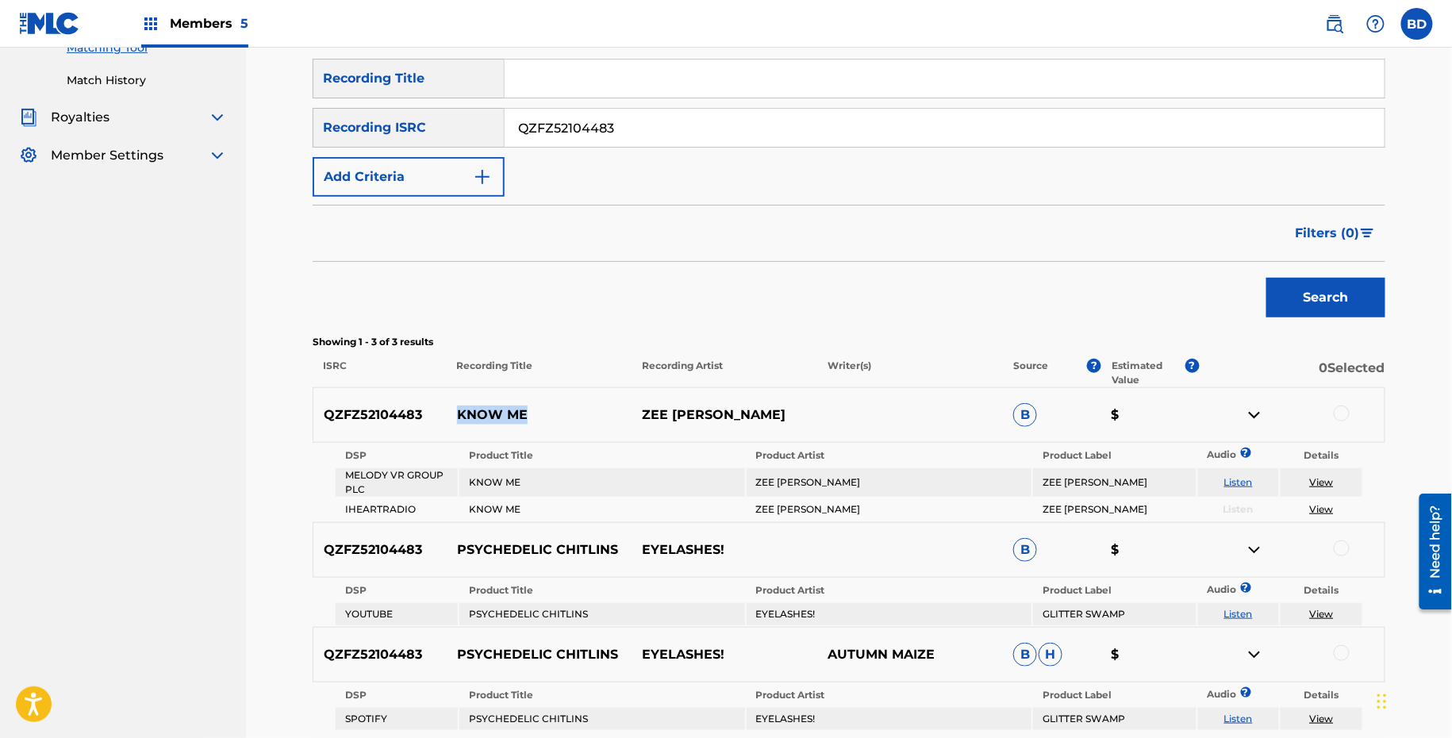
scroll to position [78, 0]
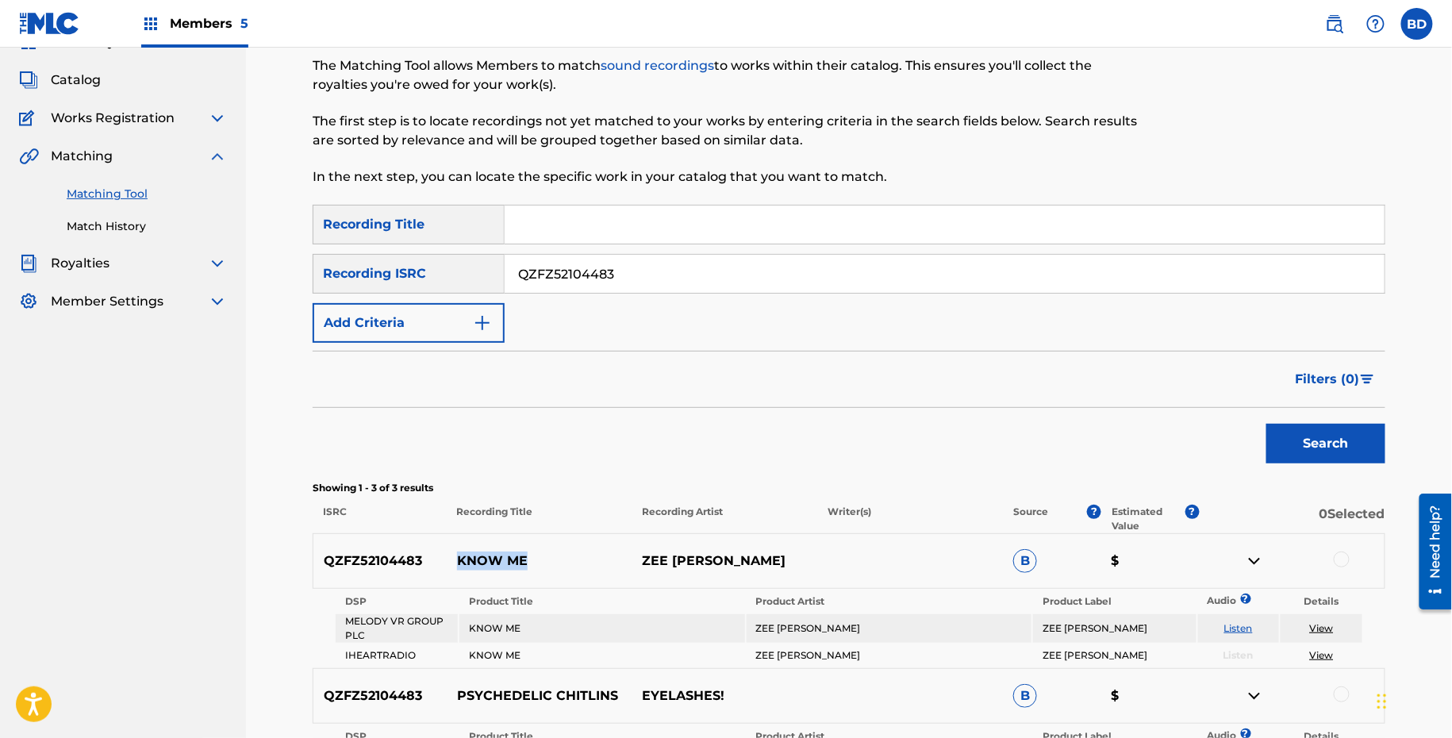
click at [593, 273] on input "QZFZ52104483" at bounding box center [945, 274] width 880 height 38
paste input "42487698"
click at [1266, 424] on button "Search" at bounding box center [1325, 444] width 119 height 40
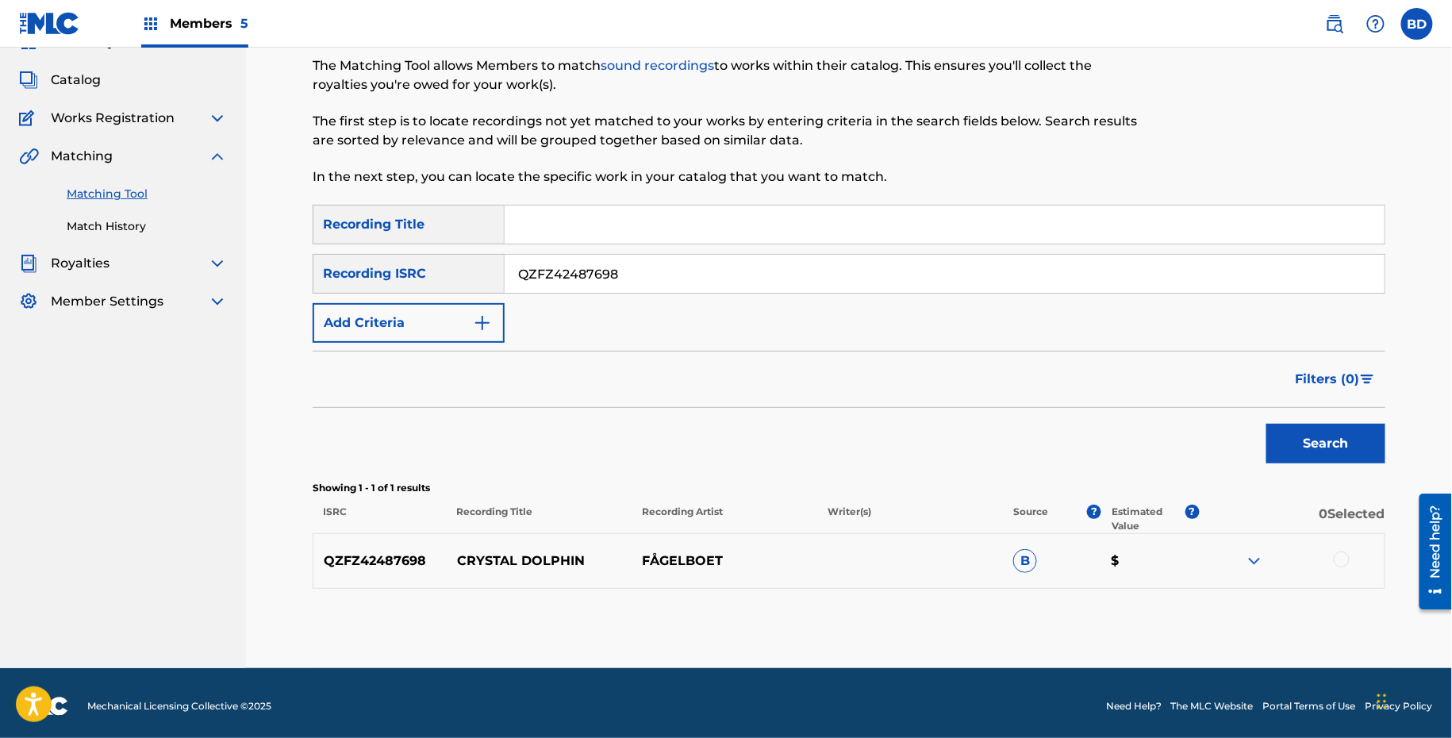
scroll to position [83, 0]
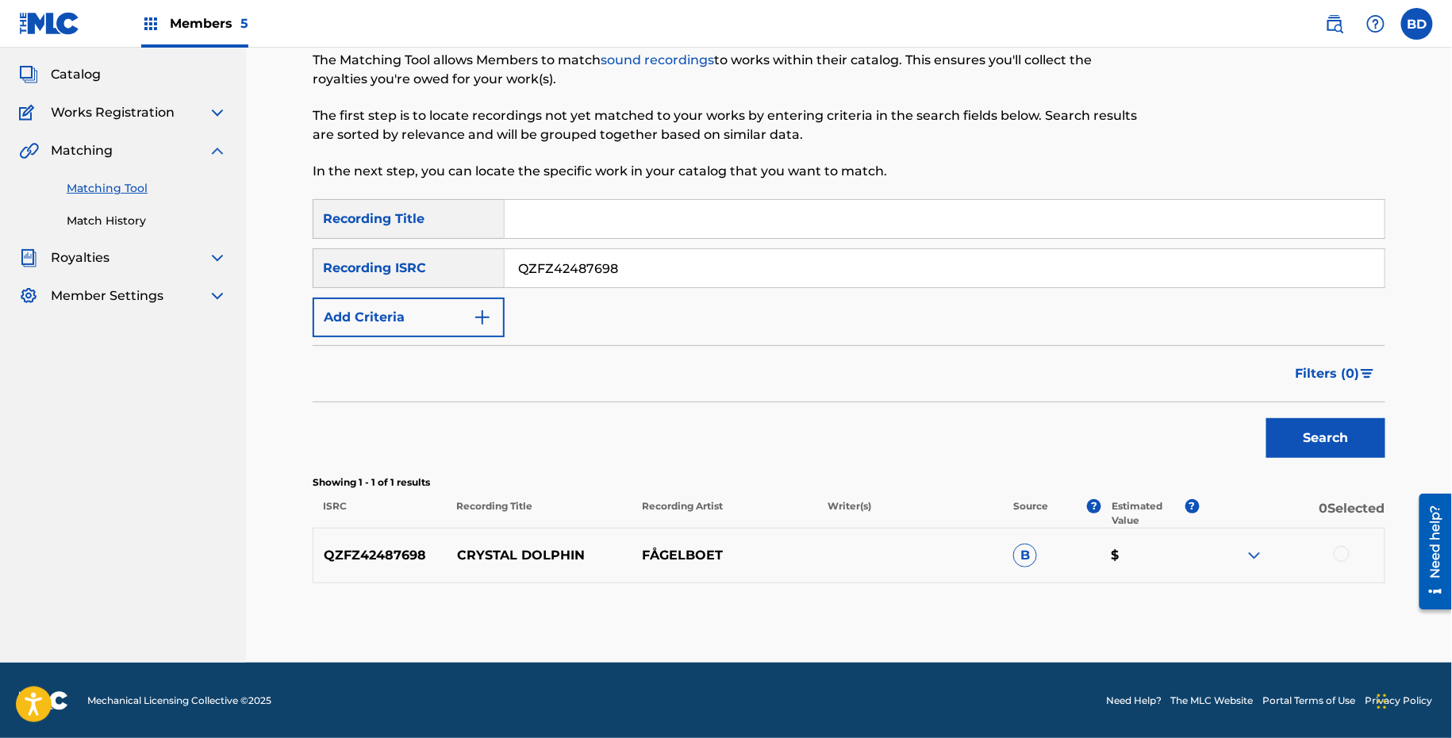
click at [1258, 552] on img at bounding box center [1254, 555] width 19 height 19
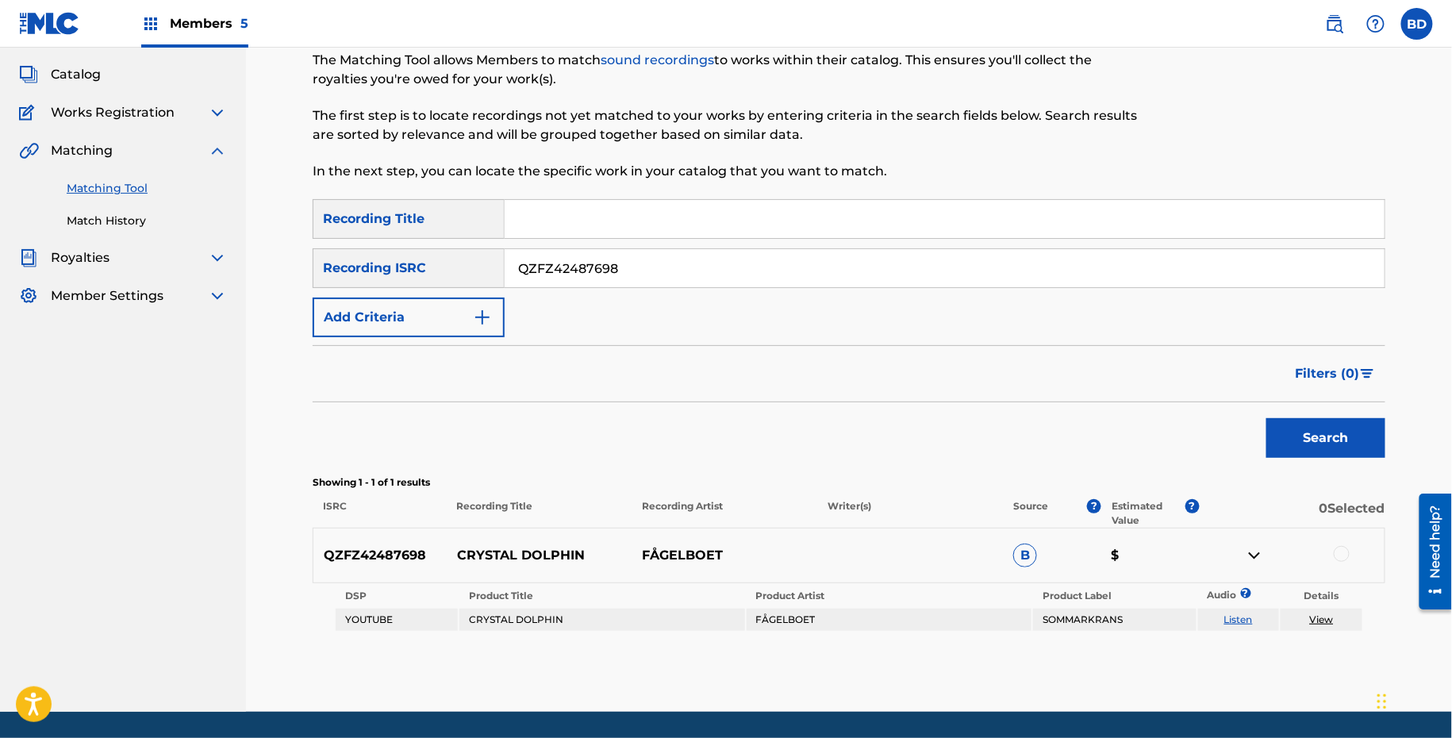
click at [480, 546] on p "CRYSTAL DOLPHIN" at bounding box center [540, 555] width 186 height 19
click at [593, 259] on input "QZFZ42487698" at bounding box center [945, 268] width 880 height 38
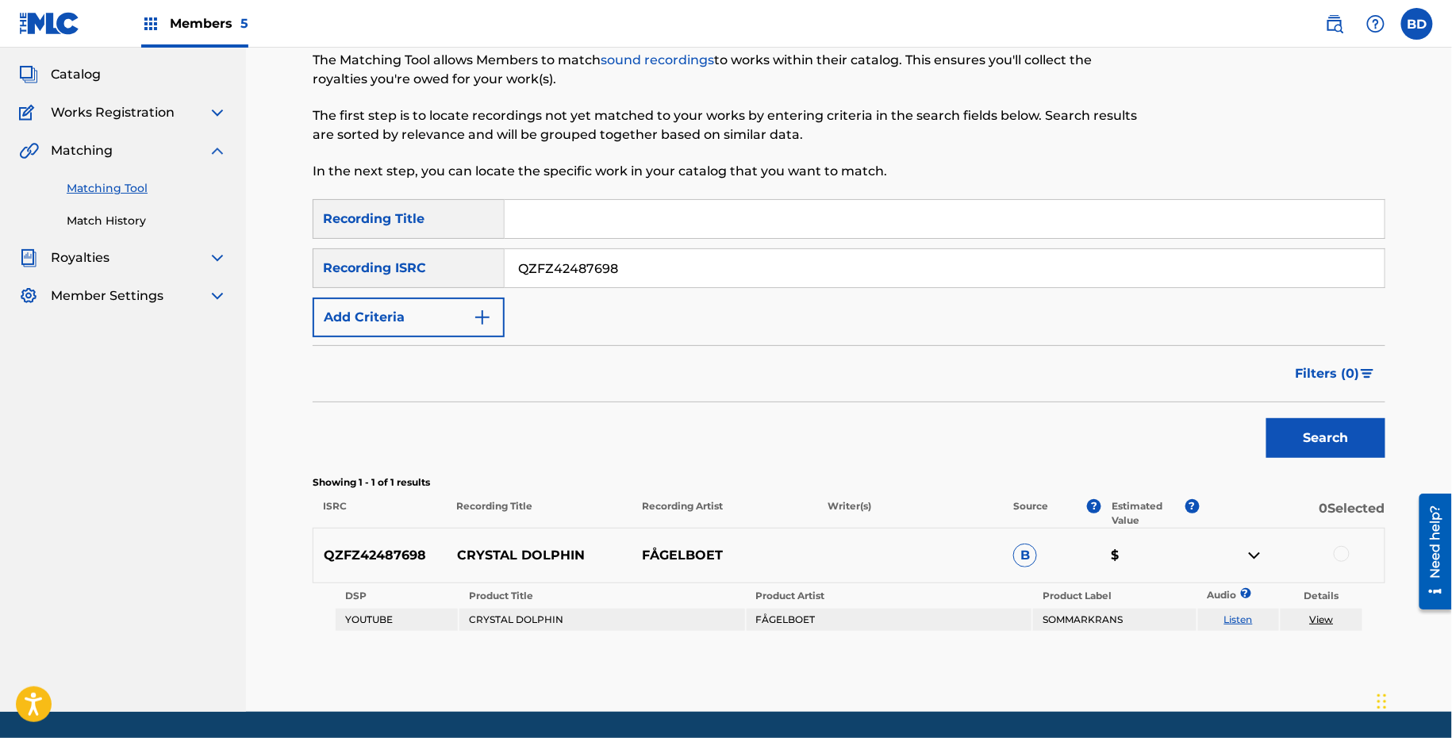
paste input "1925246"
click at [1266, 418] on button "Search" at bounding box center [1325, 438] width 119 height 40
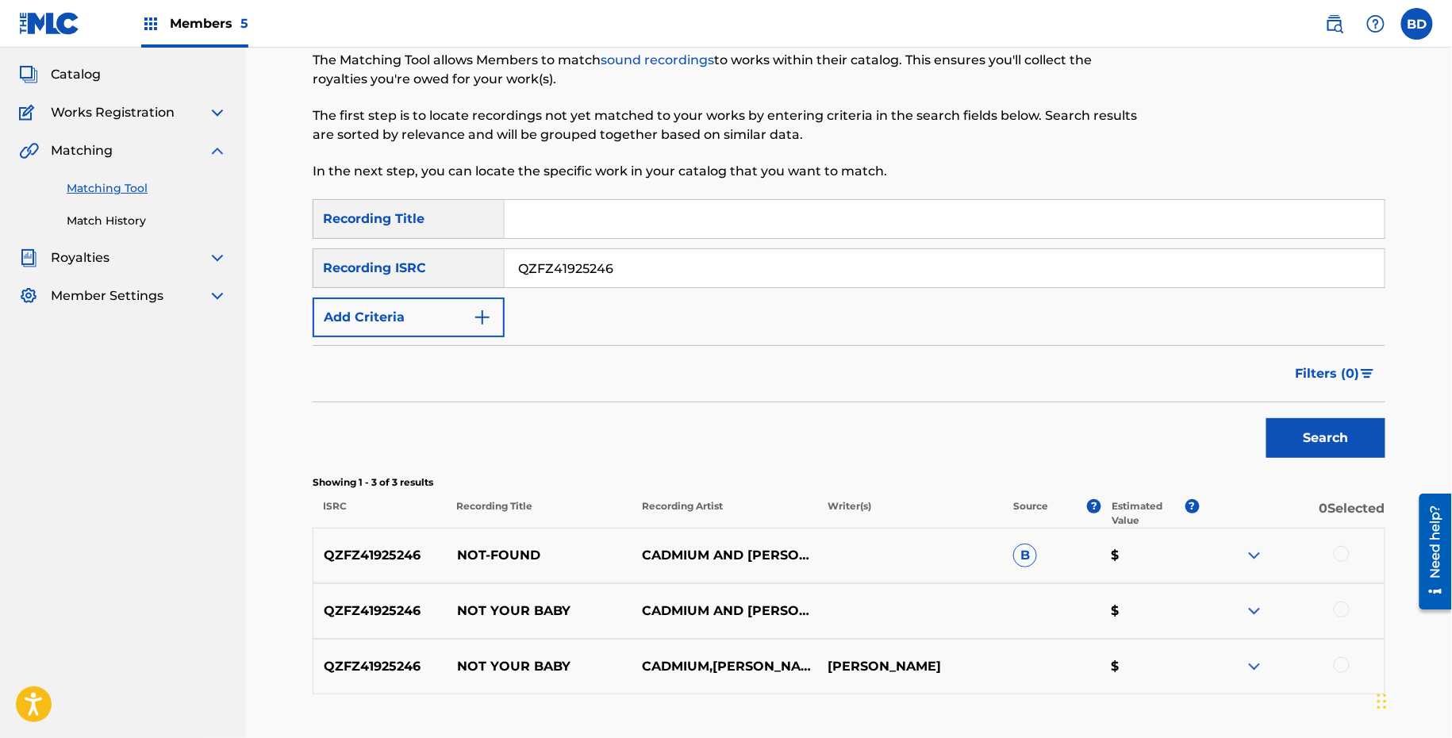
click at [485, 547] on p "NOT-FOUND" at bounding box center [540, 555] width 186 height 19
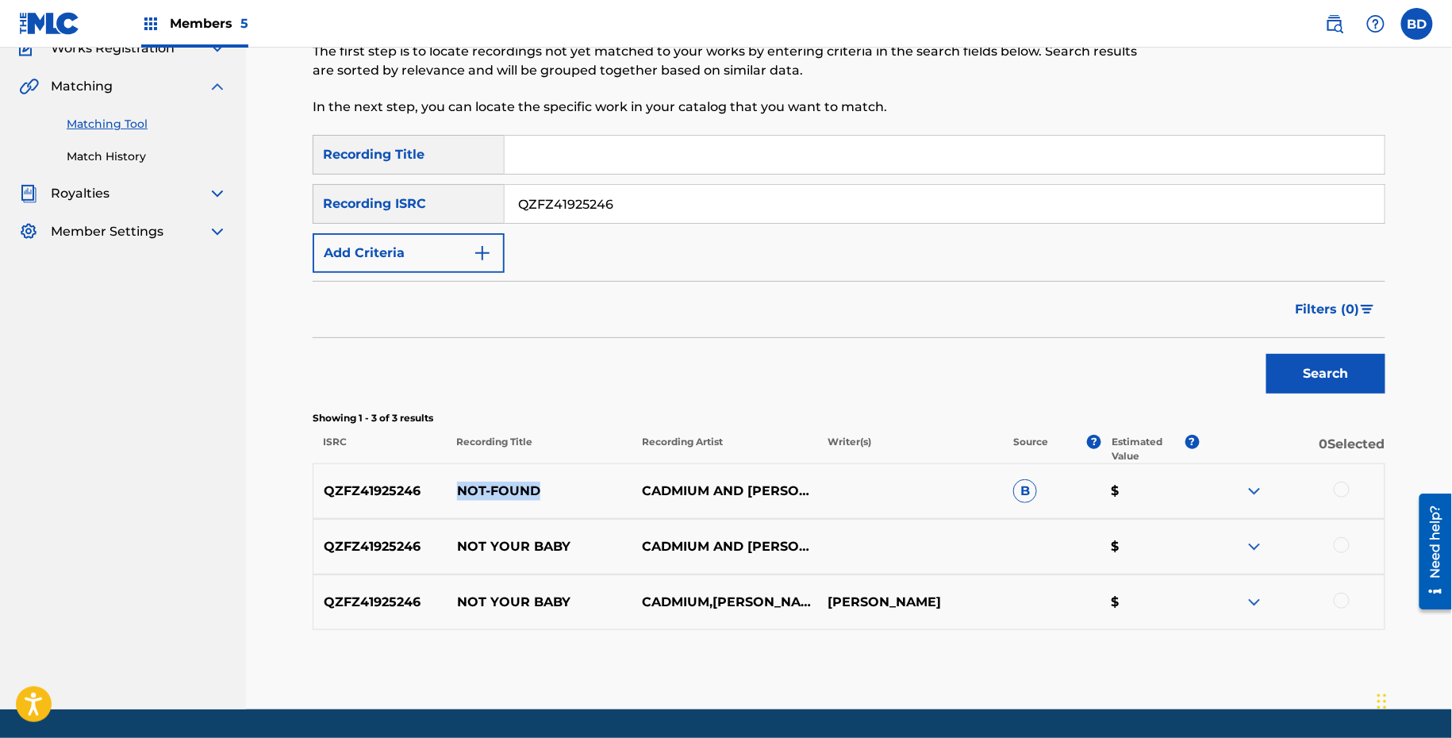
click at [561, 190] on input "QZFZ41925246" at bounding box center [945, 204] width 880 height 38
paste input "32325668"
type input "QZFZ32325668"
click at [1266, 354] on button "Search" at bounding box center [1325, 374] width 119 height 40
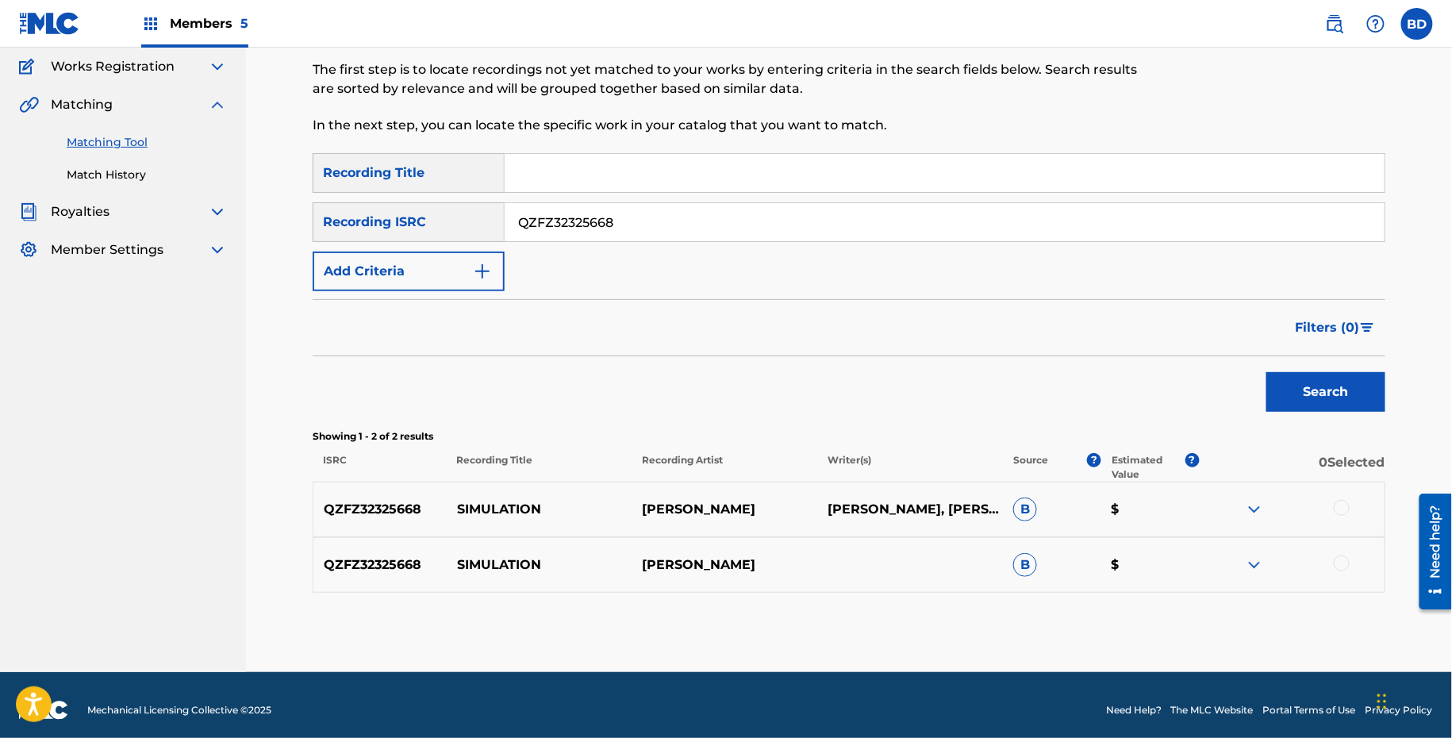
scroll to position [139, 0]
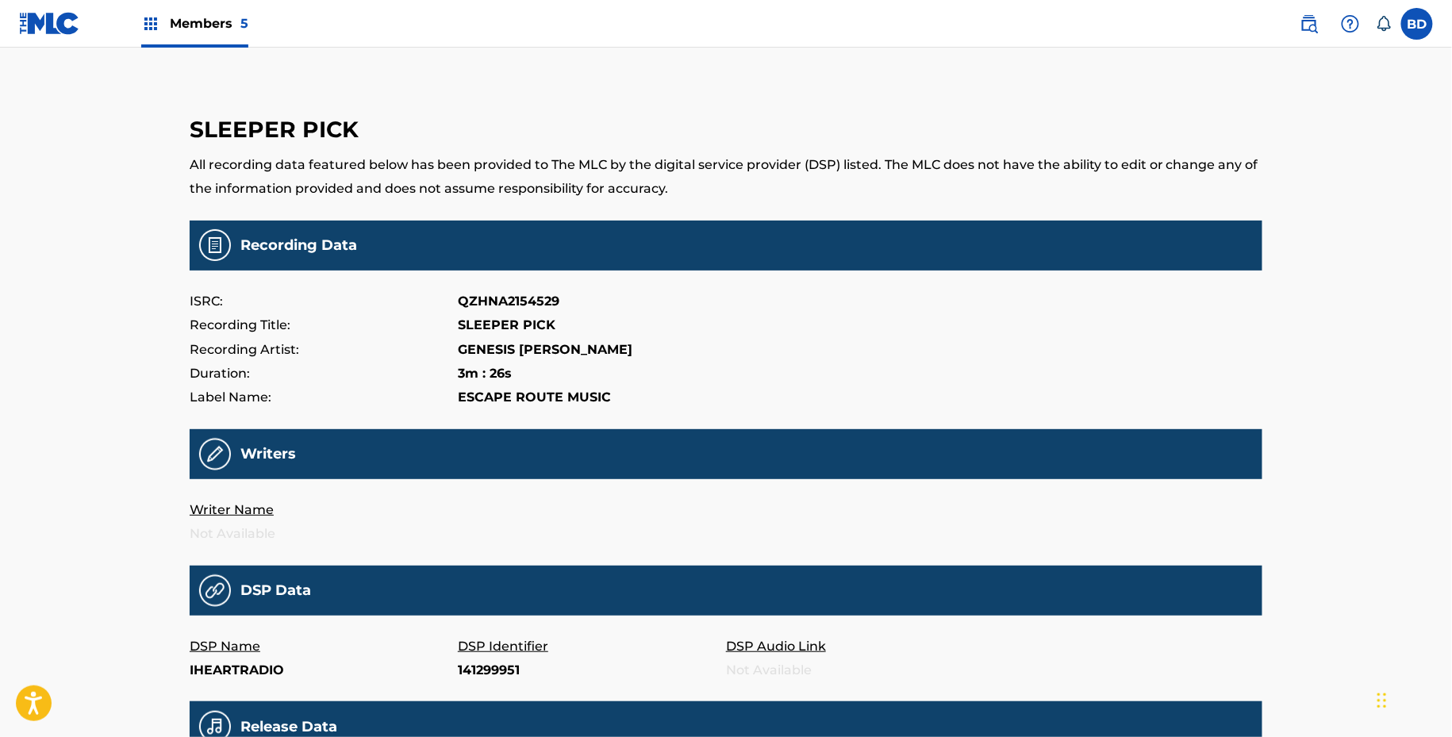
click at [490, 667] on p "141299951" at bounding box center [592, 671] width 268 height 24
copy p "141299951"
click at [501, 670] on p "ceQOT8qhsl4" at bounding box center [592, 671] width 268 height 24
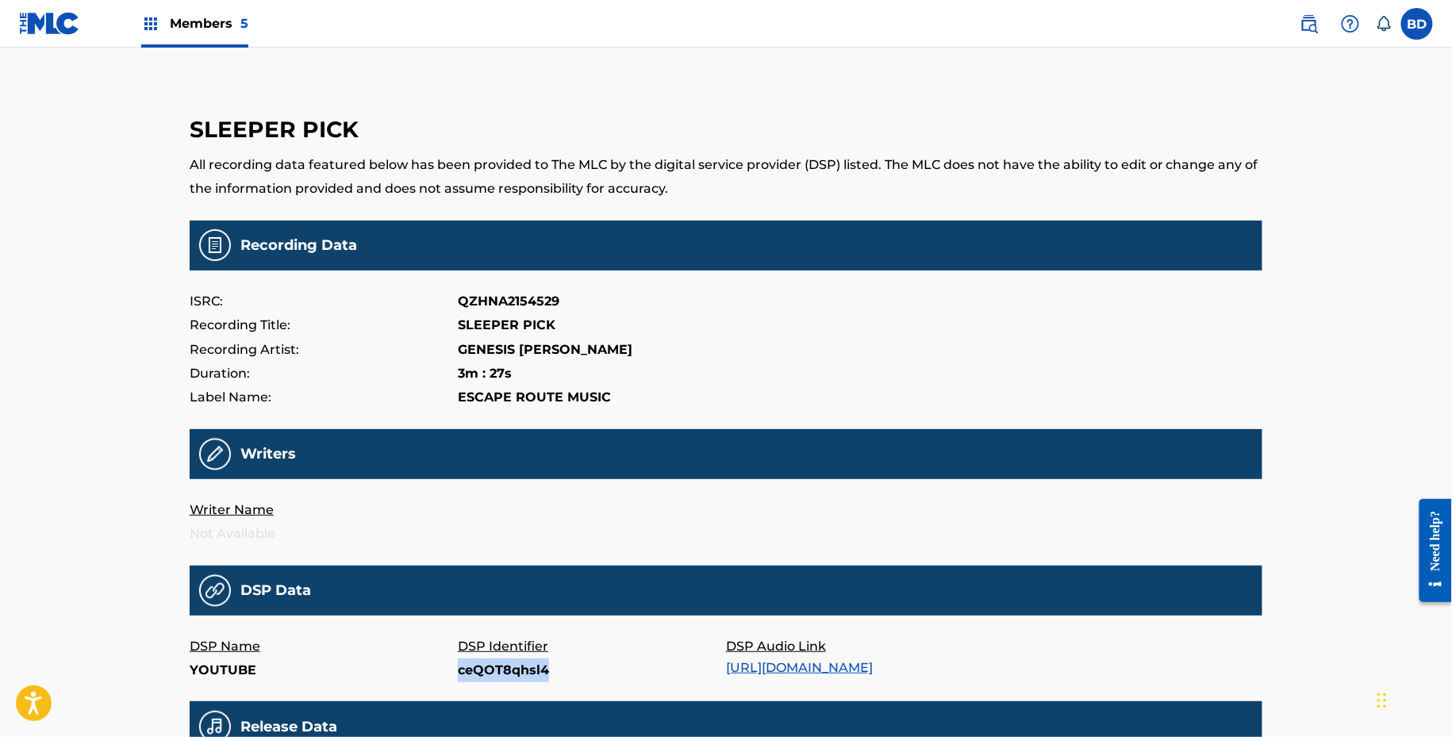
copy p "ceQOT8qhsl4"
click at [497, 666] on p "192895073" at bounding box center [592, 671] width 268 height 24
copy p "192895073"
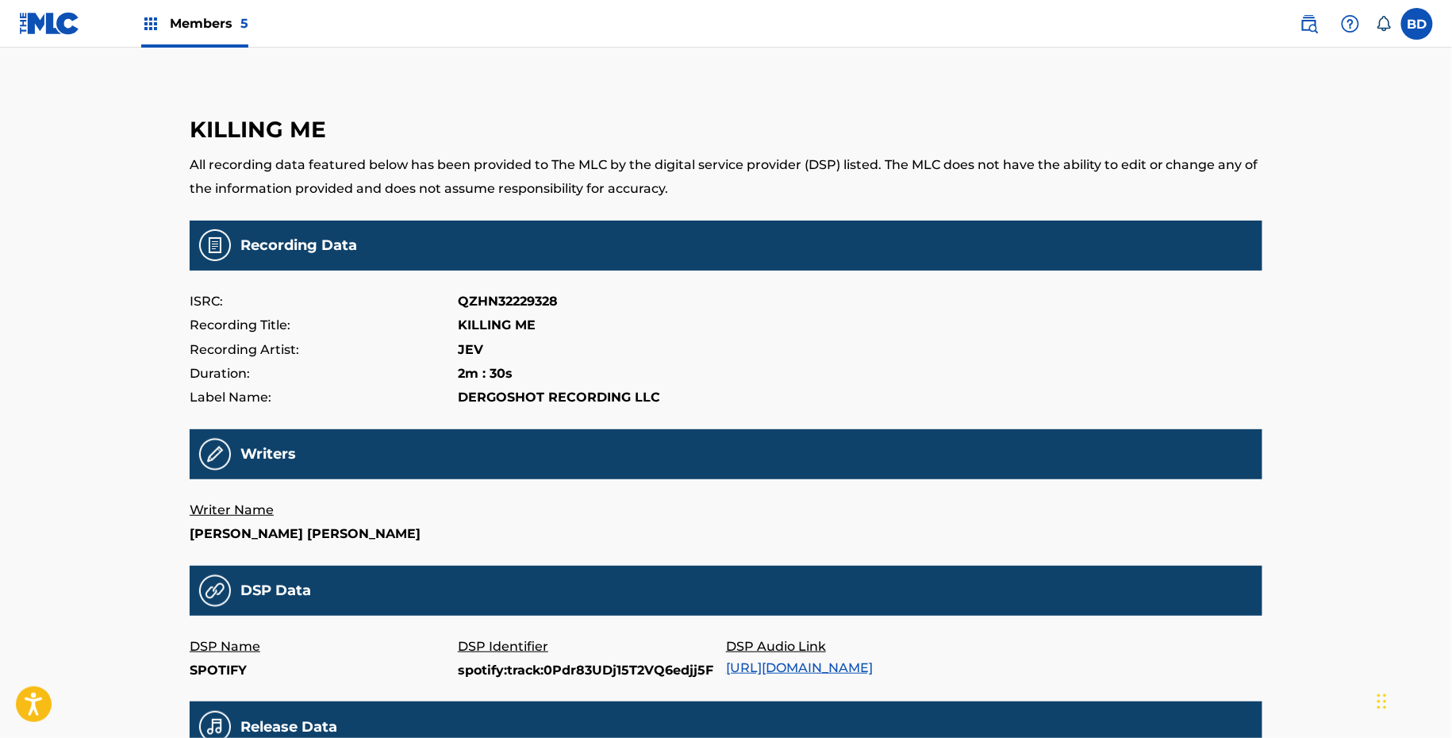
click at [467, 673] on p "spotify:track:0Pdr83UDj15T2VQ6edjj5F" at bounding box center [592, 671] width 268 height 24
copy p "spotify:track:0Pdr83UDj15T2VQ6edjj5F"
click at [488, 668] on p "1617964771" at bounding box center [592, 671] width 268 height 24
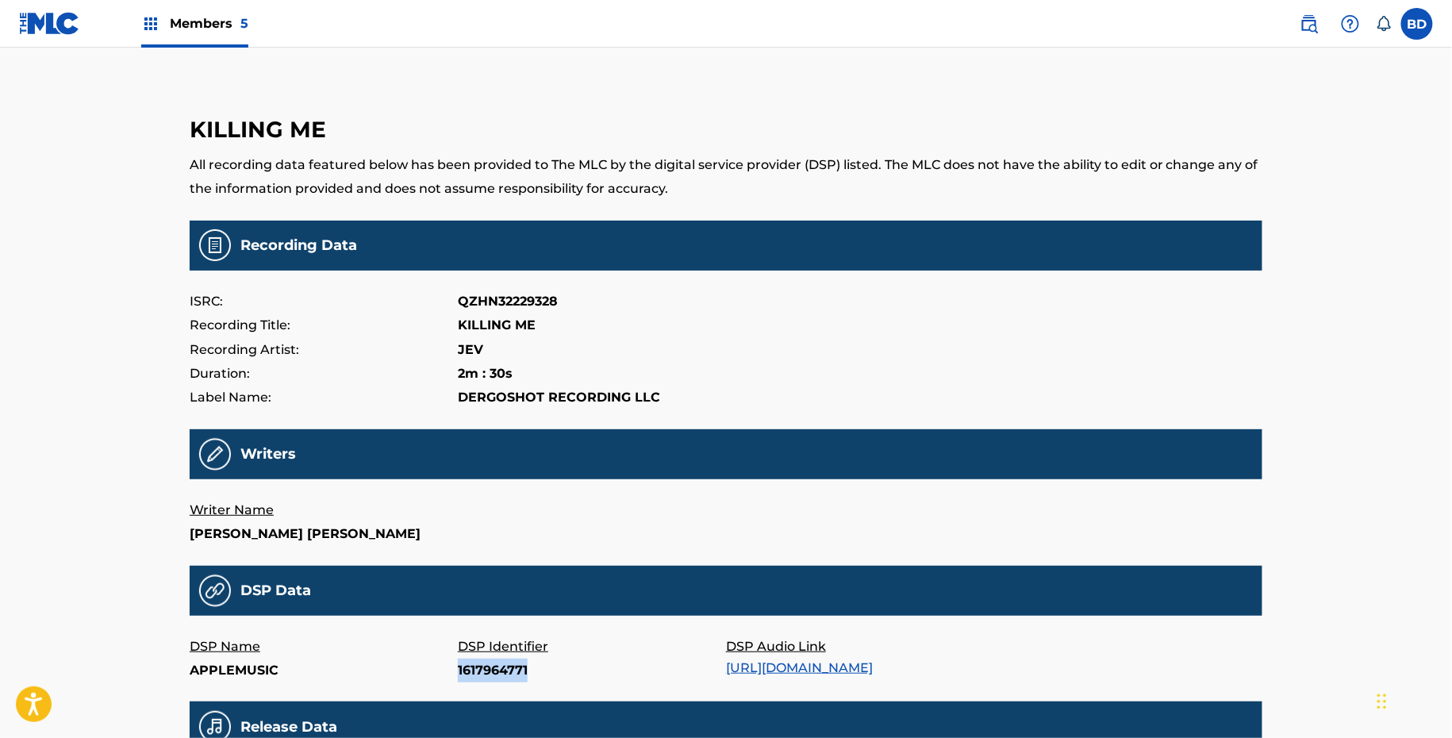
click at [488, 668] on p "1617964771" at bounding box center [592, 671] width 268 height 24
copy p "1617964771"
click at [472, 666] on p "B09XB1JQBB" at bounding box center [592, 671] width 268 height 24
click at [502, 681] on p "B09XB1JQBB" at bounding box center [592, 671] width 268 height 24
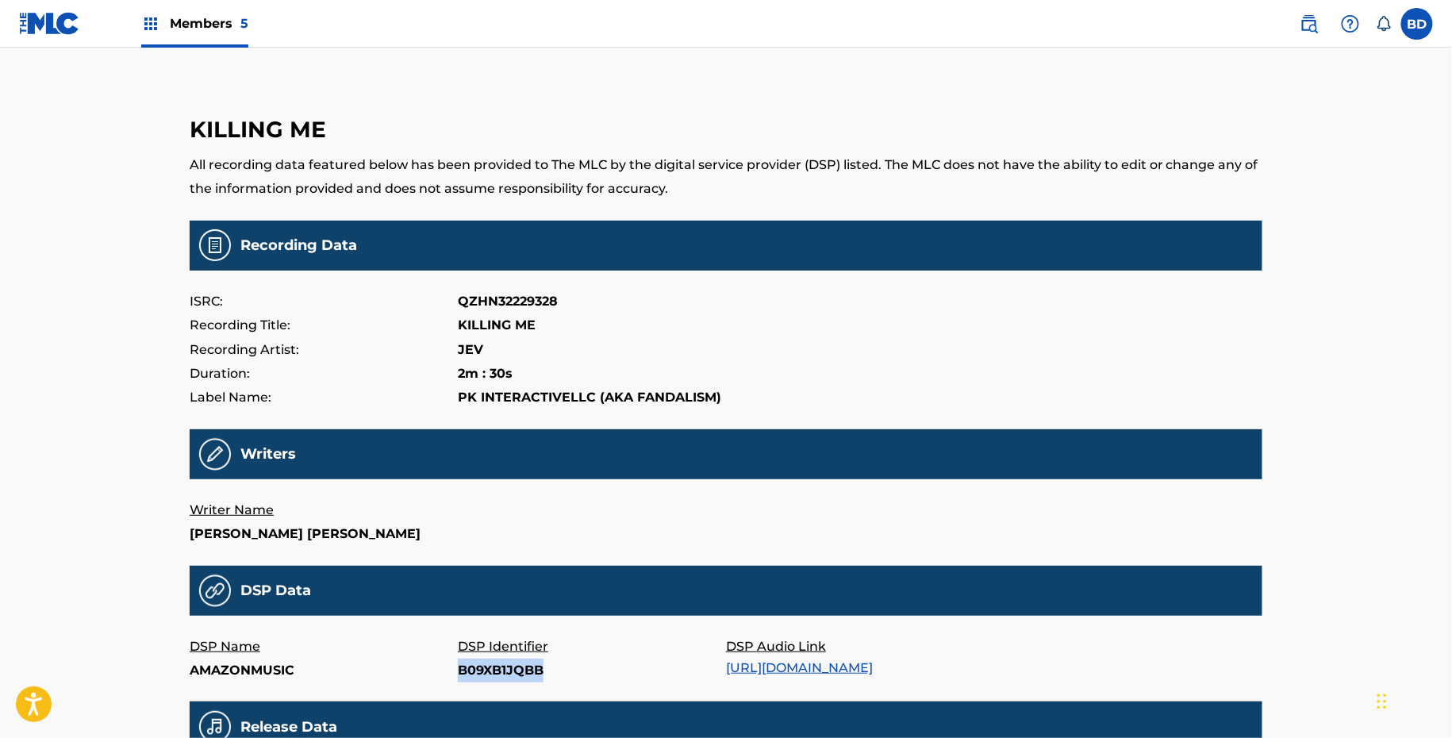
click at [502, 681] on p "B09XB1JQBB" at bounding box center [592, 671] width 268 height 24
copy p "B09XB1JQBB"
click at [477, 664] on p "20018617744" at bounding box center [592, 671] width 268 height 24
copy p "20018617744"
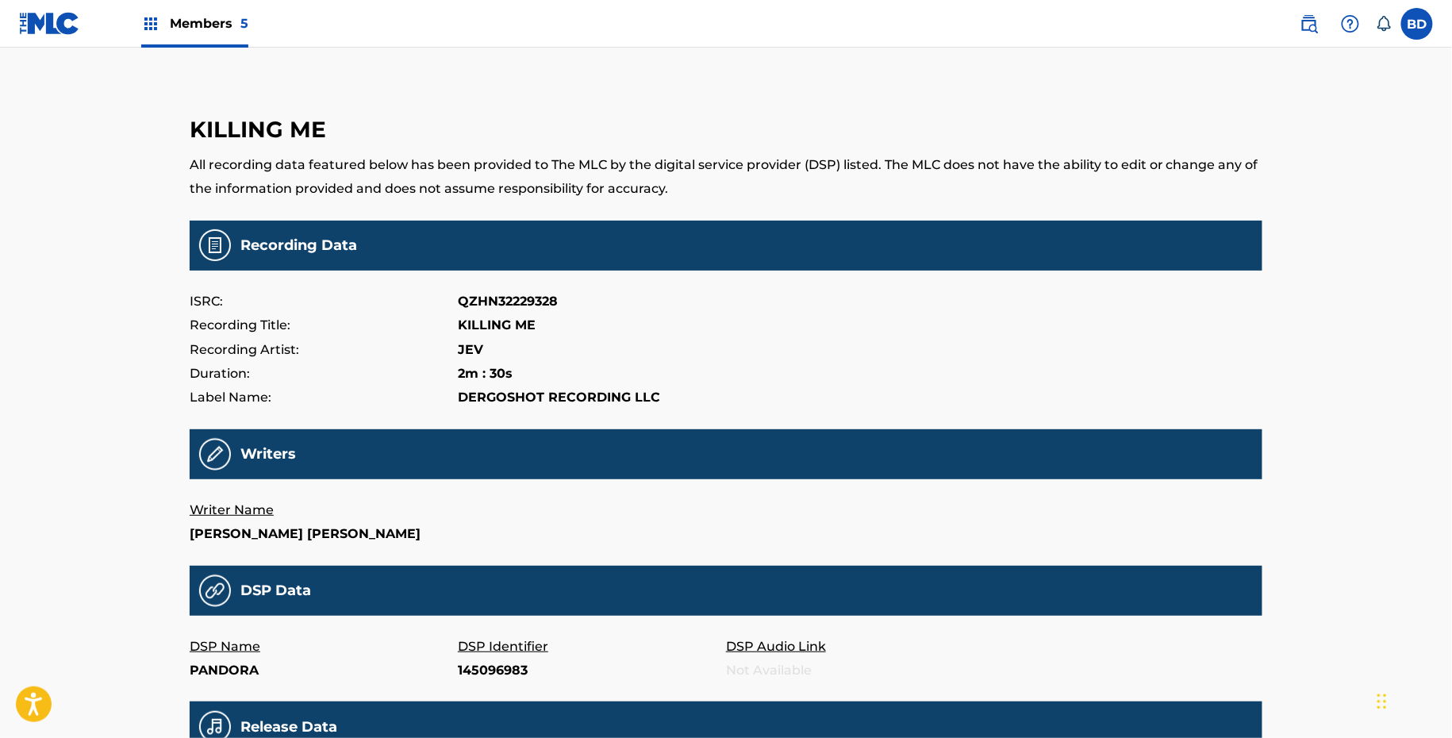
click at [497, 677] on p "145096983" at bounding box center [592, 671] width 268 height 24
copy p "145096983"
click at [474, 670] on p "223926534" at bounding box center [592, 671] width 268 height 24
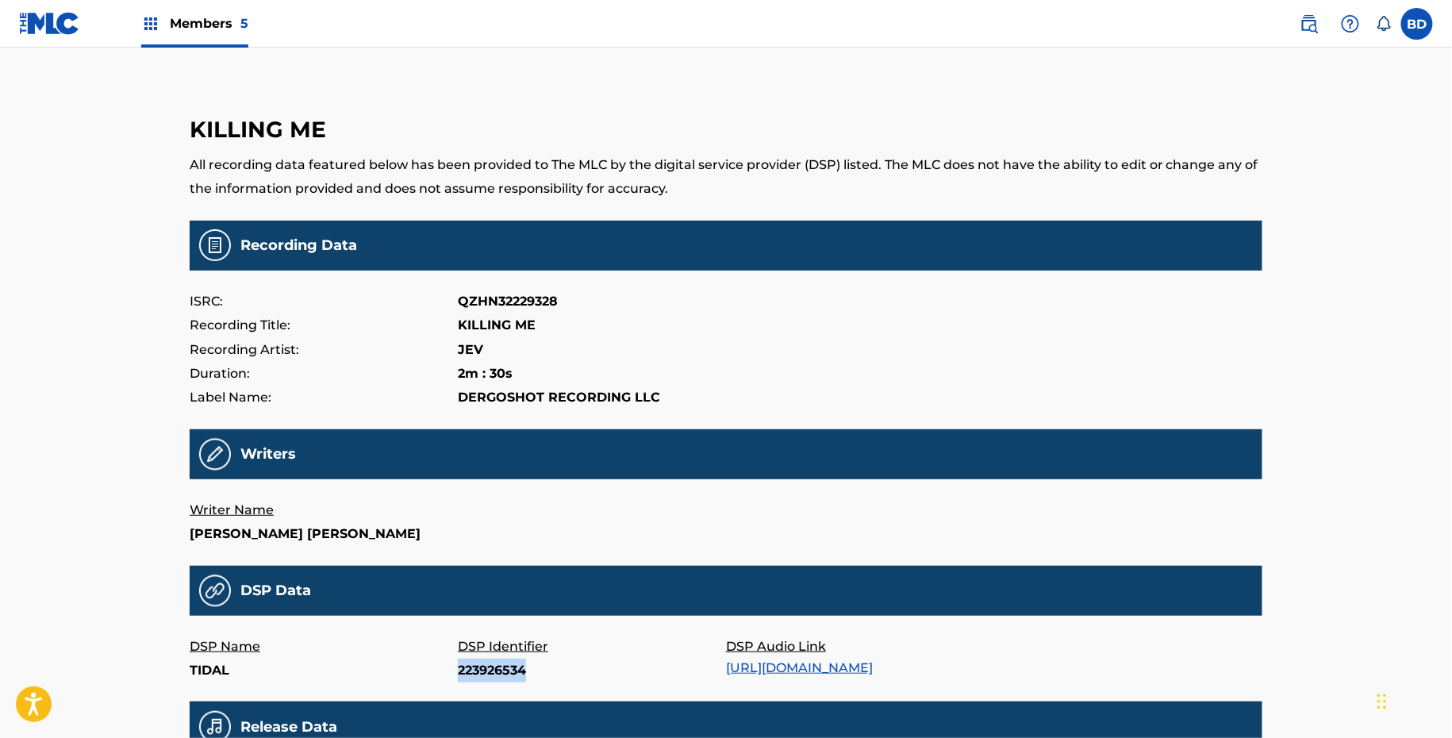
copy p "223926534"
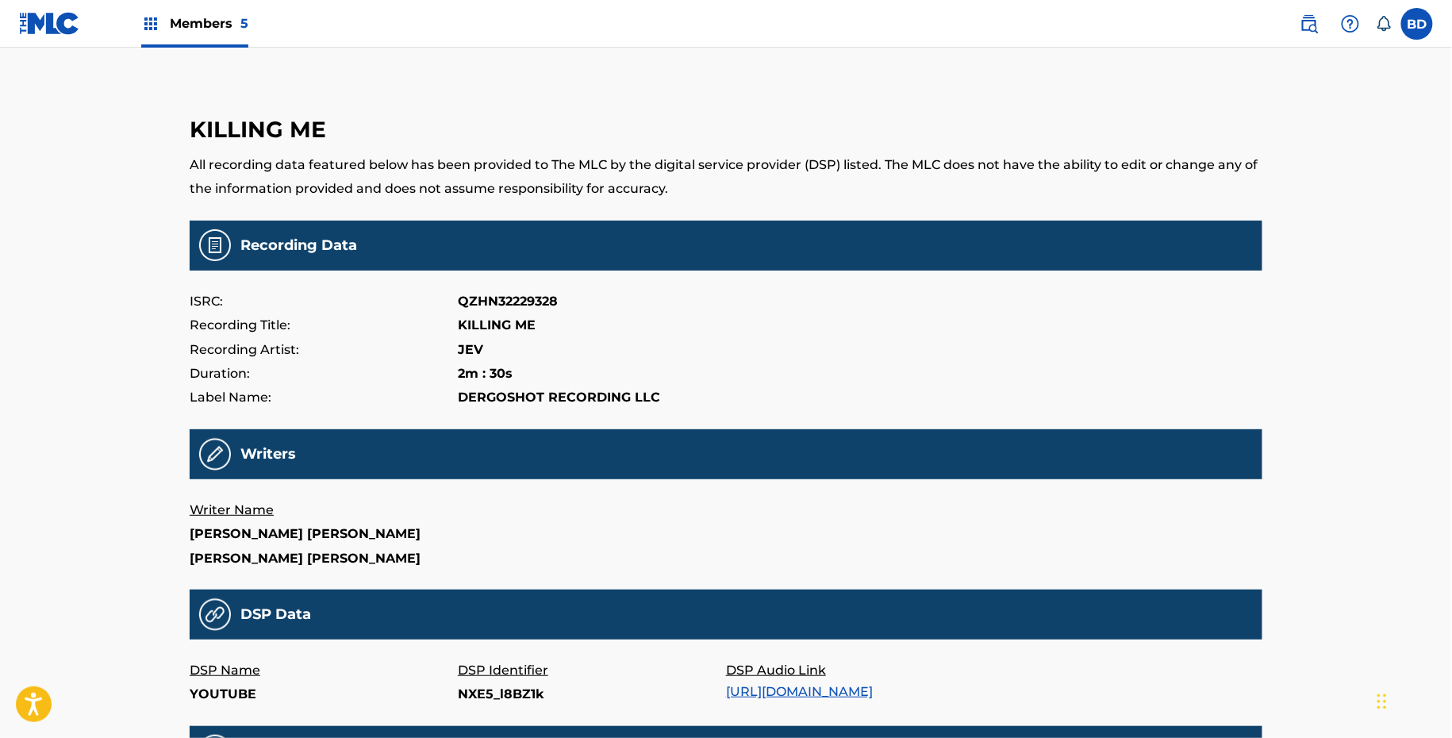
click at [497, 688] on p "NXE5_l8BZ1k" at bounding box center [592, 694] width 268 height 24
copy p "NXE5_l8BZ1k"
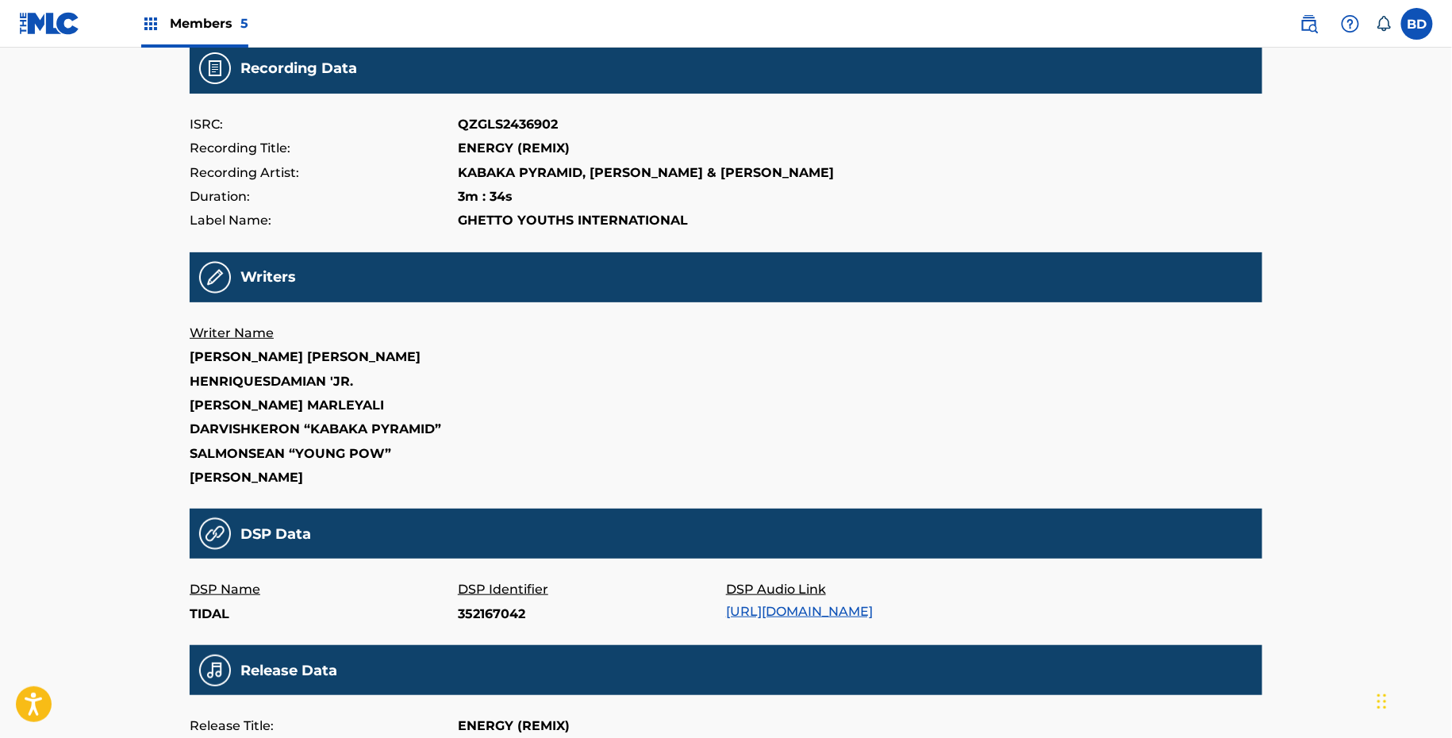
click at [496, 611] on p "352167042" at bounding box center [592, 614] width 268 height 24
copy p "352167042"
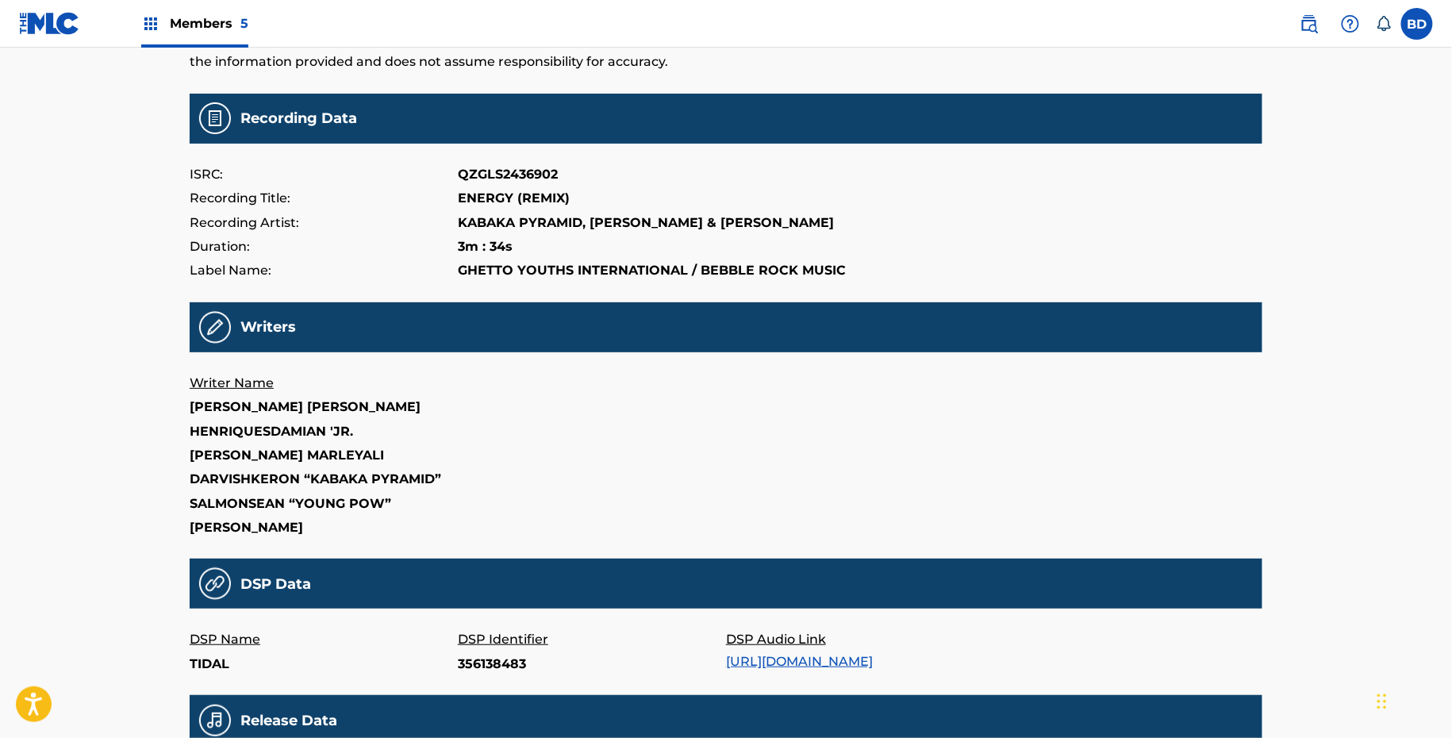
click at [476, 683] on main "ENERGY (REMIX) All recording data featured below has been provided to The MLC b…" at bounding box center [726, 458] width 1073 height 996
click at [476, 672] on p "356138483" at bounding box center [592, 664] width 268 height 24
copy p "356138483"
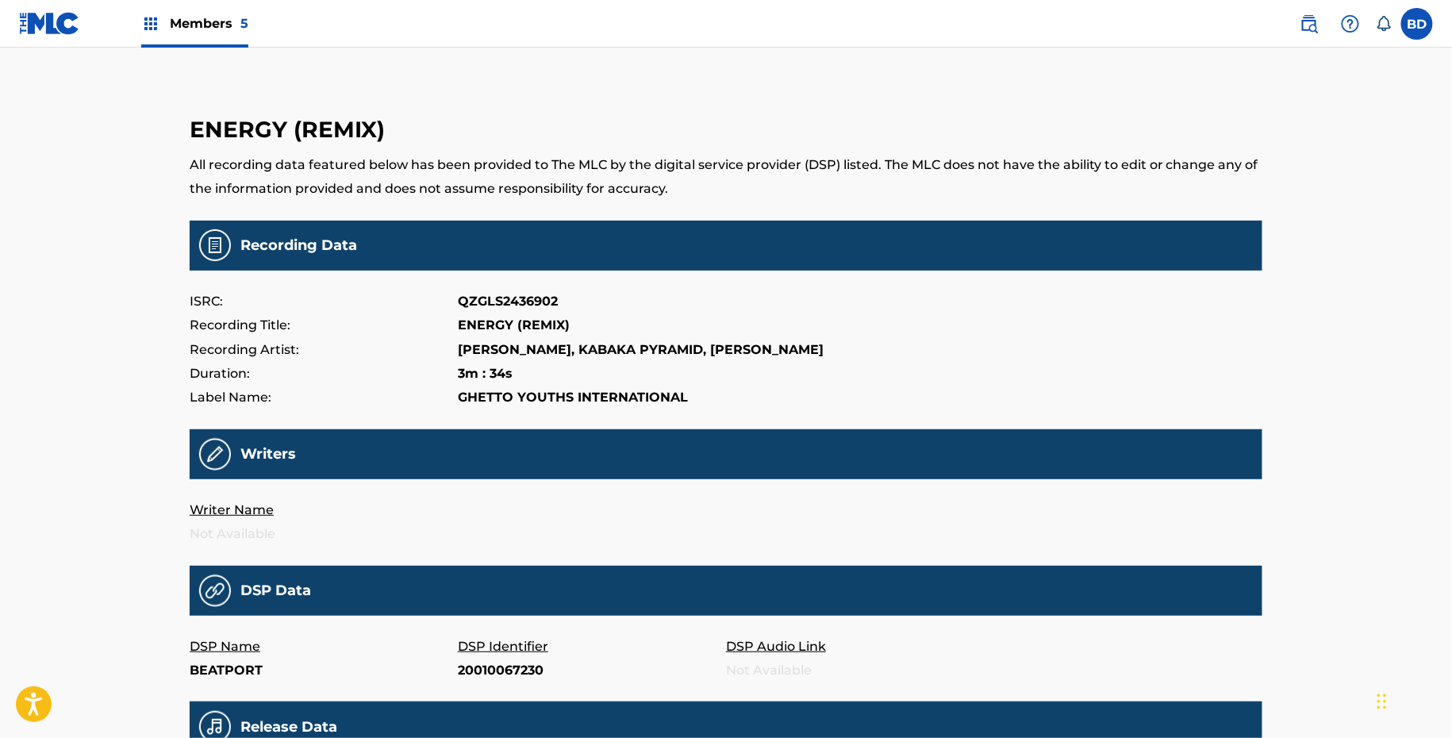
click at [492, 676] on p "20010067230" at bounding box center [592, 671] width 268 height 24
copy p "20010067230"
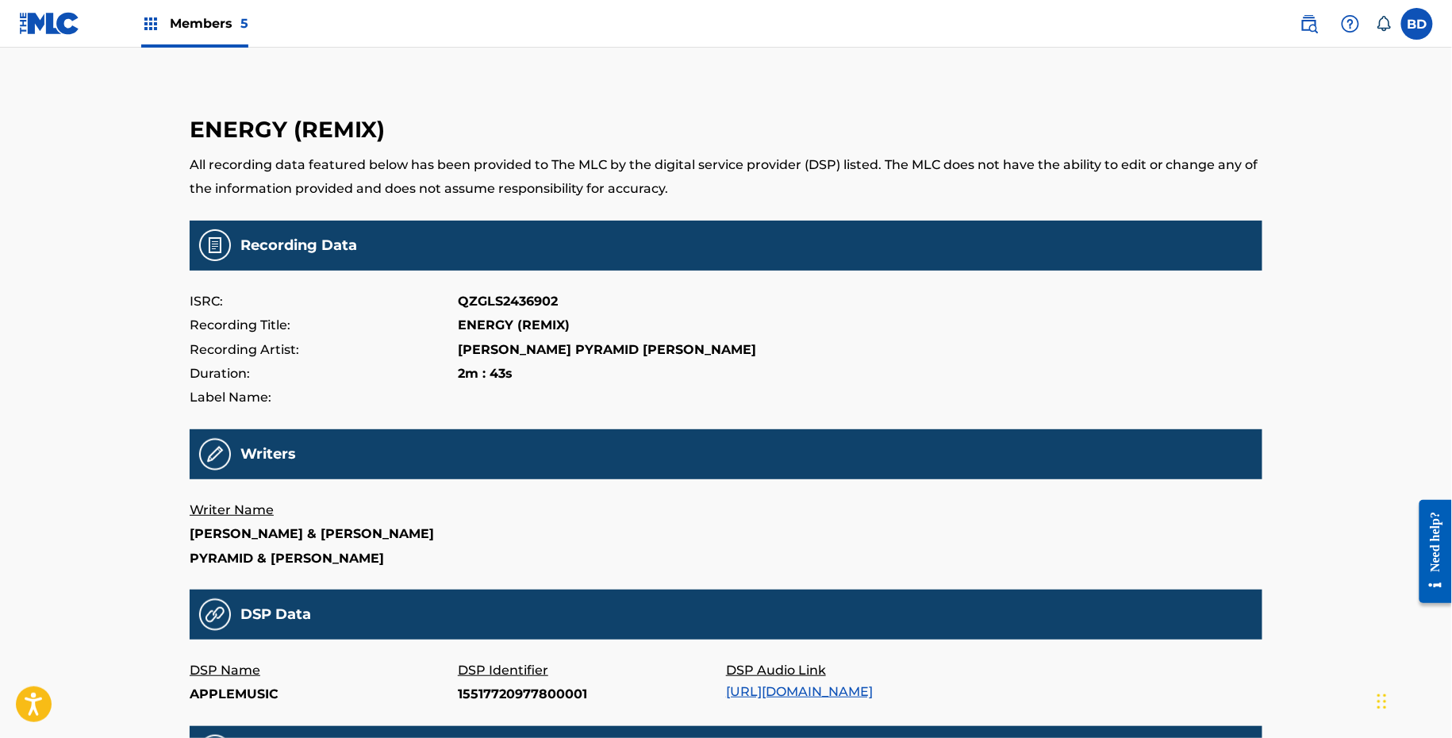
click at [467, 692] on p "15517720977800001" at bounding box center [592, 694] width 268 height 24
copy p "15517720977800001"
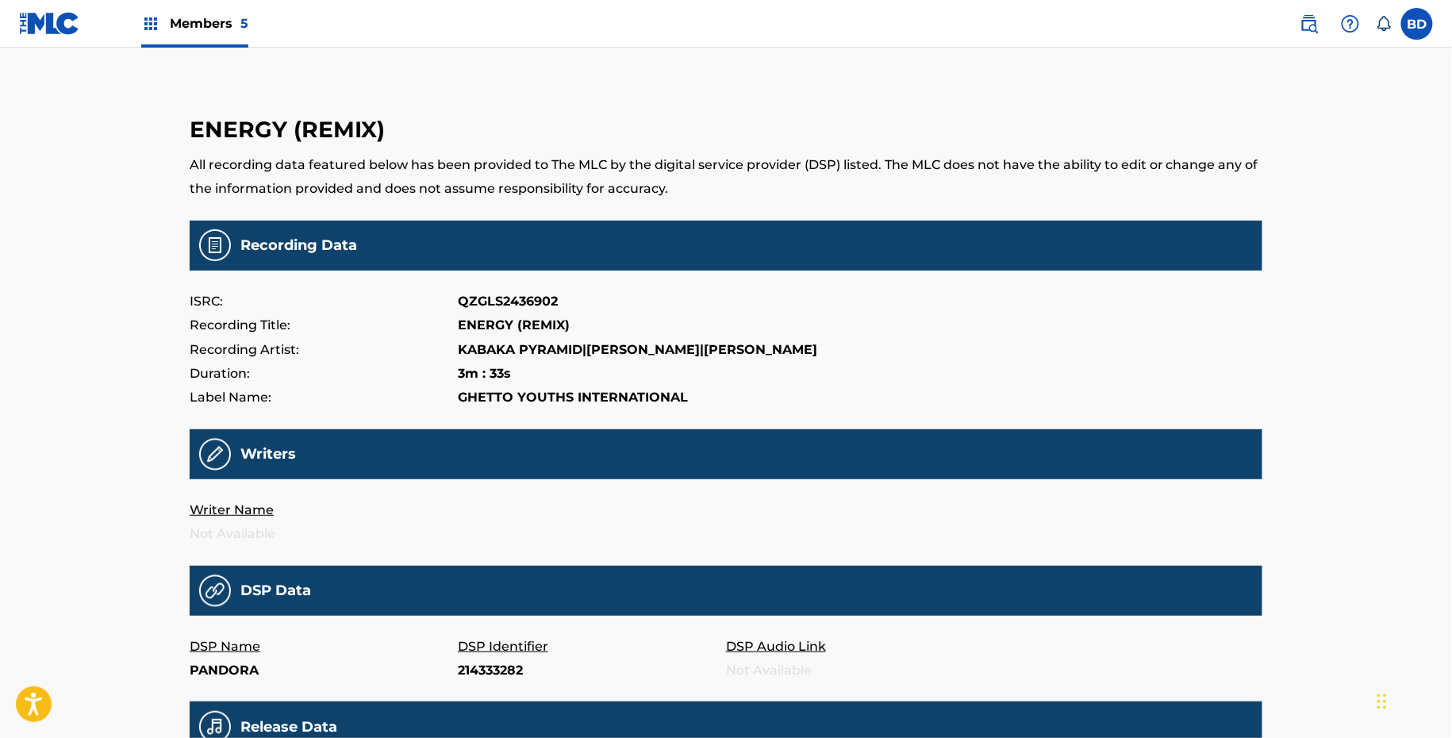
click at [502, 665] on p "214333282" at bounding box center [592, 671] width 268 height 24
copy p "214333282"
click at [474, 678] on p "216397970" at bounding box center [592, 671] width 268 height 24
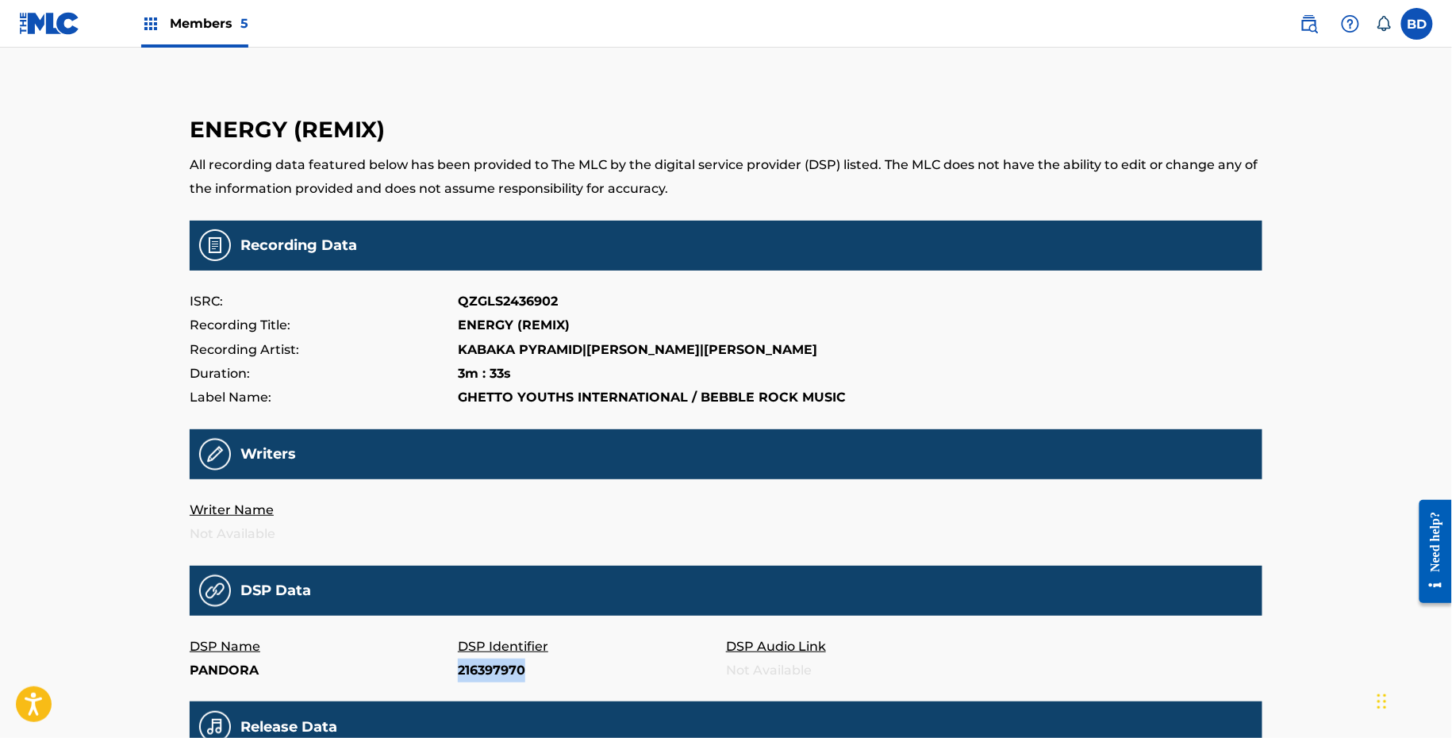
copy p "216397970"
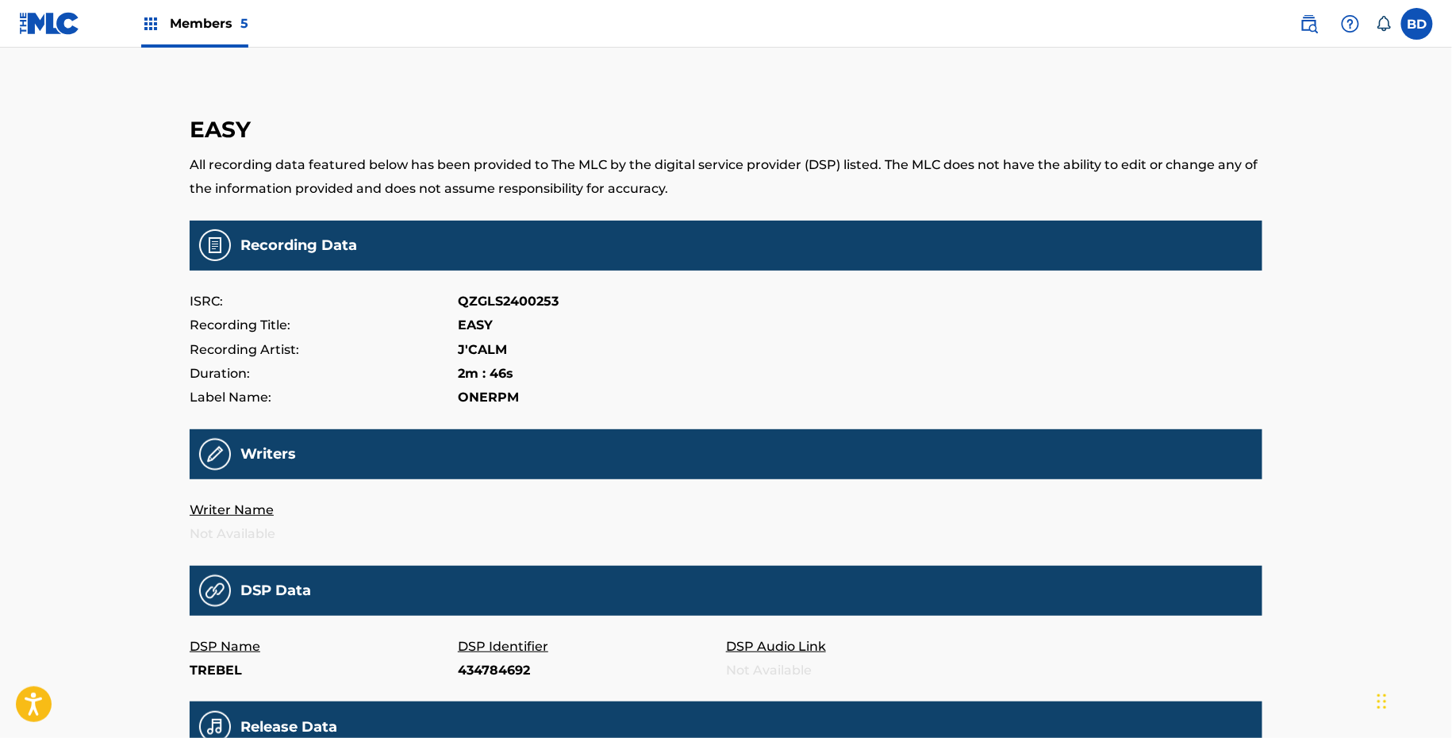
click at [507, 670] on p "434784692" at bounding box center [592, 671] width 268 height 24
copy p "434784692"
click at [501, 663] on p "C7ZbF7qpCmg" at bounding box center [592, 671] width 268 height 24
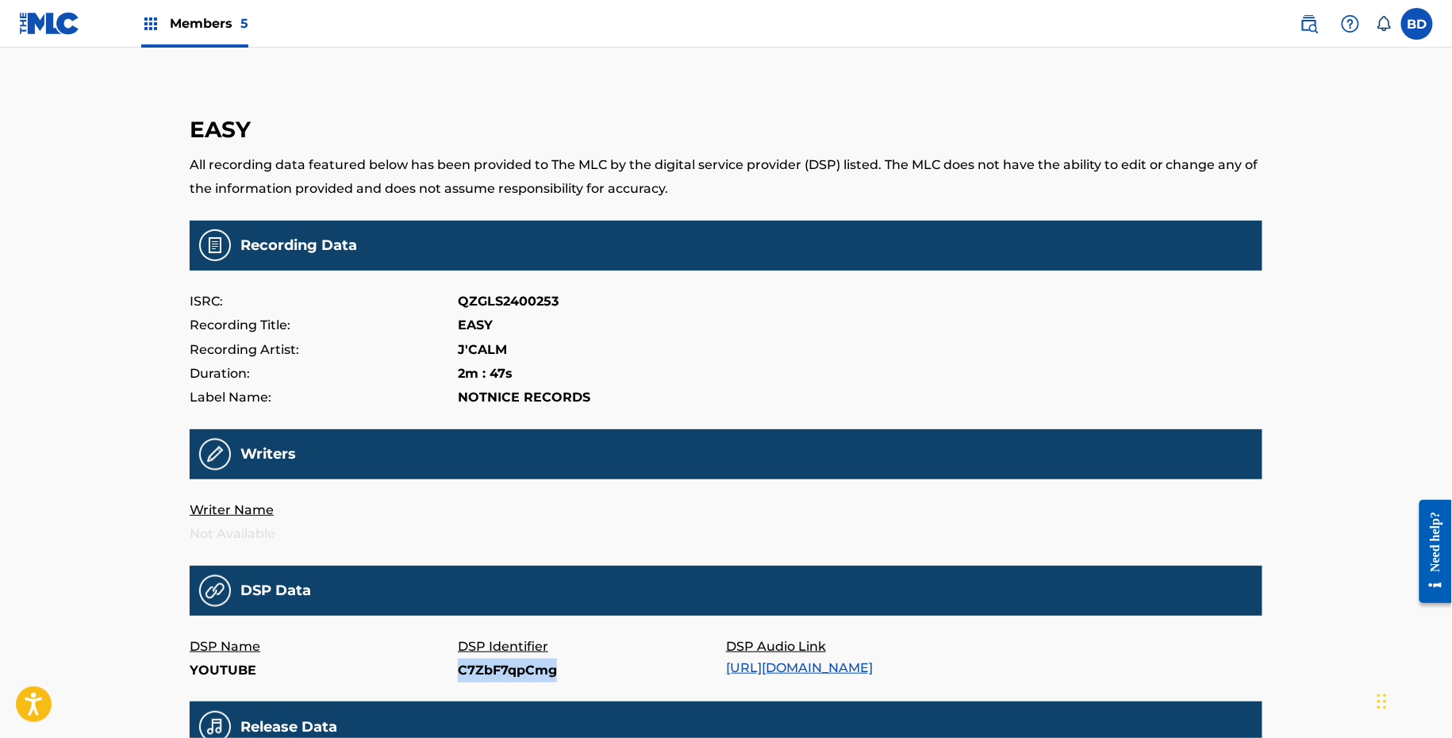
copy p "C7ZbF7qpCmg"
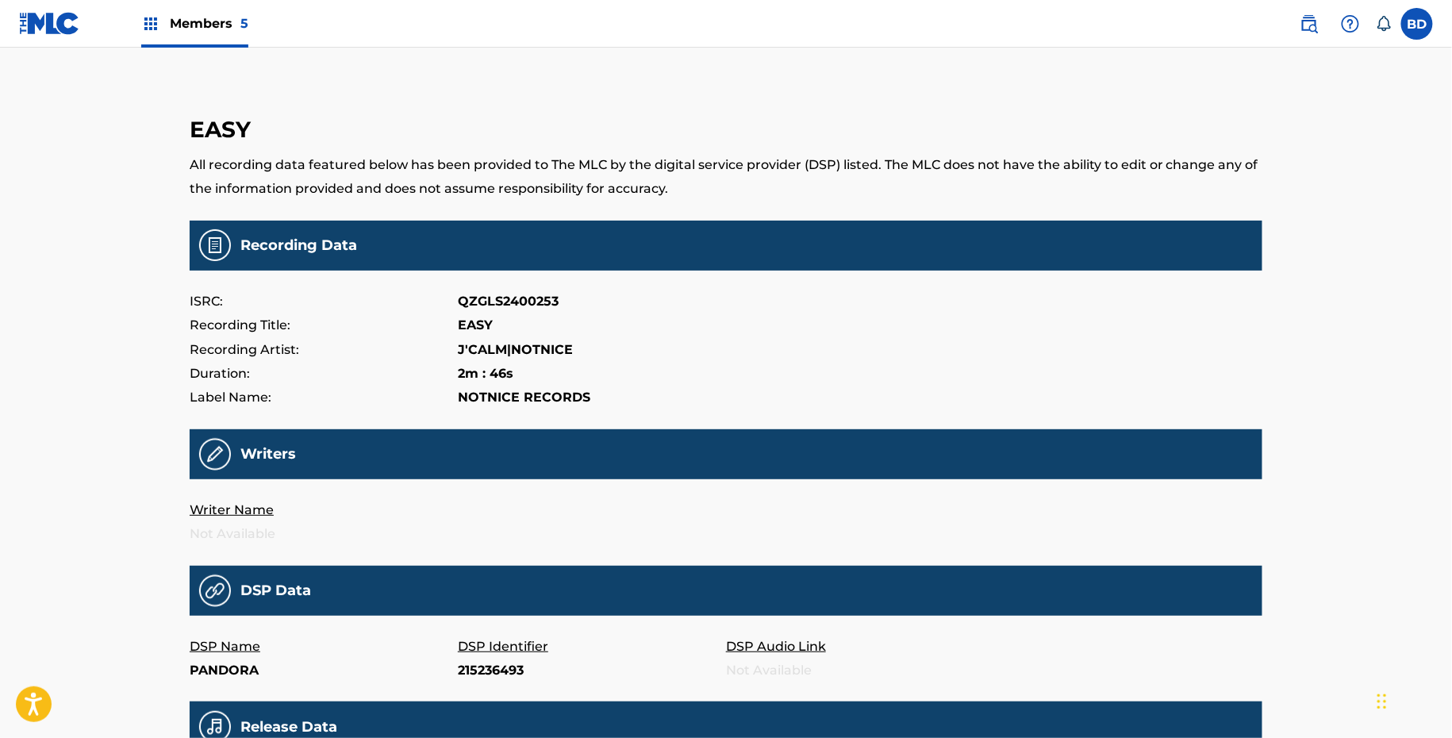
click at [487, 672] on p "215236493" at bounding box center [592, 671] width 268 height 24
copy p "215236493"
click at [477, 668] on p "262726410" at bounding box center [592, 671] width 268 height 24
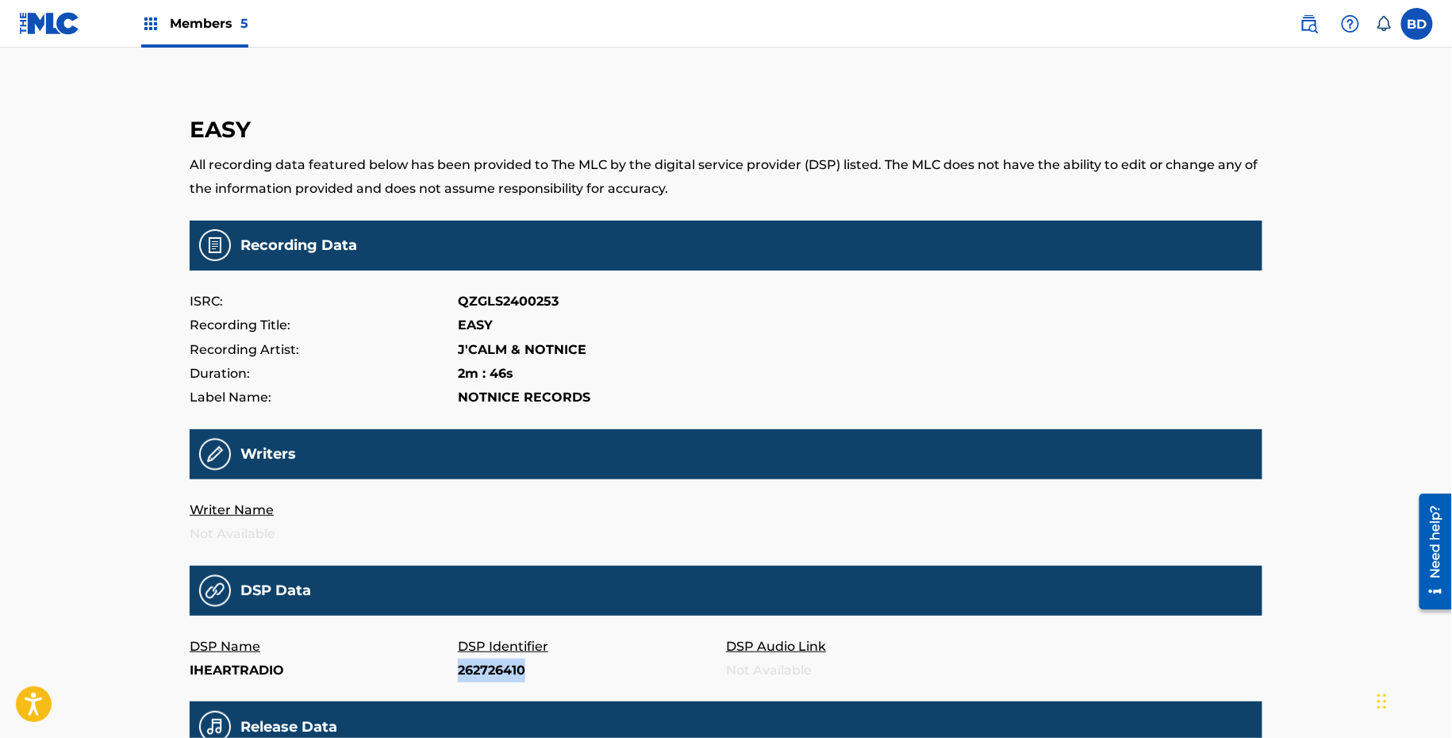
copy p "262726410"
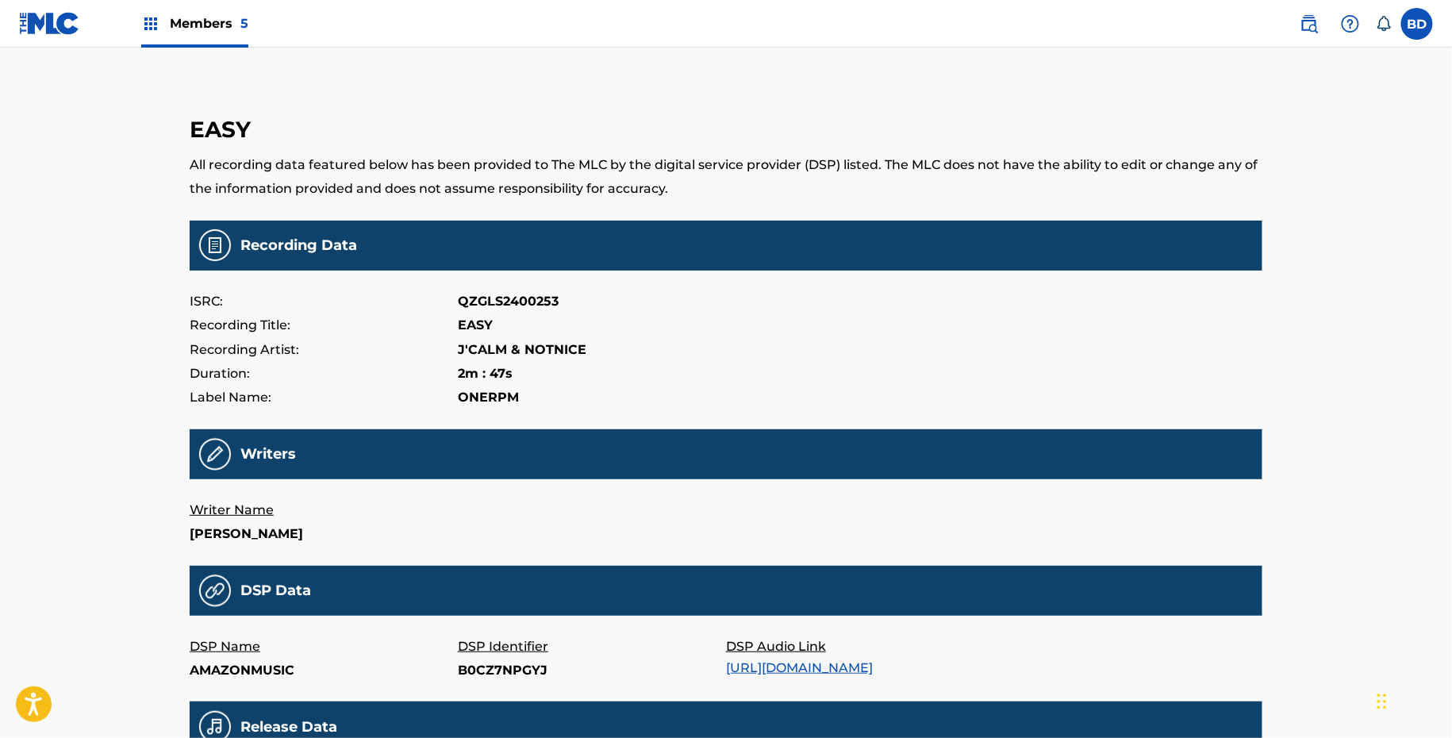
click at [487, 676] on p "B0CZ7NPGYJ" at bounding box center [592, 671] width 268 height 24
copy p "B0CZ7NPGYJ"
click at [499, 659] on p "353952791" at bounding box center [592, 671] width 268 height 24
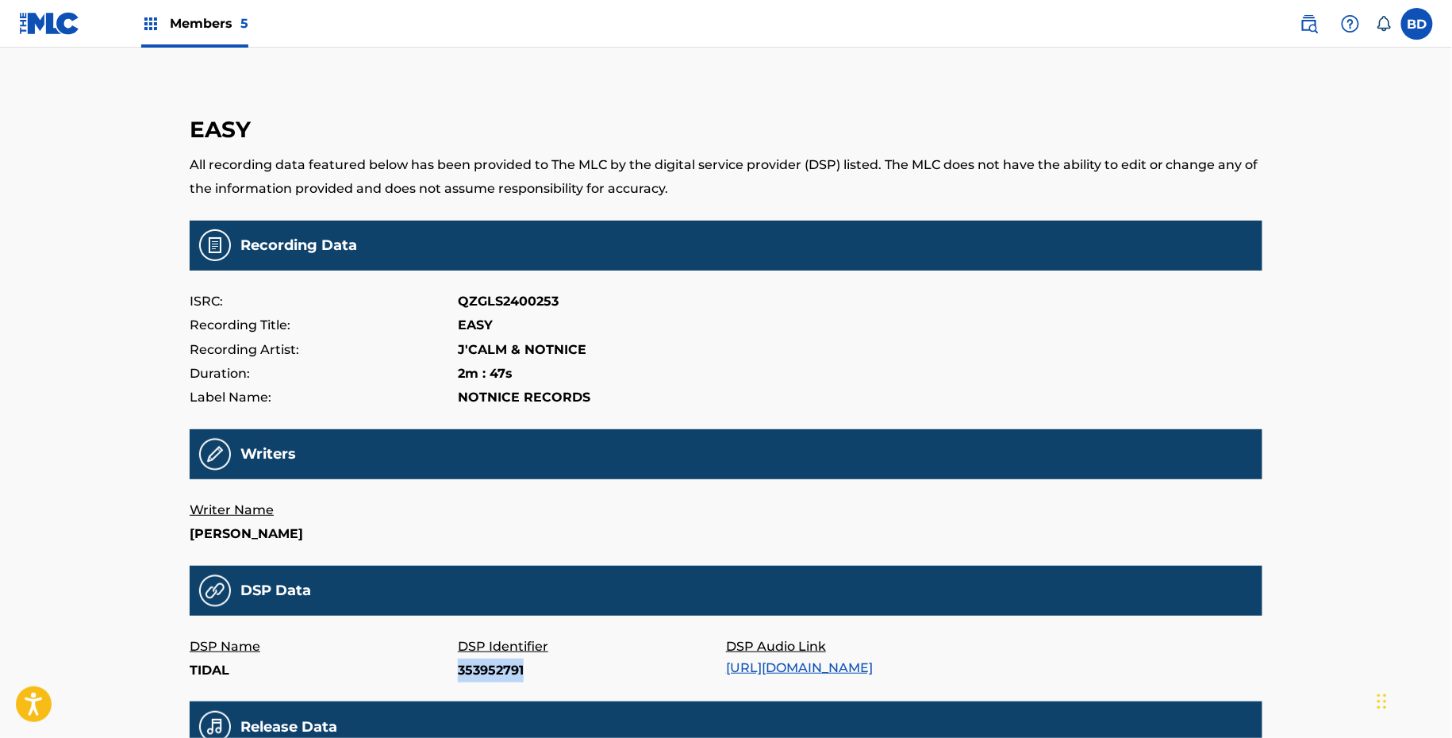
copy p "353952791"
click at [476, 659] on p "350384006" at bounding box center [592, 671] width 268 height 24
copy p "350384006"
click at [476, 662] on p "B0CXR1YRXP" at bounding box center [592, 671] width 268 height 24
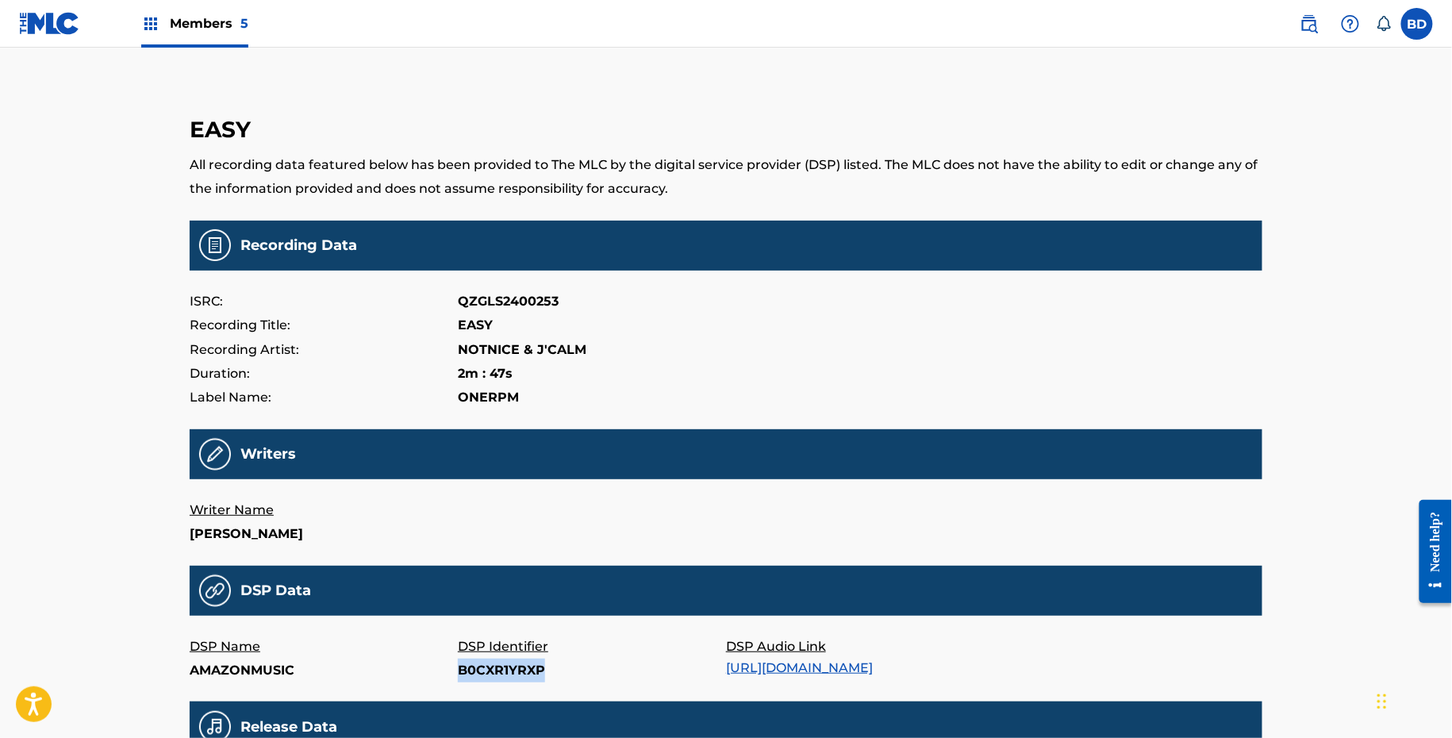
click at [476, 662] on p "B0CXR1YRXP" at bounding box center [592, 671] width 268 height 24
copy p "B0CXR1YRXP"
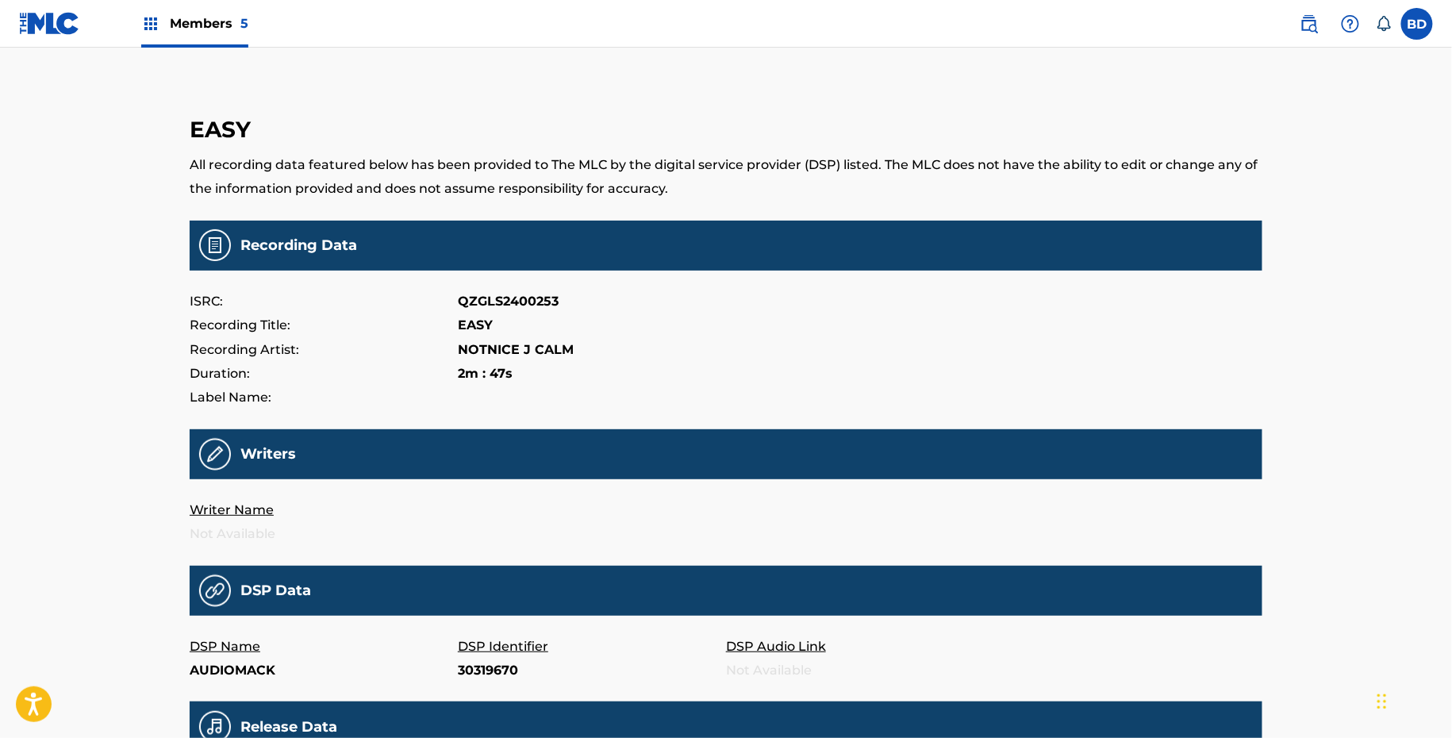
click at [476, 666] on p "30319670" at bounding box center [592, 671] width 268 height 24
copy p "30319670"
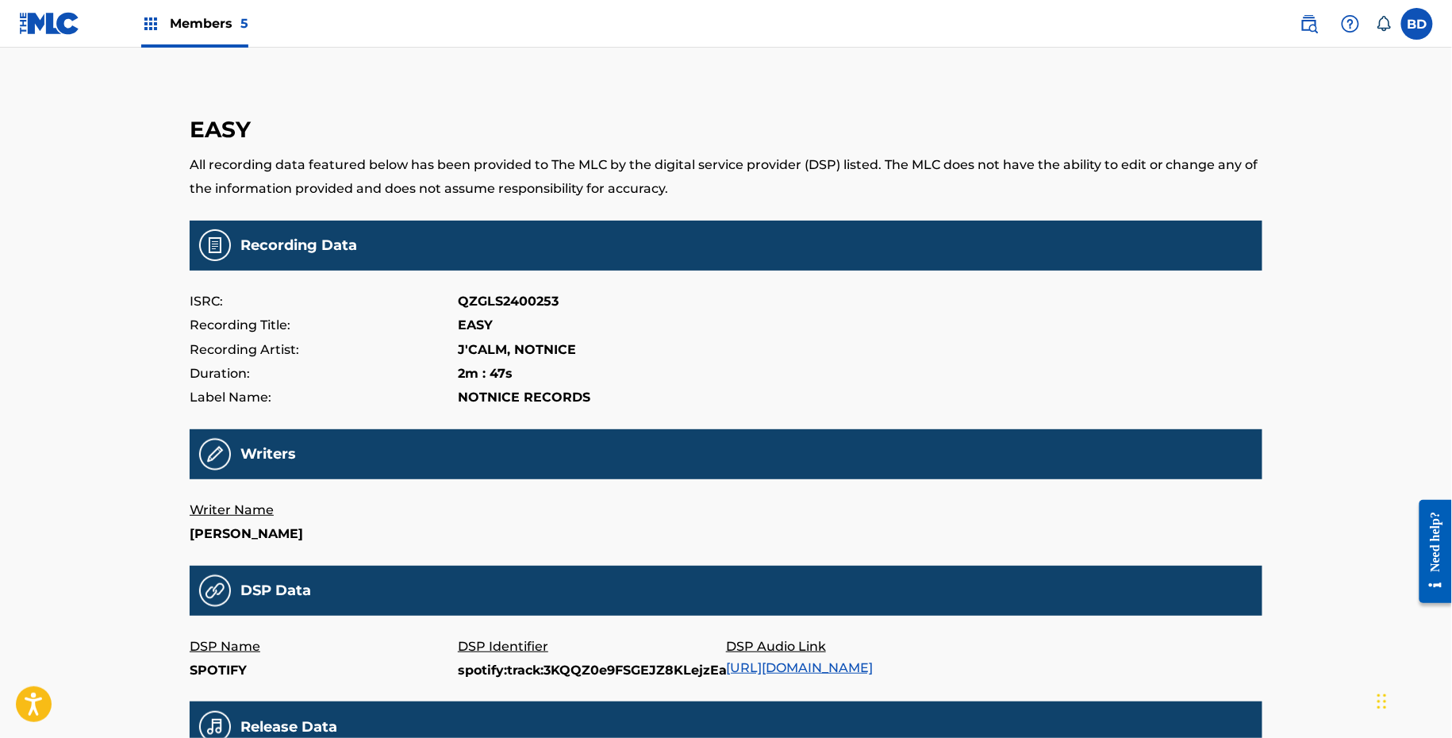
click at [549, 674] on p "spotify:track:3KQQZ0e9FSGEJZ8KLejzEa" at bounding box center [592, 671] width 268 height 24
copy p "spotify:track:3KQQZ0e9FSGEJZ8KLejzEa"
click at [500, 674] on p "2702873592" at bounding box center [592, 671] width 268 height 24
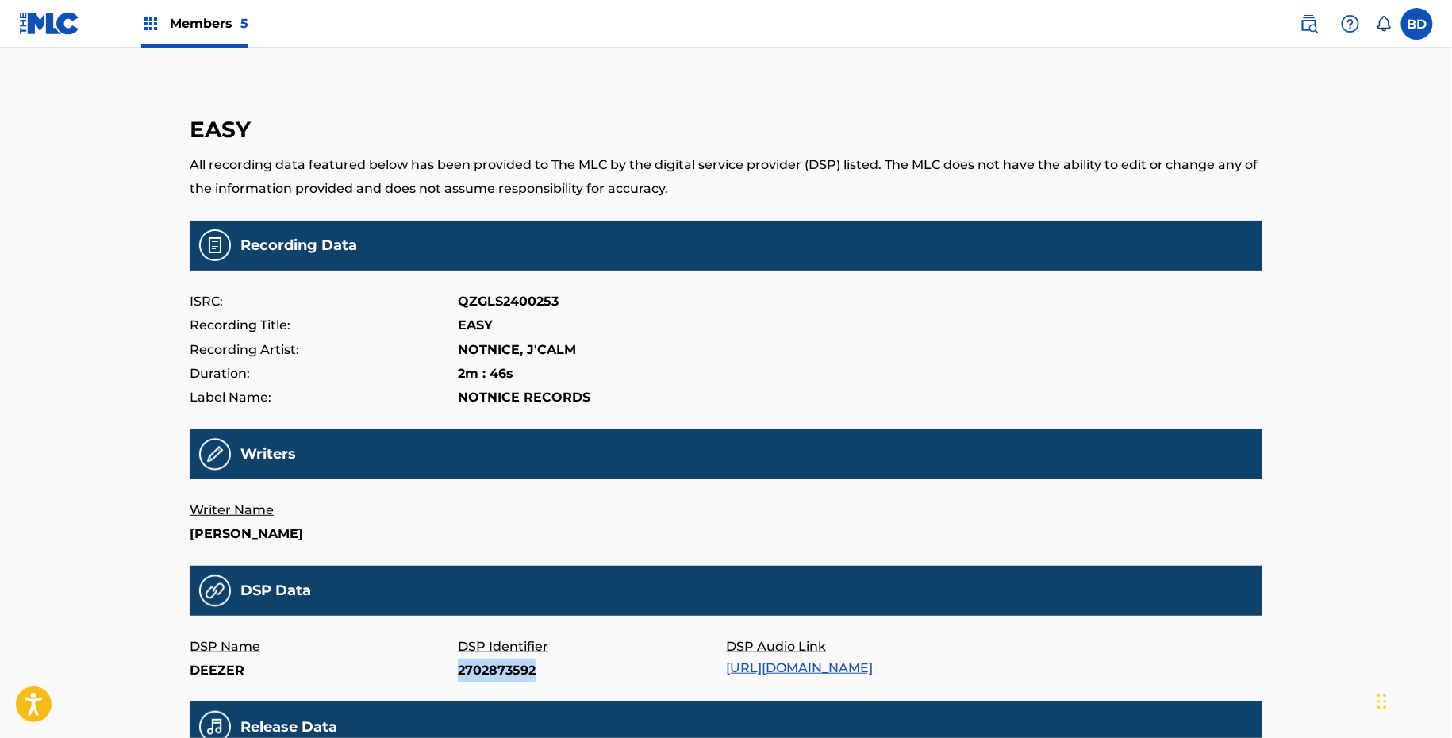
click at [500, 674] on p "2702873592" at bounding box center [592, 671] width 268 height 24
copy p "2702873592"
click at [532, 674] on p "spotify:track:7eDYkGpTuN92C2tC7mhVeK" at bounding box center [592, 671] width 268 height 24
click at [532, 672] on p "spotify:track:7eDYkGpTuN92C2tC7mhVeK" at bounding box center [592, 671] width 268 height 24
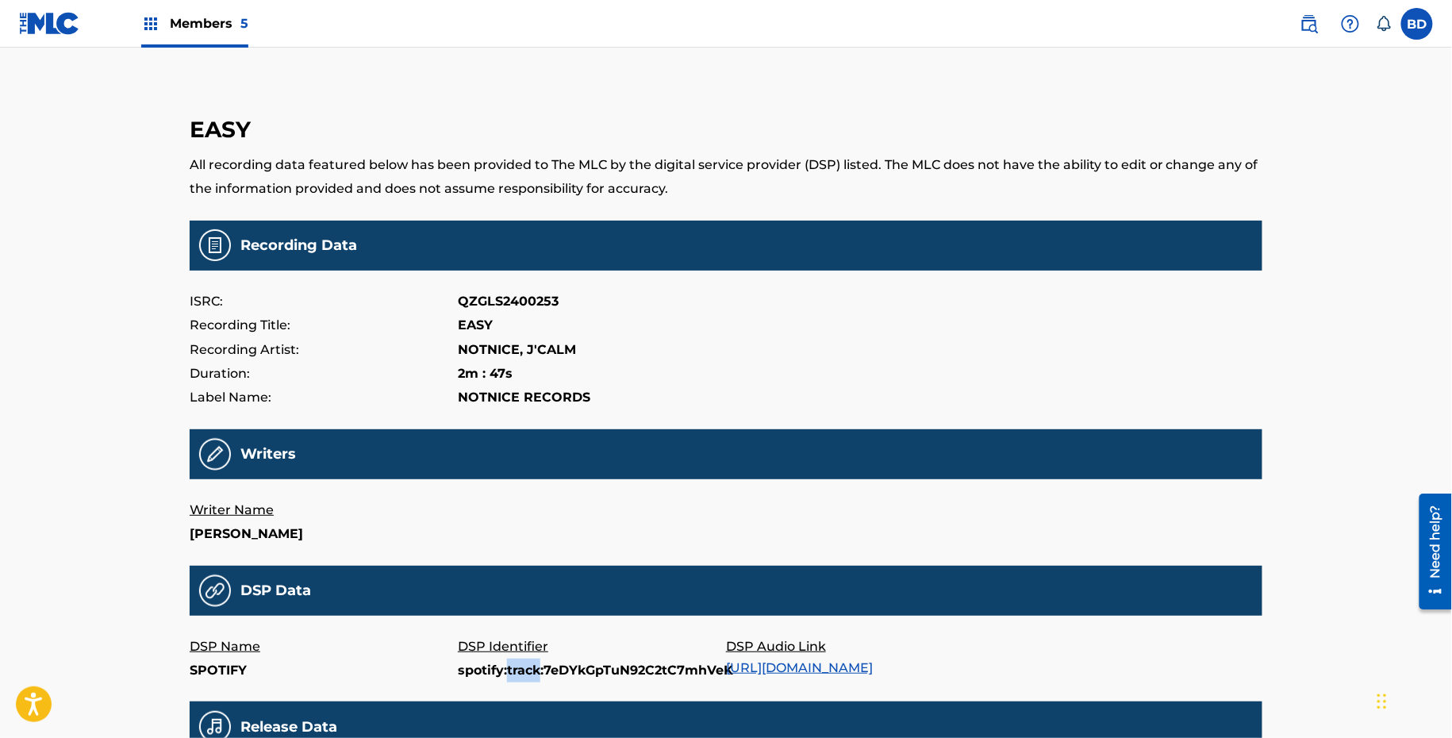
click at [532, 672] on p "spotify:track:7eDYkGpTuN92C2tC7mhVeK" at bounding box center [592, 671] width 268 height 24
click at [478, 673] on p "2809903412" at bounding box center [592, 671] width 268 height 24
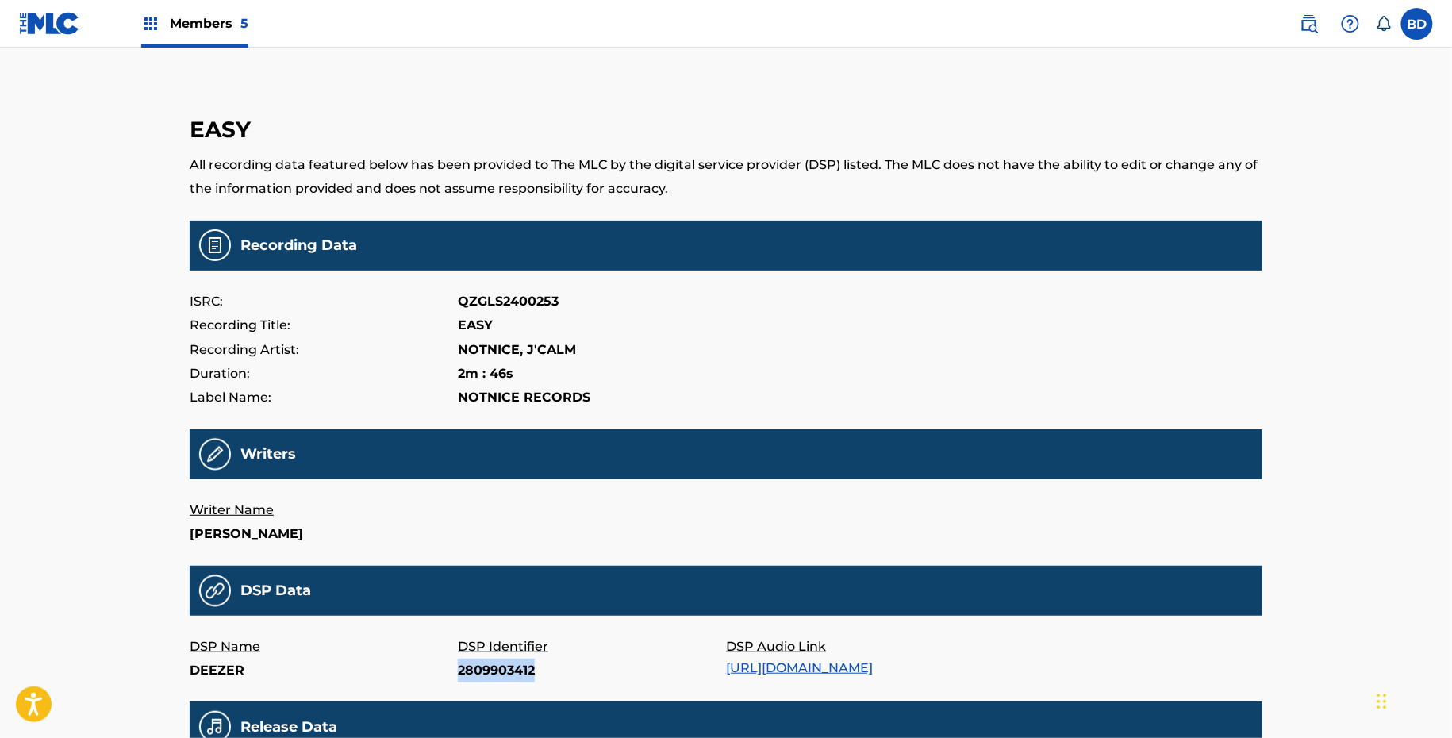
copy p "2809903412"
click at [499, 664] on p "1735373829" at bounding box center [592, 671] width 268 height 24
copy p "1735373829"
click at [481, 687] on main "BEI MIR All recording data featured below has been provided to The MLC by the d…" at bounding box center [726, 525] width 1073 height 876
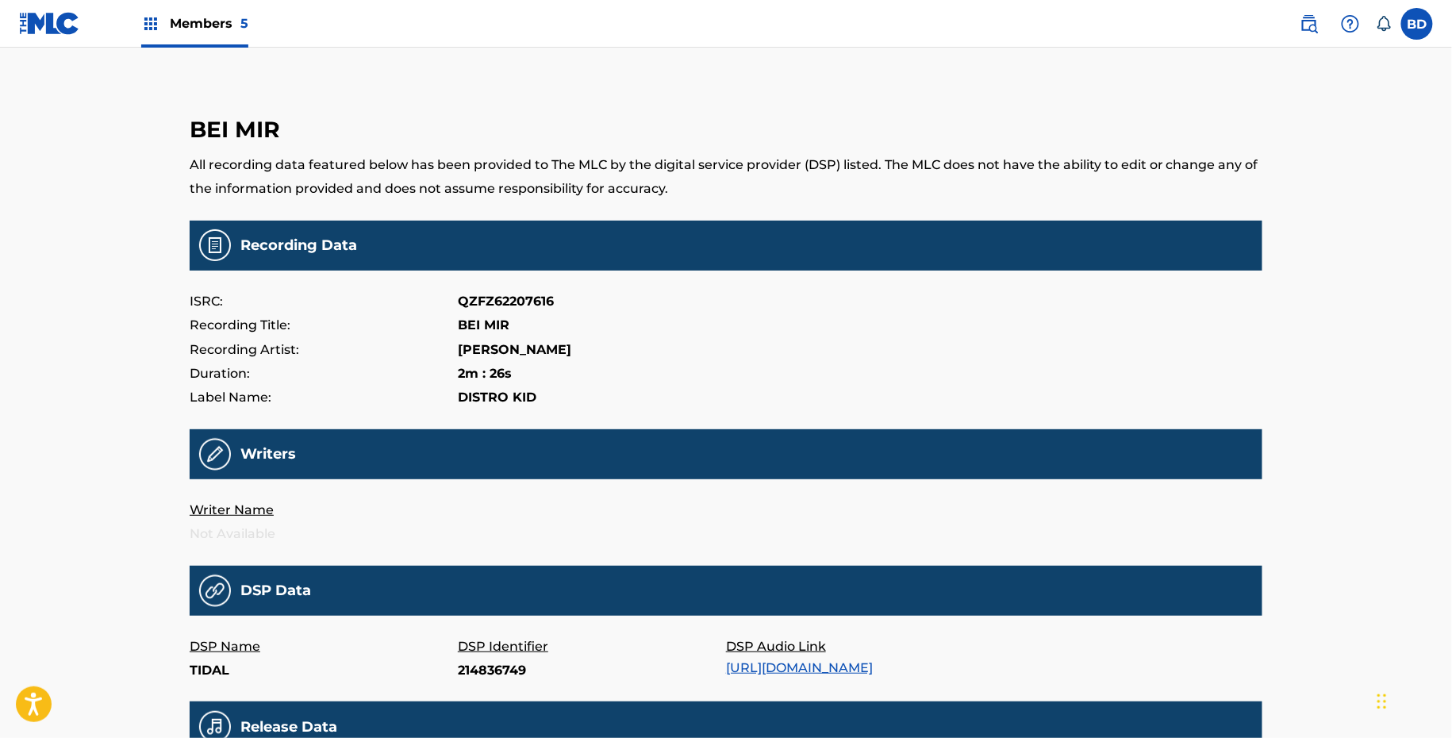
click at [481, 671] on p "214836749" at bounding box center [592, 671] width 268 height 24
copy p "214836749"
